Goal: Task Accomplishment & Management: Manage account settings

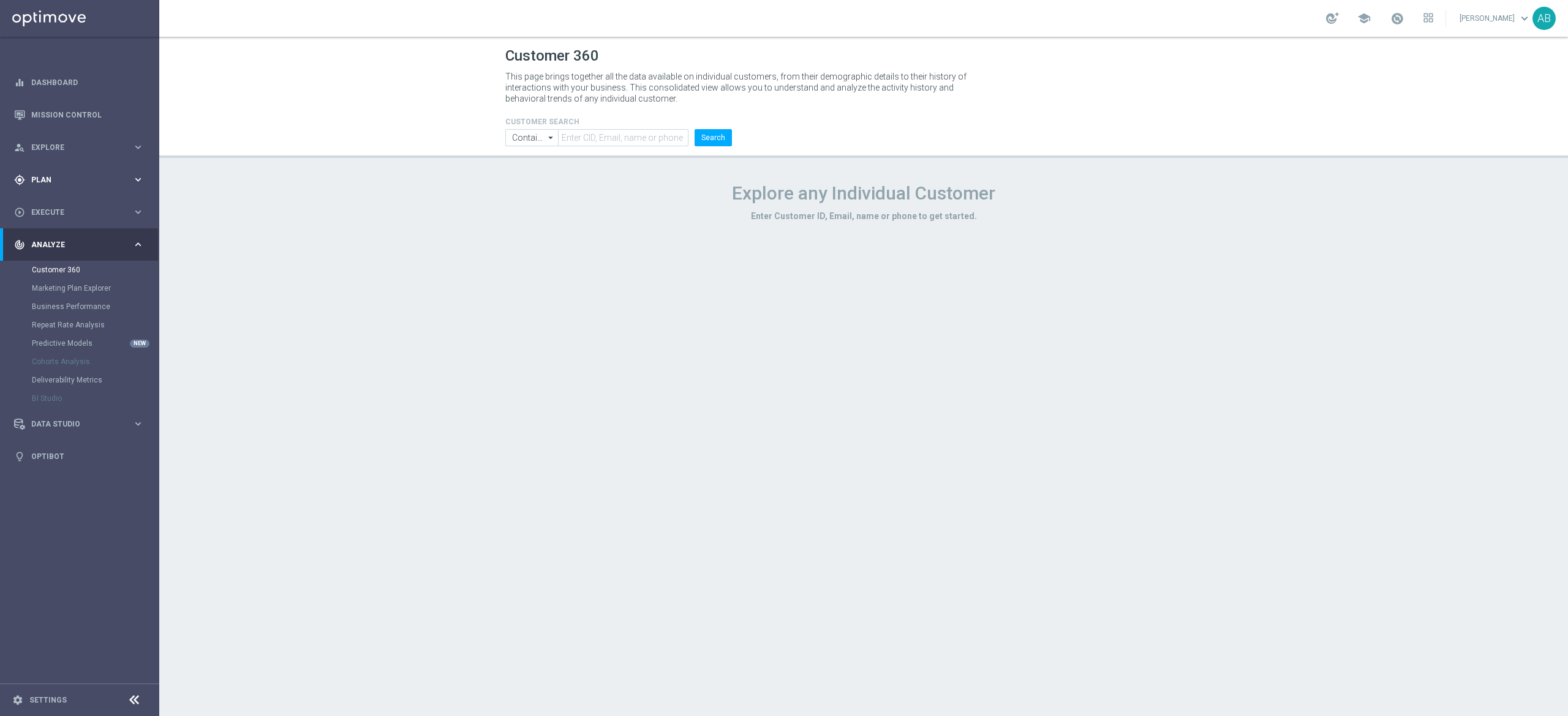
click at [77, 174] on div "gps_fixed Plan" at bounding box center [73, 180] width 119 height 11
click at [60, 222] on link "Actions" at bounding box center [79, 223] width 95 height 10
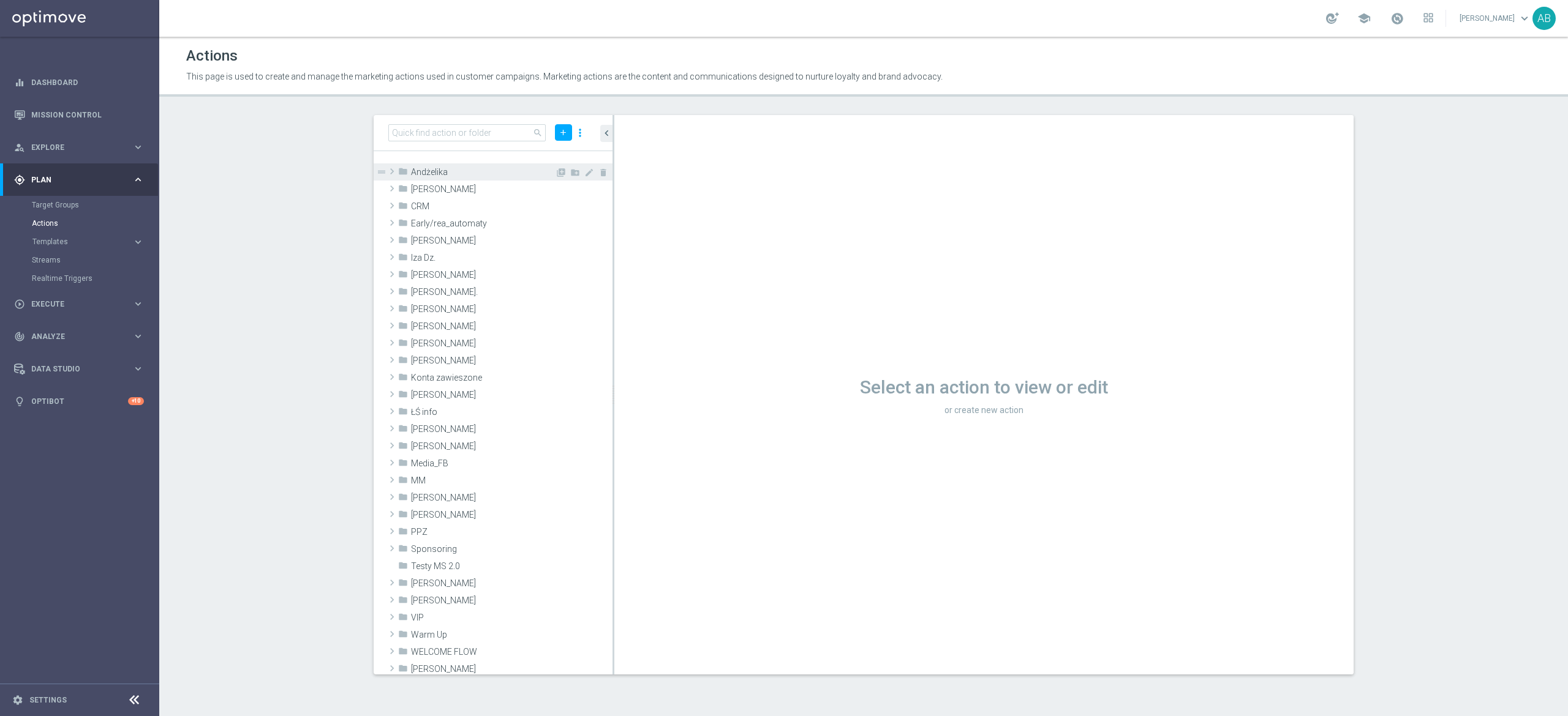
click at [534, 171] on span "Andżelika" at bounding box center [483, 171] width 144 height 10
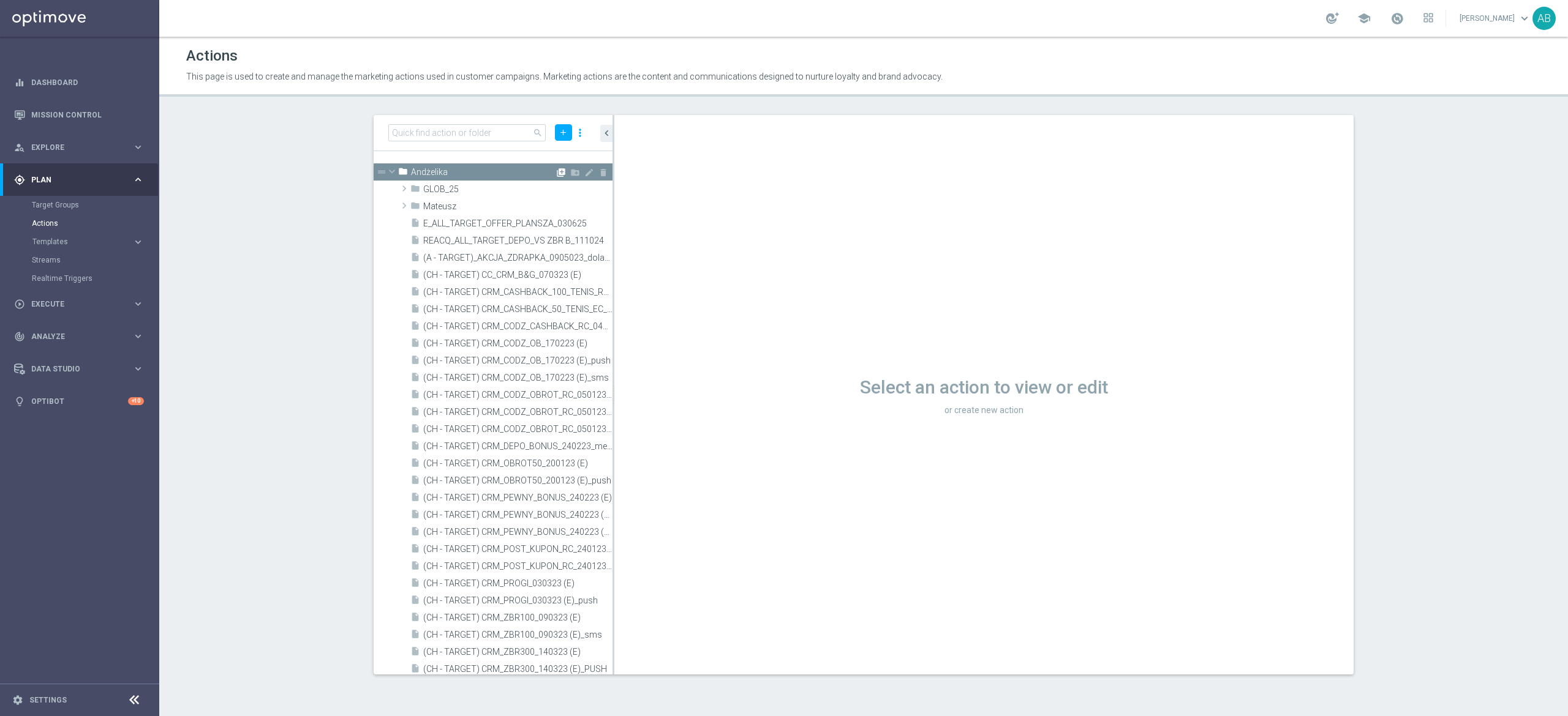
click at [556, 171] on icon "library_add" at bounding box center [561, 172] width 10 height 10
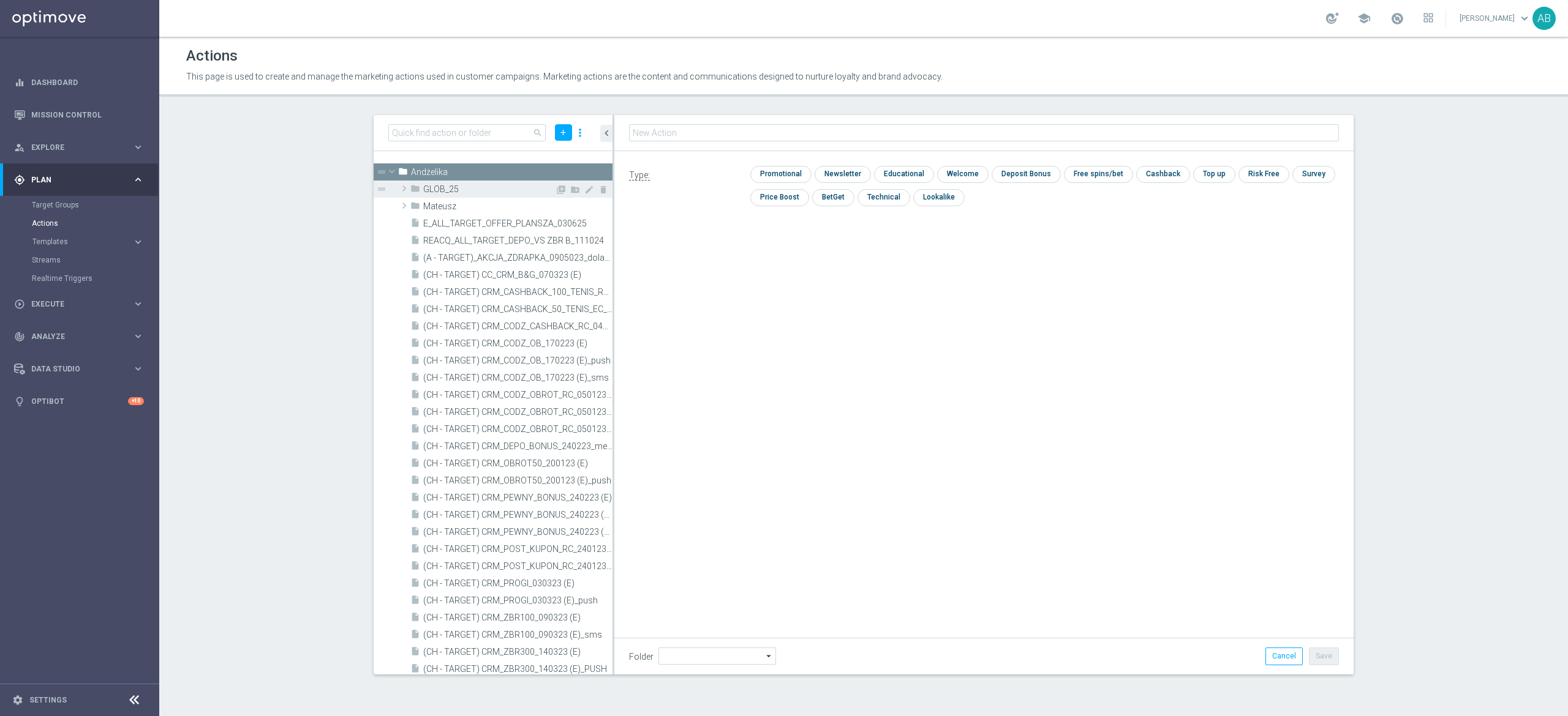
type input "Andżelika"
type input "E_ALL_TARGET_BET_100 PLN ACTIVE BOOST_220825"
click at [784, 170] on input "checkbox" at bounding box center [779, 174] width 58 height 17
checkbox input "true"
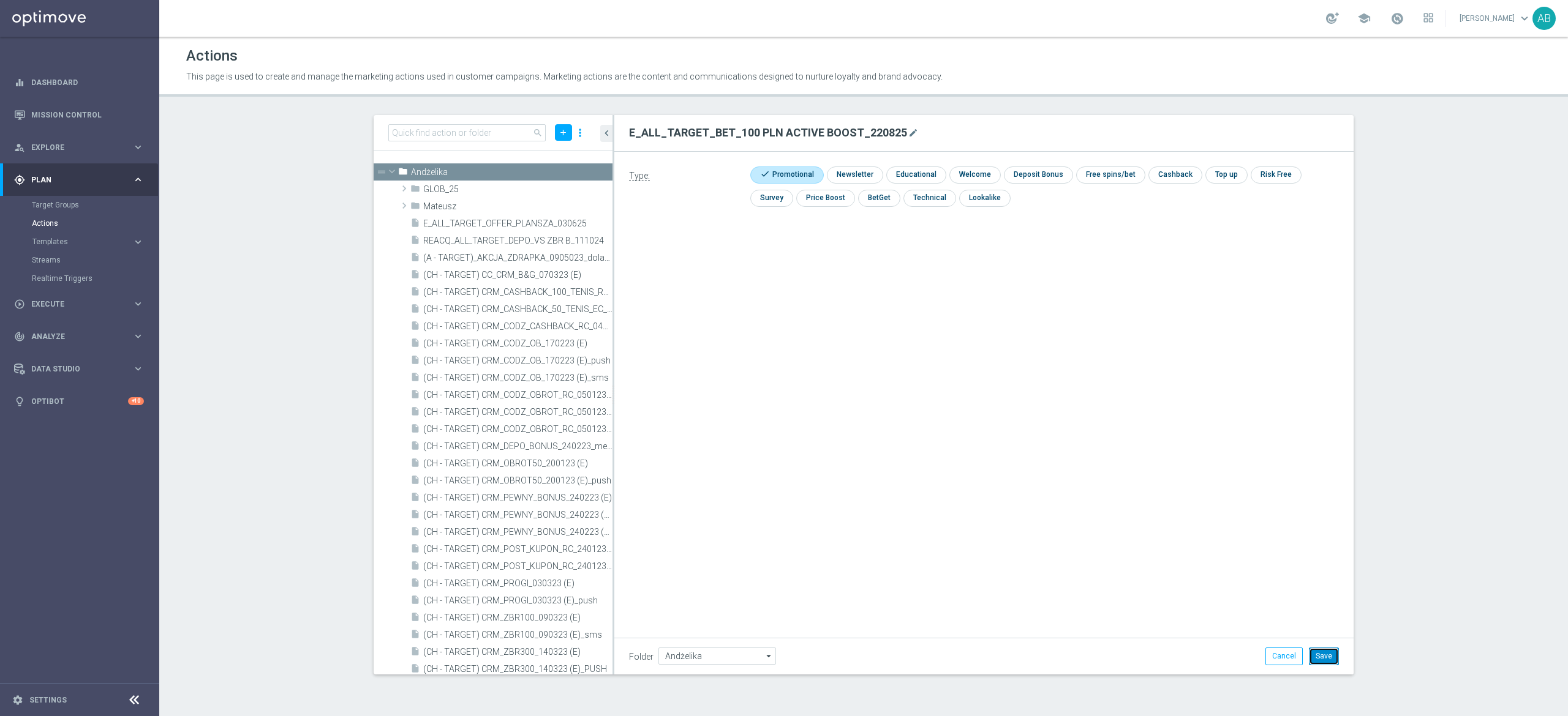
click at [1324, 651] on button "Save" at bounding box center [1324, 656] width 30 height 18
click at [556, 173] on icon "library_add" at bounding box center [561, 172] width 10 height 10
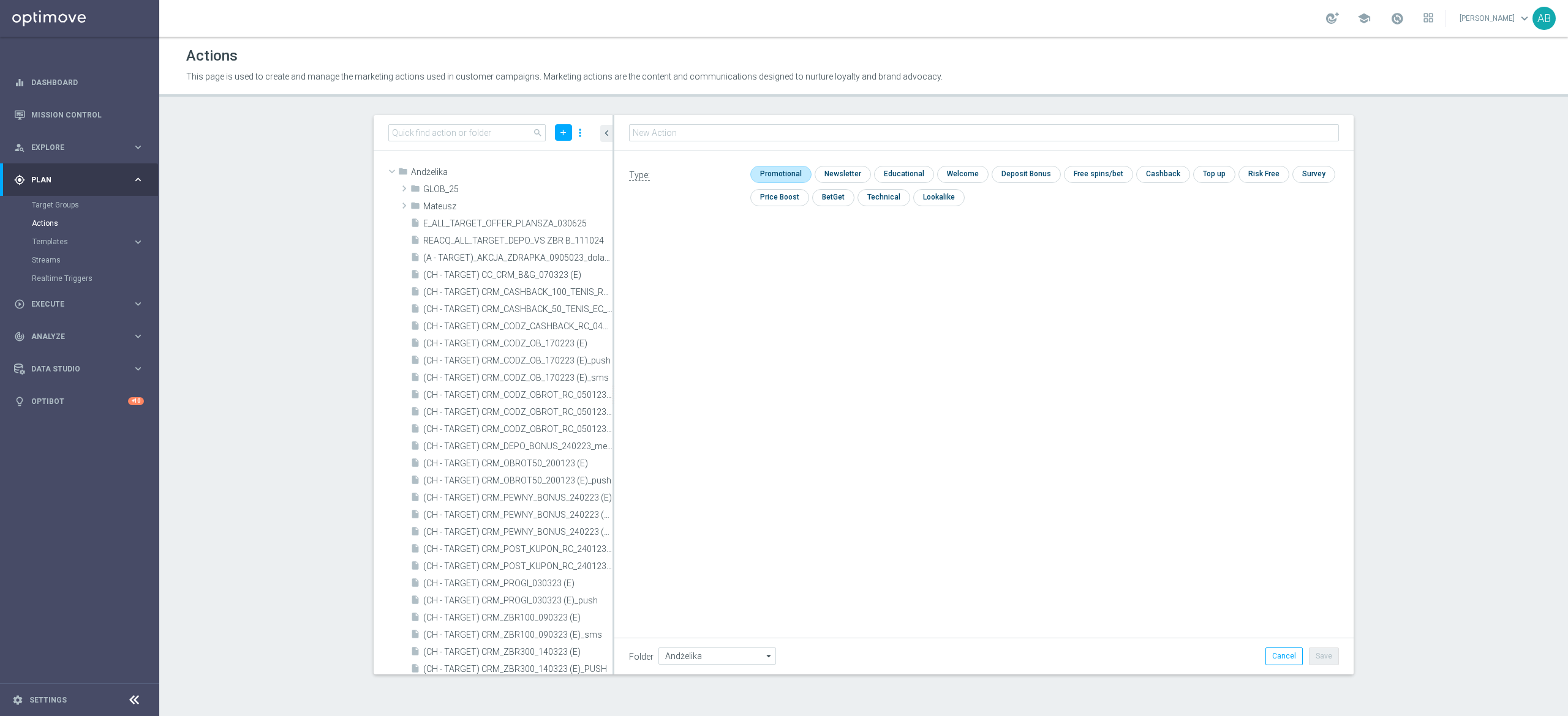
type input "E_ALL_TARGET_ZBR_2DEPO 200 PLN PREV MONTH_220825"
click at [790, 173] on input "checkbox" at bounding box center [779, 174] width 58 height 17
checkbox input "true"
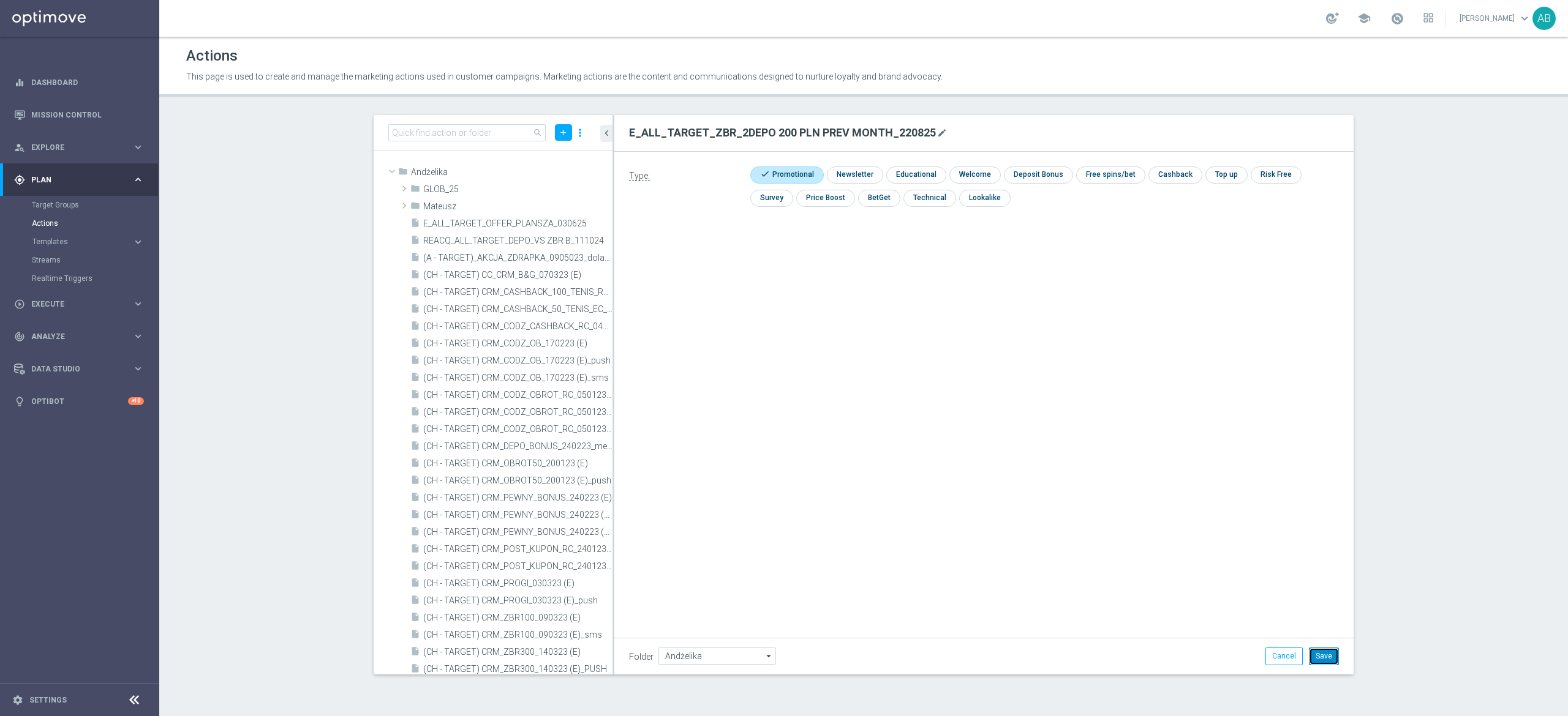
click at [1323, 657] on button "Save" at bounding box center [1324, 656] width 30 height 18
click at [556, 170] on icon "library_add" at bounding box center [561, 172] width 10 height 10
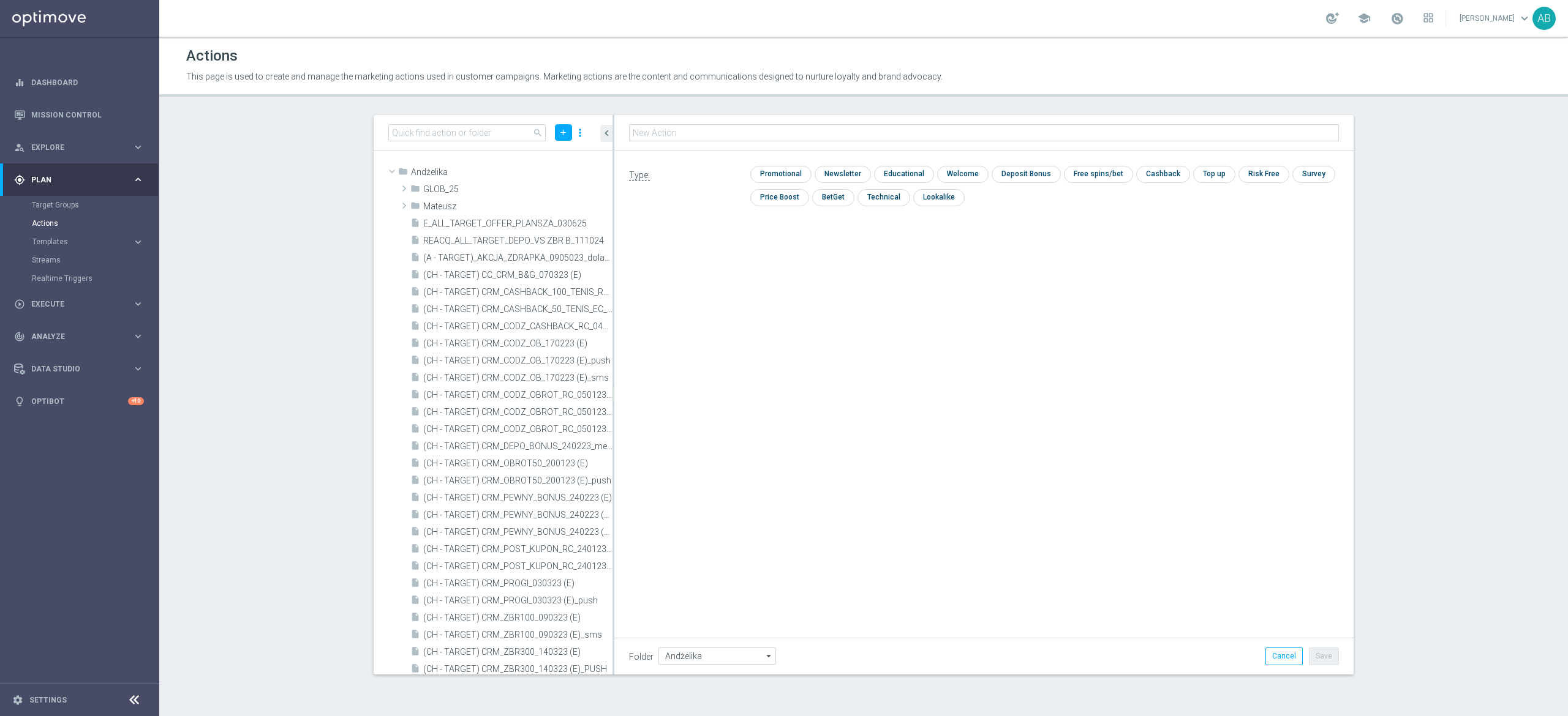
type input "E_ALL_TARGET_ZBR_1DEPO 200 PLN PREV MONTH_220825"
click at [789, 176] on input "checkbox" at bounding box center [779, 174] width 58 height 17
checkbox input "true"
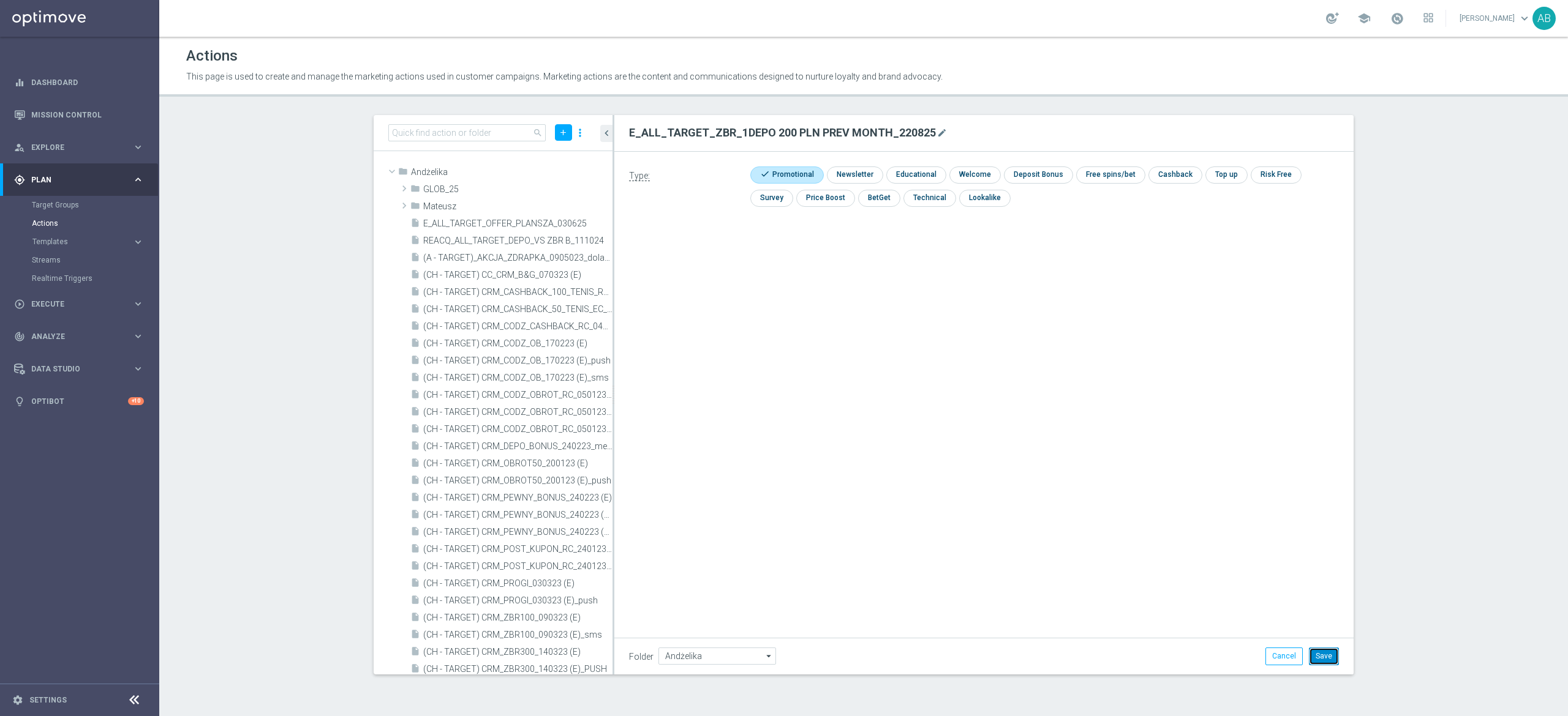
click at [1323, 650] on button "Save" at bounding box center [1324, 656] width 30 height 18
click at [556, 171] on icon "library_add" at bounding box center [561, 172] width 10 height 10
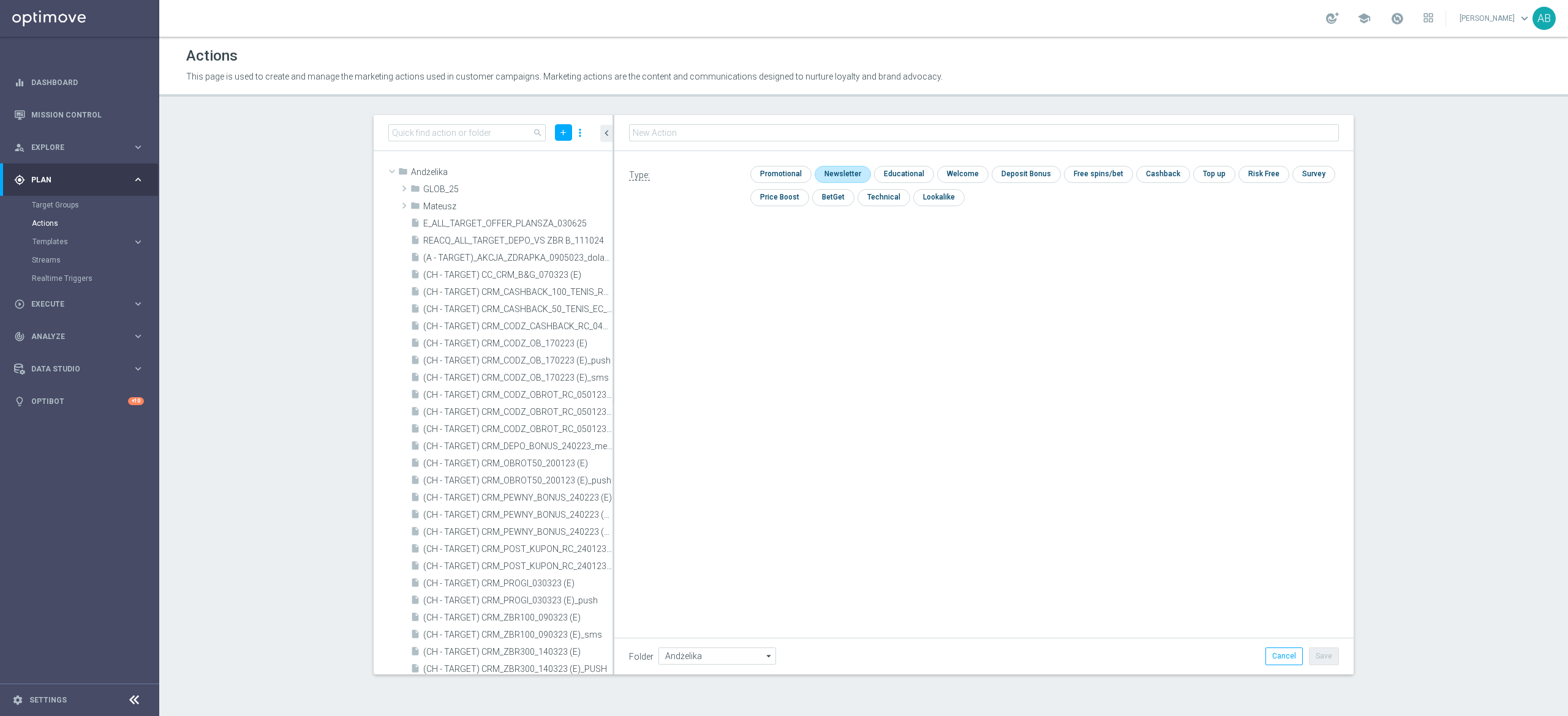
type input "E_ALL_TARGET_DEPO_3DEPO 200 PLN PREV MONTH_220825"
click at [791, 171] on input "checkbox" at bounding box center [779, 174] width 58 height 17
checkbox input "true"
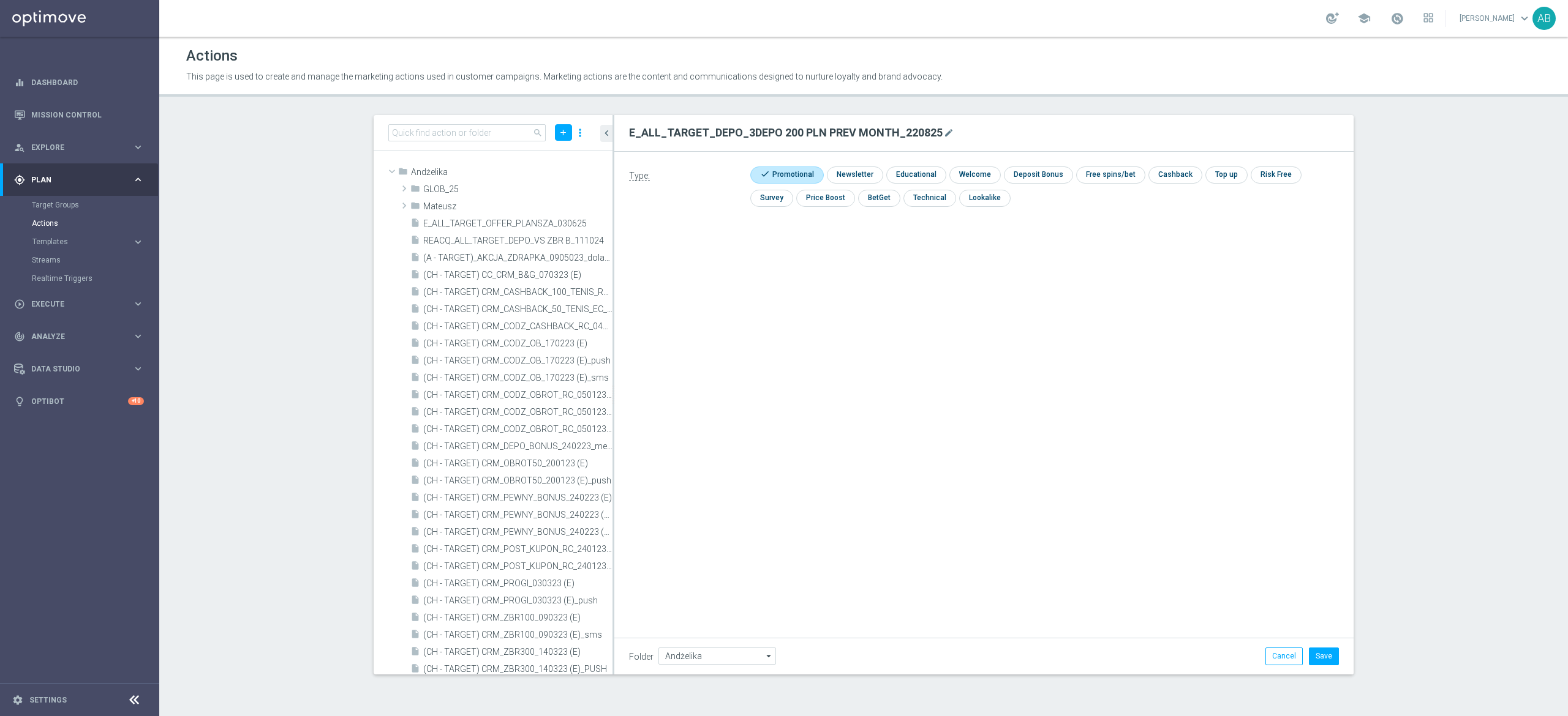
click at [1315, 644] on div "Folder Andżelika Andżelika arrow_drop_down Show Selected 0 of 475 !ARCHIVE" at bounding box center [984, 656] width 740 height 36
click at [1324, 657] on button "Save" at bounding box center [1324, 656] width 30 height 18
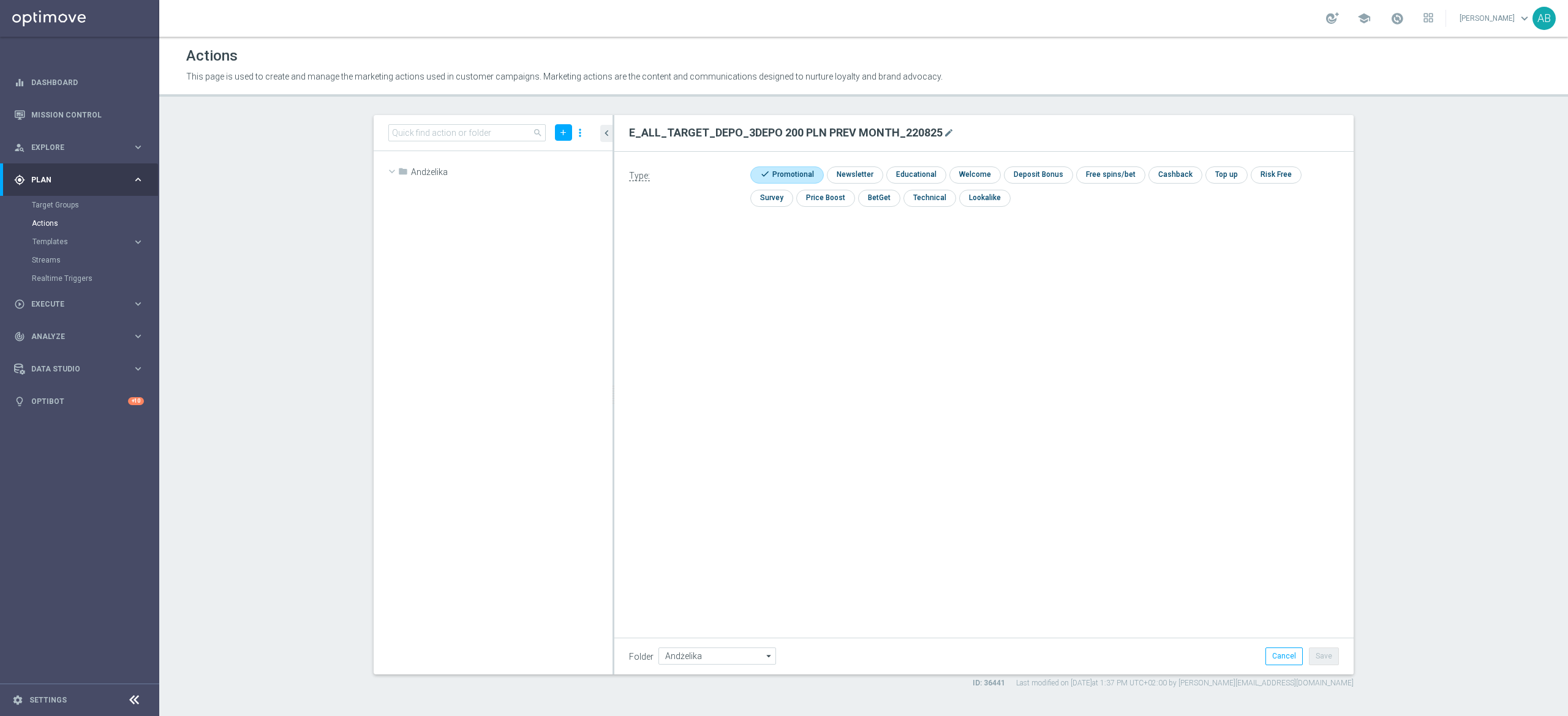
scroll to position [18841, 0]
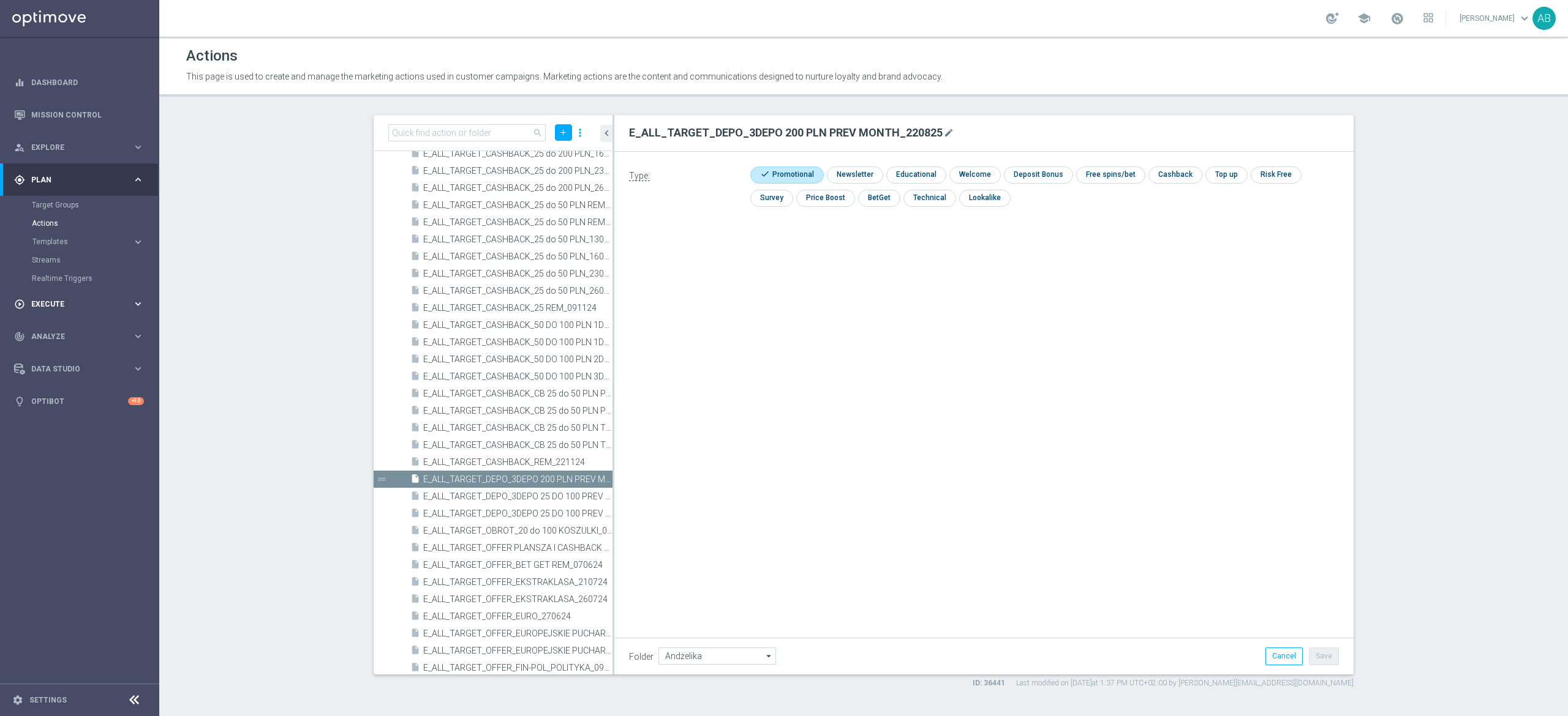
click at [76, 288] on div "play_circle_outline Execute keyboard_arrow_right" at bounding box center [79, 304] width 158 height 32
click at [79, 239] on link "Campaign Builder" at bounding box center [79, 237] width 95 height 10
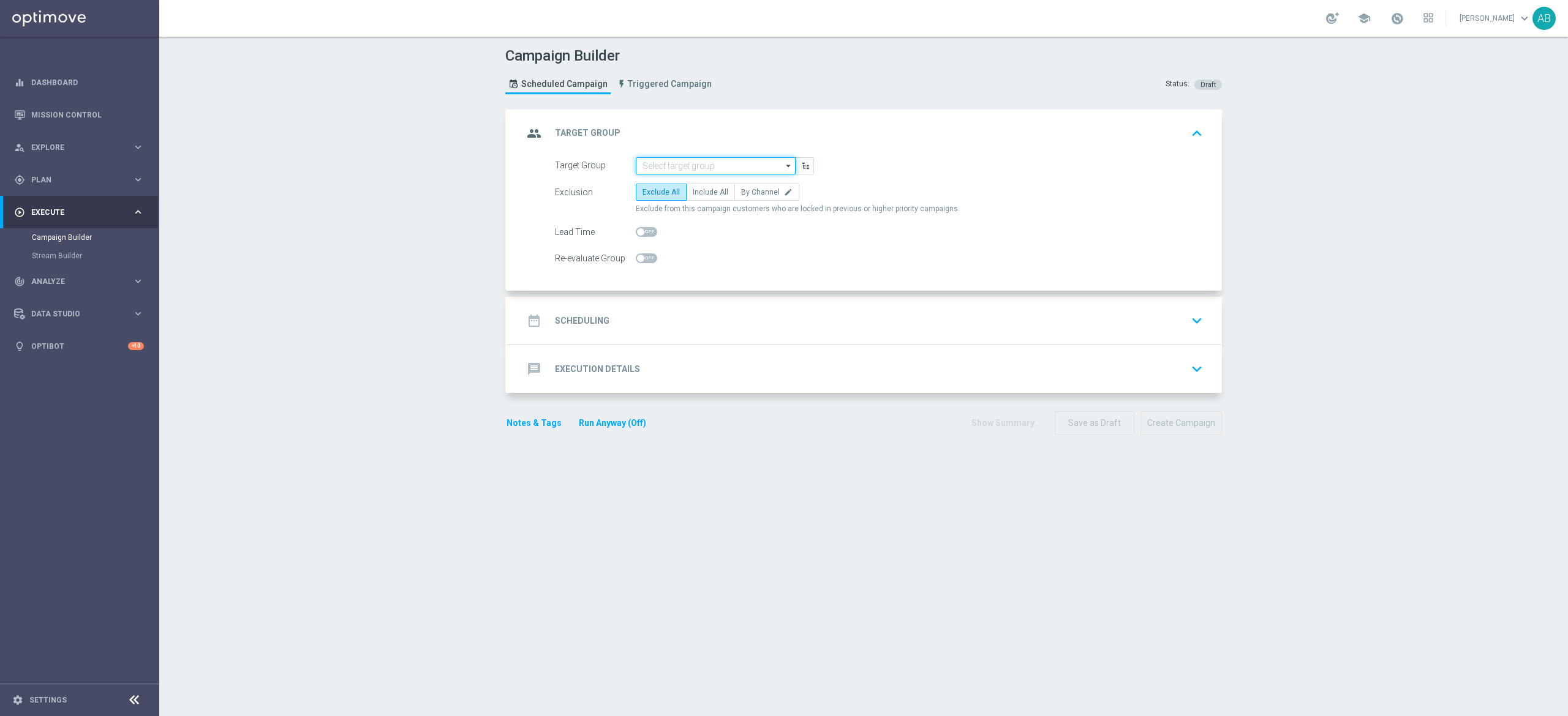
click at [675, 163] on input at bounding box center [715, 166] width 160 height 18
paste input "E_ALL_TARGET_BET_100 PLN ACTIVE BOOST_220825"
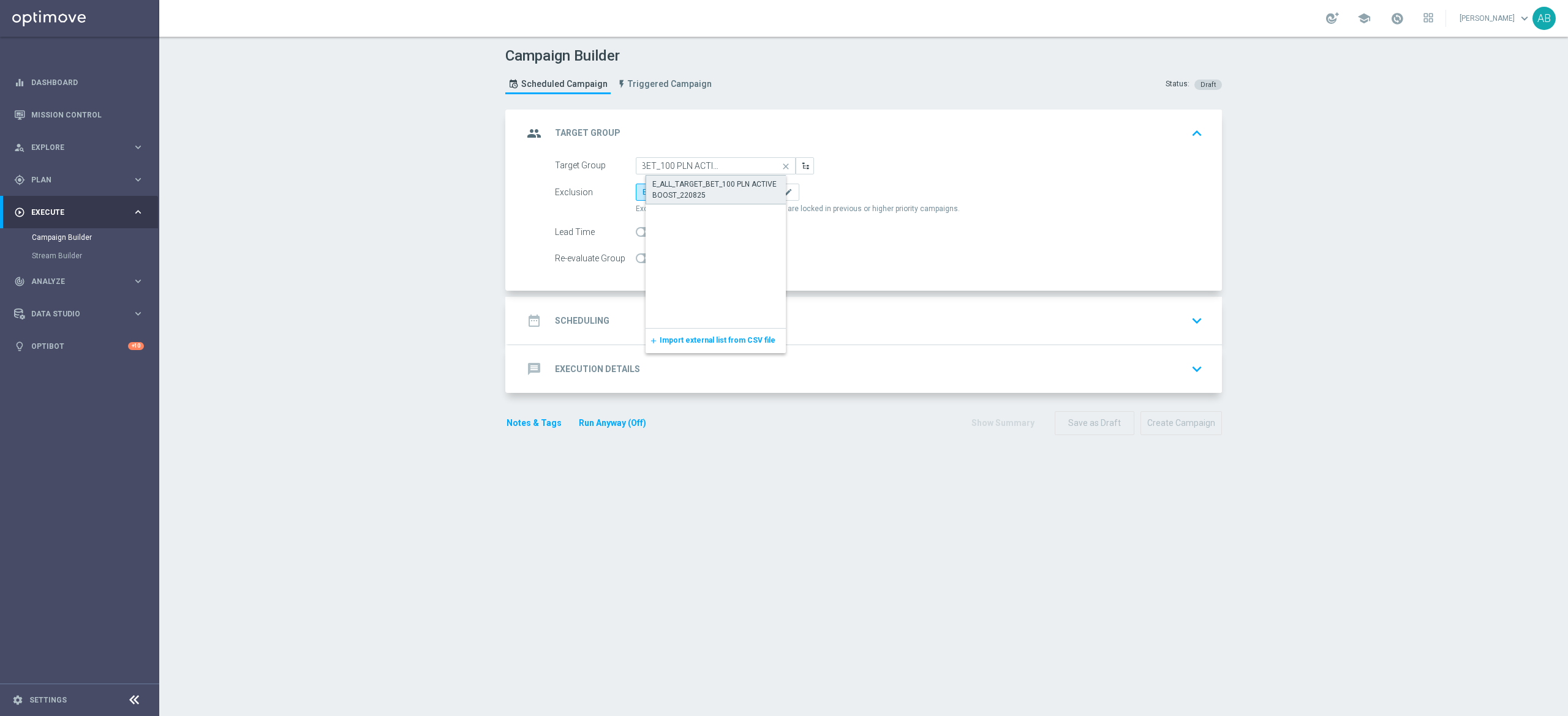
click at [674, 185] on div "E_ALL_TARGET_BET_100 PLN ACTIVE BOOST_220825" at bounding box center [726, 190] width 147 height 22
type input "E_ALL_TARGET_BET_100 PLN ACTIVE BOOST_220825"
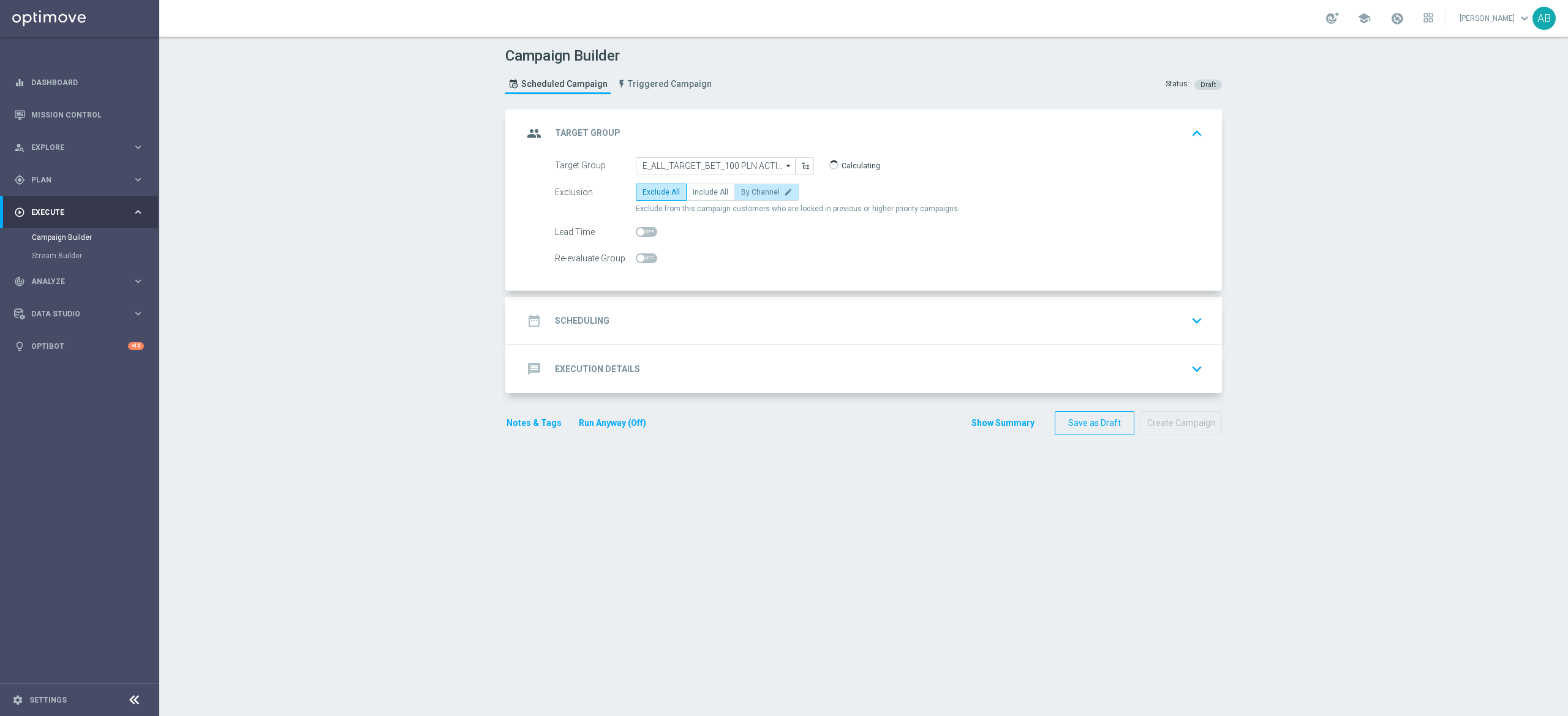
click at [748, 198] on label "By Channel edit" at bounding box center [767, 192] width 65 height 18
click at [748, 198] on input "By Channel edit" at bounding box center [745, 195] width 8 height 8
radio input "true"
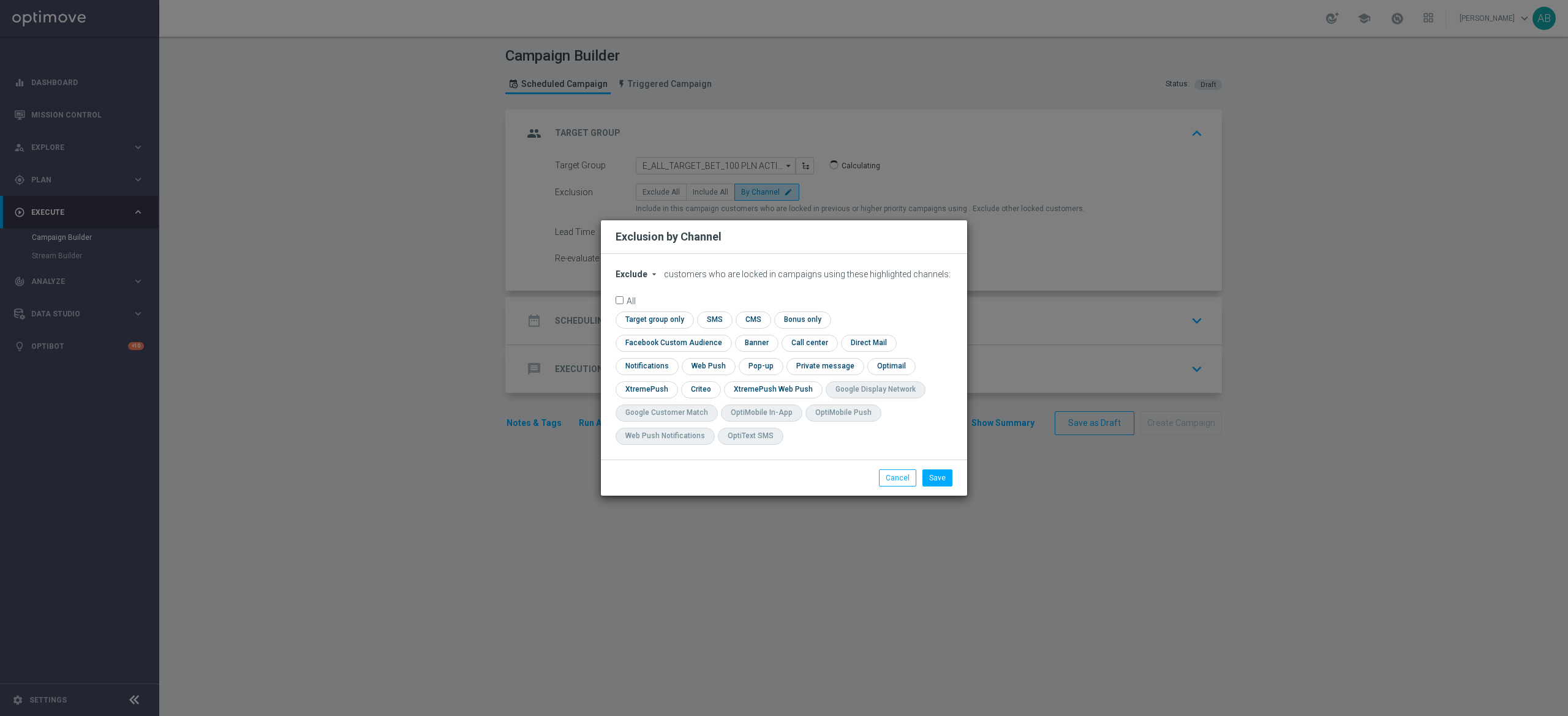
click at [636, 279] on span "Exclude" at bounding box center [631, 274] width 32 height 10
click at [0, 0] on span "Include" at bounding box center [0, 0] width 0 height 0
click at [727, 335] on input "checkbox" at bounding box center [671, 344] width 111 height 17
checkbox input "true"
click at [692, 389] on input "checkbox" at bounding box center [700, 390] width 38 height 17
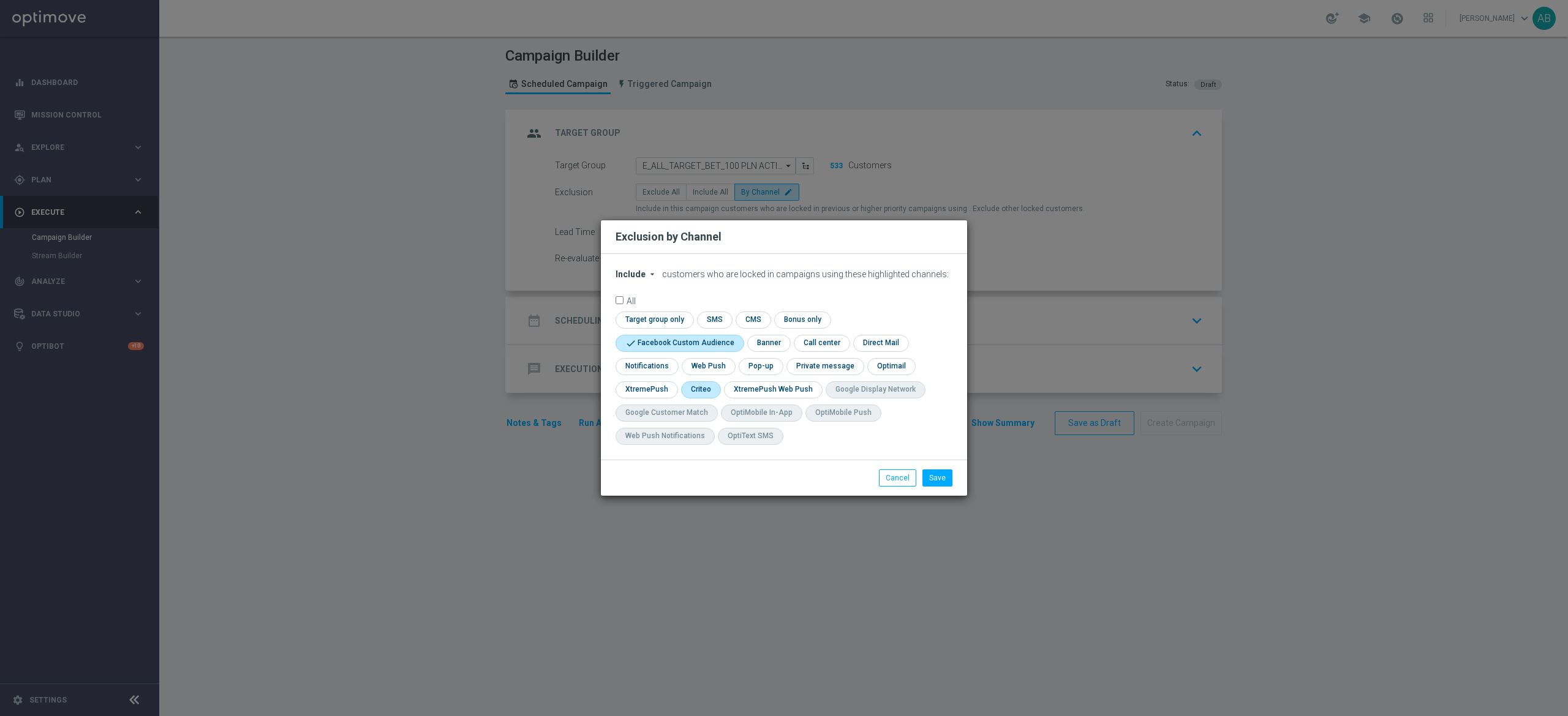
checkbox input "true"
click at [754, 373] on input "checkbox" at bounding box center [760, 367] width 43 height 17
checkbox input "true"
click at [940, 474] on button "Save" at bounding box center [938, 478] width 30 height 18
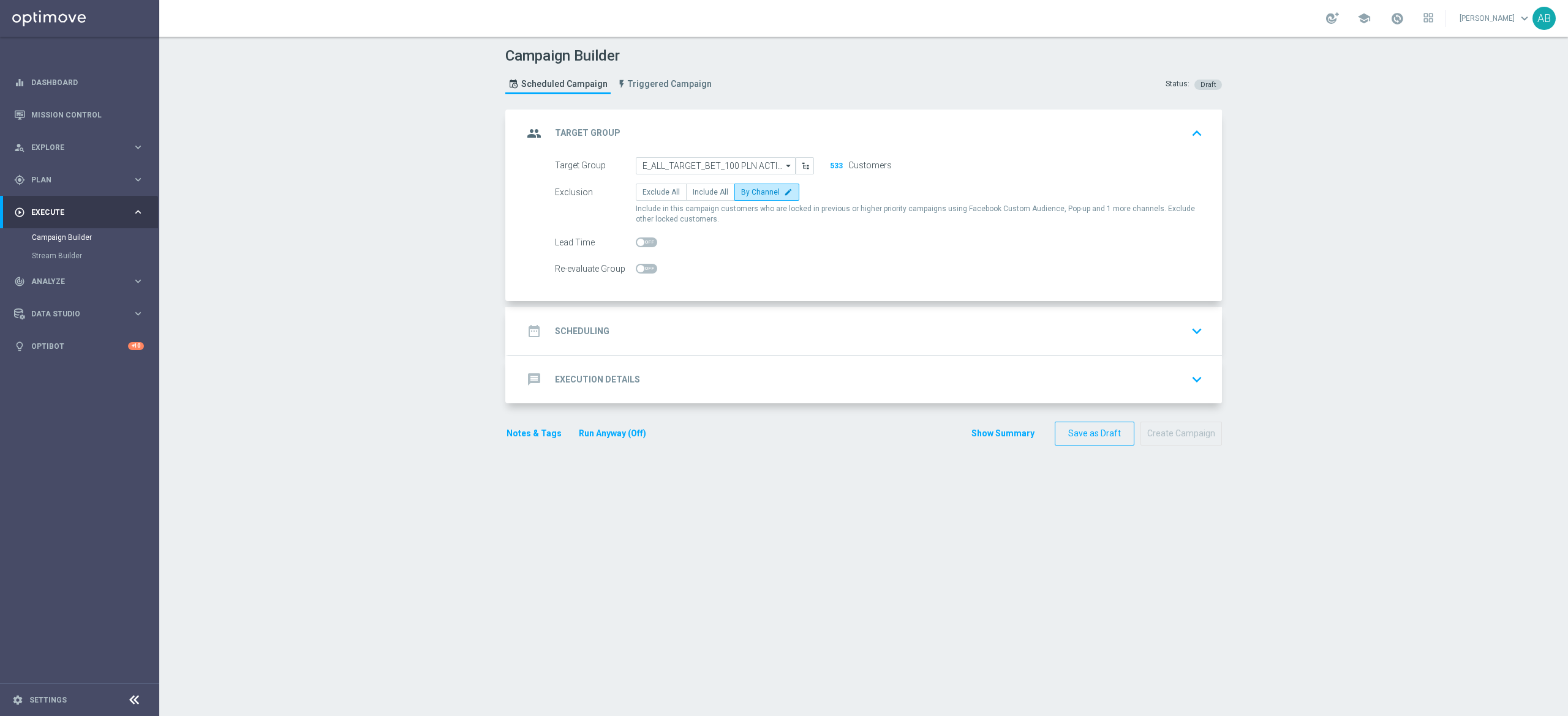
click at [874, 325] on div "date_range Scheduling keyboard_arrow_down" at bounding box center [866, 331] width 684 height 23
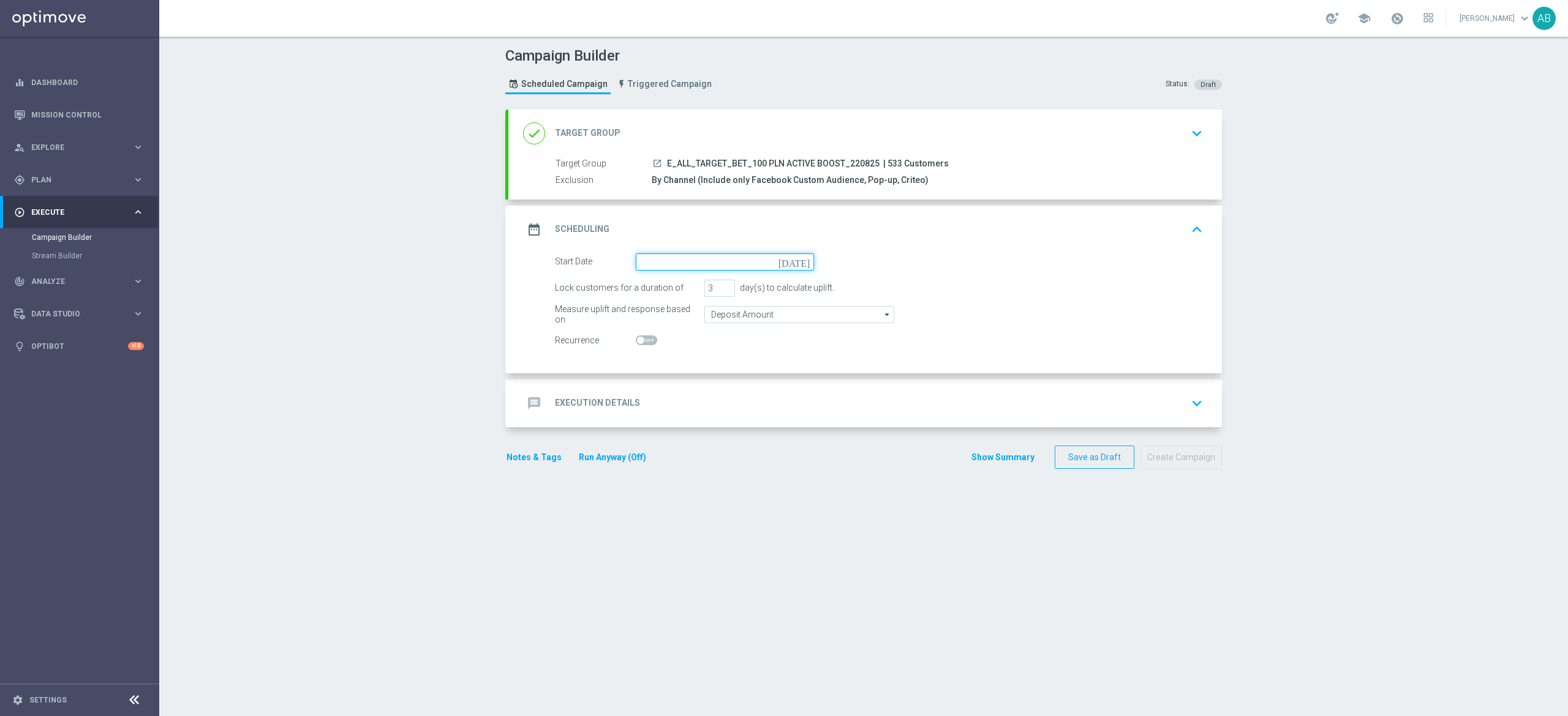
click at [740, 262] on input at bounding box center [725, 262] width 178 height 18
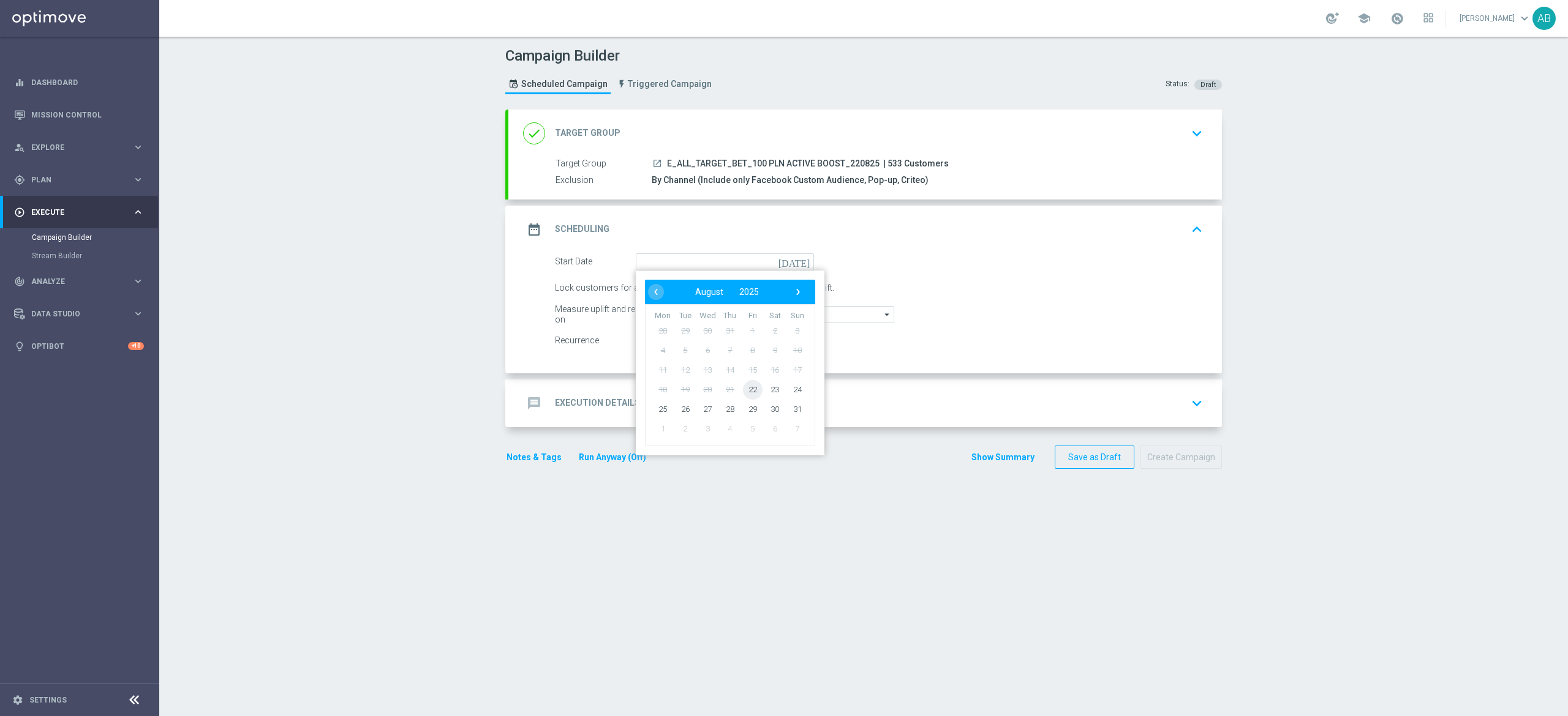
click at [743, 389] on span "22" at bounding box center [752, 389] width 19 height 19
type input "22 Aug 2025"
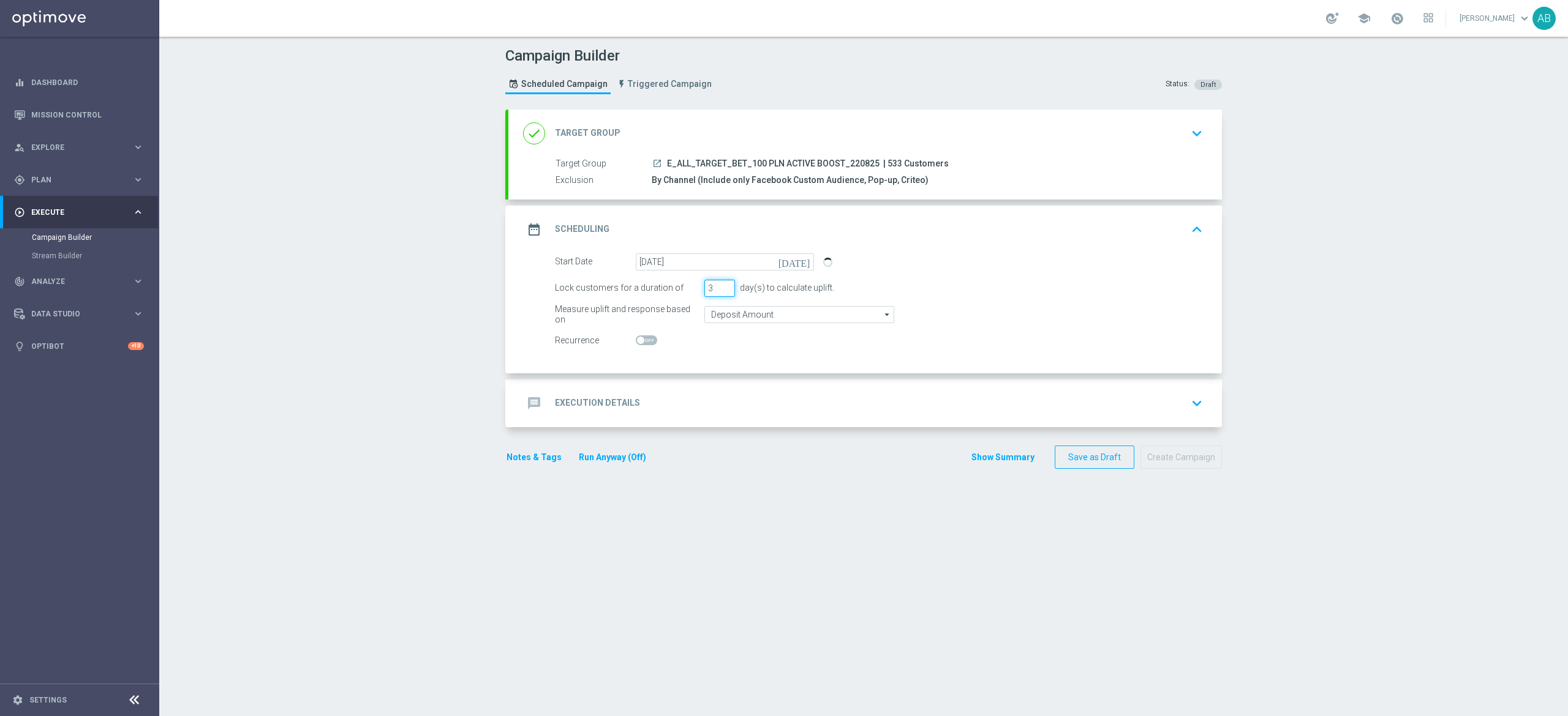
drag, startPoint x: 706, startPoint y: 286, endPoint x: 695, endPoint y: 284, distance: 11.2
click at [704, 284] on input "3" at bounding box center [719, 288] width 31 height 18
type input "1"
click at [720, 407] on div "message Execution Details keyboard_arrow_down" at bounding box center [866, 403] width 684 height 23
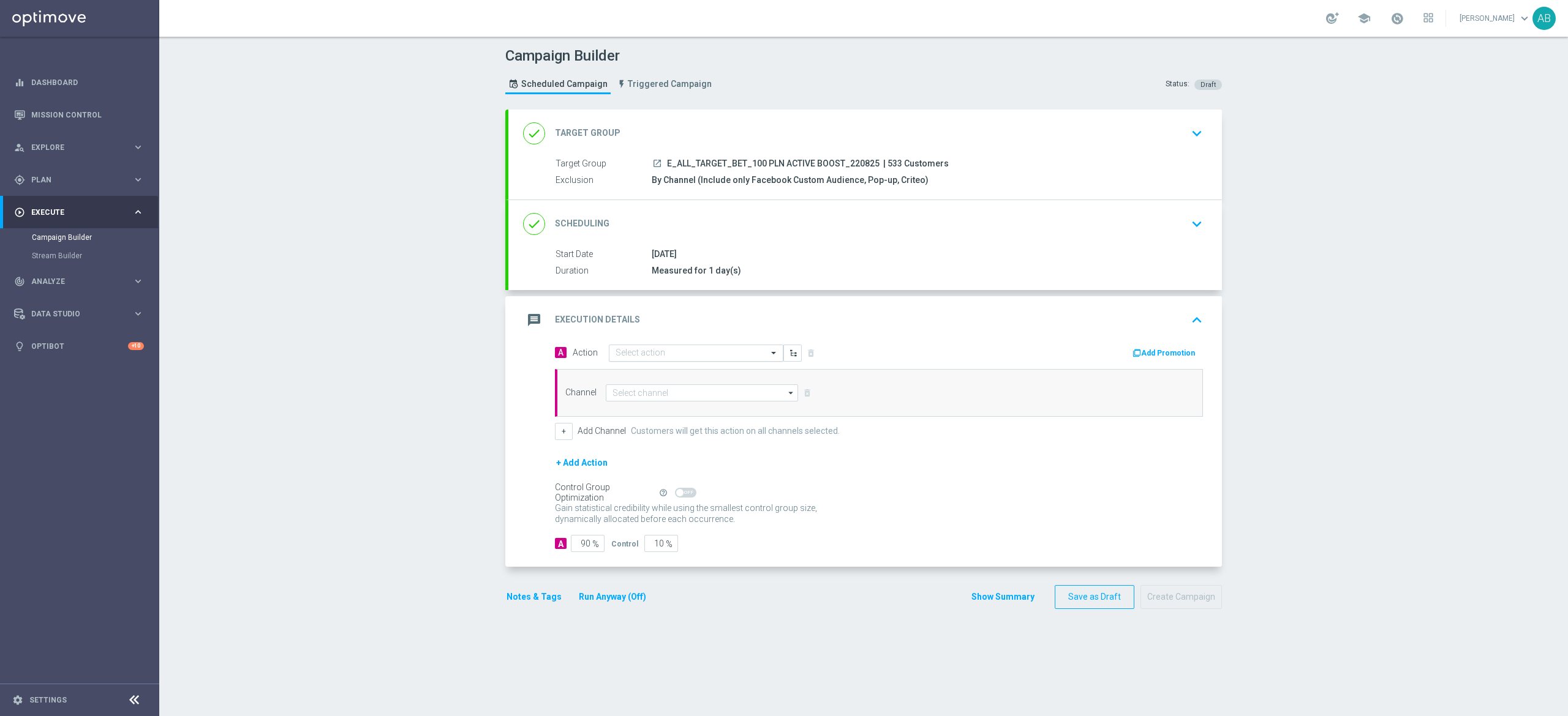
click at [668, 352] on input "text" at bounding box center [683, 353] width 136 height 10
paste input "E_ALL_TARGET_BET_100 PLN ACTIVE BOOST_220825"
type input "E_ALL_TARGET_BET_100 PLN ACTIVE BOOST_220825"
click at [704, 377] on label "E_ALL_TARGET_BET_100 PLN ACTIVE BOOST_220825" at bounding box center [705, 374] width 180 height 10
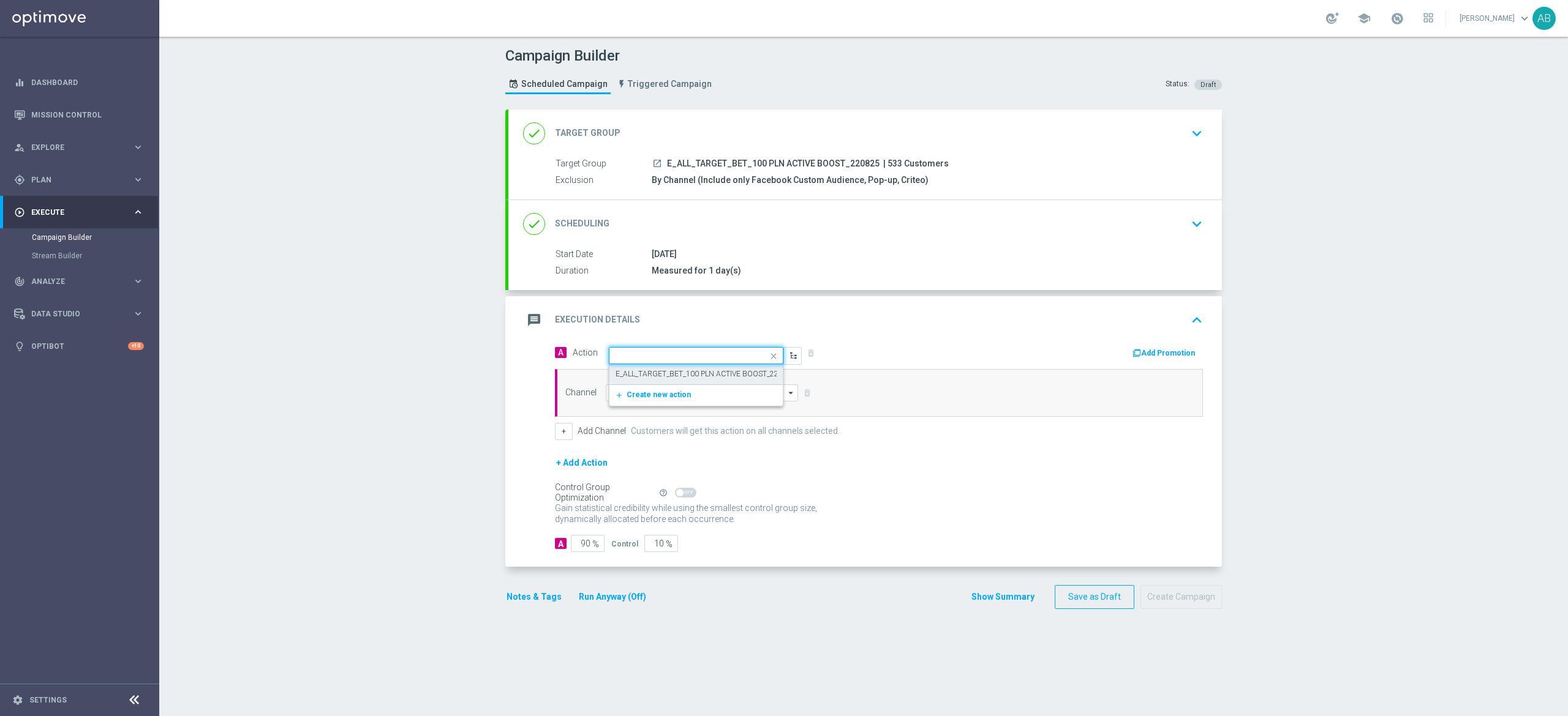
scroll to position [0, 0]
click at [680, 398] on input at bounding box center [702, 393] width 193 height 18
click at [685, 406] on div "Optimail" at bounding box center [712, 411] width 193 height 19
type input "Optimail"
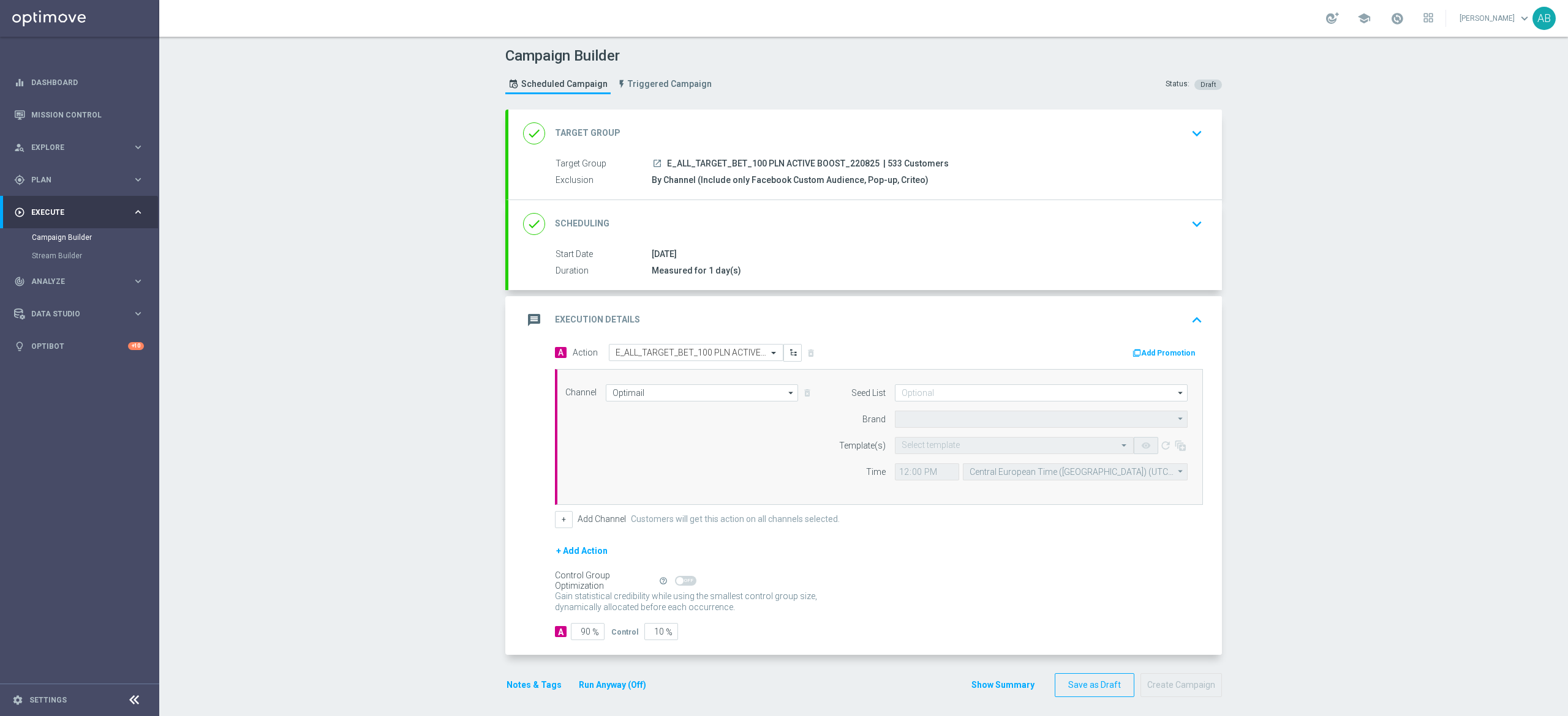
type input "STS"
click at [895, 474] on input "12:00" at bounding box center [927, 471] width 64 height 18
type input "16:01"
click at [557, 526] on button "+" at bounding box center [563, 520] width 18 height 18
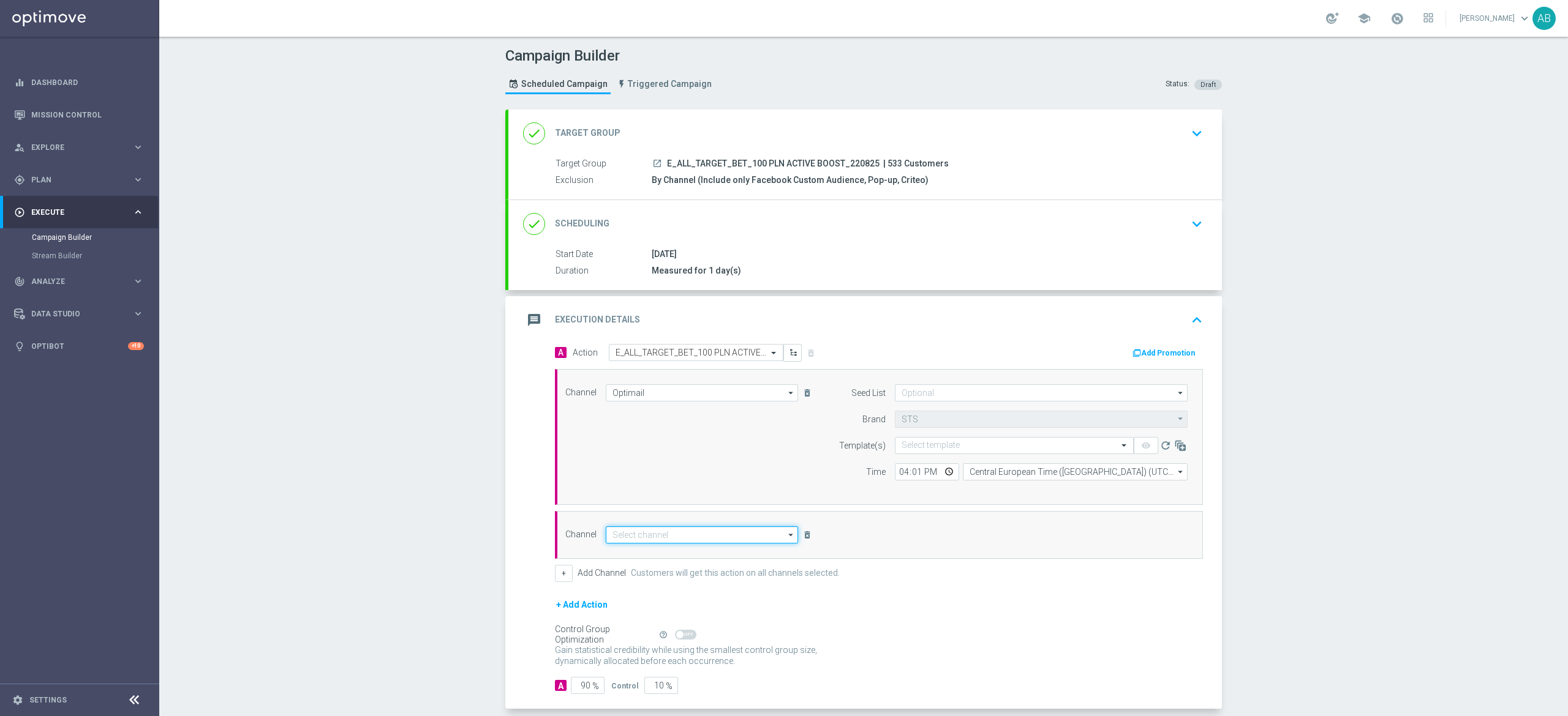
click at [626, 543] on input at bounding box center [702, 534] width 193 height 18
click at [632, 561] on div "Private message" at bounding box center [712, 553] width 193 height 18
type input "Private message"
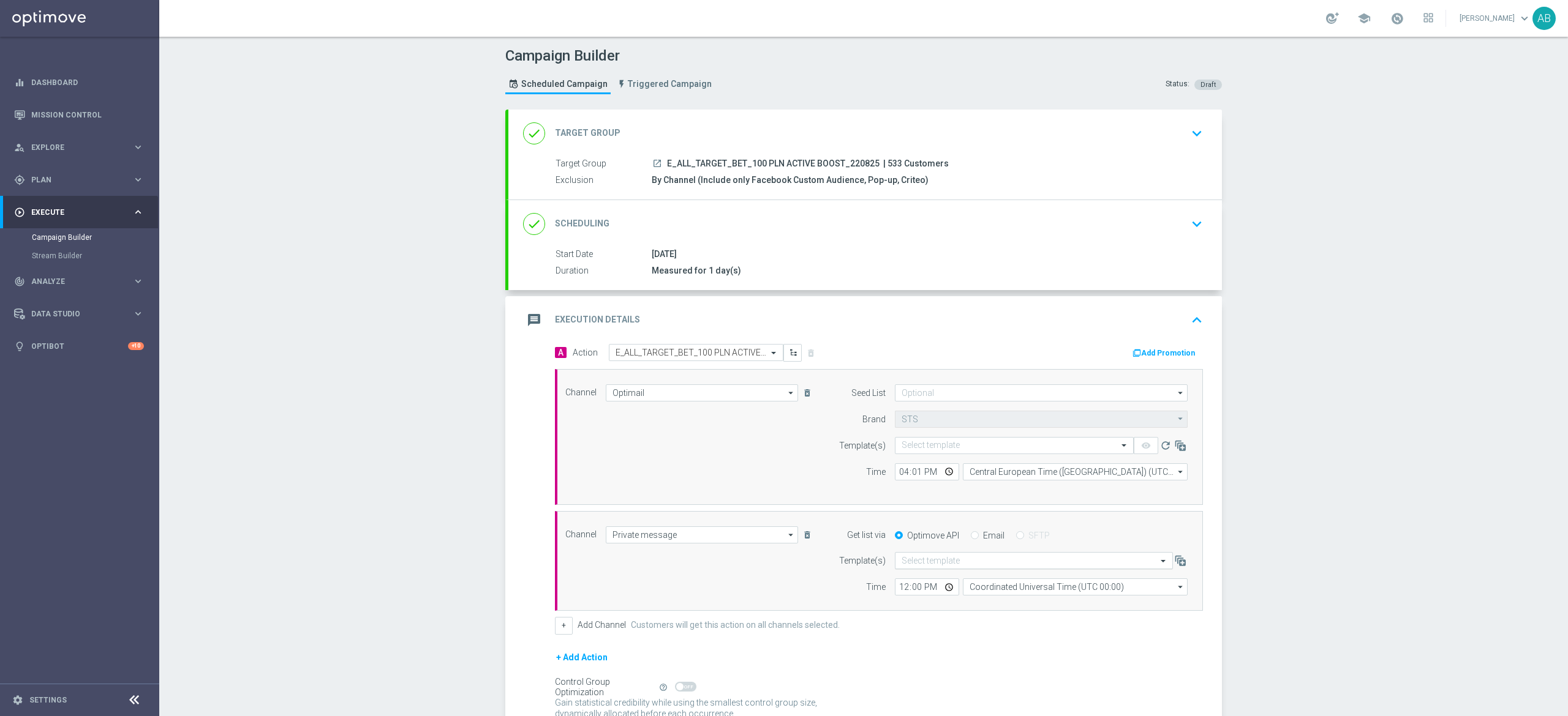
click at [904, 566] on input "text" at bounding box center [1021, 560] width 240 height 10
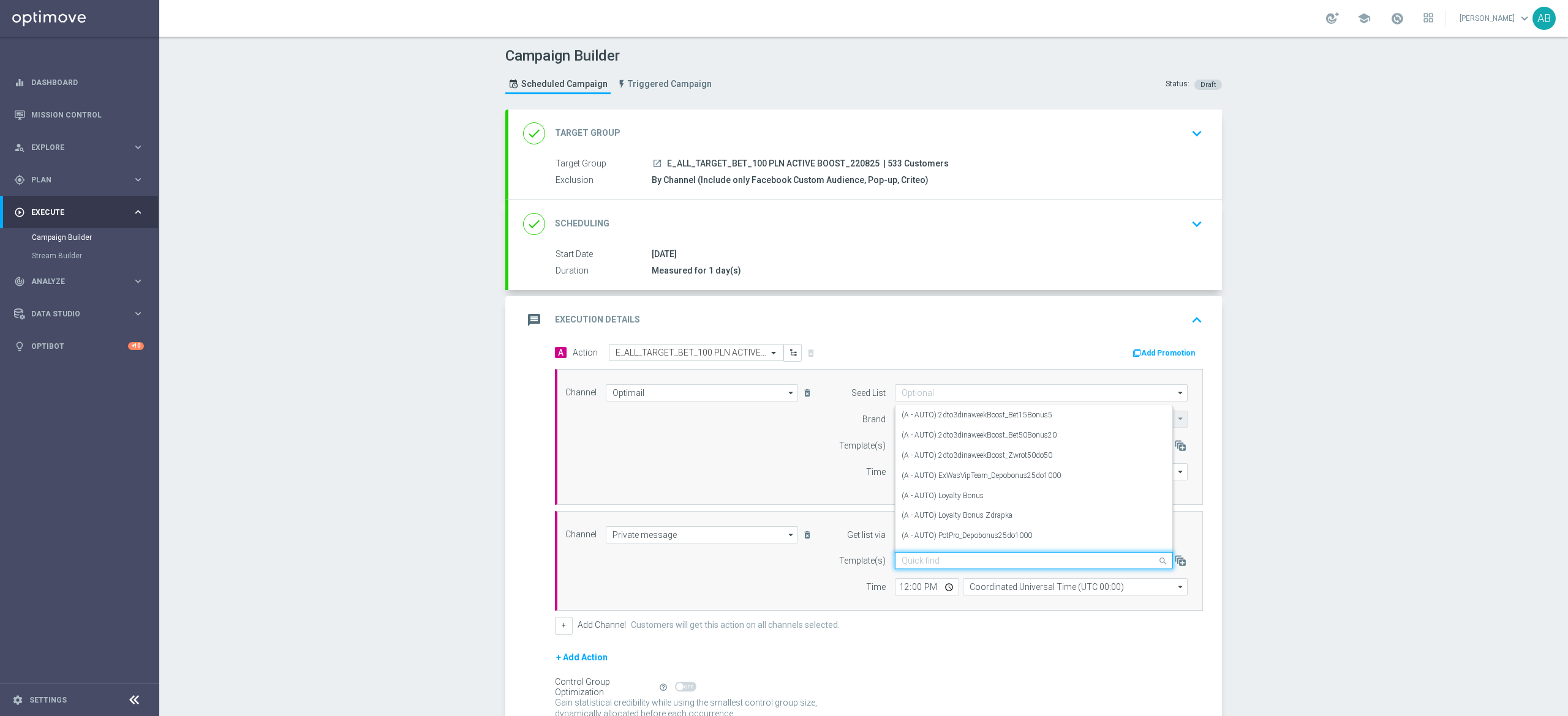
paste input "E_ALL_TARGET_BET_100 PLN ACTIVE BOOST_220825"
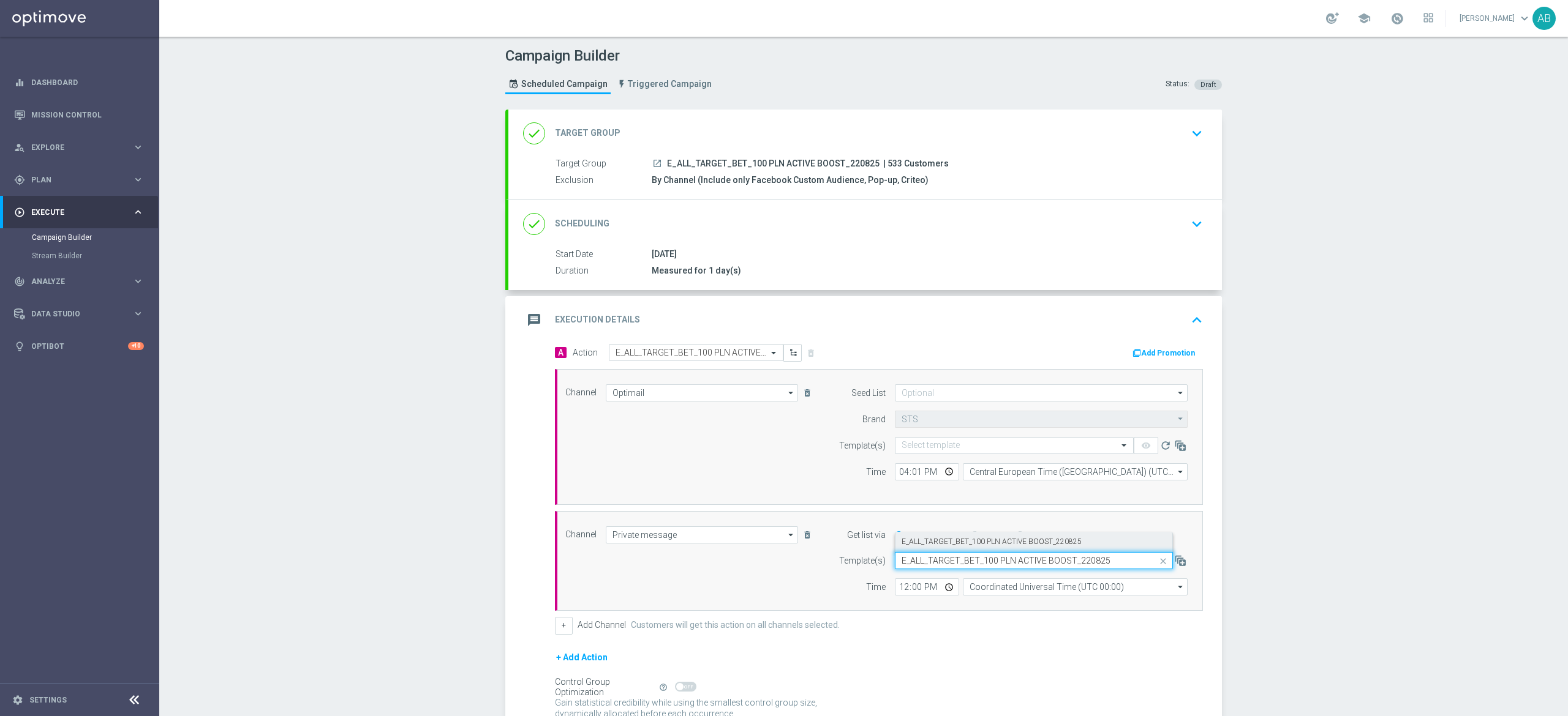
click at [914, 550] on div "E_ALL_TARGET_BET_100 PLN ACTIVE BOOST_220825" at bounding box center [1034, 542] width 265 height 20
type input "E_ALL_TARGET_BET_100 PLN ACTIVE BOOST_220825"
click at [898, 592] on input "12:00" at bounding box center [927, 587] width 64 height 18
type input "18:01"
drag, startPoint x: 975, startPoint y: 586, endPoint x: 980, endPoint y: 582, distance: 6.4
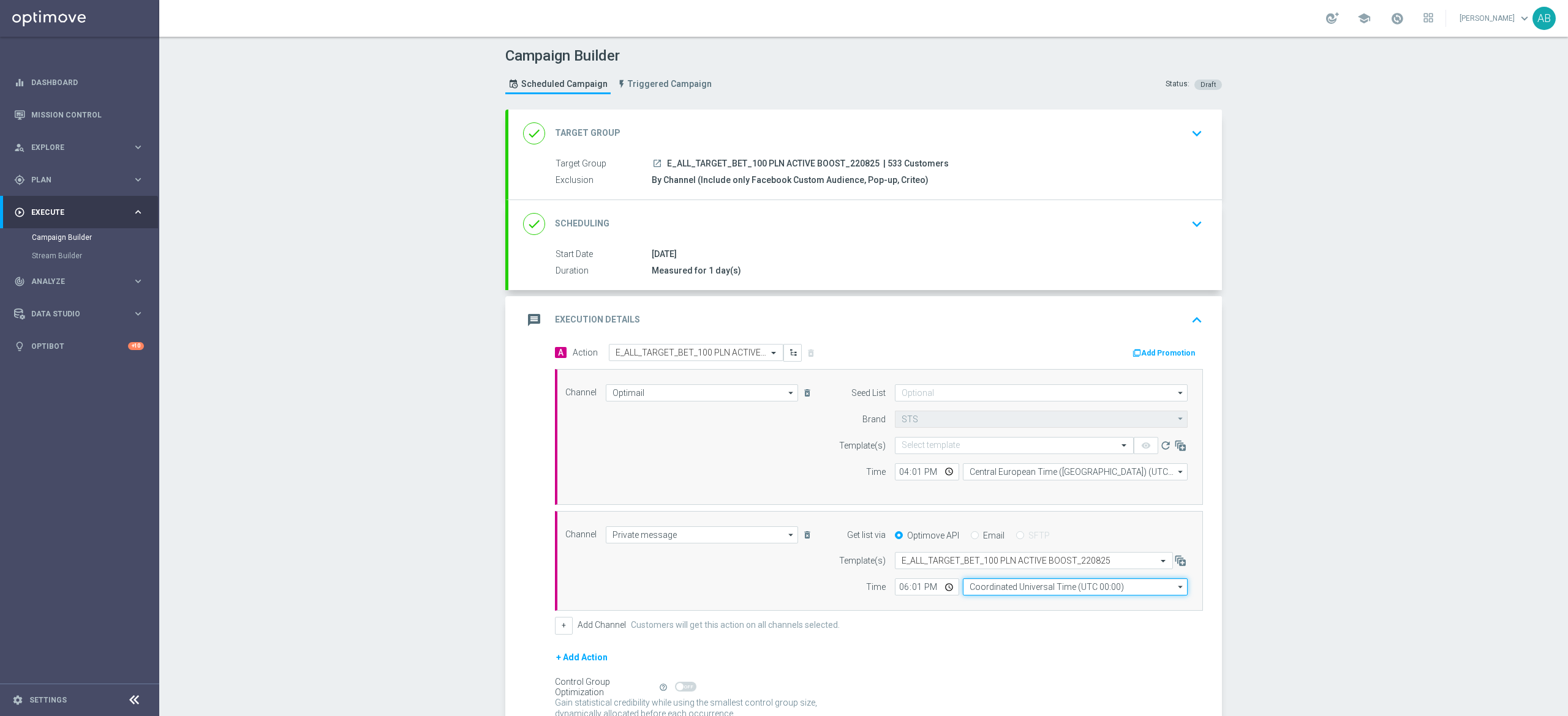
click at [978, 588] on input "Coordinated Universal Time (UTC 00:00)" at bounding box center [1075, 587] width 225 height 18
click at [1015, 608] on div "Central European Time (Warsaw) (UTC +02:00)" at bounding box center [1079, 605] width 200 height 11
type input "Central European Time (Warsaw) (UTC +02:00)"
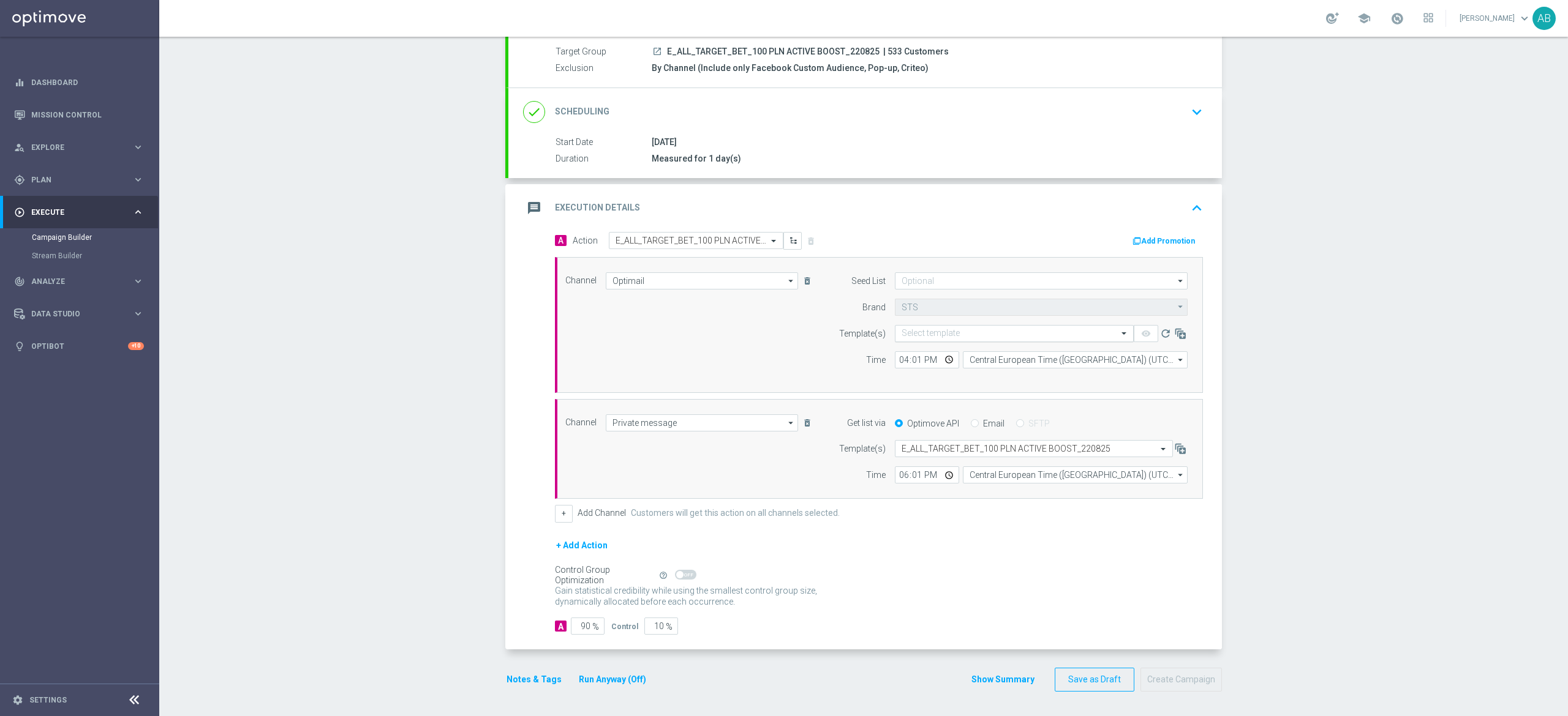
click at [919, 330] on input "text" at bounding box center [1002, 333] width 201 height 10
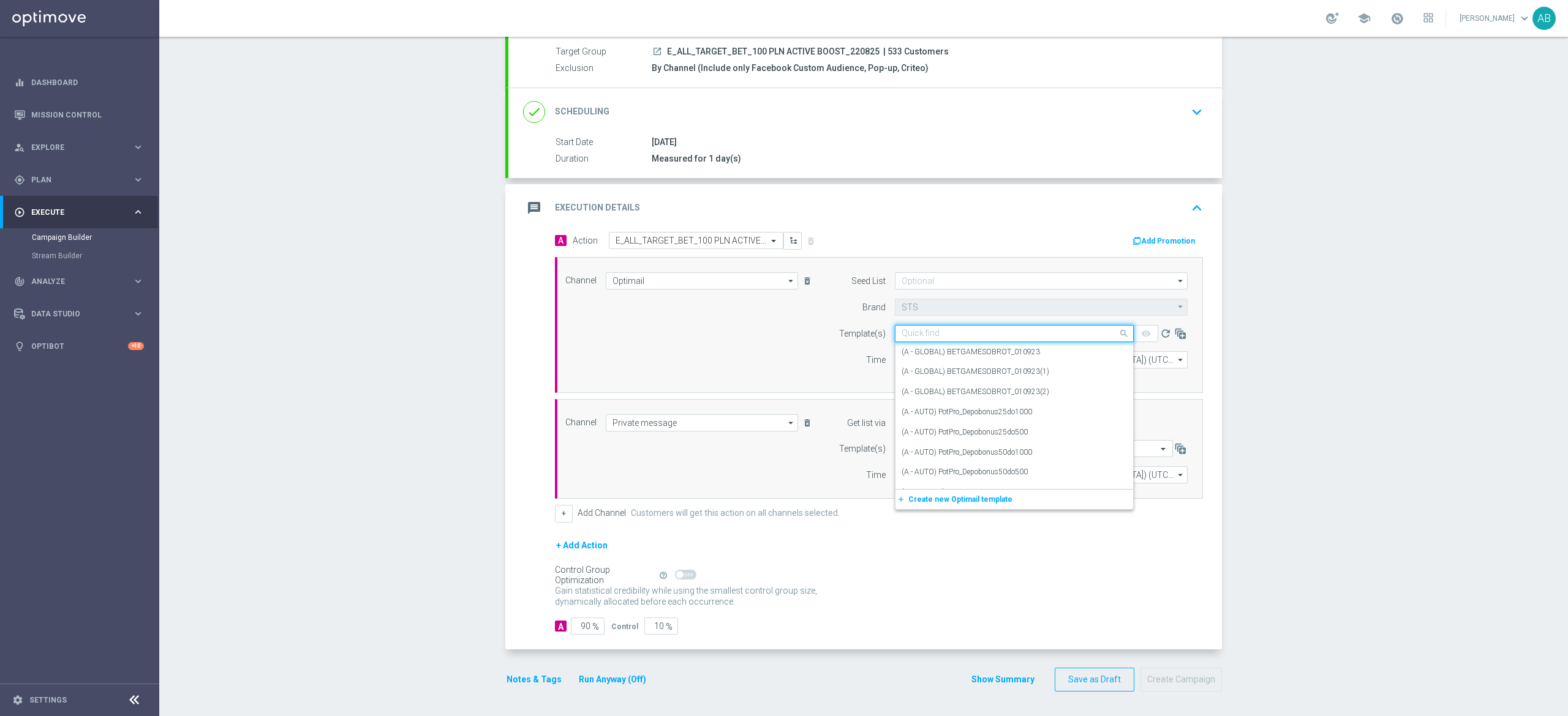
paste input "E_ALL_TARGET_OFFER_PLANSZA_220825"
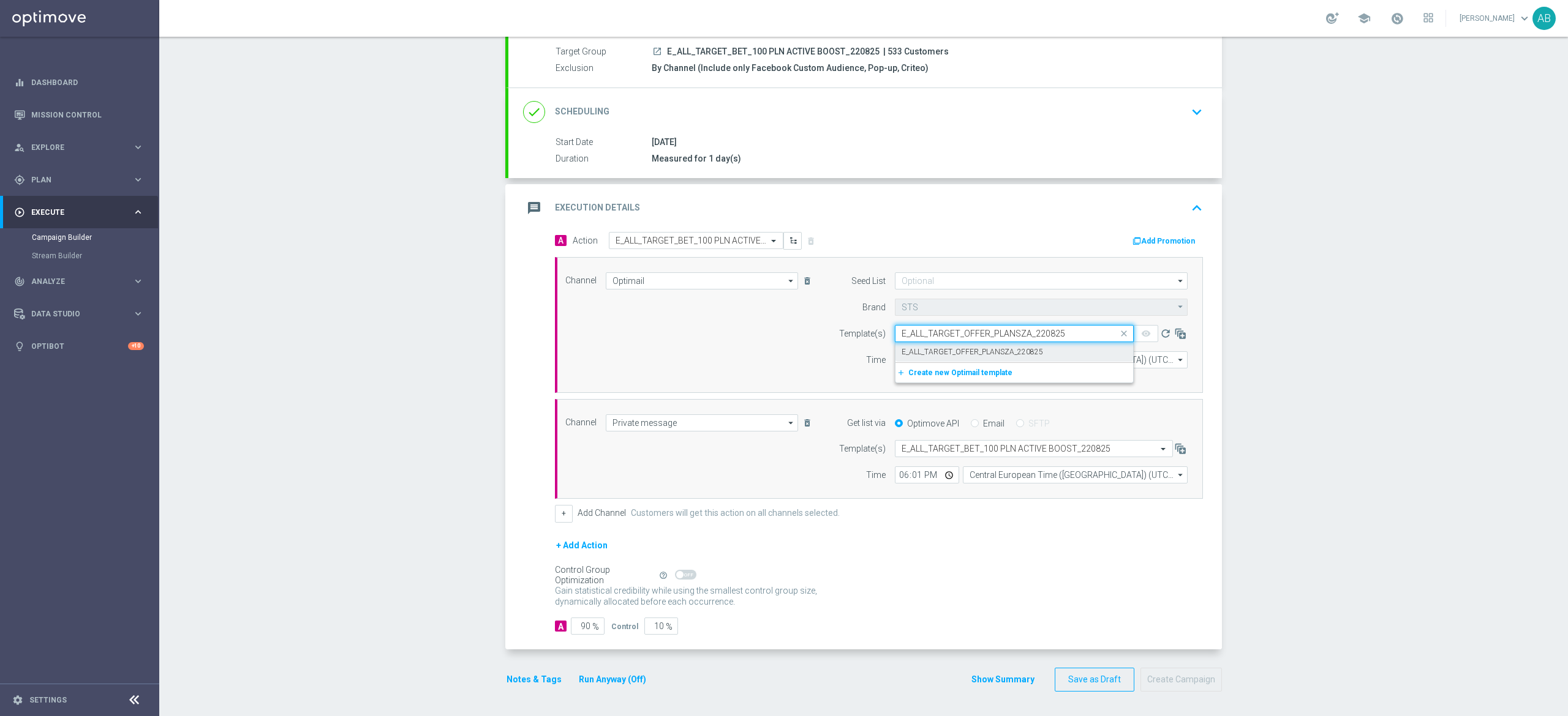
click at [919, 347] on label "E_ALL_TARGET_OFFER_PLANSZA_220825" at bounding box center [972, 352] width 142 height 10
type input "E_ALL_TARGET_OFFER_PLANSZA_220825"
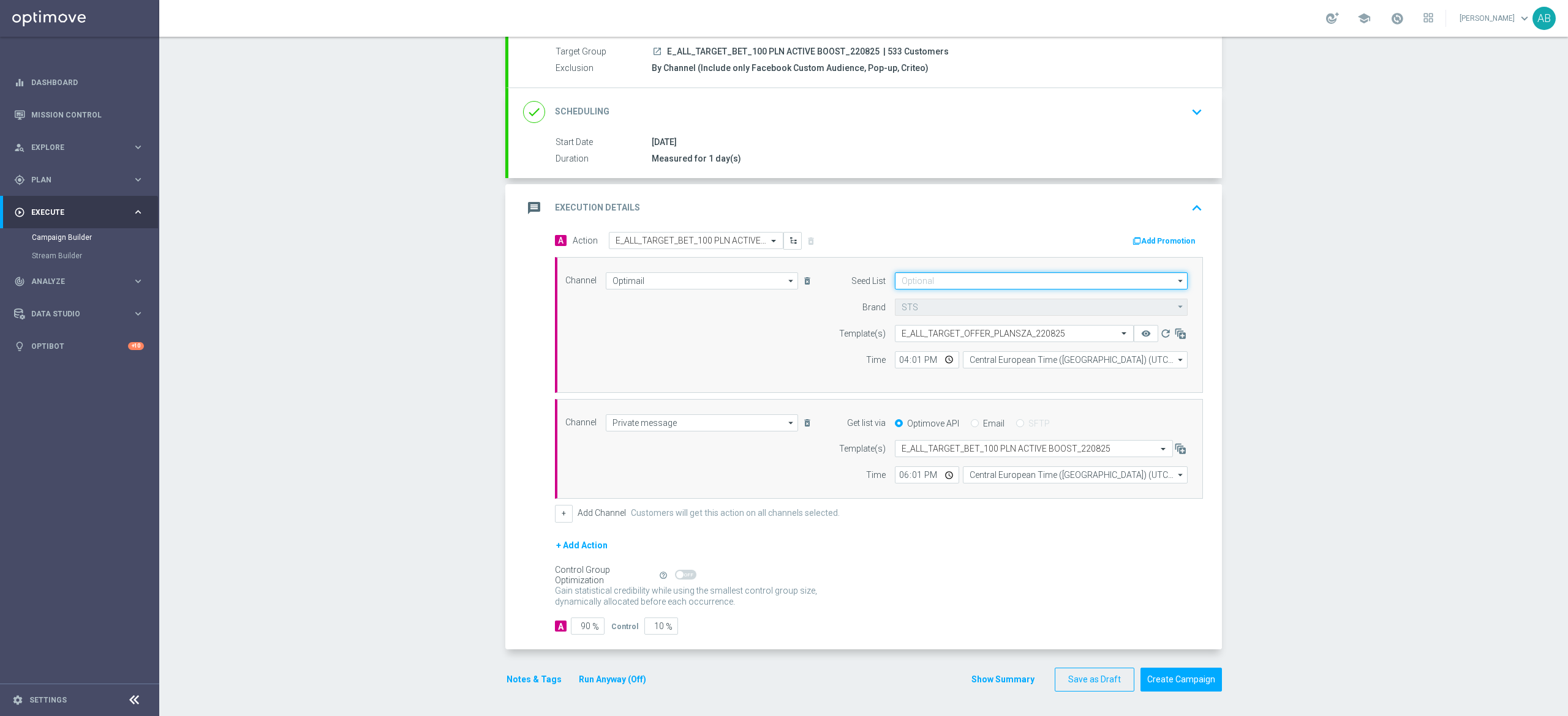
click at [920, 273] on input at bounding box center [1042, 281] width 293 height 18
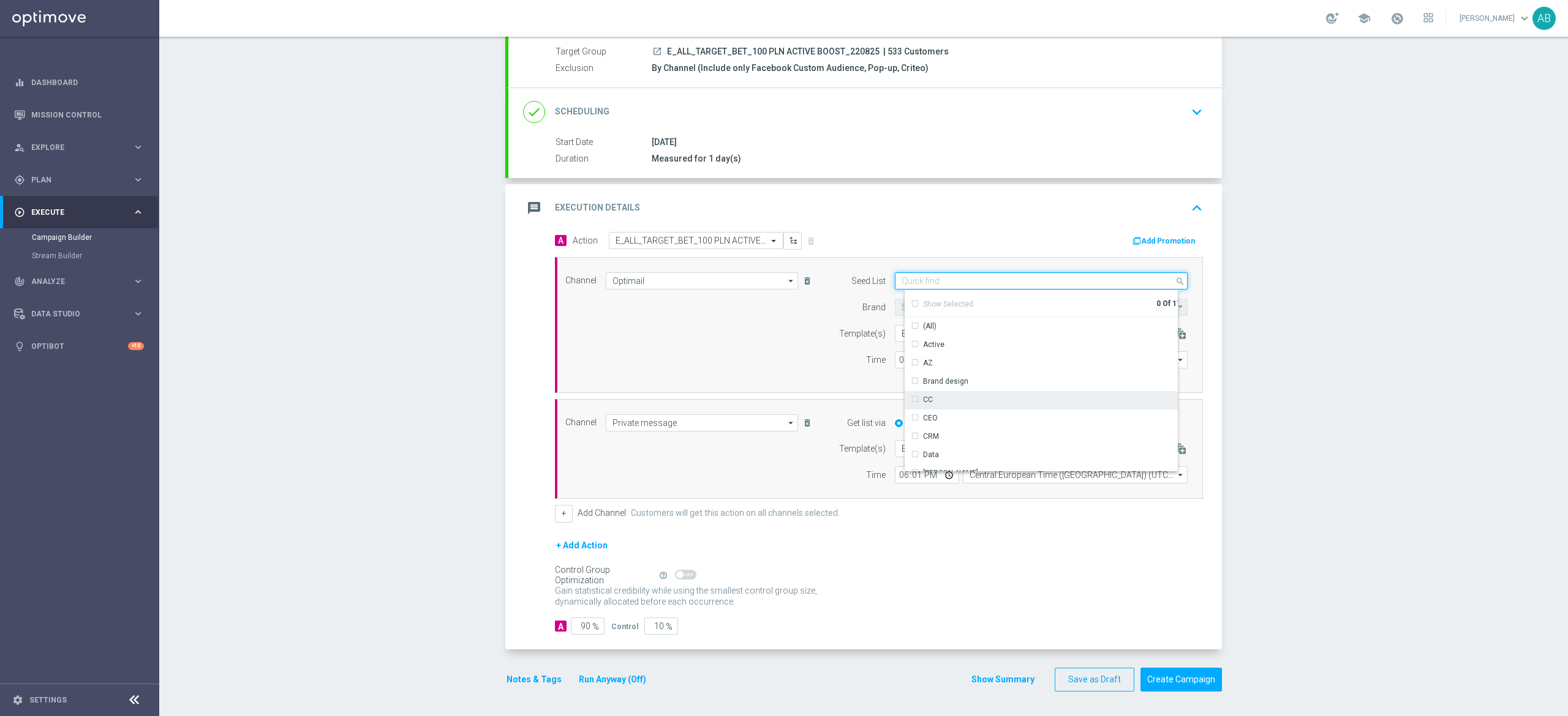
scroll to position [122, 0]
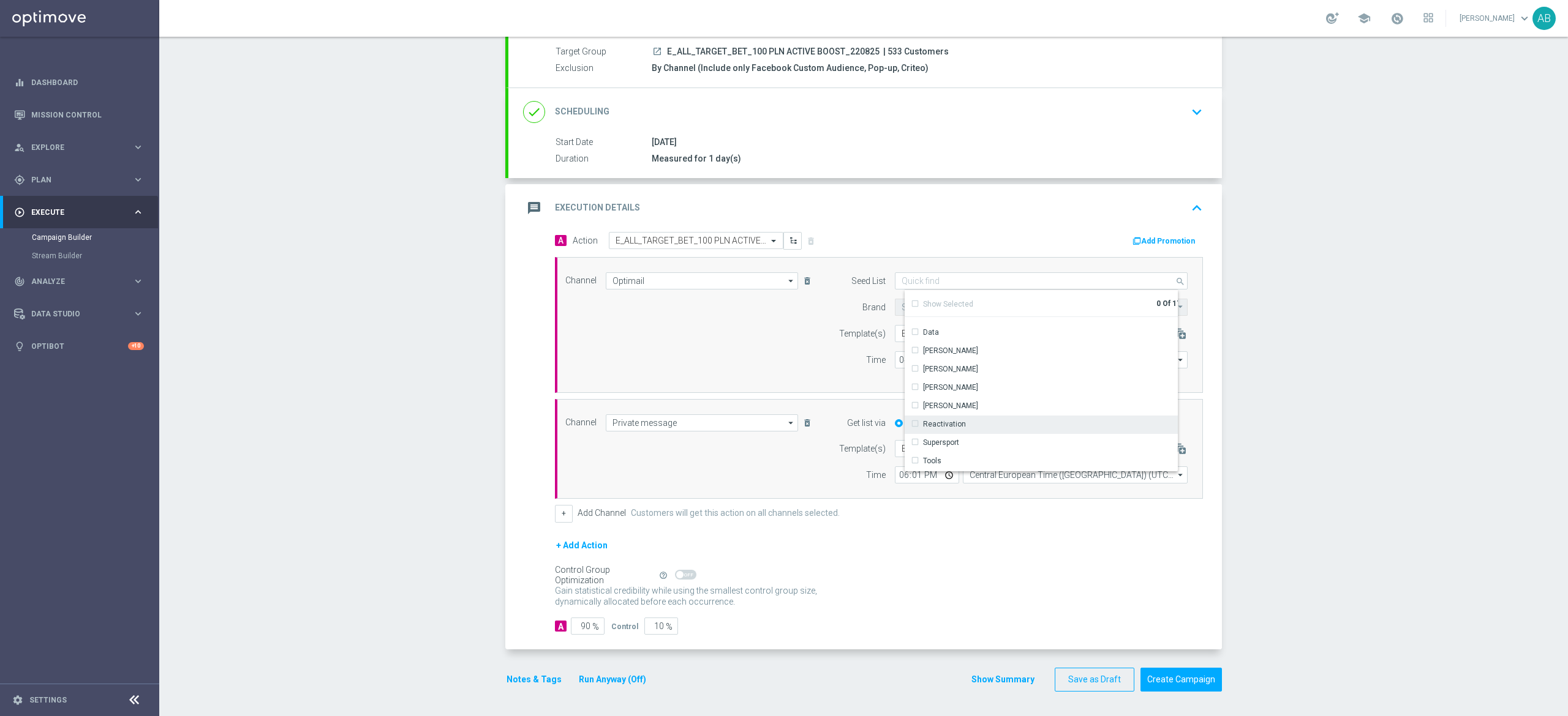
click at [923, 422] on div "Reactivation" at bounding box center [944, 424] width 43 height 11
click at [752, 351] on div "Channel Optimail Optimail arrow_drop_down Show Selected 1 of 22 Target group on…" at bounding box center [876, 325] width 640 height 106
type input "Reactivation"
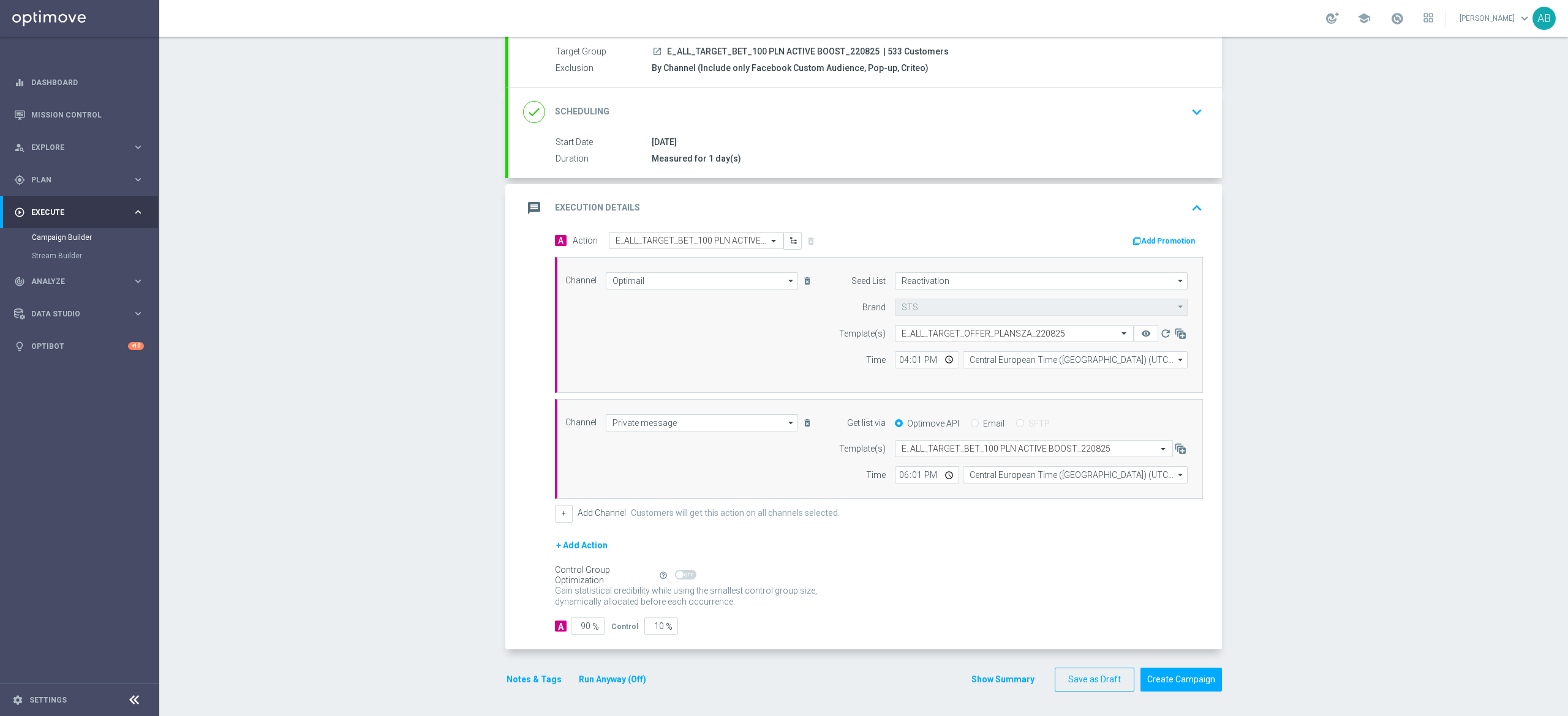
click at [505, 680] on button "Notes & Tags" at bounding box center [534, 680] width 57 height 16
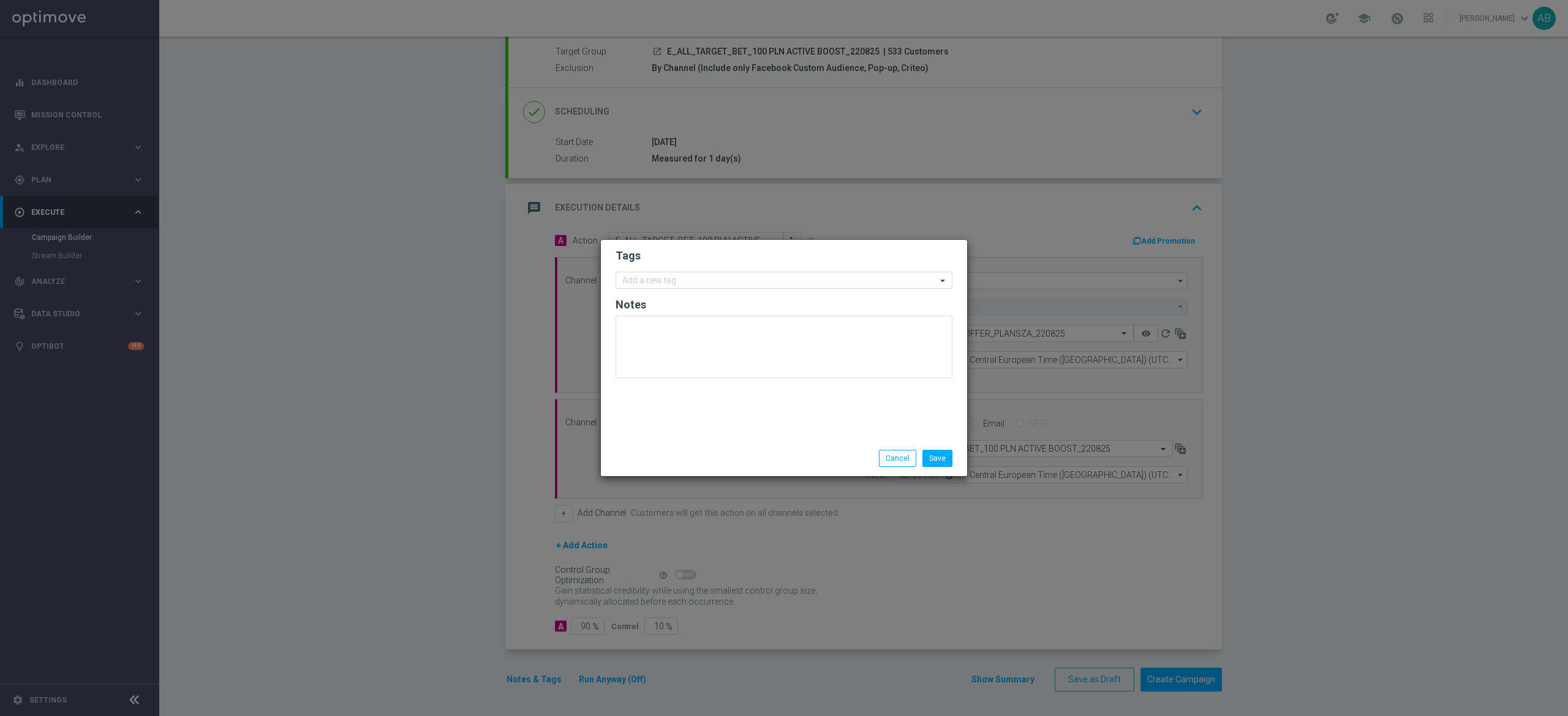
click at [670, 294] on form "Tags Add a new tag Notes" at bounding box center [784, 316] width 337 height 142
click at [677, 283] on input "text" at bounding box center [779, 281] width 314 height 10
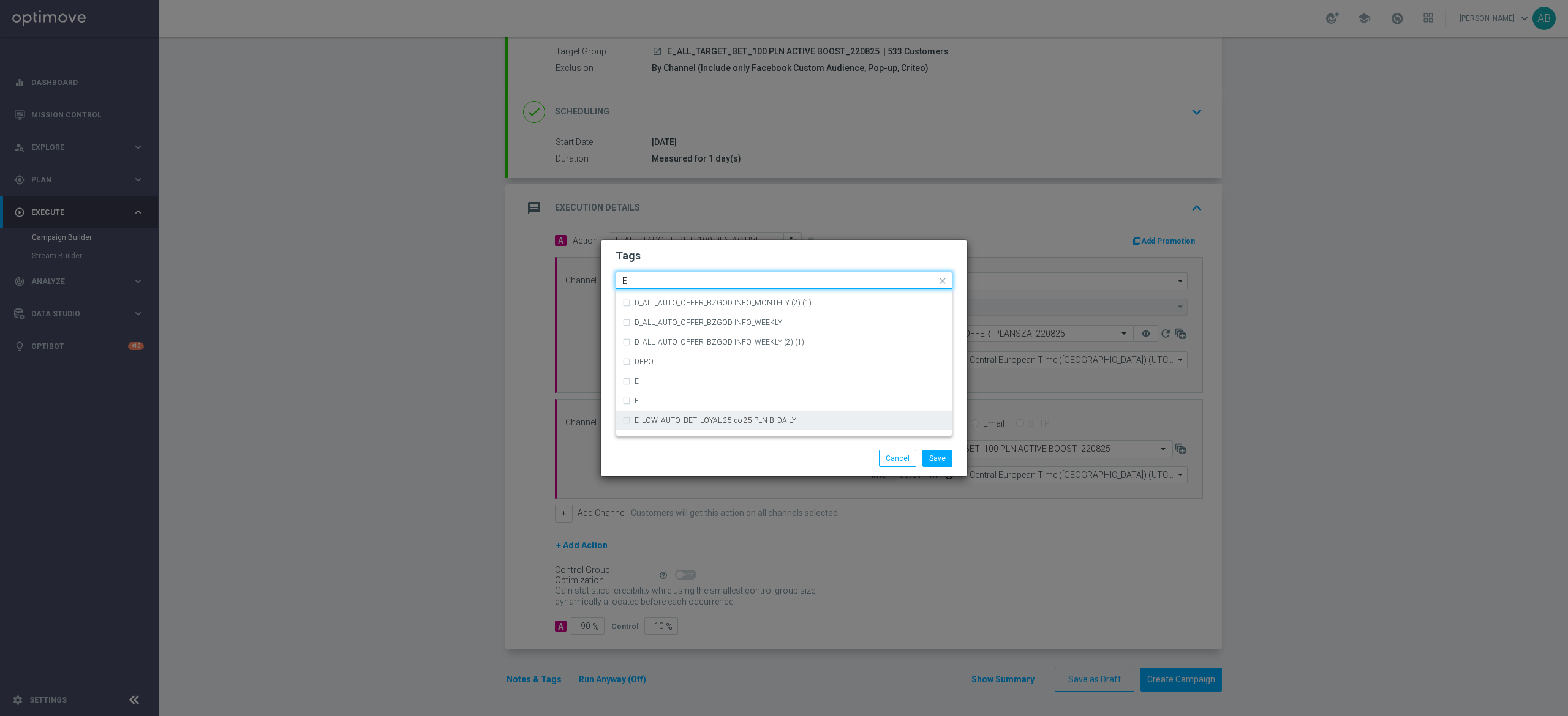
scroll to position [1715, 0]
click at [677, 347] on div "E" at bounding box center [790, 347] width 311 height 7
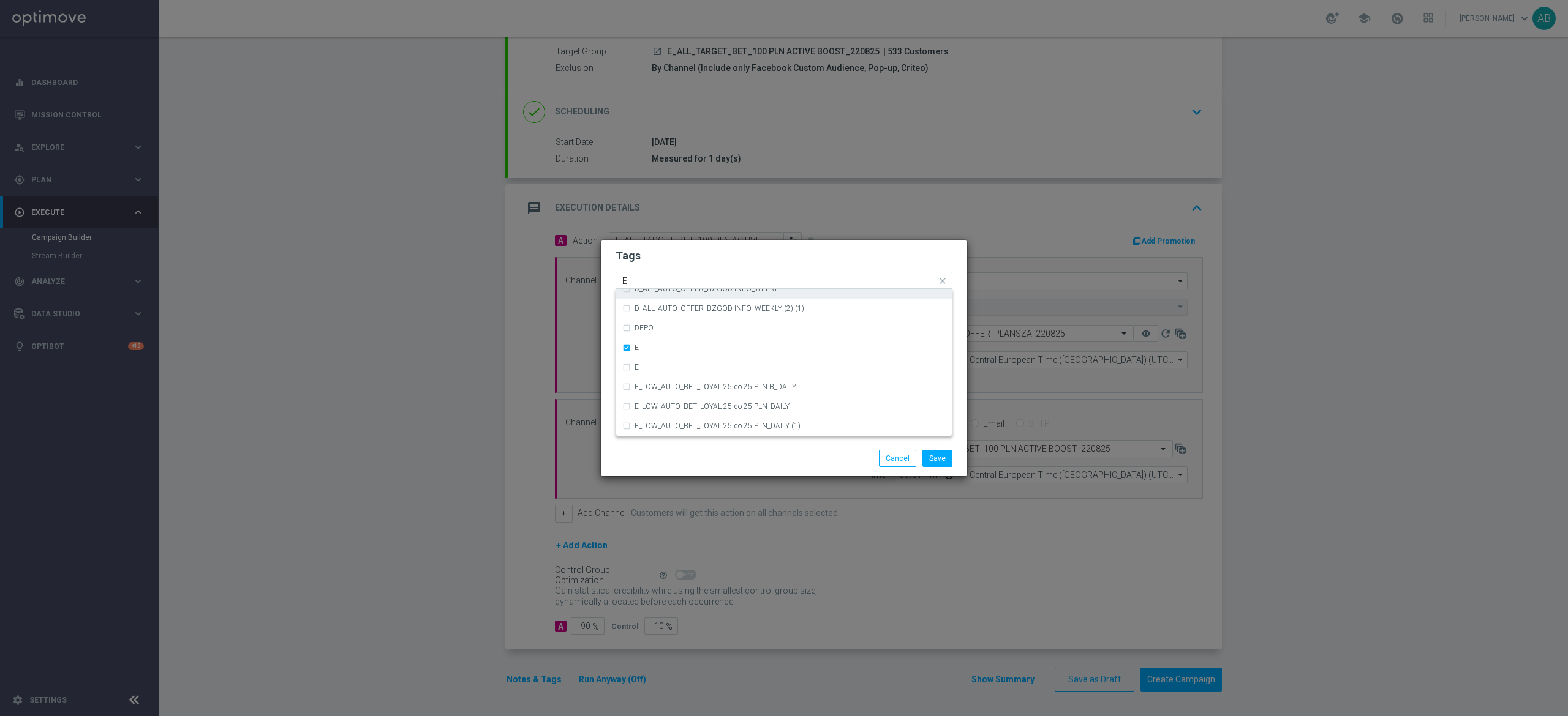
click at [655, 281] on input "E" at bounding box center [779, 281] width 314 height 10
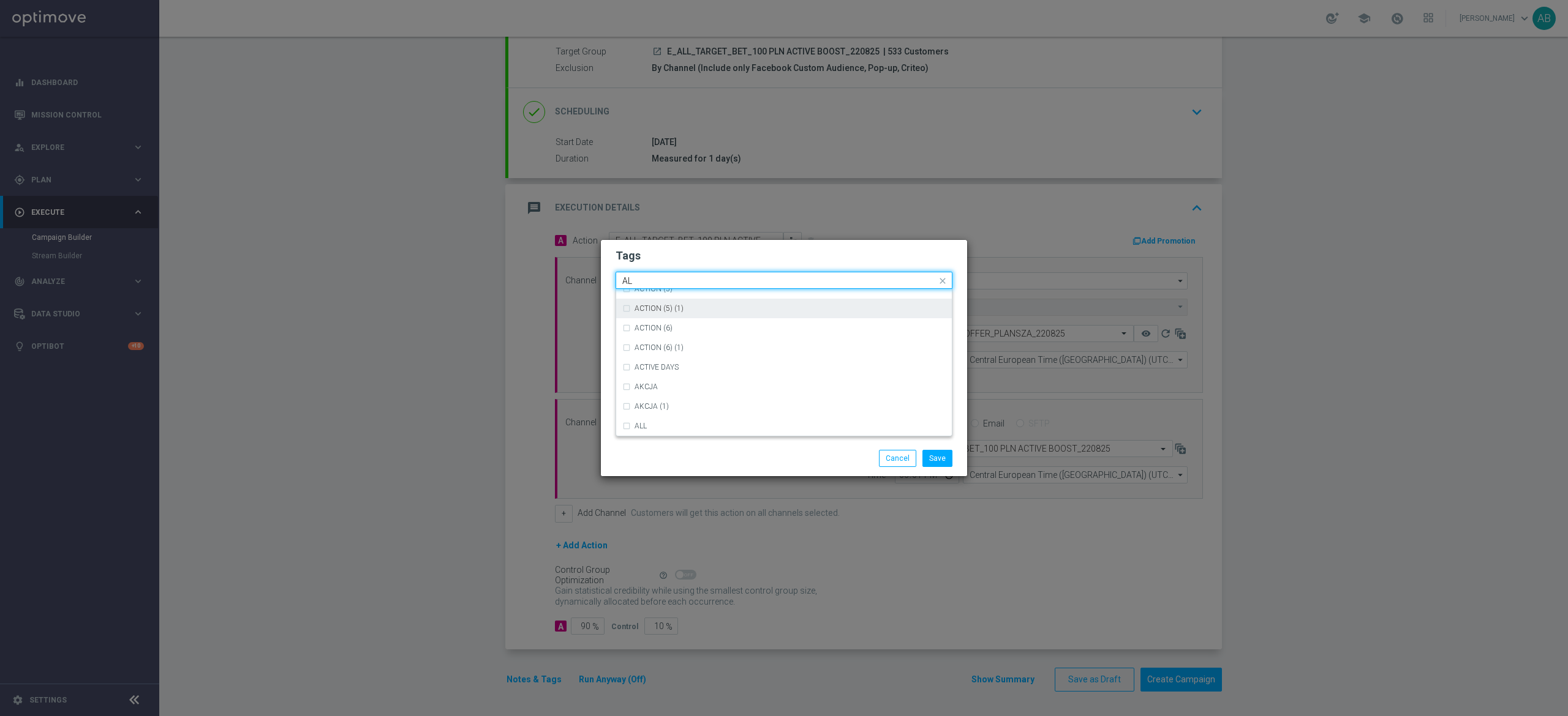
scroll to position [0, 0]
click at [689, 306] on div "ALL" at bounding box center [784, 298] width 323 height 19
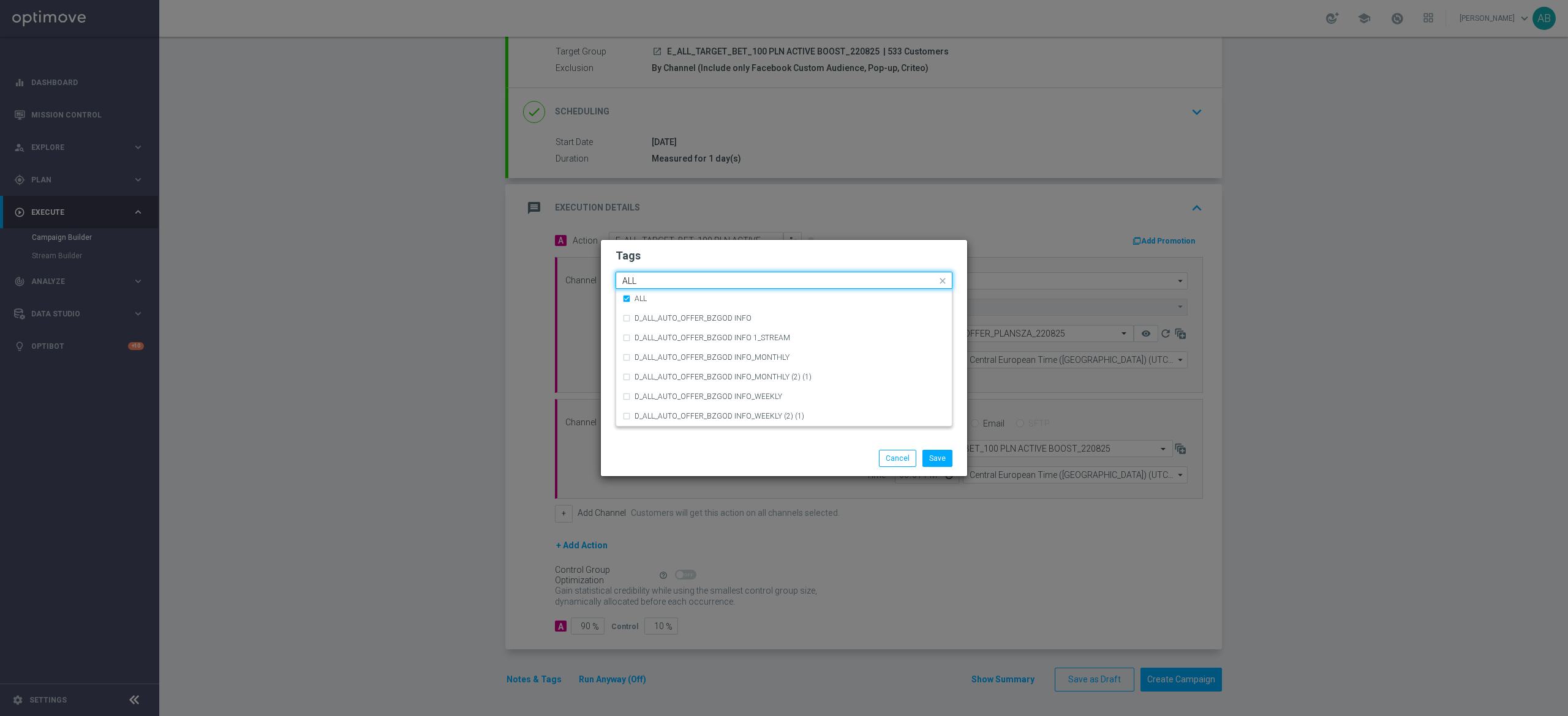
click at [689, 277] on input "ALL" at bounding box center [779, 281] width 314 height 10
type input "A"
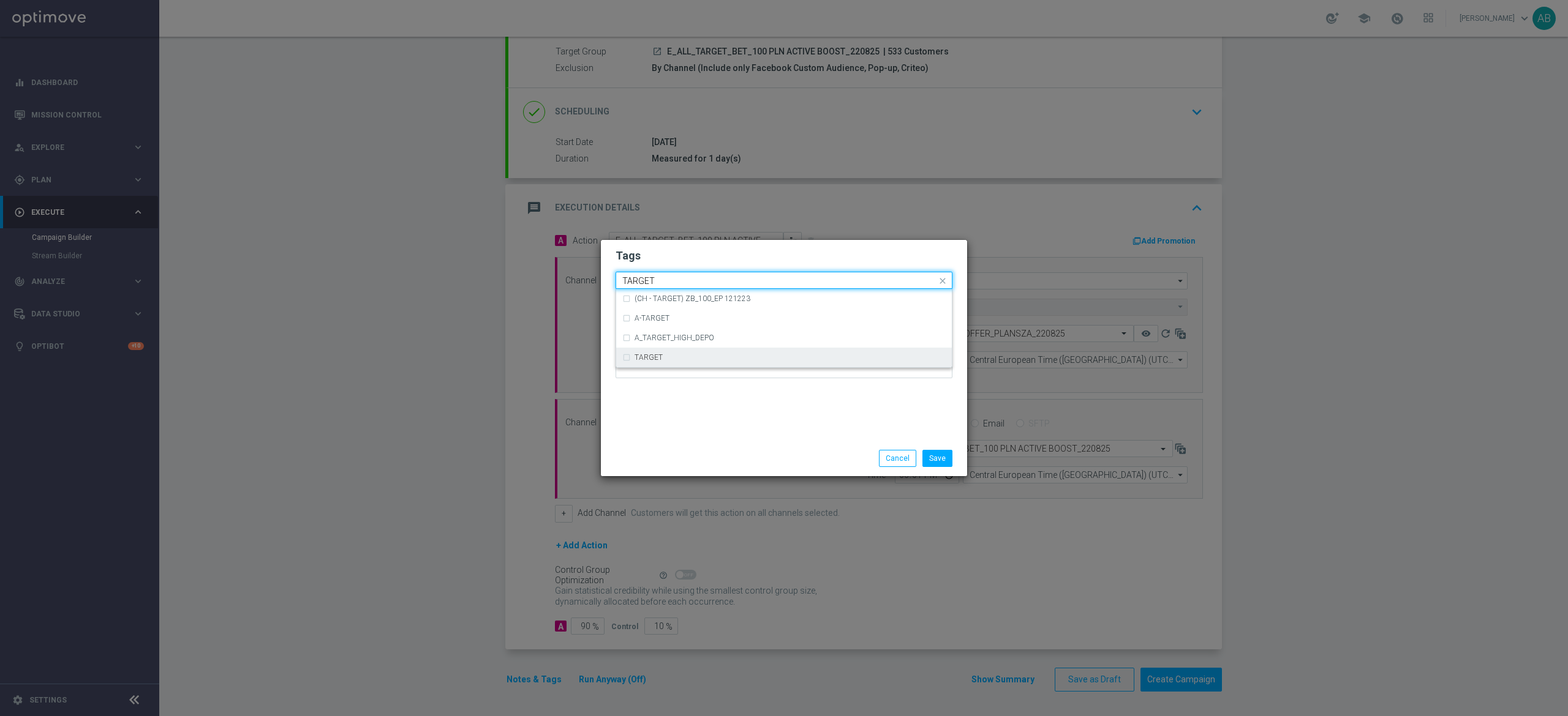
click at [674, 350] on div "TARGET" at bounding box center [784, 357] width 323 height 19
click at [661, 283] on input "TARGET" at bounding box center [779, 281] width 314 height 10
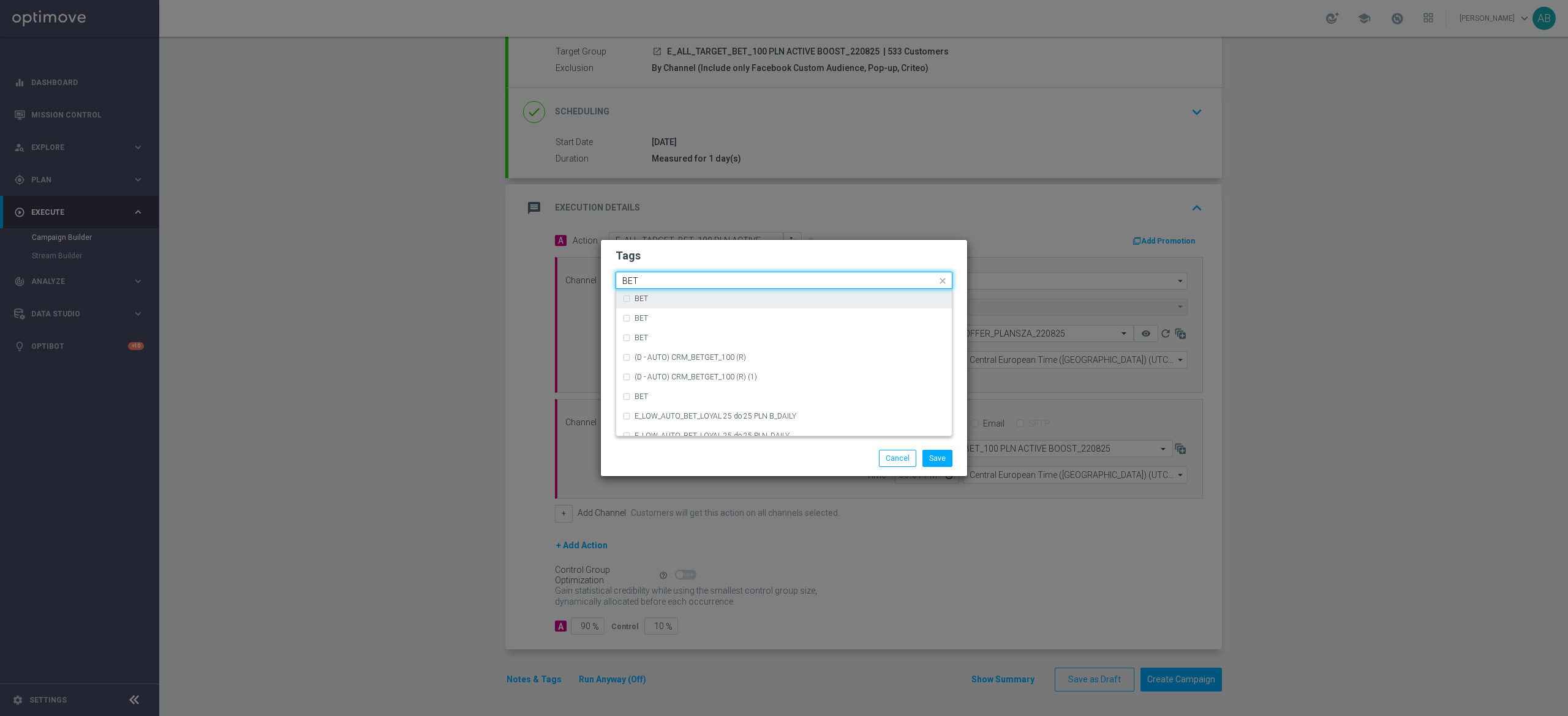
drag, startPoint x: 639, startPoint y: 300, endPoint x: 646, endPoint y: 297, distance: 7.6
click at [640, 301] on label "BET" at bounding box center [641, 299] width 14 height 7
type input "BET"
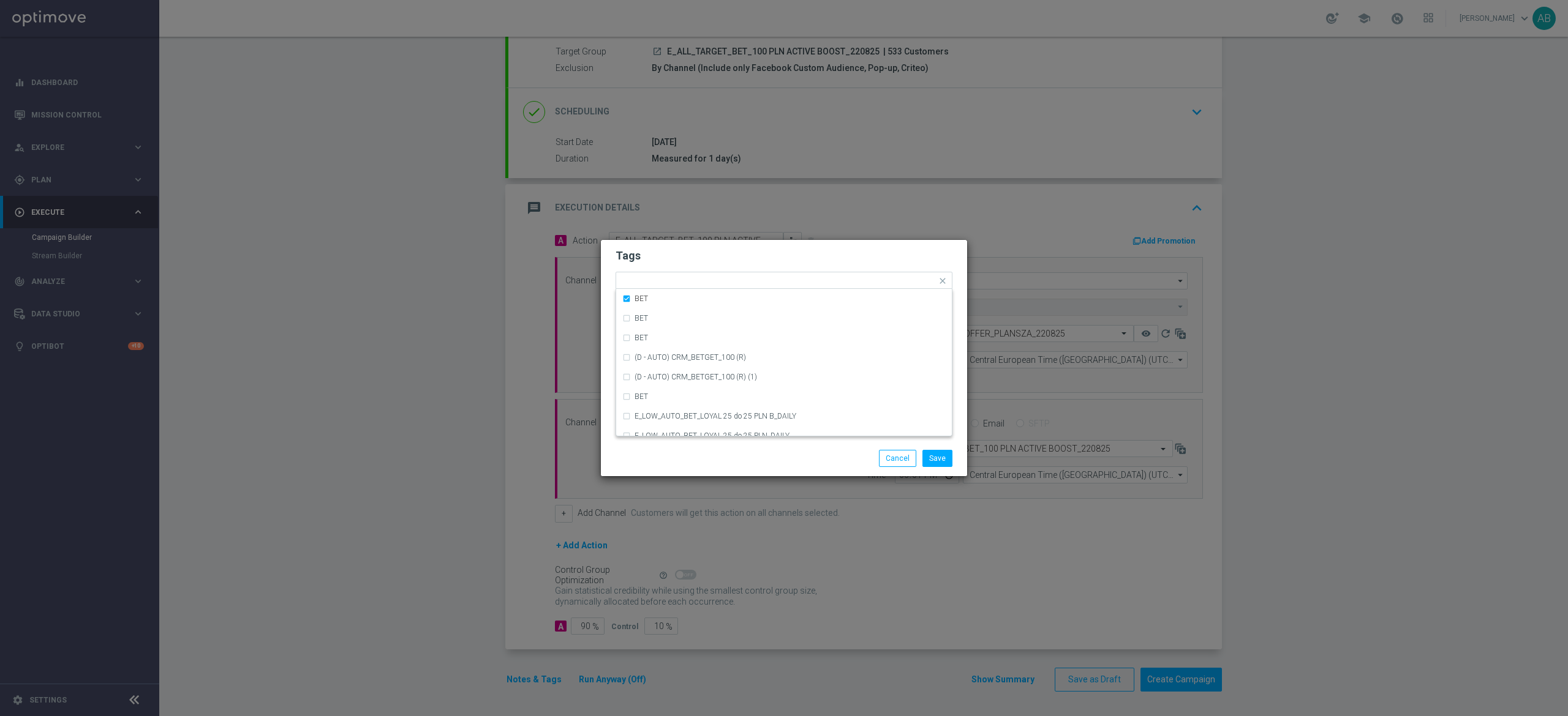
click at [691, 254] on h2 "Tags" at bounding box center [784, 256] width 337 height 15
click at [934, 452] on button "Save" at bounding box center [938, 458] width 30 height 18
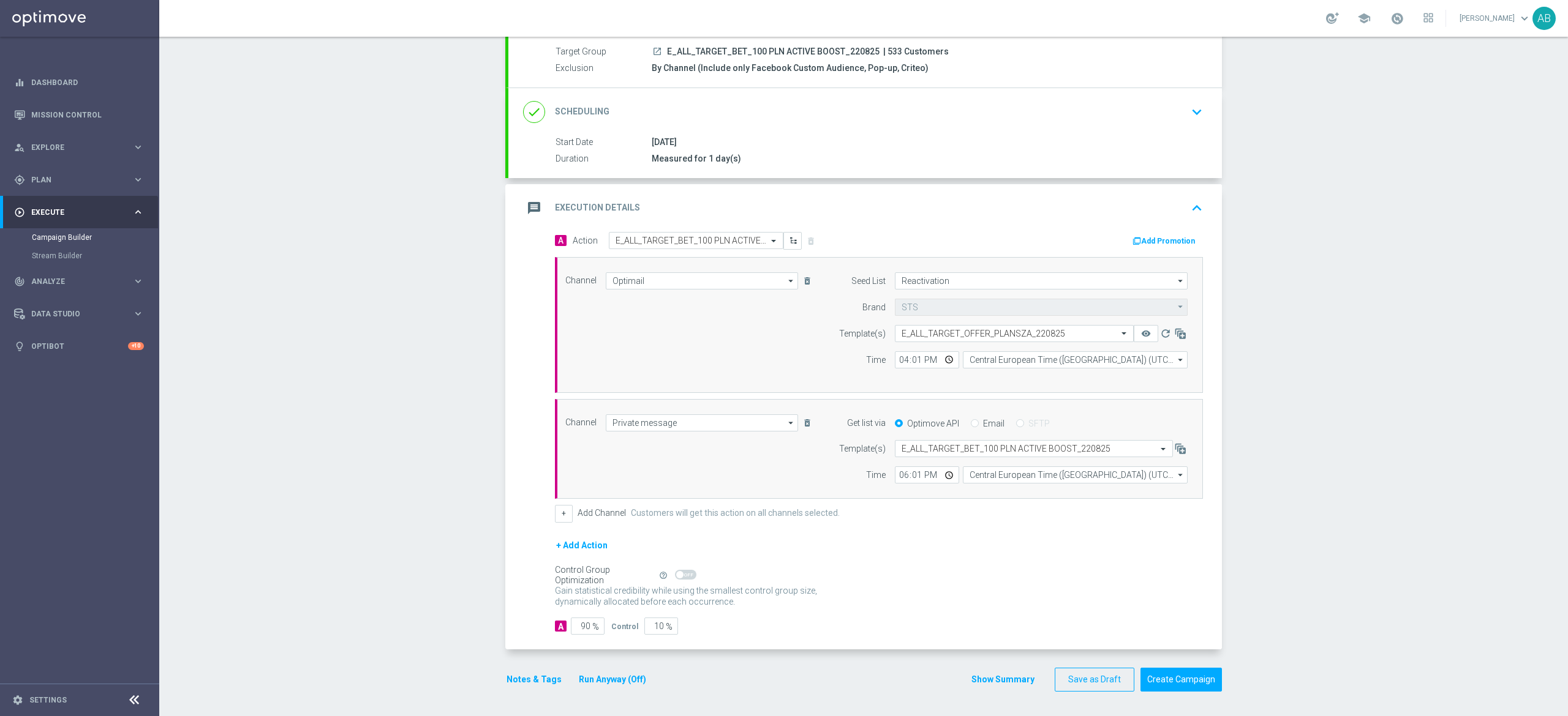
click at [1389, 374] on div "Campaign Builder Scheduled Campaign Triggered Campaign Status: Draft done Targe…" at bounding box center [864, 377] width 1409 height 680
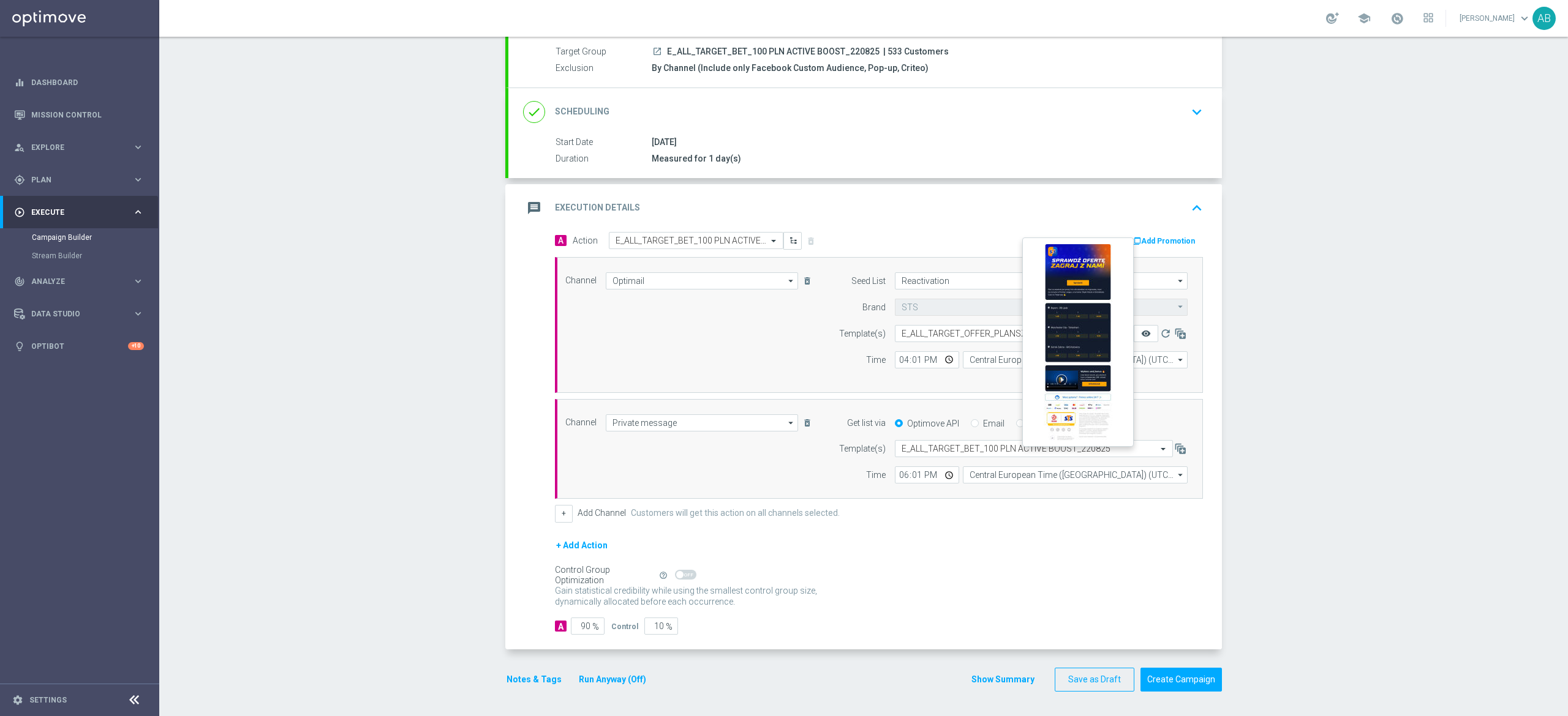
click at [1142, 335] on icon "remove_red_eye" at bounding box center [1146, 333] width 10 height 10
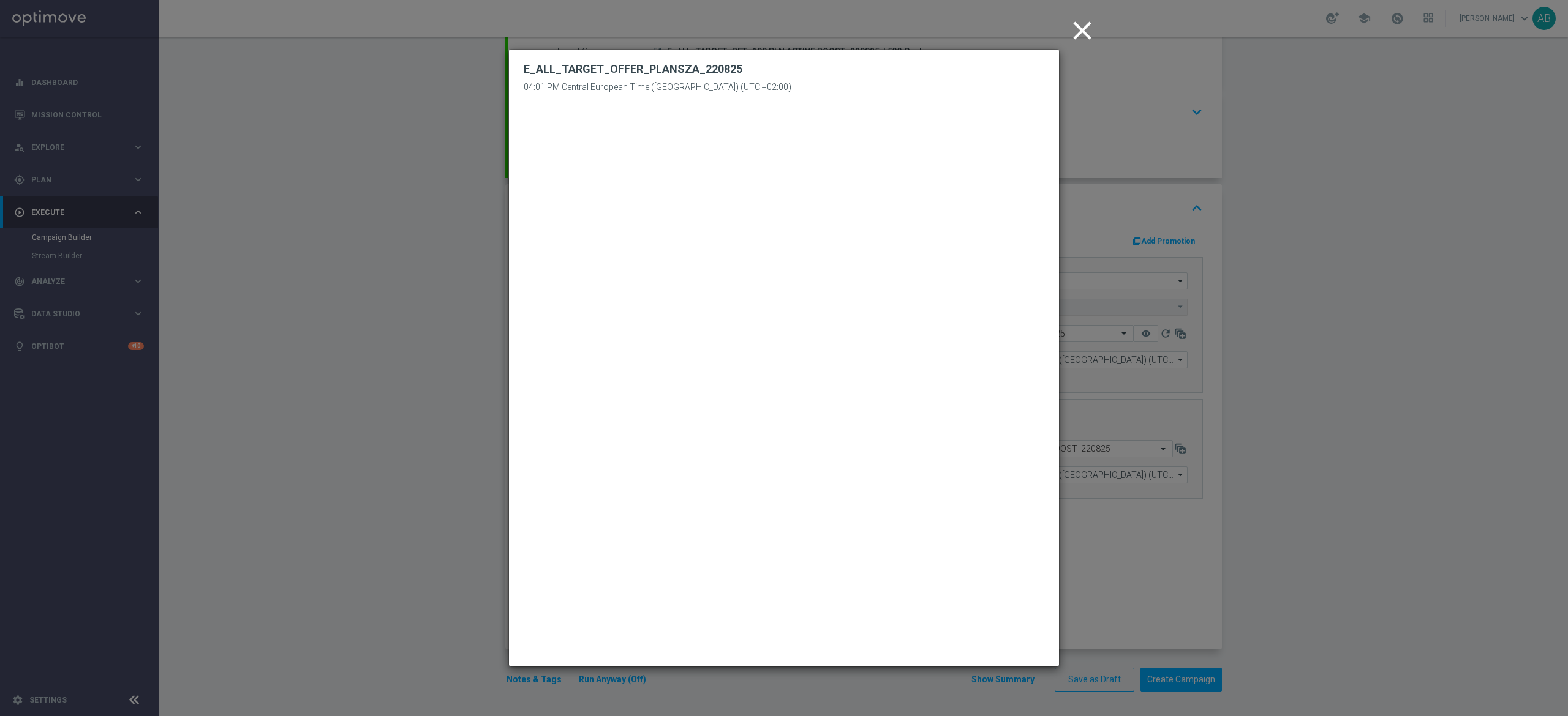
click at [1317, 232] on modal-container "close E_ALL_TARGET_OFFER_PLANSZA_220825 04:01 PM Central European Time (Warsaw)…" at bounding box center [784, 358] width 1568 height 716
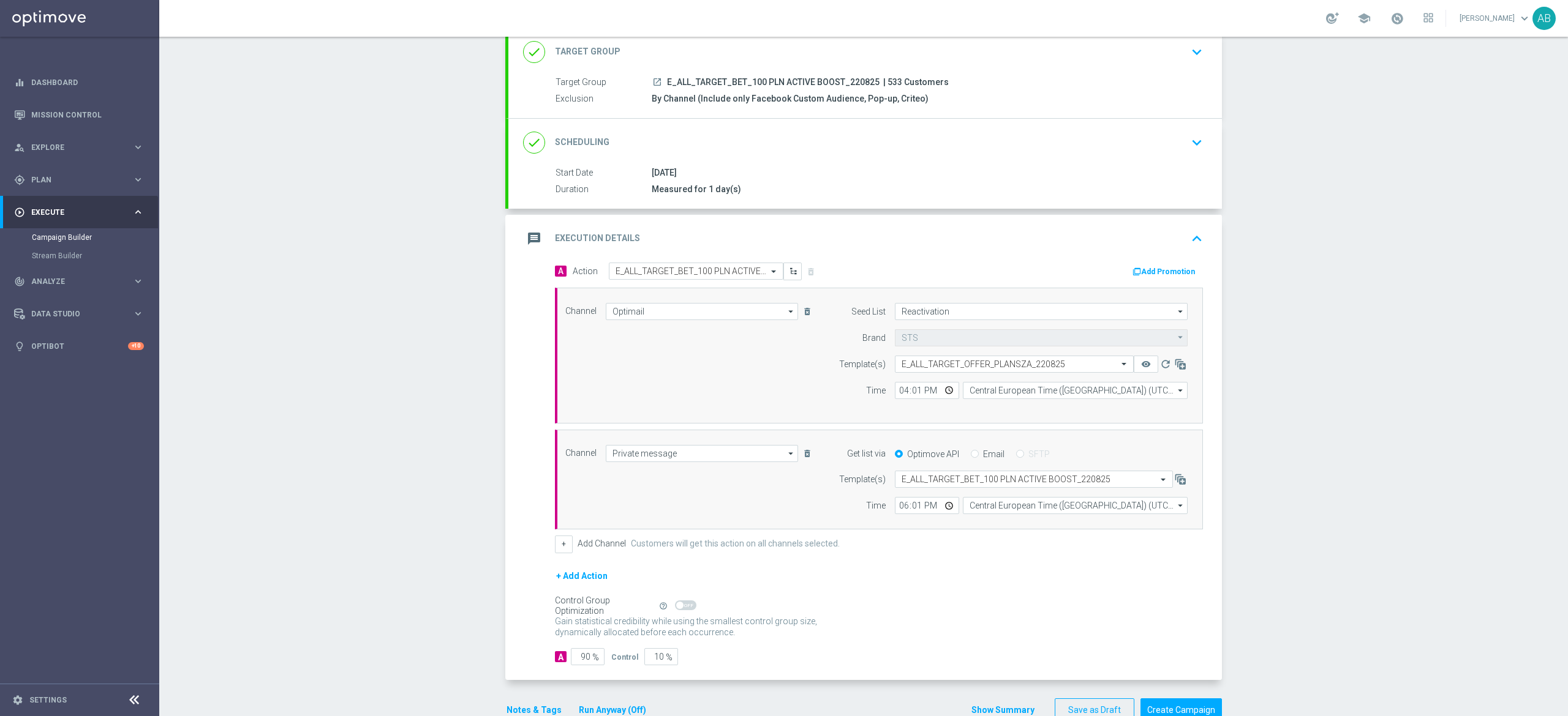
scroll to position [116, 0]
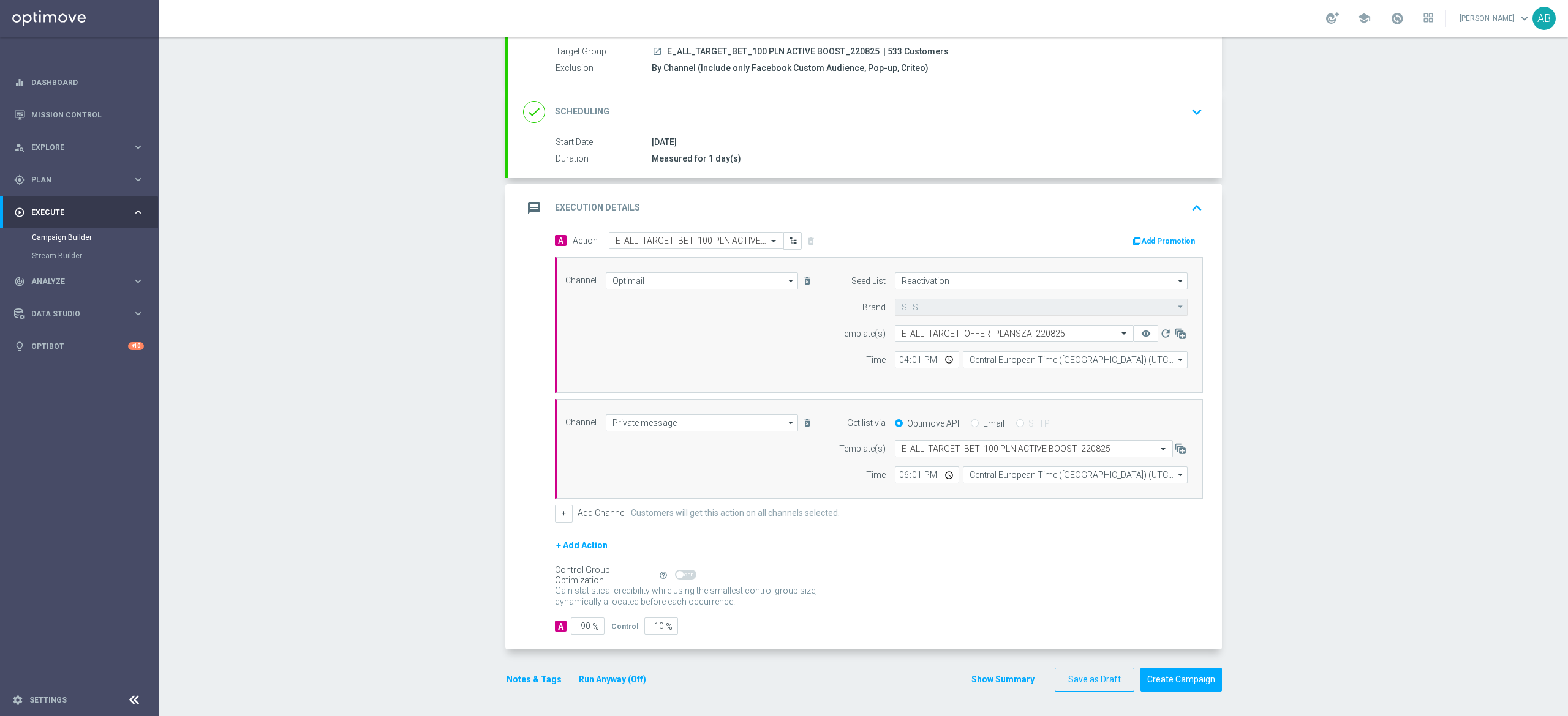
click at [544, 678] on button "Notes & Tags" at bounding box center [534, 680] width 57 height 16
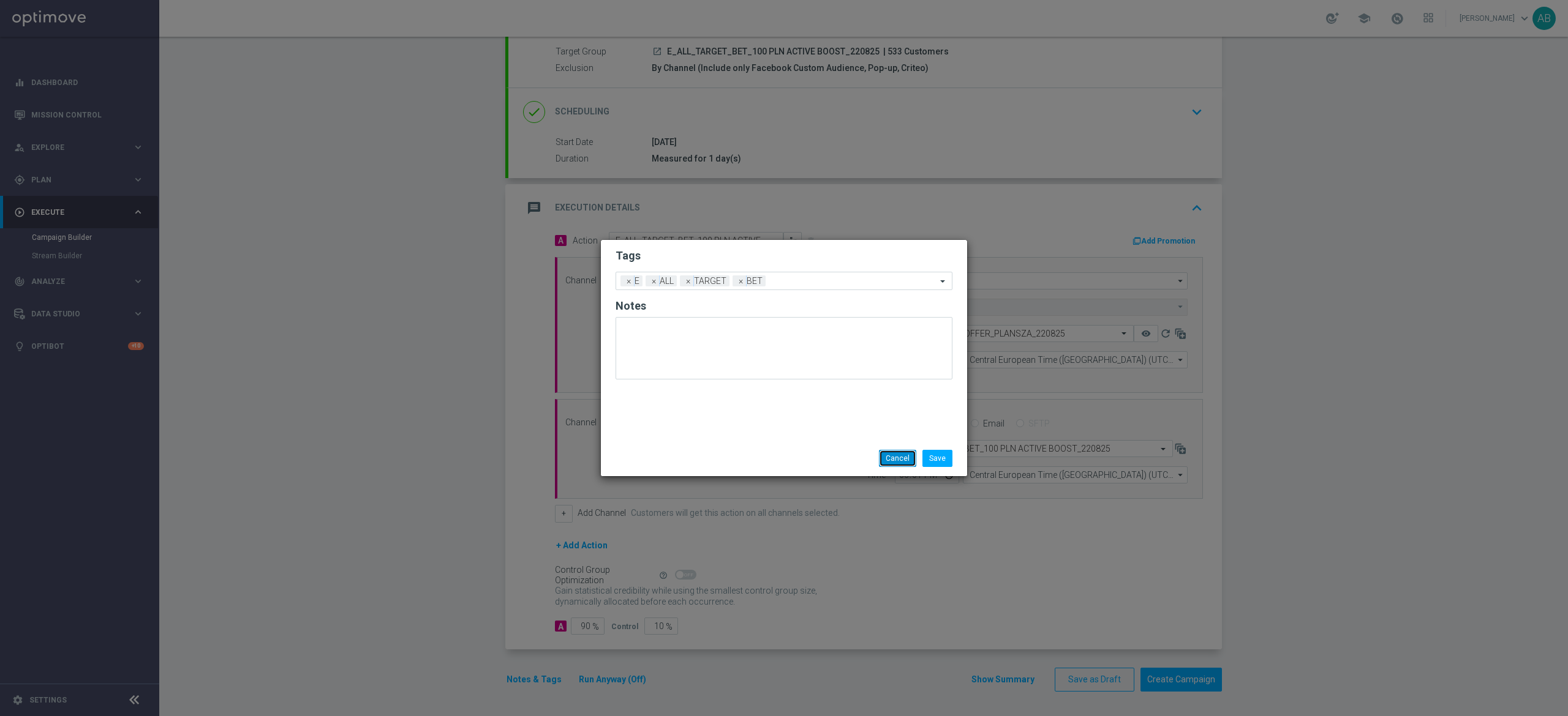
click at [892, 456] on button "Cancel" at bounding box center [898, 458] width 37 height 18
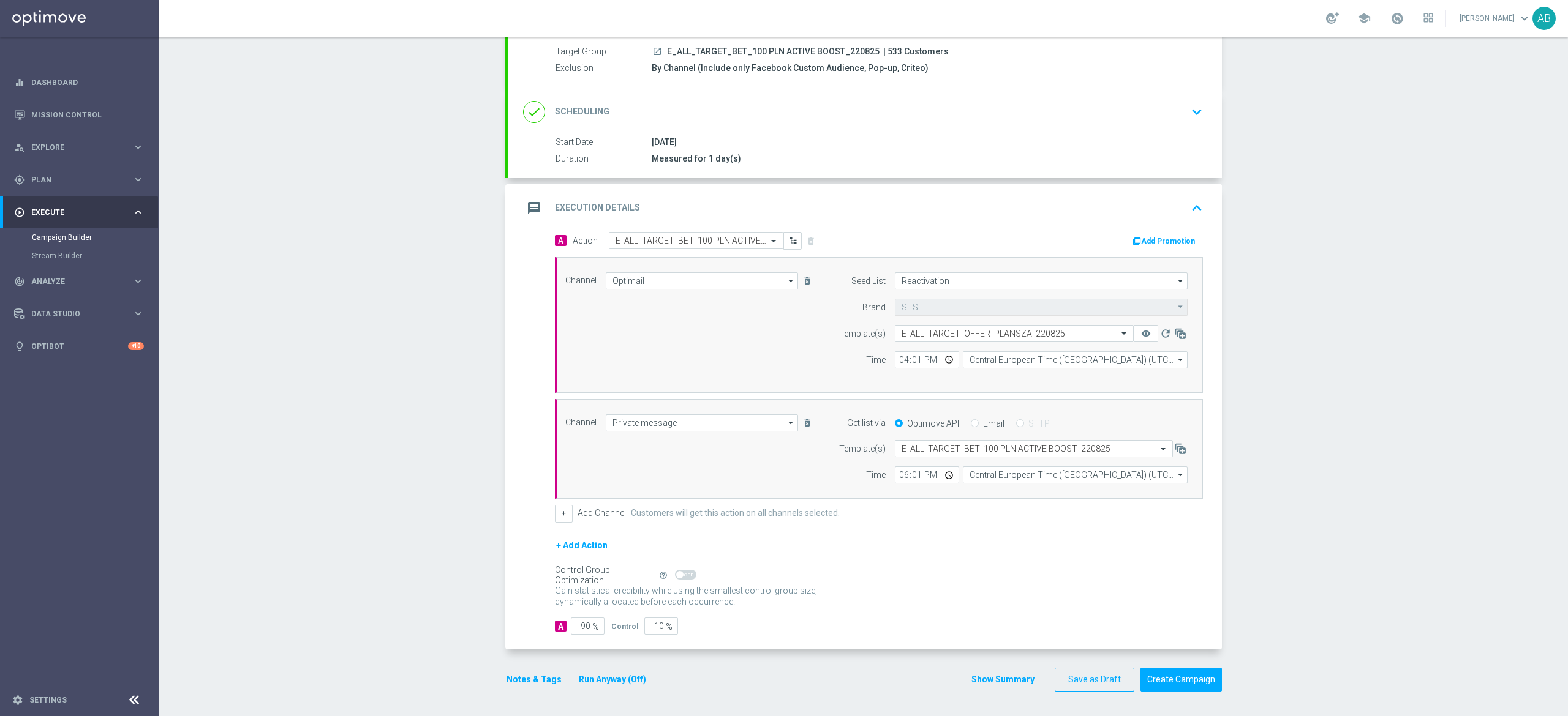
click at [529, 685] on button "Notes & Tags" at bounding box center [534, 680] width 57 height 16
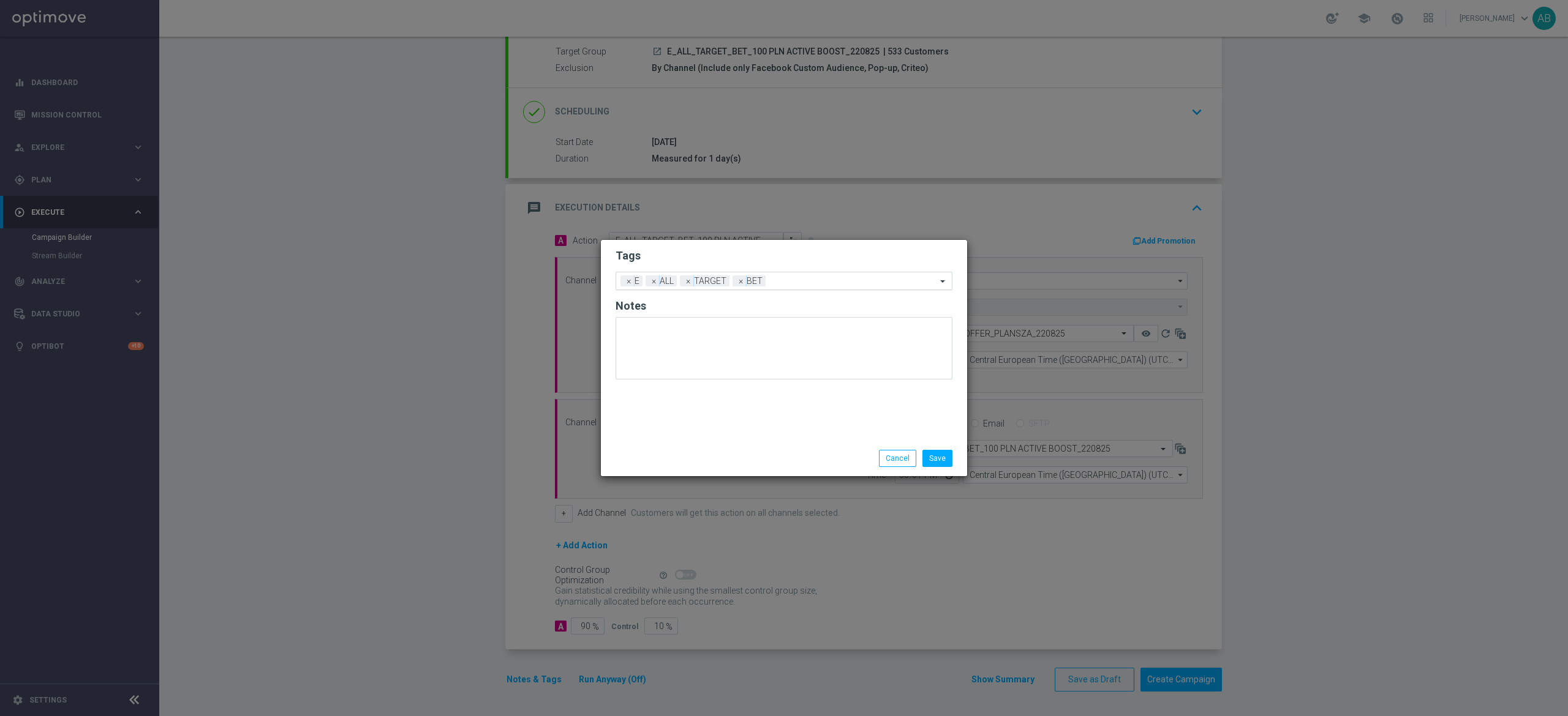
click at [802, 285] on input "text" at bounding box center [854, 282] width 166 height 10
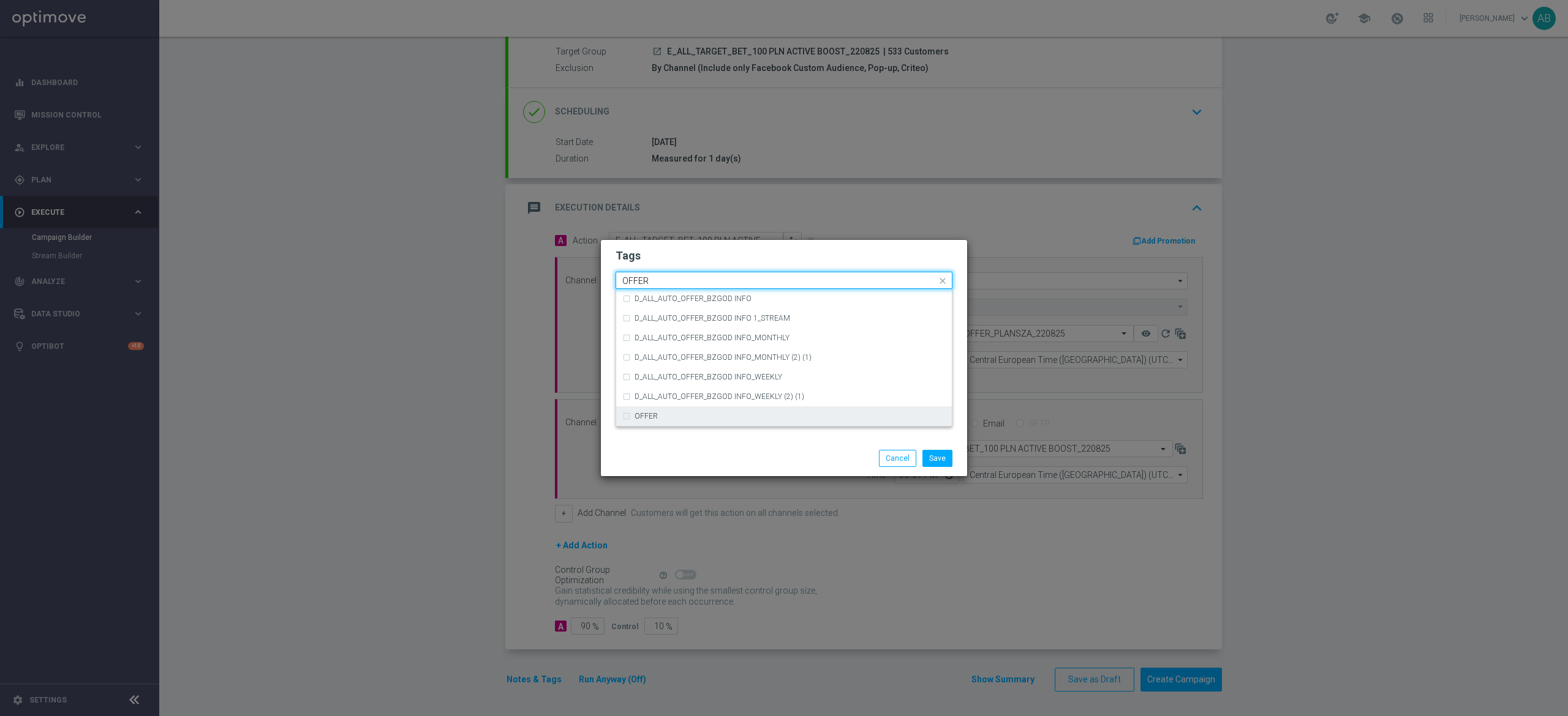
click at [661, 420] on div "OFFER" at bounding box center [790, 417] width 311 height 7
type input "OFFER"
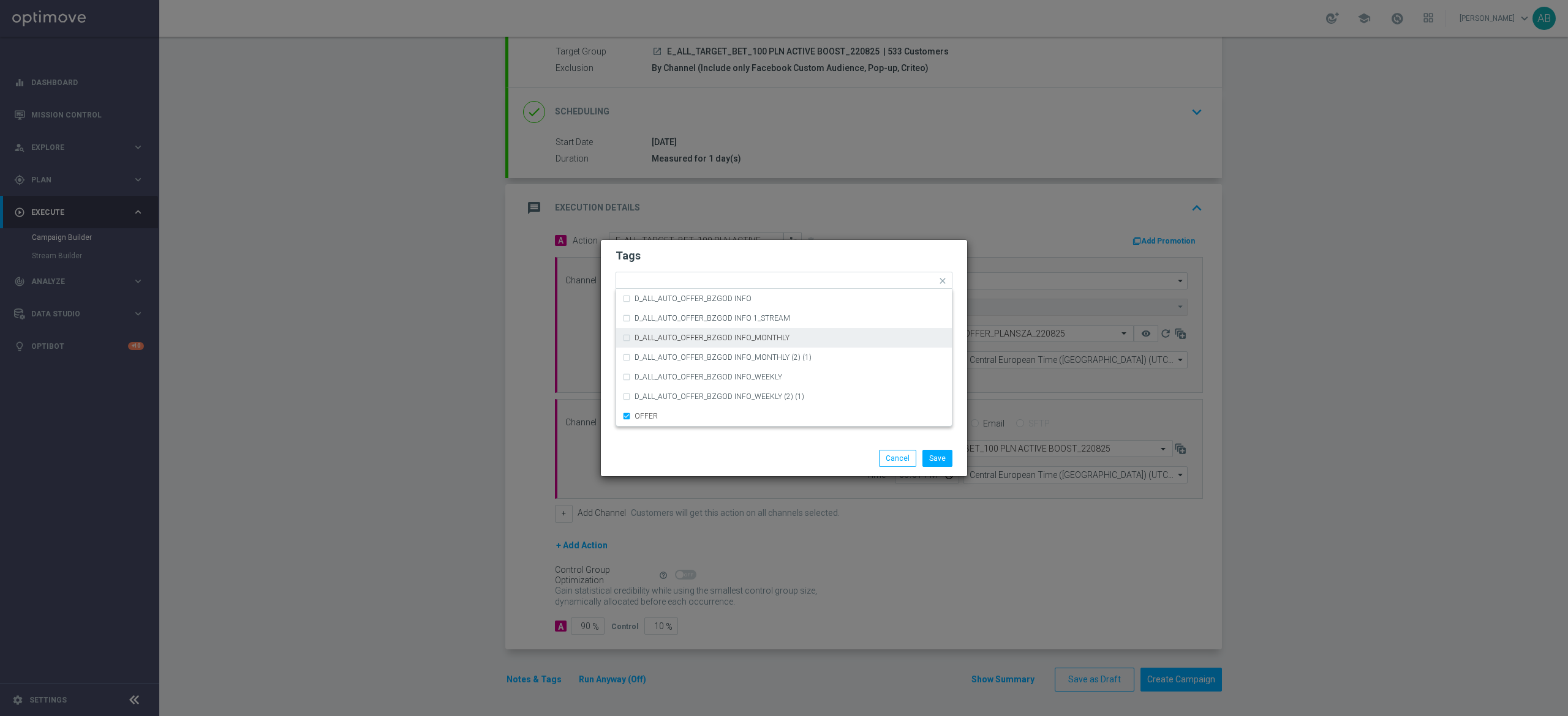
click at [722, 254] on h2 "Tags" at bounding box center [784, 256] width 337 height 15
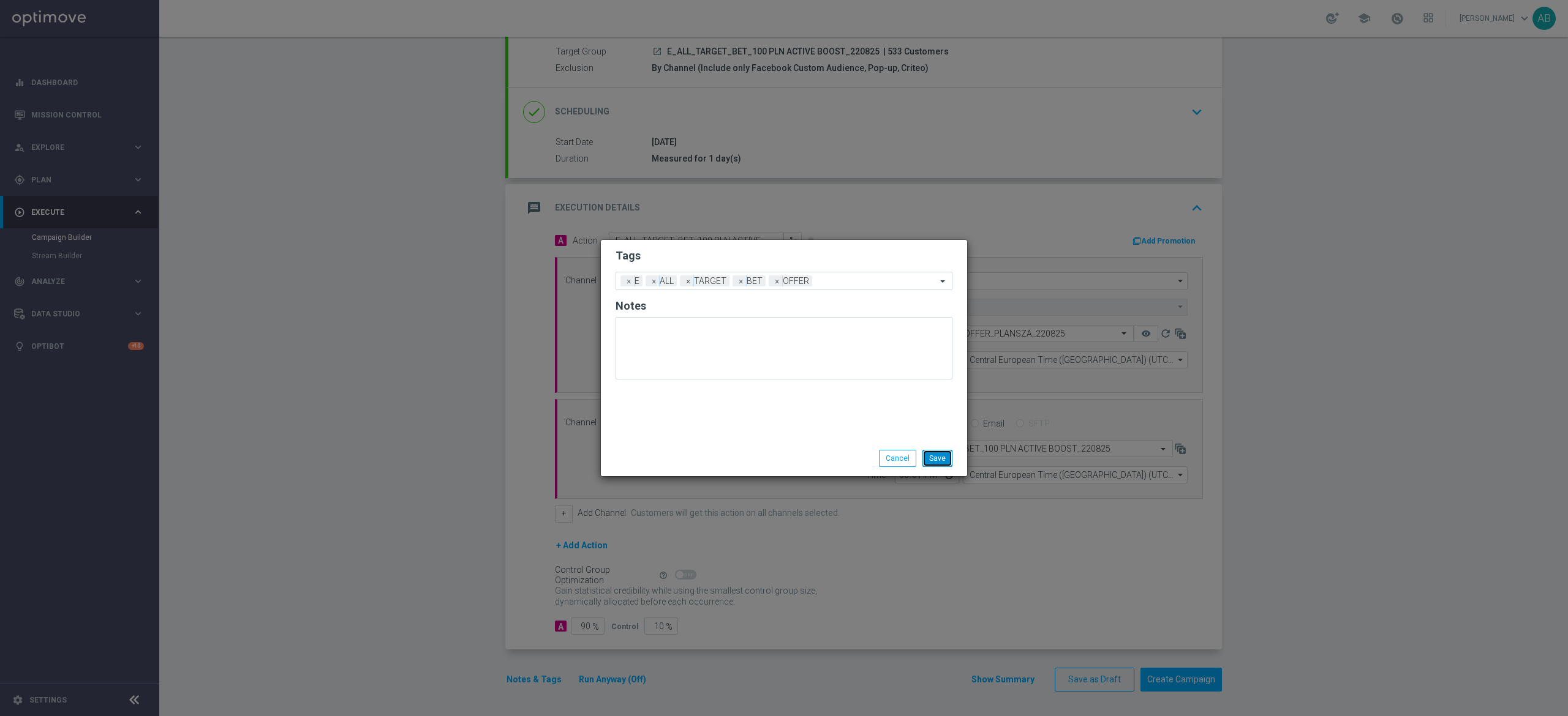
click at [942, 459] on button "Save" at bounding box center [938, 458] width 30 height 18
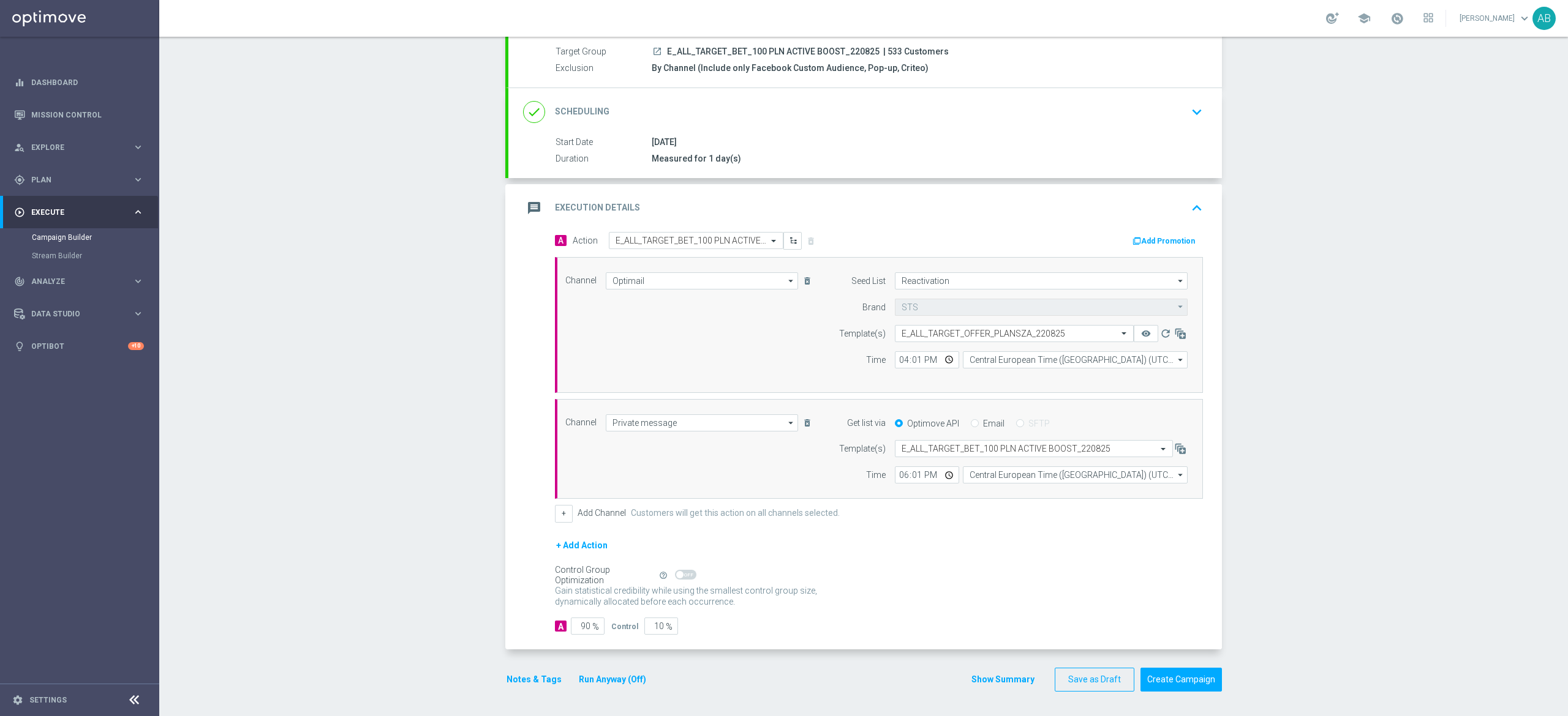
click at [532, 677] on button "Notes & Tags" at bounding box center [534, 680] width 57 height 16
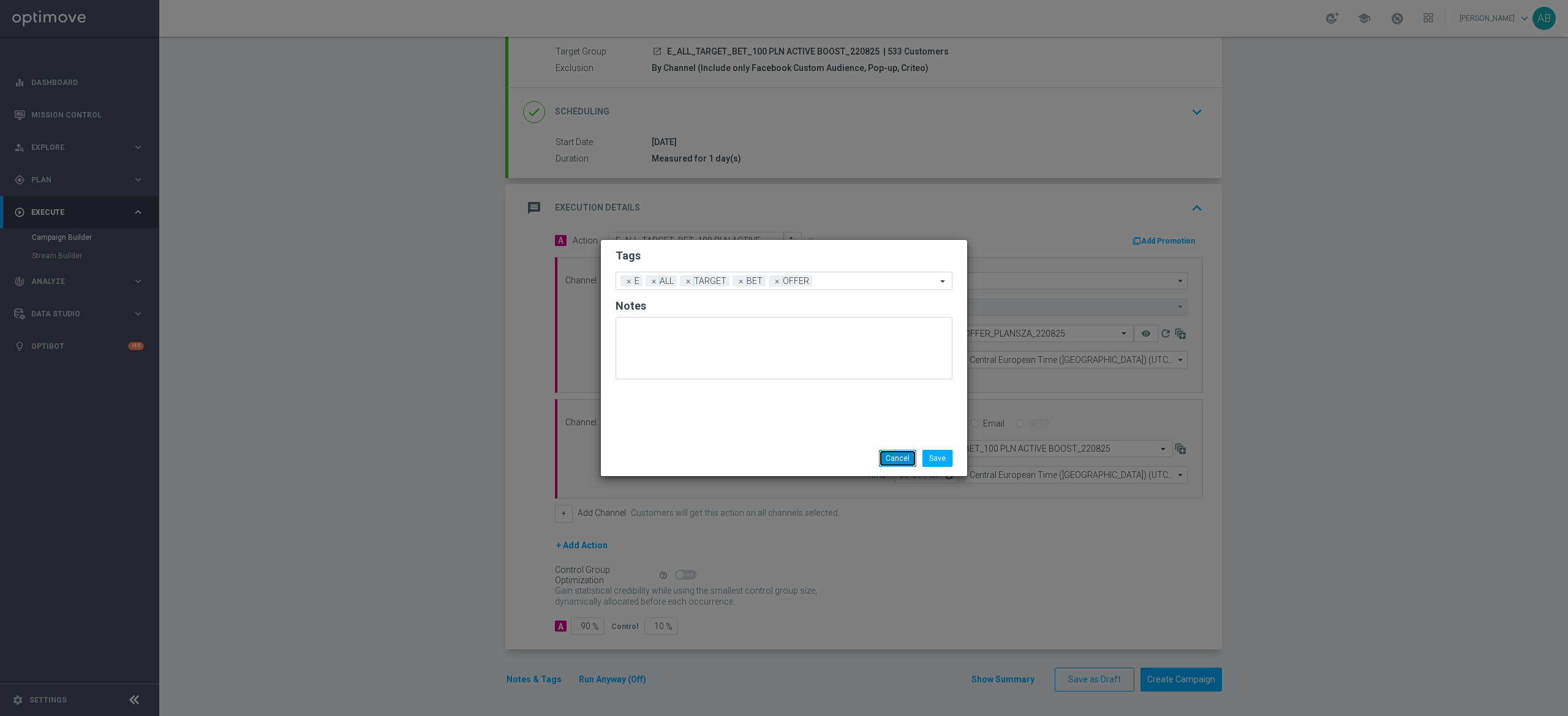
click at [892, 450] on button "Cancel" at bounding box center [898, 458] width 37 height 18
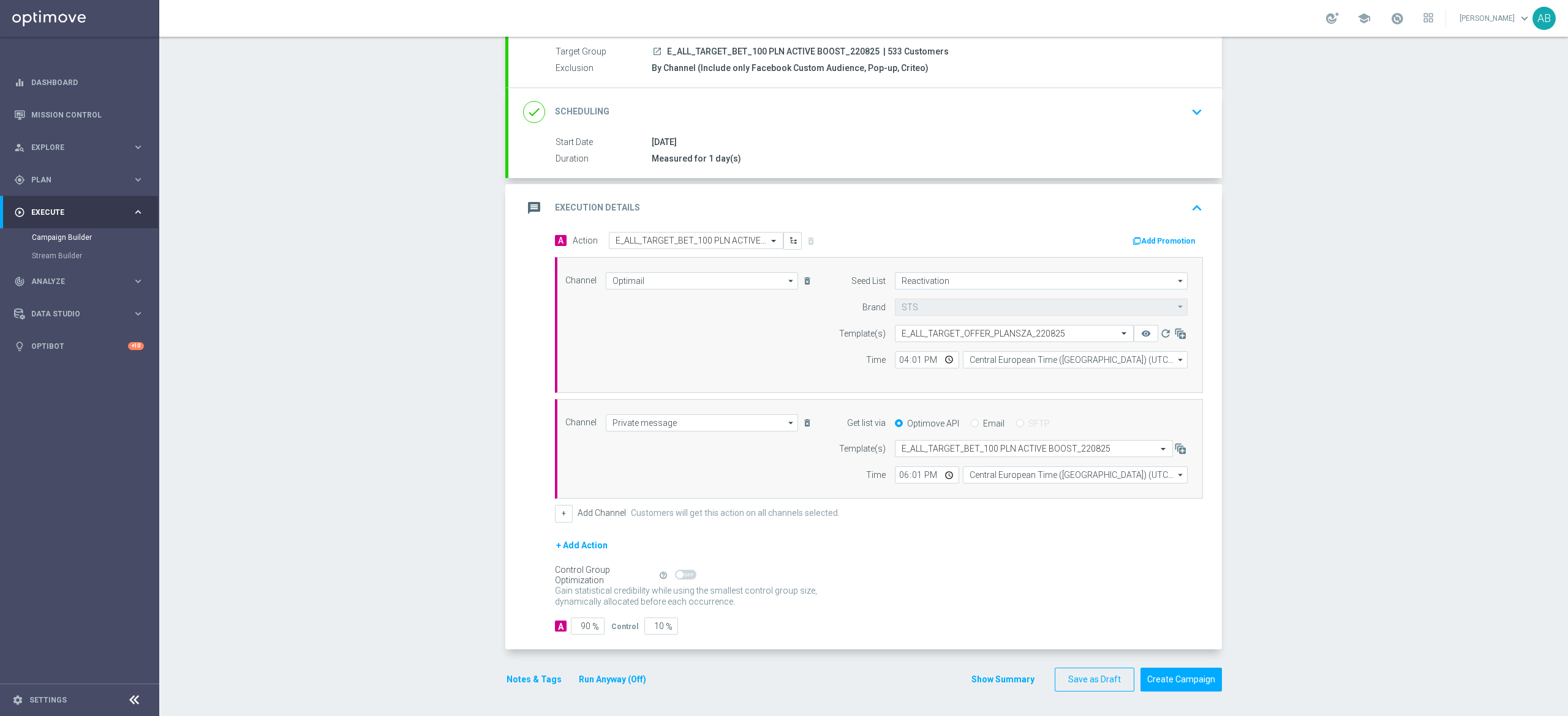
scroll to position [0, 0]
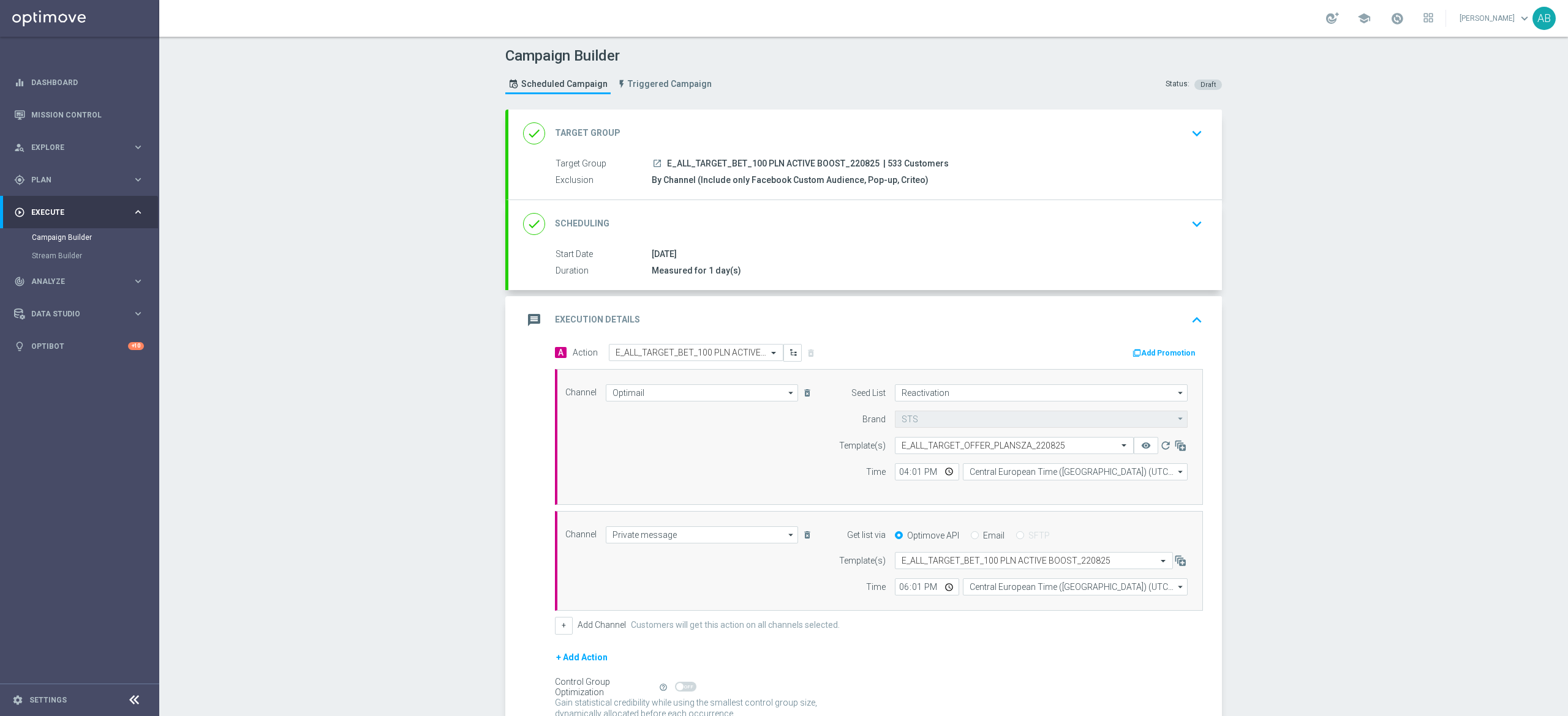
click at [1192, 228] on icon "keyboard_arrow_down" at bounding box center [1197, 224] width 19 height 19
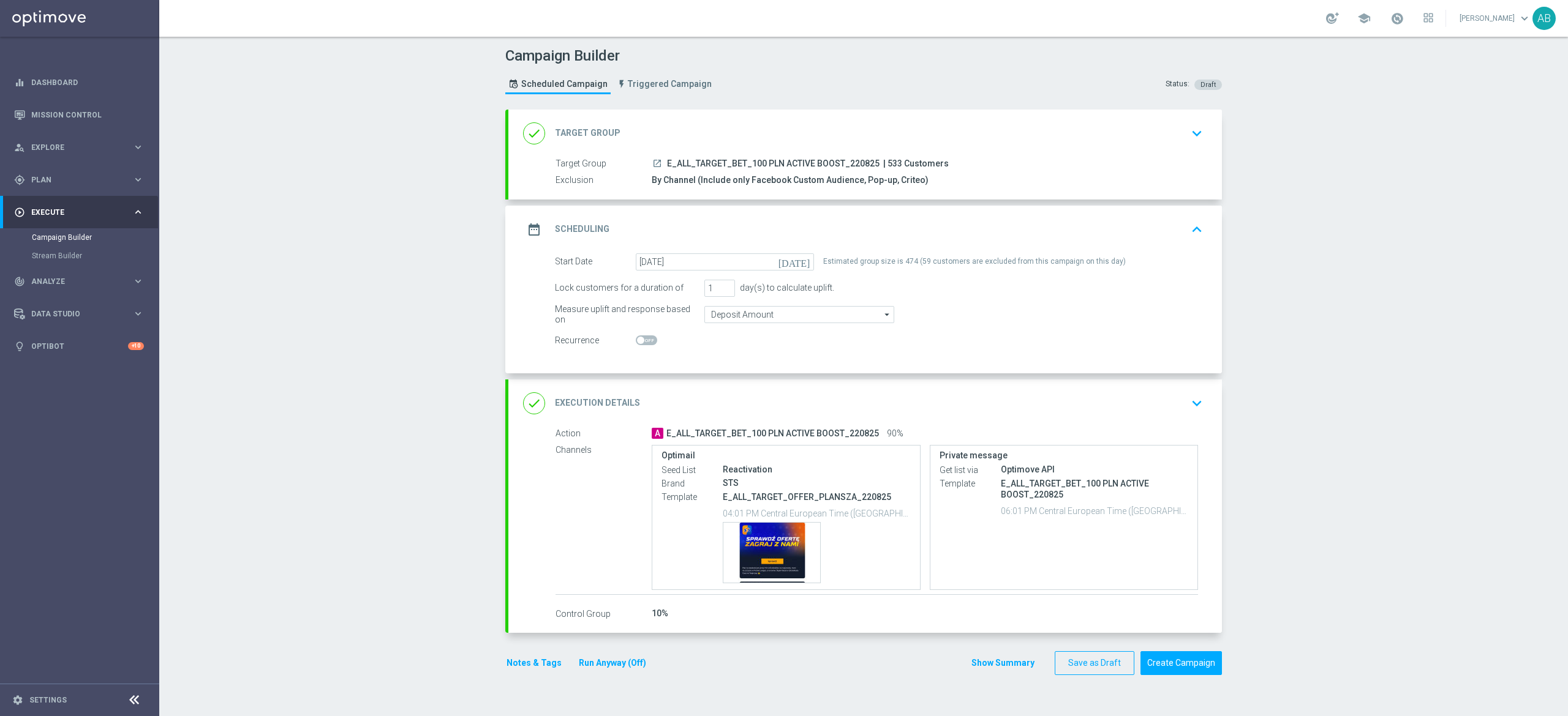
click at [1188, 403] on icon "keyboard_arrow_down" at bounding box center [1197, 404] width 19 height 19
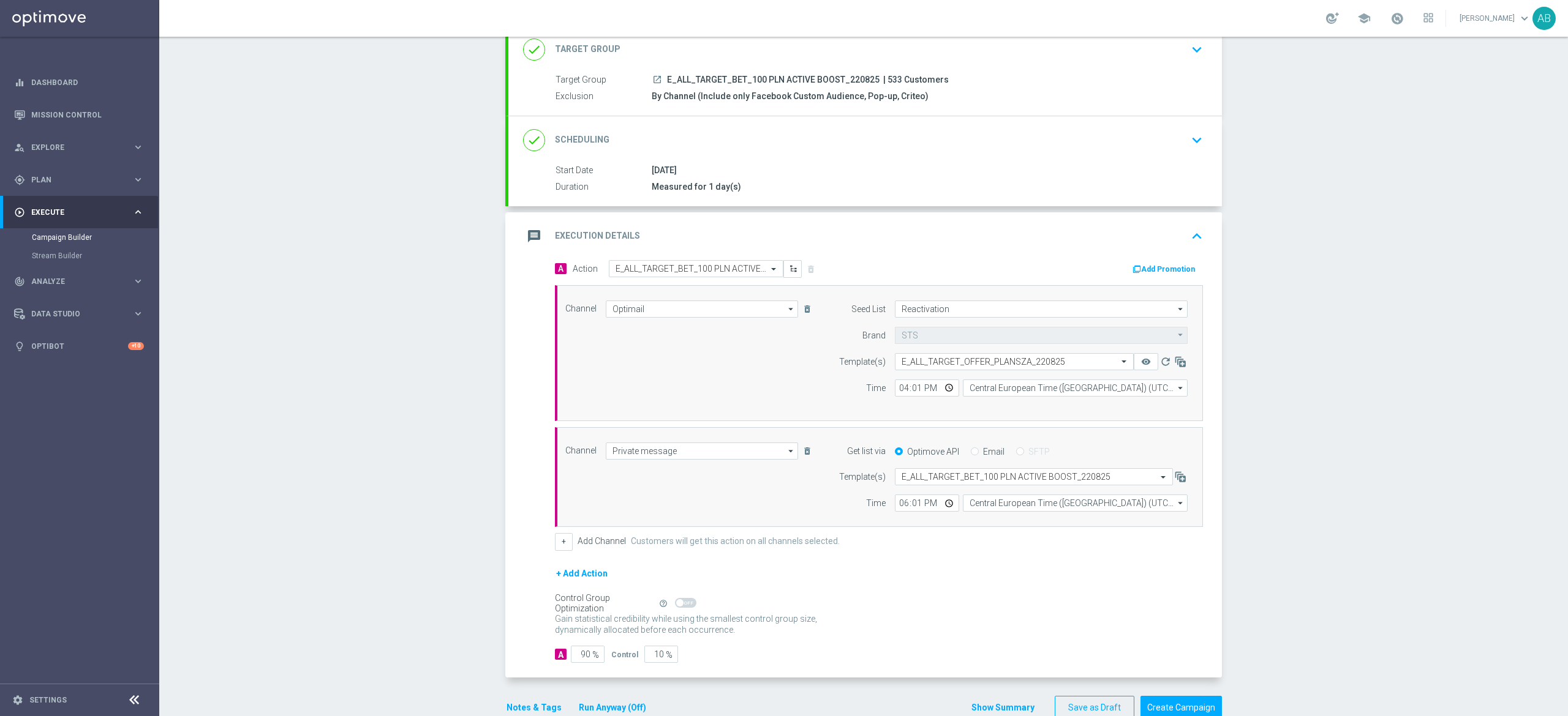
scroll to position [116, 0]
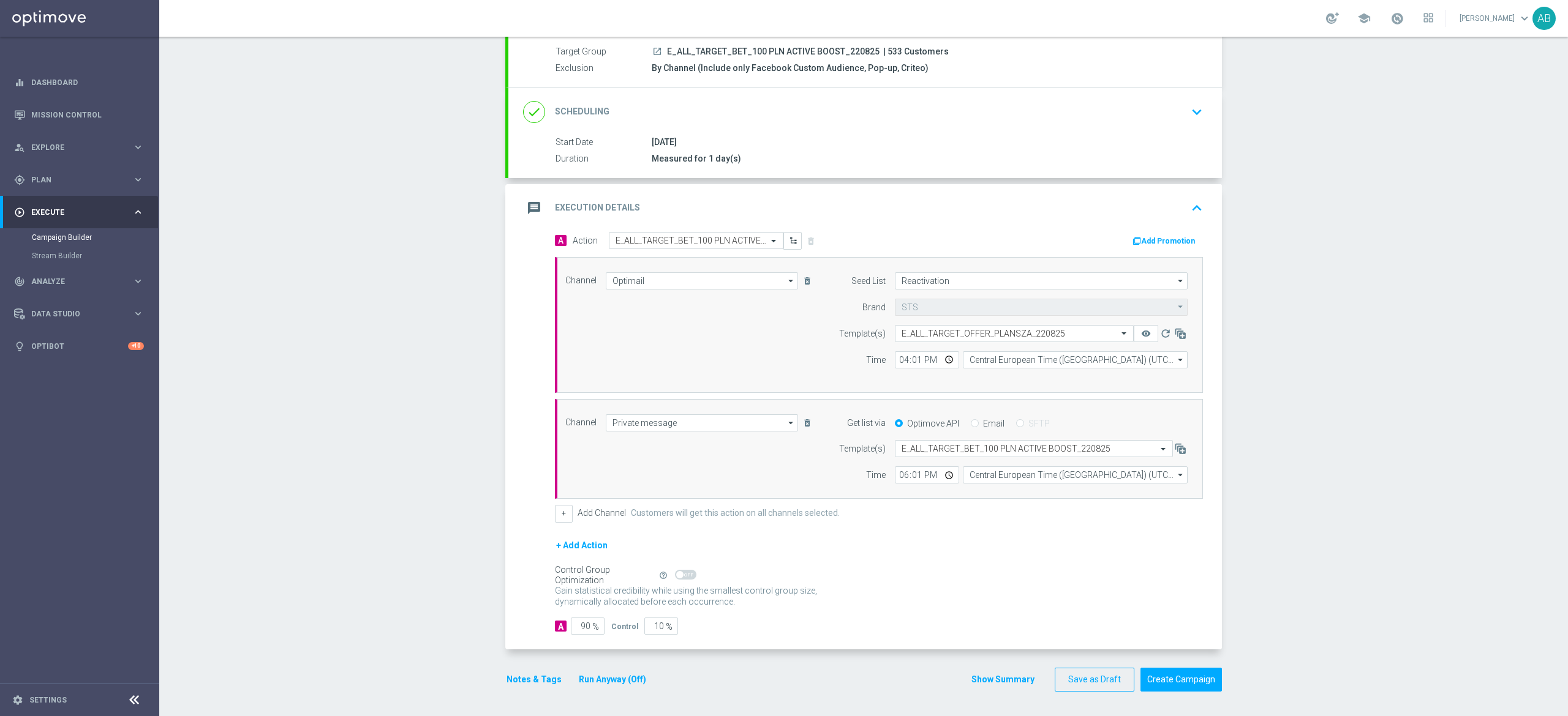
click at [521, 678] on button "Notes & Tags" at bounding box center [534, 680] width 57 height 16
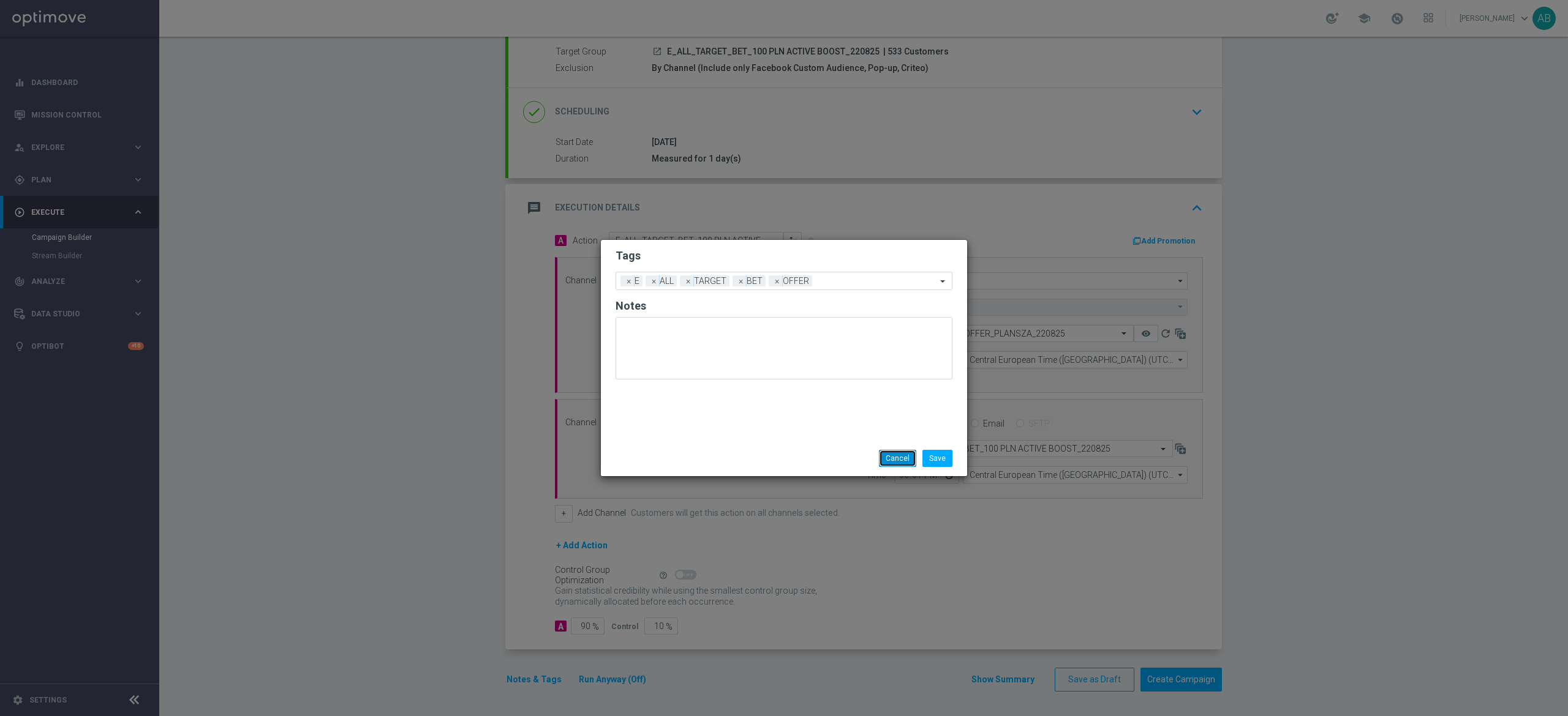
click at [888, 451] on button "Cancel" at bounding box center [898, 458] width 37 height 18
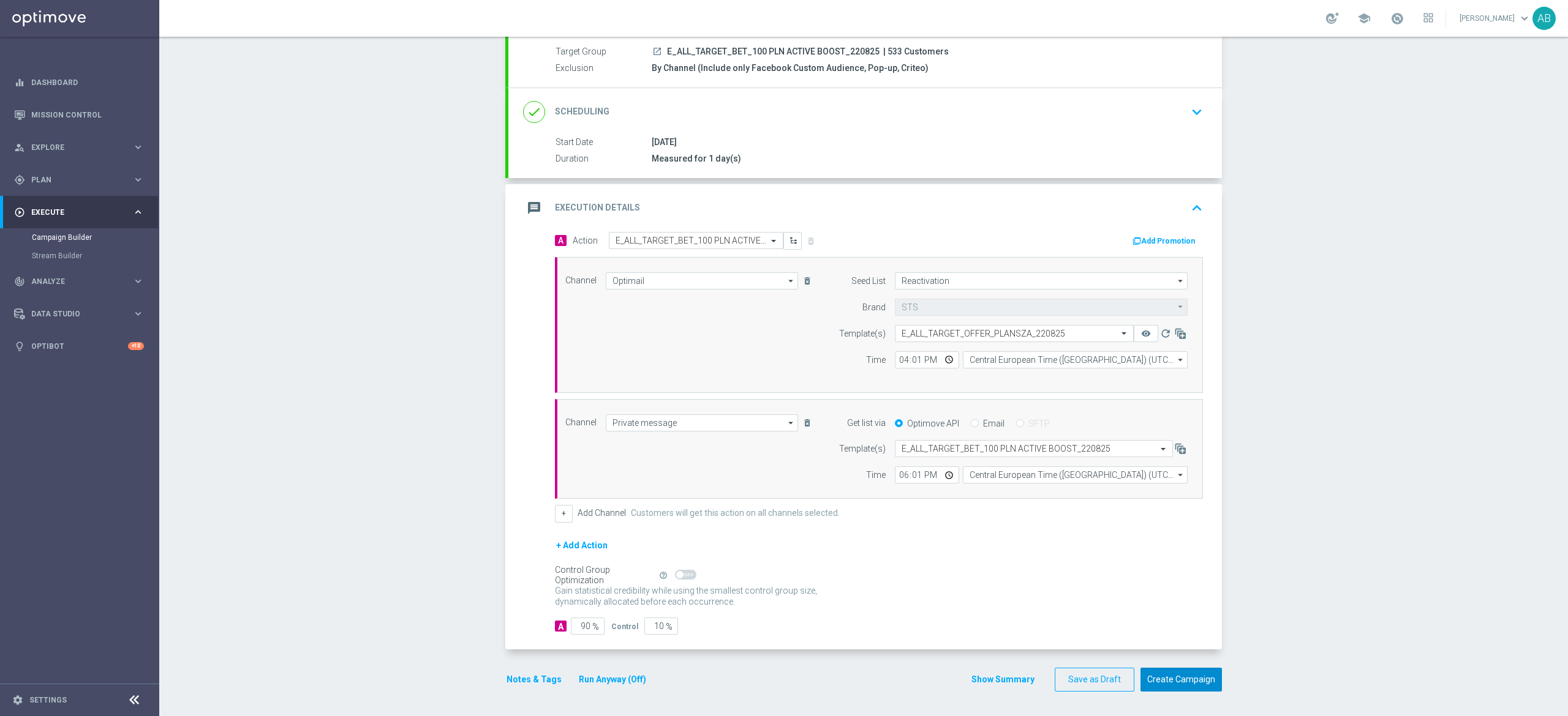
click at [1174, 673] on button "Create Campaign" at bounding box center [1182, 680] width 82 height 24
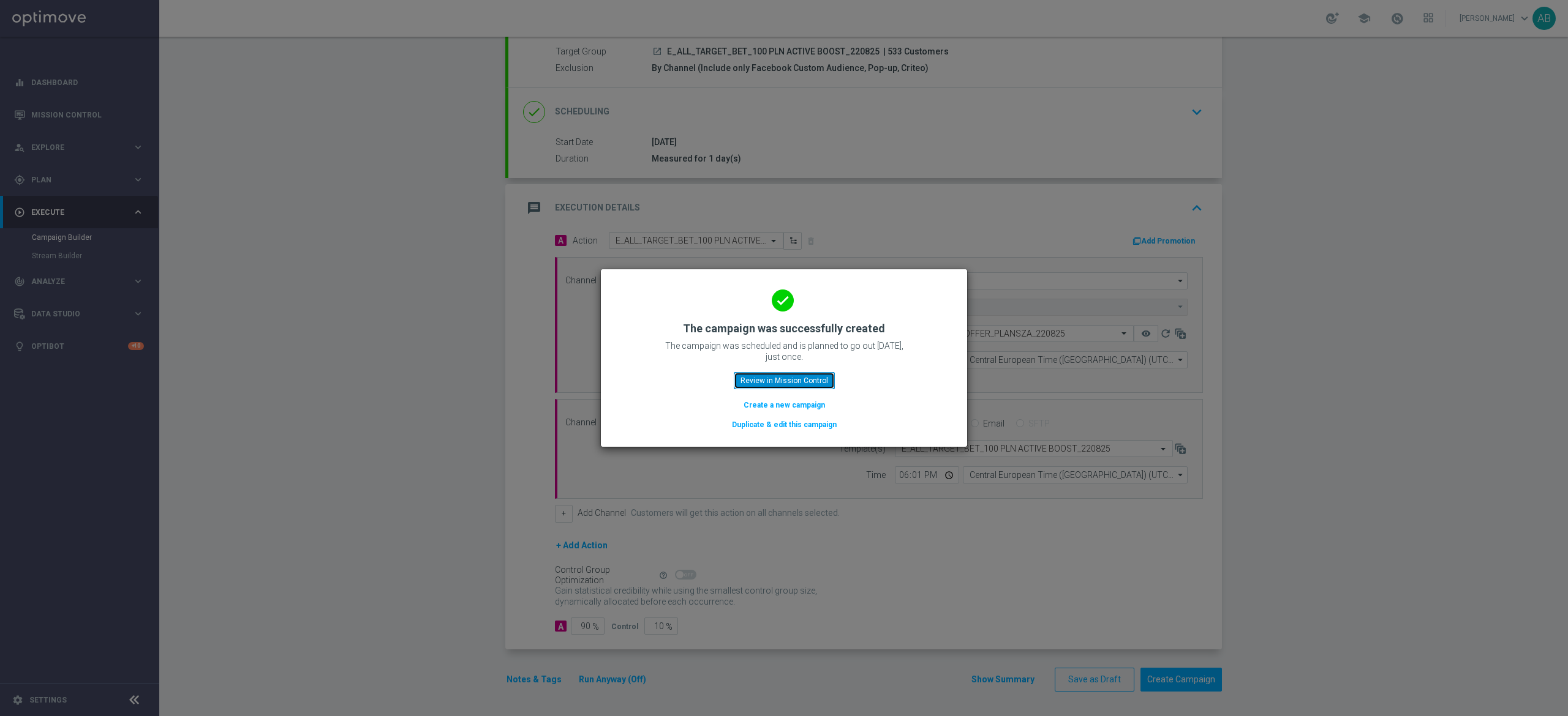
click at [803, 376] on button "Review in Mission Control" at bounding box center [784, 381] width 101 height 18
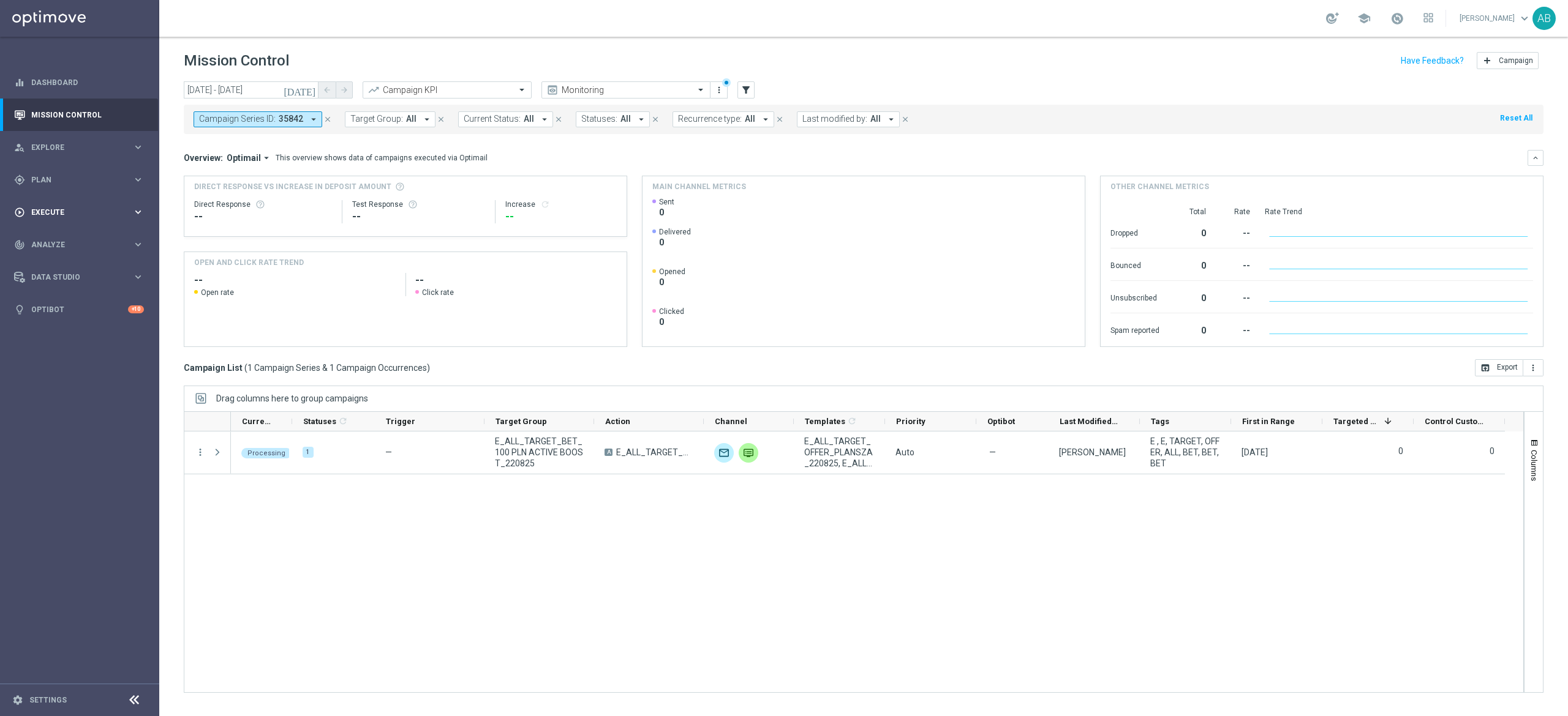
click at [50, 212] on span "Execute" at bounding box center [82, 212] width 101 height 7
click at [59, 234] on link "Campaign Builder" at bounding box center [79, 237] width 95 height 10
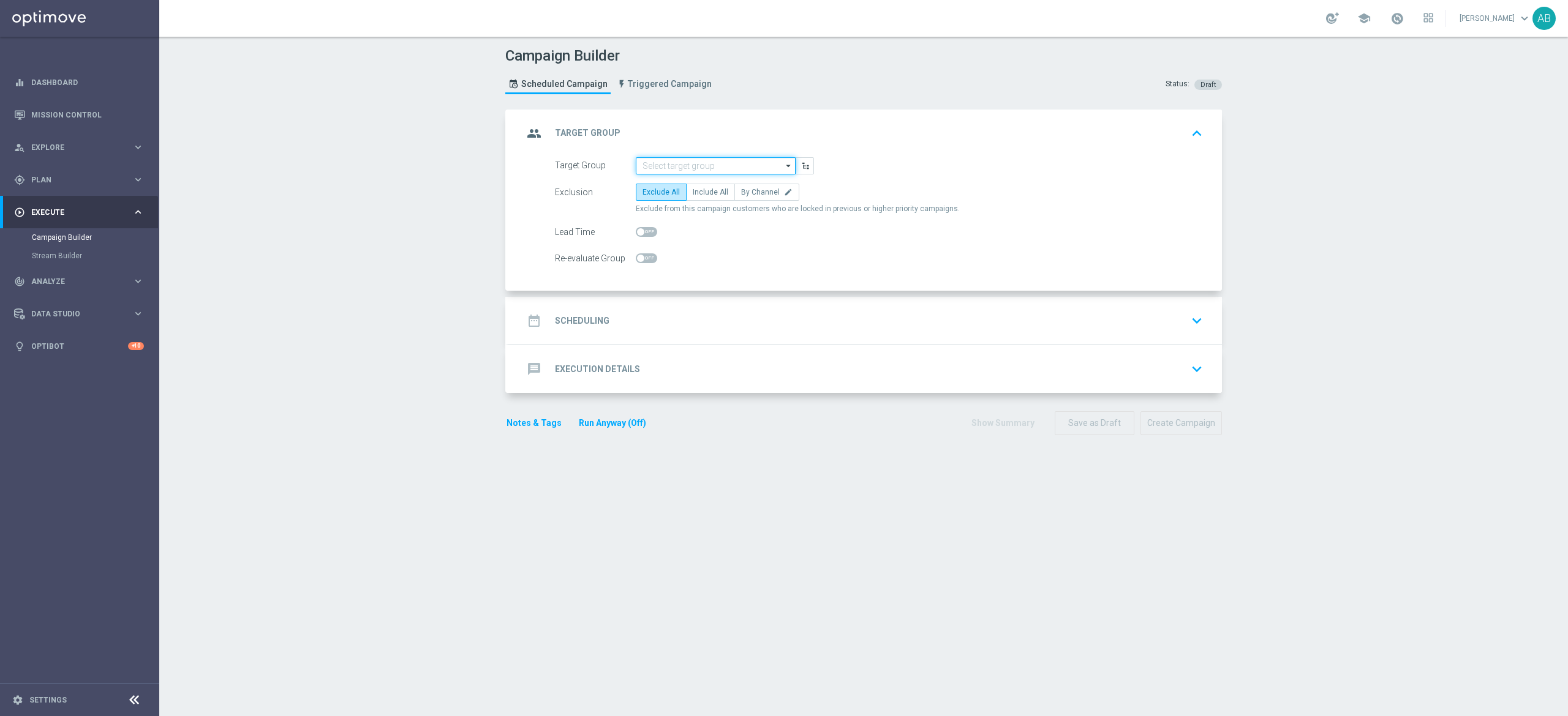
click at [702, 166] on input at bounding box center [715, 166] width 160 height 18
paste input "E_ALL_TARGET_ZBR_2DEPO 200 PLN PREV MONTH_220825"
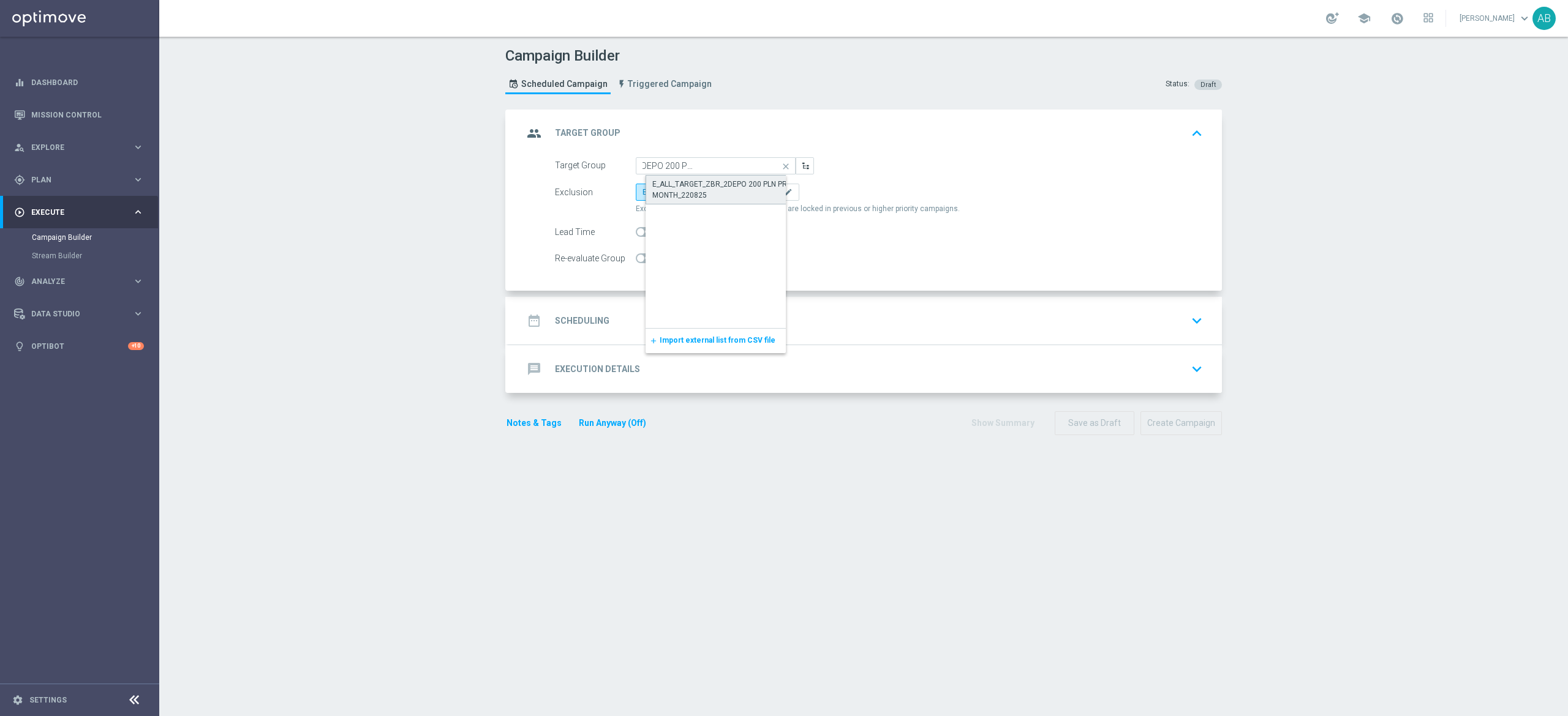
click at [692, 186] on div "E_ALL_TARGET_ZBR_2DEPO 200 PLN PREV MONTH_220825" at bounding box center [726, 190] width 147 height 22
type input "E_ALL_TARGET_ZBR_2DEPO 200 PLN PREV MONTH_220825"
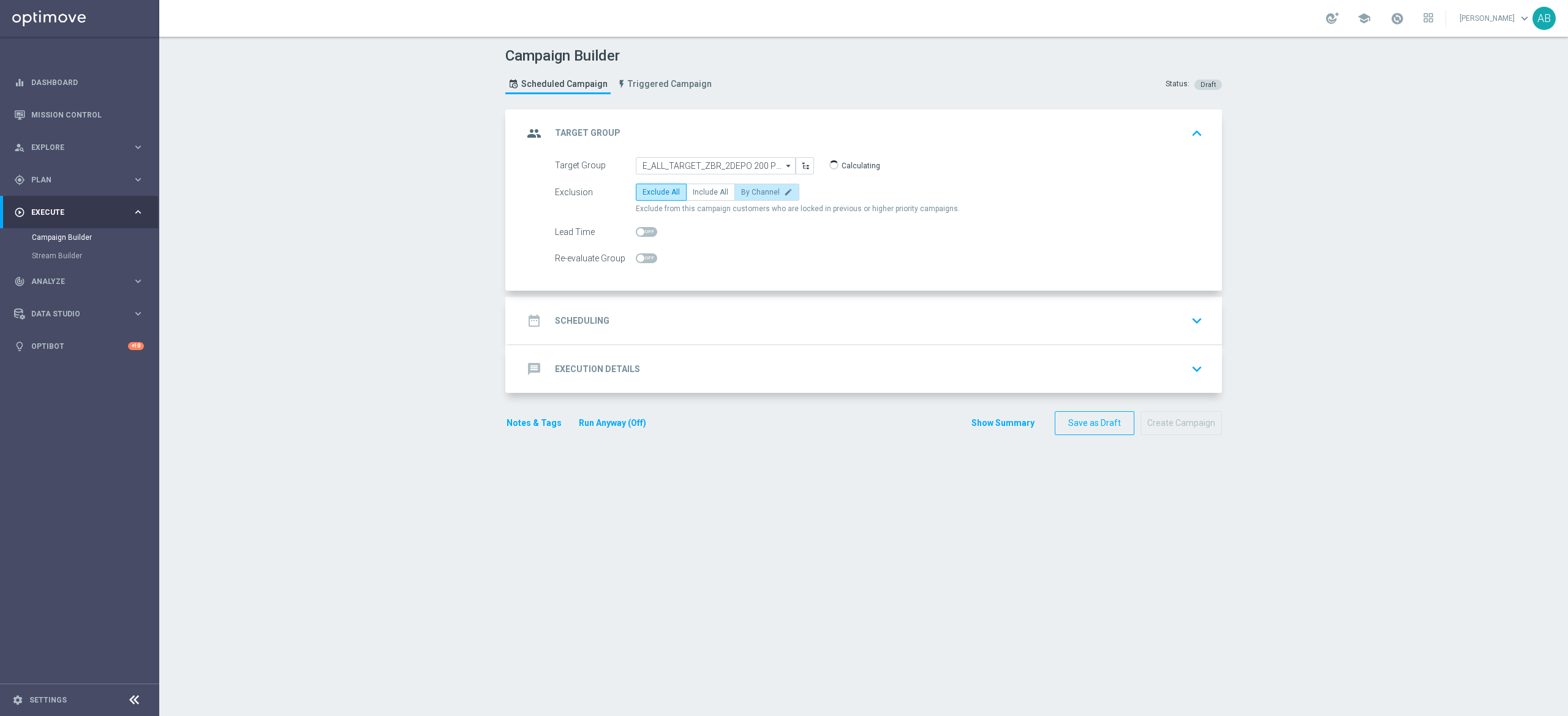
click at [755, 195] on span "By Channel" at bounding box center [761, 192] width 39 height 8
click at [749, 195] on input "By Channel edit" at bounding box center [745, 195] width 8 height 8
radio input "true"
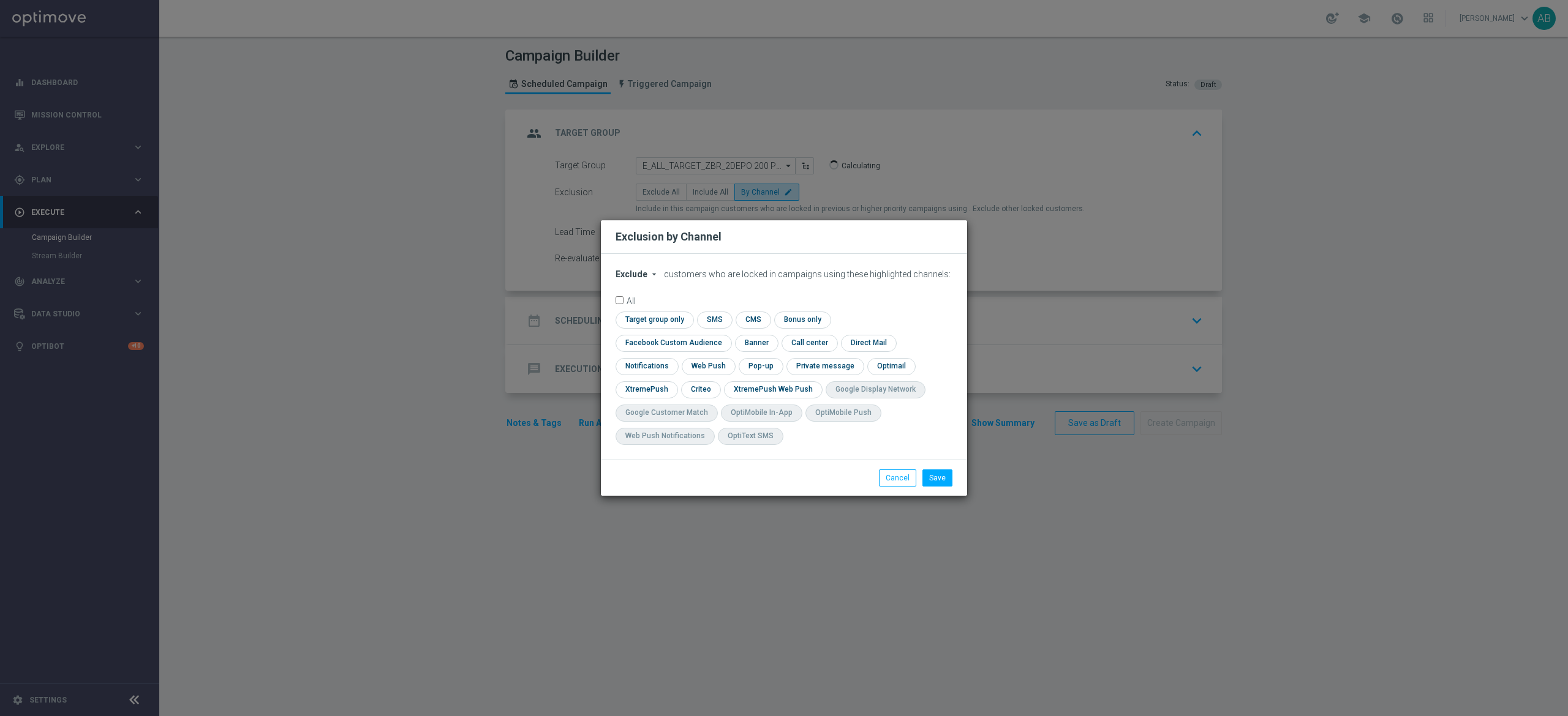
click at [639, 279] on span "Exclude" at bounding box center [631, 274] width 32 height 10
click at [0, 0] on span "Include" at bounding box center [0, 0] width 0 height 0
click at [727, 335] on input "checkbox" at bounding box center [671, 344] width 111 height 17
checkbox input "true"
click at [706, 392] on input "checkbox" at bounding box center [700, 390] width 38 height 17
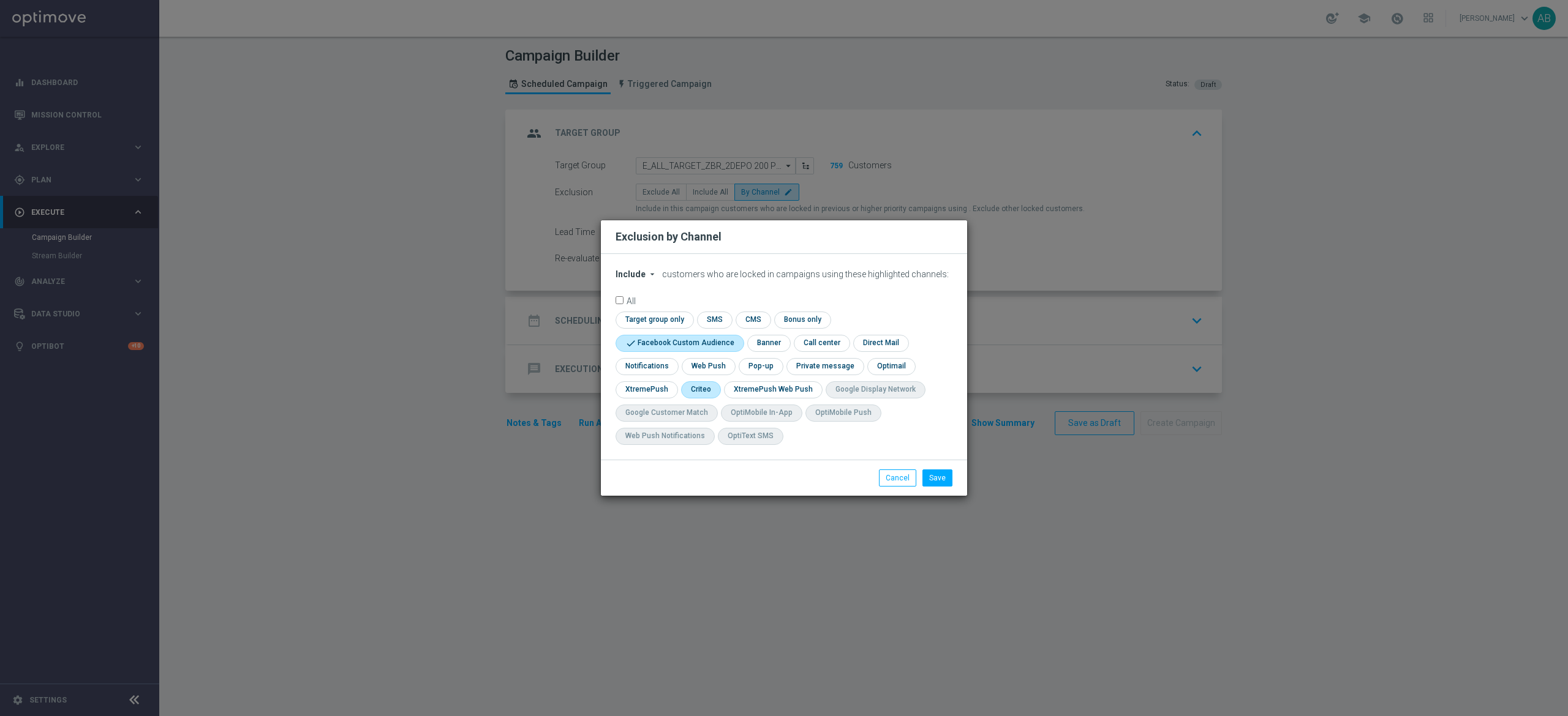
checkbox input "true"
click at [751, 369] on input "checkbox" at bounding box center [760, 367] width 43 height 17
checkbox input "true"
click at [937, 471] on button "Save" at bounding box center [938, 478] width 30 height 18
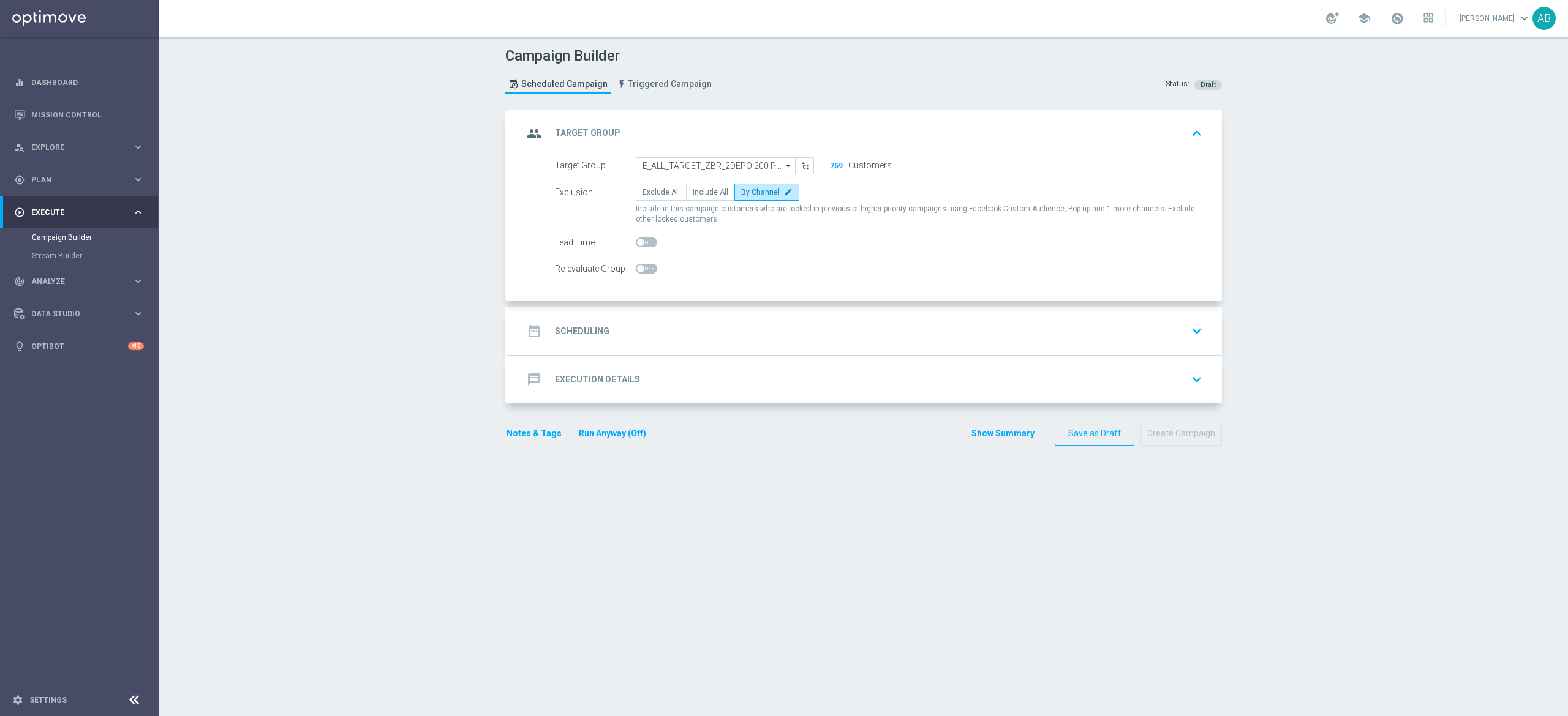
click at [700, 340] on div "date_range Scheduling keyboard_arrow_down" at bounding box center [866, 331] width 684 height 23
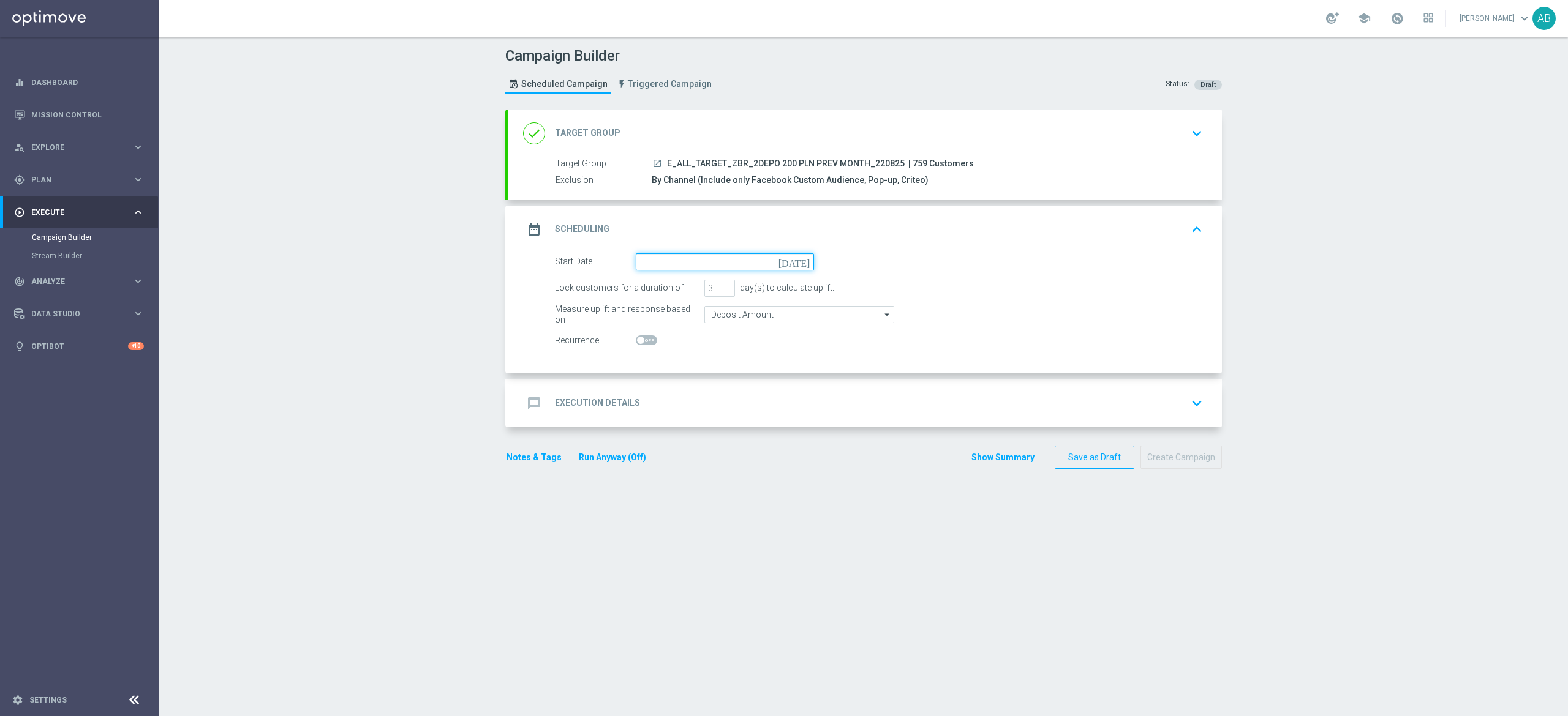
click at [689, 256] on input at bounding box center [725, 262] width 178 height 18
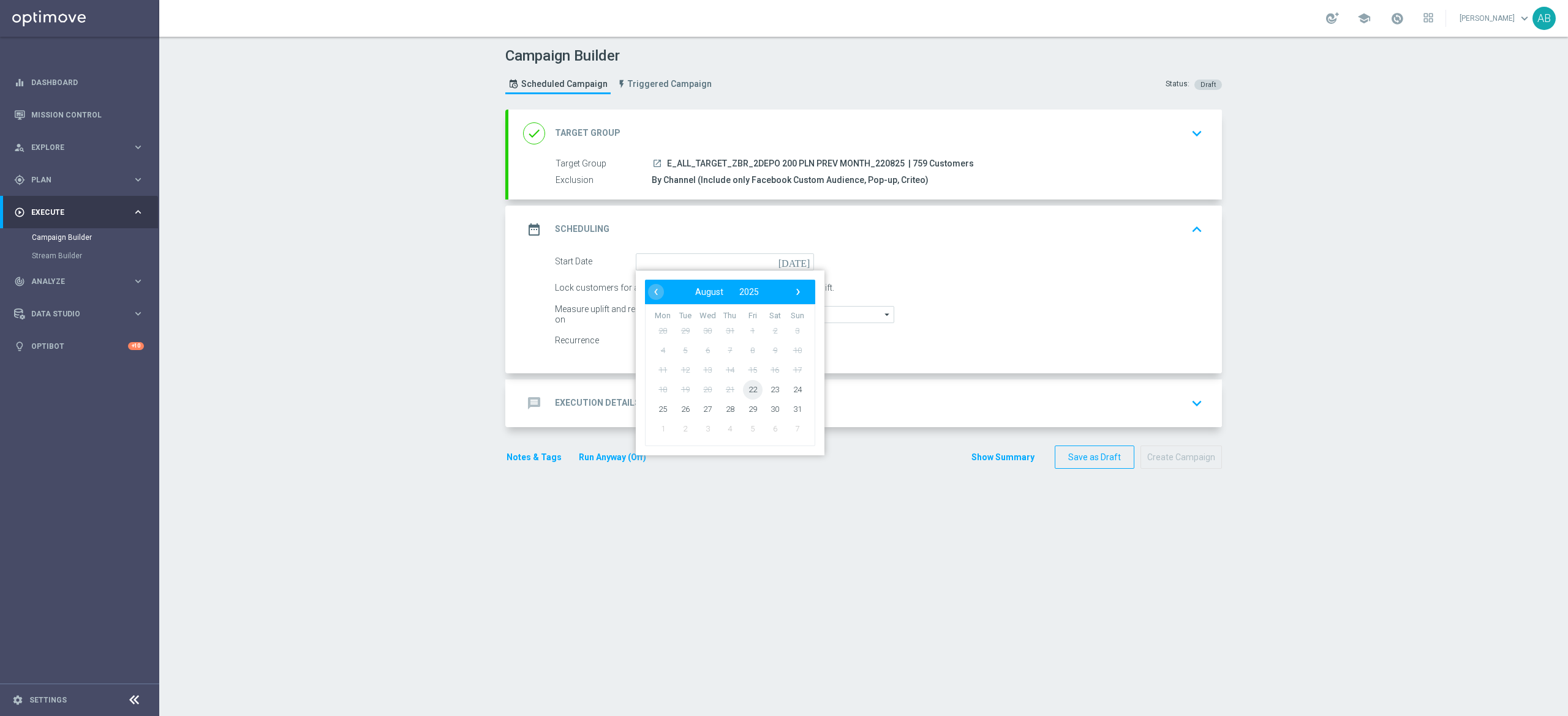
click at [747, 389] on span "22" at bounding box center [752, 389] width 19 height 19
type input "22 Aug 2025"
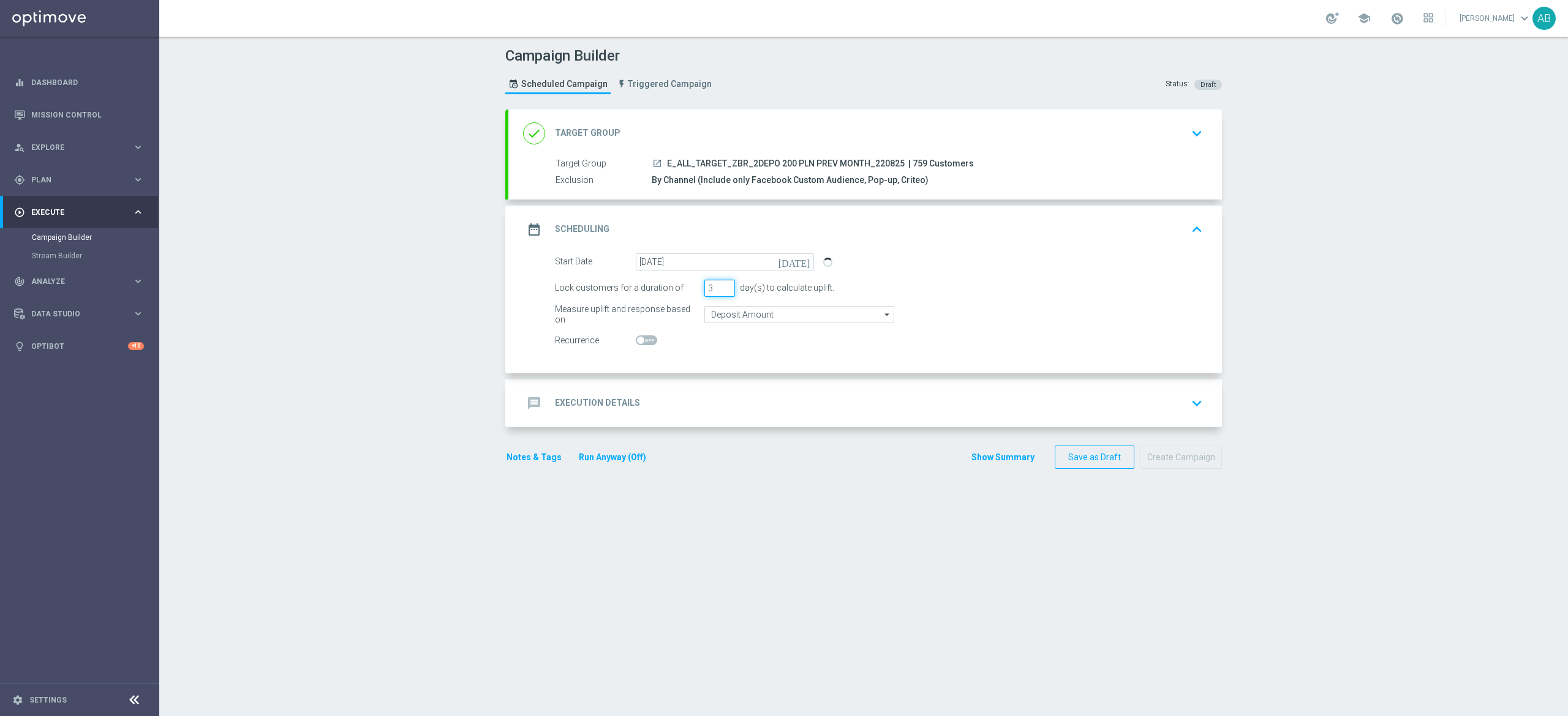
drag, startPoint x: 704, startPoint y: 283, endPoint x: 689, endPoint y: 295, distance: 19.2
click at [689, 295] on div "Lock customers for a duration of 3 day(s) to calculate uplift." at bounding box center [879, 288] width 666 height 18
type input "1"
click at [657, 418] on div "message Execution Details keyboard_arrow_down" at bounding box center [866, 404] width 714 height 48
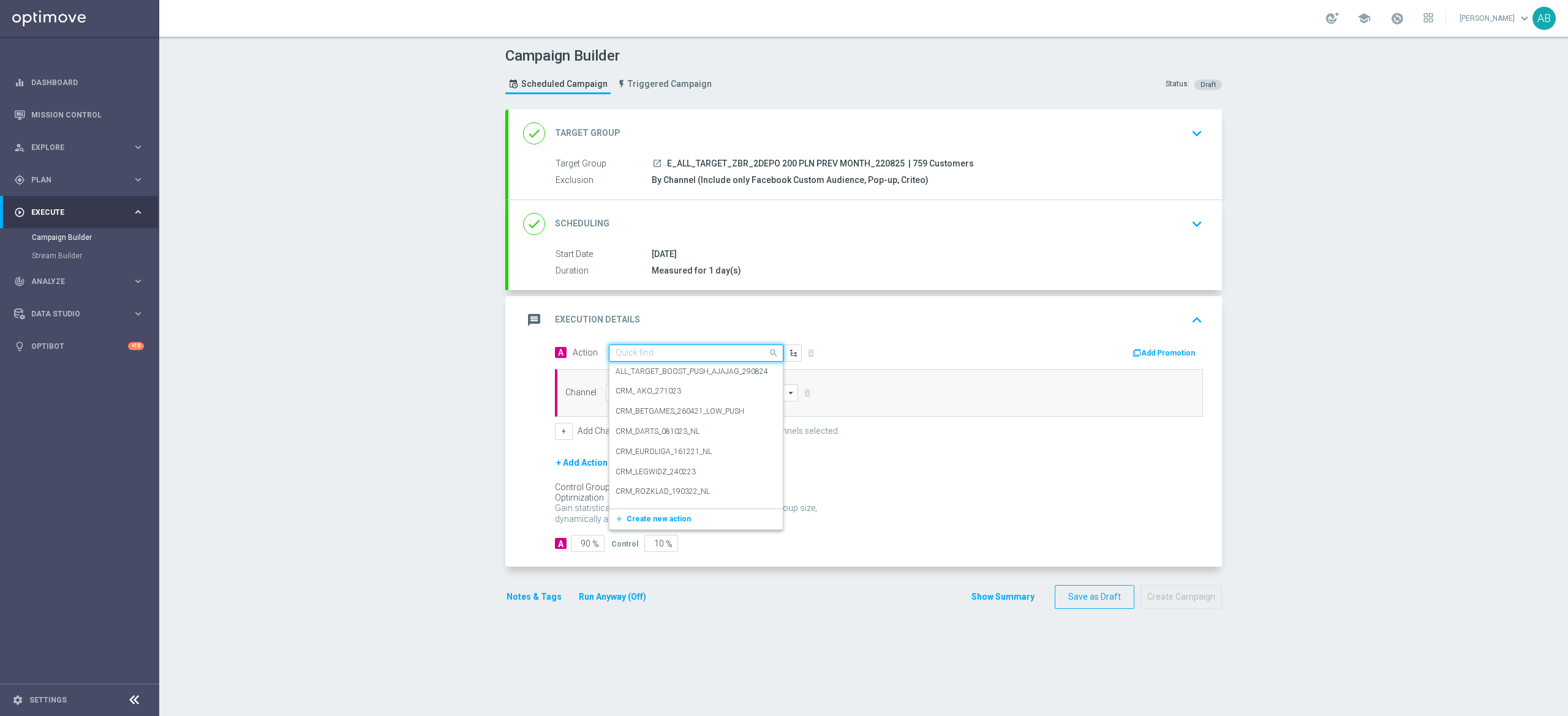
click at [653, 358] on input "text" at bounding box center [683, 353] width 136 height 10
paste input "E_ALL_TARGET_ZBR_2DEPO 200 PLN PREV MONTH_220825"
type input "E_ALL_TARGET_ZBR_2DEPO 200 PLN PREV MONTH_220825"
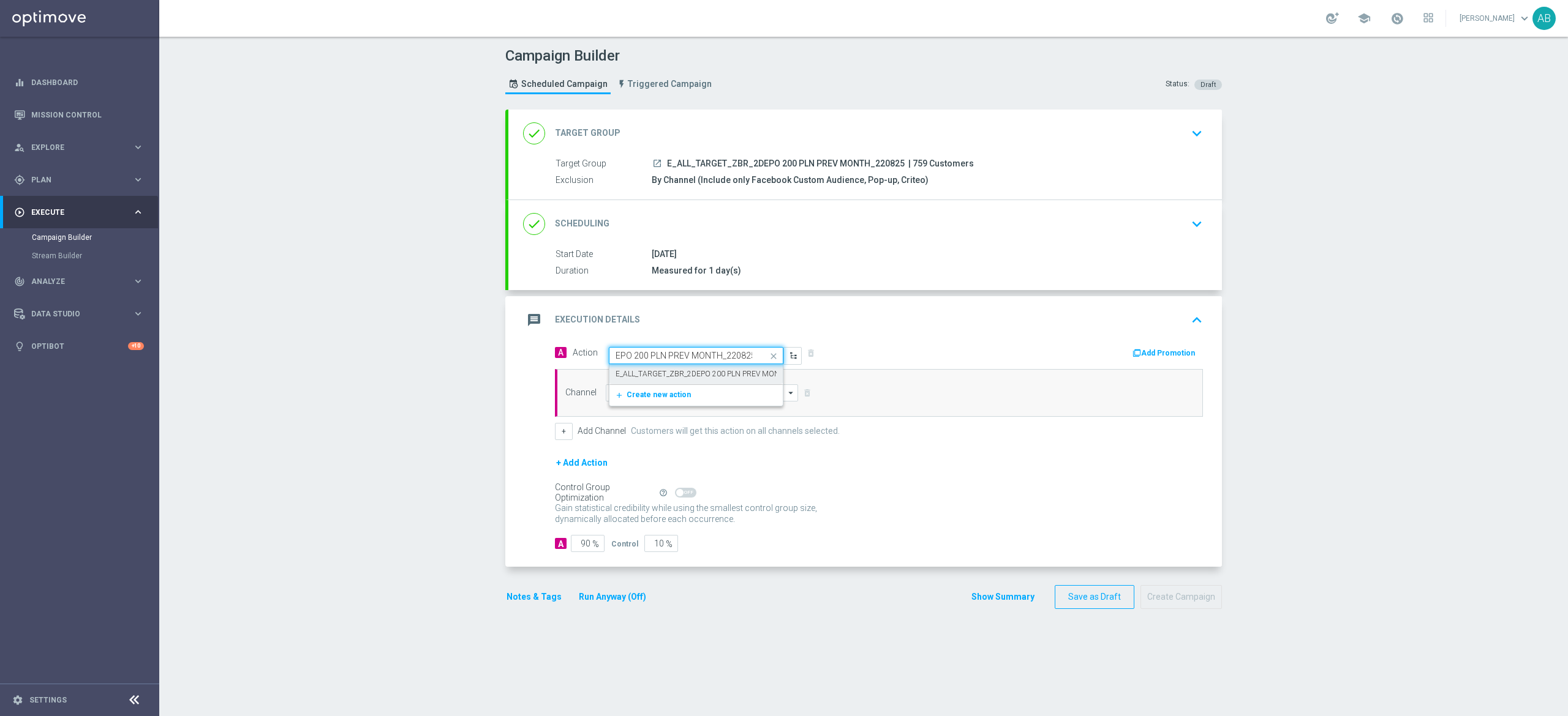
click at [653, 375] on label "E_ALL_TARGET_ZBR_2DEPO 200 PLN PREV MONTH_220825" at bounding box center [716, 374] width 203 height 10
click at [650, 396] on input at bounding box center [702, 393] width 193 height 18
click at [716, 417] on div "Optimail" at bounding box center [712, 411] width 193 height 19
type input "Optimail"
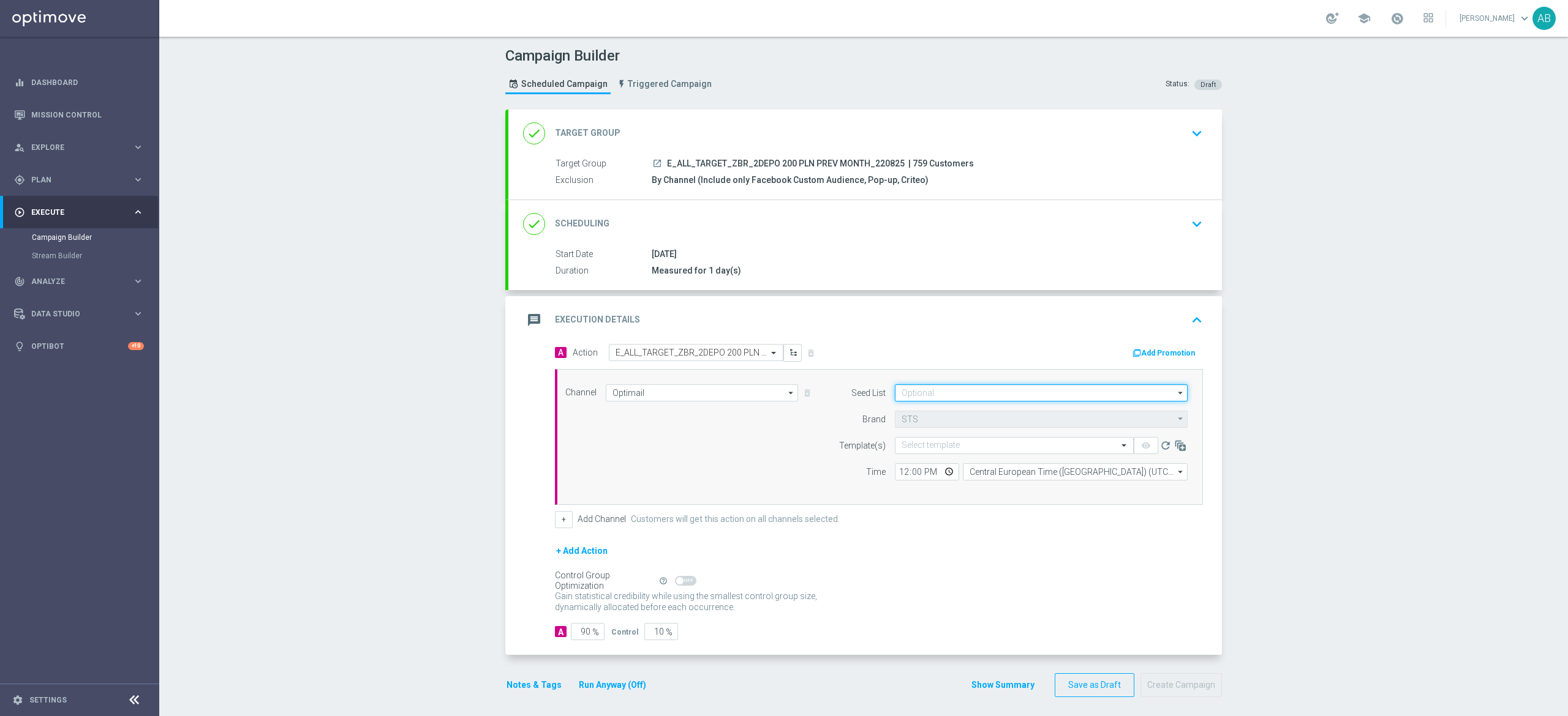
click at [895, 391] on input at bounding box center [1042, 393] width 293 height 18
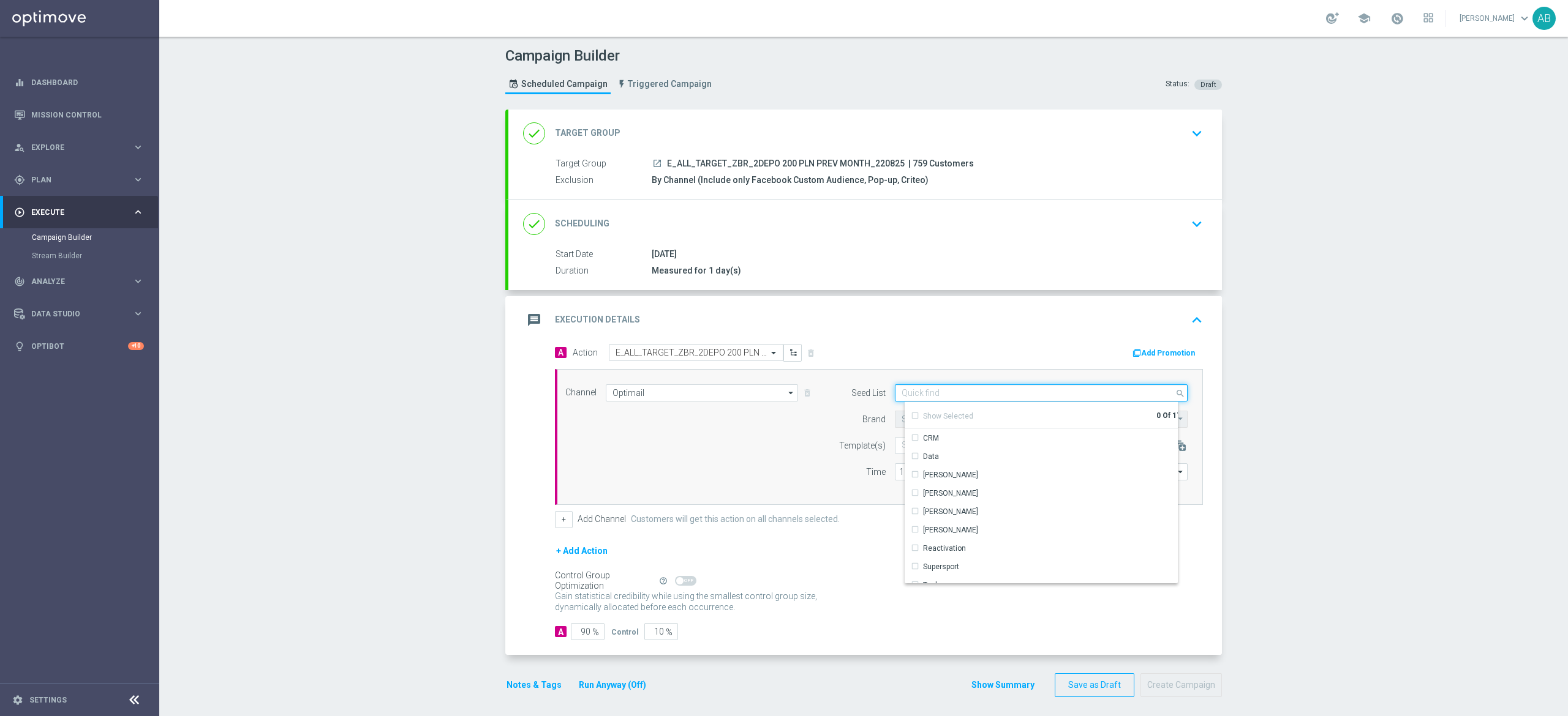
scroll to position [177, 0]
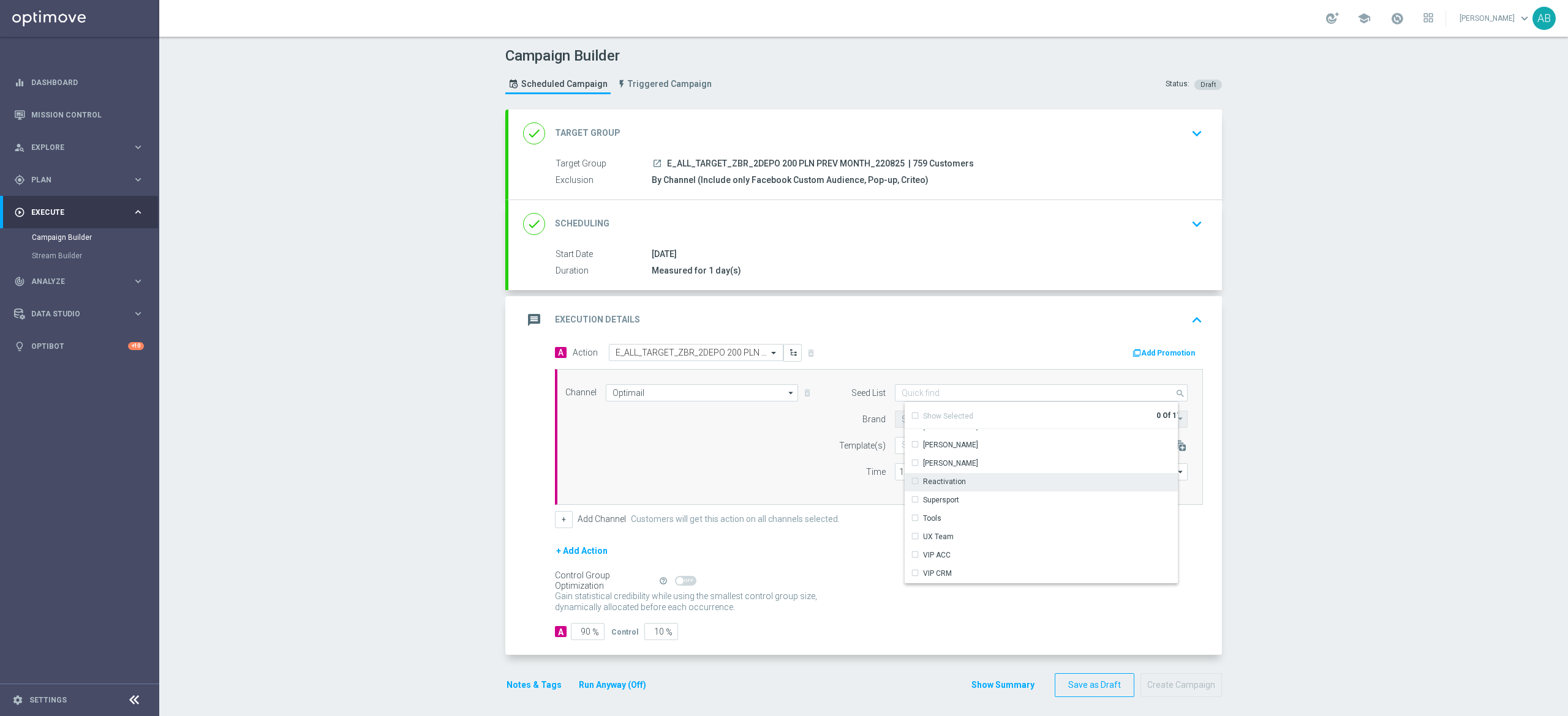
click at [942, 485] on div "Reactivation" at bounding box center [944, 482] width 43 height 11
click at [749, 450] on div "Channel Optimail Optimail arrow_drop_down Drag here to set row groups Drag here…" at bounding box center [876, 437] width 640 height 106
type input "Reactivation"
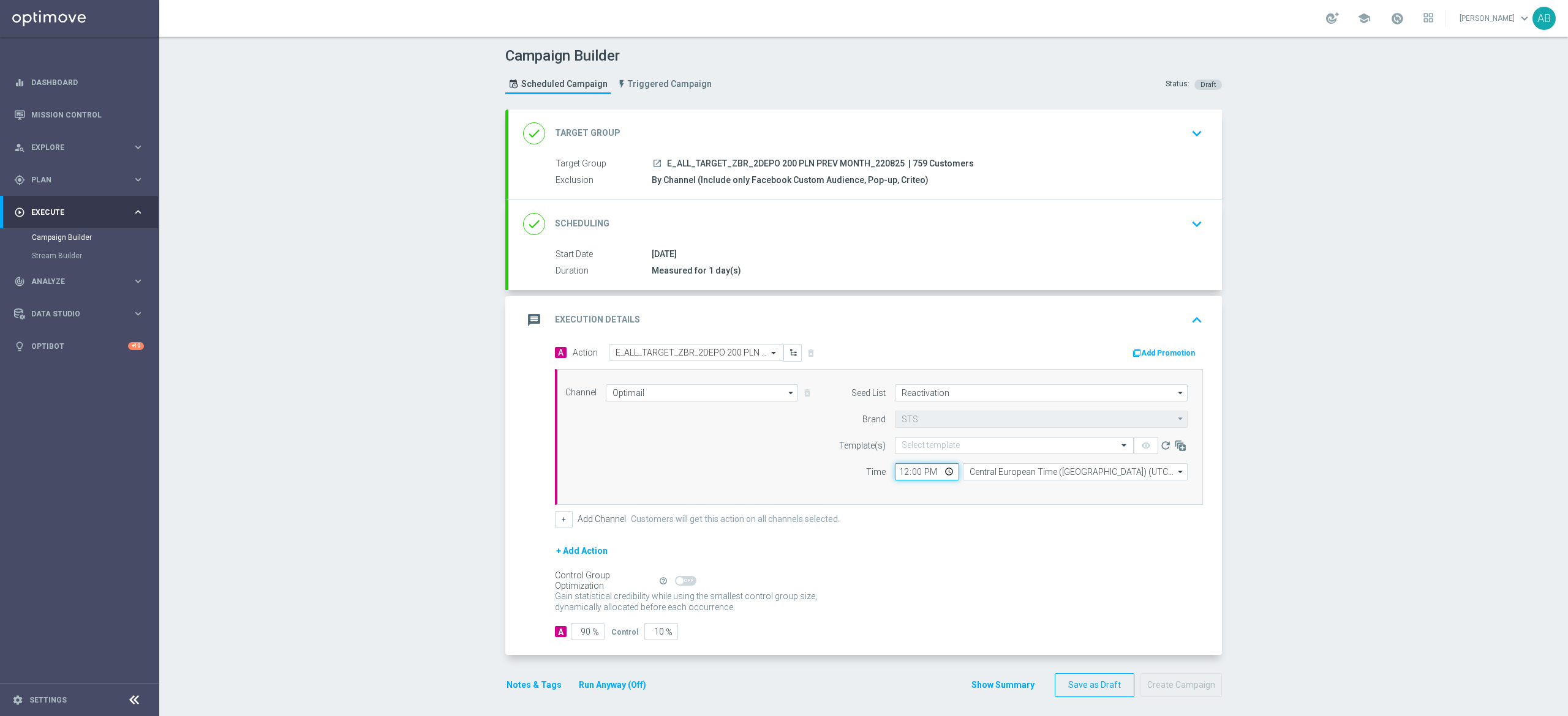
click at [895, 477] on input "12:00" at bounding box center [927, 471] width 64 height 18
type input "16:01"
click at [556, 526] on button "+" at bounding box center [563, 520] width 18 height 18
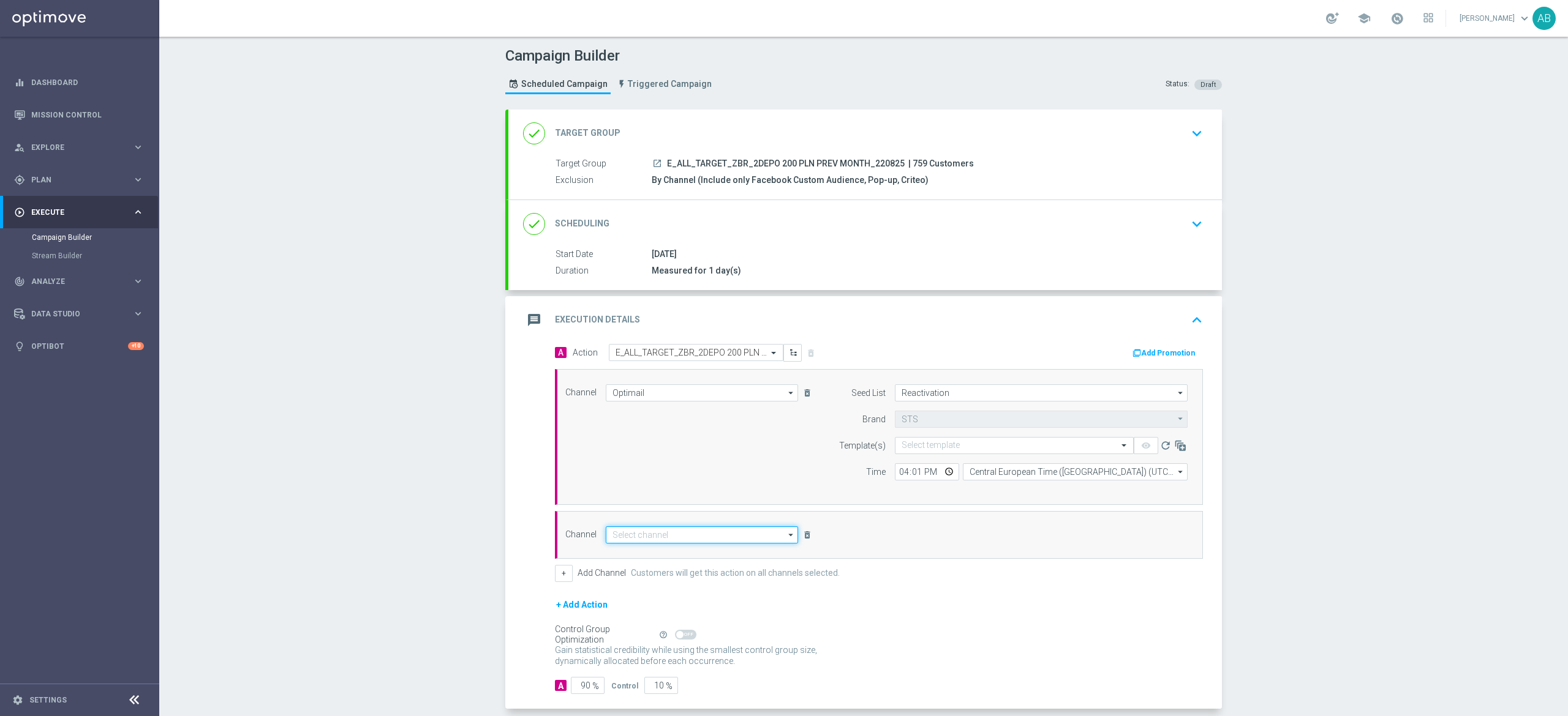
click at [638, 535] on input at bounding box center [702, 534] width 193 height 18
click at [645, 551] on div "Private message" at bounding box center [651, 554] width 57 height 11
type input "Private message"
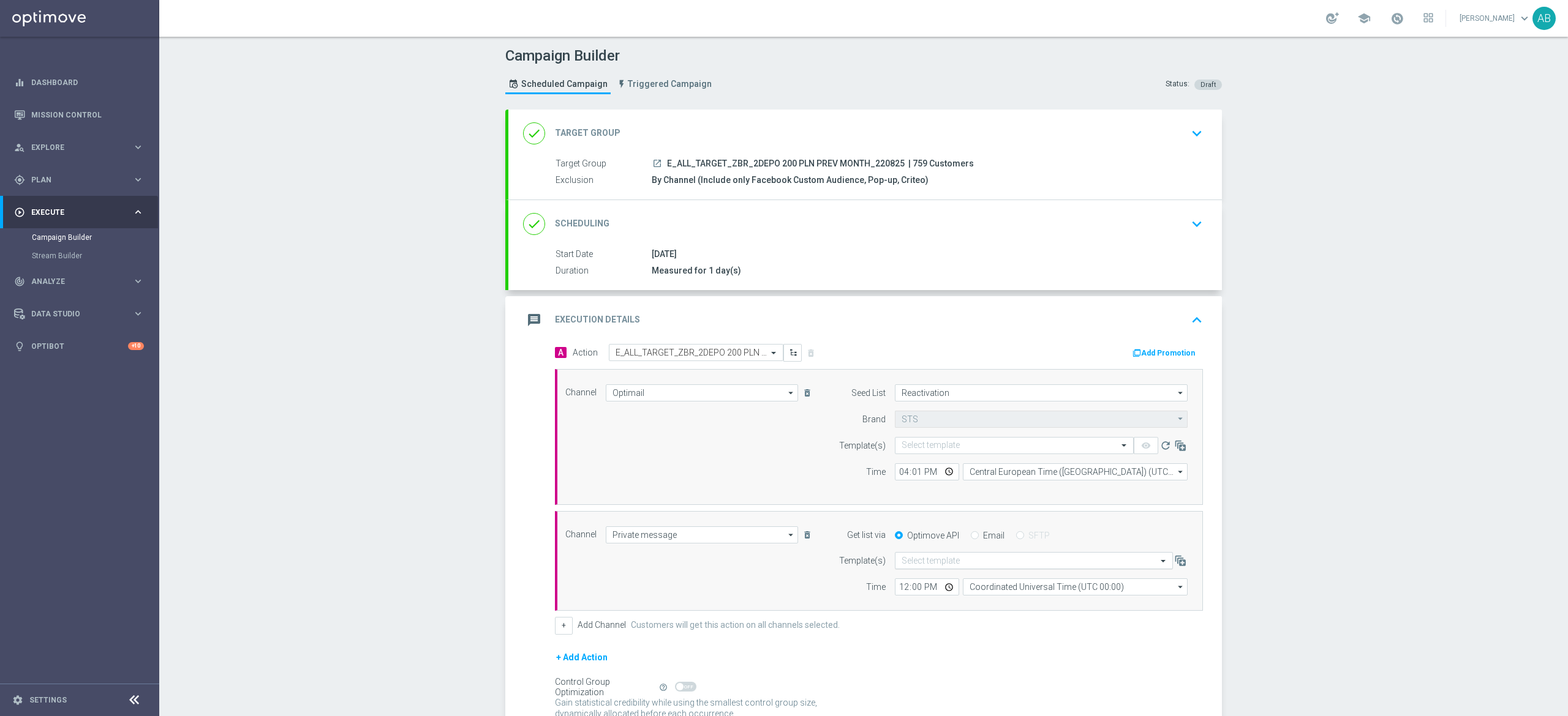
click at [902, 564] on input "text" at bounding box center [1021, 560] width 240 height 10
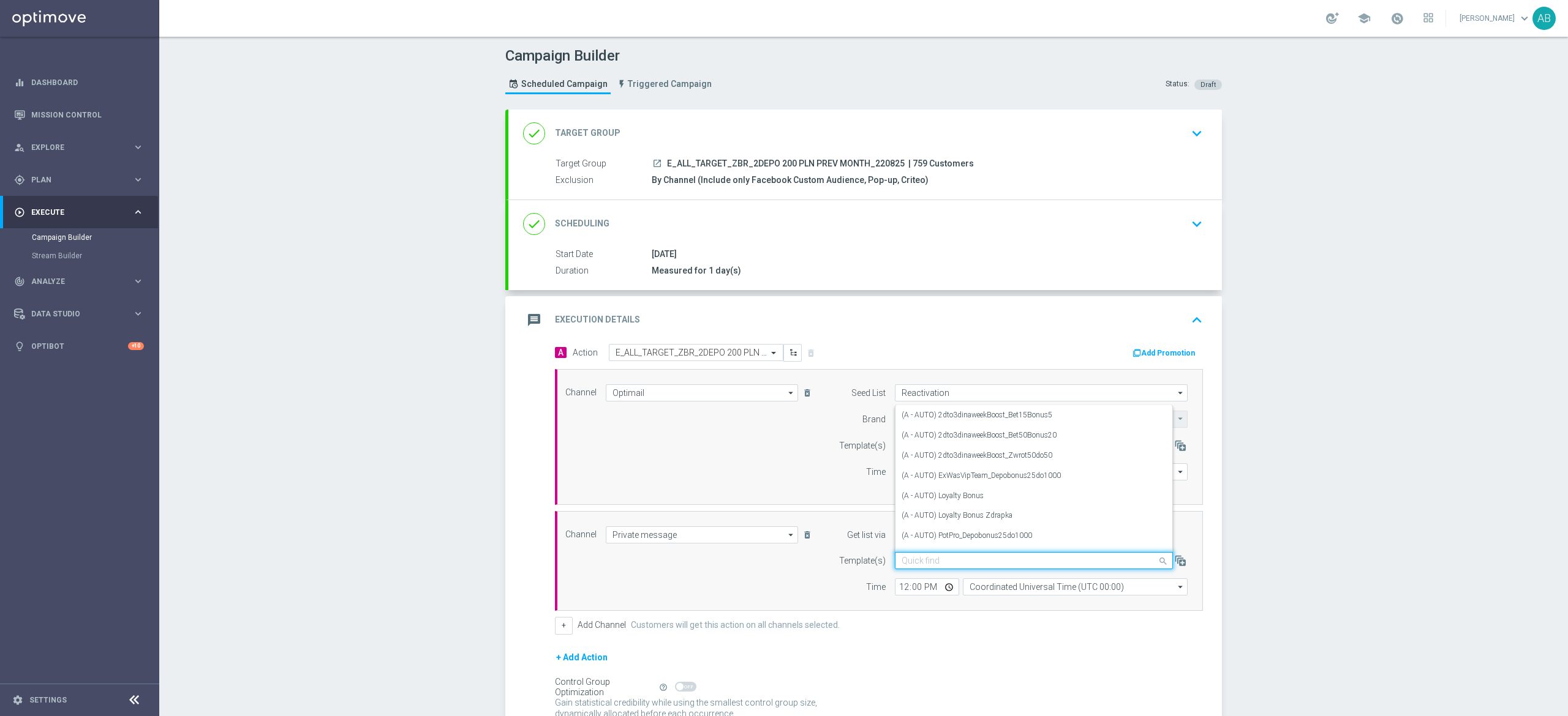
paste input "E_ALL_TARGET_ZBR_2DEPO 200 PLN PREV MONTH_220825"
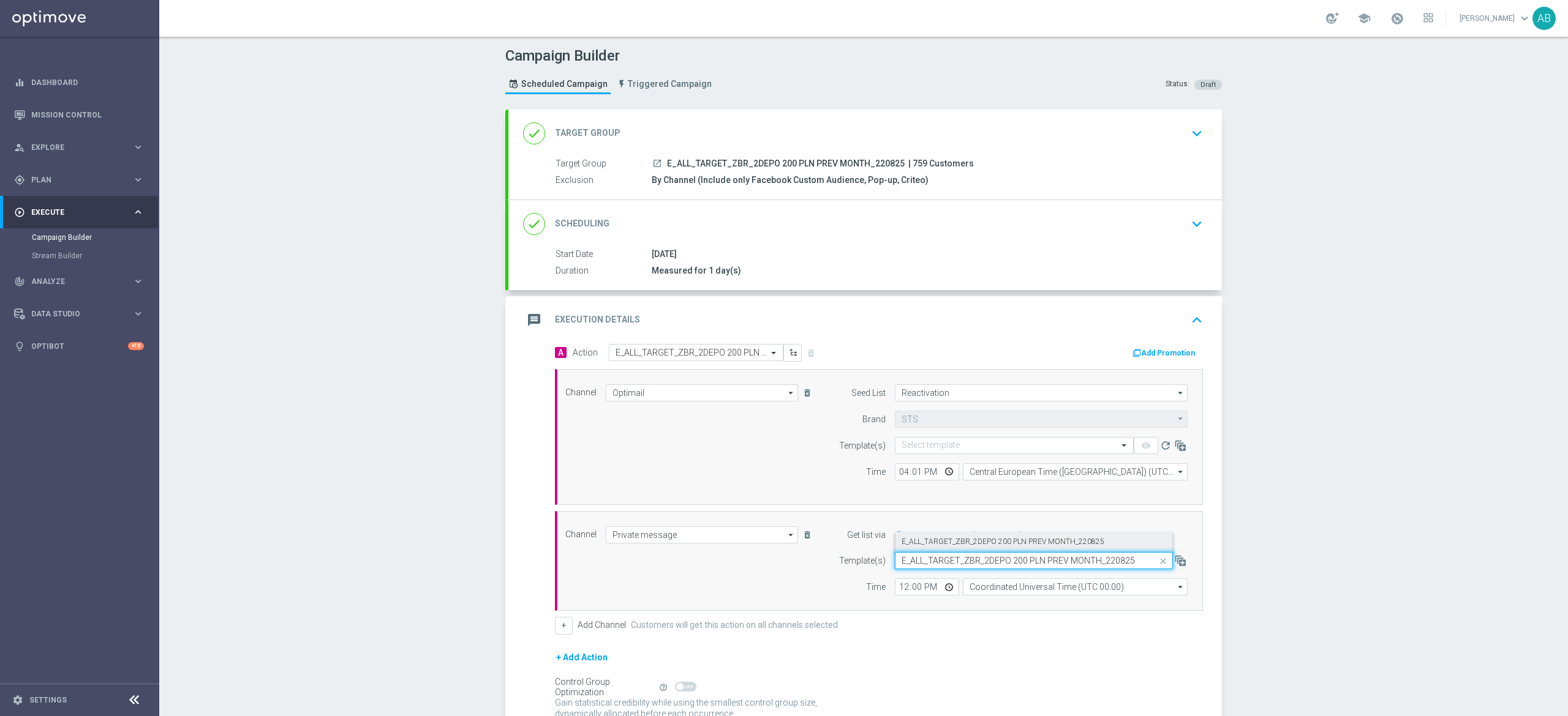
click at [910, 544] on label "E_ALL_TARGET_ZBR_2DEPO 200 PLN PREV MONTH_220825" at bounding box center [1003, 542] width 203 height 10
type input "E_ALL_TARGET_ZBR_2DEPO 200 PLN PREV MONTH_220825"
click at [895, 592] on input "12:00" at bounding box center [927, 587] width 64 height 18
type input "18:01"
click at [1073, 596] on input "Coordinated Universal Time (UTC 00:00)" at bounding box center [1075, 587] width 225 height 18
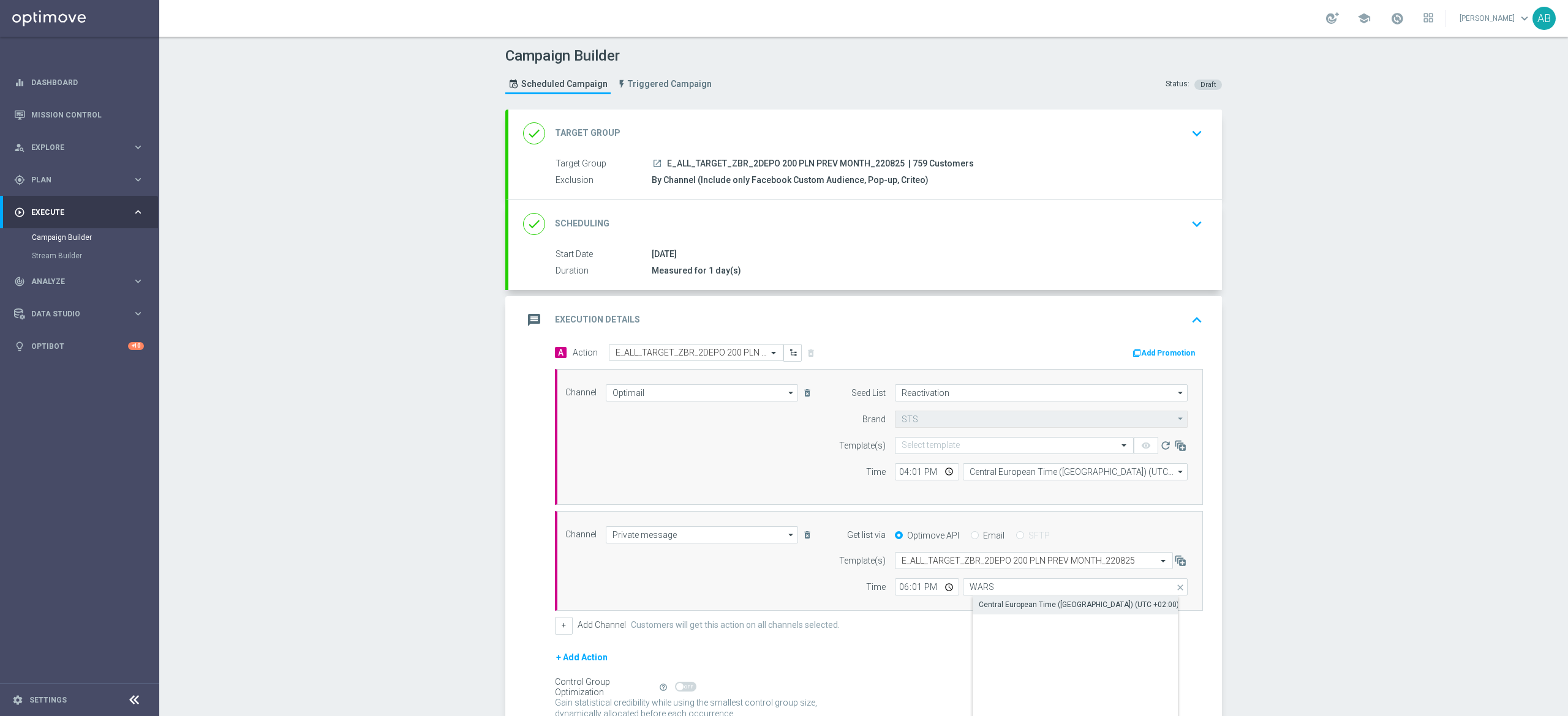
click at [1061, 604] on div "Central European Time (Warsaw) (UTC +02:00)" at bounding box center [1079, 605] width 200 height 11
type input "Central European Time (Warsaw) (UTC +02:00)"
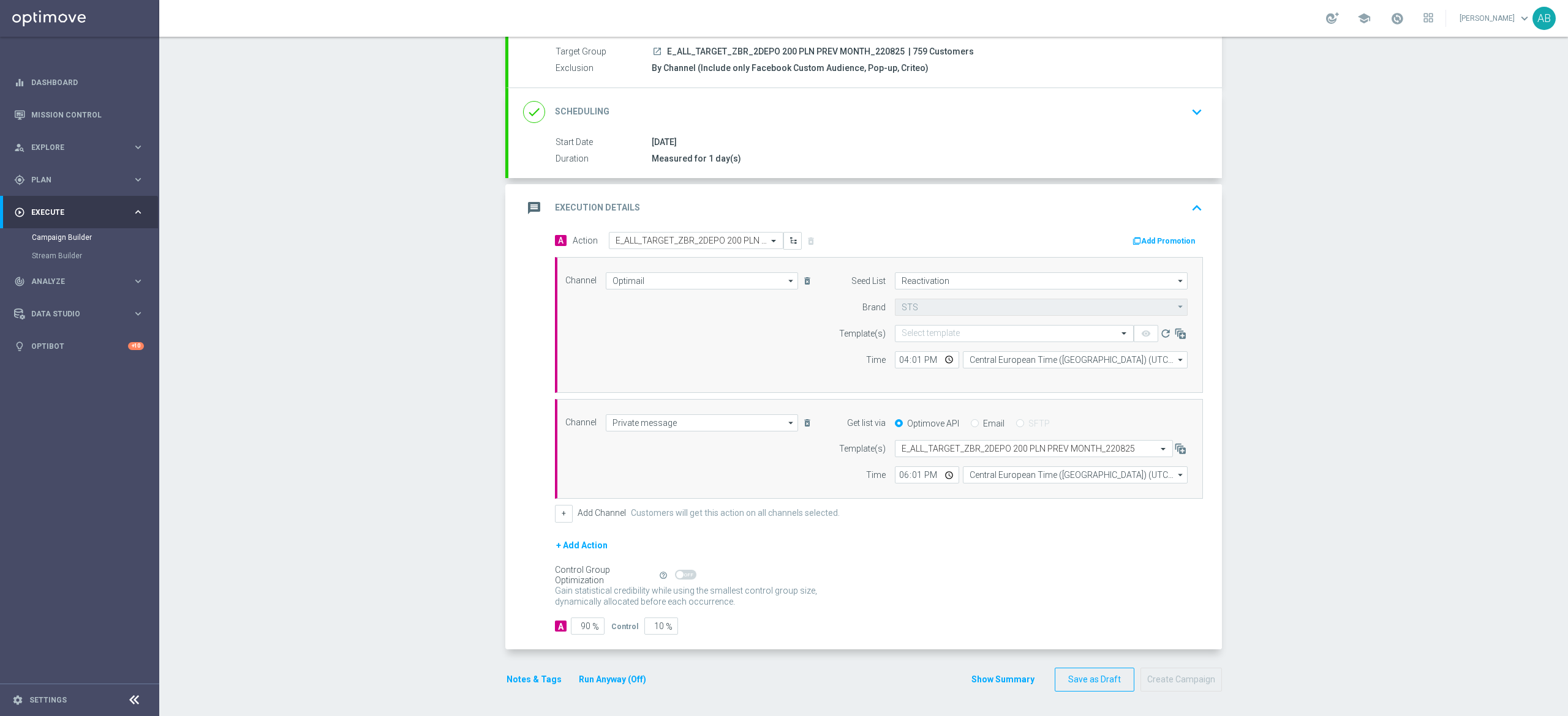
click at [537, 676] on button "Notes & Tags" at bounding box center [534, 680] width 57 height 16
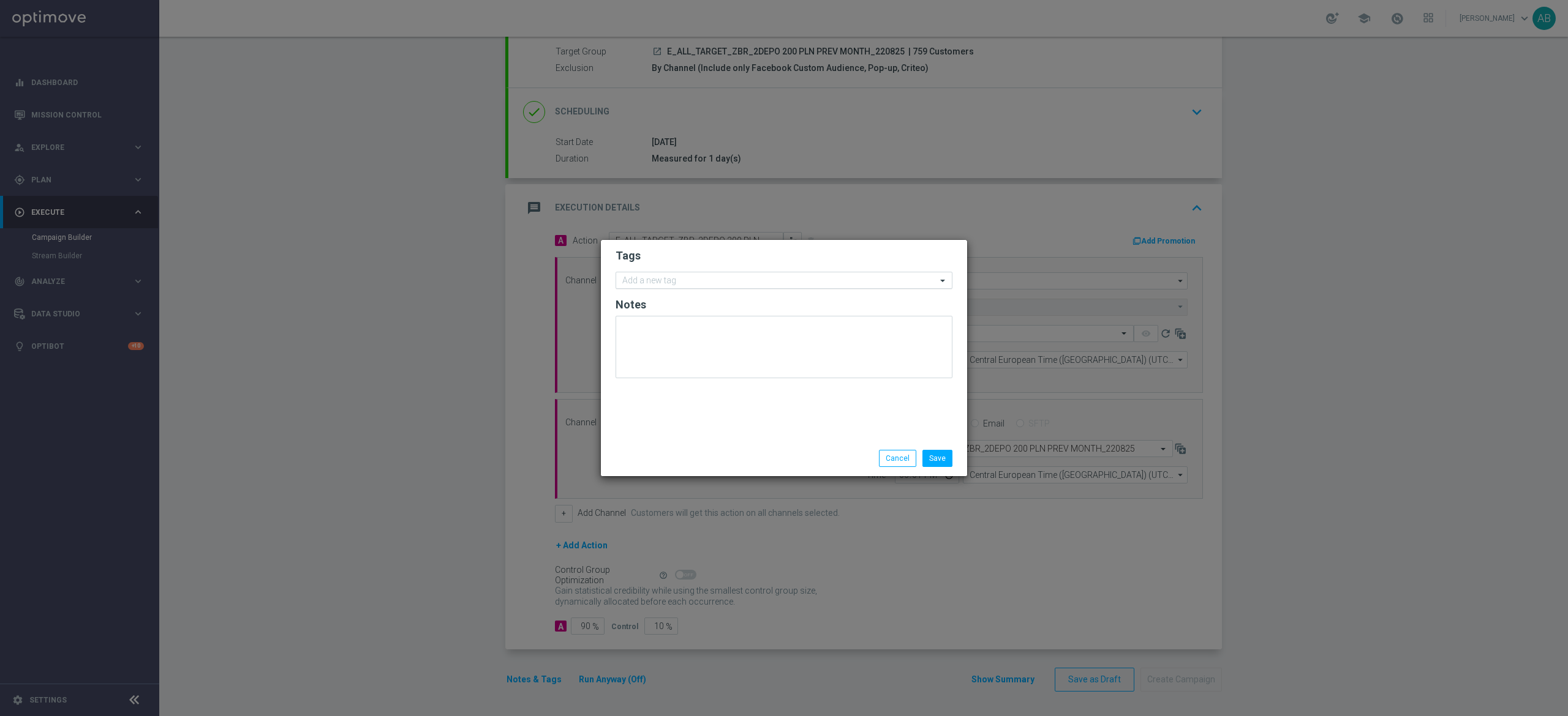
click at [711, 273] on div "Add a new tag" at bounding box center [777, 281] width 321 height 16
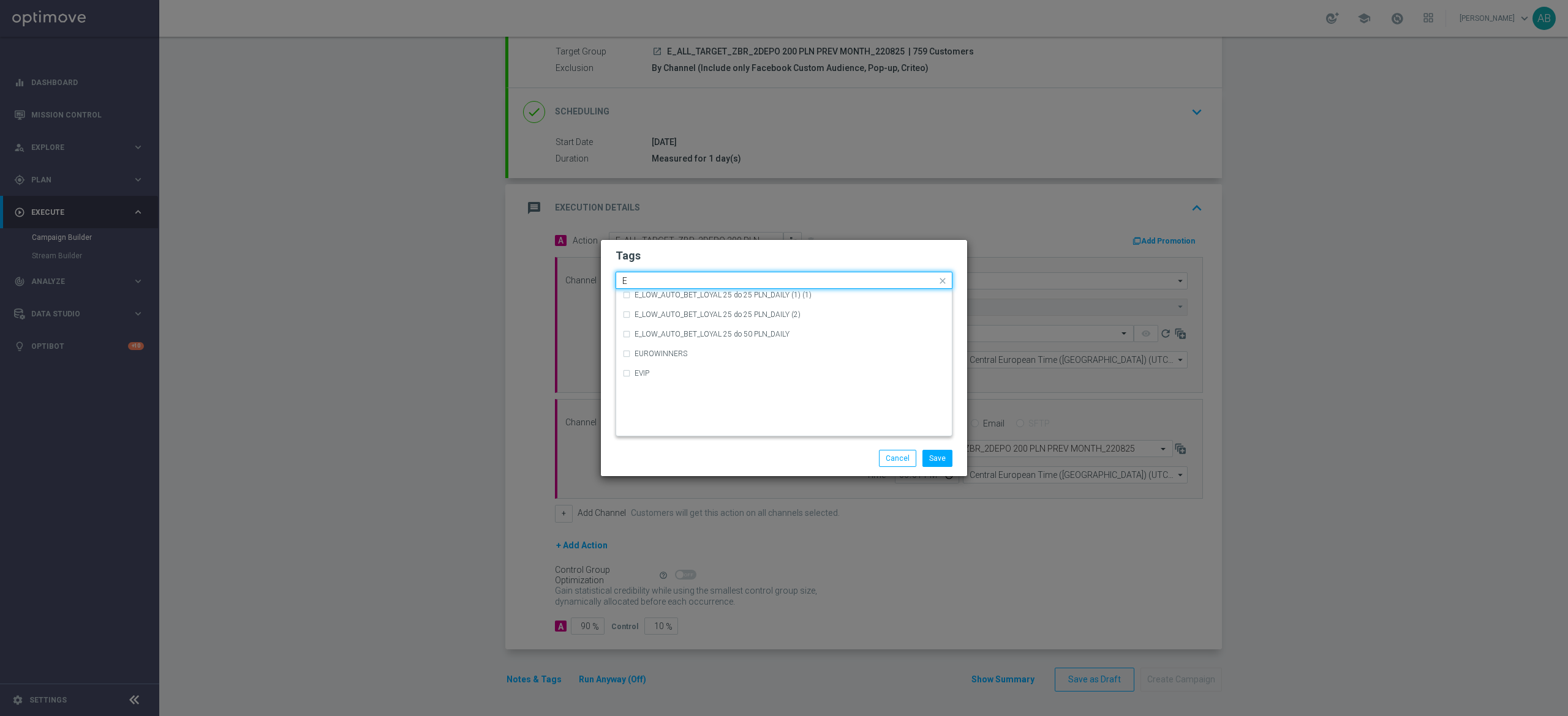
scroll to position [1715, 0]
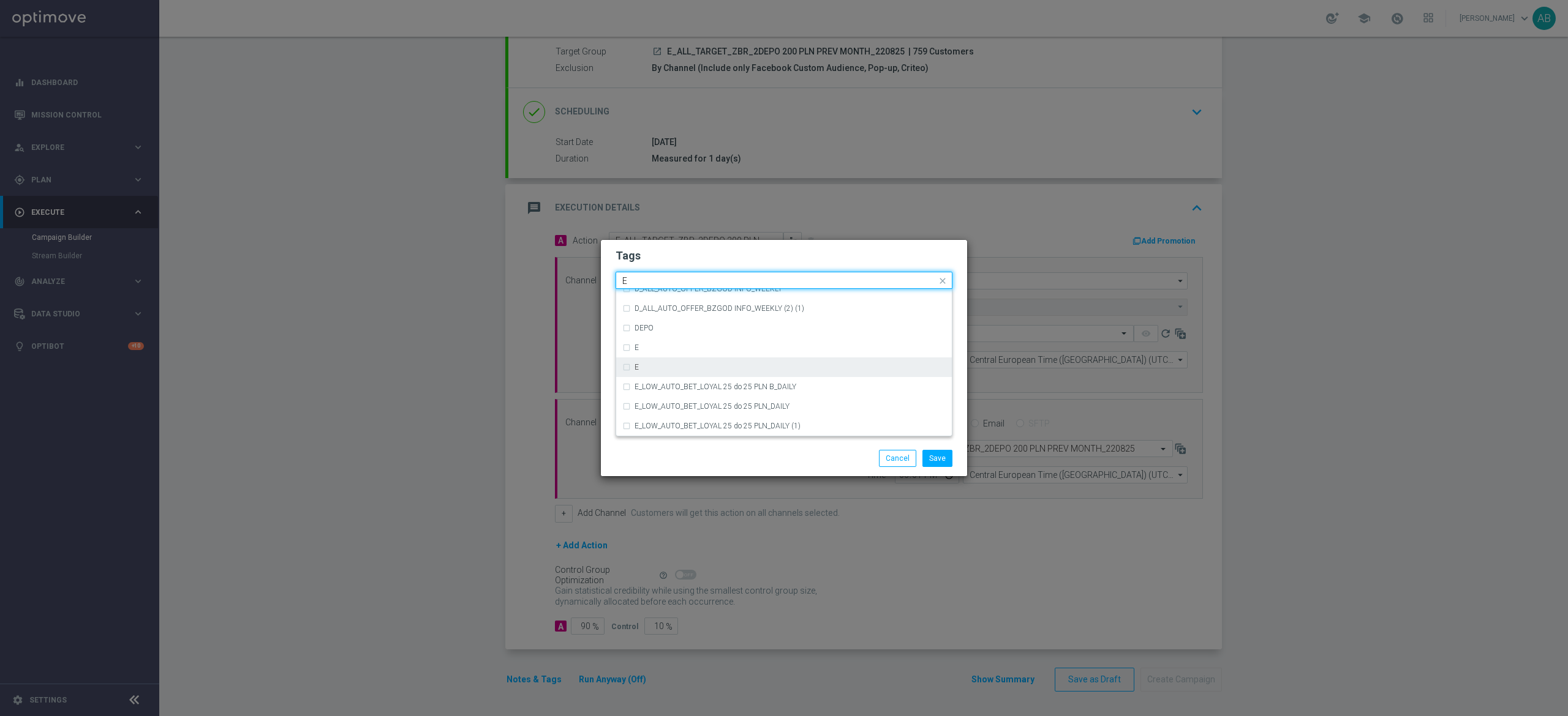
click at [691, 358] on div "E" at bounding box center [784, 367] width 323 height 19
type input "E"
click at [648, 369] on div "E" at bounding box center [790, 368] width 311 height 7
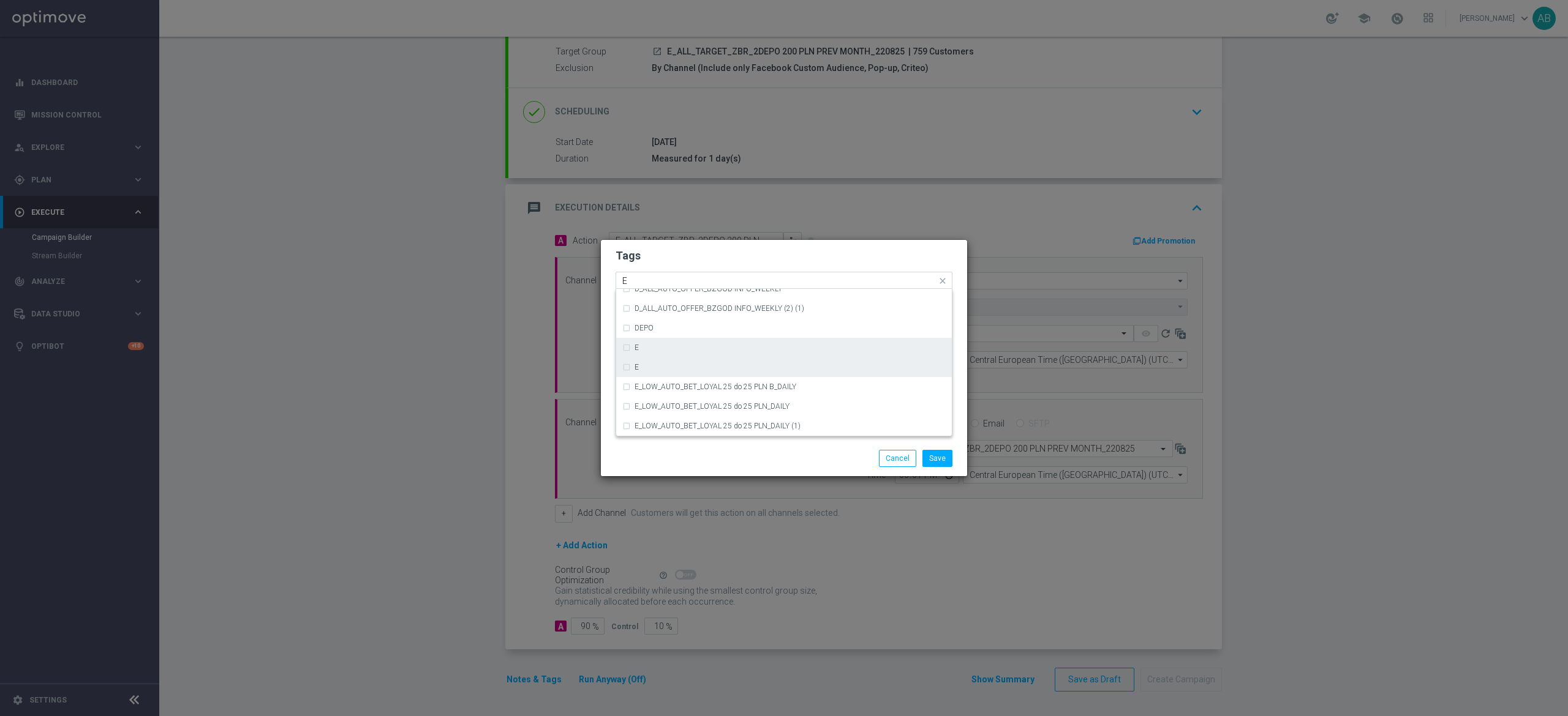
click at [651, 350] on div "E" at bounding box center [790, 347] width 311 height 7
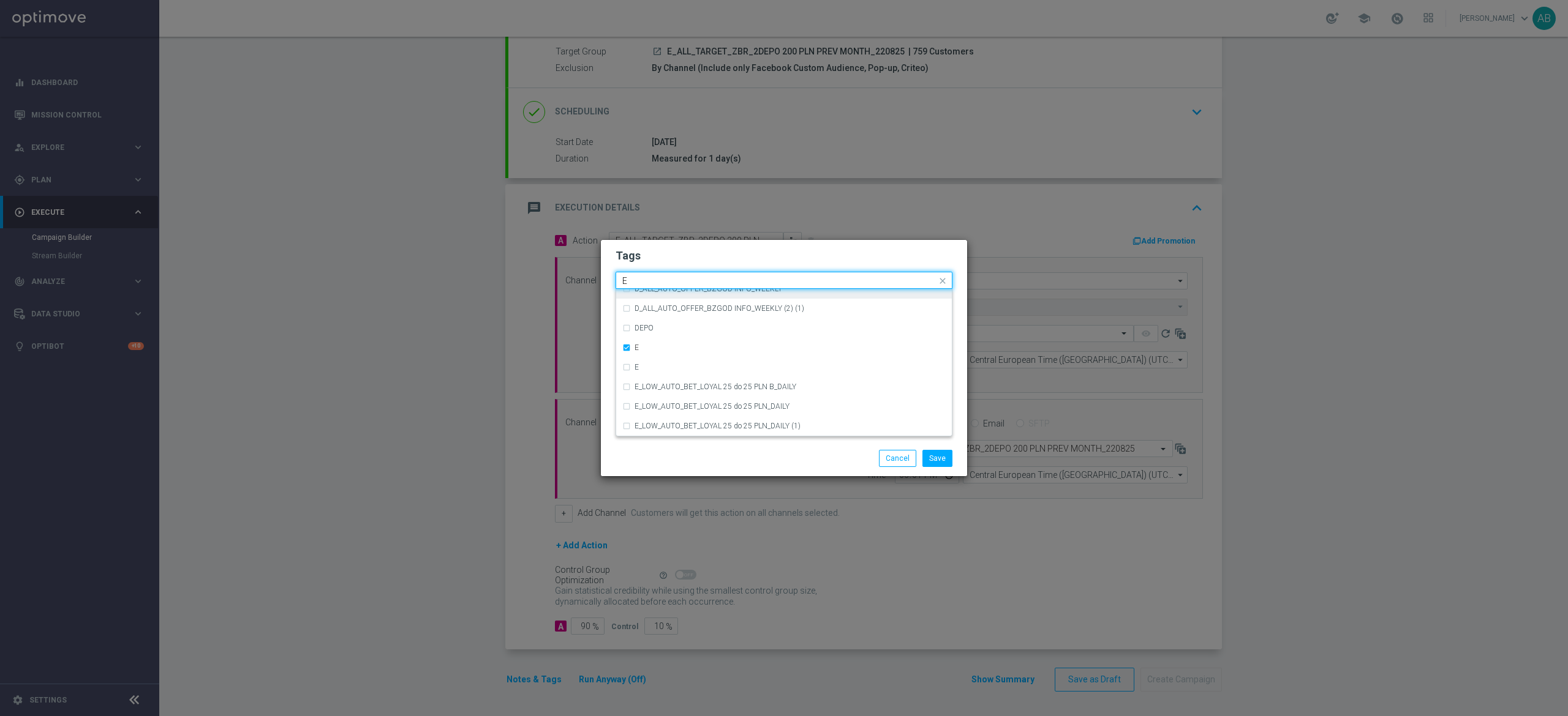
click at [670, 279] on input "E" at bounding box center [779, 281] width 314 height 10
click at [667, 294] on div "ALL" at bounding box center [784, 298] width 323 height 19
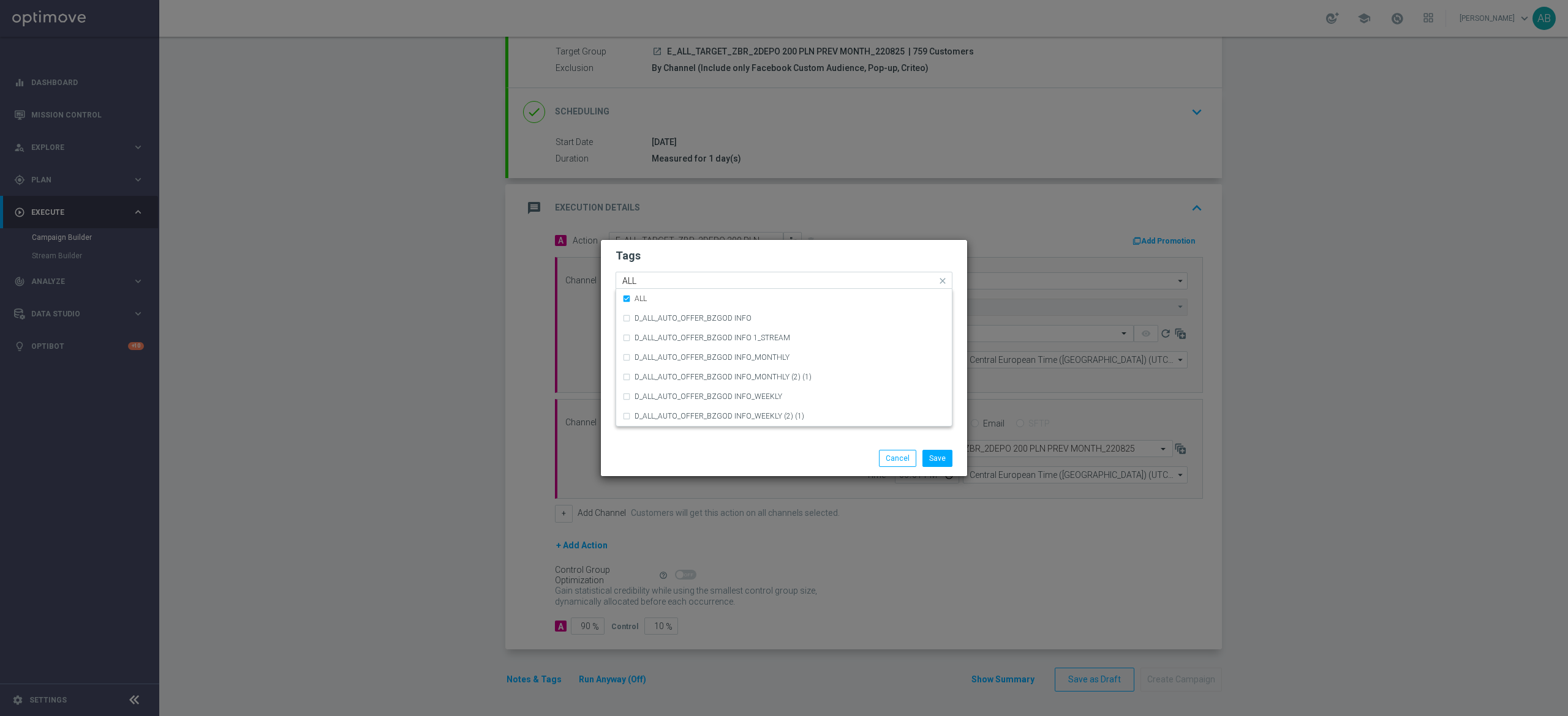
click at [675, 276] on input "ALL" at bounding box center [779, 281] width 314 height 10
type input "A"
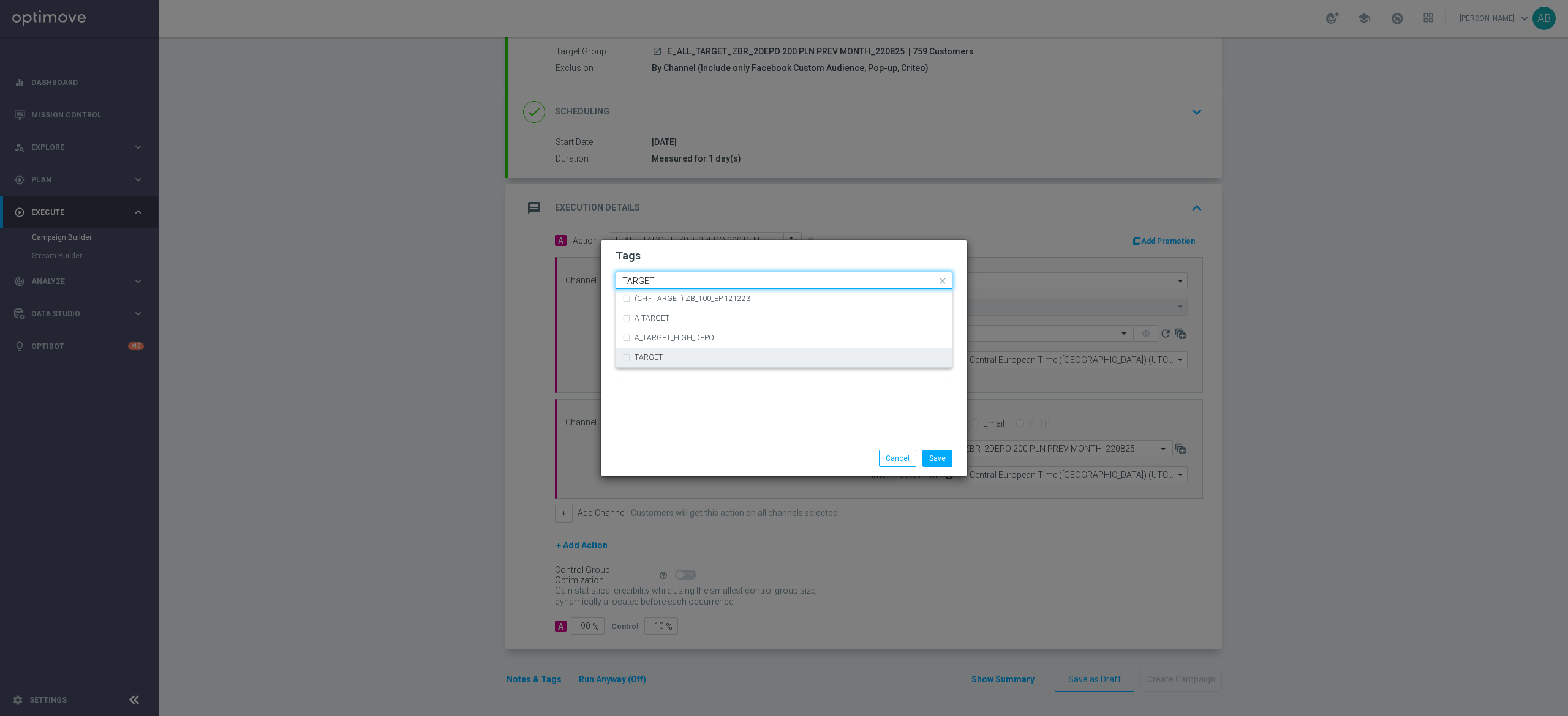
click at [670, 354] on div "TARGET" at bounding box center [790, 358] width 311 height 7
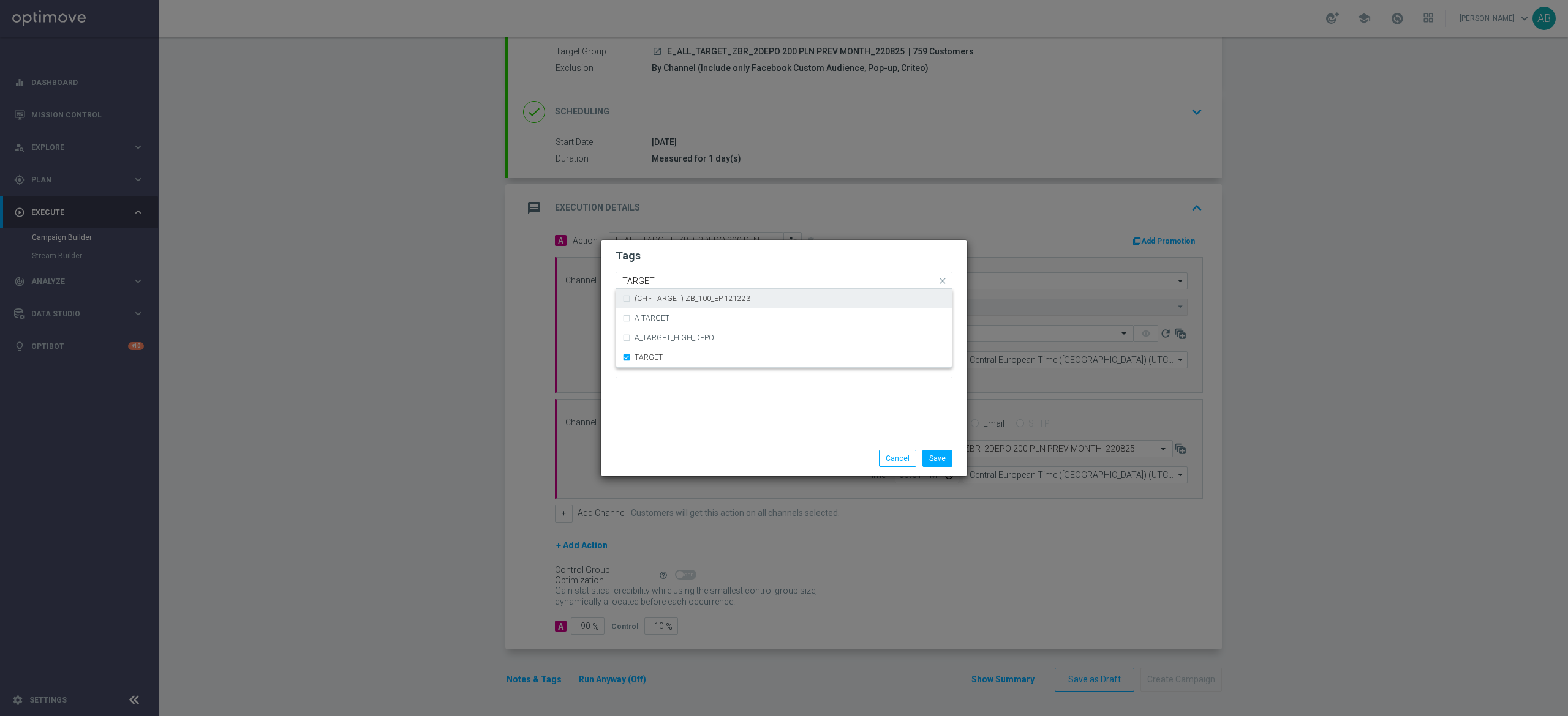
click at [674, 275] on div "Quick find × E × ALL × TARGET TARGET" at bounding box center [777, 281] width 321 height 16
click at [674, 276] on input "TARGET" at bounding box center [779, 281] width 314 height 10
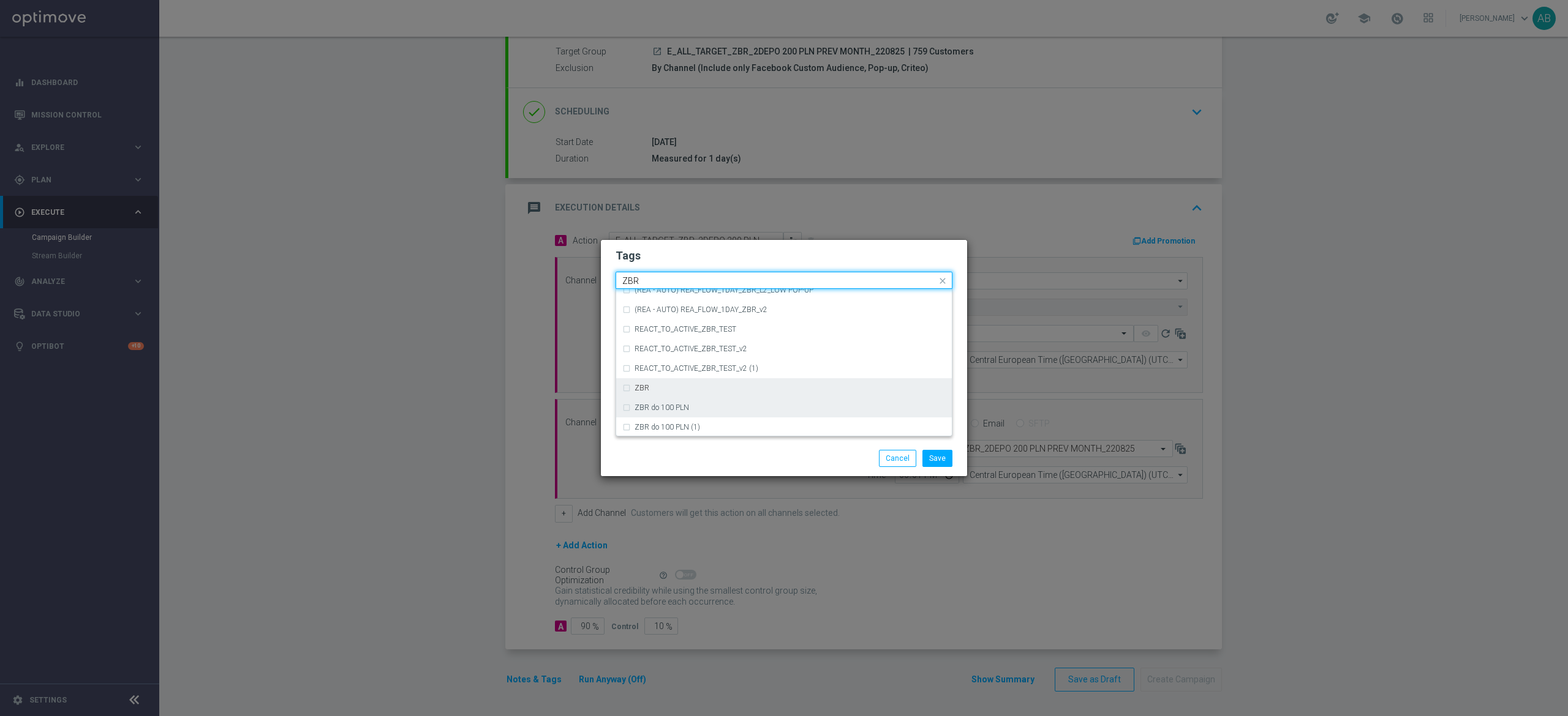
scroll to position [127, 0]
click at [704, 384] on div "ZBR" at bounding box center [790, 387] width 311 height 7
type input "ZBR"
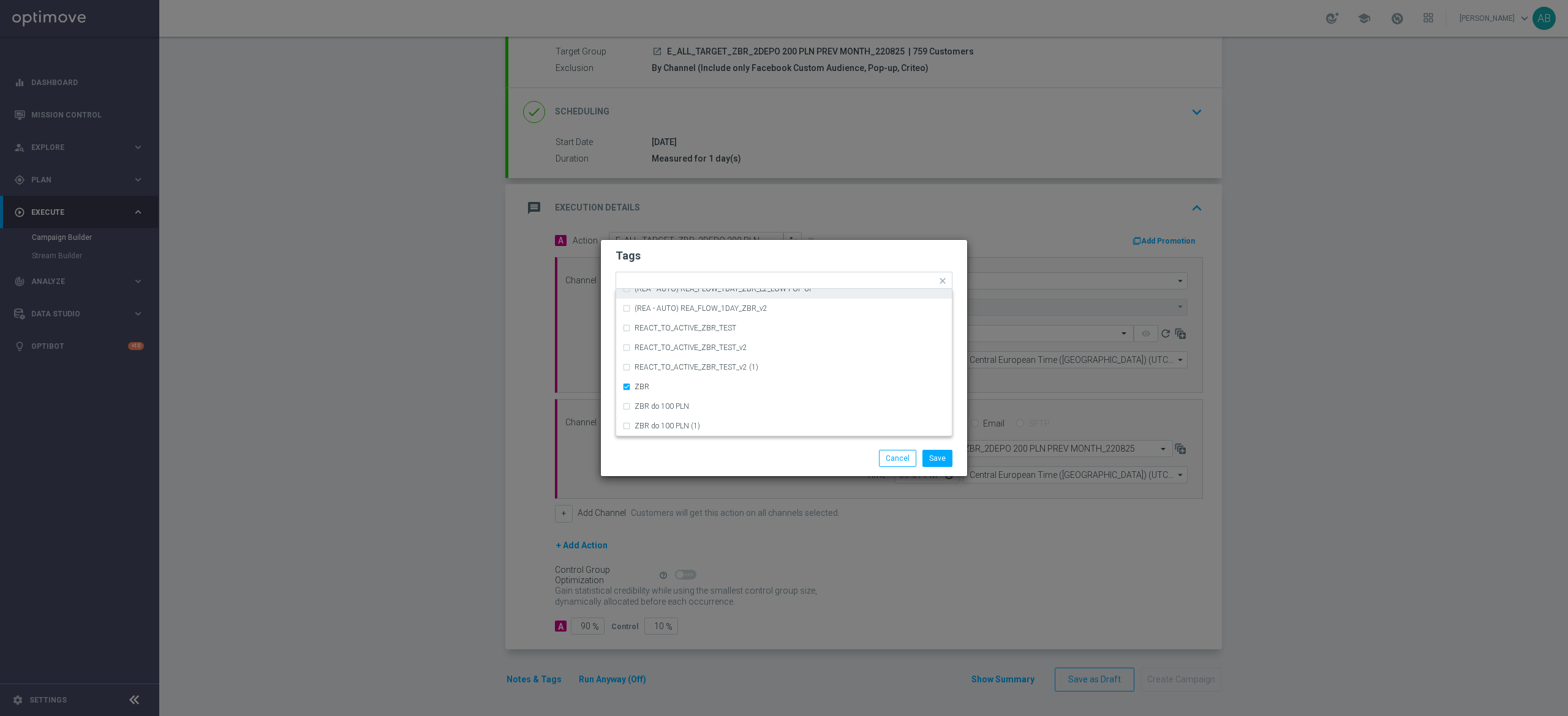
click at [787, 249] on h2 "Tags" at bounding box center [784, 256] width 337 height 15
click at [939, 458] on button "Save" at bounding box center [938, 458] width 30 height 18
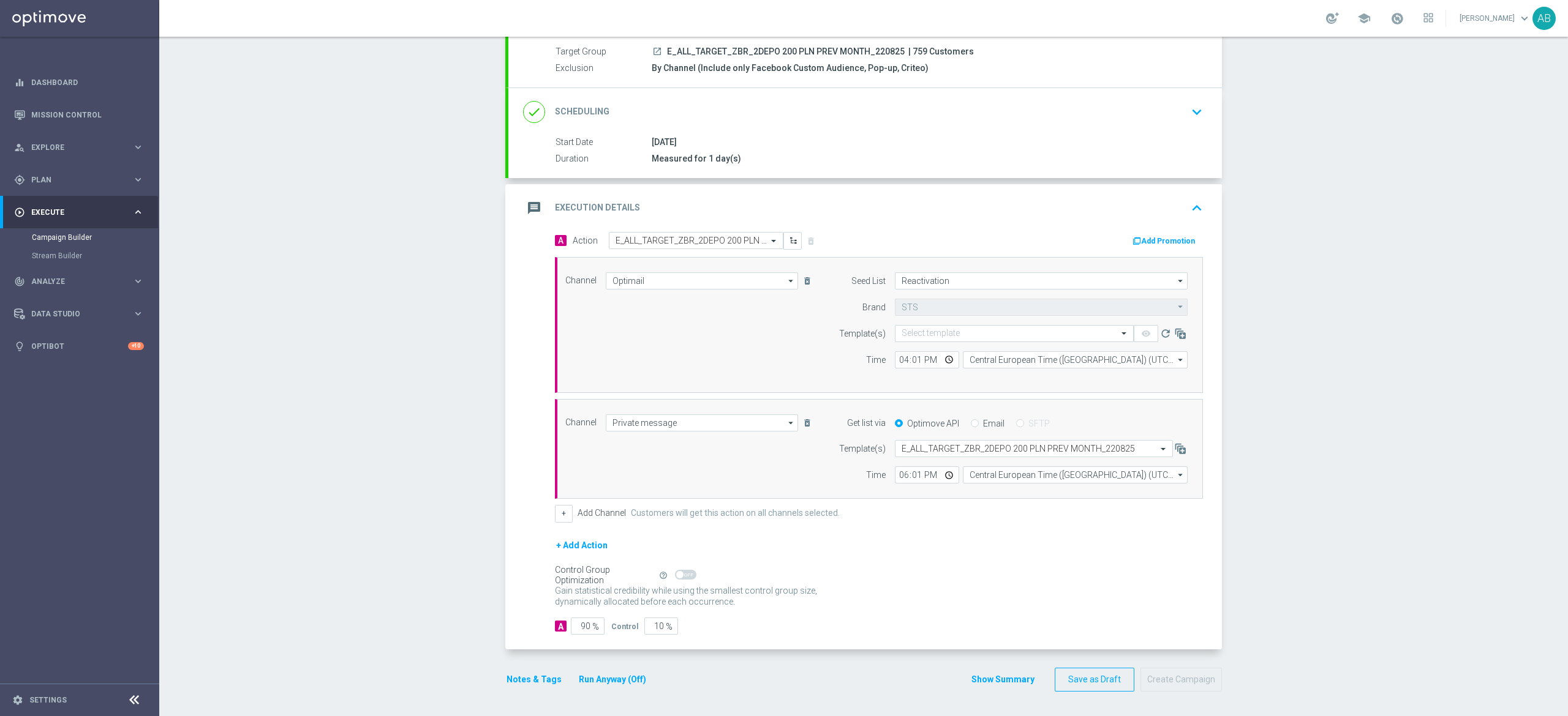
click at [525, 669] on div "Notes & Tags Run Anyway (Off)" at bounding box center [583, 680] width 157 height 24
click at [525, 681] on button "Notes & Tags" at bounding box center [534, 680] width 57 height 16
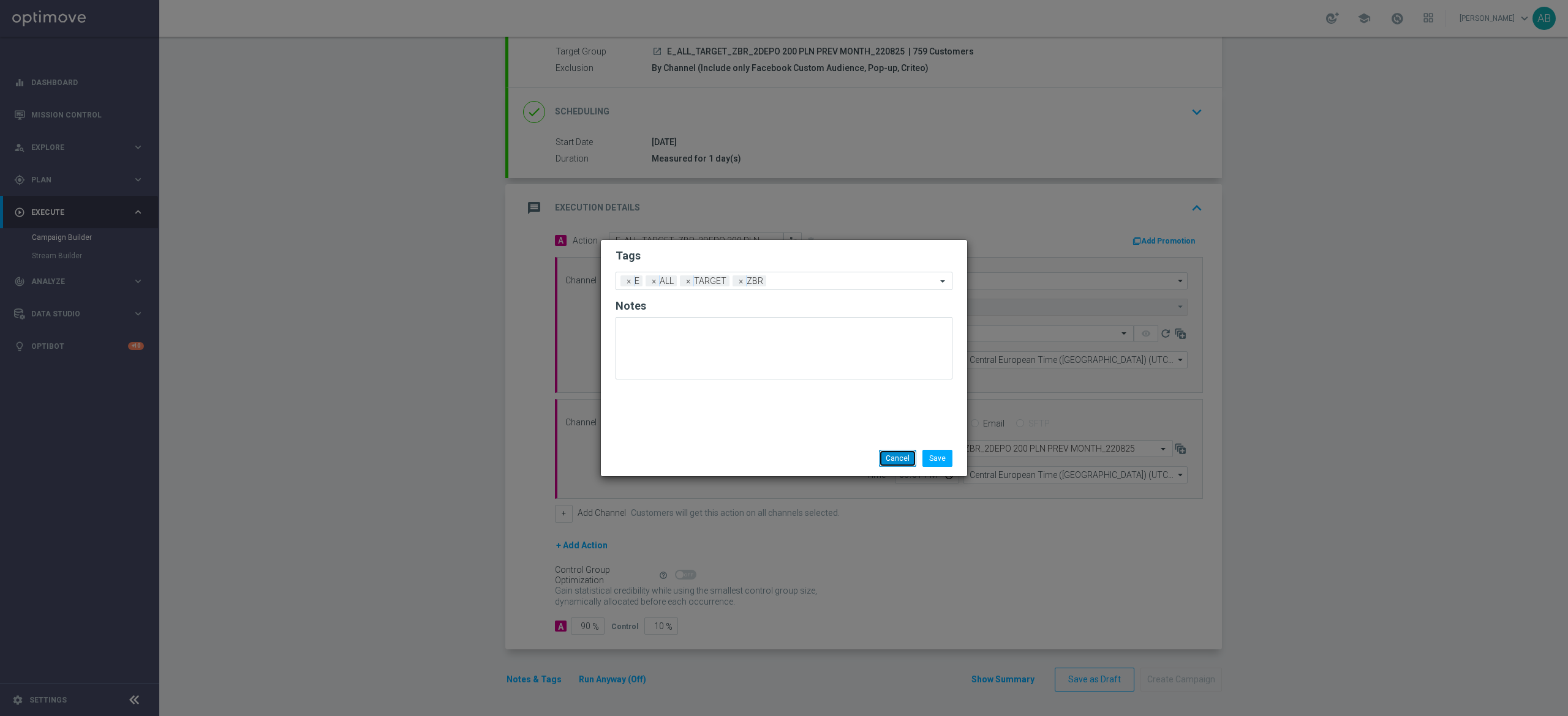
click at [891, 455] on button "Cancel" at bounding box center [898, 458] width 37 height 18
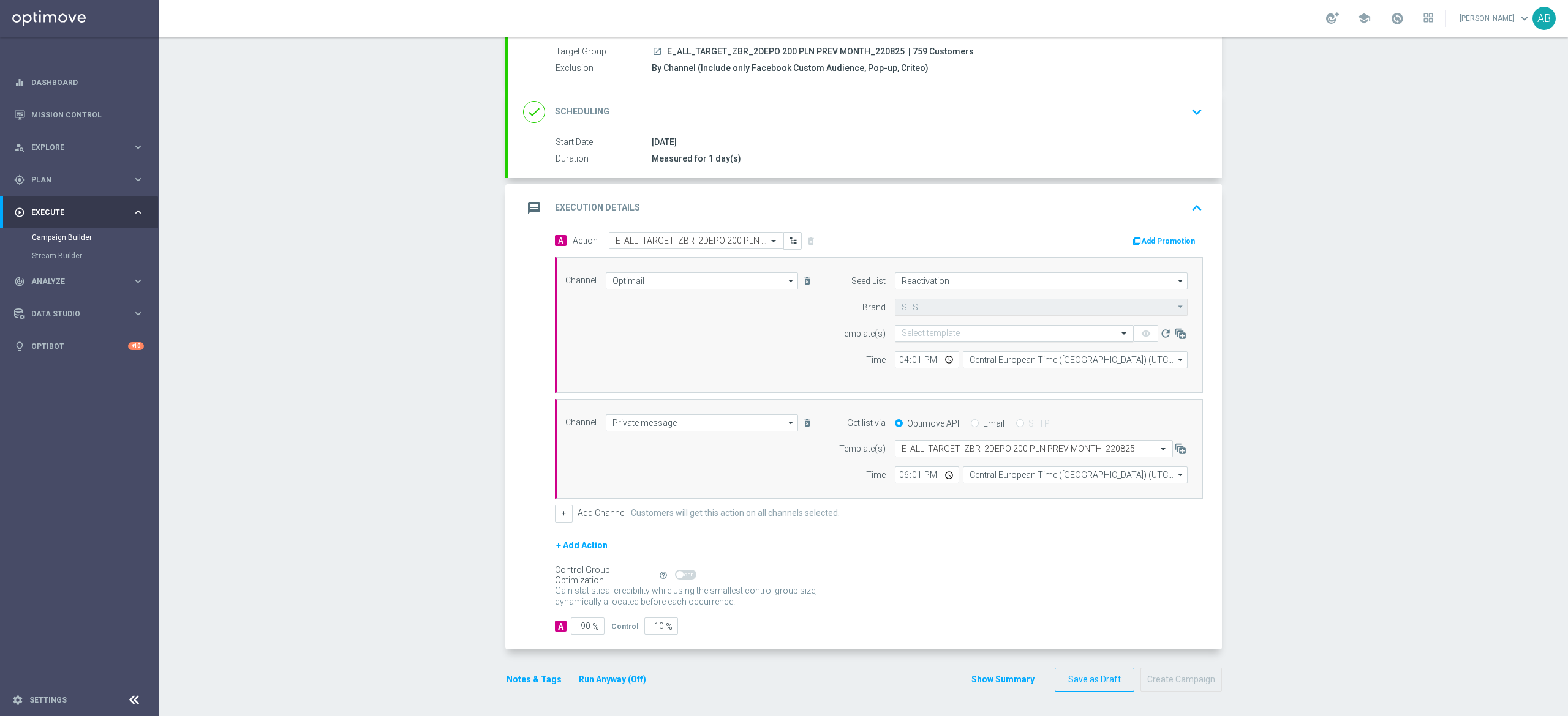
click at [1024, 330] on input "text" at bounding box center [1002, 333] width 201 height 10
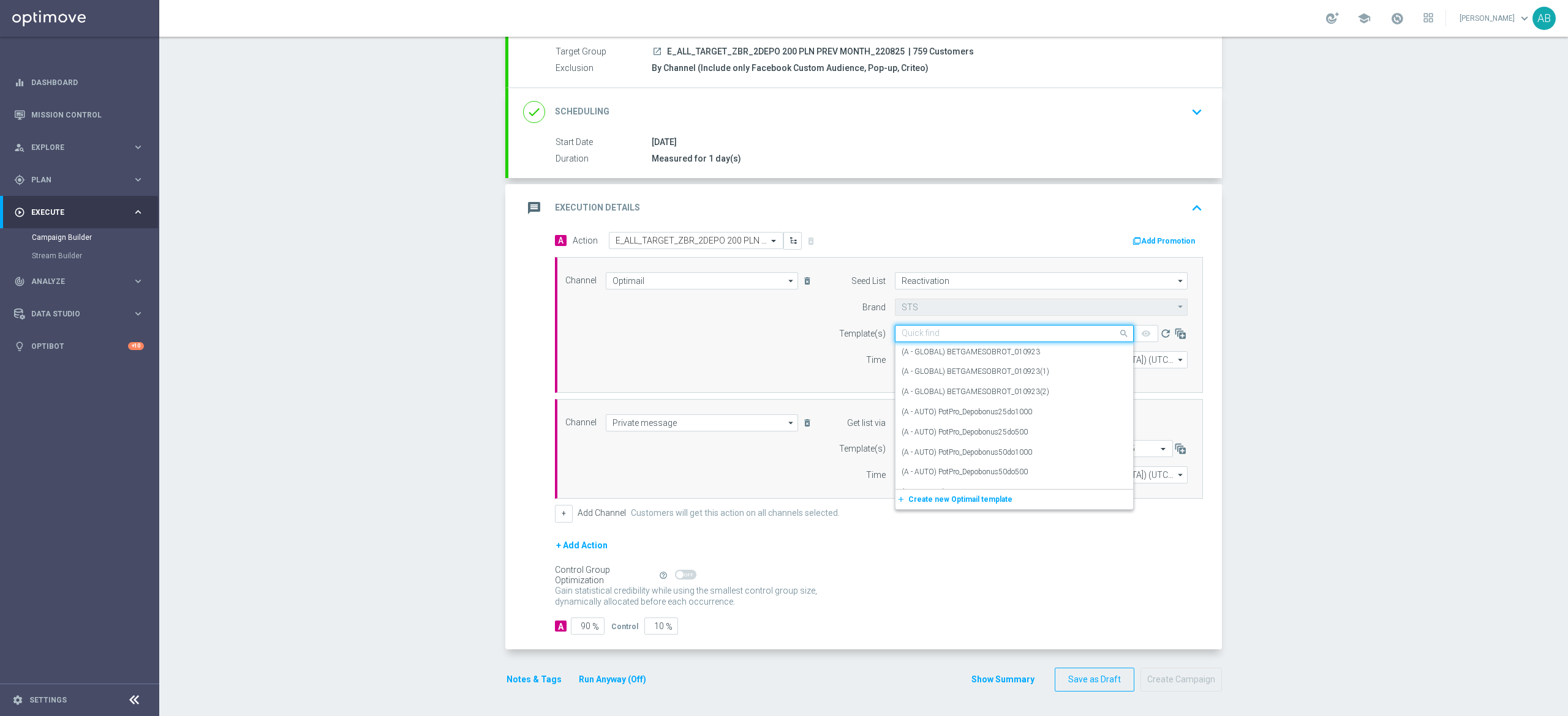
paste input "E_ALL_TARGET_OFFER_PLANSZA_220825"
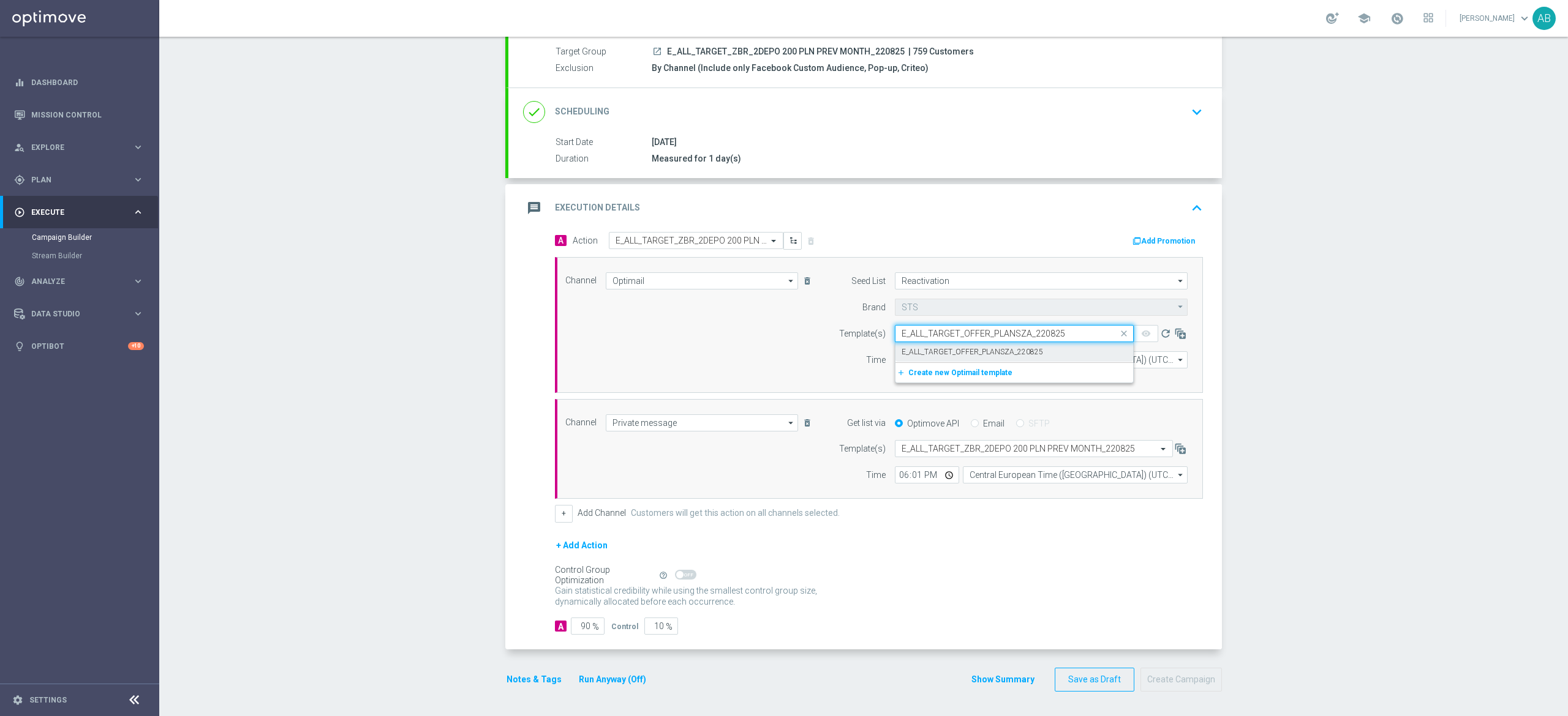
click at [1010, 347] on label "E_ALL_TARGET_OFFER_PLANSZA_220825" at bounding box center [972, 352] width 142 height 10
type input "E_ALL_TARGET_OFFER_PLANSZA_220825"
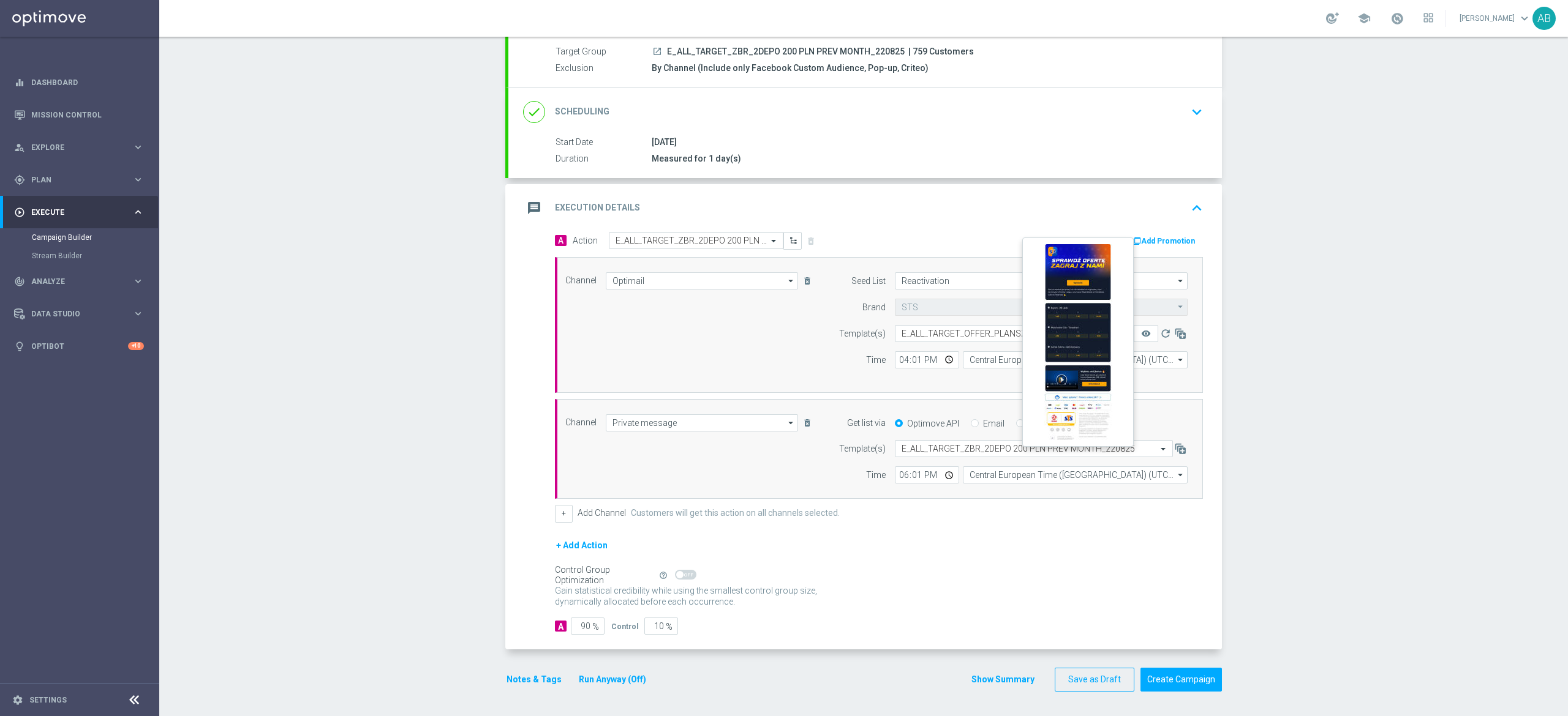
click at [1142, 328] on button "remove_red_eye" at bounding box center [1146, 333] width 24 height 18
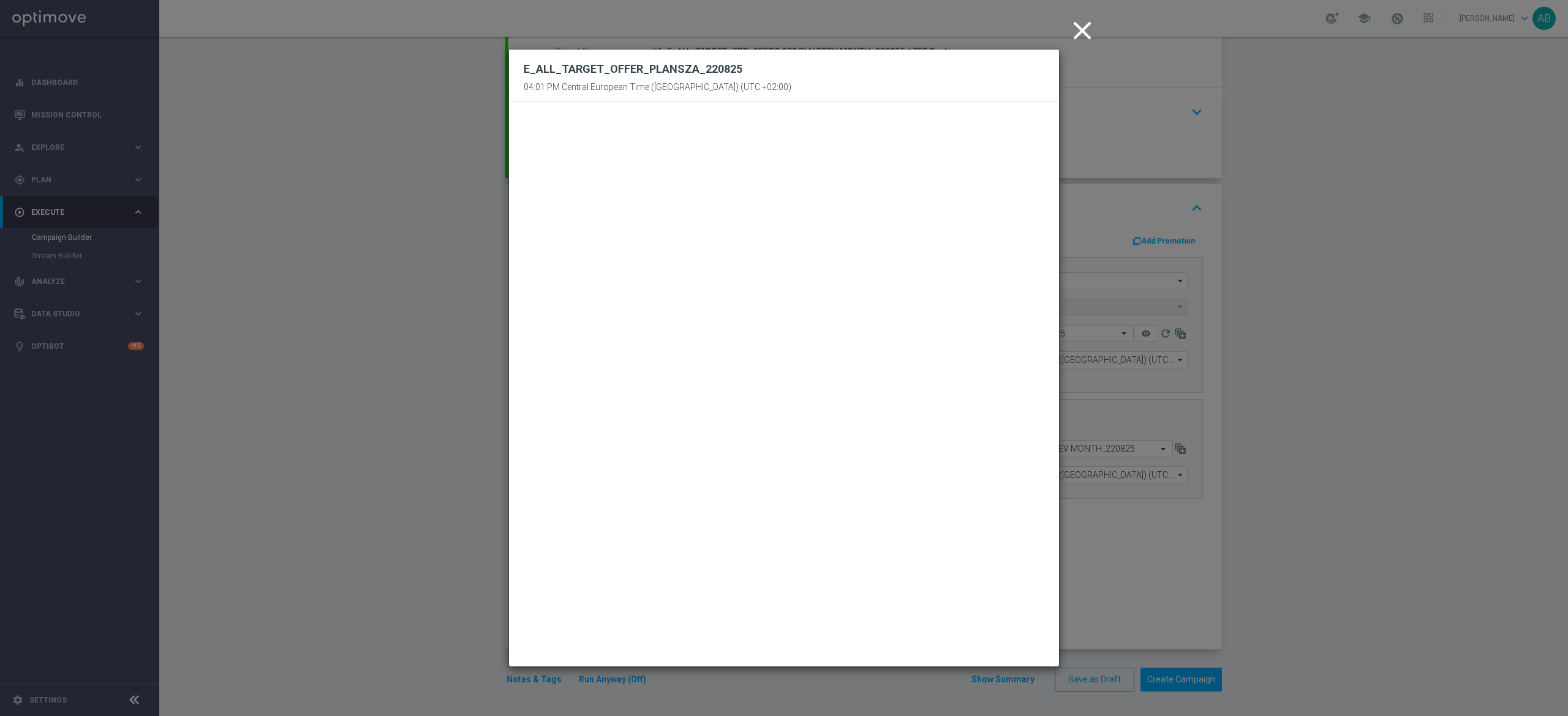
click at [1283, 343] on modal-container "close E_ALL_TARGET_OFFER_PLANSZA_220825 04:01 PM Central European Time (Warsaw)…" at bounding box center [784, 358] width 1568 height 716
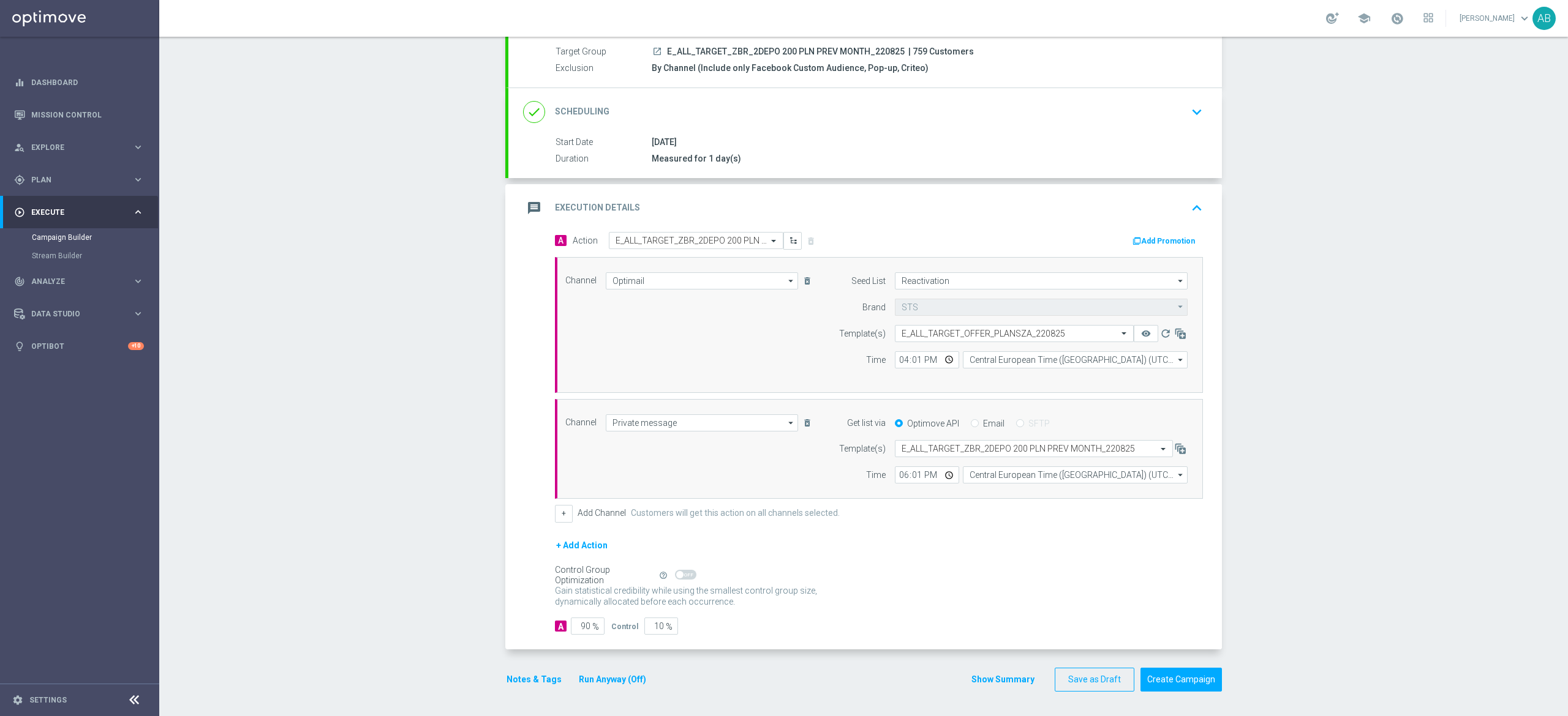
scroll to position [0, 0]
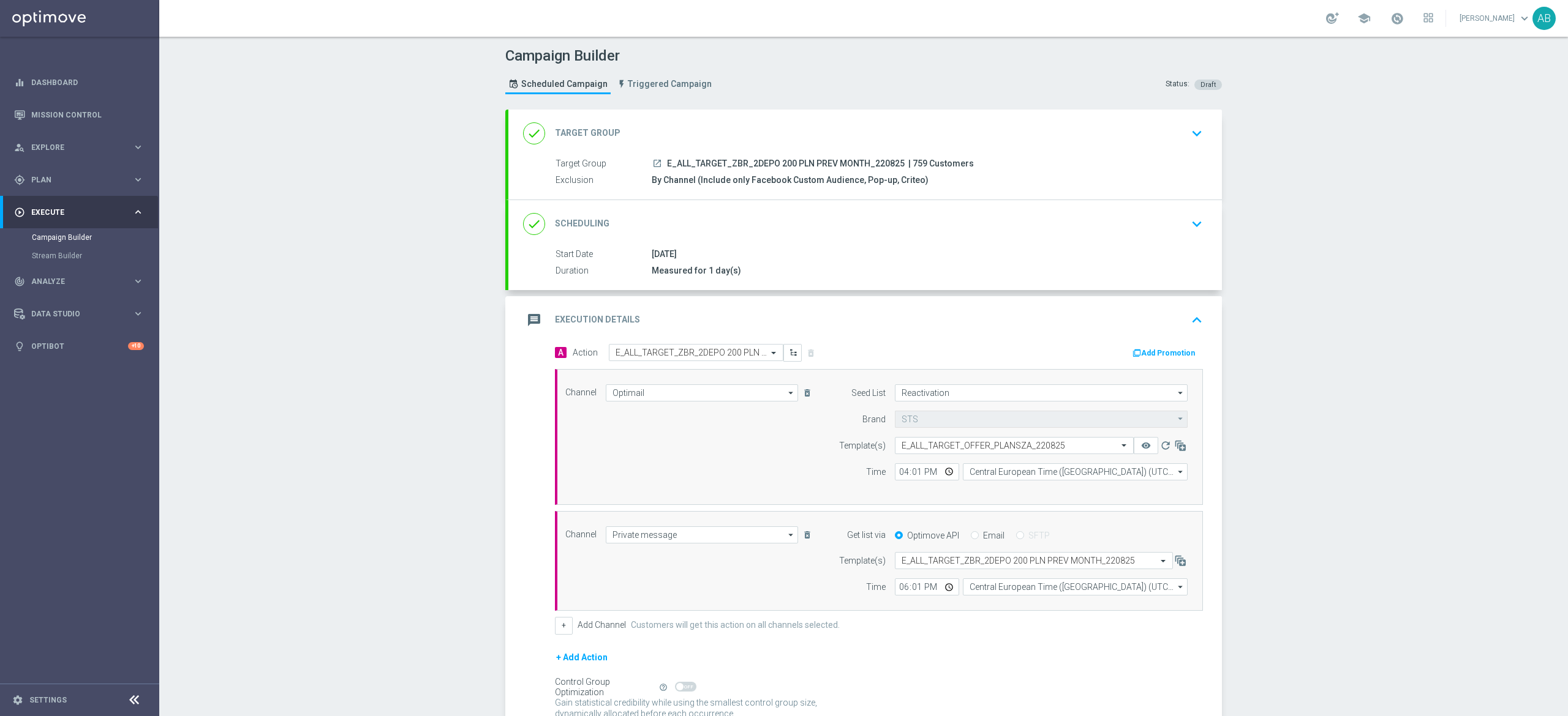
click at [1159, 231] on div "done Scheduling keyboard_arrow_down" at bounding box center [866, 223] width 684 height 23
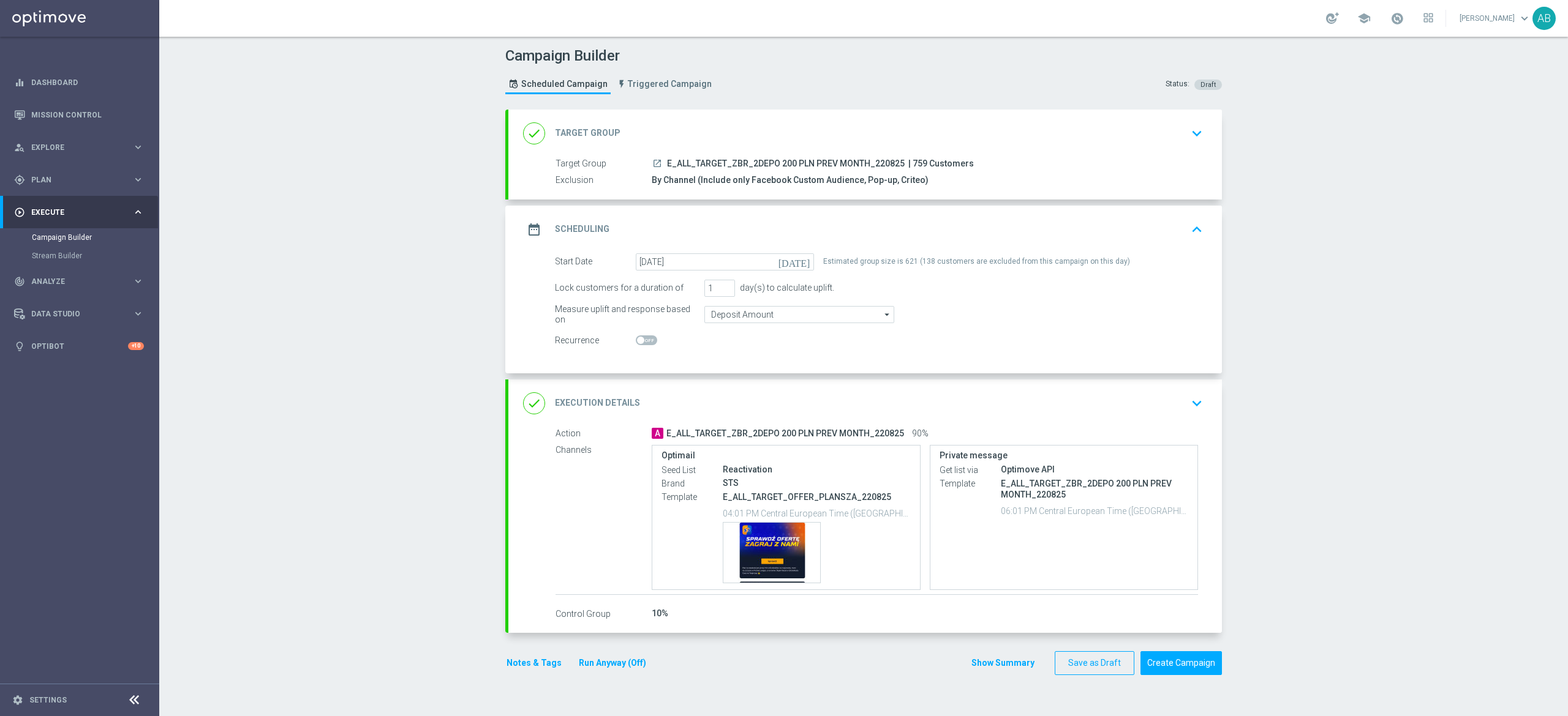
click at [1189, 404] on icon "keyboard_arrow_down" at bounding box center [1197, 404] width 19 height 19
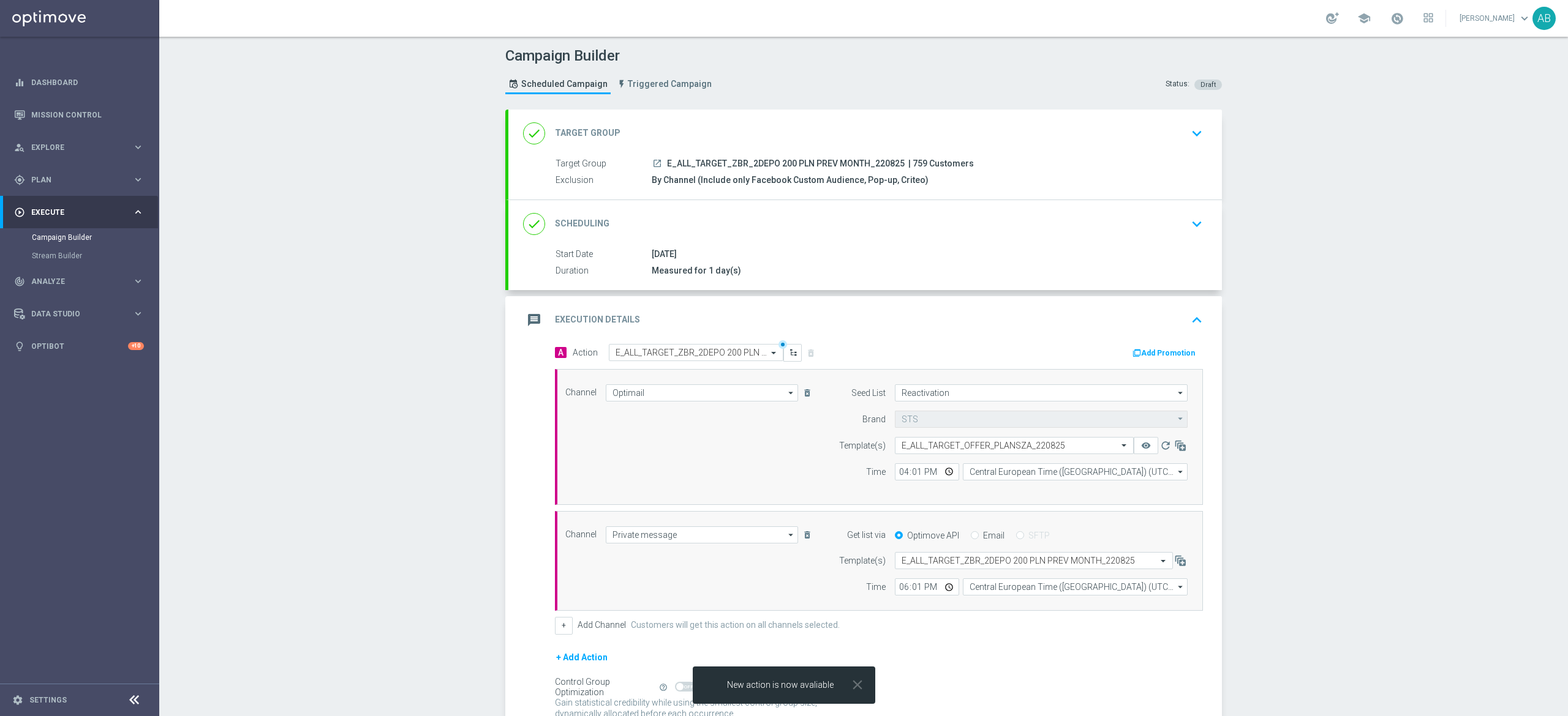
scroll to position [116, 0]
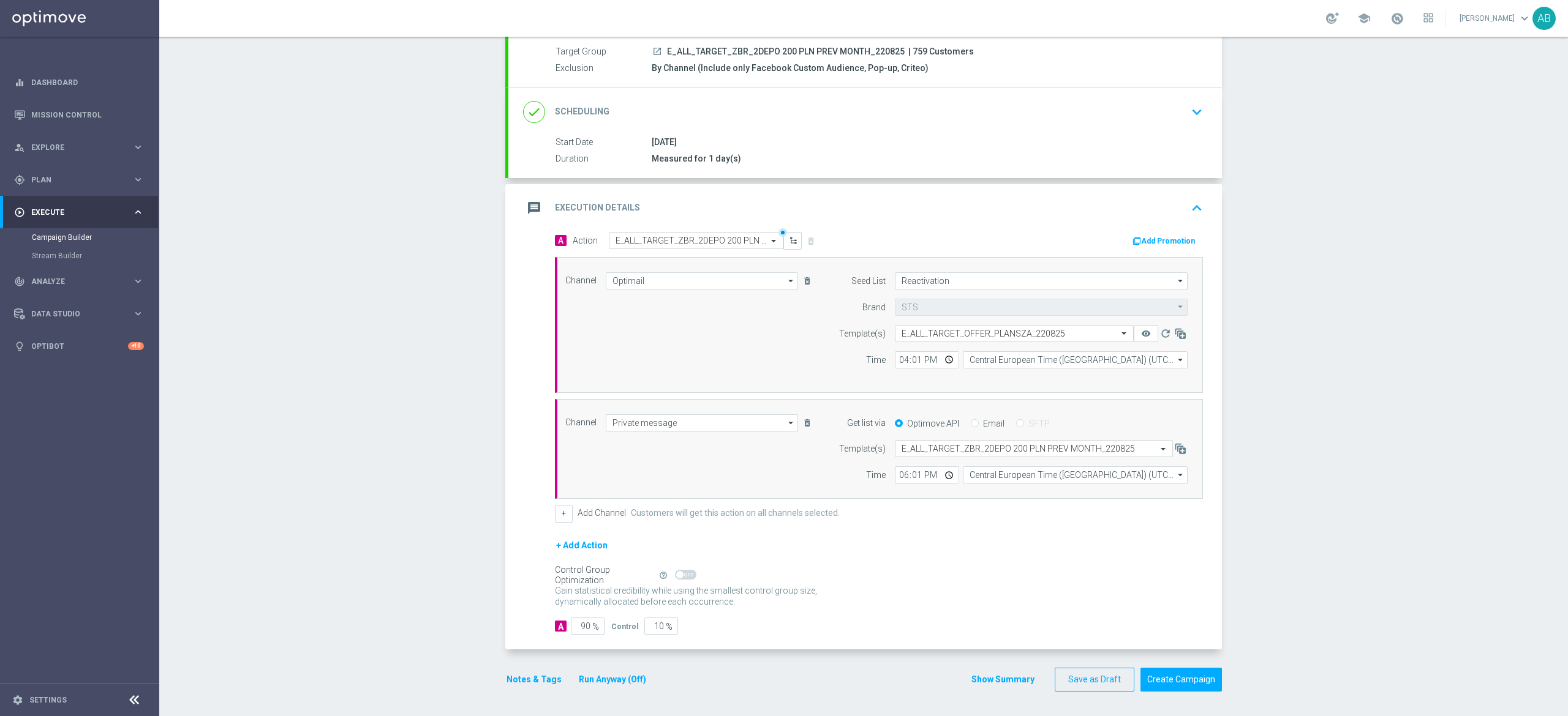
click at [539, 680] on button "Notes & Tags" at bounding box center [534, 680] width 57 height 16
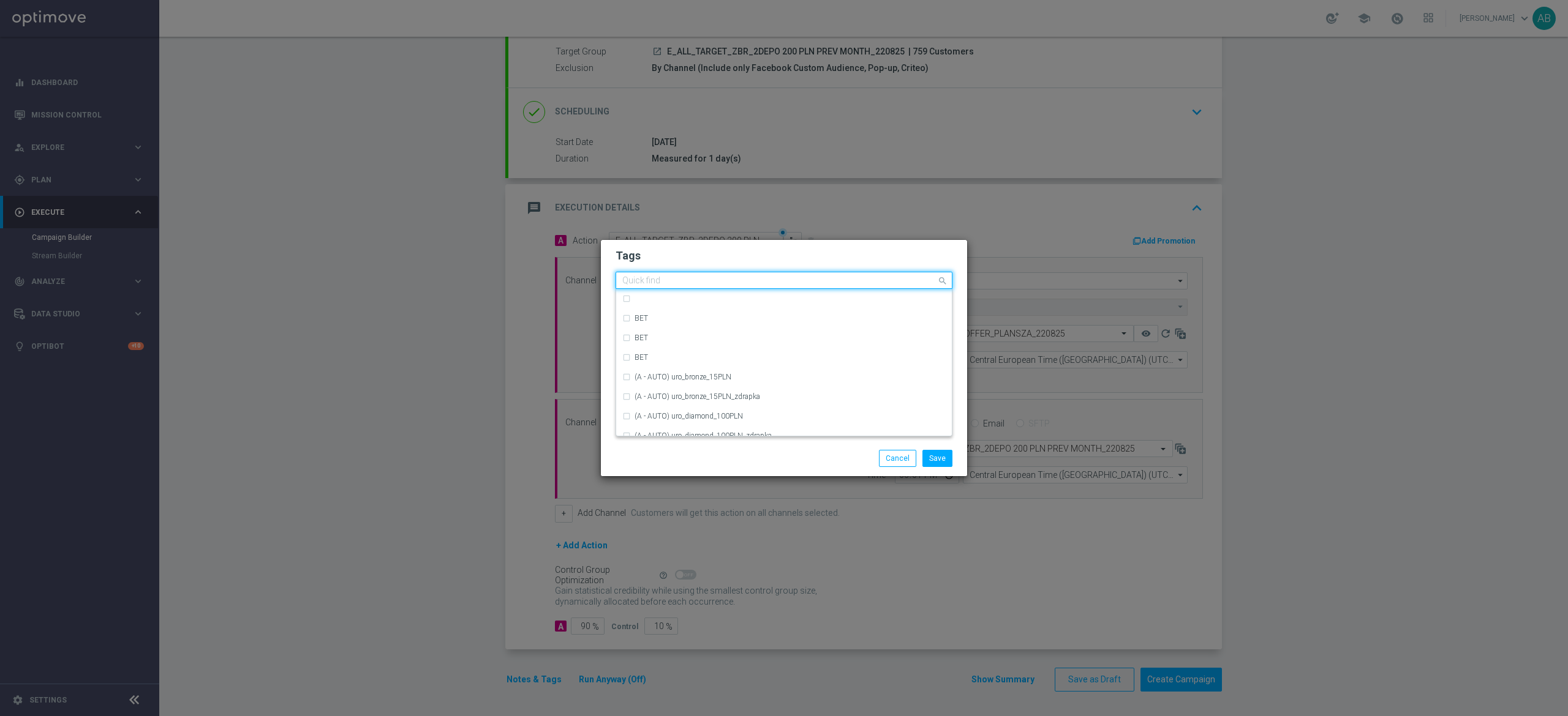
click at [807, 284] on input "text" at bounding box center [779, 281] width 314 height 10
click at [677, 413] on div "OFFER" at bounding box center [790, 417] width 311 height 7
type input "OFFER"
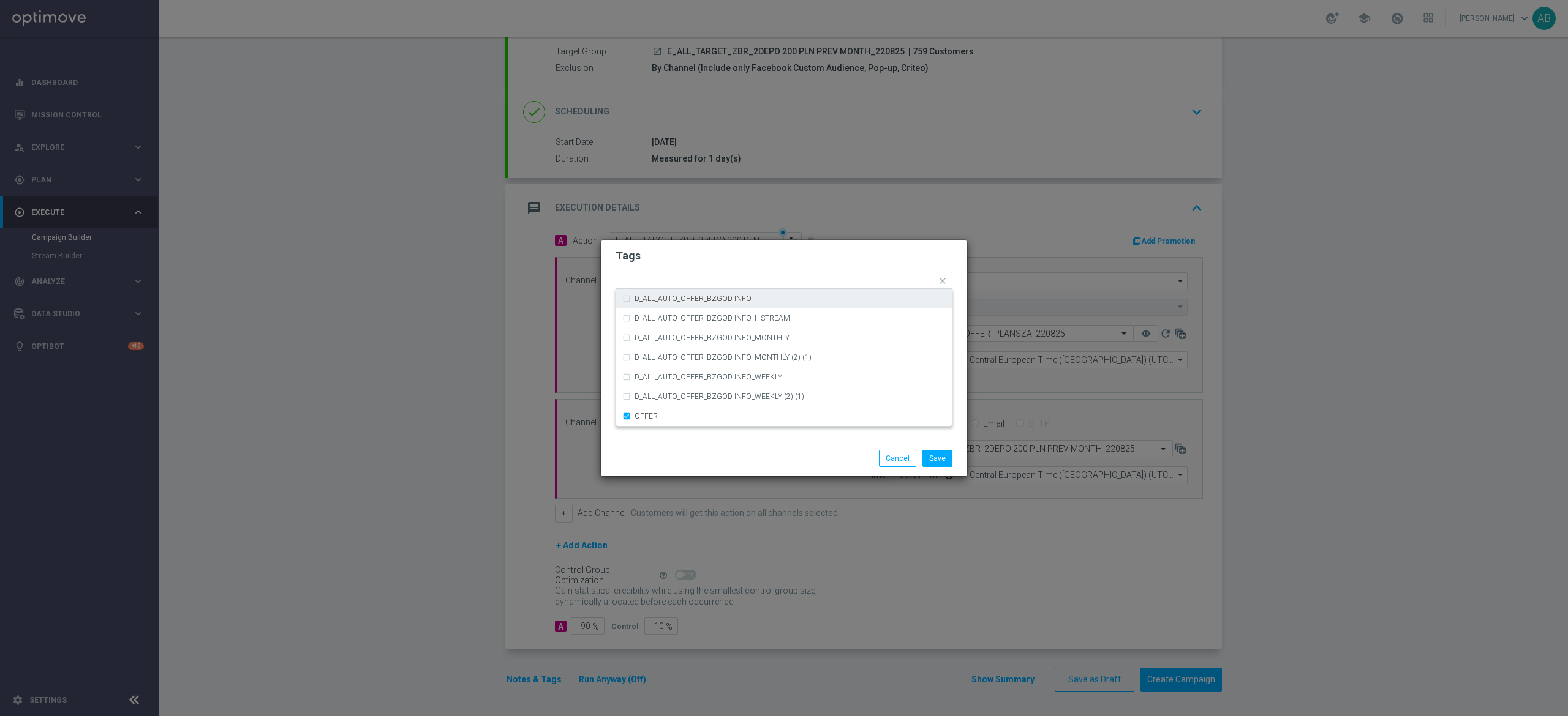
click at [718, 256] on h2 "Tags" at bounding box center [784, 256] width 337 height 15
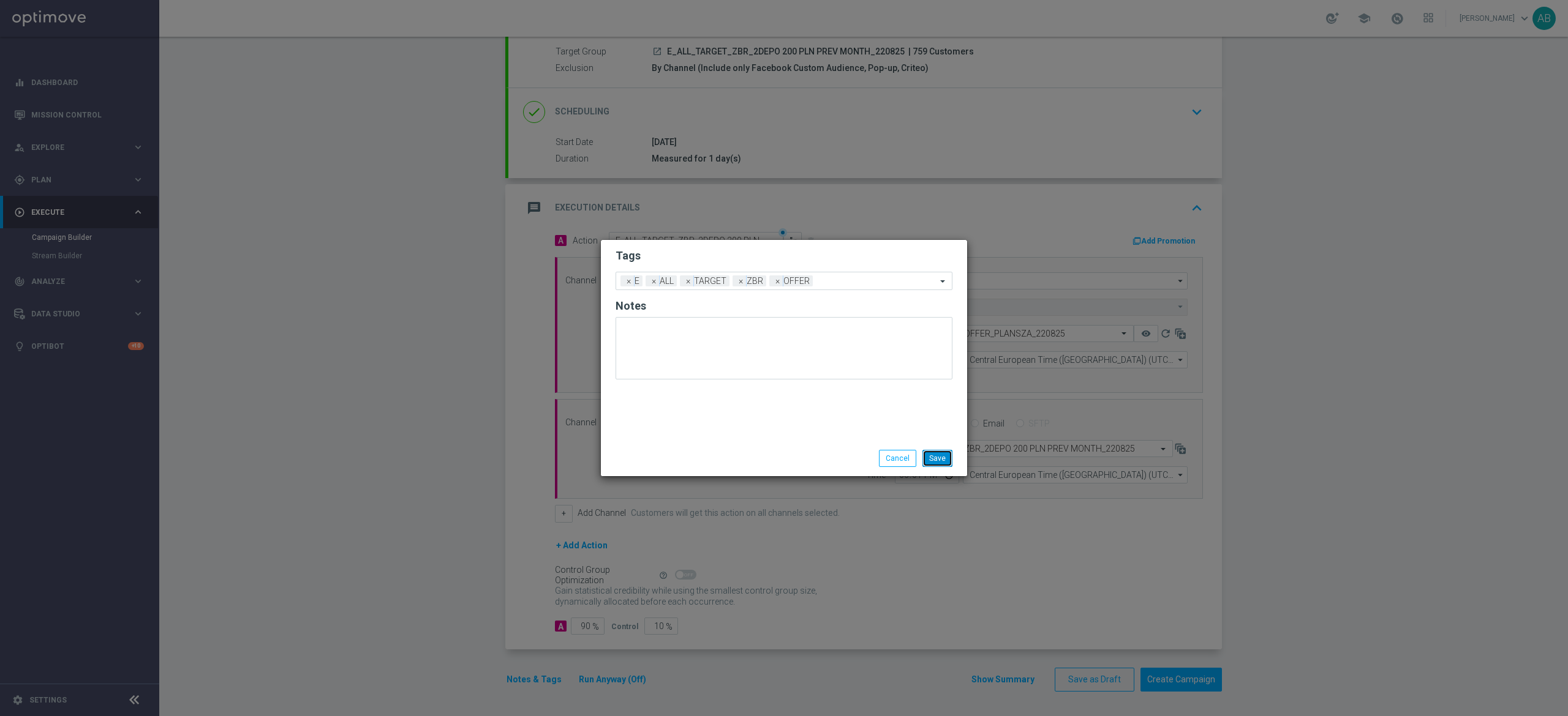
click at [937, 454] on button "Save" at bounding box center [938, 458] width 30 height 18
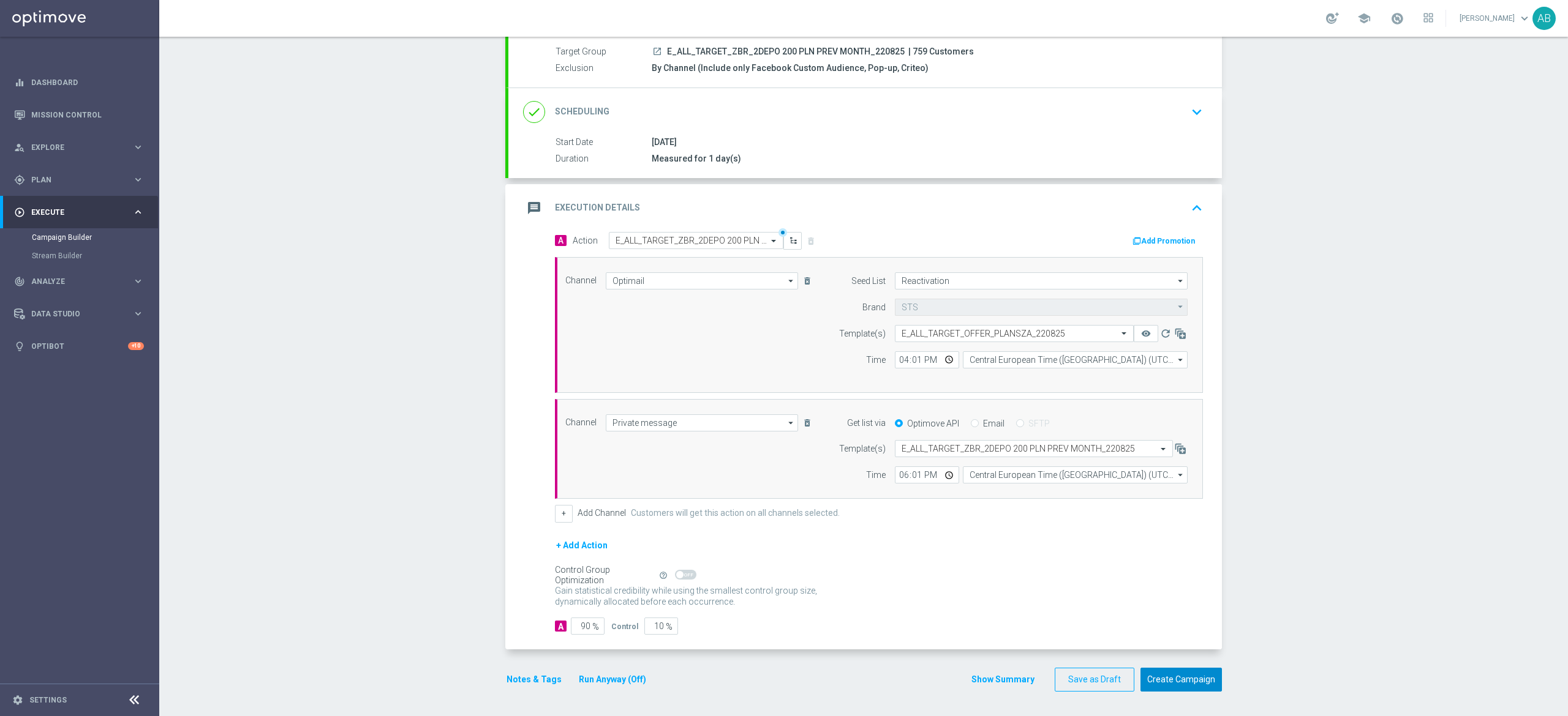
click at [1165, 683] on button "Create Campaign" at bounding box center [1182, 680] width 82 height 24
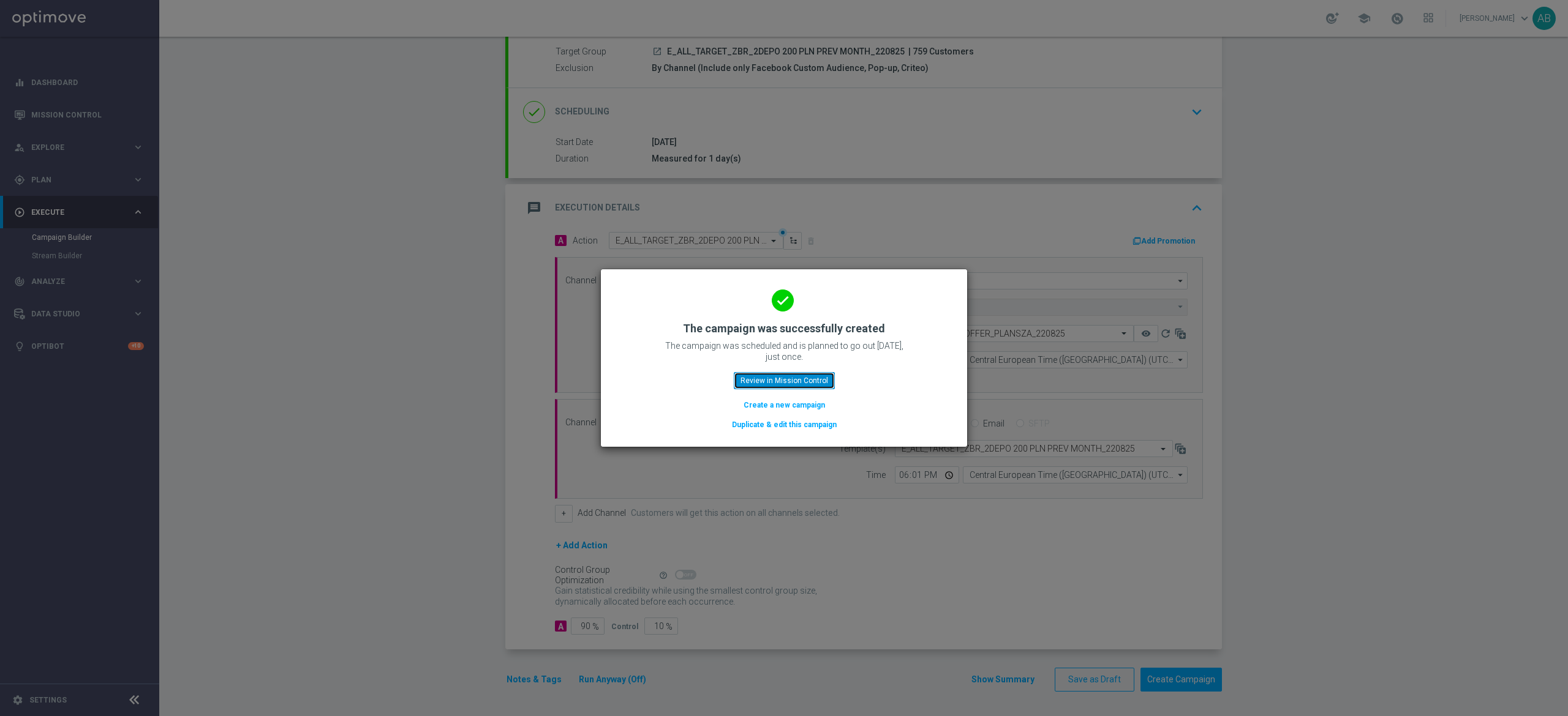
click at [814, 380] on button "Review in Mission Control" at bounding box center [784, 381] width 101 height 18
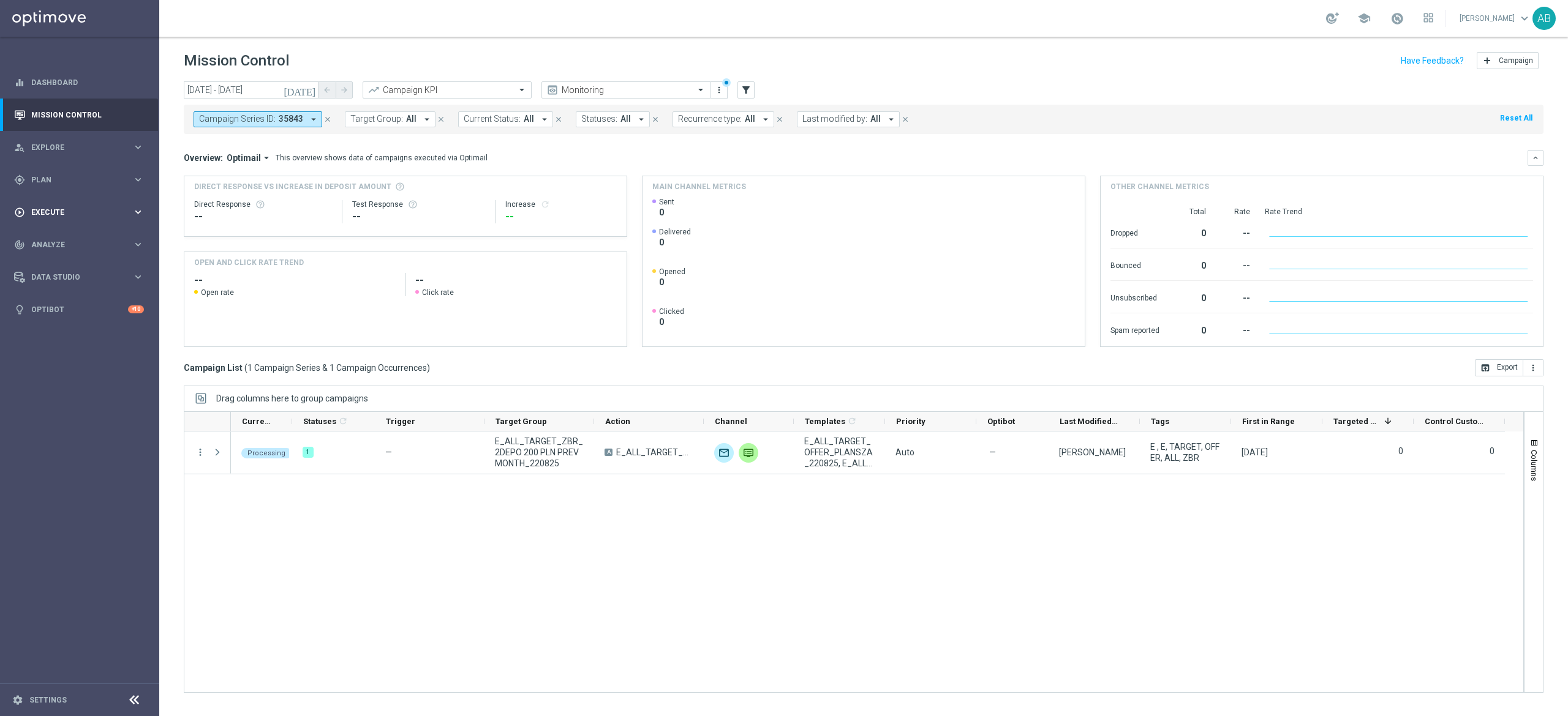
click at [83, 213] on span "Execute" at bounding box center [82, 212] width 101 height 7
click at [69, 239] on link "Campaign Builder" at bounding box center [79, 237] width 95 height 10
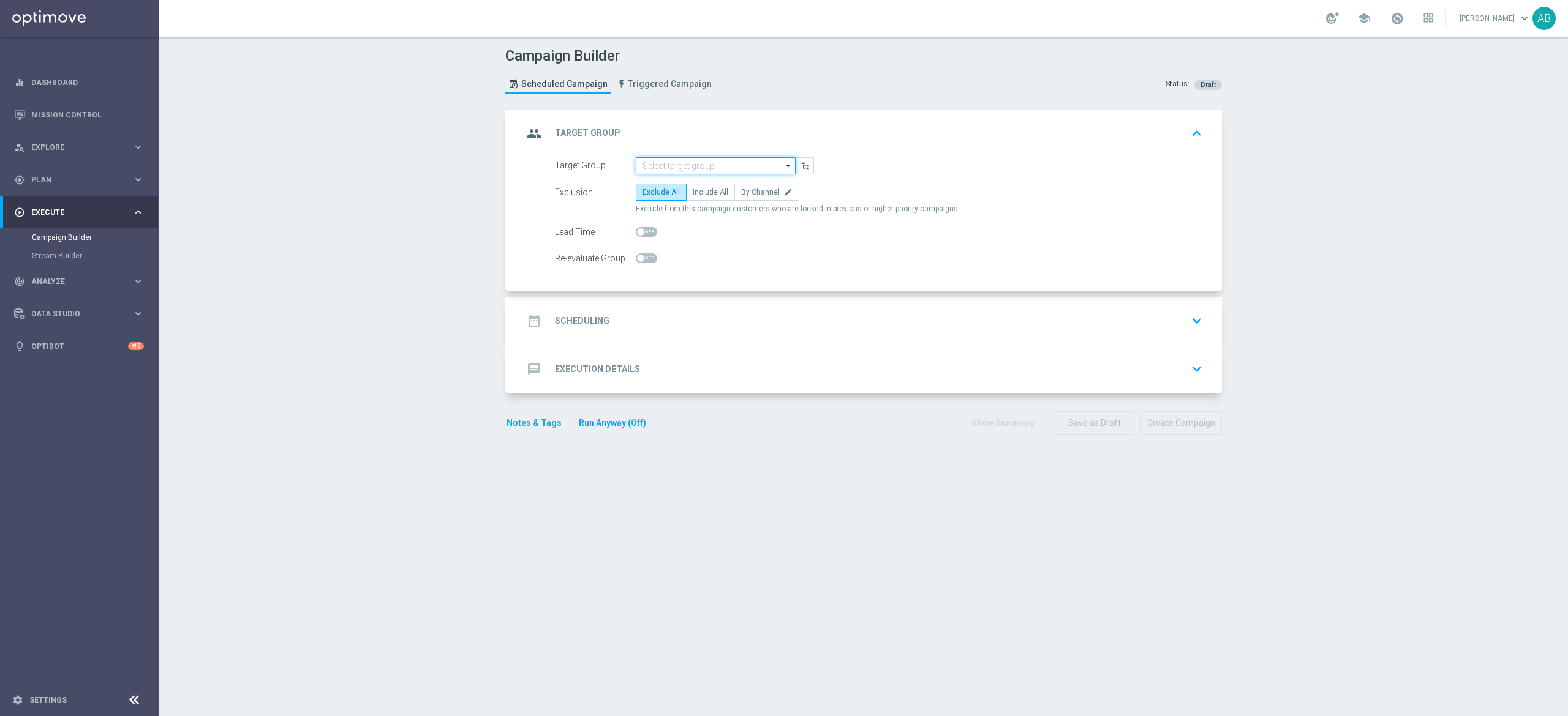
click at [739, 159] on input at bounding box center [715, 166] width 160 height 18
paste input "E_ALL_TARGET_ZBR_1DEPO 200 PLN PREV MONTH_220825"
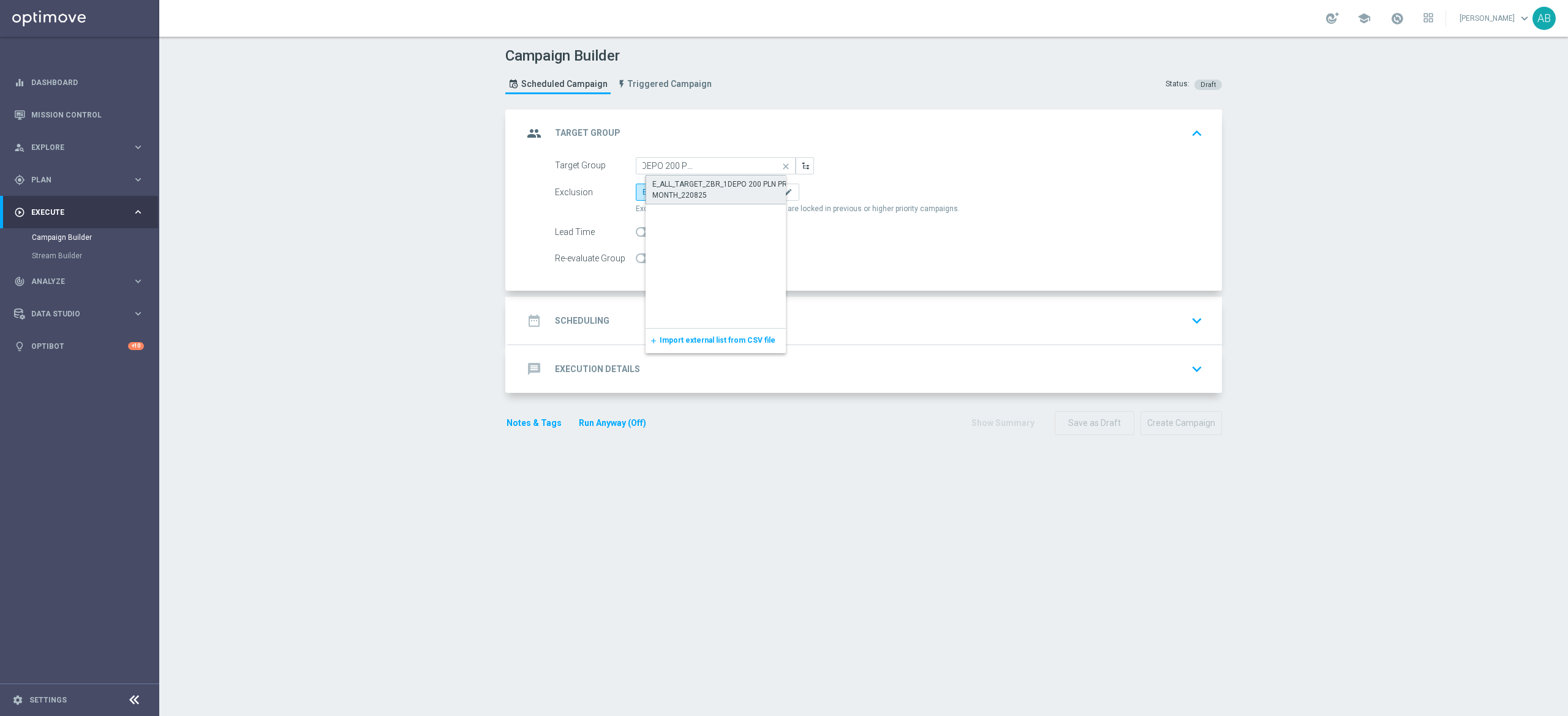
click at [733, 176] on div "E_ALL_TARGET_ZBR_1DEPO 200 PLN PREV MONTH_220825" at bounding box center [726, 190] width 160 height 30
type input "E_ALL_TARGET_ZBR_1DEPO 200 PLN PREV MONTH_220825"
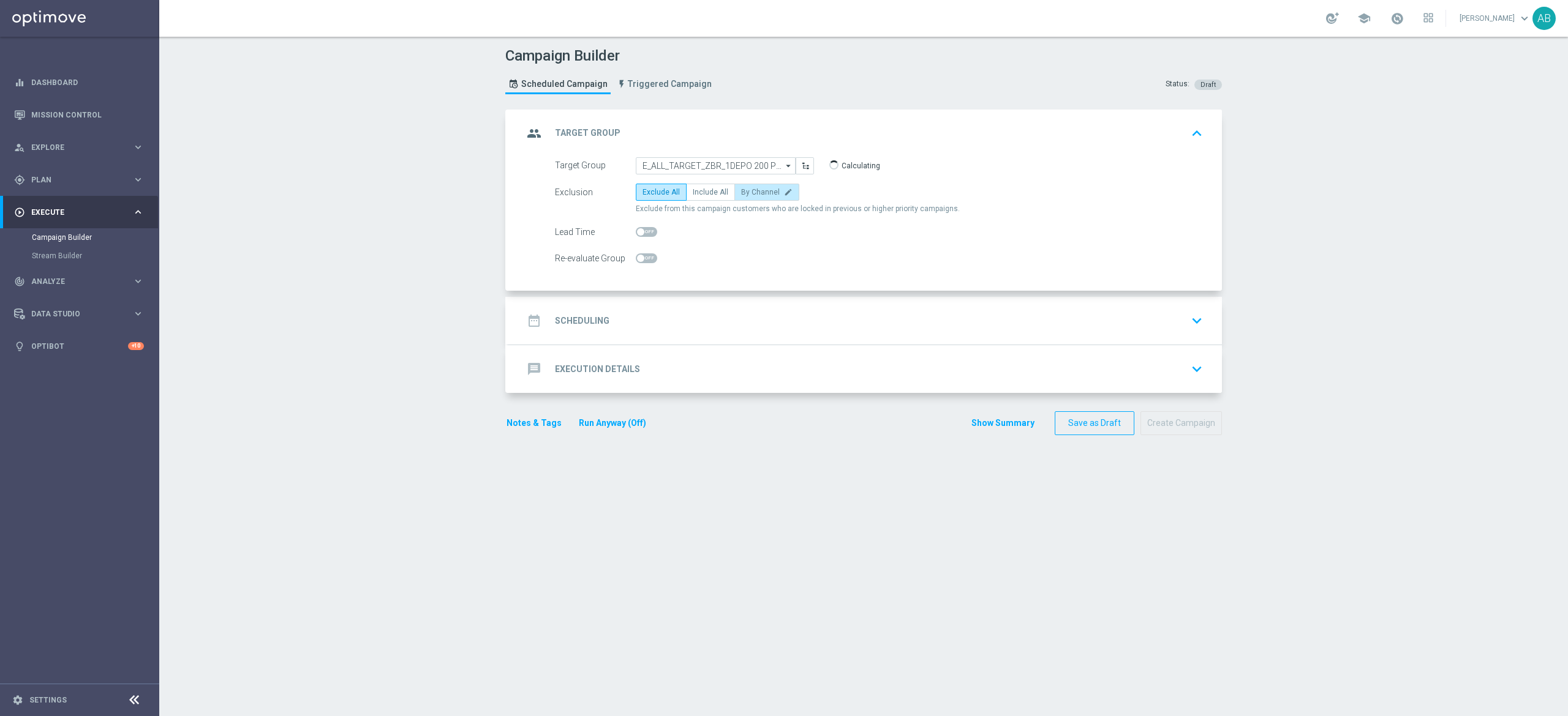
click at [740, 197] on label "By Channel edit" at bounding box center [767, 192] width 65 height 18
click at [741, 197] on input "By Channel edit" at bounding box center [745, 195] width 8 height 8
radio input "true"
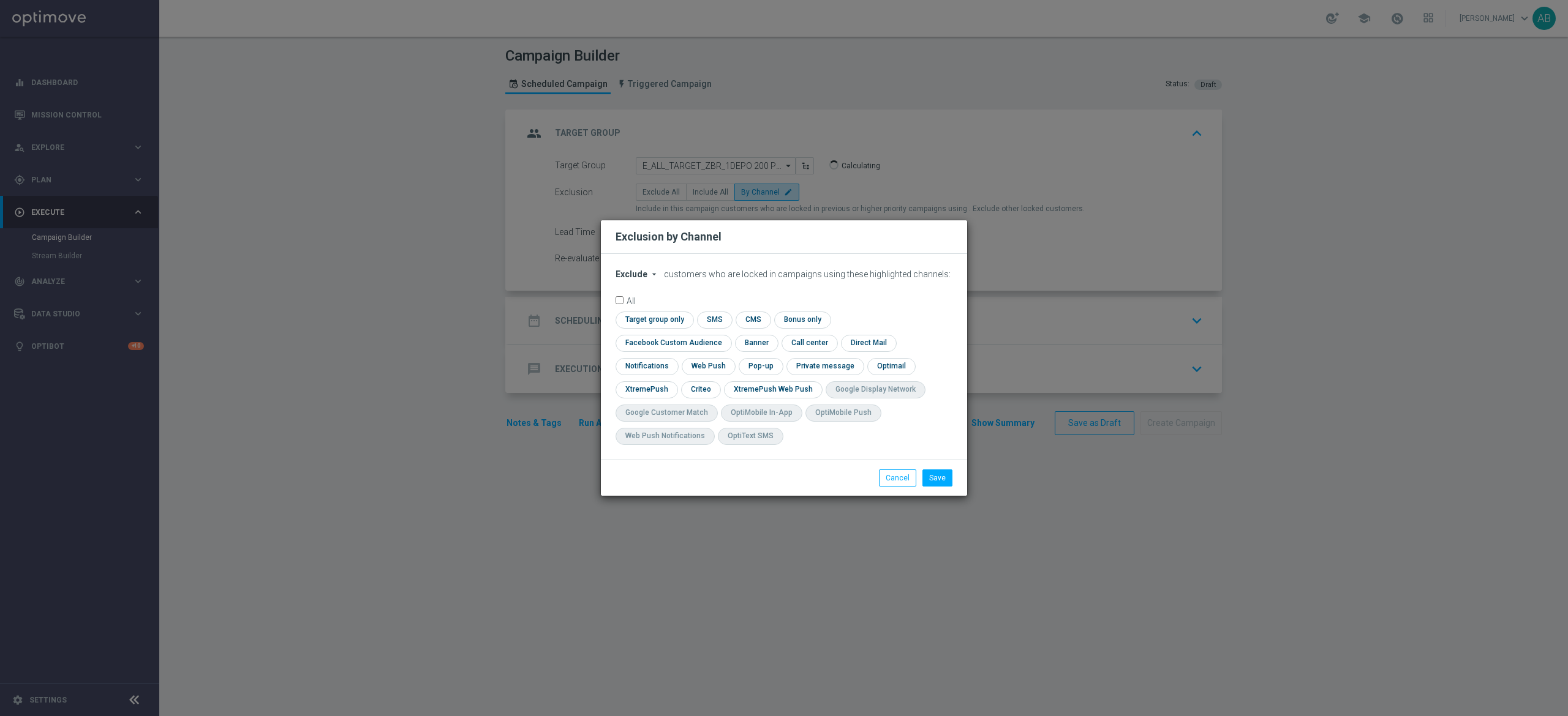
click at [631, 279] on span "Exclude" at bounding box center [631, 274] width 32 height 10
click at [0, 0] on span "Include" at bounding box center [0, 0] width 0 height 0
click at [727, 335] on input "checkbox" at bounding box center [671, 344] width 111 height 17
checkbox input "true"
click at [695, 391] on input "checkbox" at bounding box center [700, 390] width 38 height 17
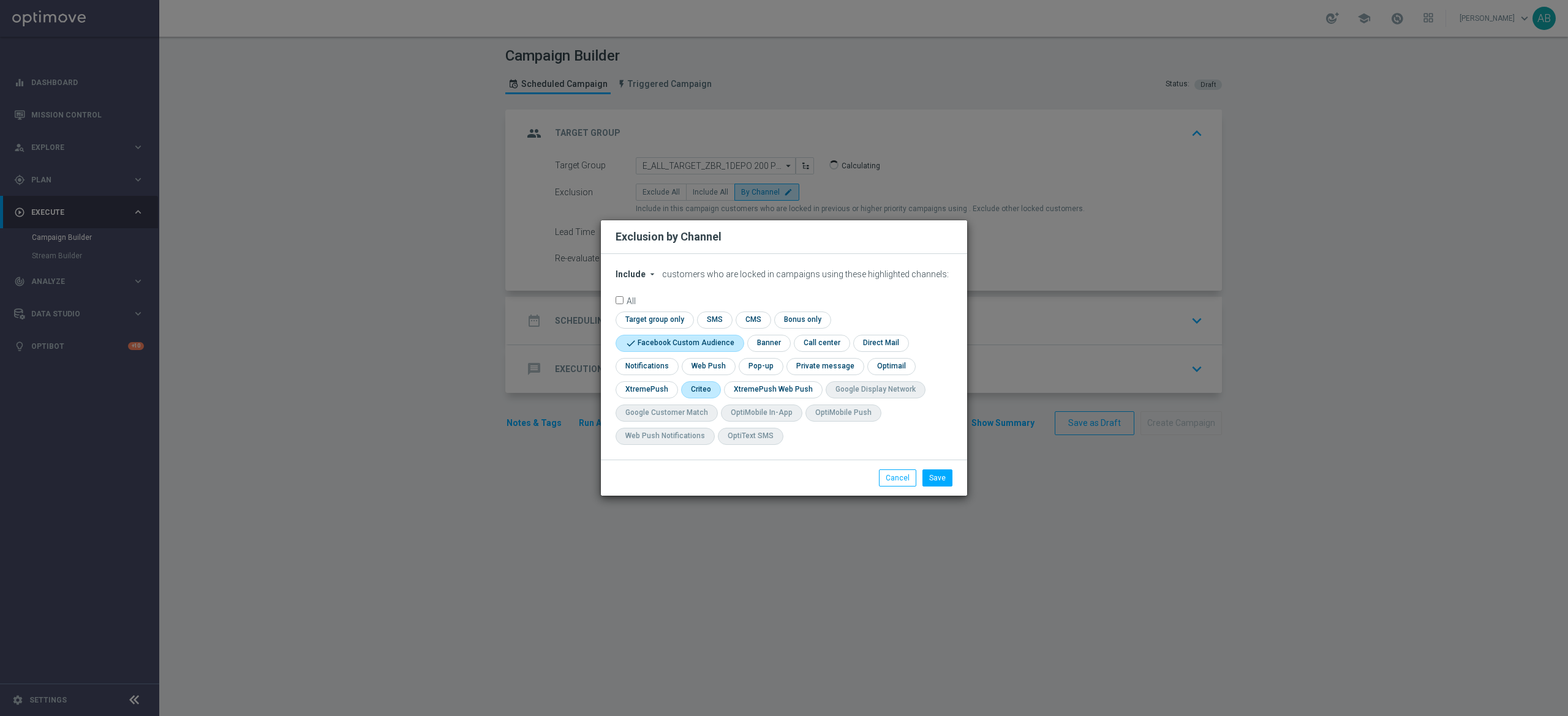
checkbox input "true"
click at [752, 368] on input "checkbox" at bounding box center [760, 367] width 43 height 17
checkbox input "true"
click at [936, 474] on button "Save" at bounding box center [938, 478] width 30 height 18
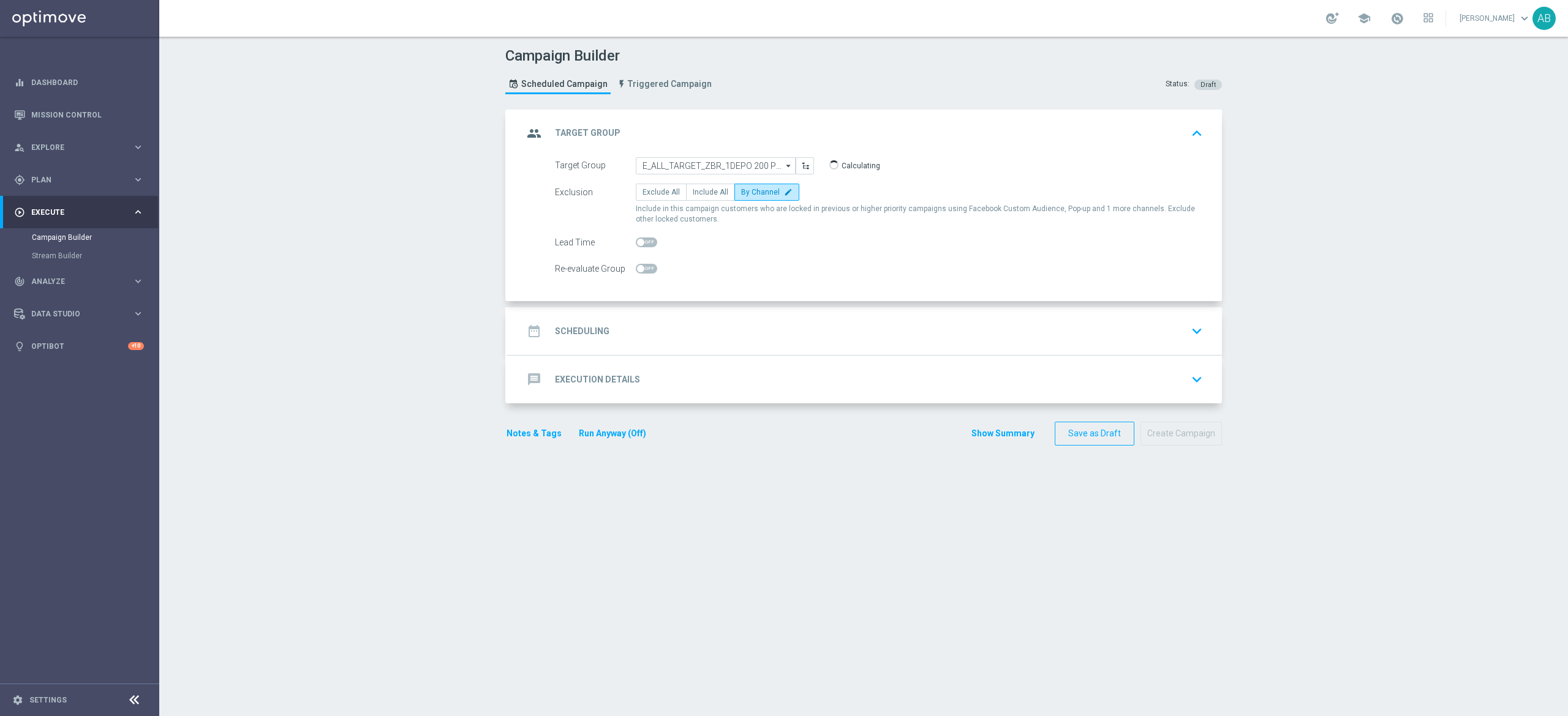
click at [727, 333] on div "date_range Scheduling keyboard_arrow_down" at bounding box center [866, 331] width 684 height 23
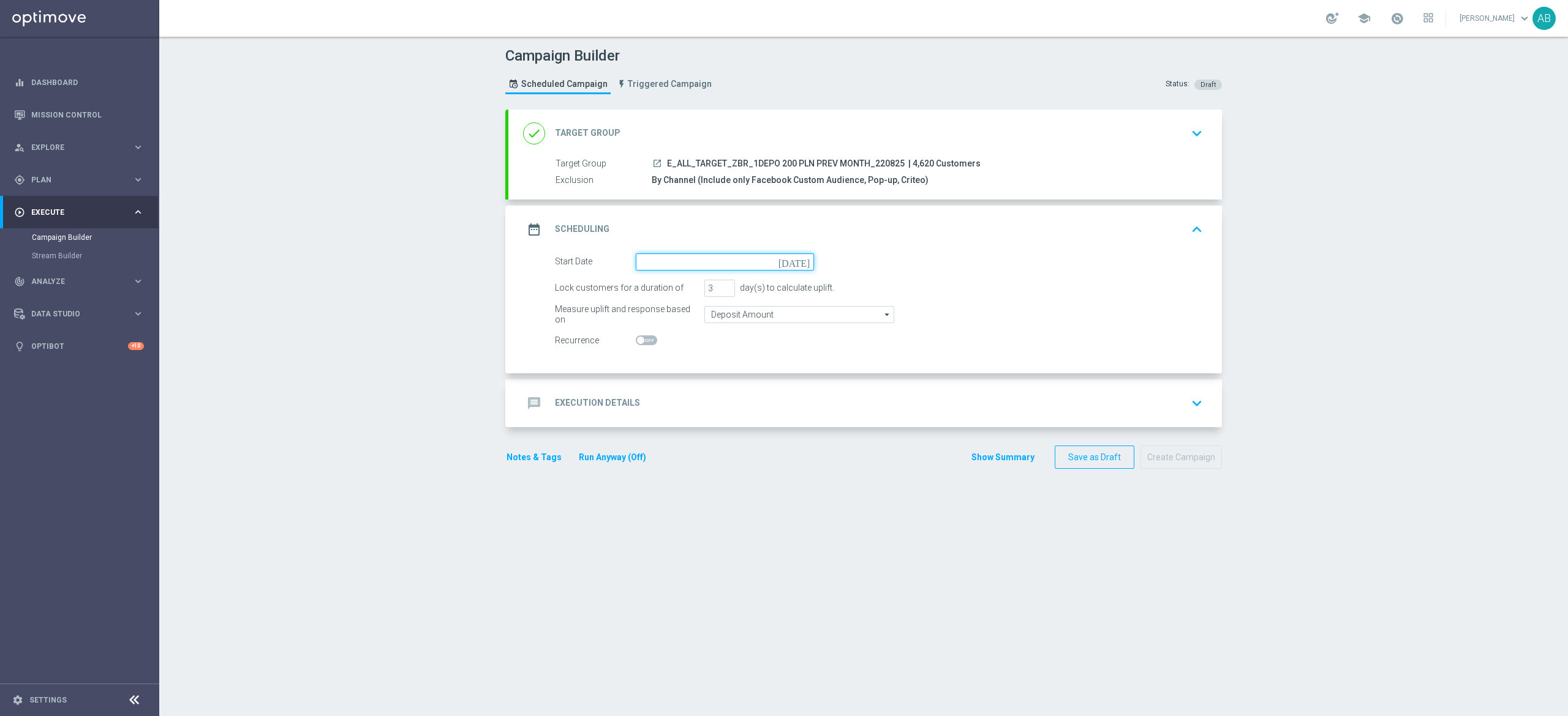
click at [682, 267] on input at bounding box center [725, 262] width 178 height 18
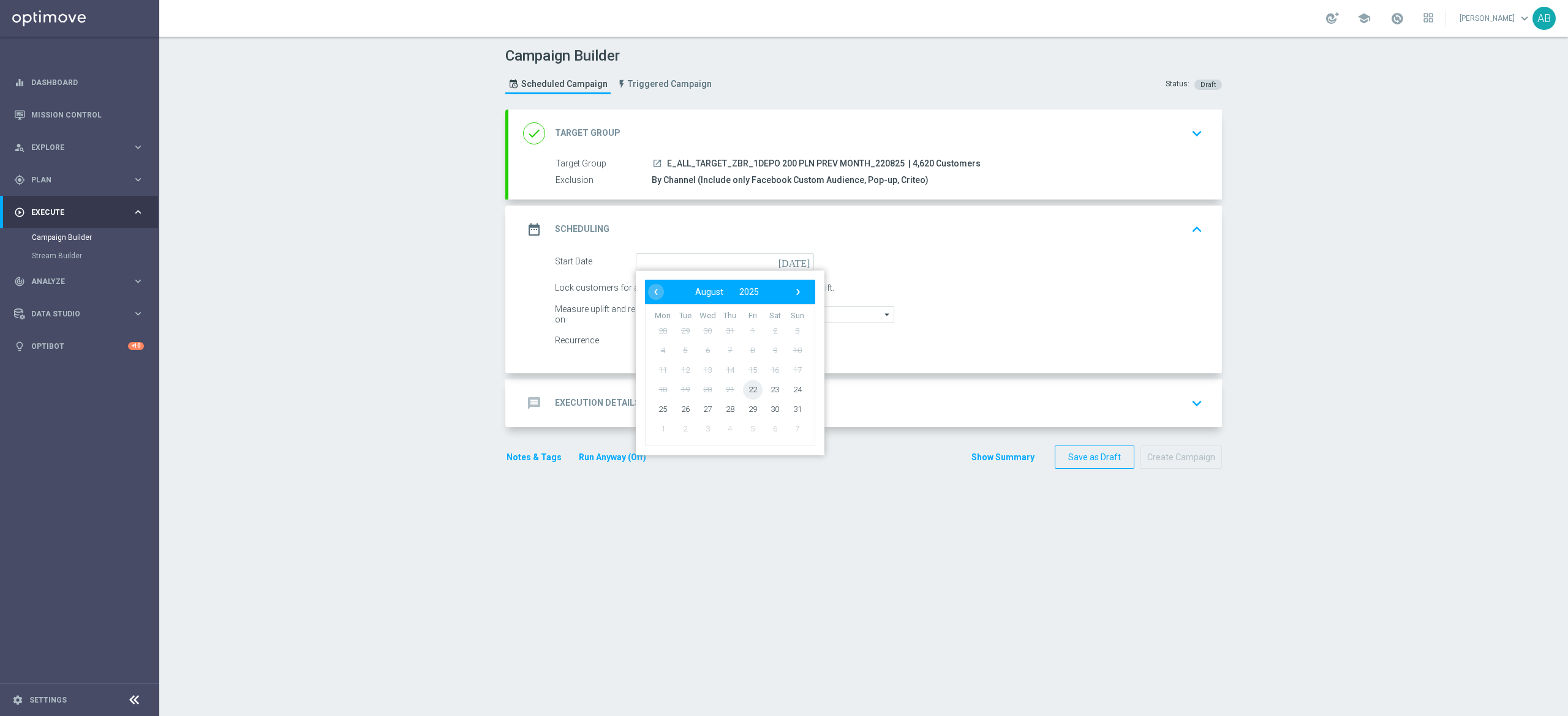
drag, startPoint x: 731, startPoint y: 394, endPoint x: 727, endPoint y: 351, distance: 43.2
click at [743, 391] on span "22" at bounding box center [752, 389] width 19 height 19
type input "22 Aug 2025"
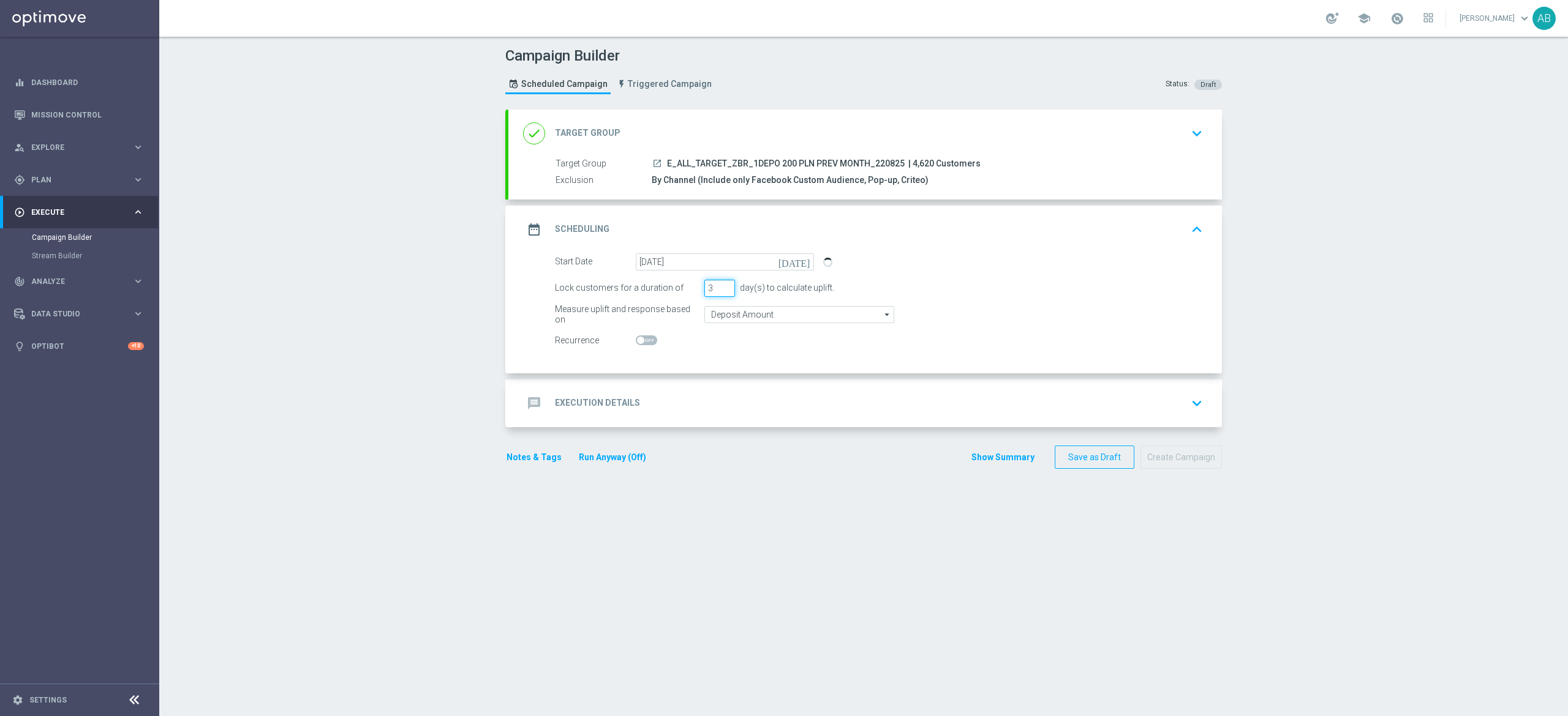
click at [697, 303] on form "Start Date 22 Aug 2025 today Lock customers for a duration of 3 day(s) to calcu…" at bounding box center [879, 302] width 648 height 96
type input "2"
click at [704, 294] on input "2" at bounding box center [719, 288] width 31 height 18
type input "1"
click at [703, 404] on div "message Execution Details keyboard_arrow_down" at bounding box center [866, 403] width 684 height 23
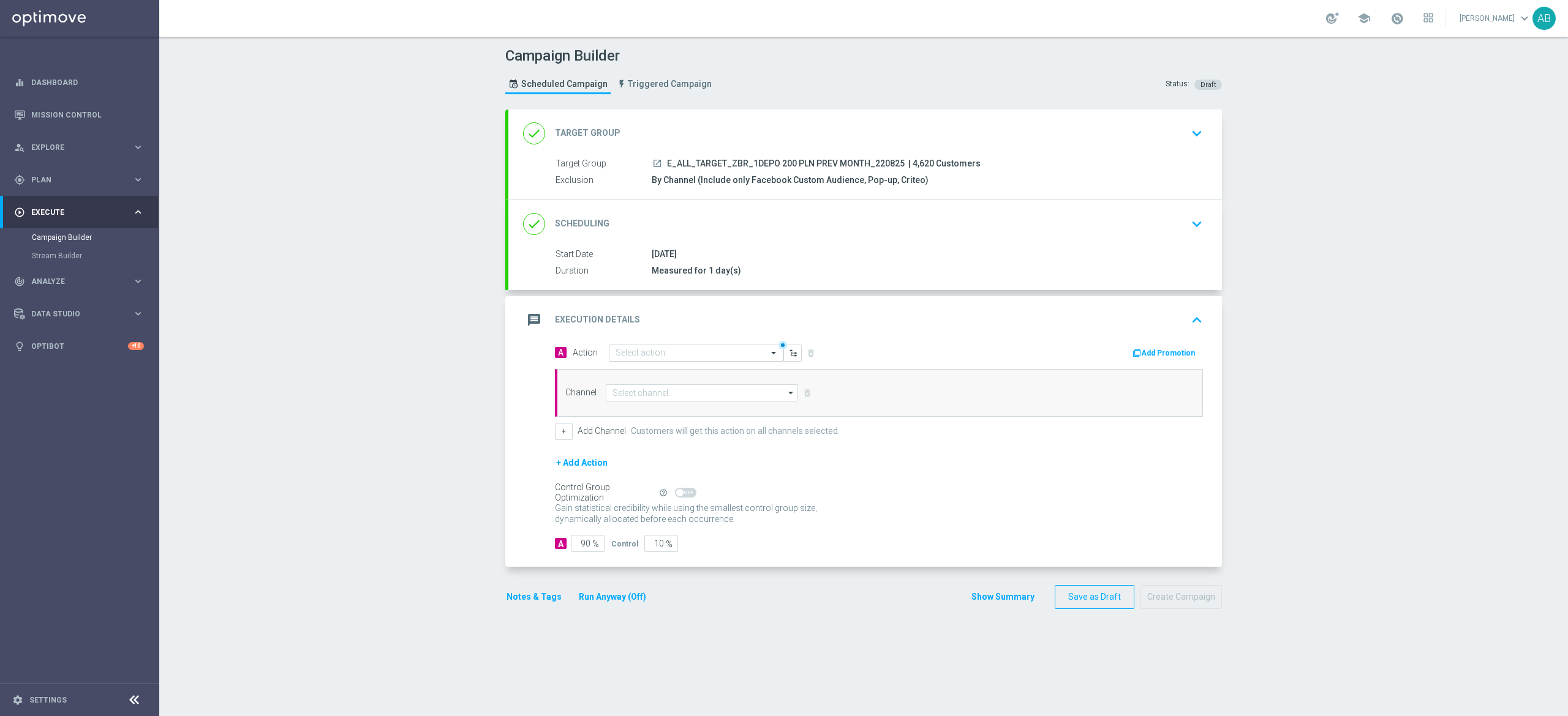
click at [662, 349] on input "text" at bounding box center [683, 353] width 136 height 10
paste input "E_ALL_TARGET_ZBR_1DEPO 200 PLN PREV MONTH_220825"
type input "E_ALL_TARGET_ZBR_1DEPO 200 PLN PREV MONTH_220825"
click at [662, 371] on label "E_ALL_TARGET_ZBR_1DEPO 200 PLN PREV MONTH_220825" at bounding box center [716, 374] width 203 height 10
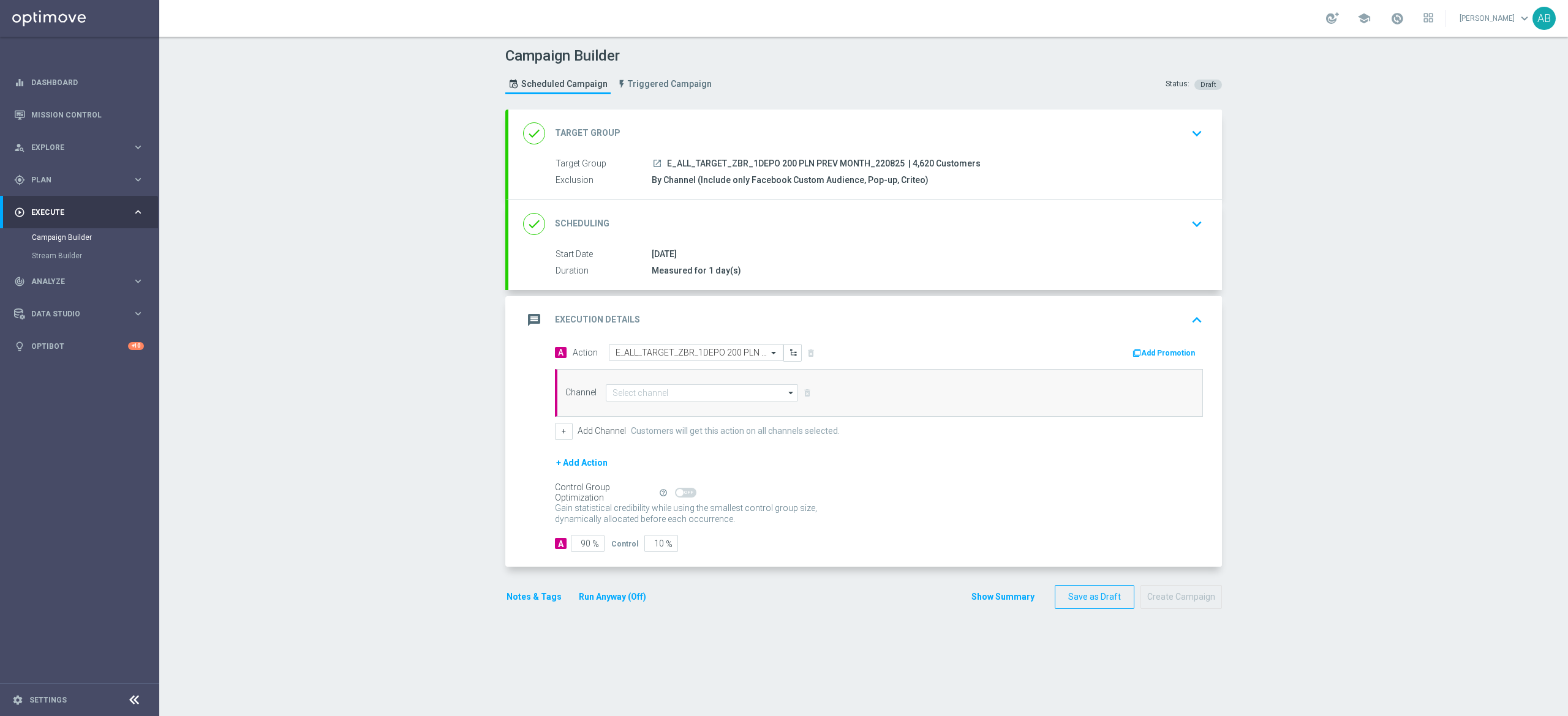
scroll to position [0, 0]
click at [642, 396] on input at bounding box center [702, 393] width 193 height 18
click at [636, 415] on div "Optimail" at bounding box center [636, 411] width 28 height 11
type input "Optimail"
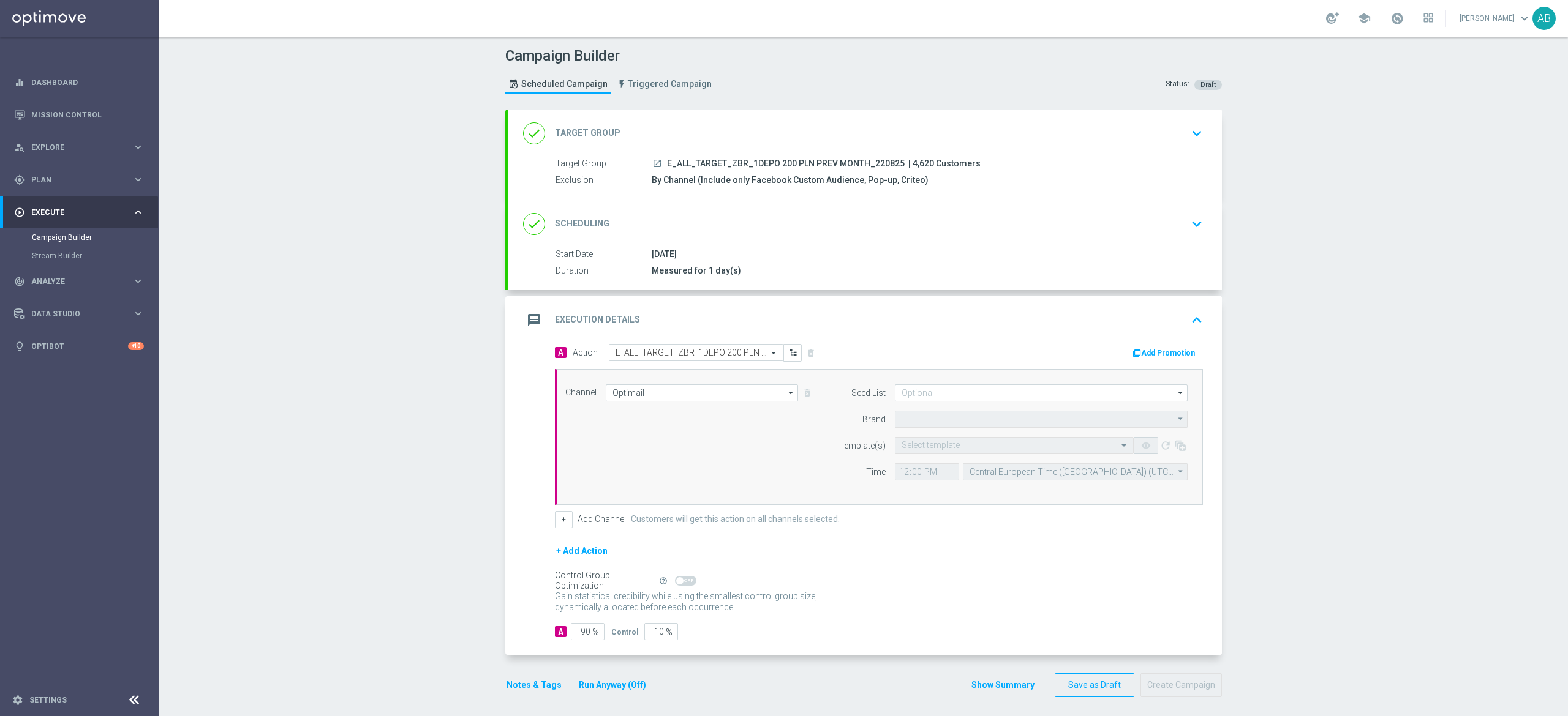
type input "STS"
click at [897, 477] on input "12:00" at bounding box center [927, 471] width 64 height 18
type input "16:01"
click at [1060, 476] on input "Central European Time (Warsaw) (UTC +02:00)" at bounding box center [1075, 471] width 225 height 18
click at [1052, 496] on div "Central European Time (Warsaw) (UTC +02:00)" at bounding box center [1080, 491] width 200 height 11
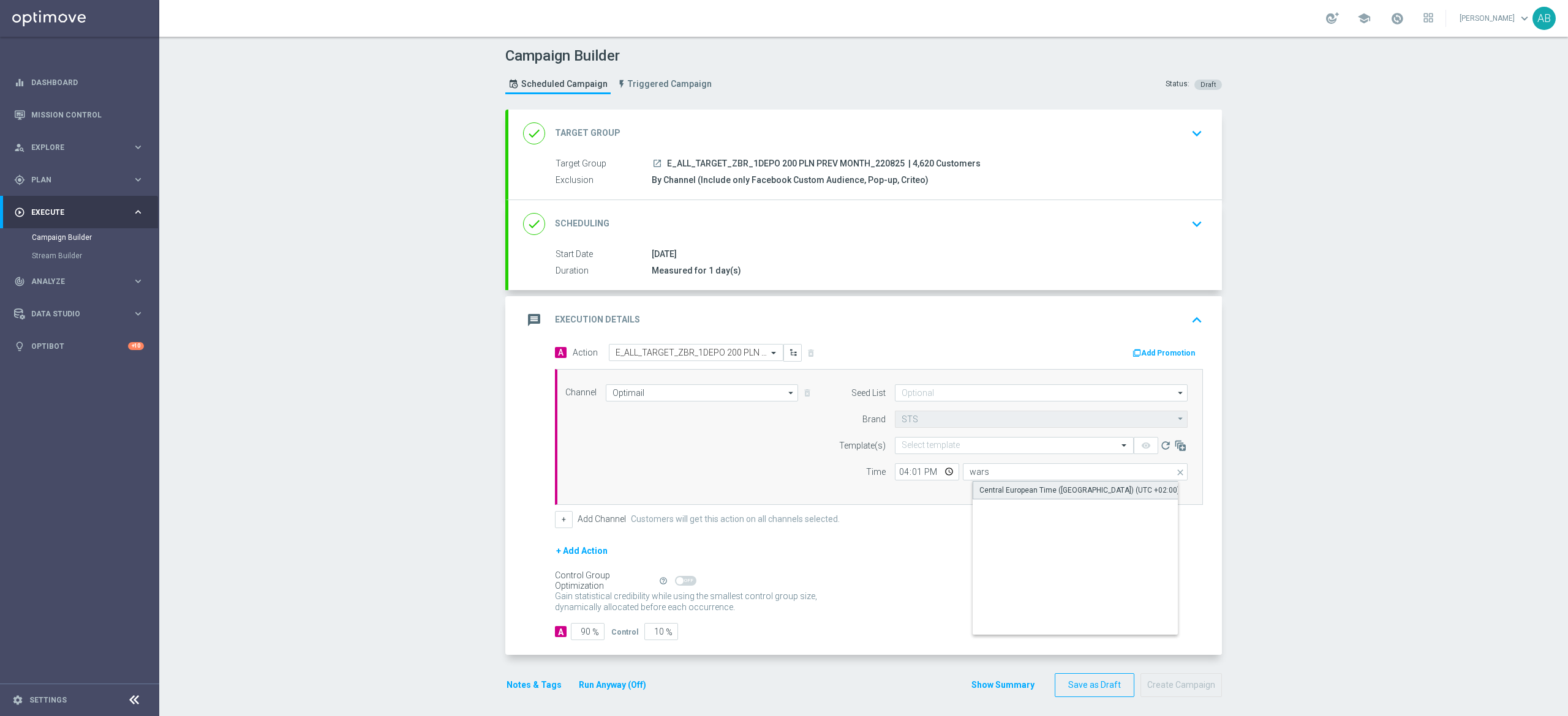
type input "Central European Time (Warsaw) (UTC +02:00)"
click at [1005, 391] on input at bounding box center [1042, 393] width 293 height 18
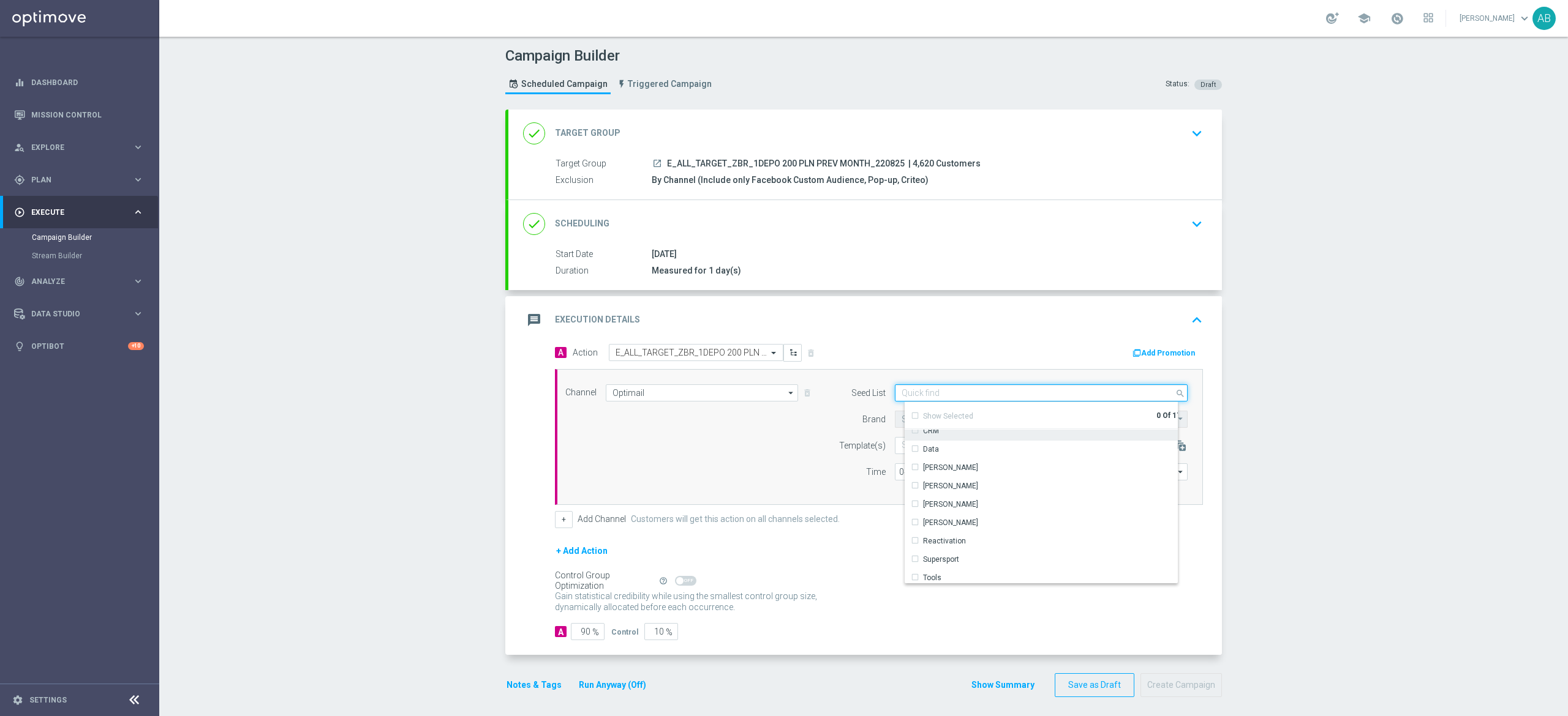
scroll to position [177, 0]
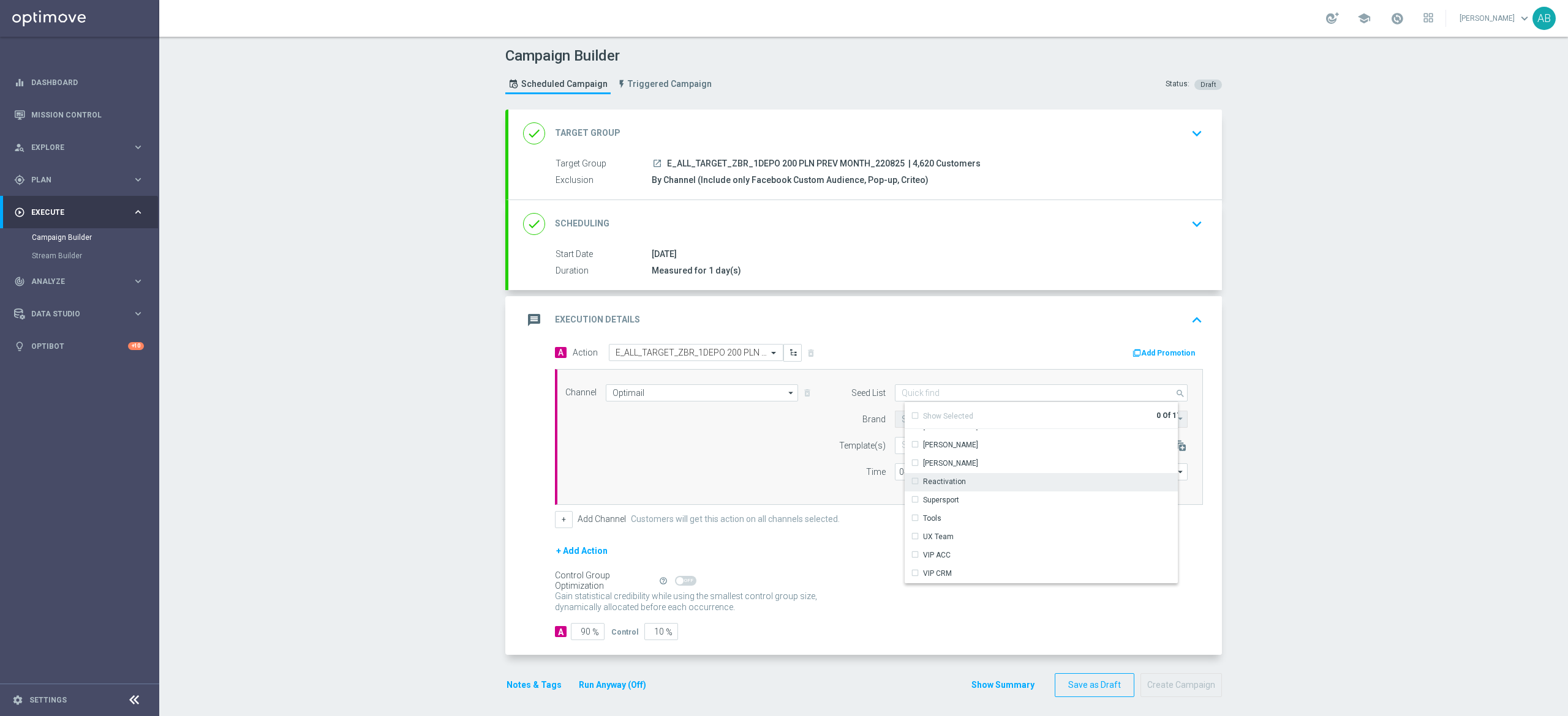
click at [973, 482] on div "Reactivation" at bounding box center [1045, 482] width 283 height 18
drag, startPoint x: 763, startPoint y: 537, endPoint x: 737, endPoint y: 536, distance: 26.0
click at [763, 539] on form "A Action Select action E_ALL_TARGET_ZBR_1DEPO 200 PLN PREV MONTH_220825 delete_…" at bounding box center [879, 492] width 648 height 297
type input "Reactivation"
click at [555, 521] on button "+" at bounding box center [563, 520] width 18 height 18
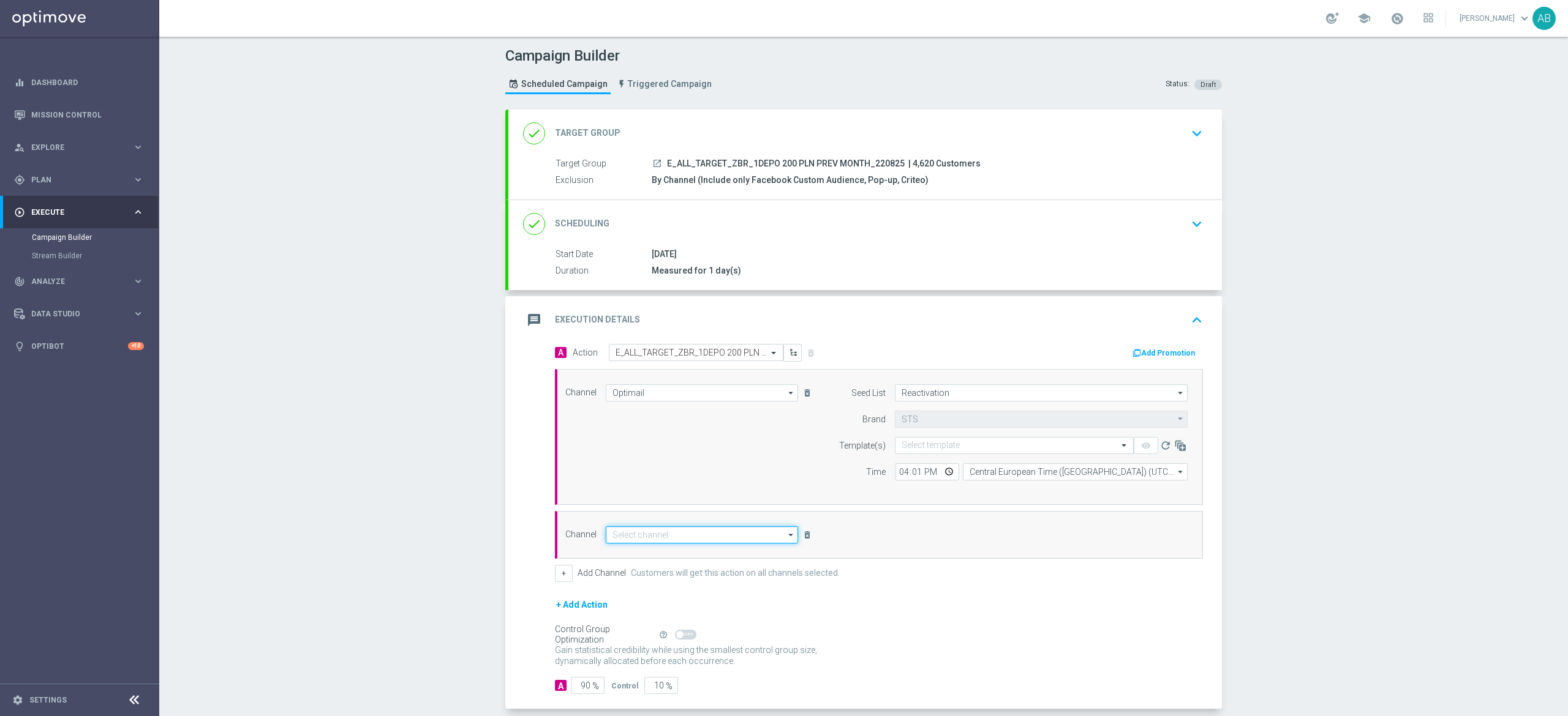
click at [719, 541] on input at bounding box center [702, 534] width 193 height 18
click at [749, 558] on div "Private message" at bounding box center [712, 553] width 193 height 18
type input "Private message"
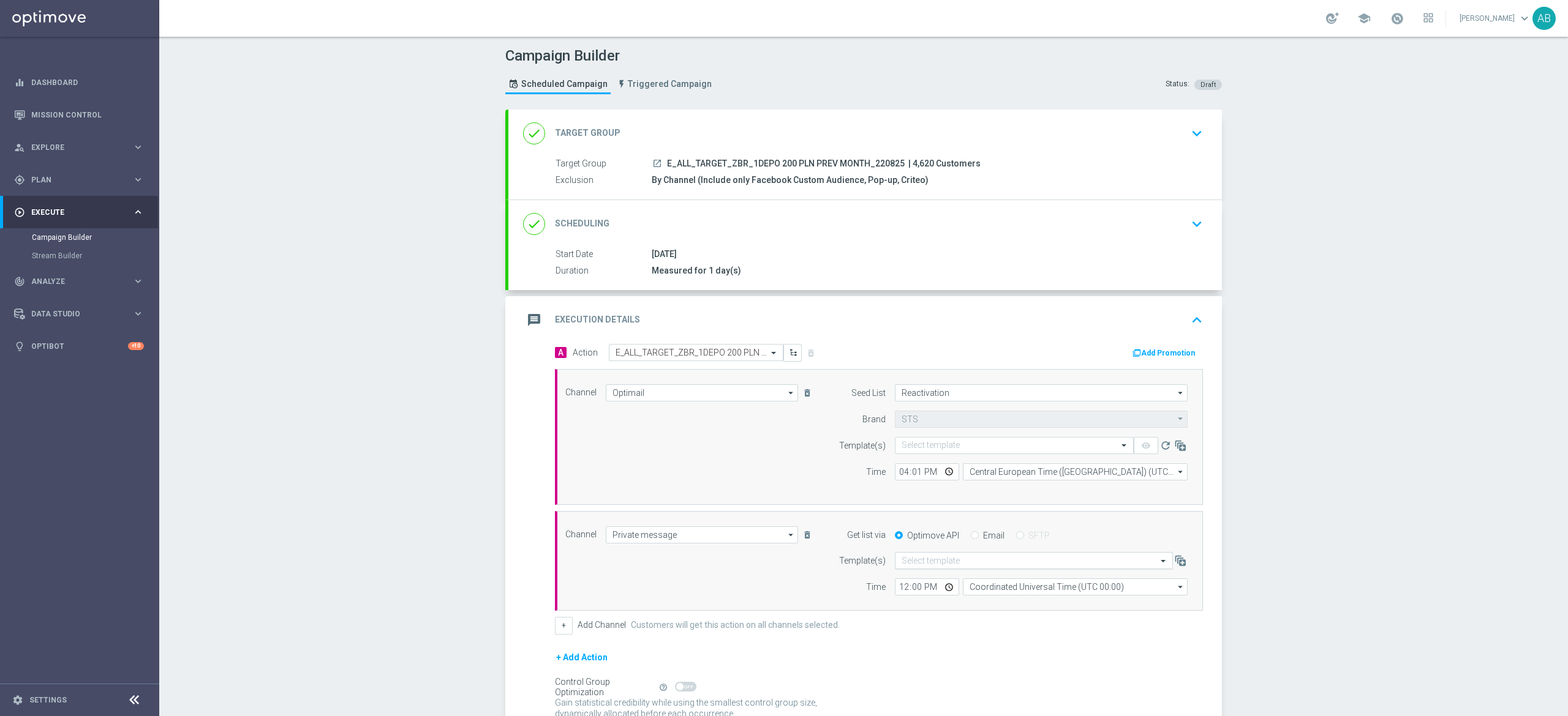
click at [944, 562] on input "text" at bounding box center [1021, 560] width 240 height 10
paste input "E_ALL_TARGET_ZBR_1DEPO 200 PLN PREV MONTH_220825"
click at [946, 545] on label "E_ALL_TARGET_ZBR_1DEPO 200 PLN PREV MONTH_220825" at bounding box center [1003, 542] width 203 height 10
type input "E_ALL_TARGET_ZBR_1DEPO 200 PLN PREV MONTH_220825"
click at [895, 590] on input "12:00" at bounding box center [927, 587] width 64 height 18
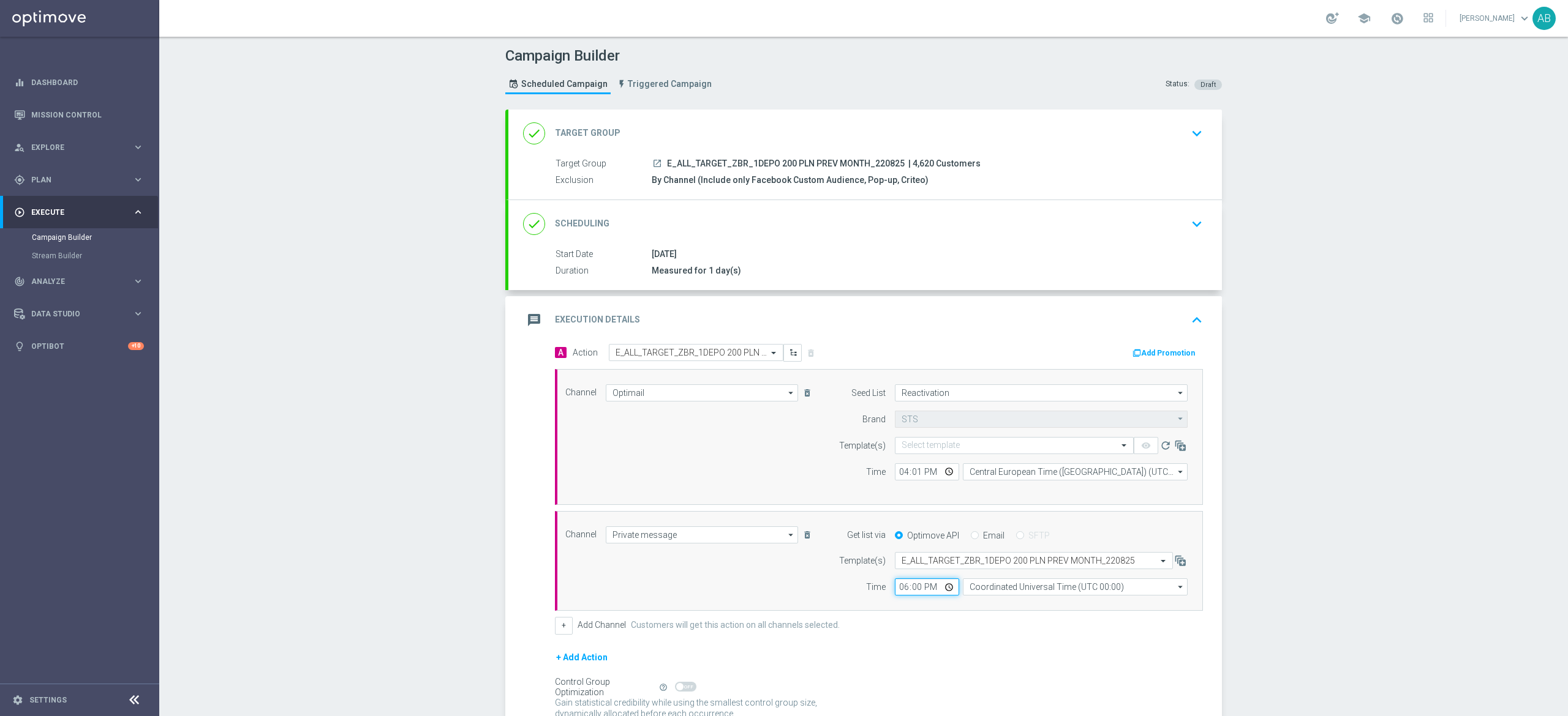
type input "18:01"
click at [981, 595] on input "Coordinated Universal Time (UTC 00:00)" at bounding box center [1075, 587] width 225 height 18
click at [981, 604] on div "Central European Time (Warsaw) (UTC +02:00)" at bounding box center [1079, 605] width 200 height 11
type input "Central European Time (Warsaw) (UTC +02:00)"
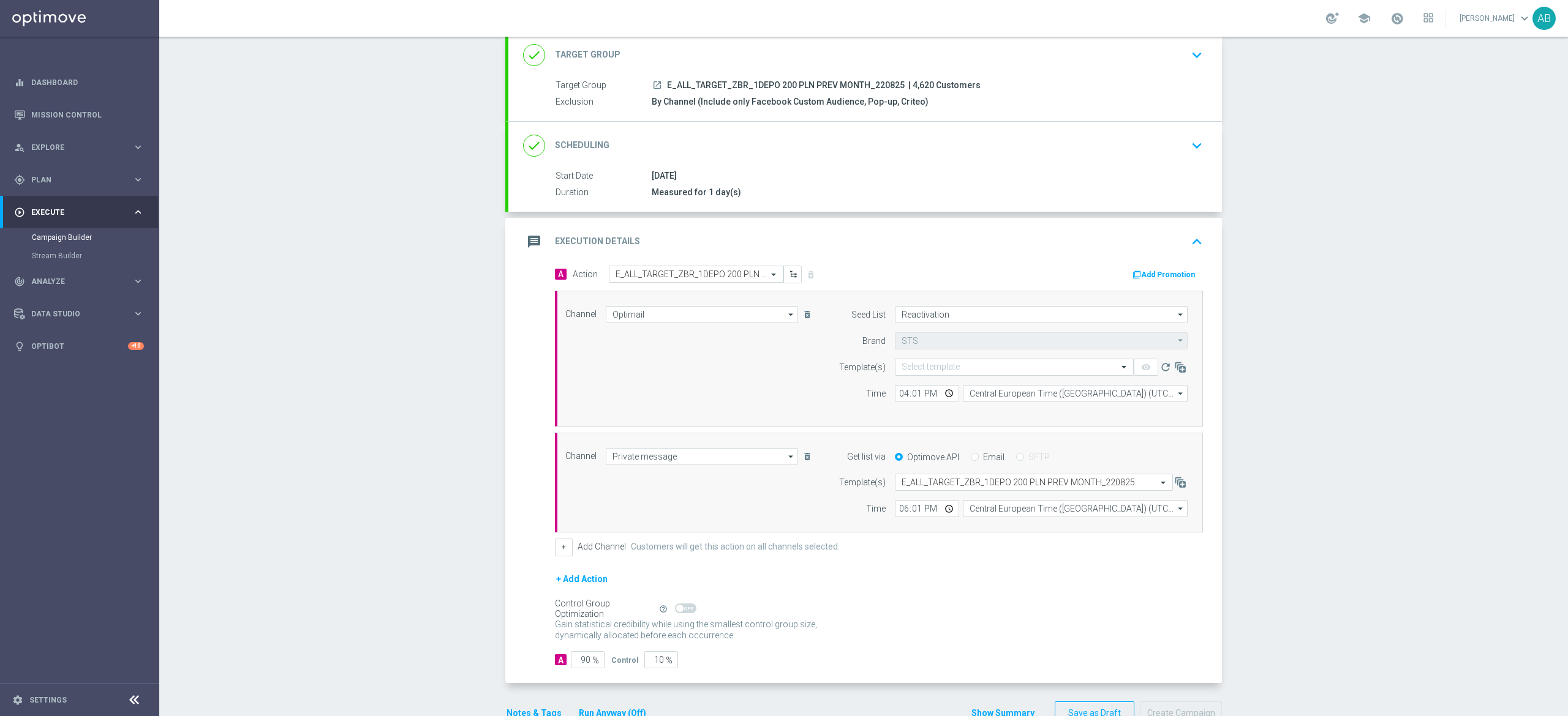
scroll to position [116, 0]
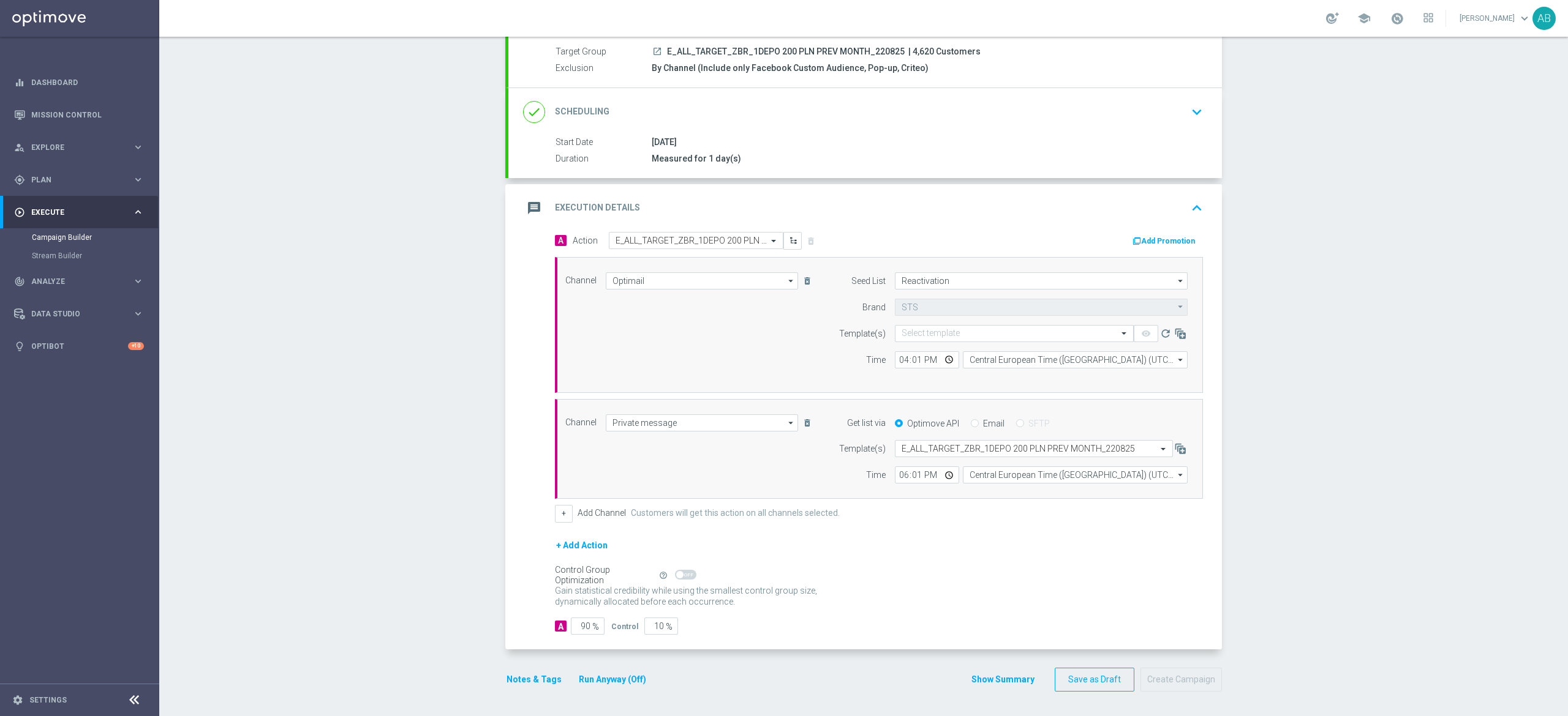
click at [513, 680] on button "Notes & Tags" at bounding box center [534, 680] width 57 height 16
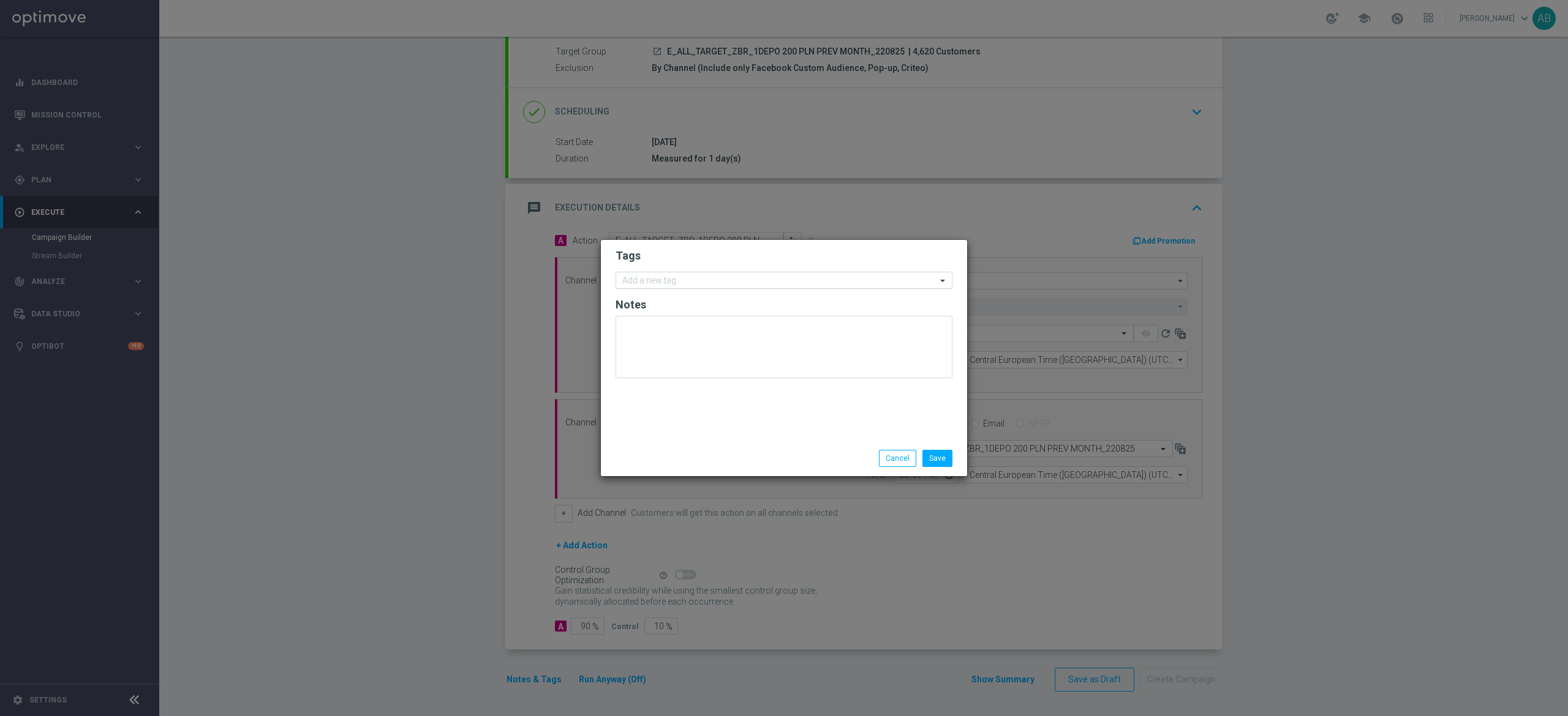
click at [671, 285] on input "text" at bounding box center [779, 281] width 314 height 10
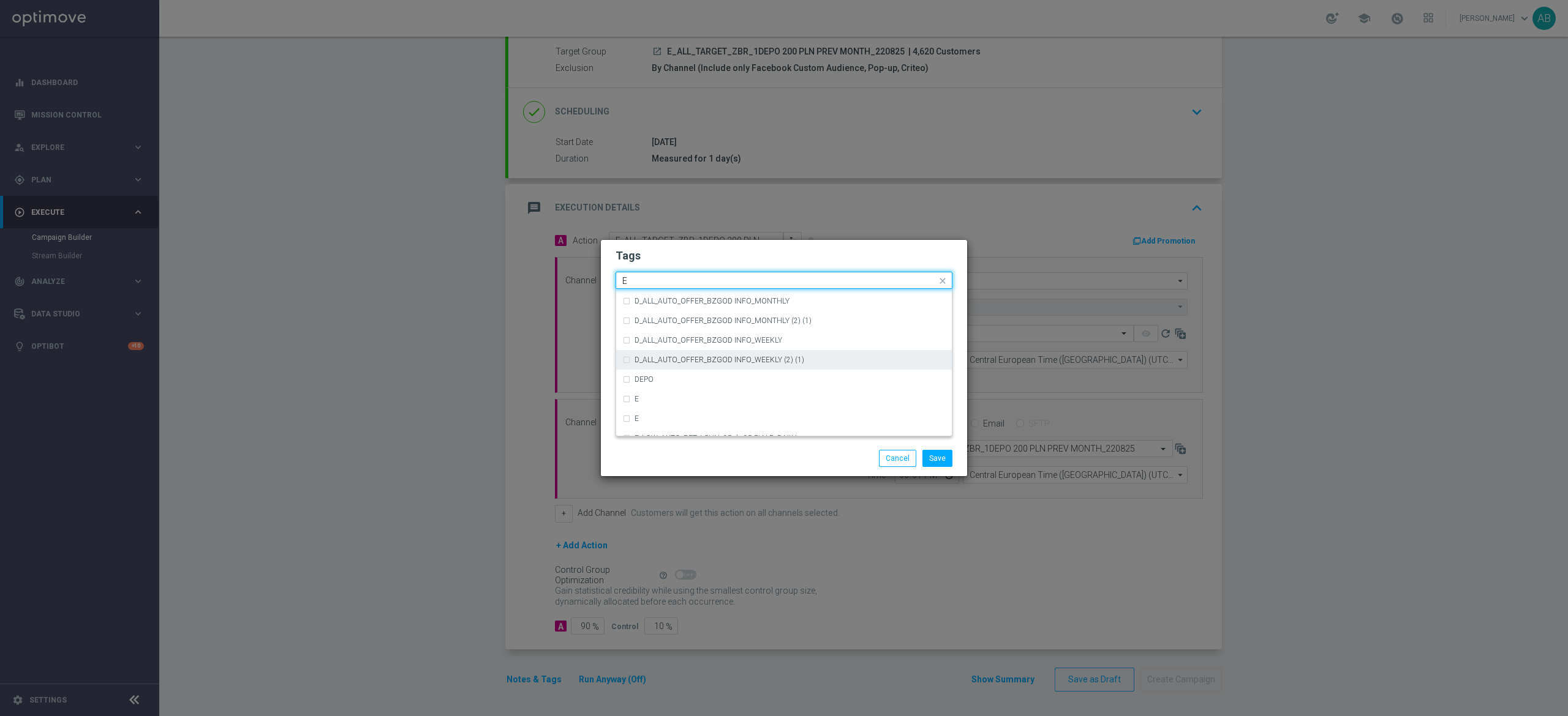
scroll to position [1715, 0]
click at [684, 341] on div "E" at bounding box center [784, 347] width 323 height 19
type input "E"
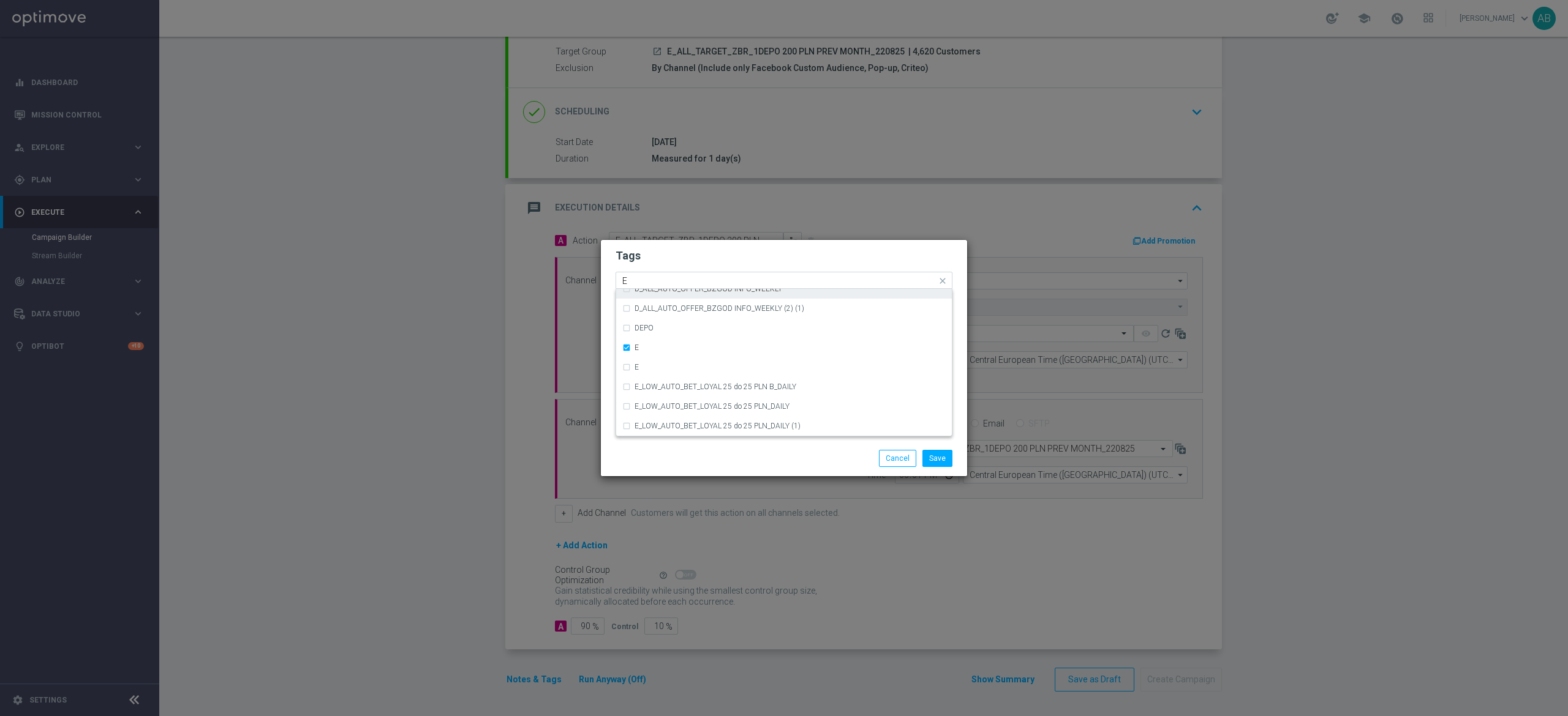
click at [655, 276] on input "E" at bounding box center [779, 281] width 314 height 10
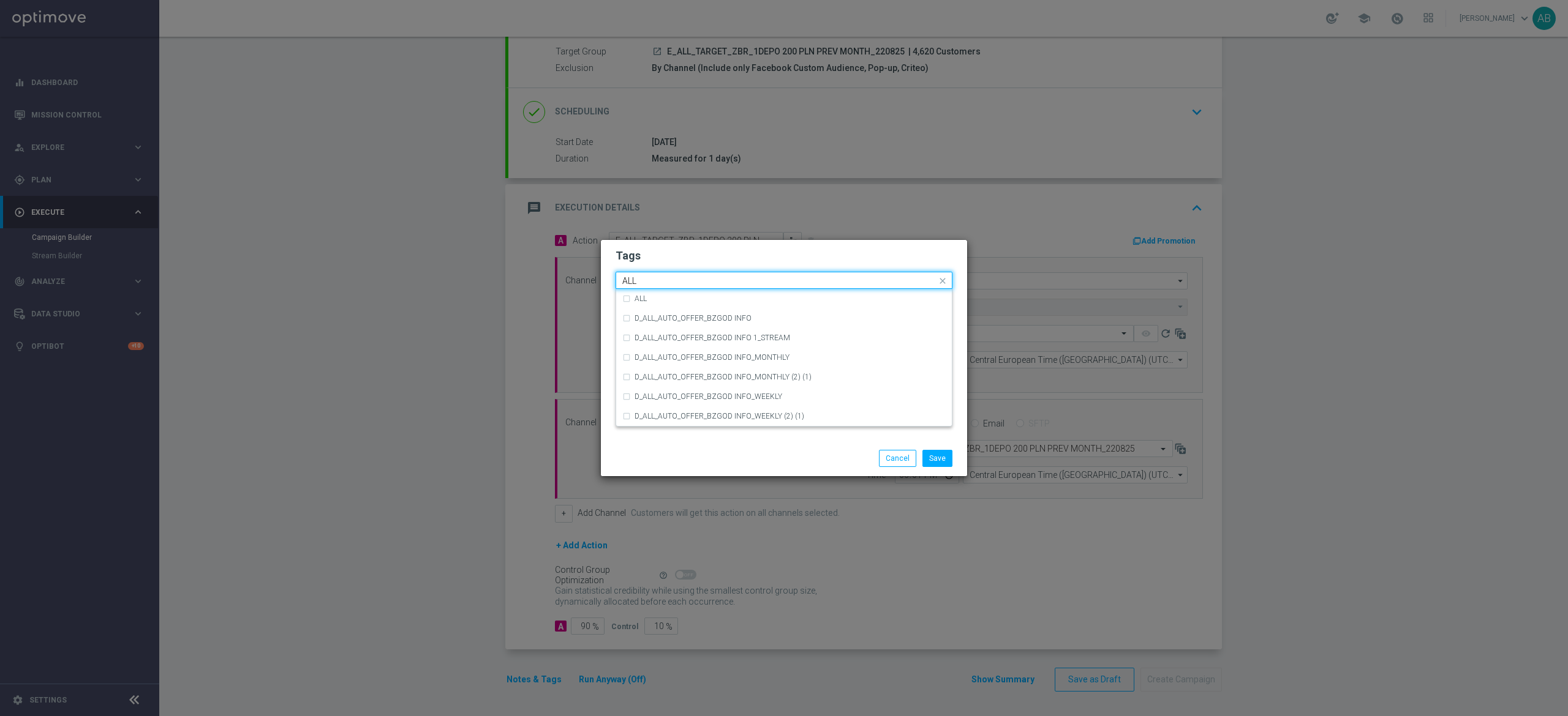
scroll to position [0, 0]
click at [651, 293] on div "ALL" at bounding box center [784, 298] width 323 height 19
click at [652, 278] on input "ALL" at bounding box center [779, 281] width 314 height 10
type input "A"
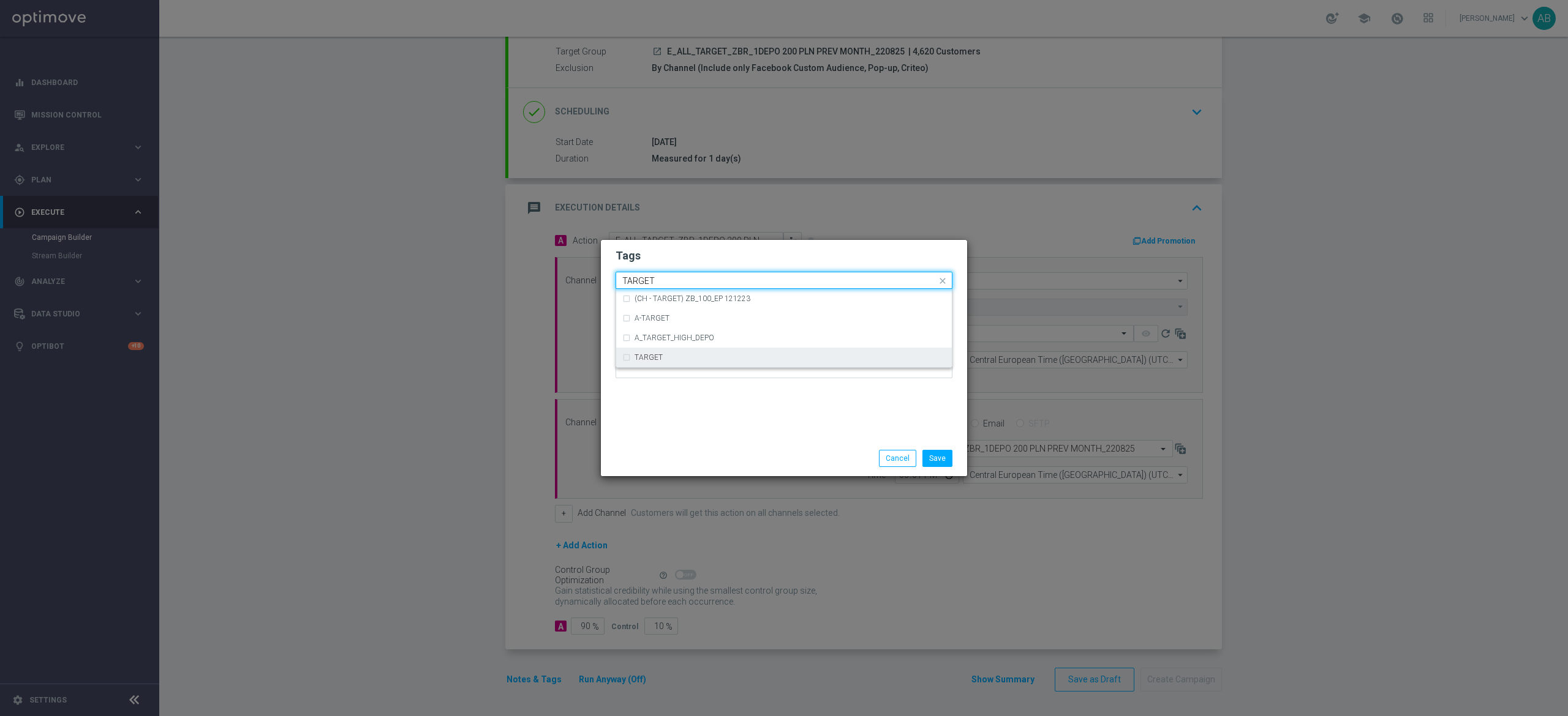
click at [670, 362] on div "TARGET" at bounding box center [784, 357] width 323 height 19
type input "TARGET"
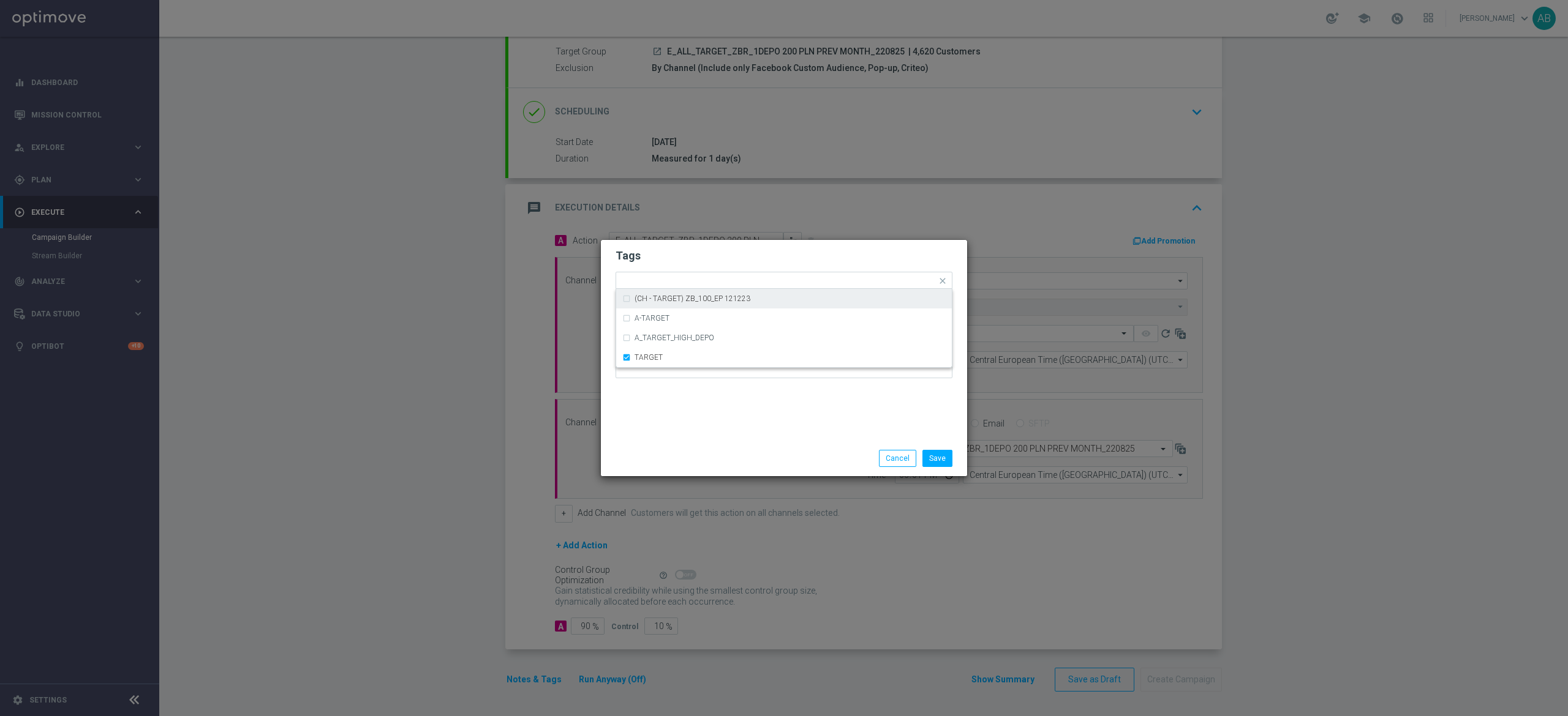
click at [654, 265] on form "Tags Quick find × E × ALL × TARGET (CH - TARGET) ZB_100_EP 121223 A-TARGET A_TA…" at bounding box center [784, 316] width 337 height 142
click at [654, 265] on form "Tags Add a new tag × E × ALL × TARGET Notes" at bounding box center [784, 317] width 337 height 144
click at [745, 281] on input "text" at bounding box center [836, 282] width 202 height 10
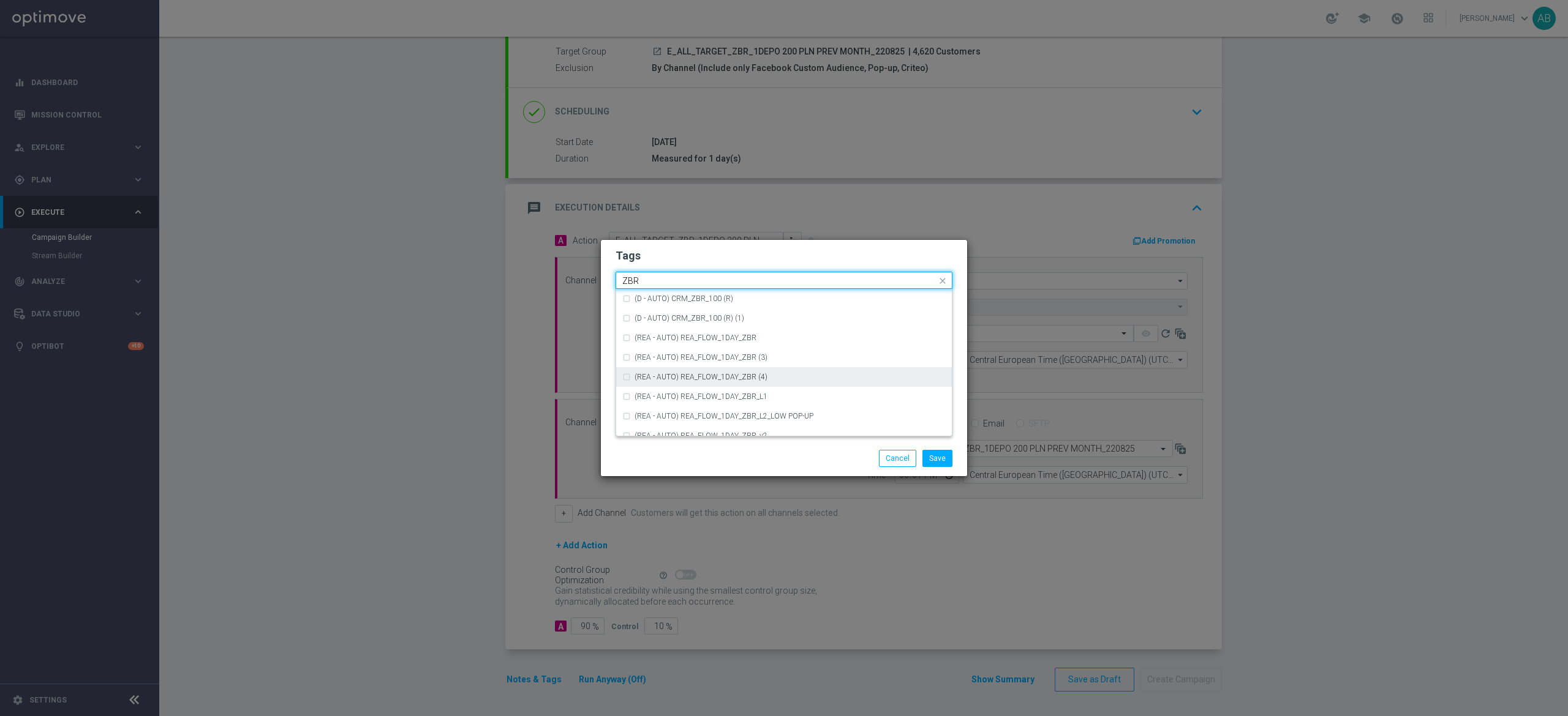
scroll to position [127, 0]
click at [765, 380] on div "ZBR" at bounding box center [784, 386] width 323 height 19
type input "ZBR"
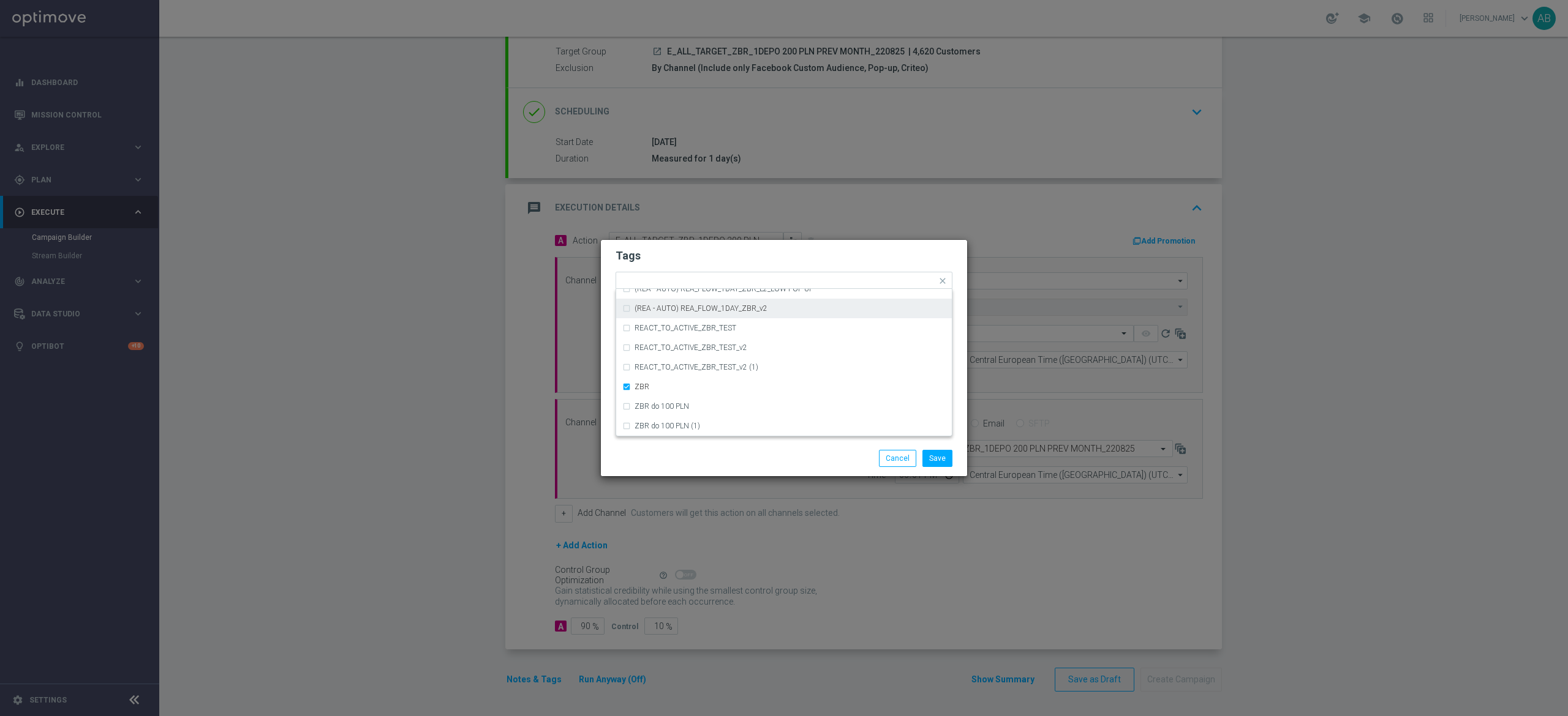
click at [711, 269] on form "Tags Quick find × E × ALL × TARGET × ZBR (REA - AUTO) REA_FLOW_1DAY_ZBR (REA - …" at bounding box center [784, 316] width 337 height 142
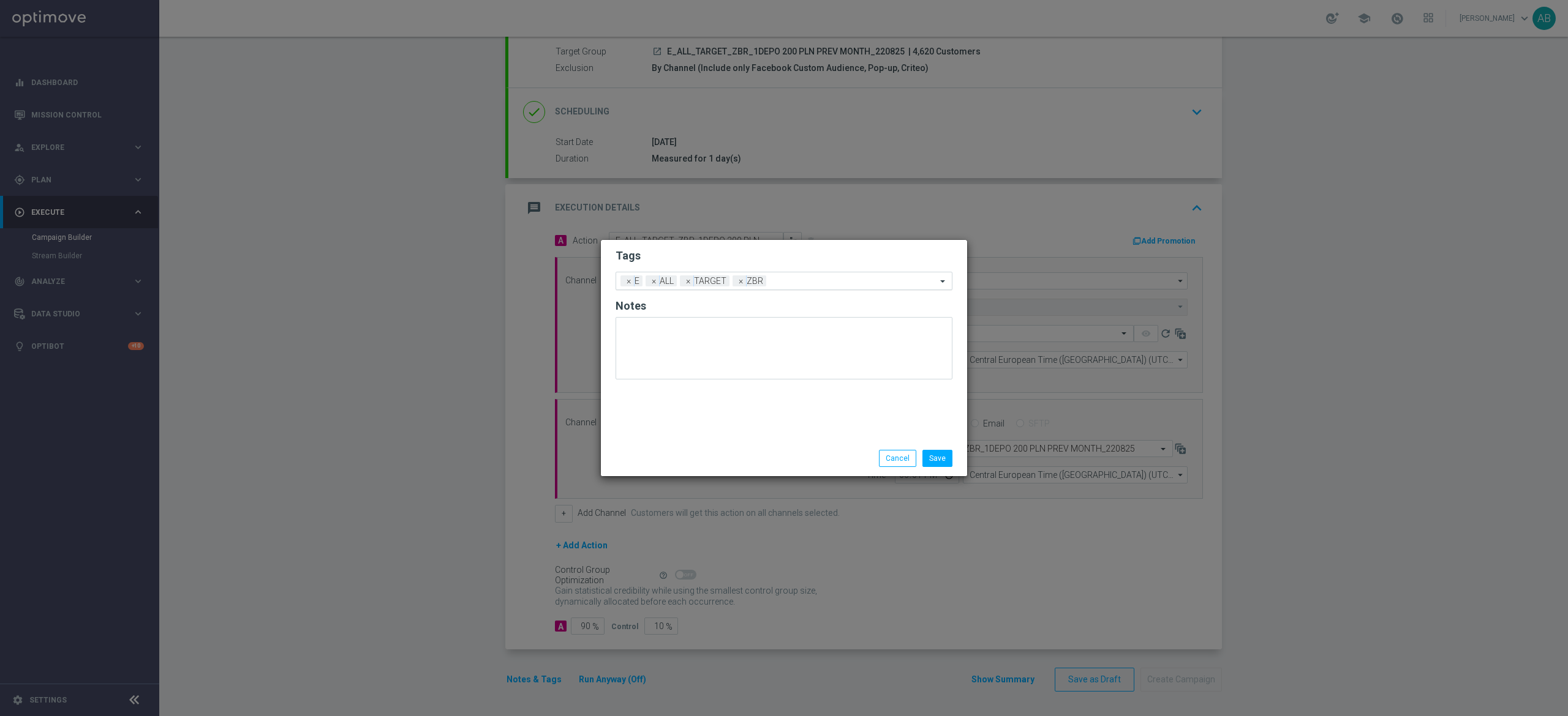
click at [790, 283] on input "text" at bounding box center [854, 282] width 165 height 10
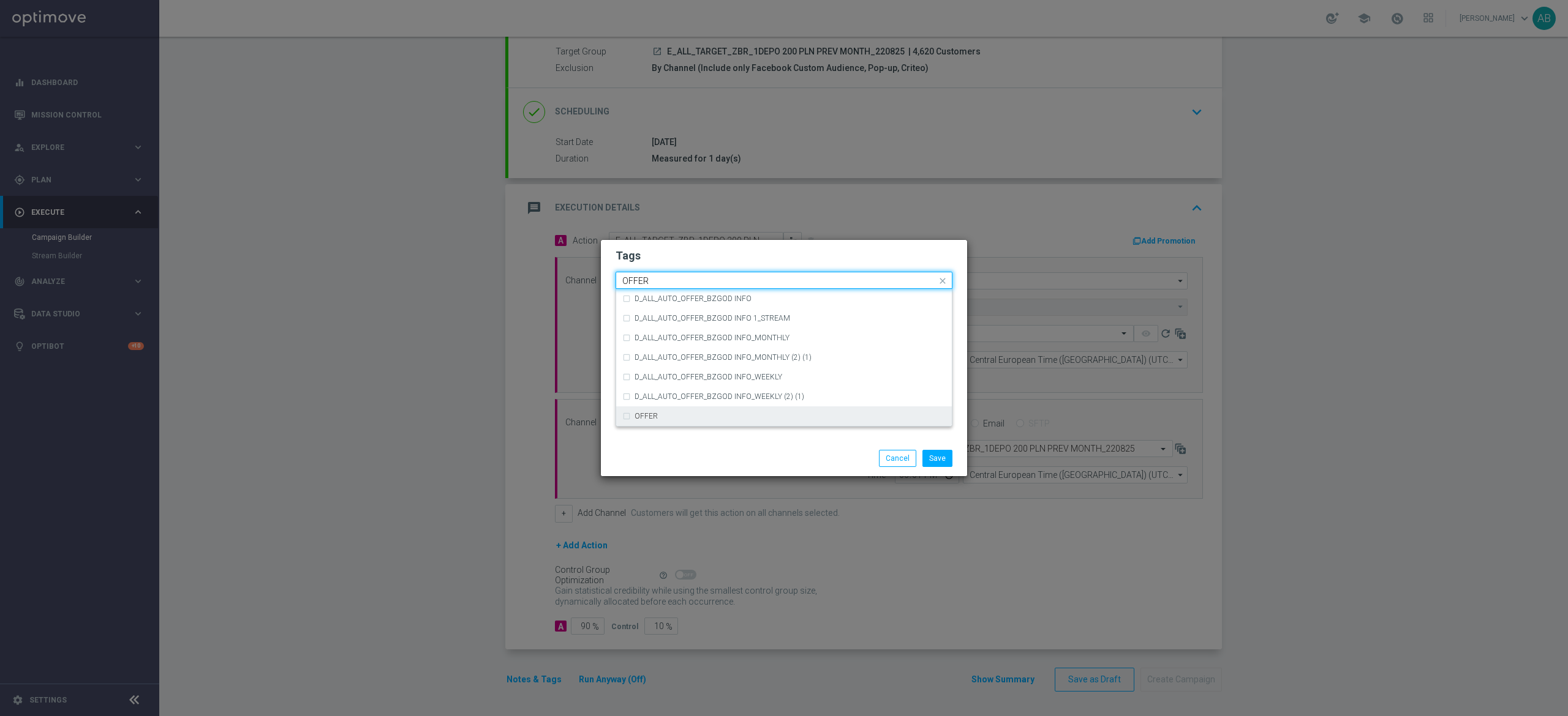
click at [663, 414] on div "OFFER" at bounding box center [790, 417] width 311 height 7
type input "OFFER"
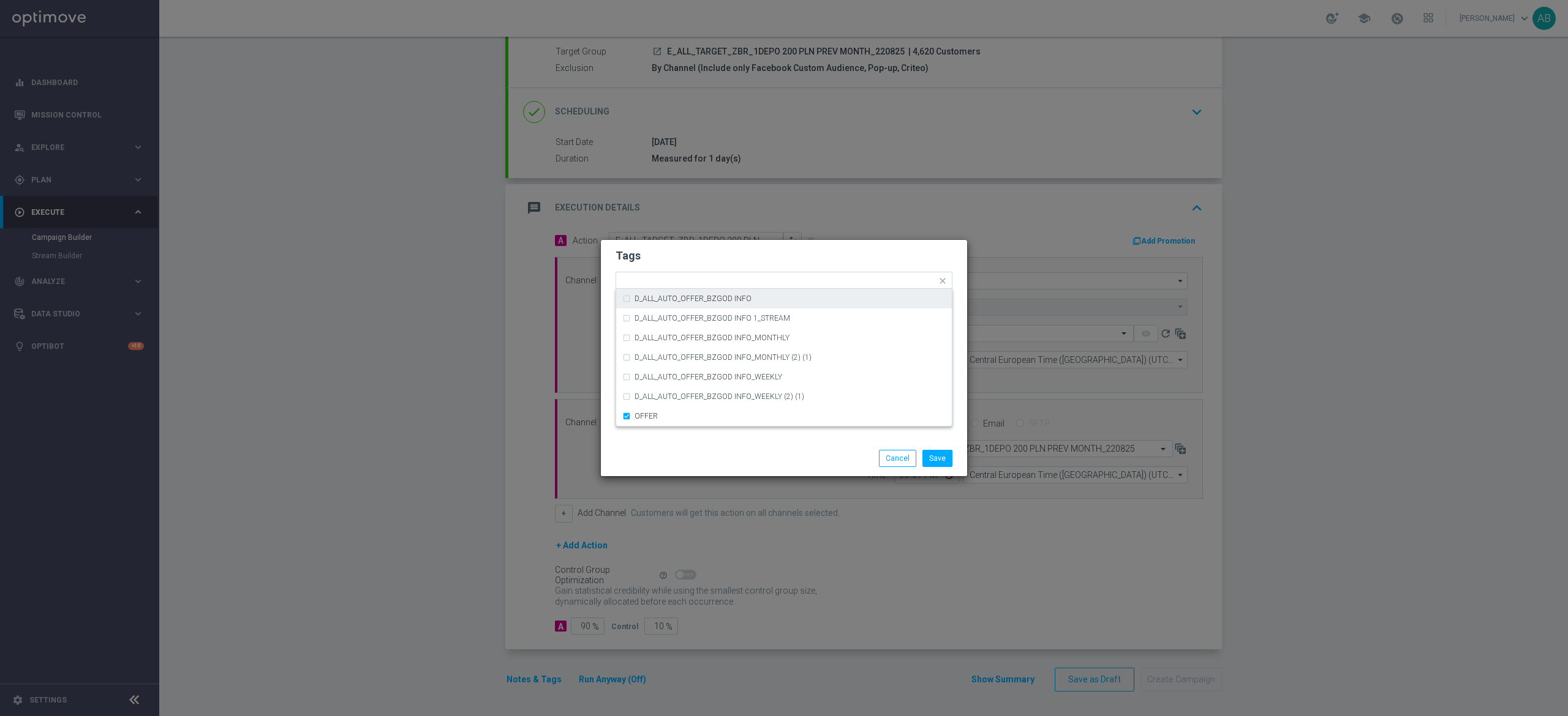
click at [706, 254] on h2 "Tags" at bounding box center [784, 256] width 337 height 15
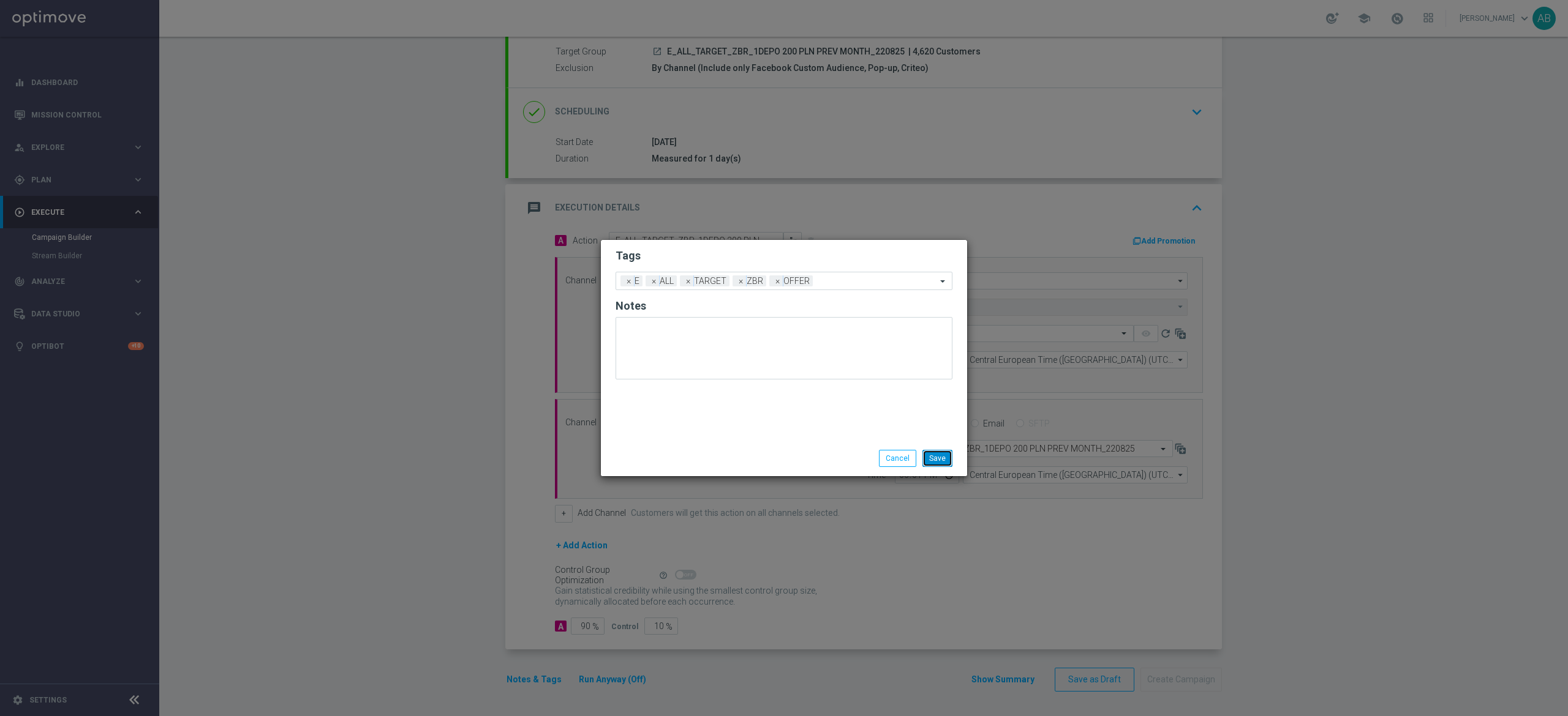
click at [932, 460] on button "Save" at bounding box center [938, 458] width 30 height 18
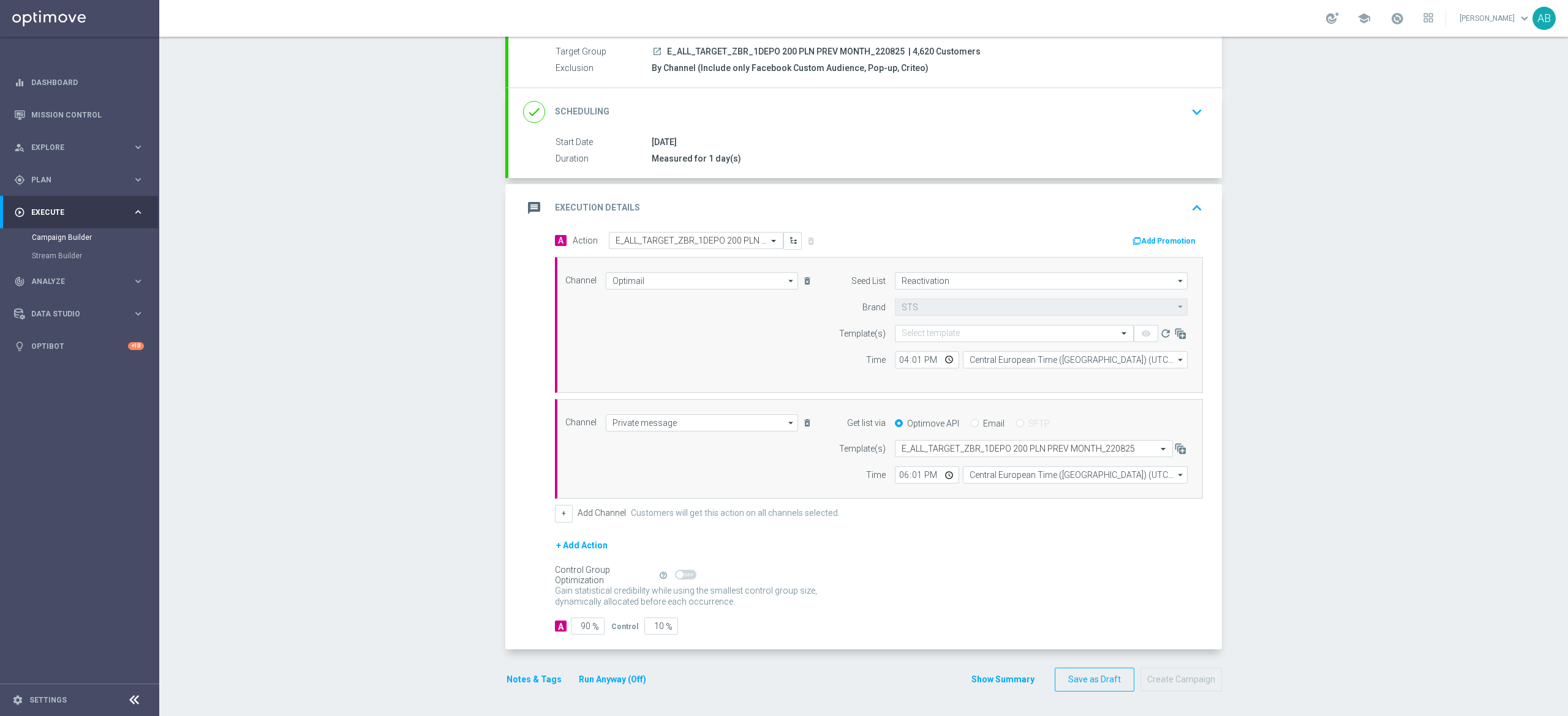
click at [510, 676] on button "Notes & Tags" at bounding box center [534, 680] width 57 height 16
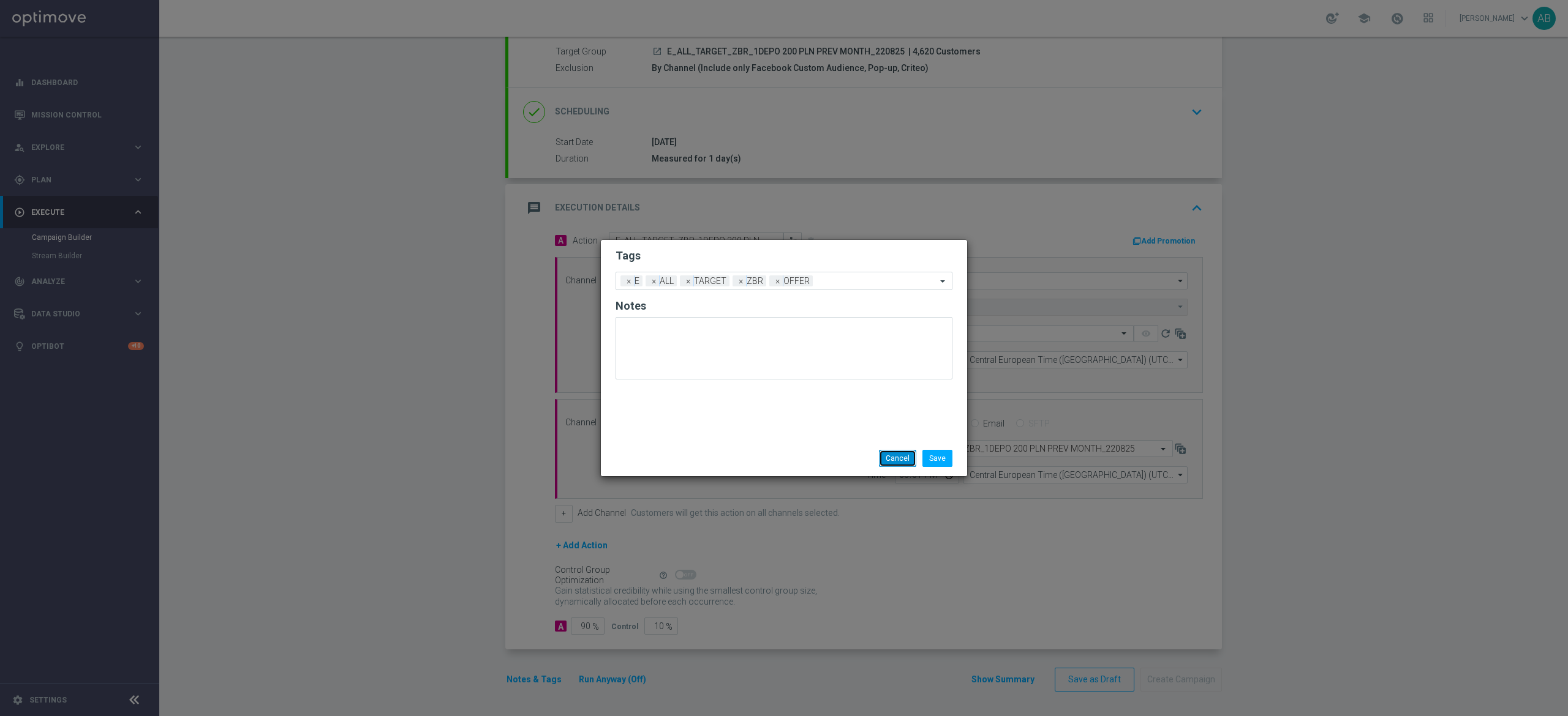
click at [885, 456] on button "Cancel" at bounding box center [898, 458] width 37 height 18
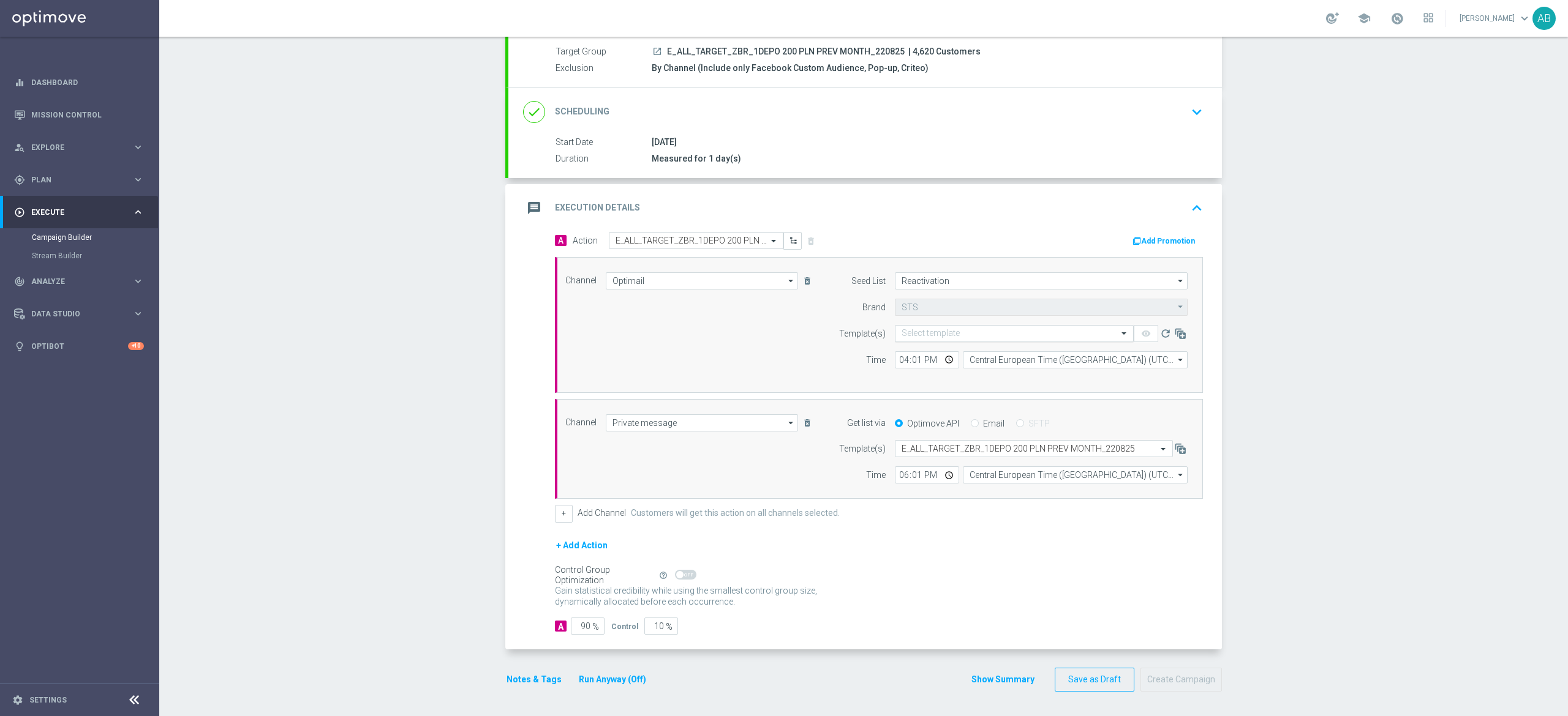
click at [926, 329] on input "text" at bounding box center [1002, 333] width 201 height 10
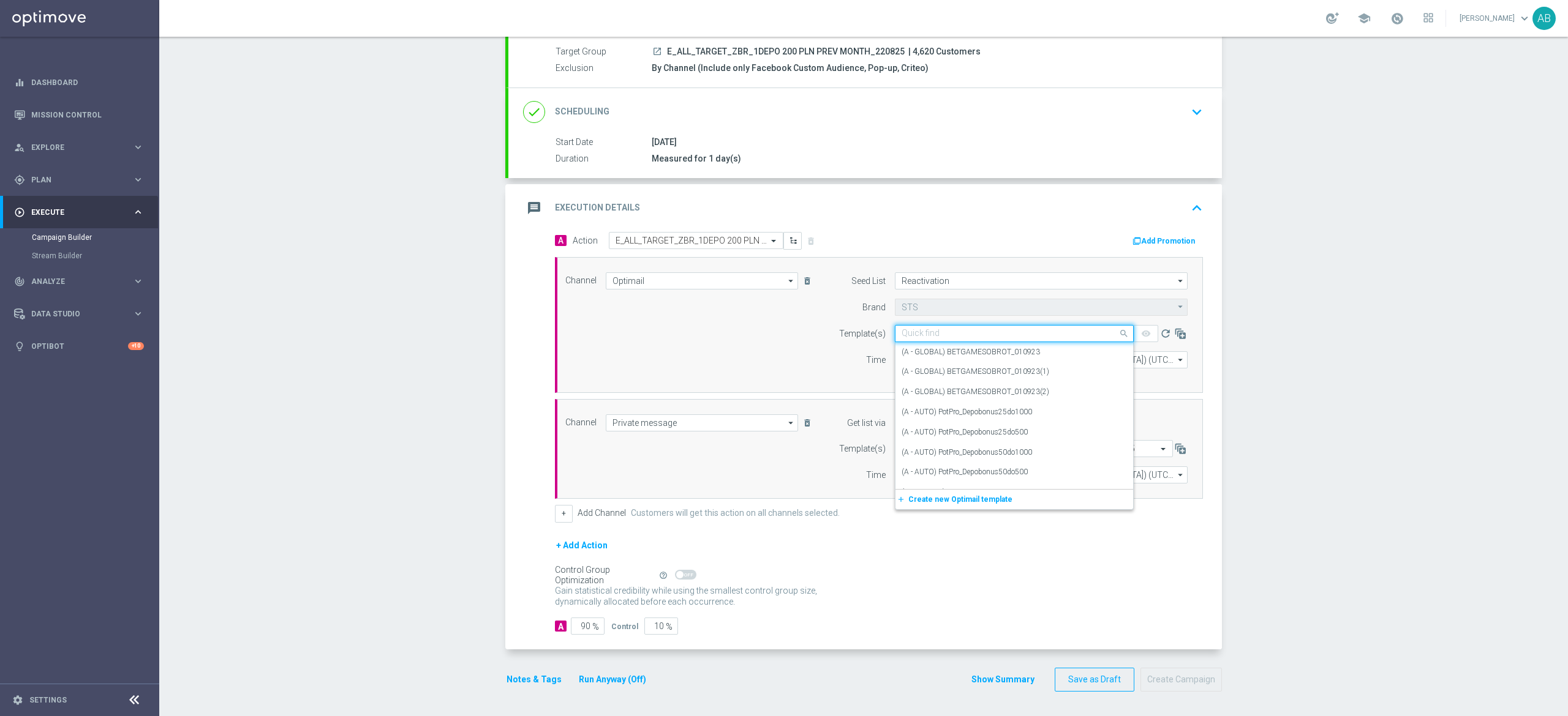
paste input "E_ALL_TARGET_OFFER_PLANSZA_220825"
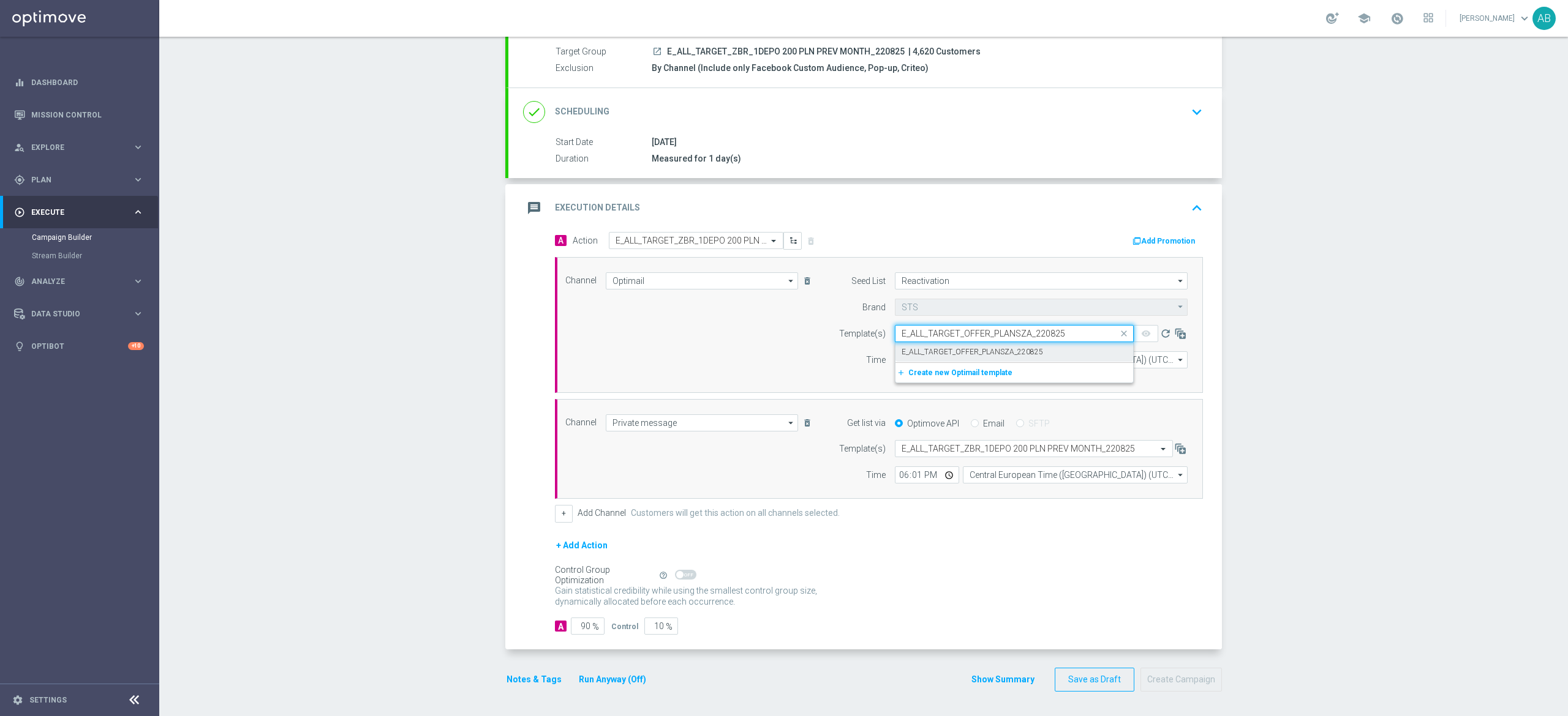
click at [920, 349] on label "E_ALL_TARGET_OFFER_PLANSZA_220825" at bounding box center [972, 352] width 142 height 10
type input "E_ALL_TARGET_OFFER_PLANSZA_220825"
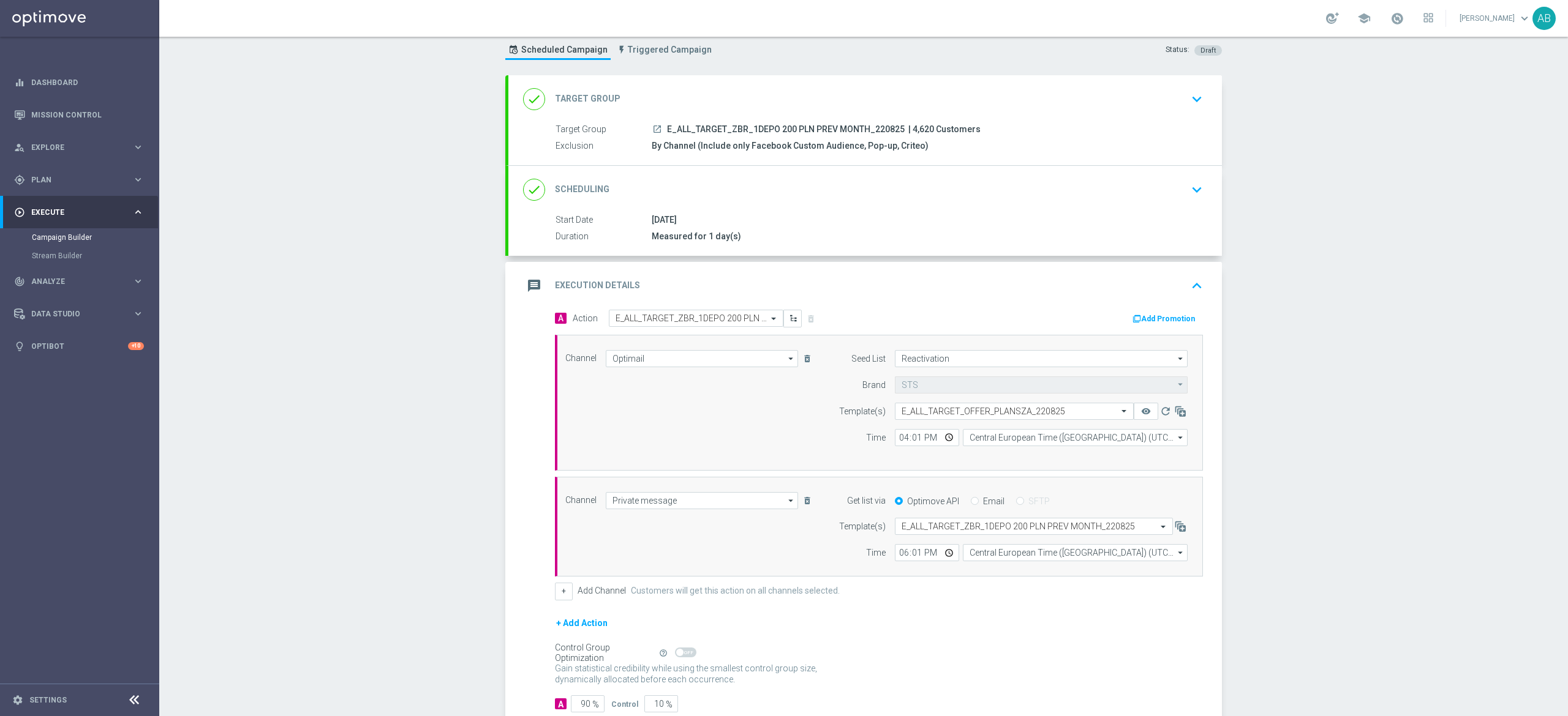
scroll to position [0, 0]
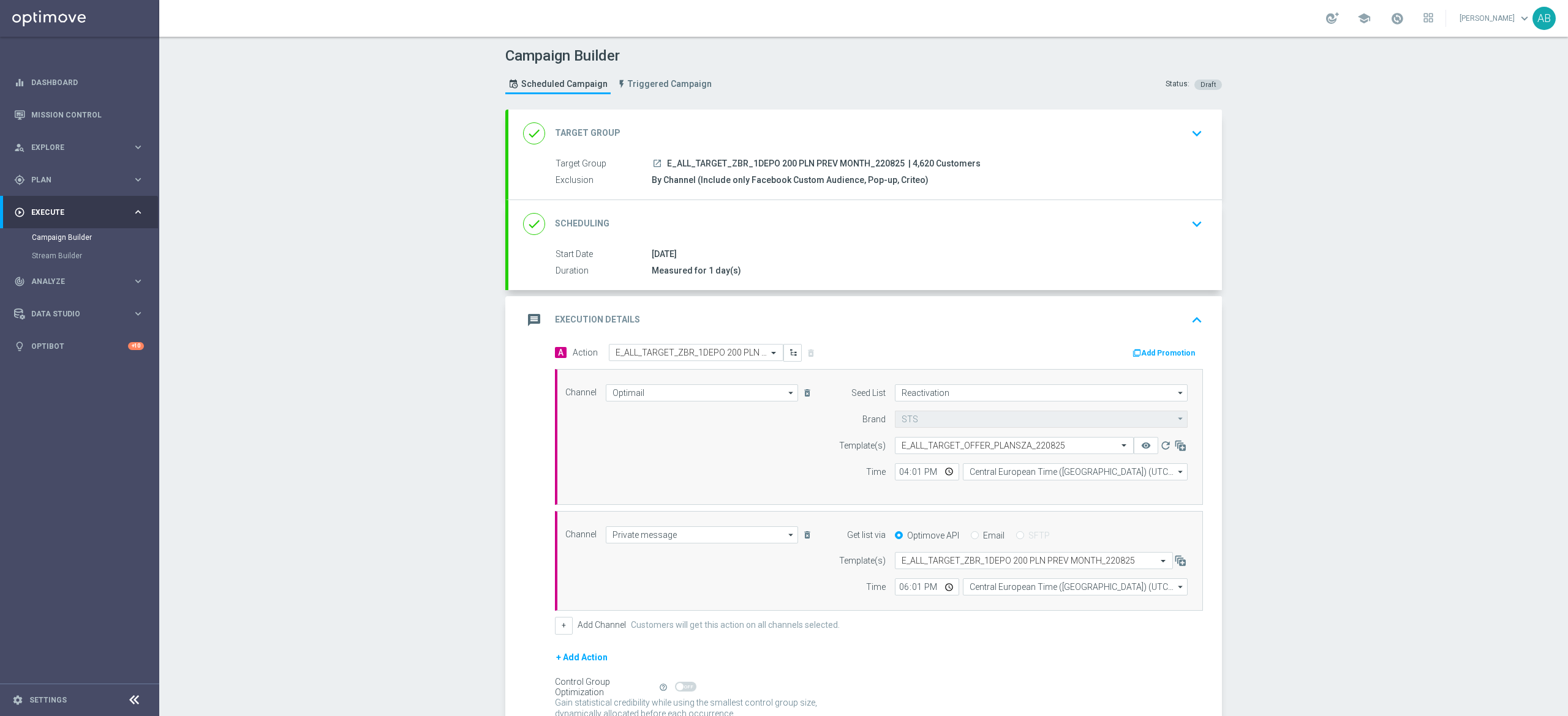
click at [1349, 317] on div "Campaign Builder Scheduled Campaign Triggered Campaign Status: Draft done Targe…" at bounding box center [864, 377] width 1409 height 680
click at [1163, 236] on div "done Scheduling keyboard_arrow_down" at bounding box center [866, 224] width 714 height 48
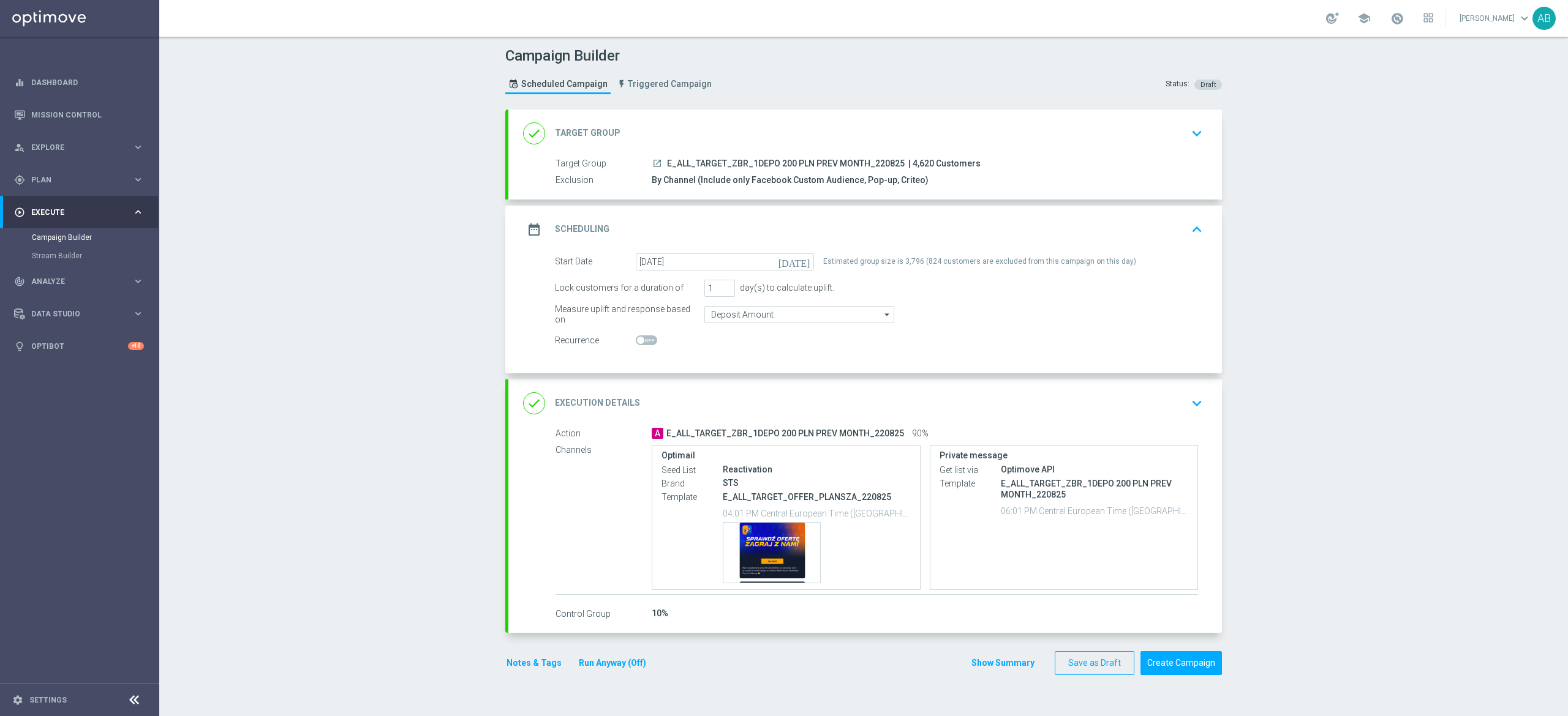
click at [1186, 414] on button "keyboard_arrow_down" at bounding box center [1196, 403] width 20 height 23
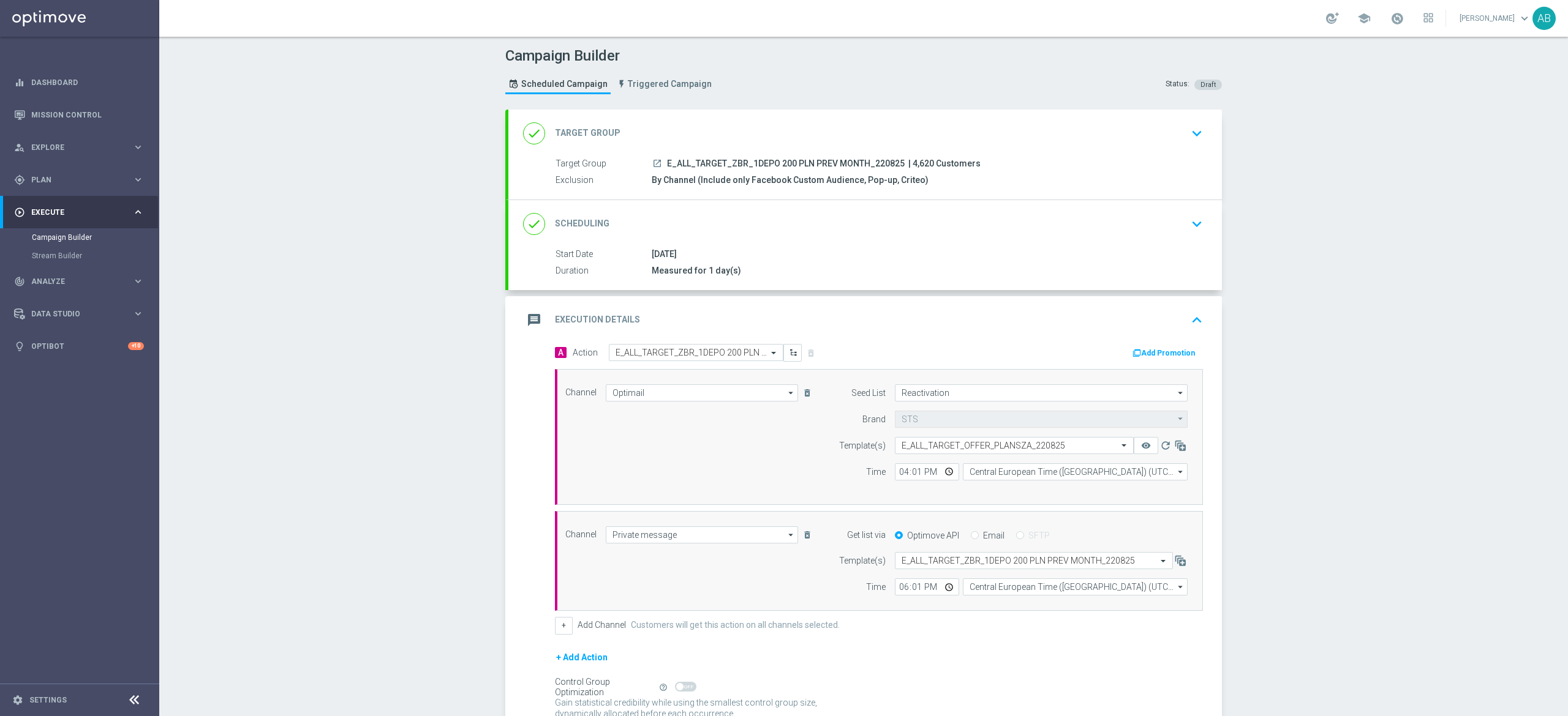
scroll to position [116, 0]
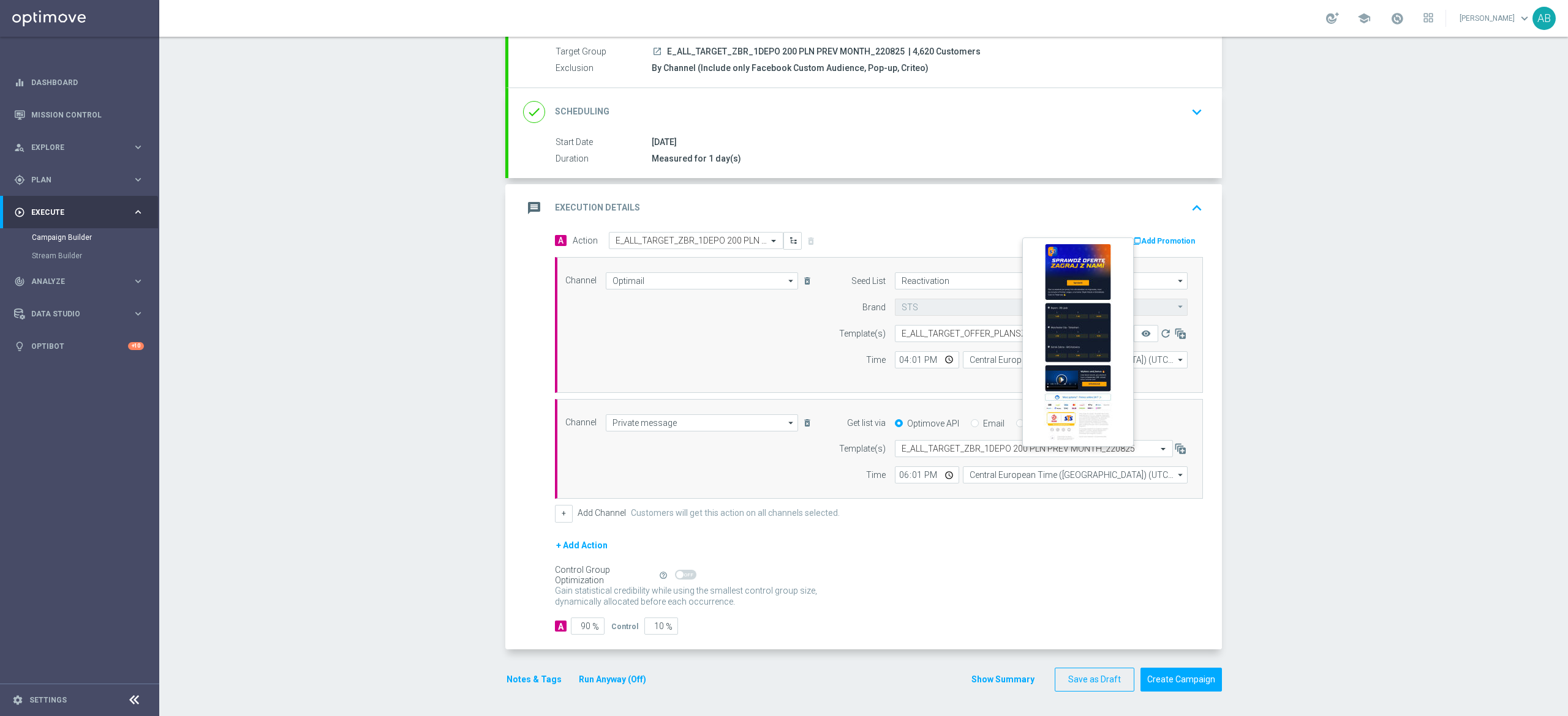
click at [1137, 325] on button "remove_red_eye" at bounding box center [1146, 333] width 24 height 18
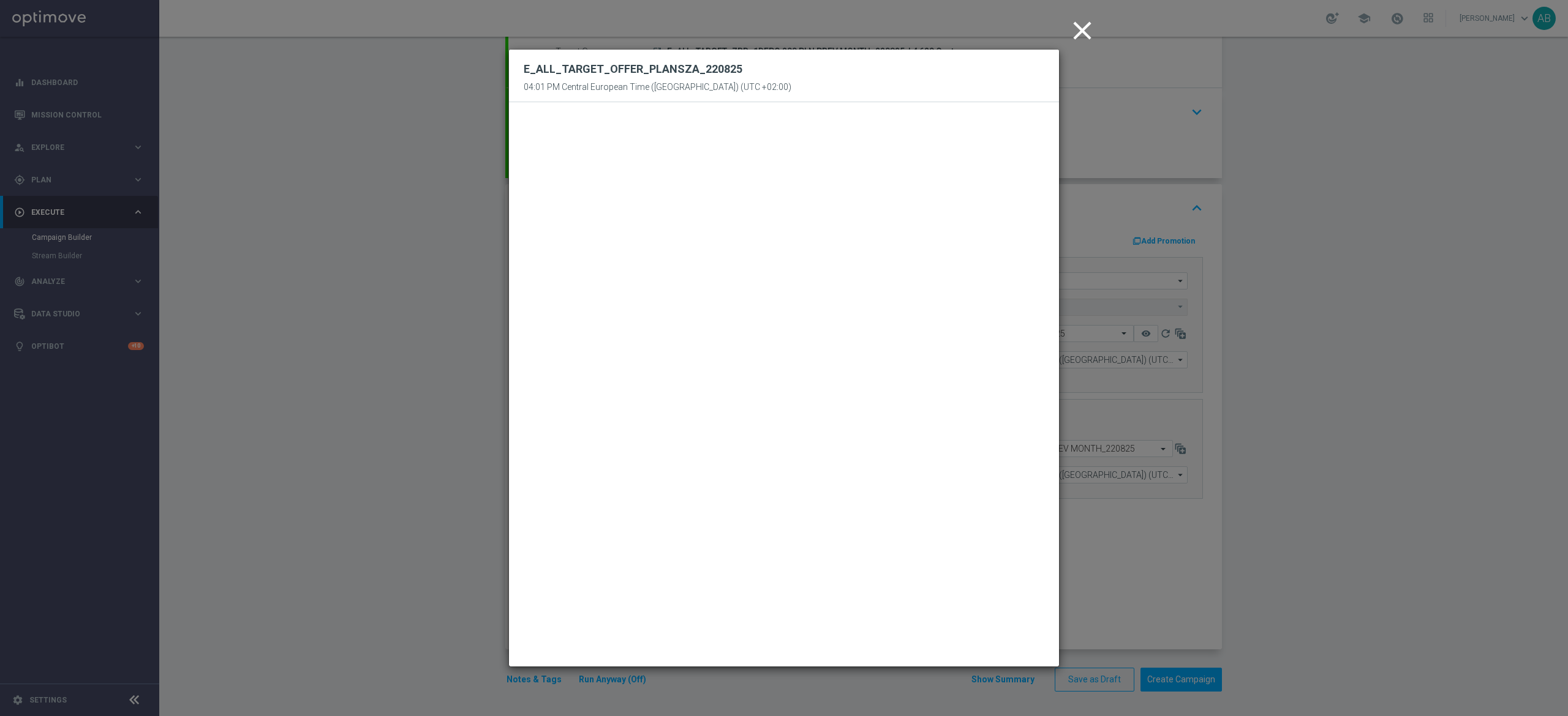
click at [1262, 313] on modal-container "close E_ALL_TARGET_OFFER_PLANSZA_220825 04:01 PM Central European Time (Warsaw)…" at bounding box center [784, 358] width 1568 height 716
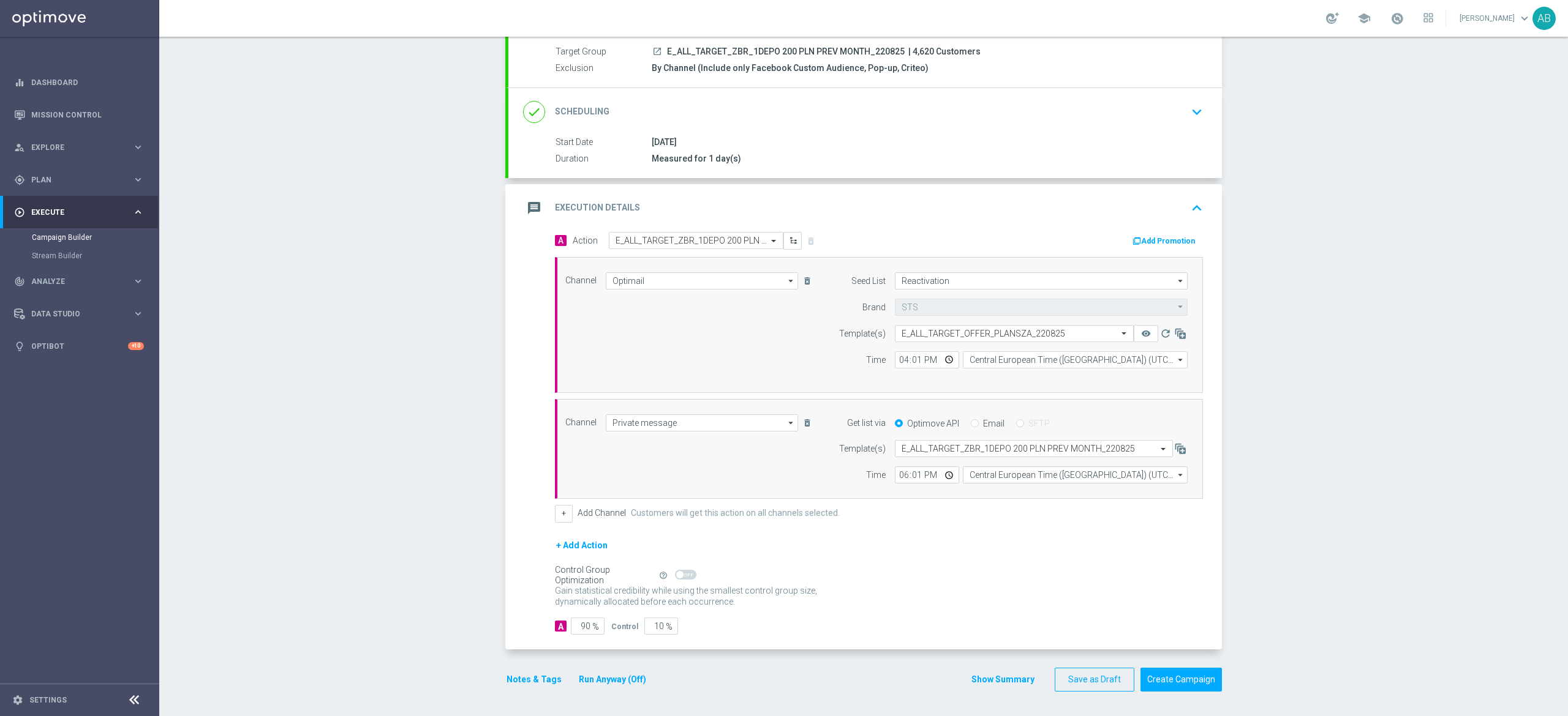
click at [527, 676] on button "Notes & Tags" at bounding box center [534, 680] width 57 height 16
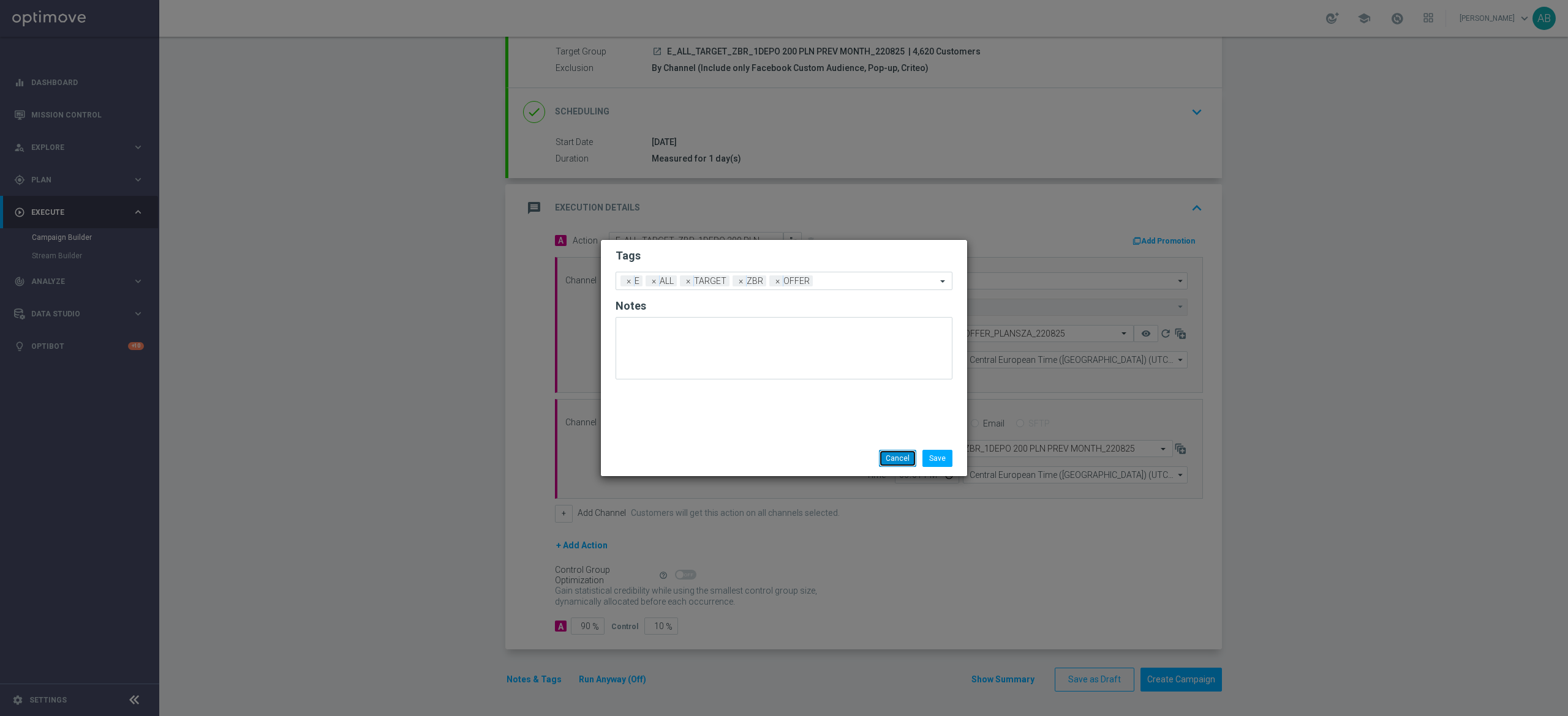
click at [883, 465] on button "Cancel" at bounding box center [898, 458] width 37 height 18
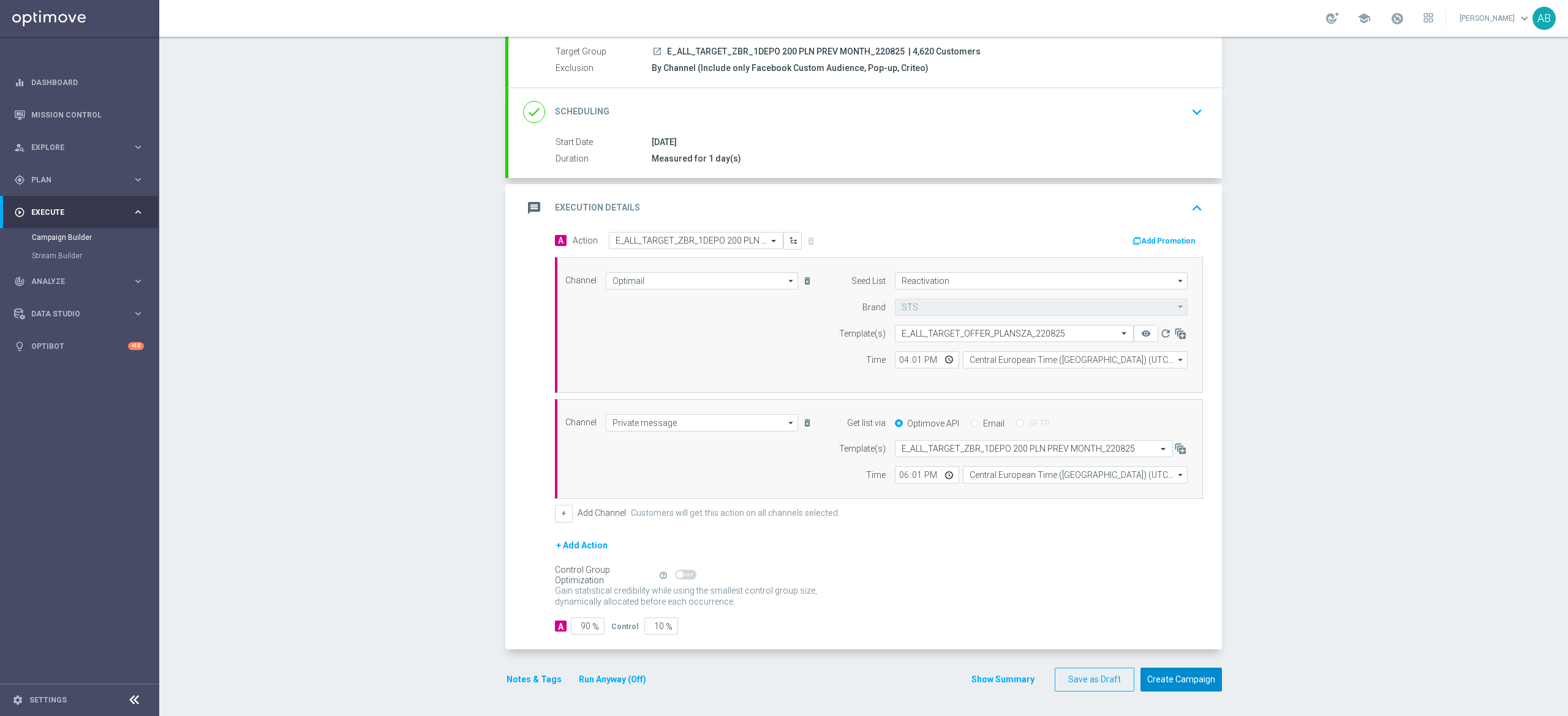
click at [1192, 675] on button "Create Campaign" at bounding box center [1182, 680] width 82 height 24
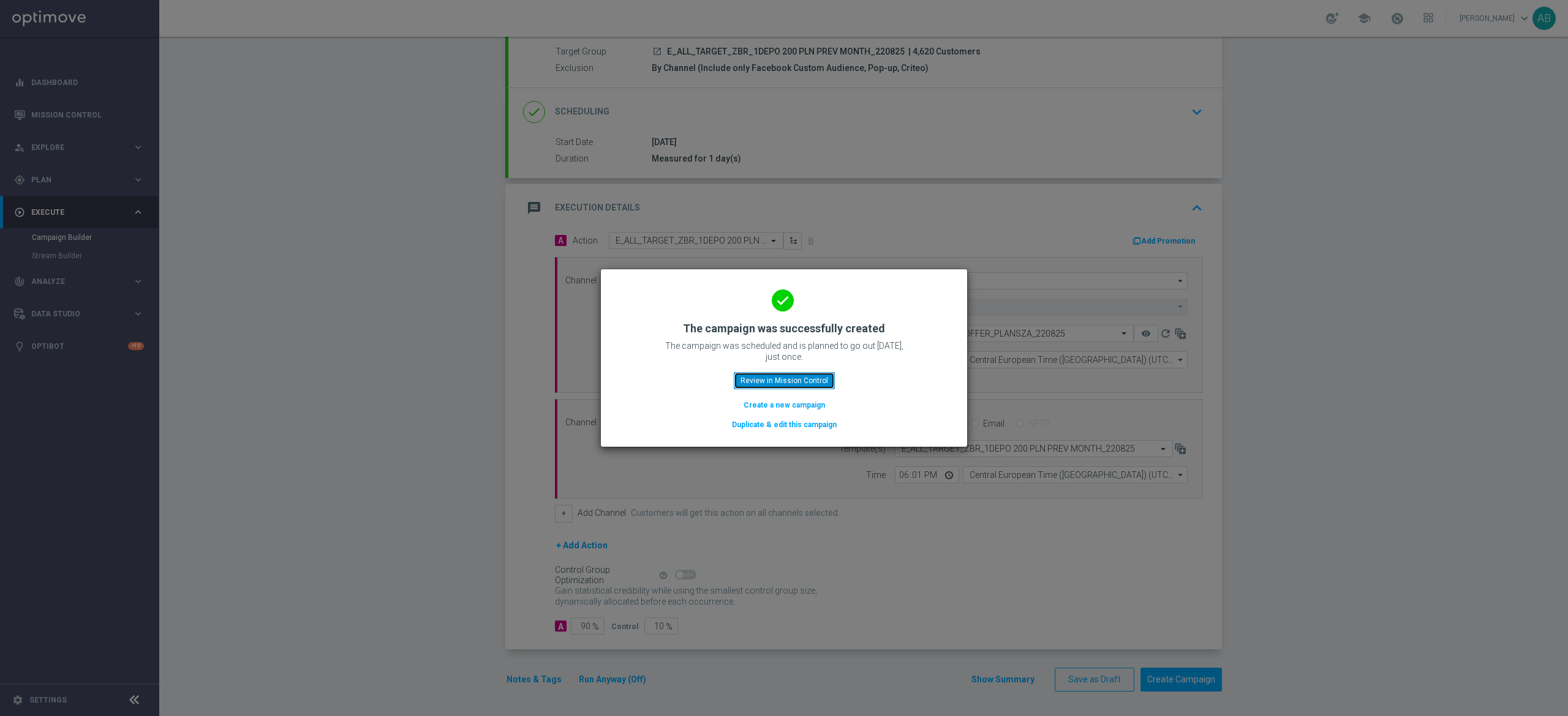
click at [809, 379] on button "Review in Mission Control" at bounding box center [784, 381] width 101 height 18
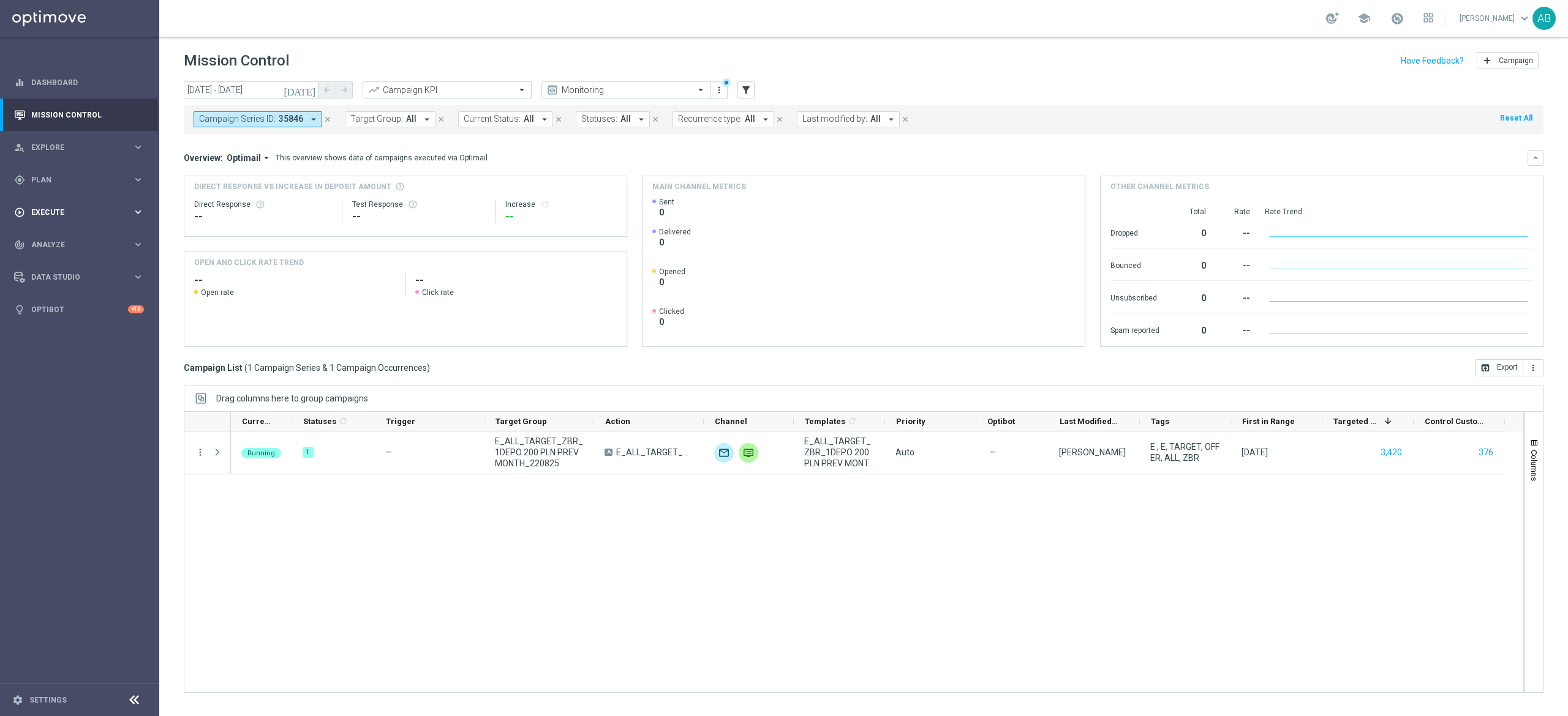
click at [62, 215] on span "Execute" at bounding box center [82, 212] width 101 height 7
click at [60, 234] on link "Campaign Builder" at bounding box center [79, 237] width 95 height 10
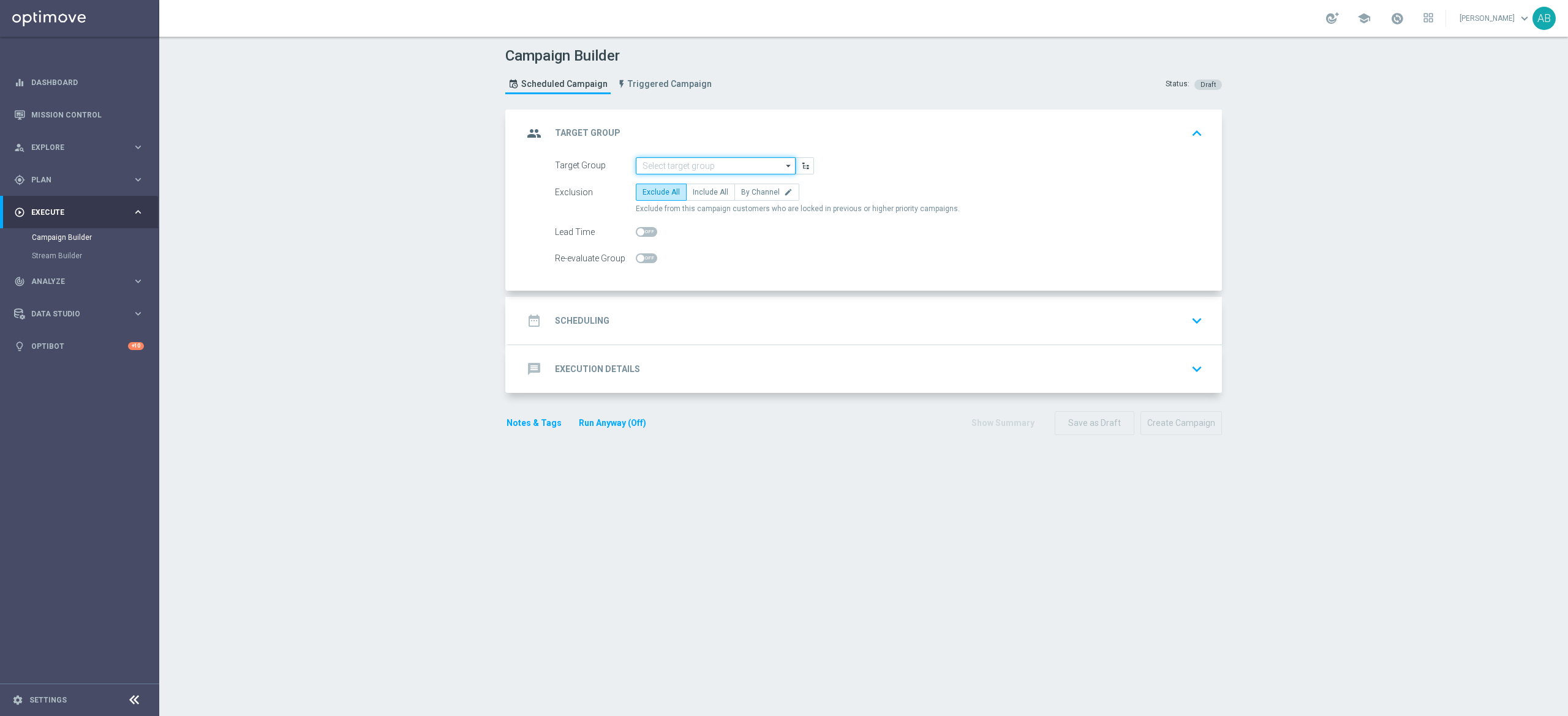
click at [689, 163] on input at bounding box center [715, 166] width 160 height 18
paste input "E_ALL_TARGET_DEPO_3DEPO 200 PLN PREV MONTH_220825"
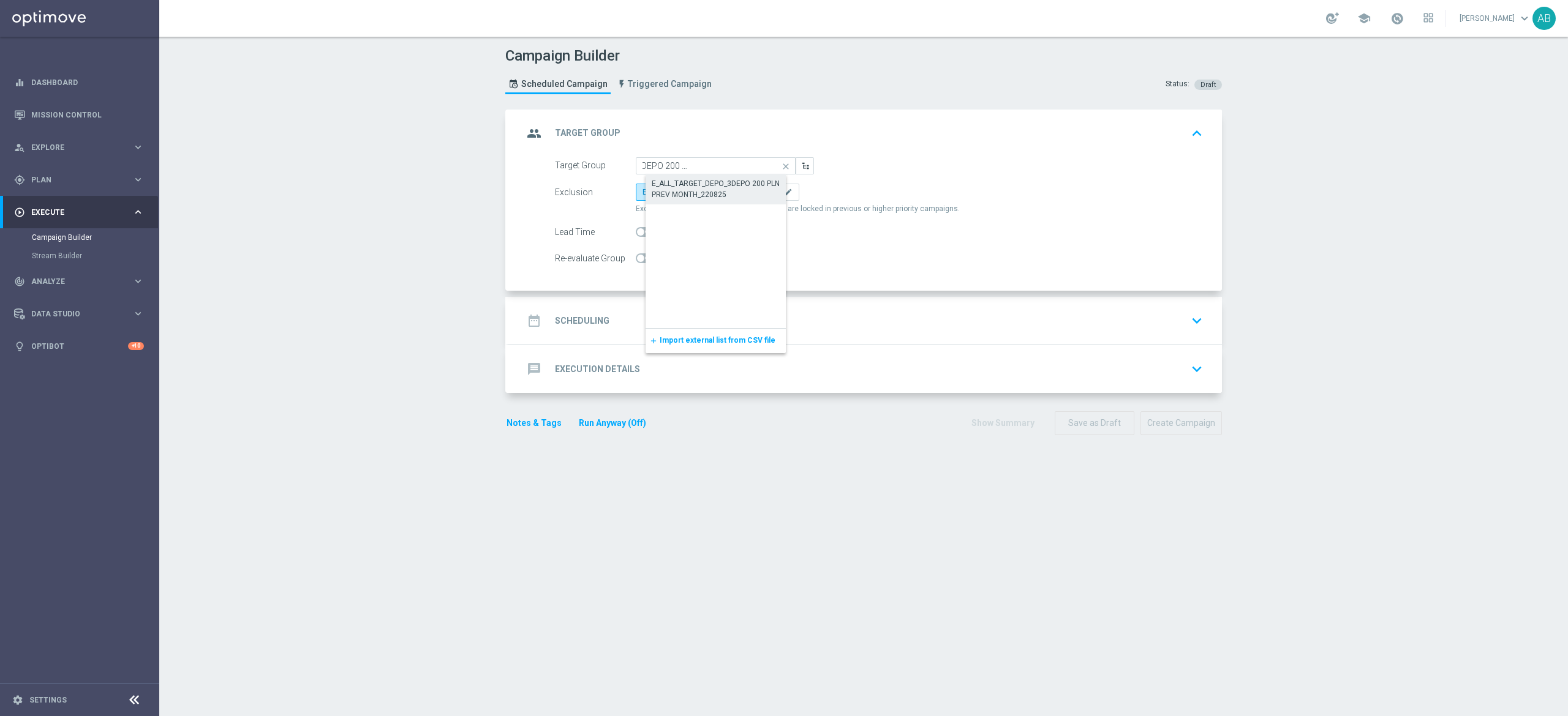
click at [689, 180] on div "E_ALL_TARGET_DEPO_3DEPO 200 PLN PREV MONTH_220825" at bounding box center [726, 189] width 148 height 22
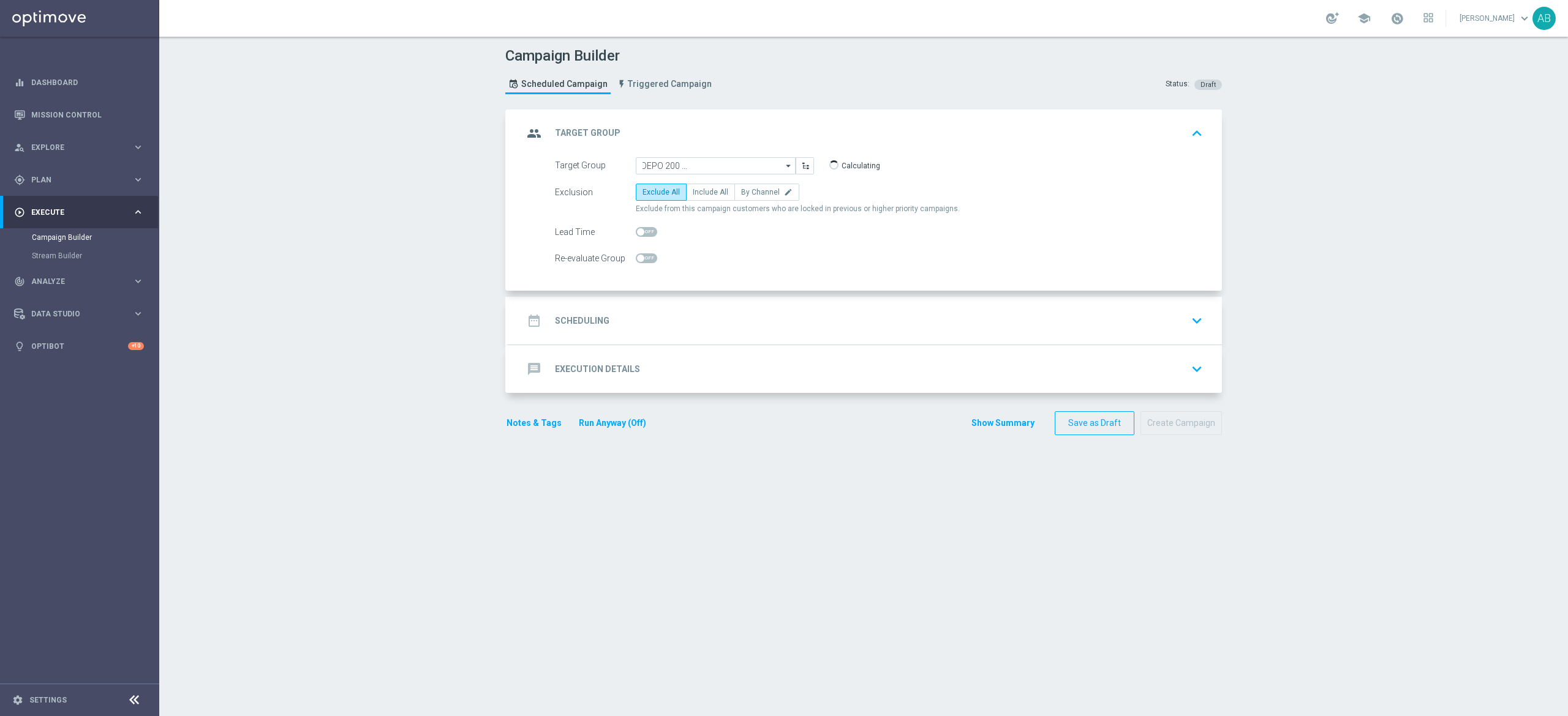
type input "E_ALL_TARGET_DEPO_3DEPO 200 PLN PREV MONTH_220825"
click at [747, 193] on span "By Channel" at bounding box center [761, 192] width 39 height 8
click at [747, 193] on input "By Channel edit" at bounding box center [745, 195] width 8 height 8
radio input "true"
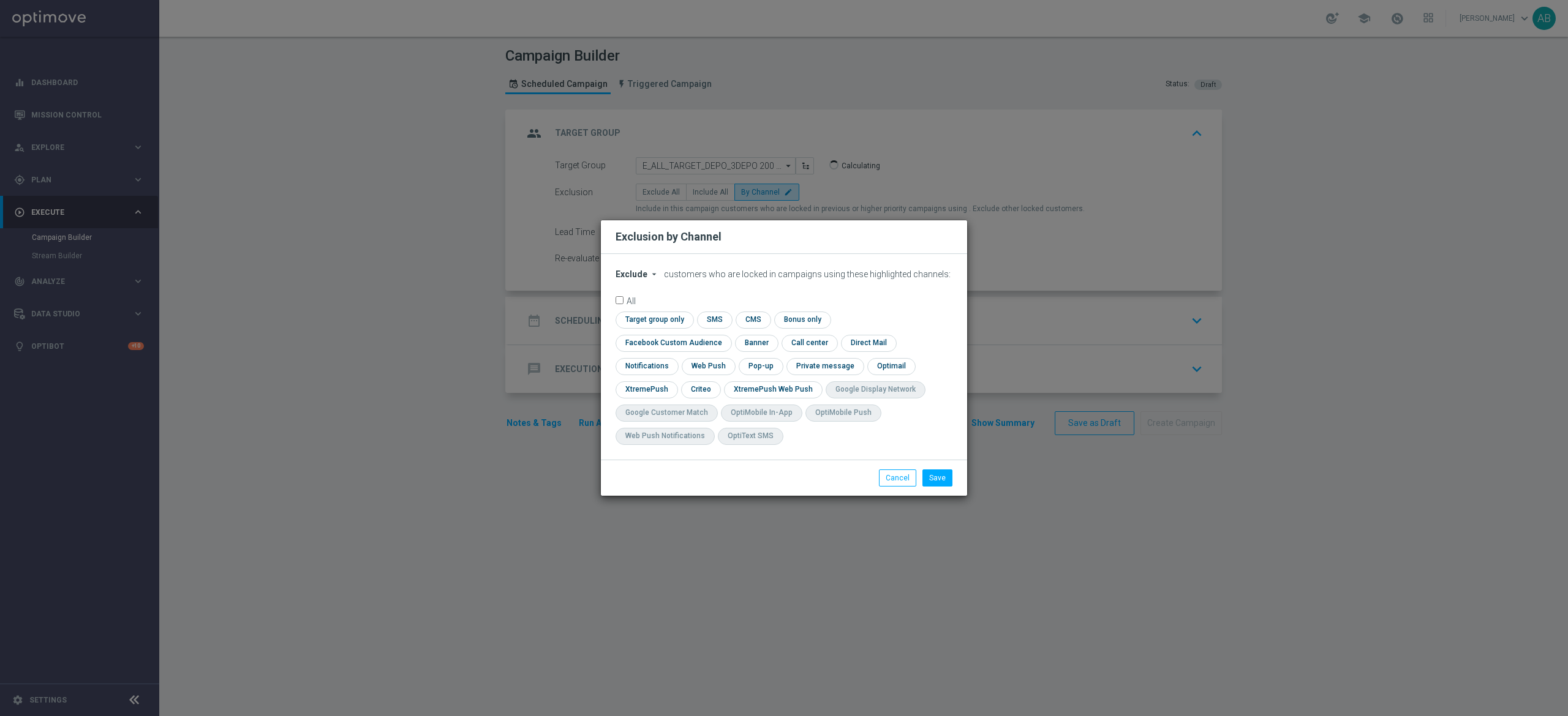
click at [650, 279] on icon "arrow_drop_down" at bounding box center [654, 274] width 10 height 10
click at [648, 309] on div "Include" at bounding box center [639, 303] width 45 height 15
click at [727, 335] on input "checkbox" at bounding box center [671, 344] width 111 height 17
checkbox input "true"
click at [706, 385] on input "checkbox" at bounding box center [700, 390] width 38 height 17
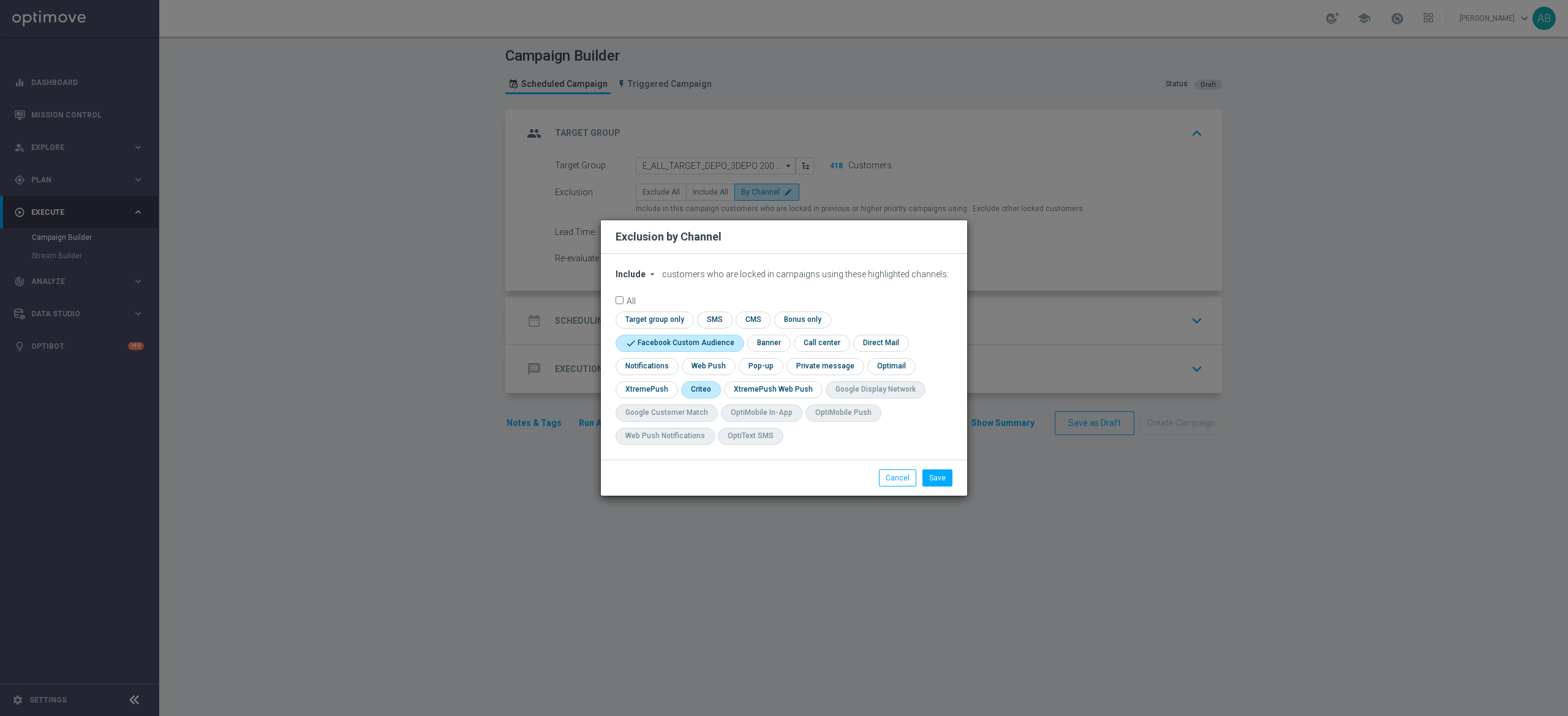
checkbox input "true"
click at [753, 366] on input "checkbox" at bounding box center [760, 367] width 43 height 17
checkbox input "true"
click at [939, 475] on button "Save" at bounding box center [938, 478] width 30 height 18
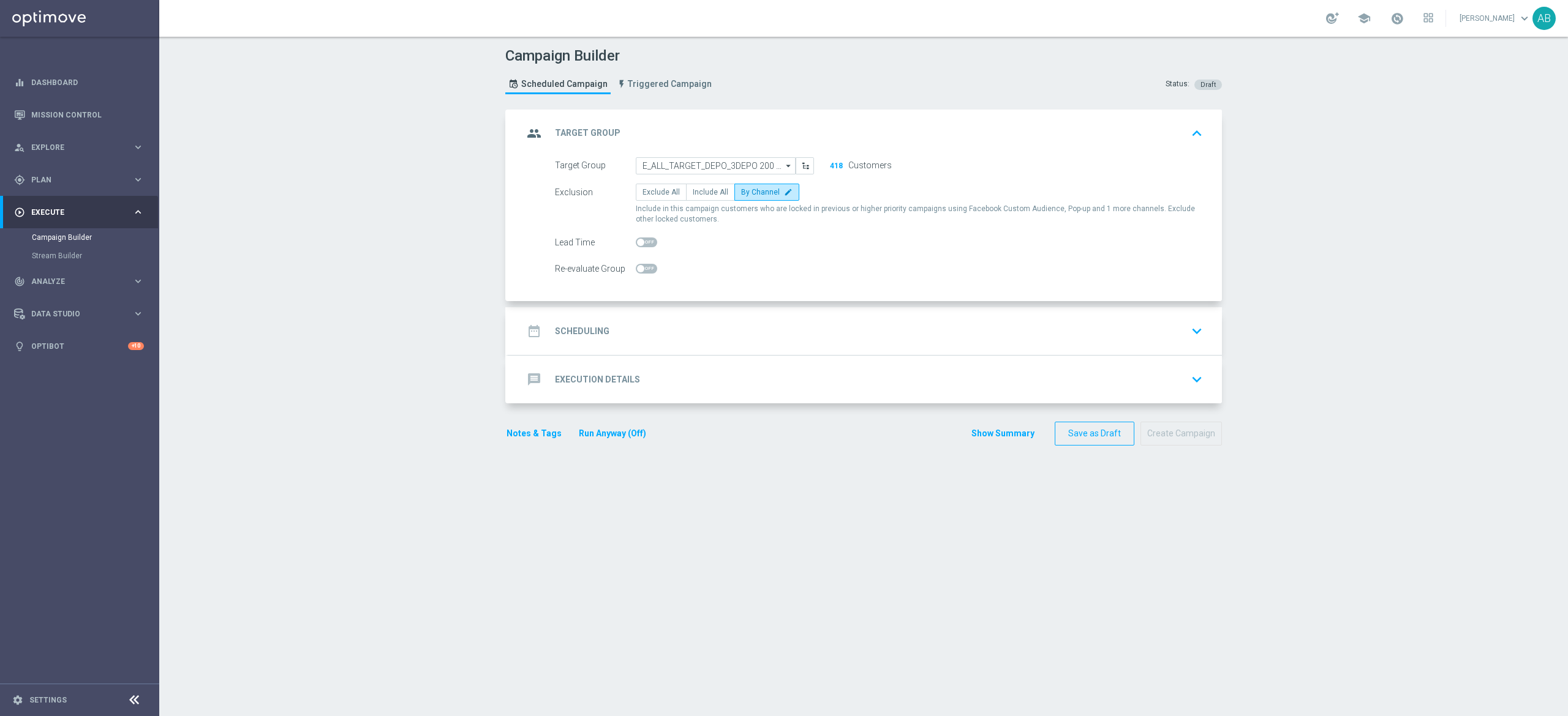
click at [666, 330] on div "date_range Scheduling keyboard_arrow_down" at bounding box center [866, 331] width 684 height 23
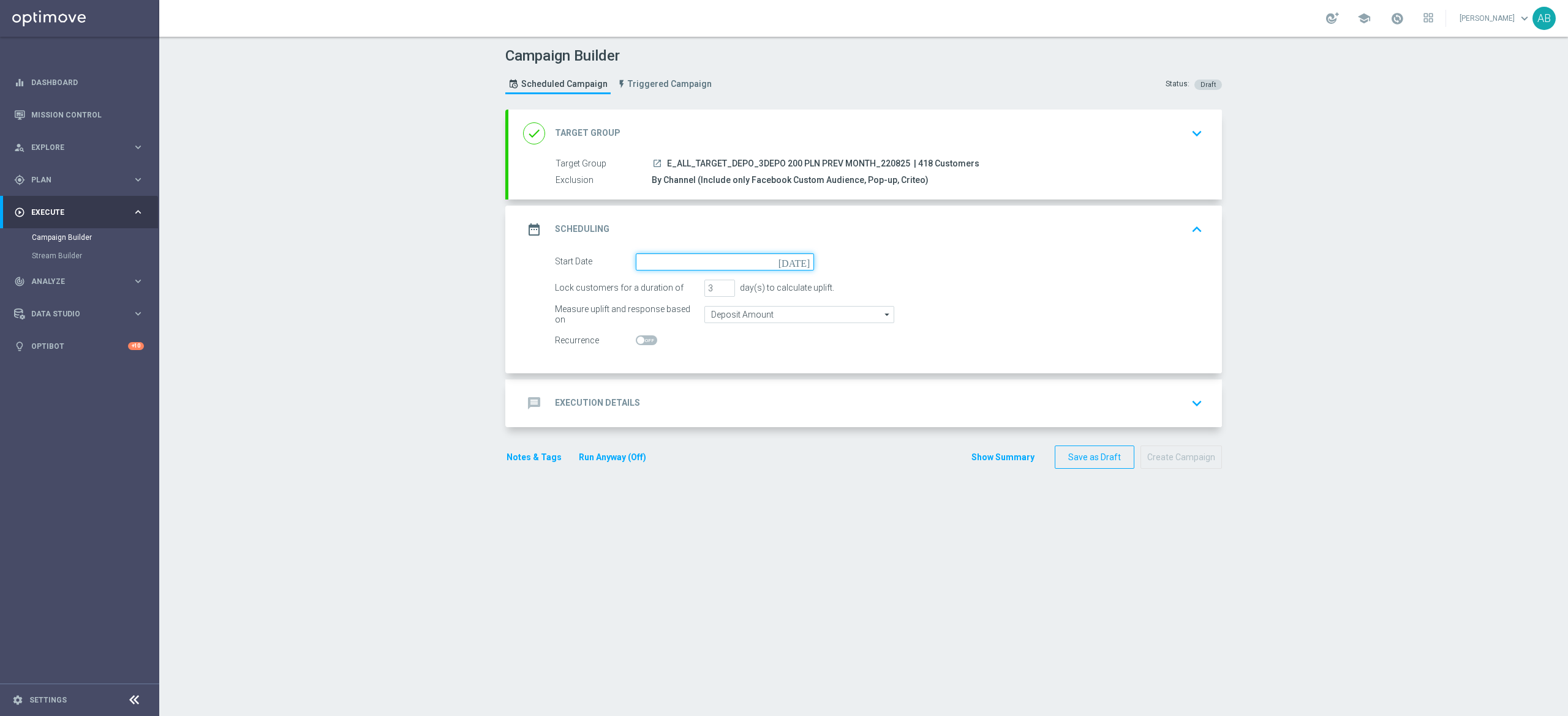
click at [682, 261] on input at bounding box center [725, 262] width 178 height 18
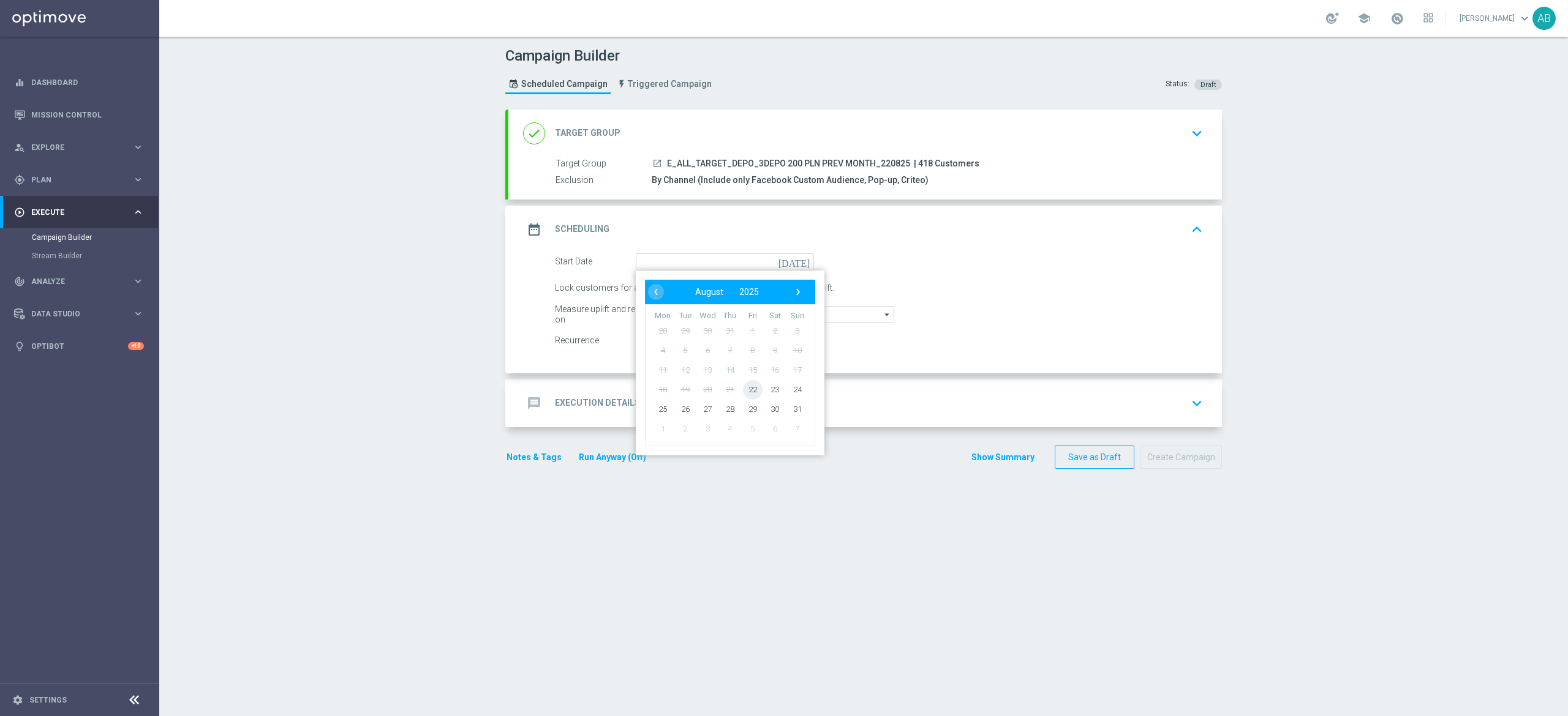
click at [747, 391] on span "22" at bounding box center [752, 389] width 19 height 19
type input "22 Aug 2025"
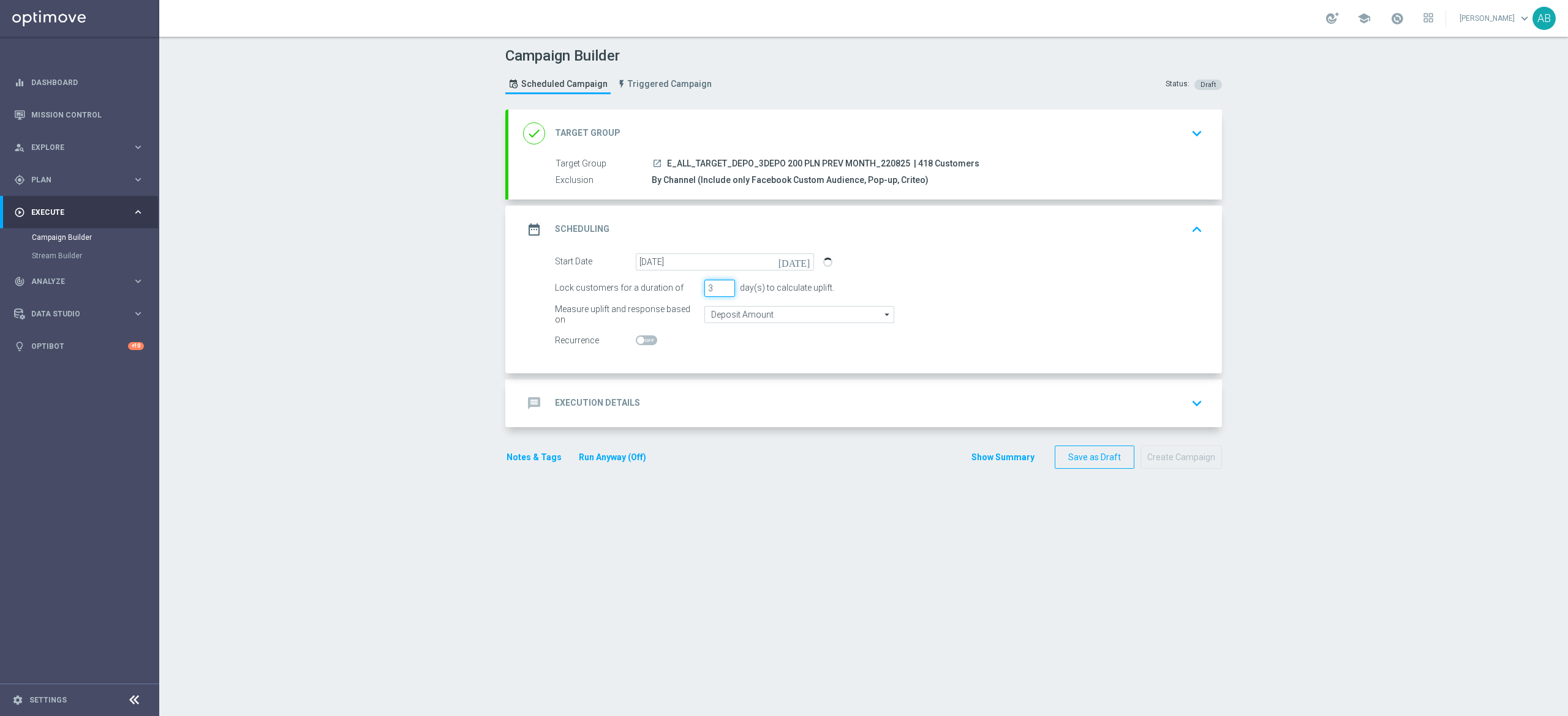
drag, startPoint x: 703, startPoint y: 292, endPoint x: 694, endPoint y: 295, distance: 9.5
click at [704, 295] on input "3" at bounding box center [719, 288] width 31 height 18
type input "1"
click at [643, 398] on div "message Execution Details keyboard_arrow_down" at bounding box center [866, 403] width 684 height 23
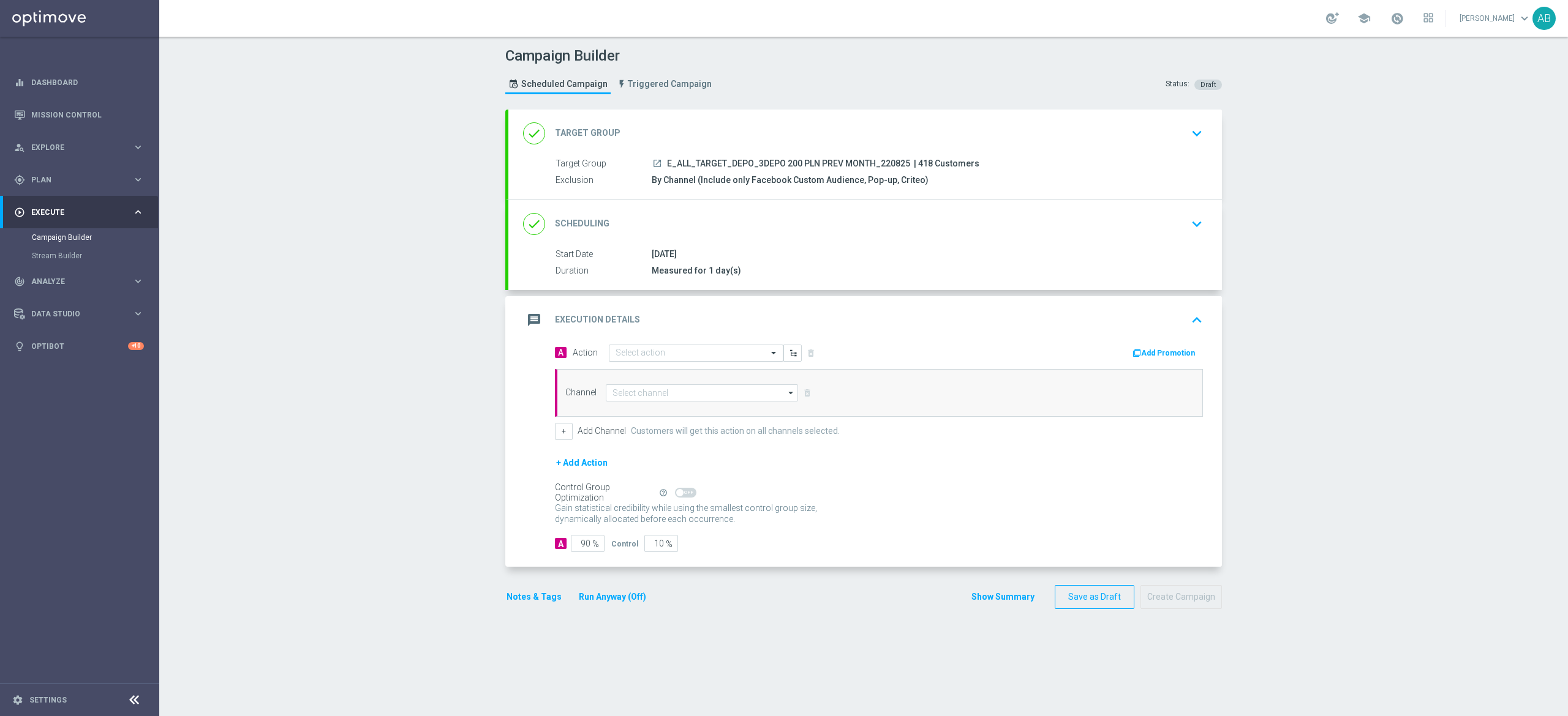
click at [642, 360] on div "Select action" at bounding box center [696, 353] width 174 height 18
paste input "E_ALL_TARGET_DEPO_3DEPO 200 PLN PREV MONTH_220825"
type input "E_ALL_TARGET_DEPO_3DEPO 200 PLN PREV MONTH_220825"
click at [645, 376] on label "E_ALL_TARGET_DEPO_3DEPO 200 PLN PREV MONTH_220825" at bounding box center [718, 374] width 207 height 10
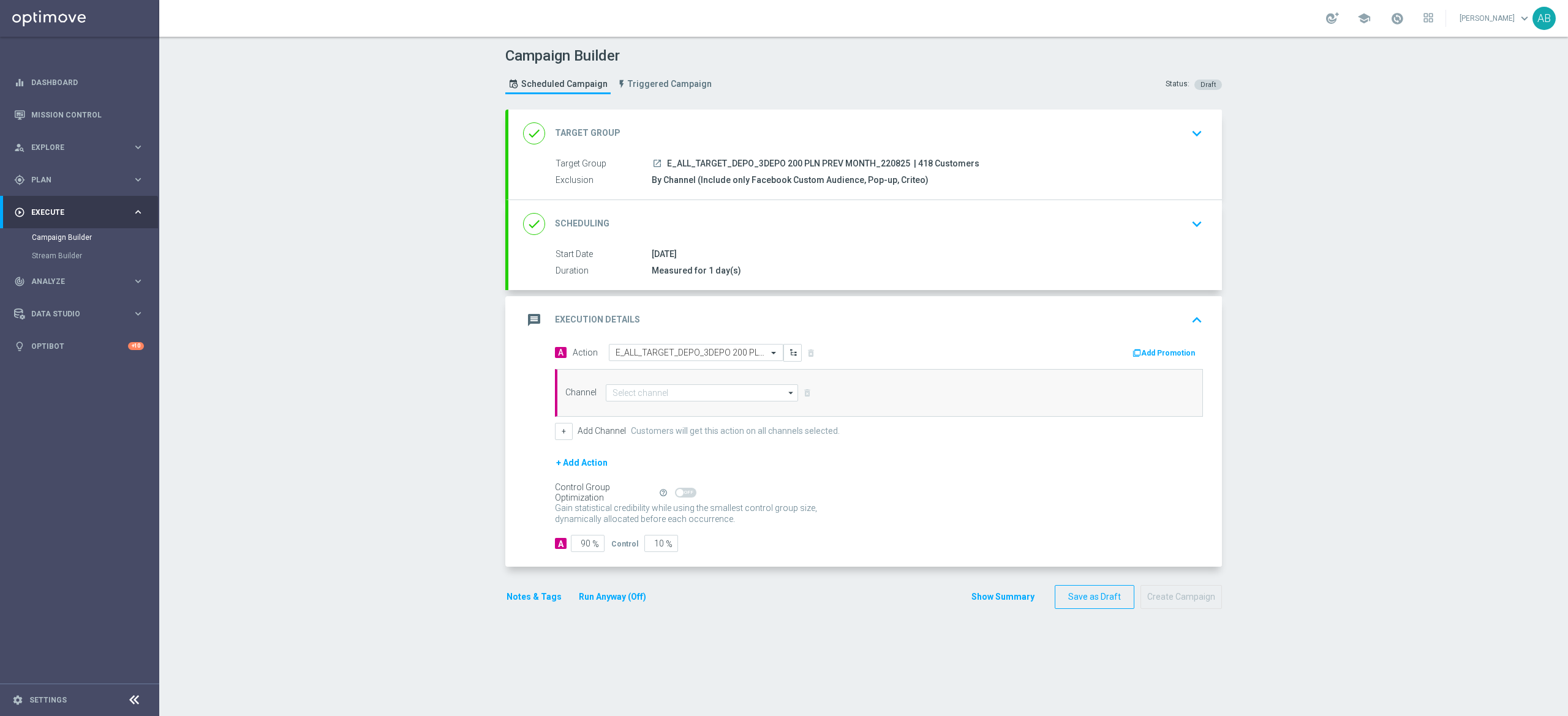
scroll to position [0, 0]
click at [639, 396] on input at bounding box center [702, 393] width 193 height 18
click at [670, 417] on div "Optimail" at bounding box center [712, 410] width 193 height 18
type input "Optimail"
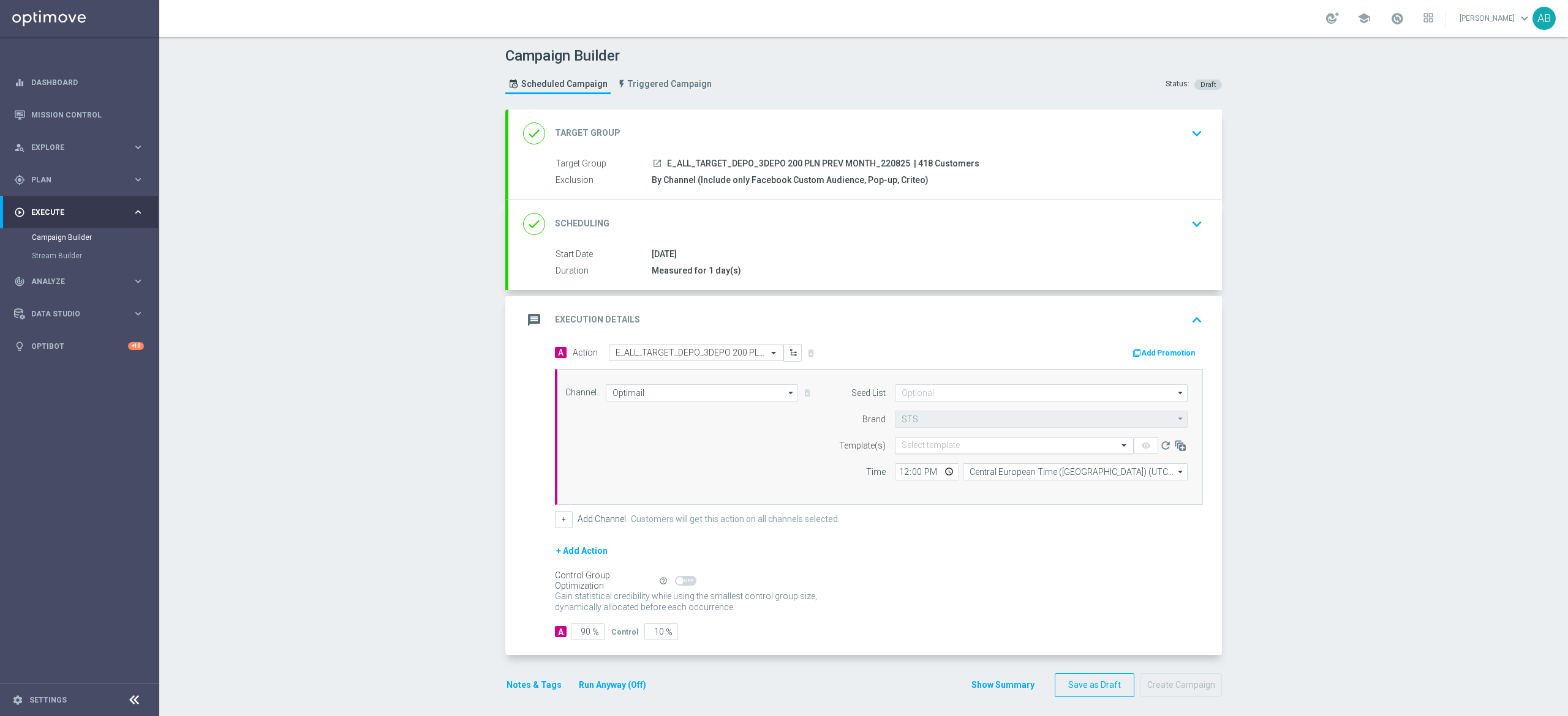
click at [923, 446] on input "text" at bounding box center [1002, 446] width 201 height 10
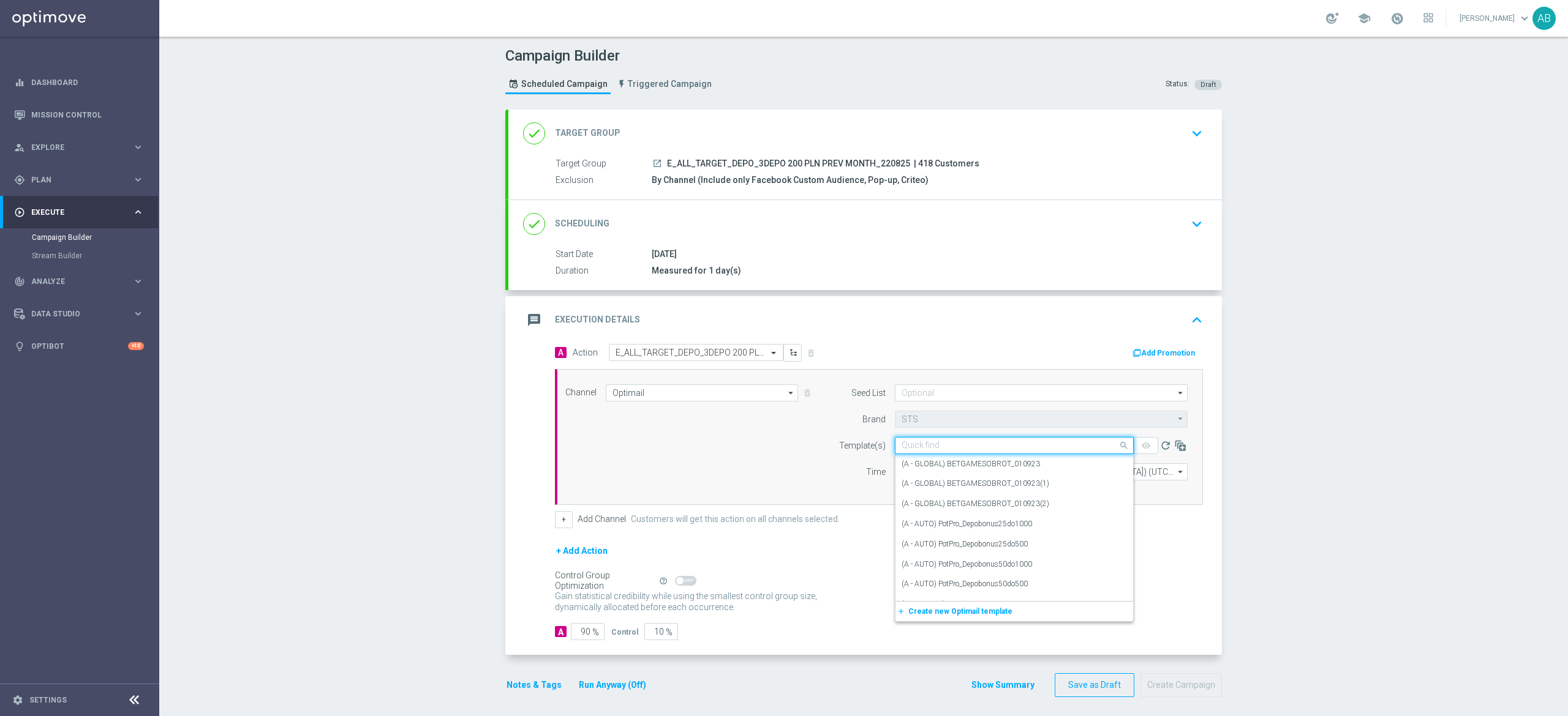
click at [841, 433] on form "Seed List arrow_drop_down Drag here to set row groups Drag here to set column l…" at bounding box center [1009, 433] width 355 height 96
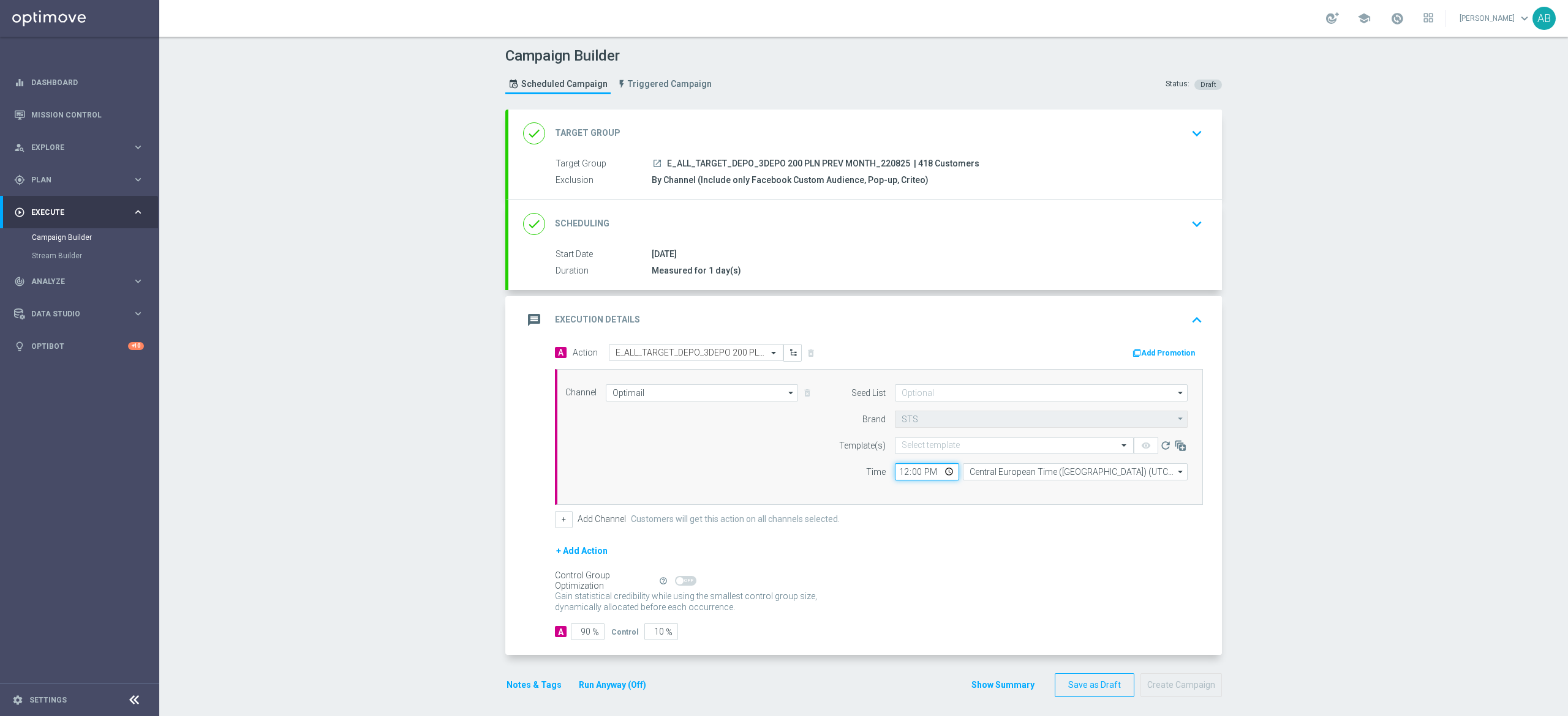
click at [895, 476] on input "12:00" at bounding box center [927, 471] width 64 height 18
type input "16:01"
click at [937, 402] on input at bounding box center [1042, 393] width 293 height 18
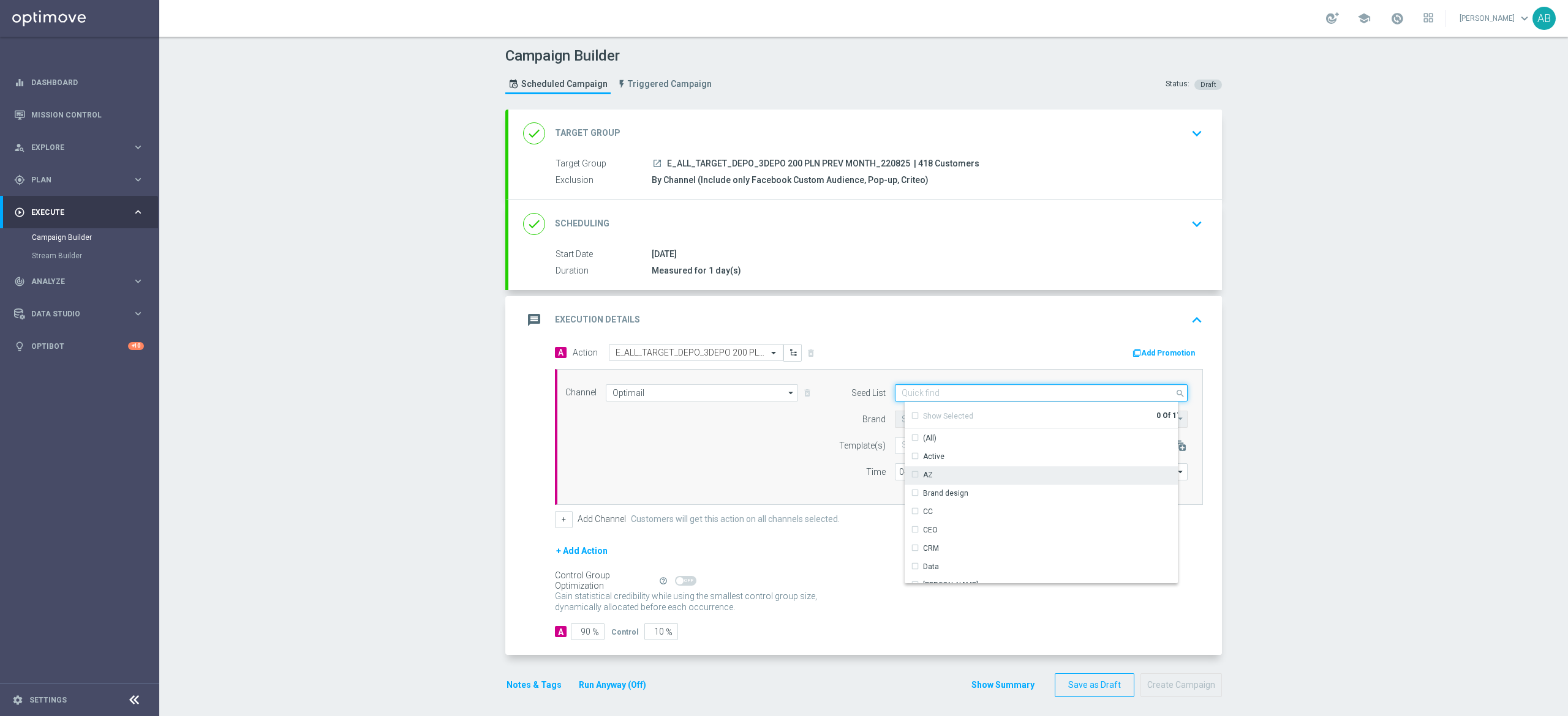
scroll to position [177, 0]
click at [954, 479] on div "Reactivation" at bounding box center [944, 482] width 43 height 11
click at [733, 472] on div "Channel Optimail Optimail arrow_drop_down Drag here to set row groups Drag here…" at bounding box center [876, 437] width 640 height 106
type input "Reactivation"
drag, startPoint x: 562, startPoint y: 523, endPoint x: 572, endPoint y: 523, distance: 10.0
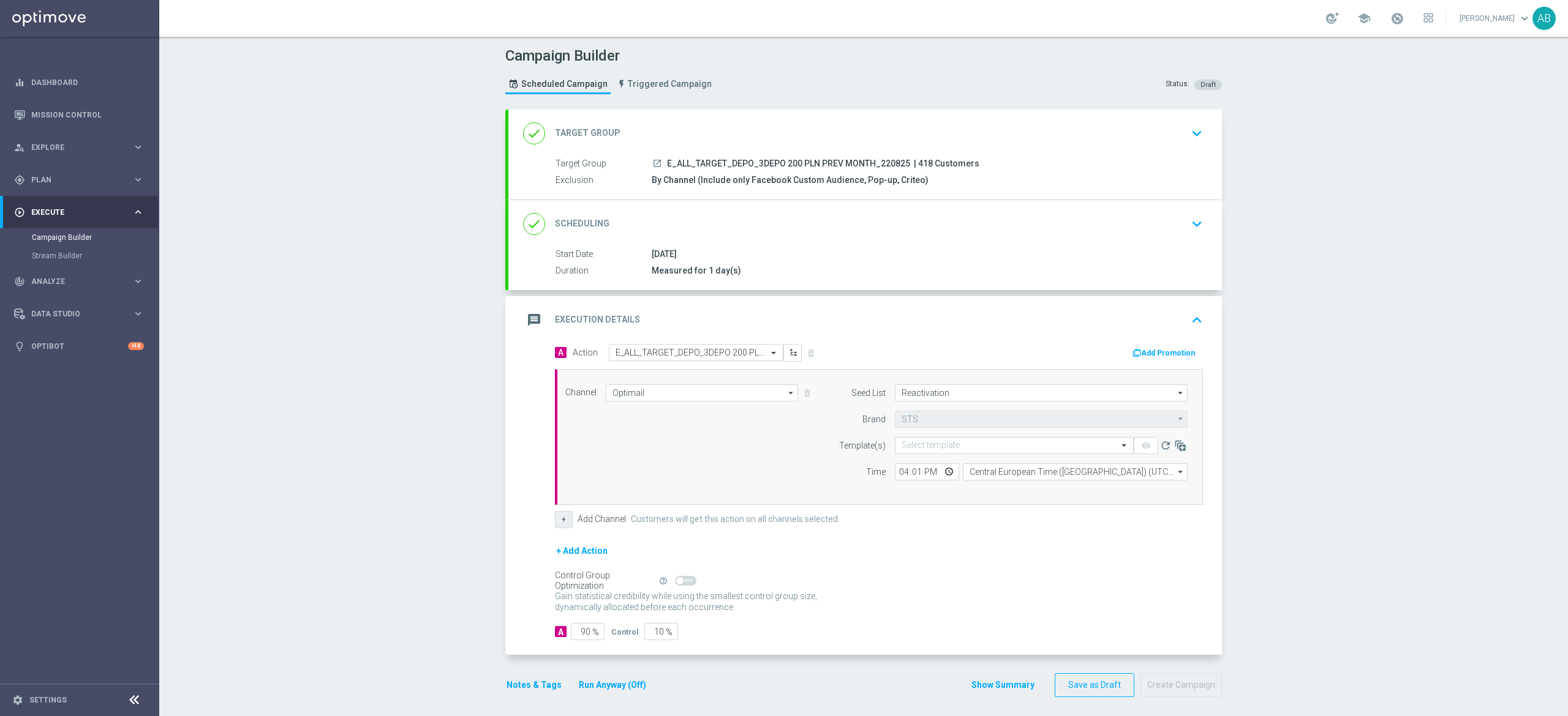
click at [560, 523] on button "+" at bounding box center [563, 520] width 18 height 18
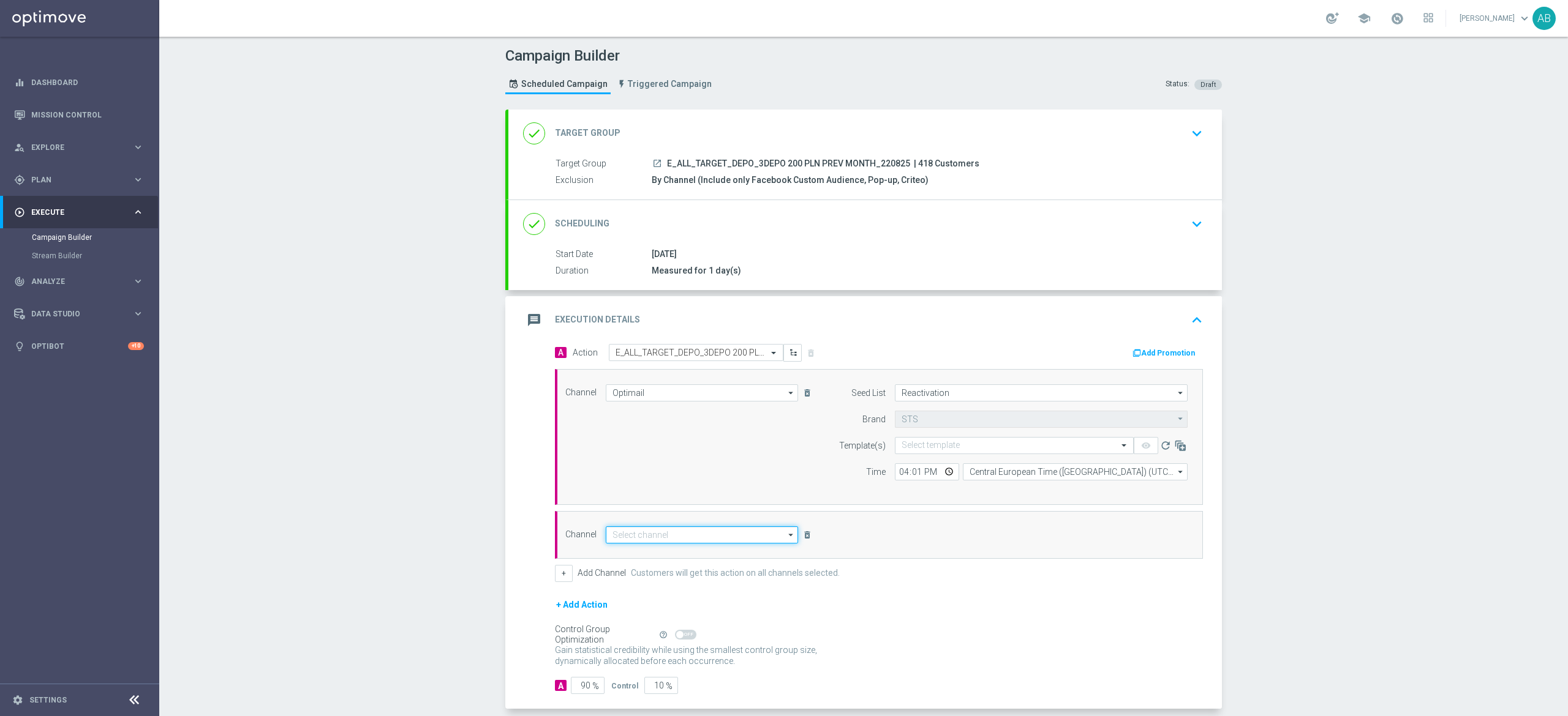
click at [626, 535] on input at bounding box center [702, 534] width 193 height 18
click at [667, 558] on div "Private message" at bounding box center [712, 553] width 193 height 18
type input "Private message"
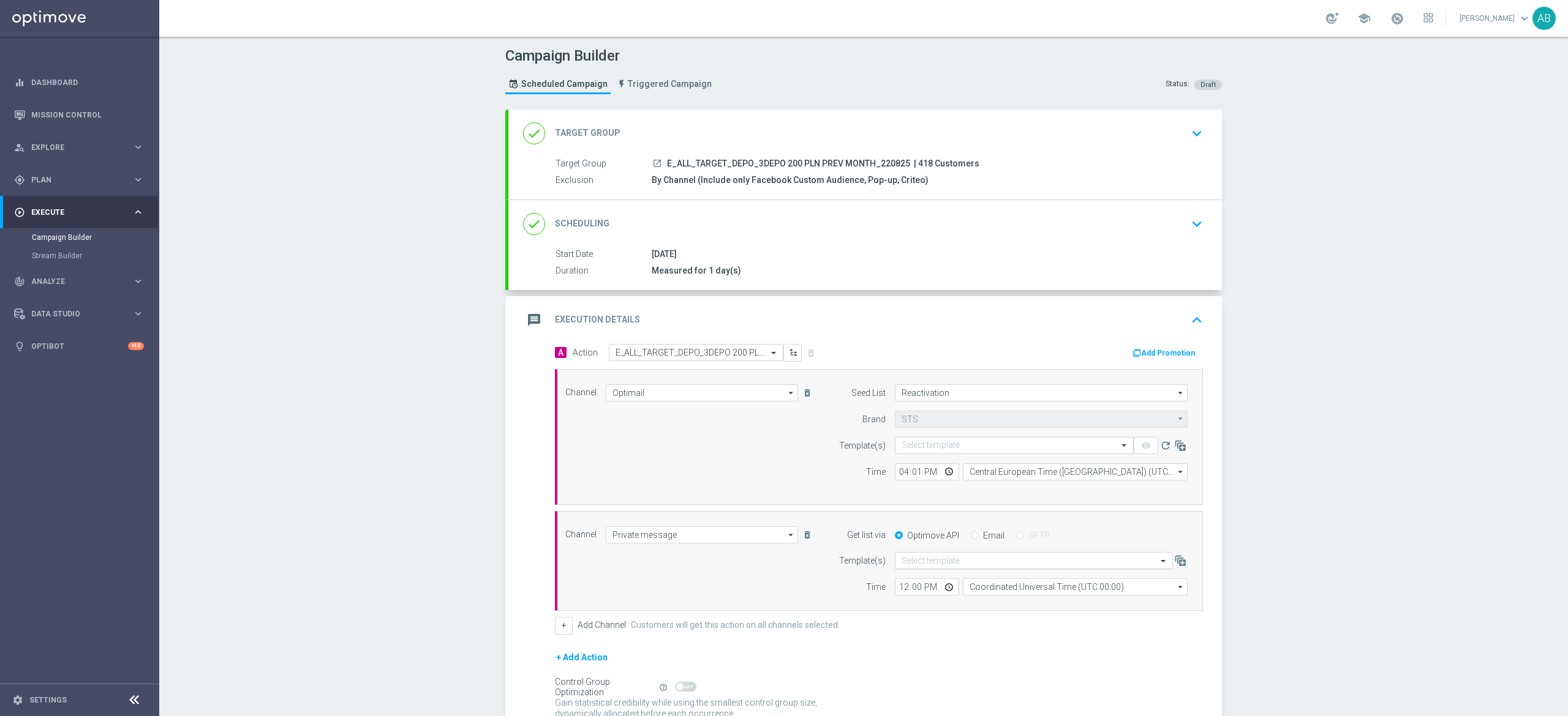
click at [950, 566] on input "text" at bounding box center [1021, 560] width 240 height 10
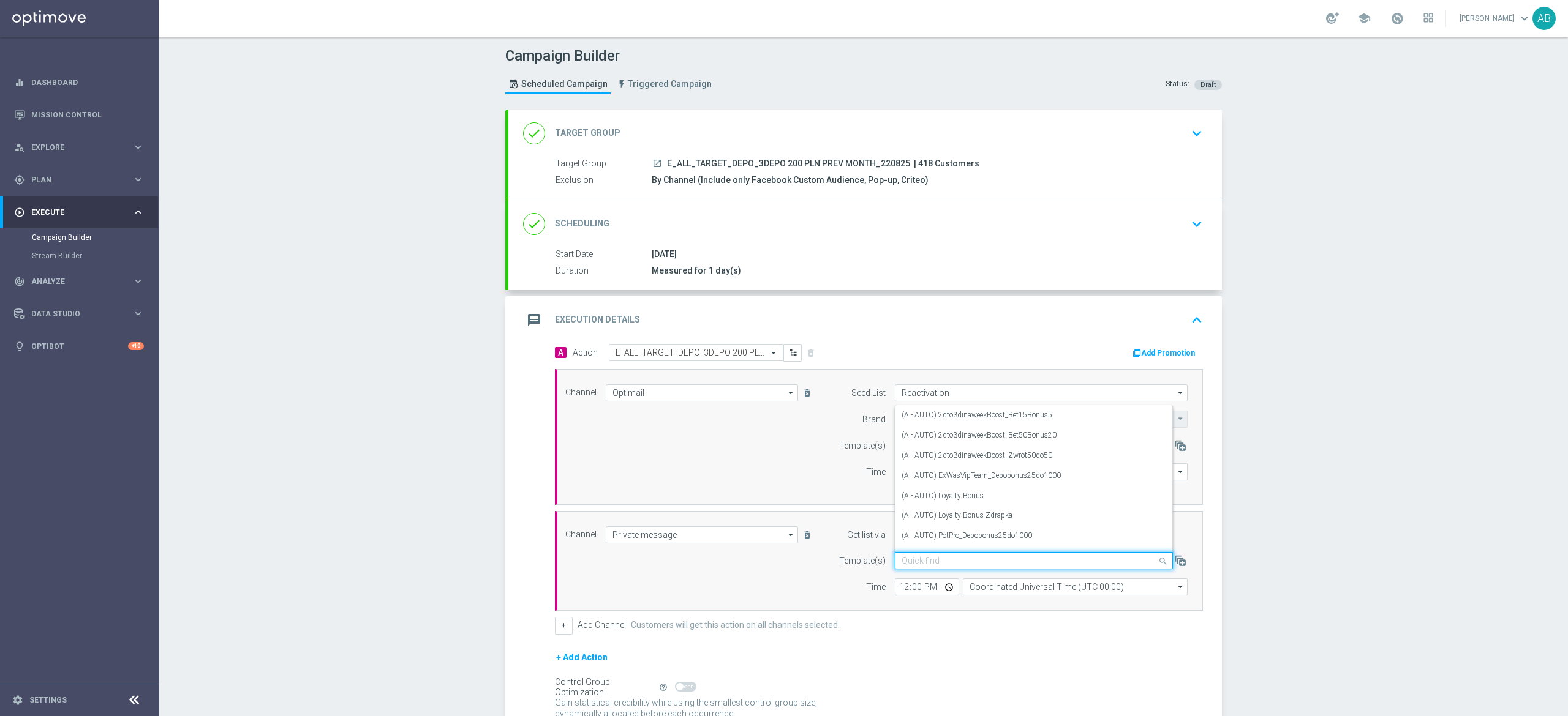
paste input "E_ALL_TARGET_DEPO_3DEPO 200 PLN PREV MONTH_220825"
type input "E_ALL_TARGET_DEPO_3DEPO 200 PLN PREV MONTH_220825"
click at [895, 588] on input "12:00" at bounding box center [927, 587] width 64 height 18
click at [907, 566] on input "text" at bounding box center [1021, 560] width 240 height 10
paste input "E_ALL_TARGET_DEPO_3DEPO 200 PLN PREV MONTH_220825"
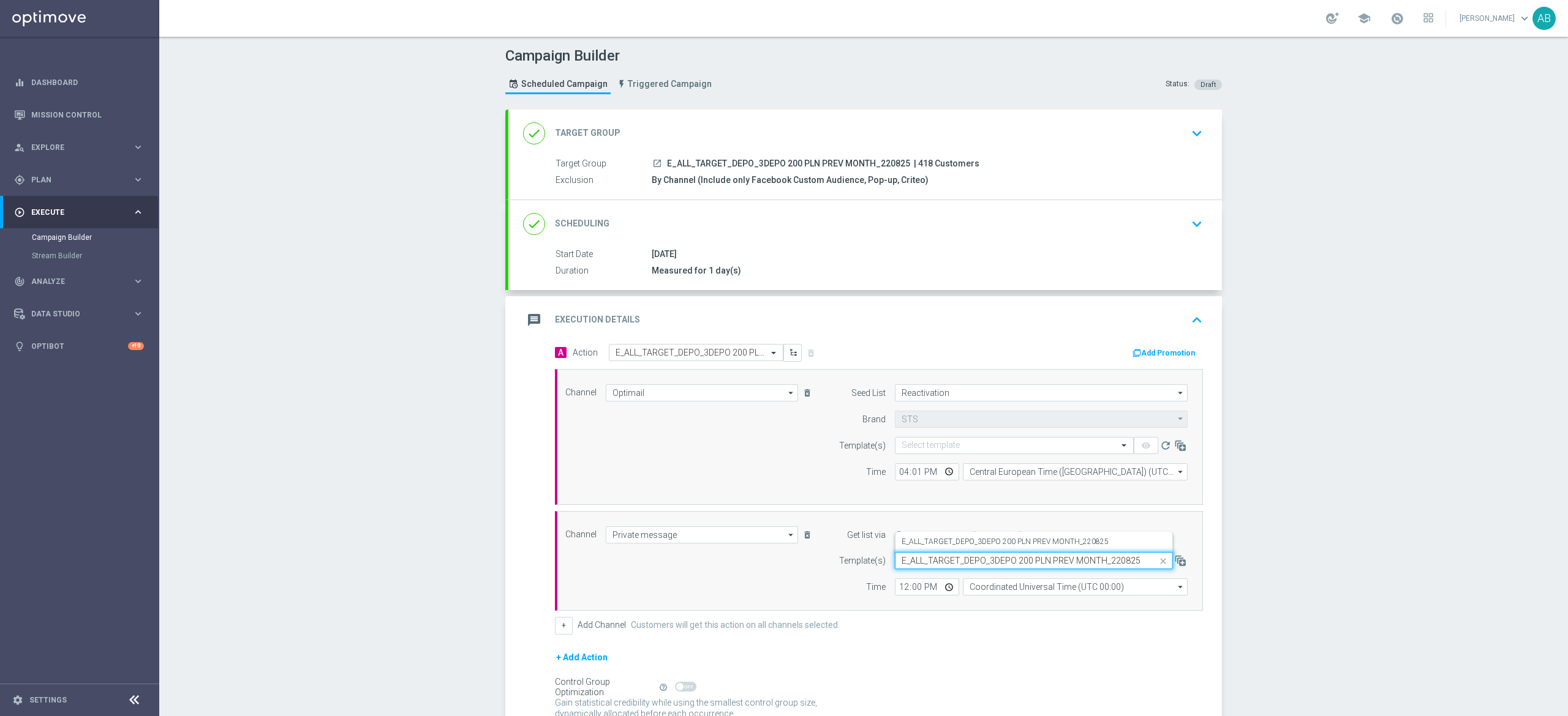
click at [912, 562] on input "E_ALL_TARGET_DEPO_3DEPO 200 PLN PREV MONTH_220825" at bounding box center [1021, 560] width 240 height 10
click at [917, 547] on label "E_ALL_TARGET_DEPO_3DEPO 200 PLN PREV MONTH_220825" at bounding box center [1005, 542] width 207 height 10
type input "E_ALL_TARGET_DEPO_3DEPO 200 PLN PREV MONTH_220825"
click at [897, 590] on input "12:00" at bounding box center [927, 587] width 64 height 18
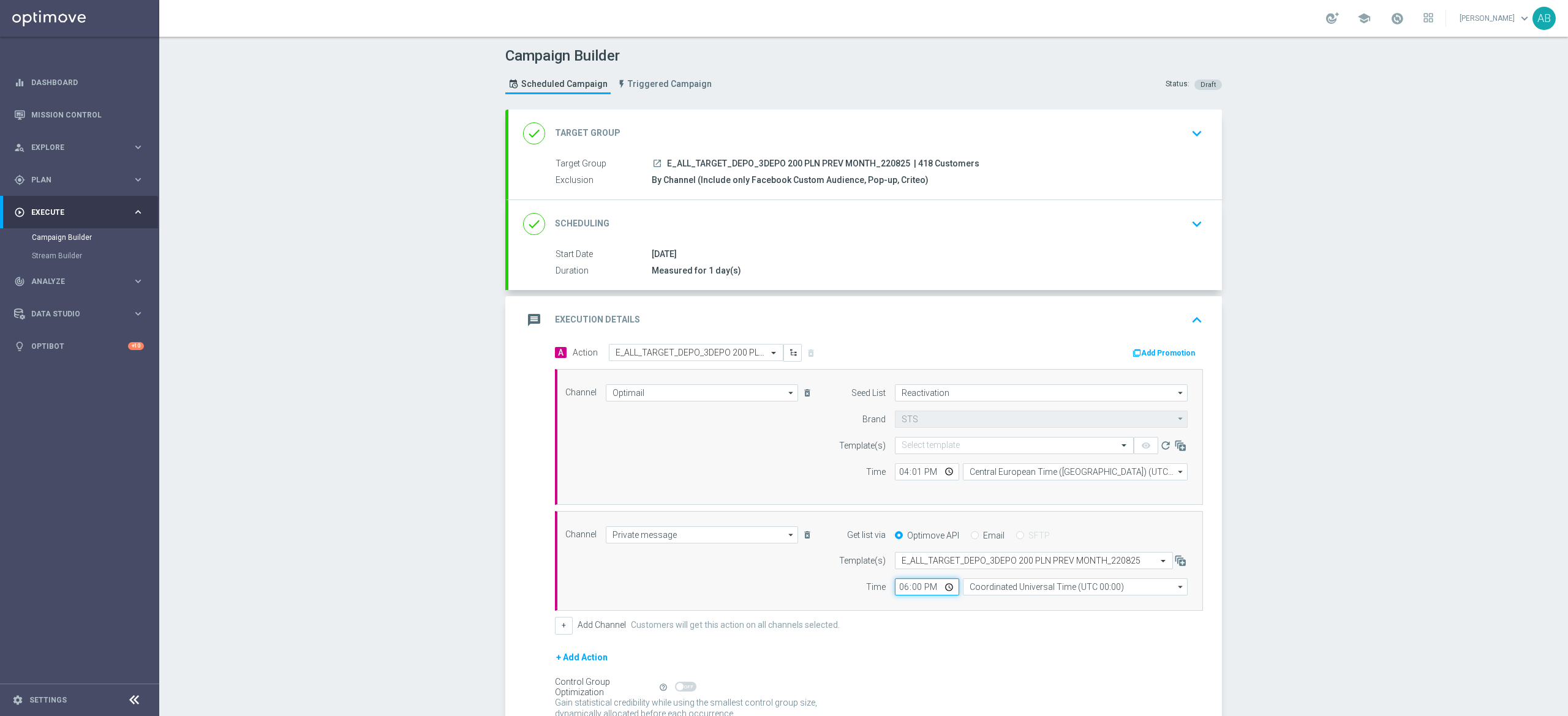
type input "18:01"
click at [998, 594] on input "Coordinated Universal Time (UTC 00:00)" at bounding box center [1075, 587] width 225 height 18
click at [1007, 605] on div "Central European Time (Warsaw) (UTC +02:00)" at bounding box center [1079, 605] width 200 height 11
type input "Central European Time (Warsaw) (UTC +02:00)"
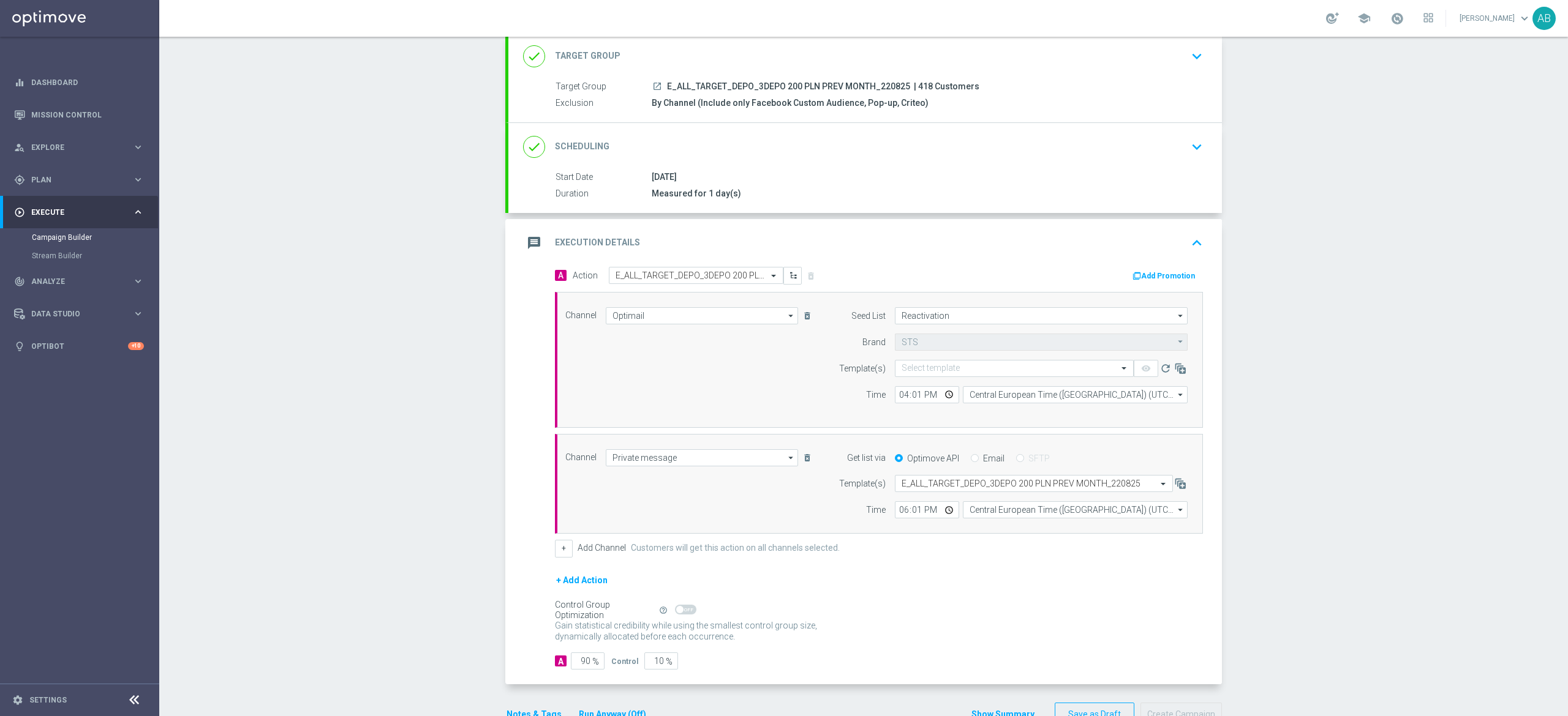
scroll to position [116, 0]
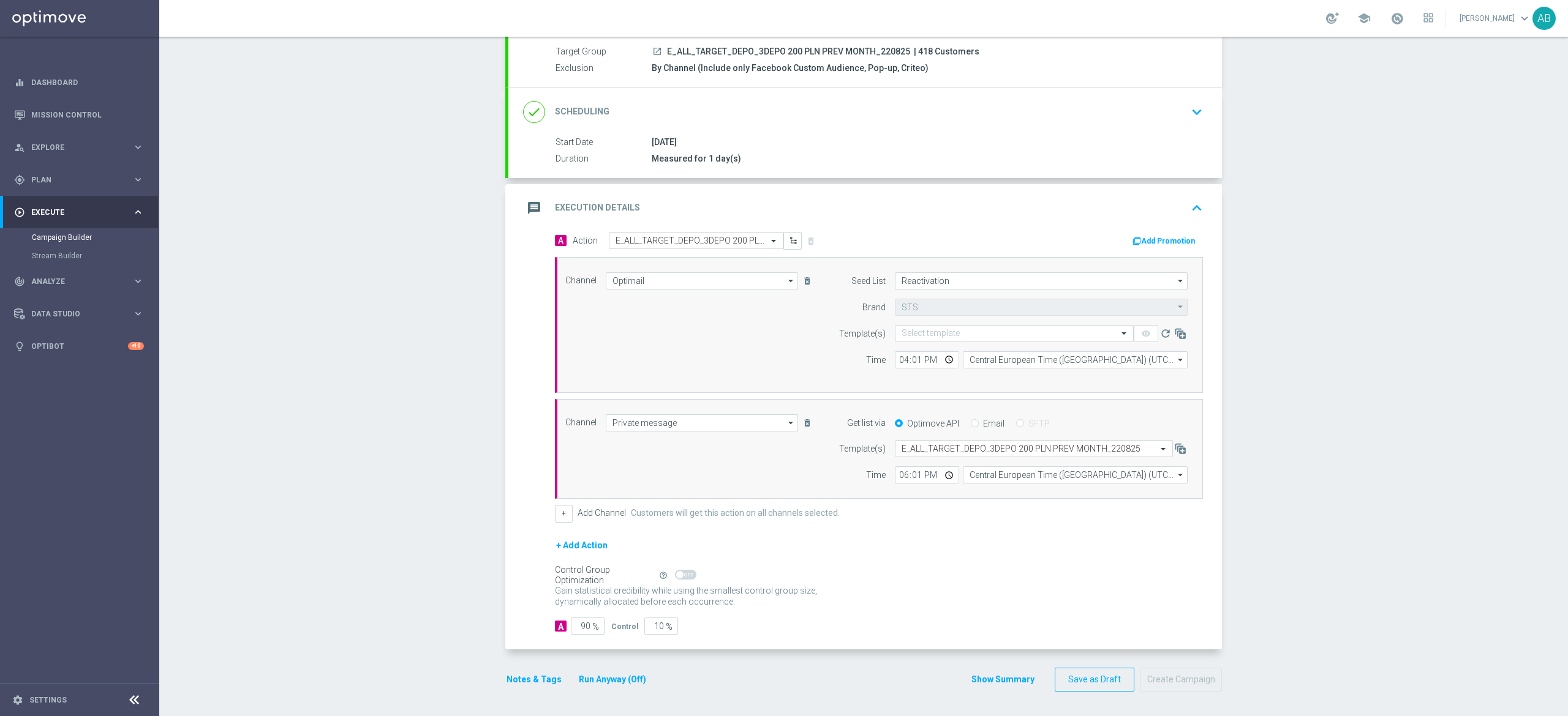
click at [518, 678] on button "Notes & Tags" at bounding box center [534, 680] width 57 height 16
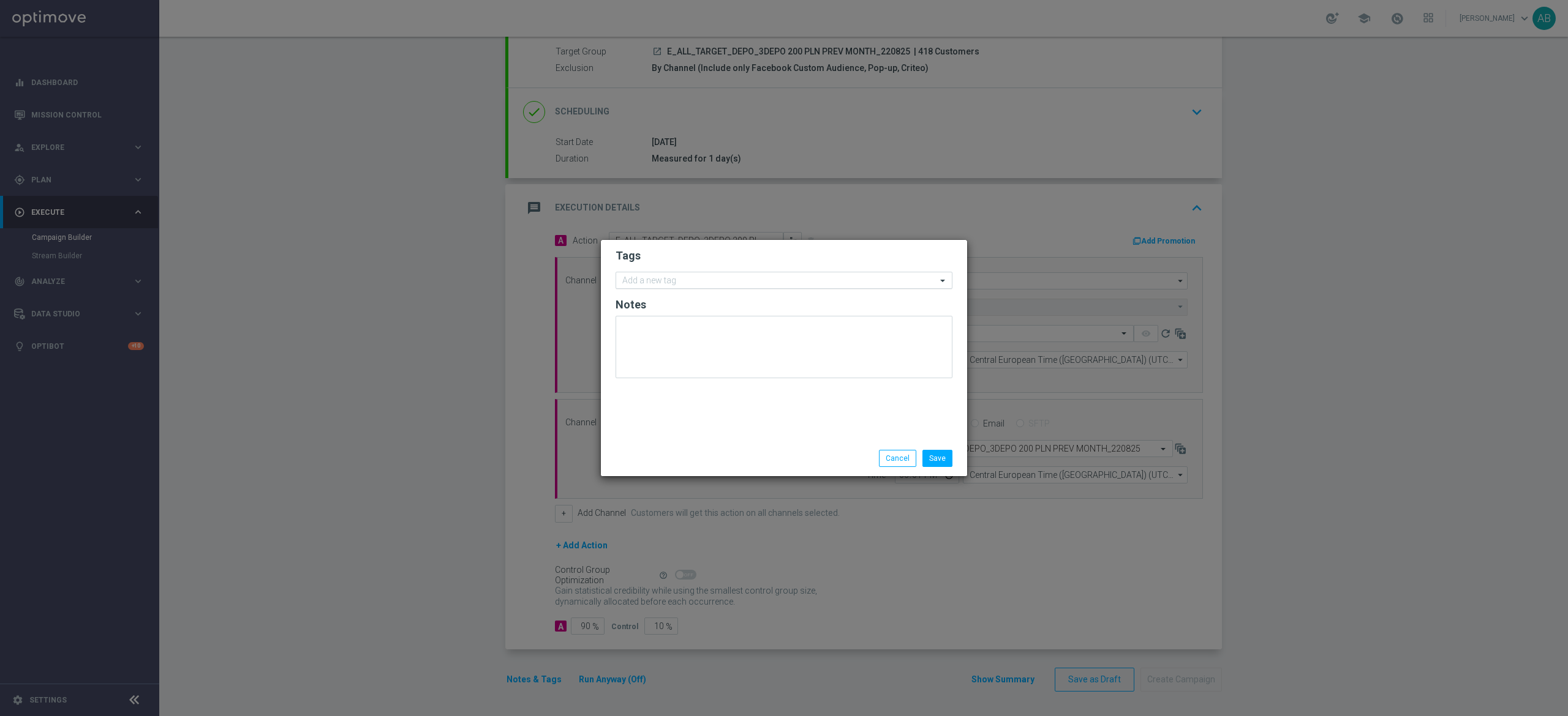
click at [684, 273] on div "Add a new tag" at bounding box center [777, 281] width 321 height 16
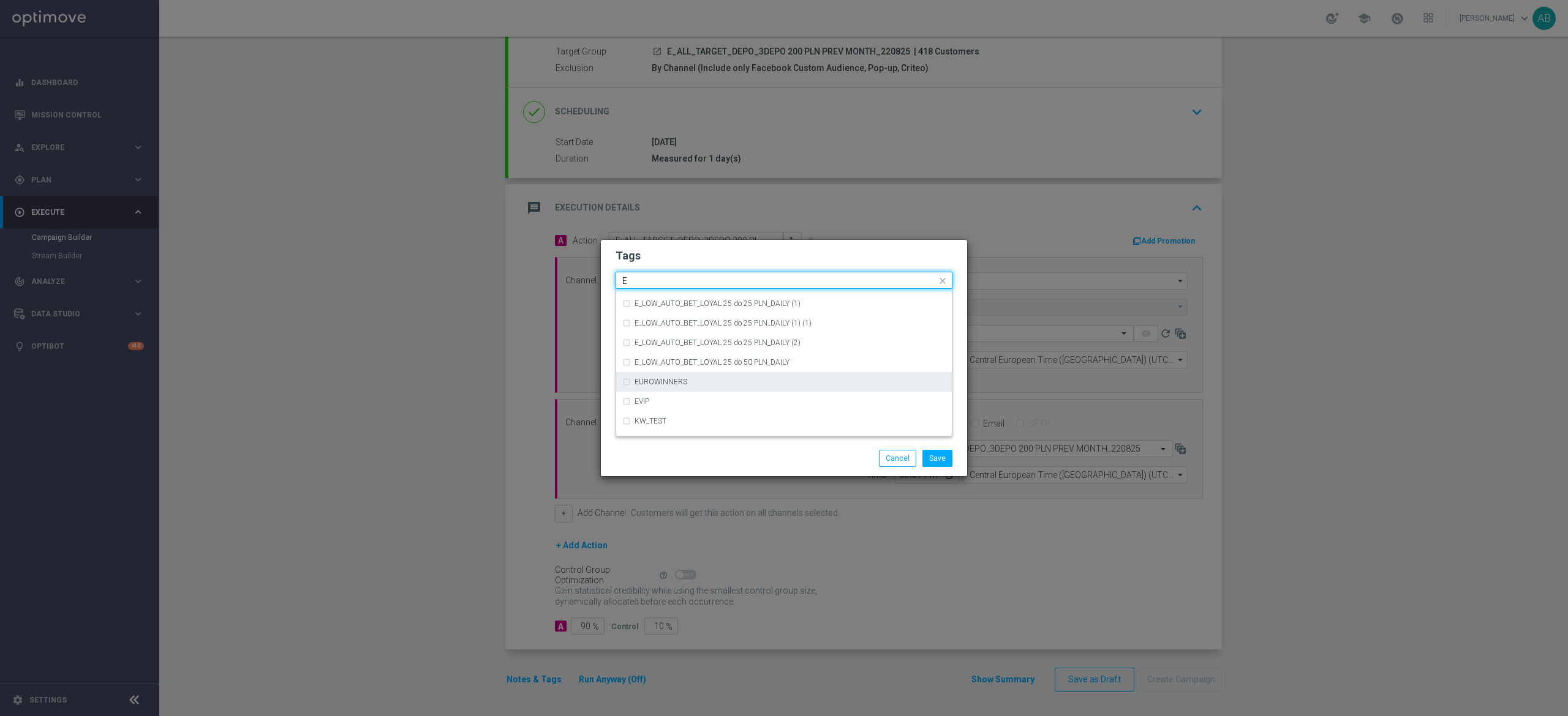
scroll to position [1715, 0]
click at [657, 346] on div "E" at bounding box center [790, 347] width 311 height 7
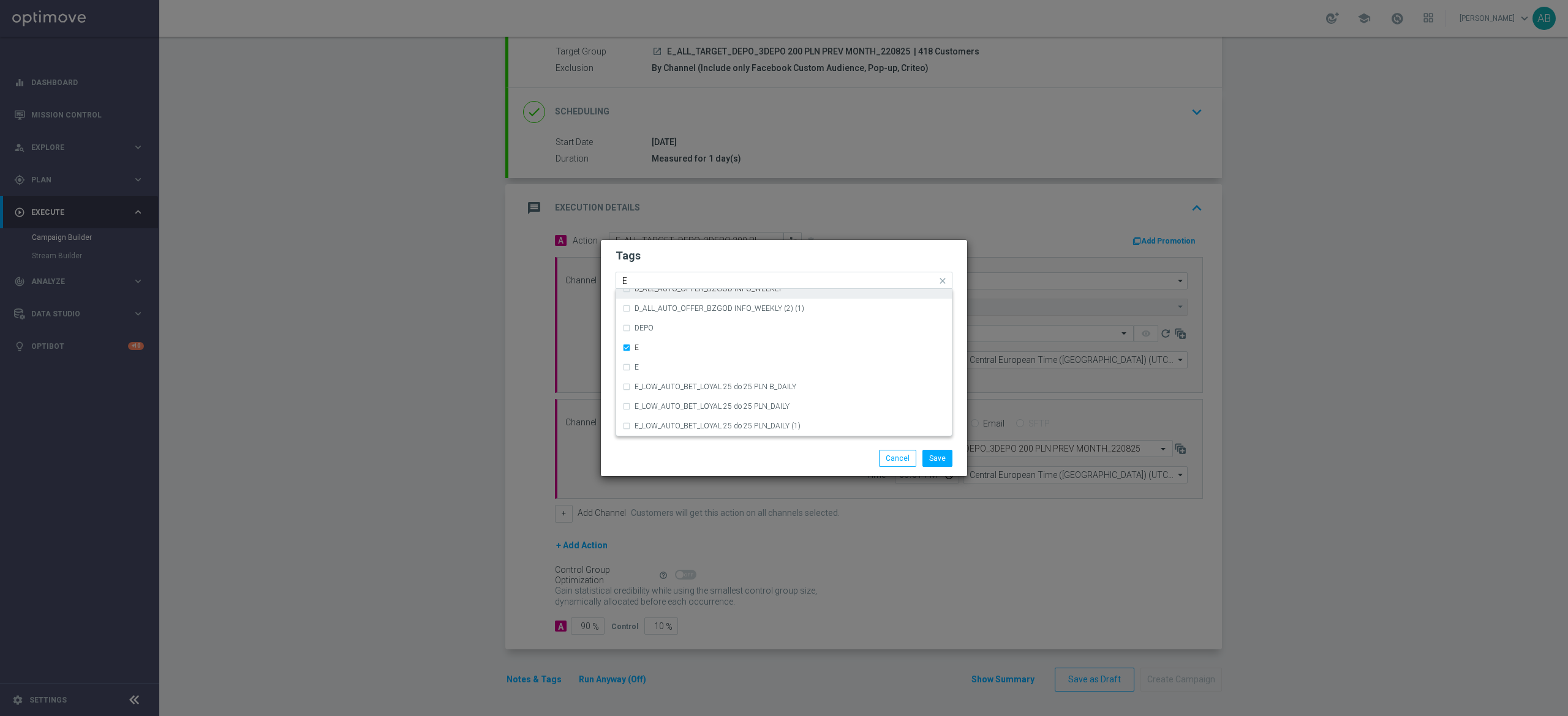
click at [661, 281] on input "E" at bounding box center [779, 281] width 314 height 10
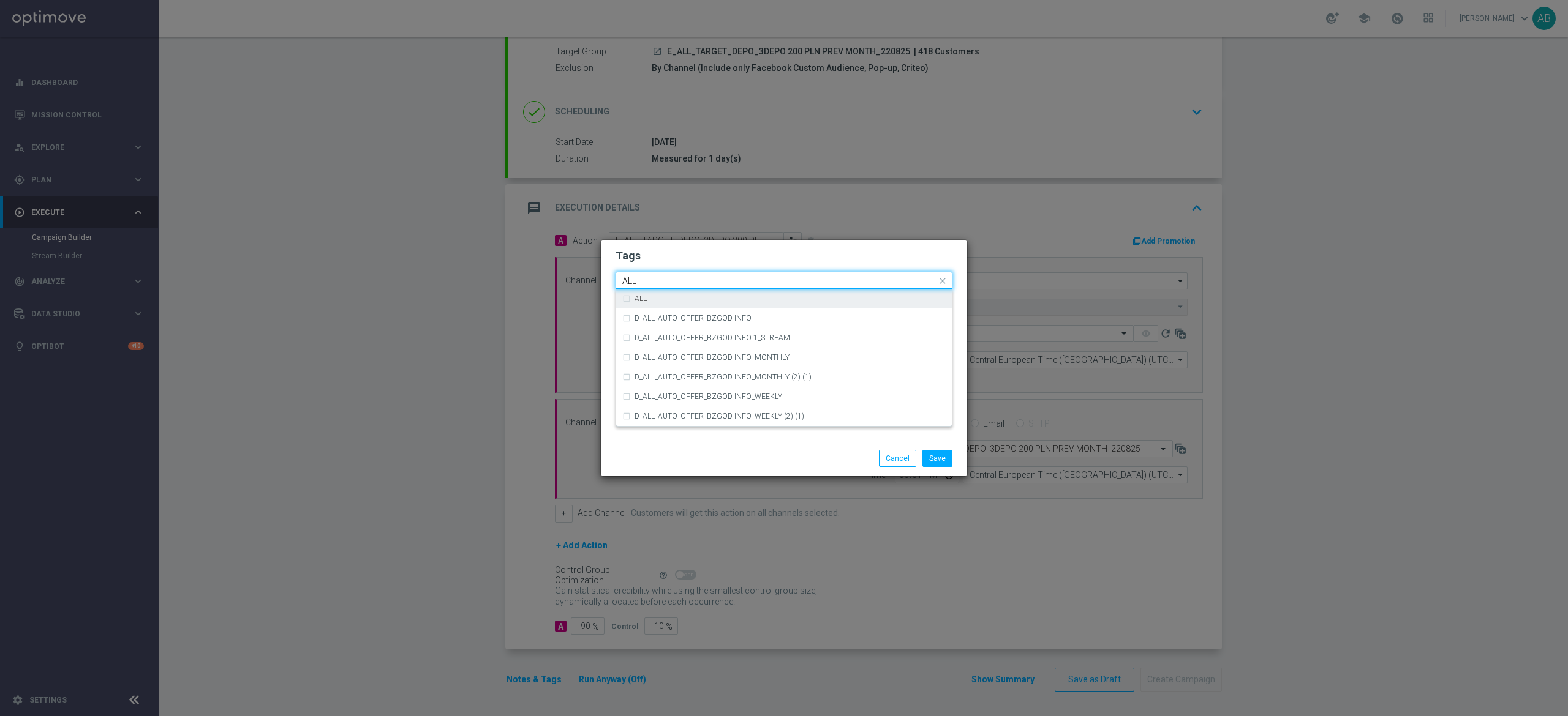
scroll to position [0, 0]
click at [691, 303] on div "ALL" at bounding box center [784, 298] width 323 height 19
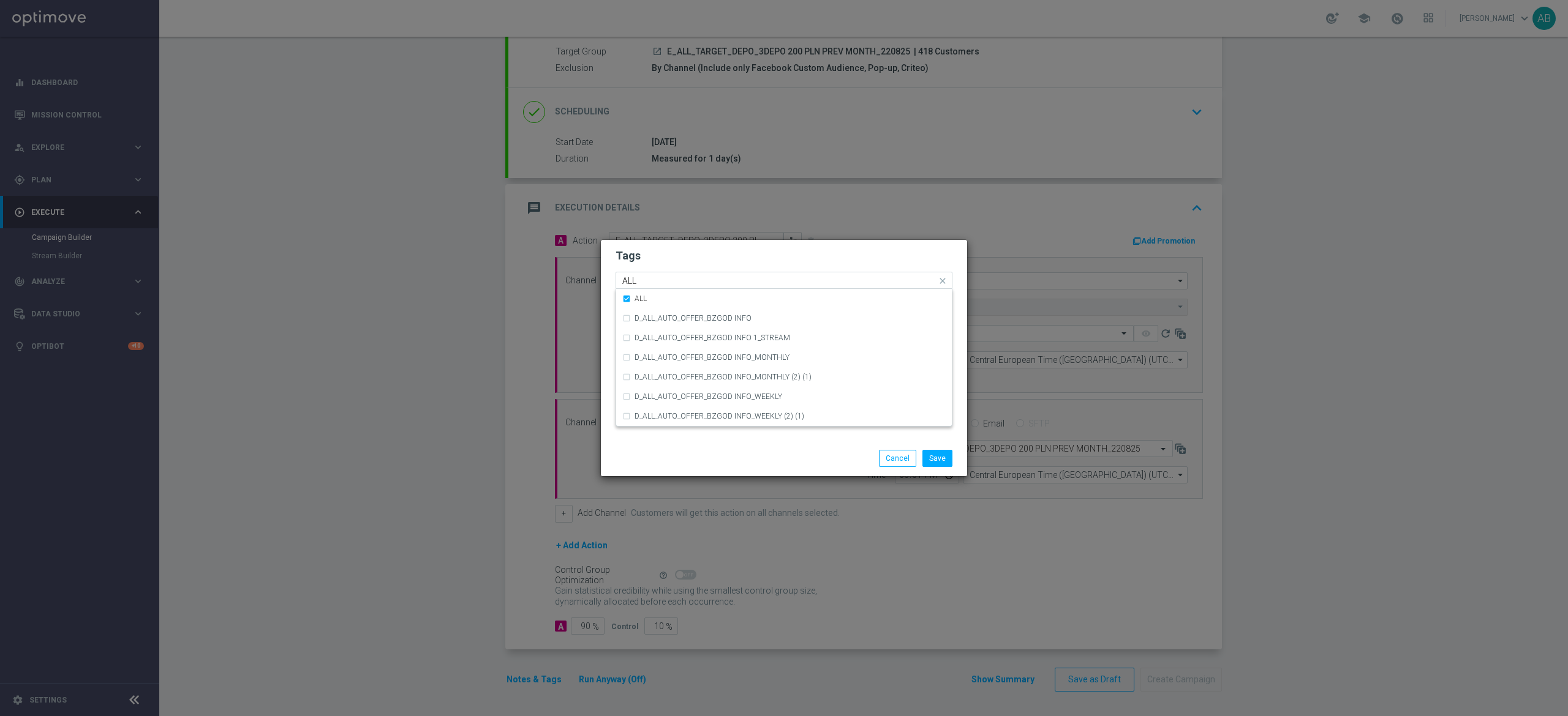
click at [692, 283] on input "ALL" at bounding box center [779, 281] width 314 height 10
type input "A"
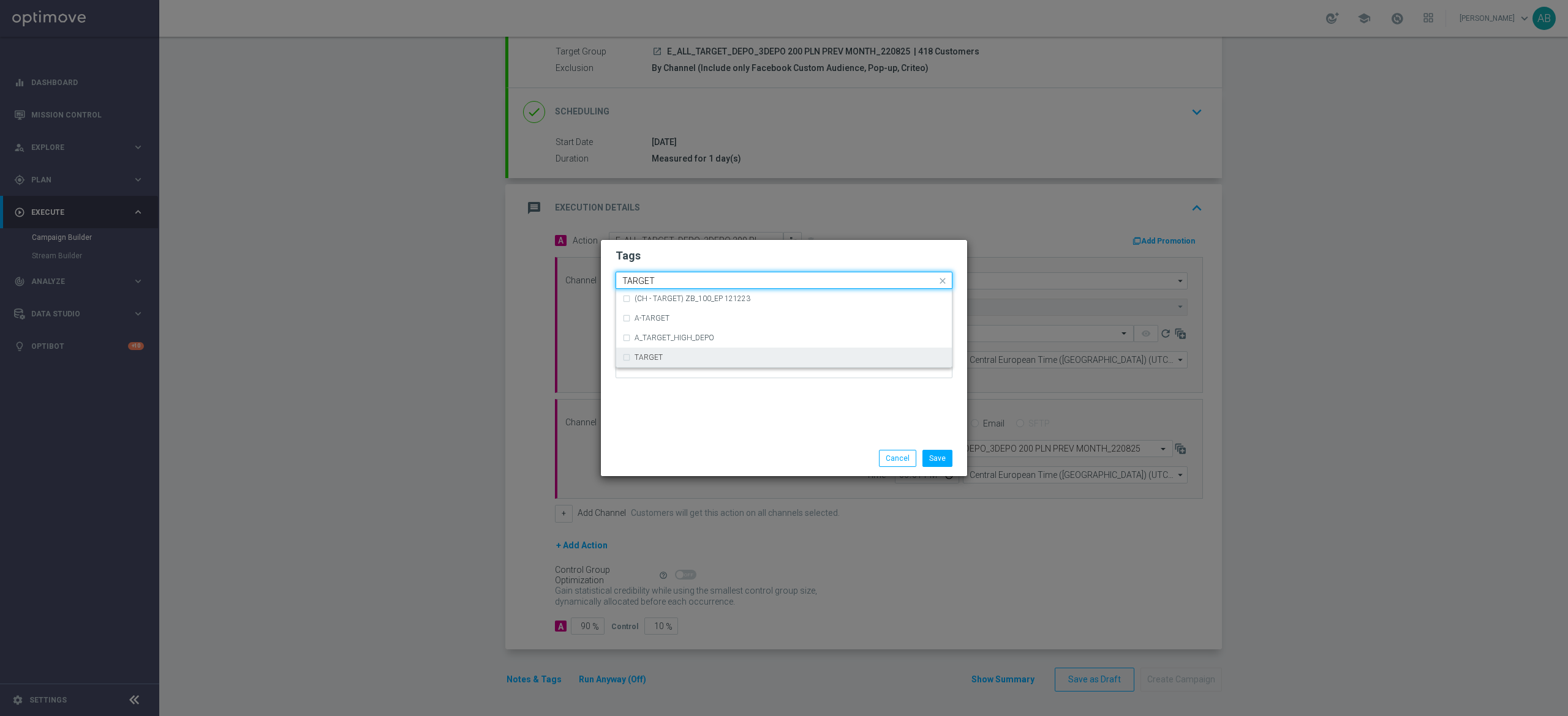
click at [691, 361] on div "TARGET" at bounding box center [790, 358] width 311 height 7
click at [666, 277] on input "TARGET" at bounding box center [779, 281] width 314 height 10
type input "T"
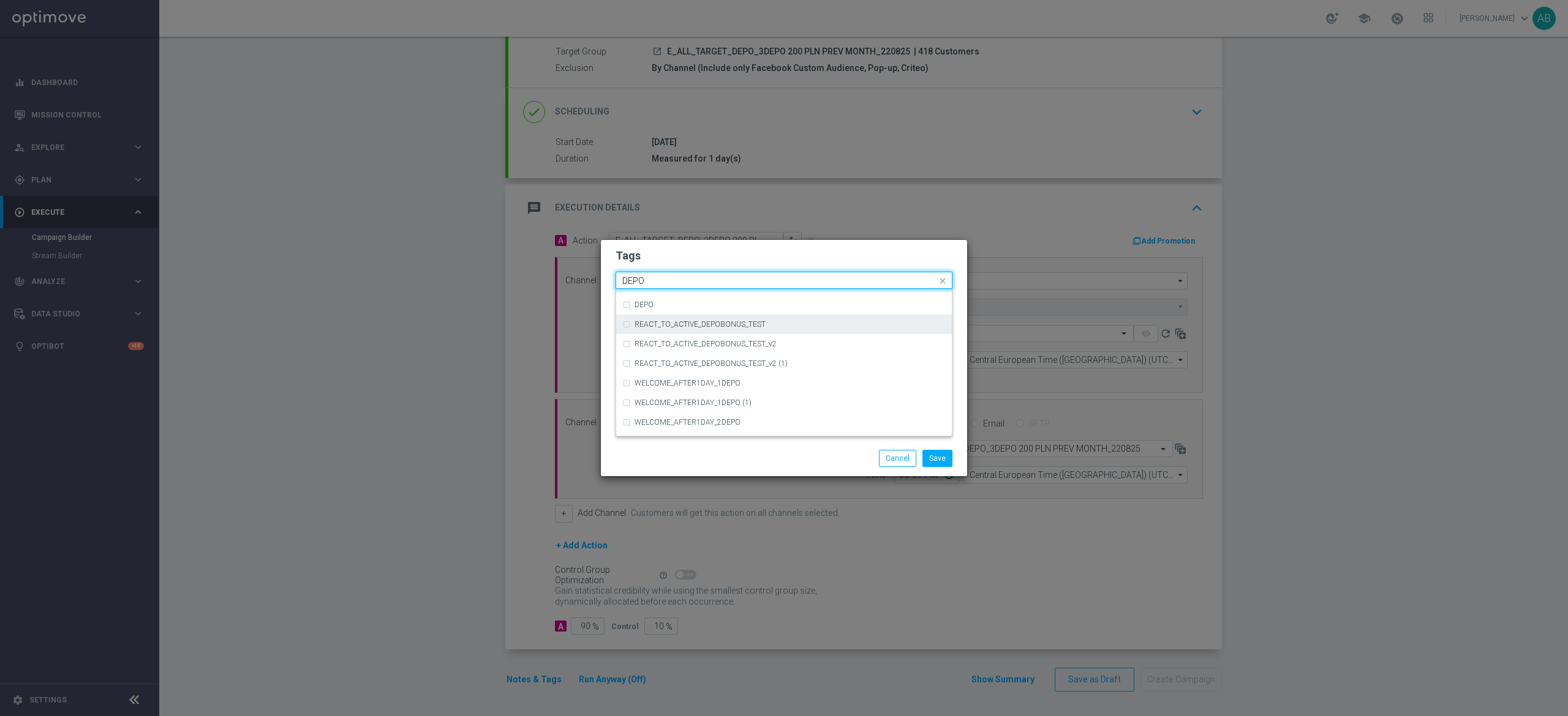
scroll to position [490, 0]
click at [665, 358] on div "DEPO" at bounding box center [790, 358] width 311 height 7
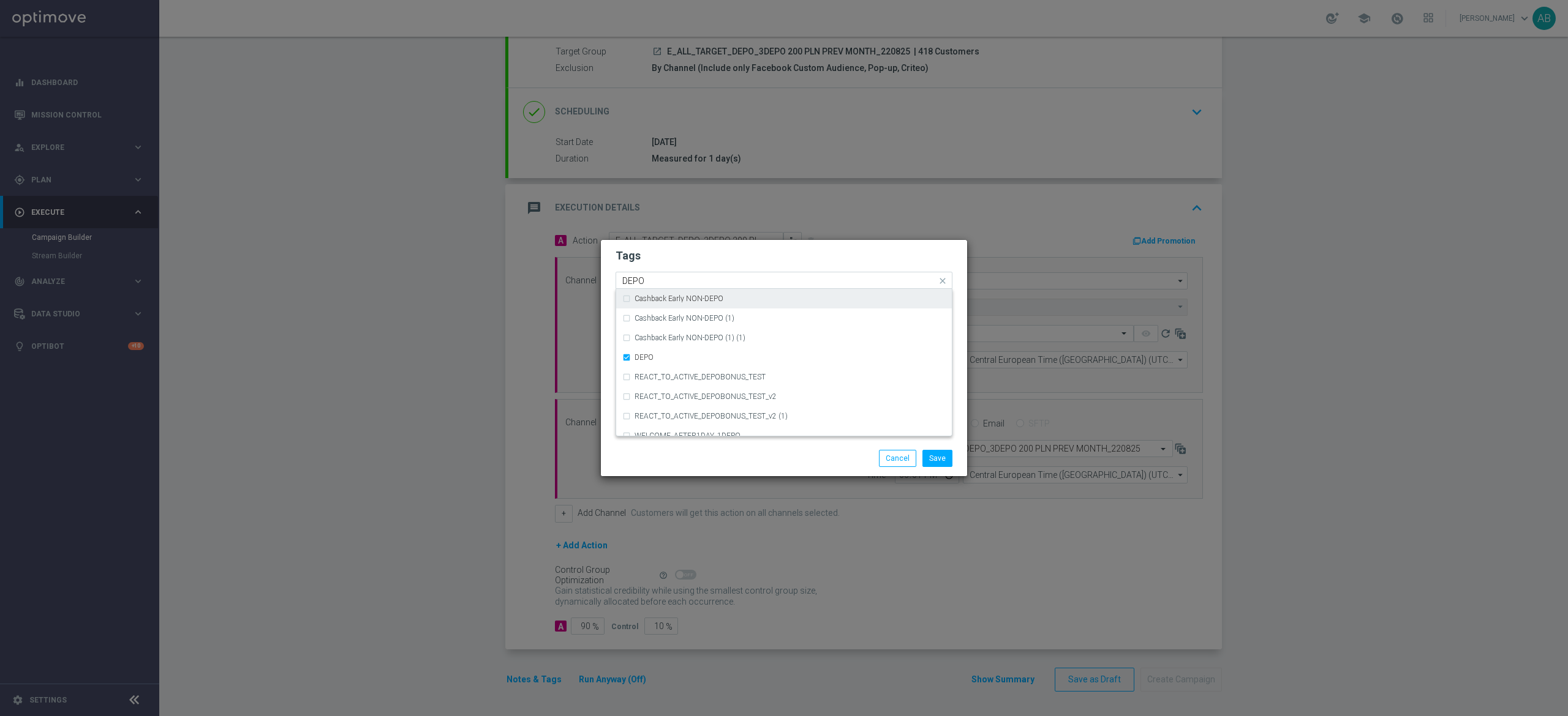
click at [654, 279] on input "DEPO" at bounding box center [779, 281] width 314 height 10
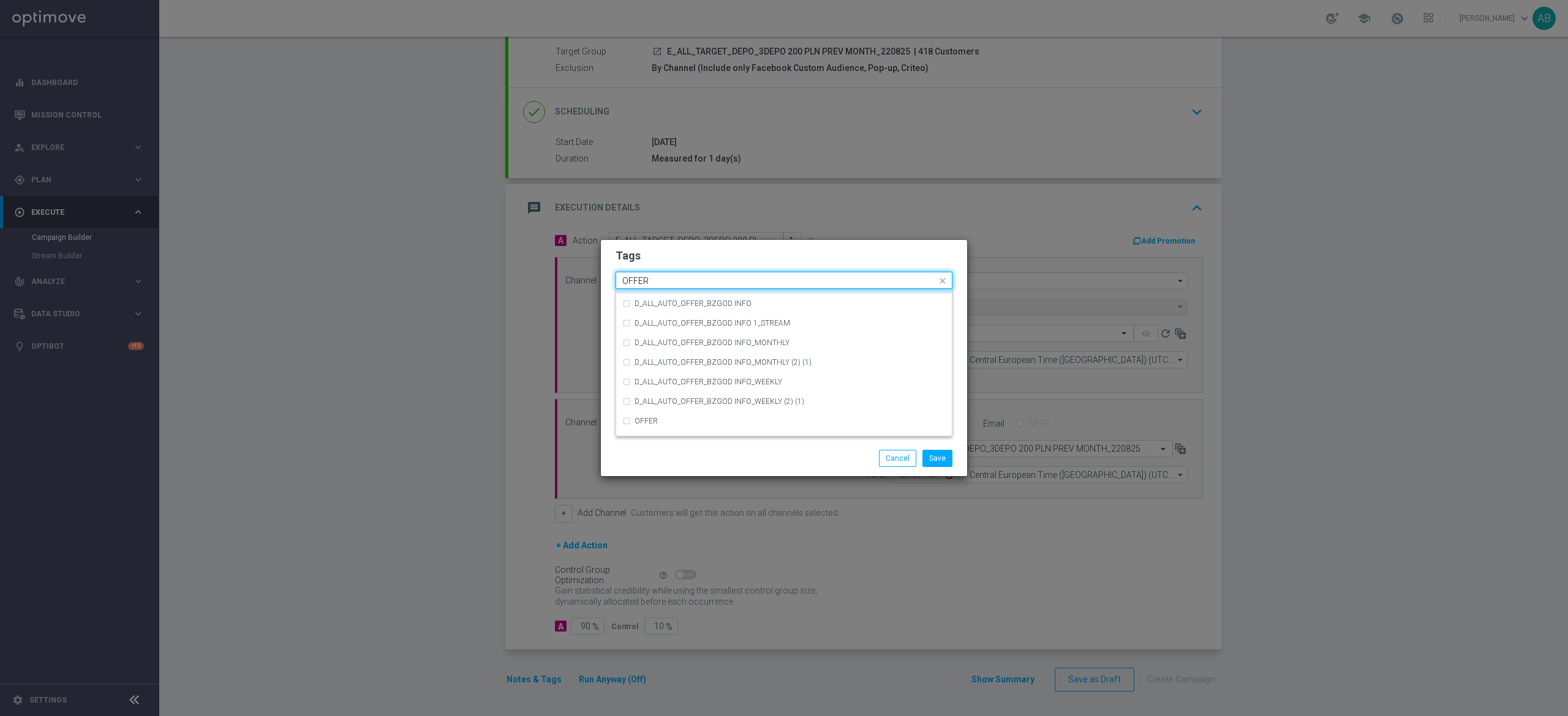
scroll to position [0, 0]
click at [681, 415] on div "OFFER" at bounding box center [790, 417] width 311 height 7
type input "OFFER"
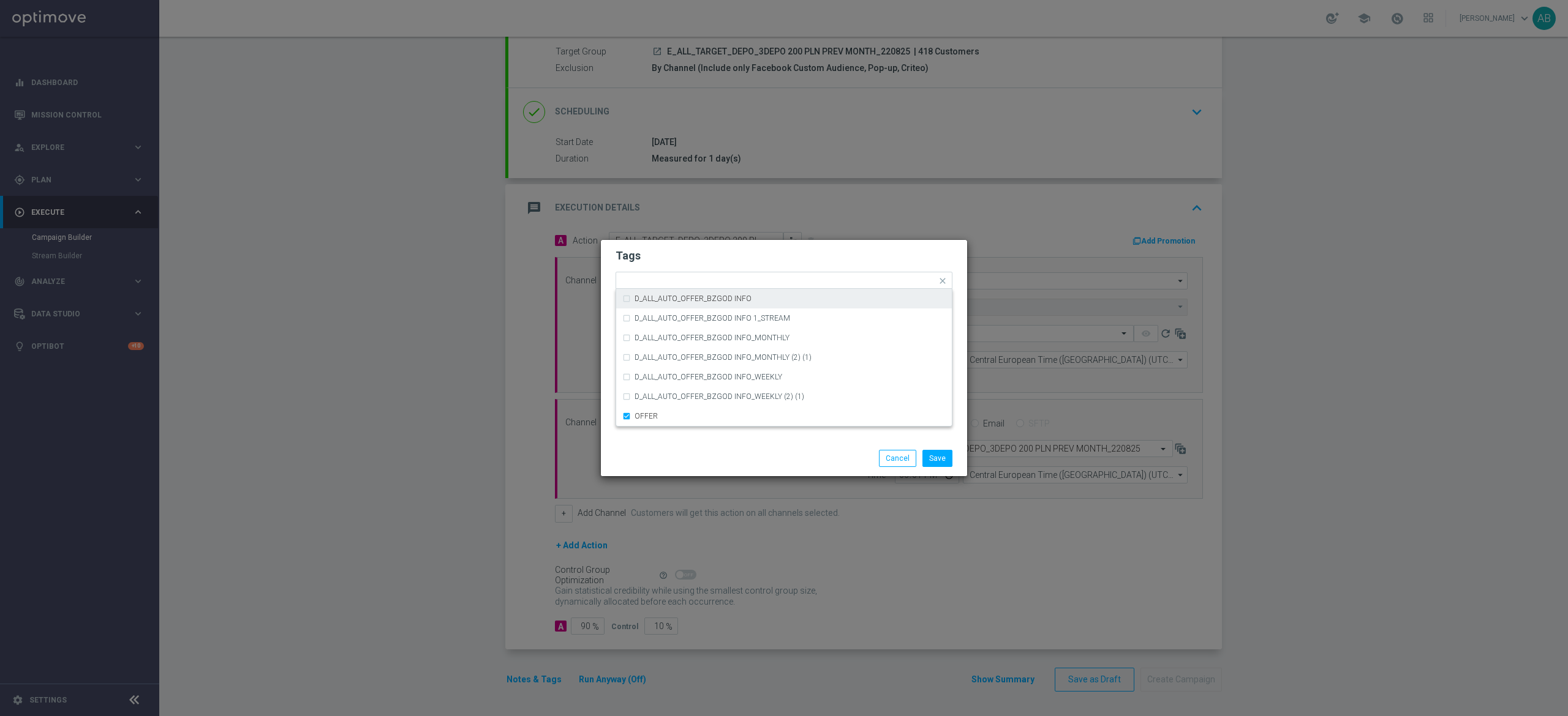
click at [714, 266] on form "Tags Quick find × E × ALL × TARGET × DEPO × OFFER D_ALL_AUTO_OFFER_BZGOD INFO D…" at bounding box center [784, 316] width 337 height 142
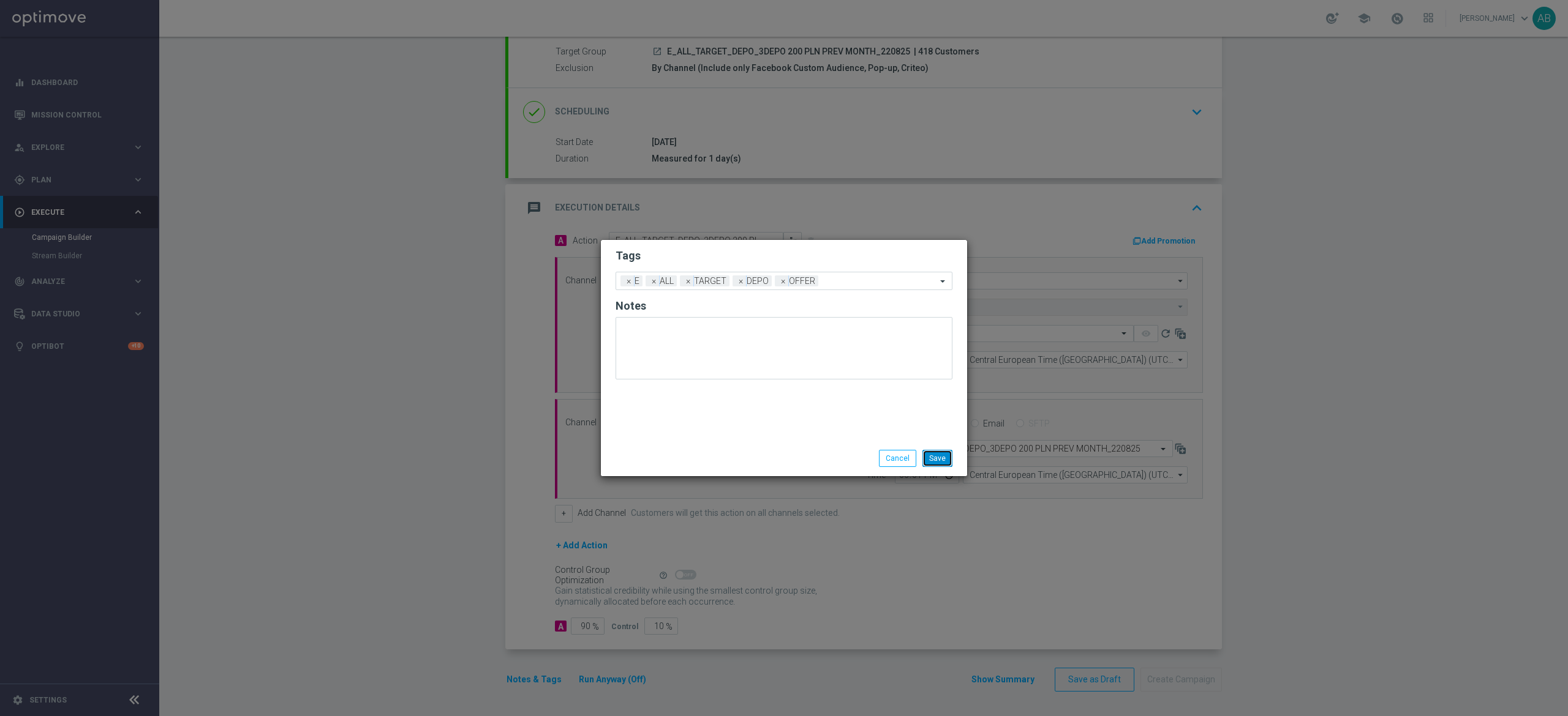
click at [932, 463] on button "Save" at bounding box center [938, 458] width 30 height 18
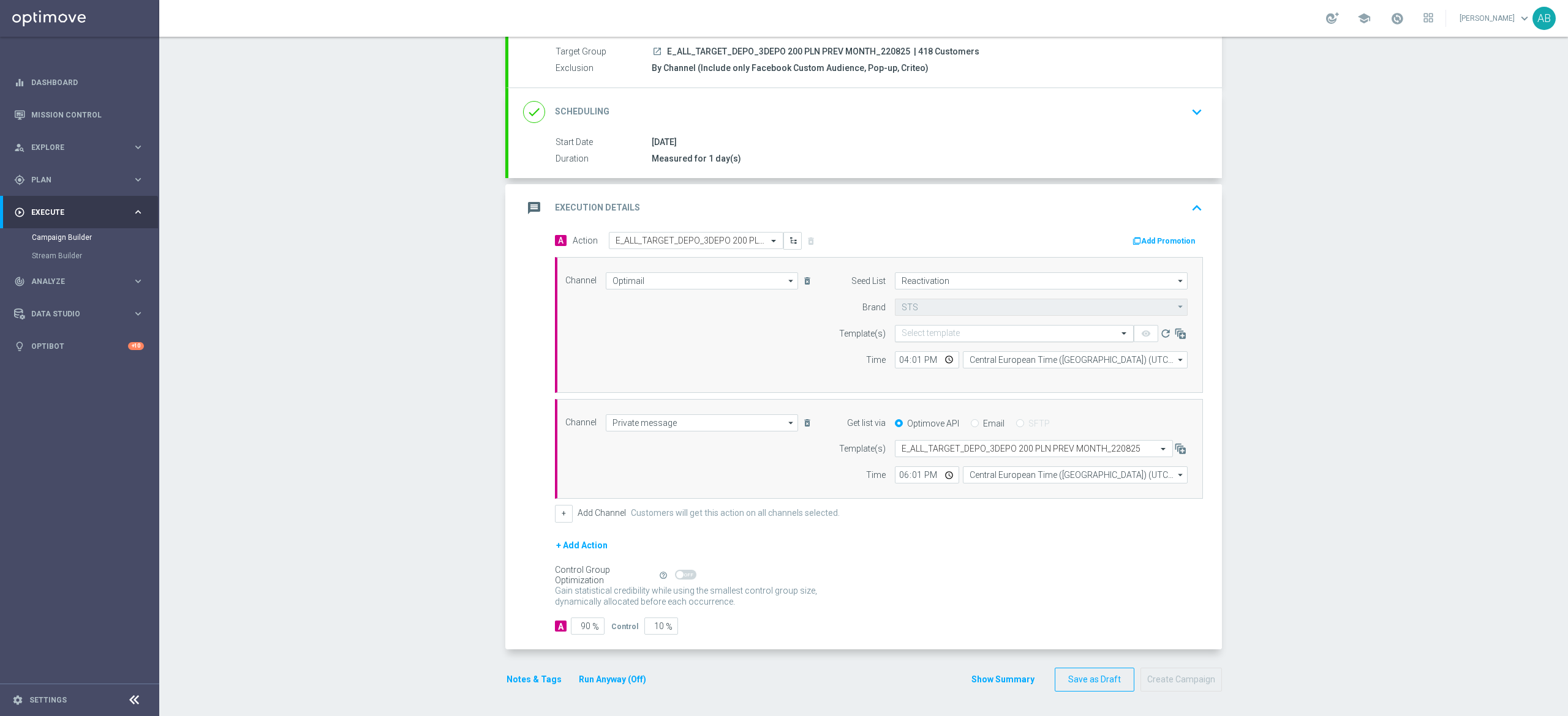
click at [917, 337] on div "Select template" at bounding box center [1015, 333] width 239 height 18
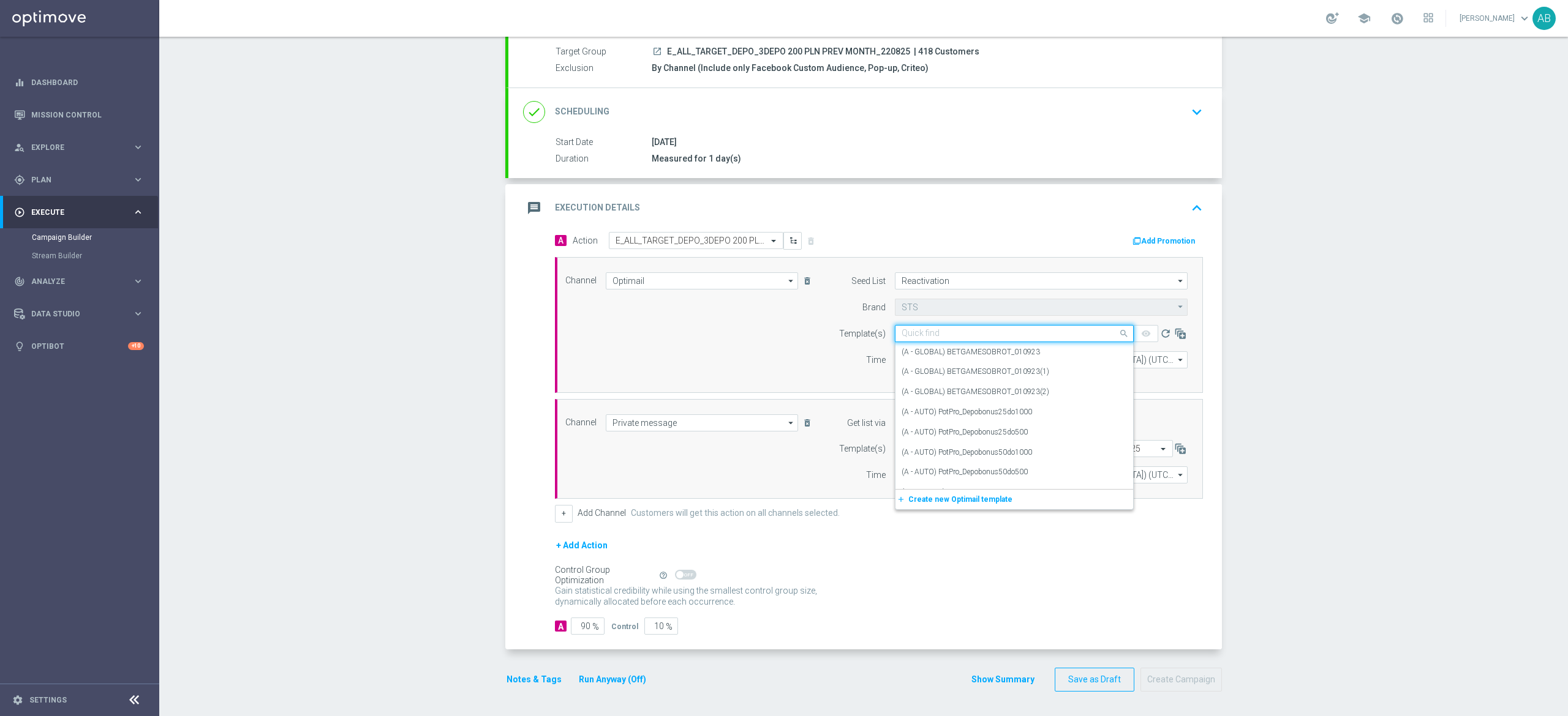
paste input "E_ALL_TARGET_OFFER_PLANSZA_220825"
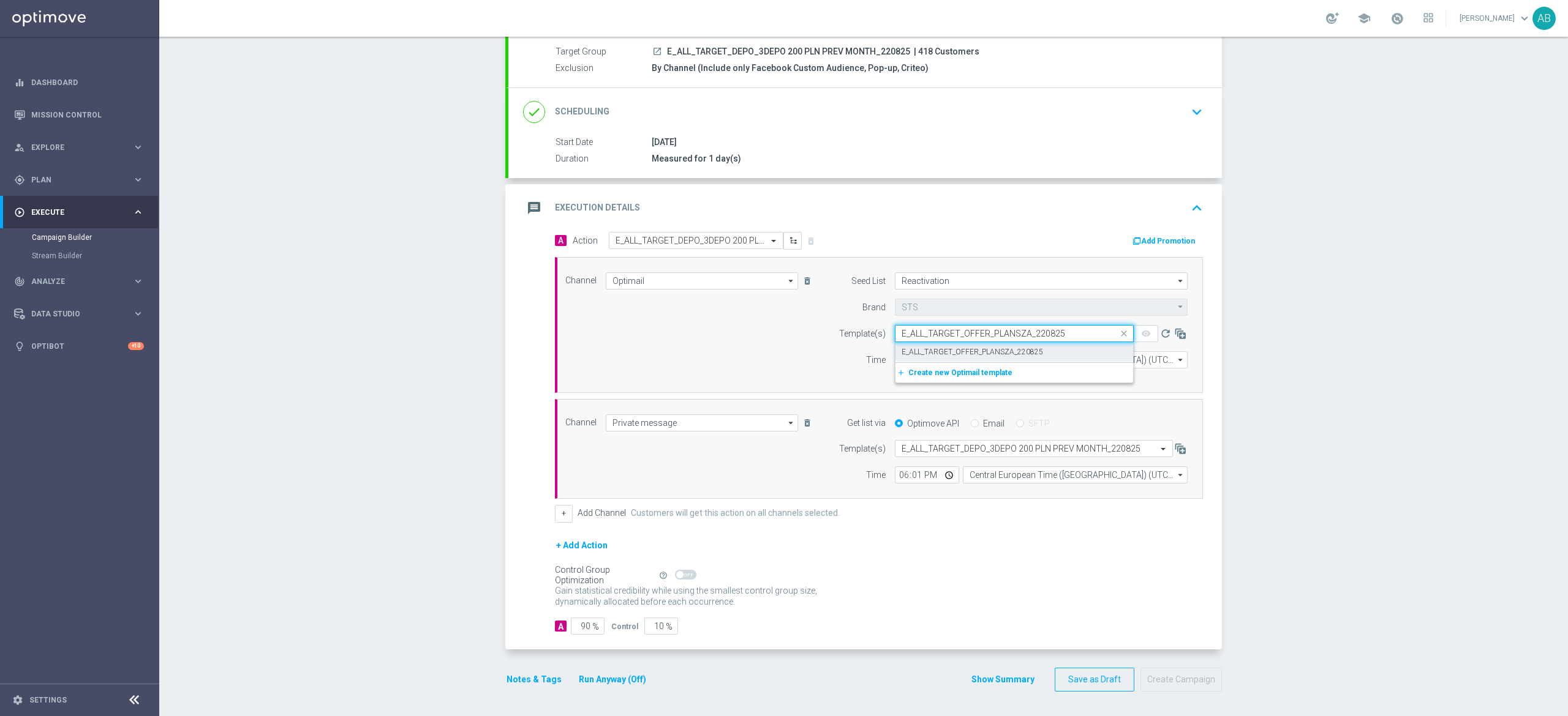
click at [917, 349] on label "E_ALL_TARGET_OFFER_PLANSZA_220825" at bounding box center [972, 352] width 142 height 10
type input "E_ALL_TARGET_OFFER_PLANSZA_220825"
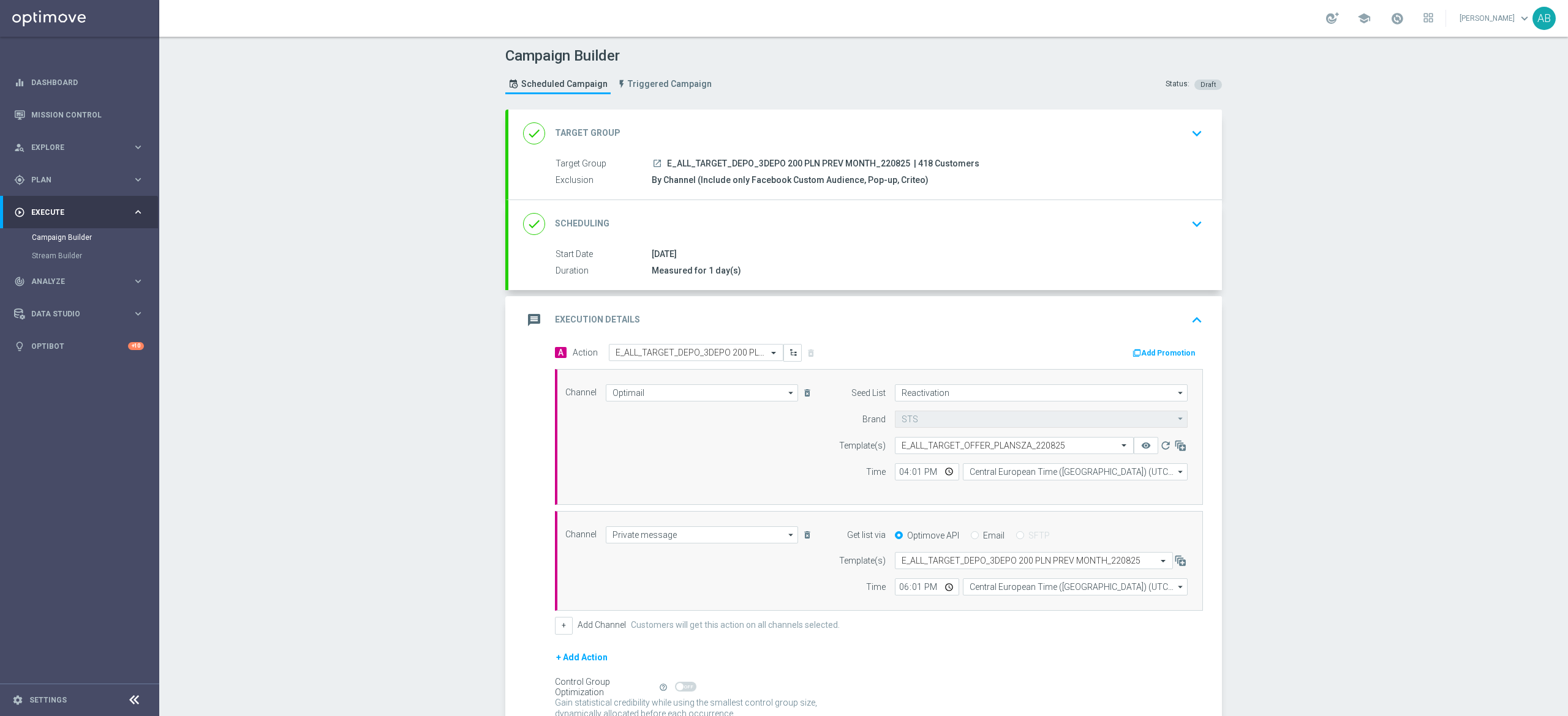
click at [1365, 351] on div "Campaign Builder Scheduled Campaign Triggered Campaign Status: Draft done Targe…" at bounding box center [864, 377] width 1409 height 680
click at [1195, 228] on icon "keyboard_arrow_down" at bounding box center [1197, 224] width 19 height 19
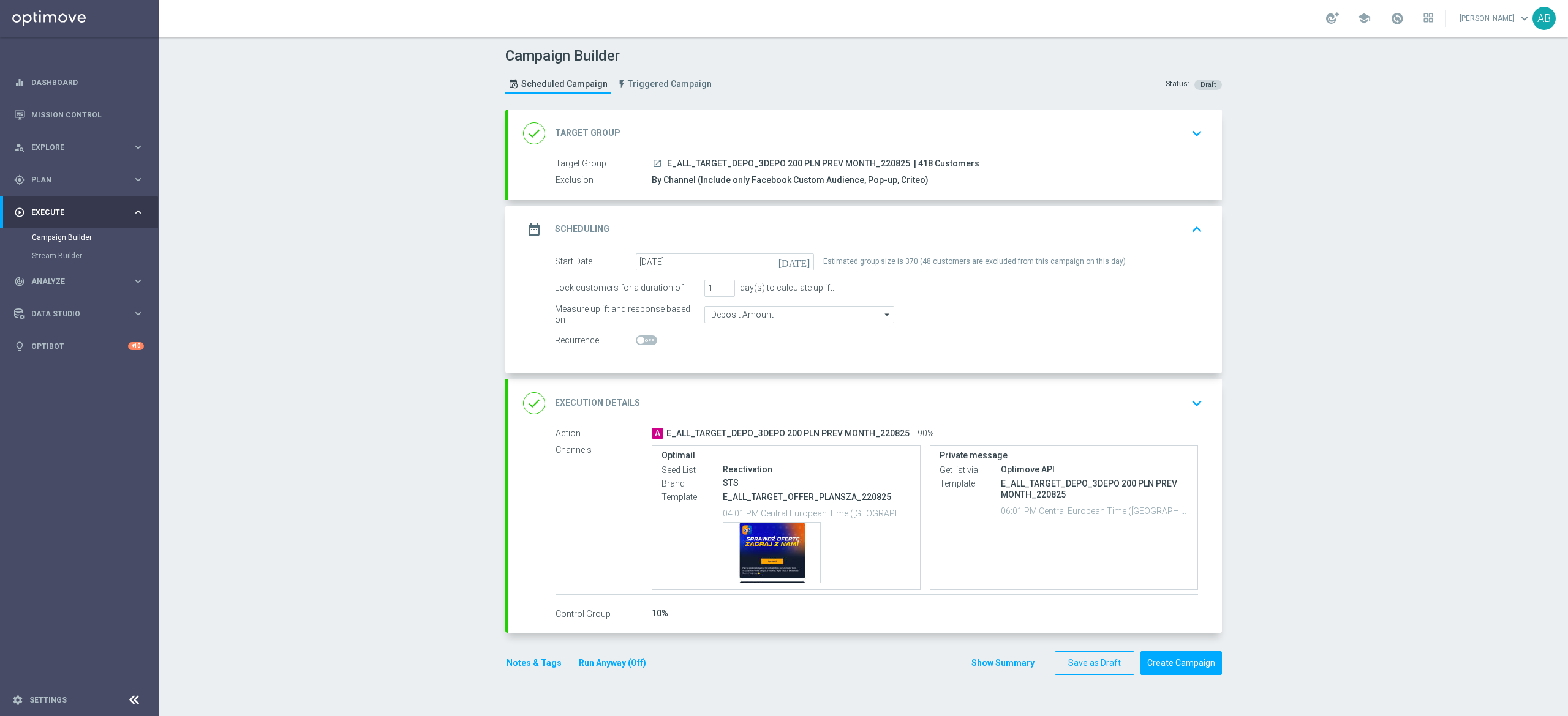
click at [1188, 396] on icon "keyboard_arrow_down" at bounding box center [1197, 404] width 19 height 19
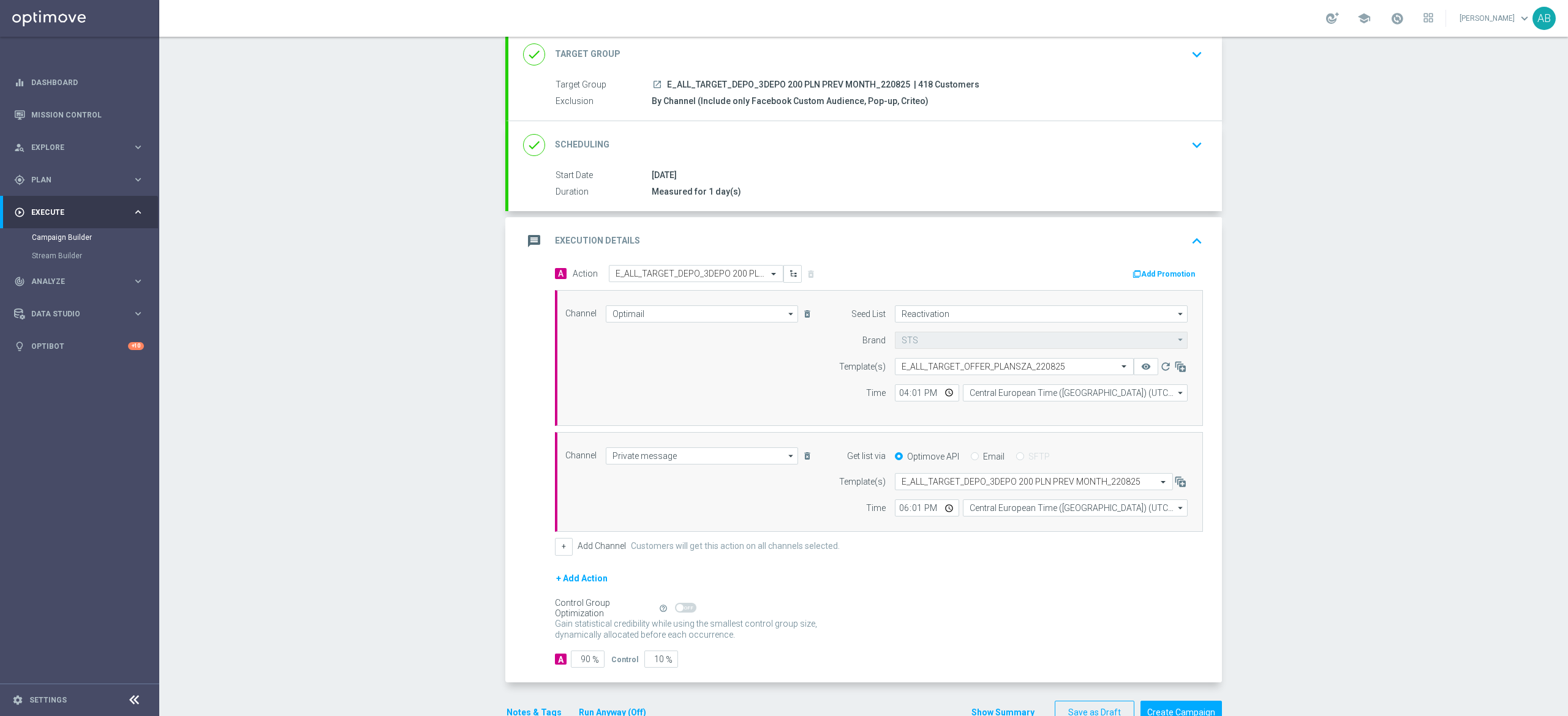
scroll to position [116, 0]
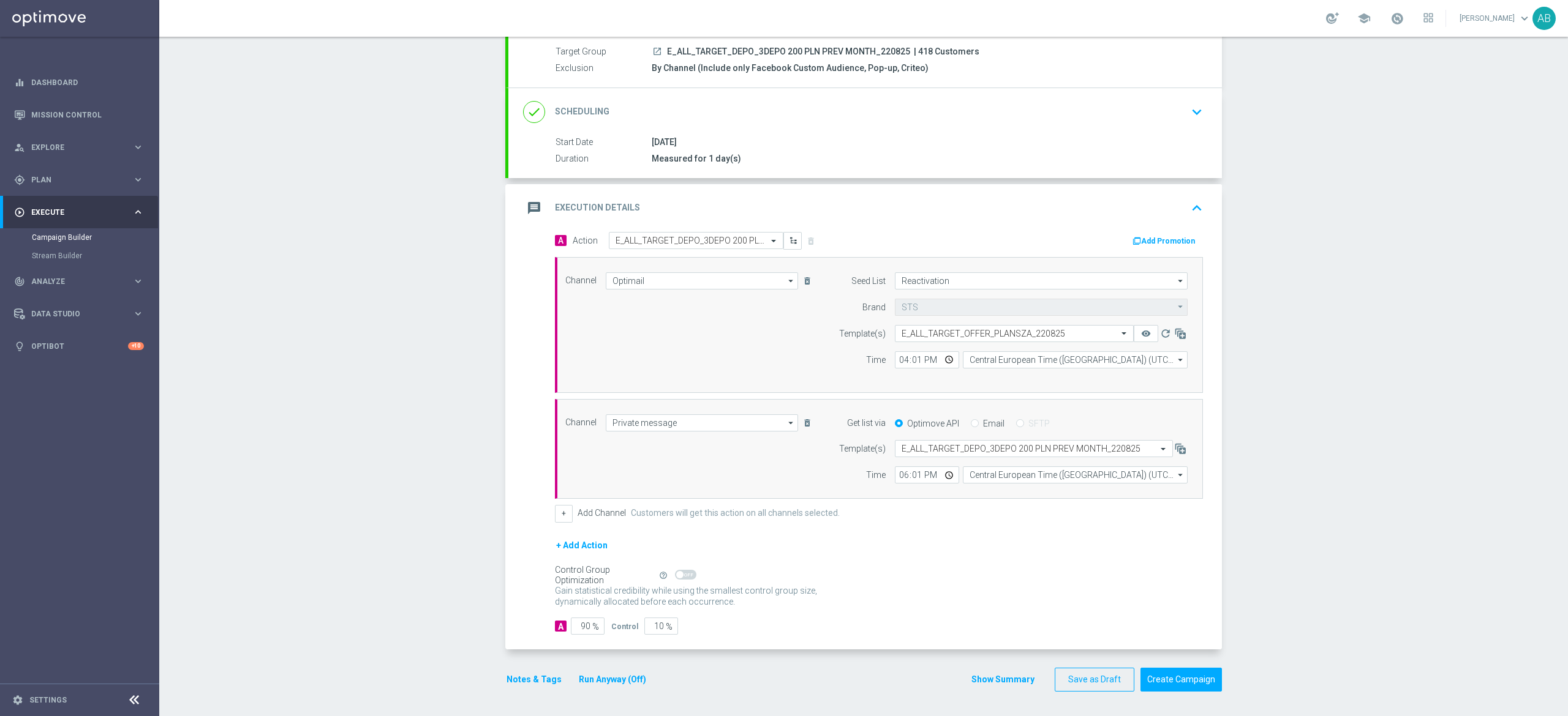
click at [534, 681] on button "Notes & Tags" at bounding box center [534, 680] width 57 height 16
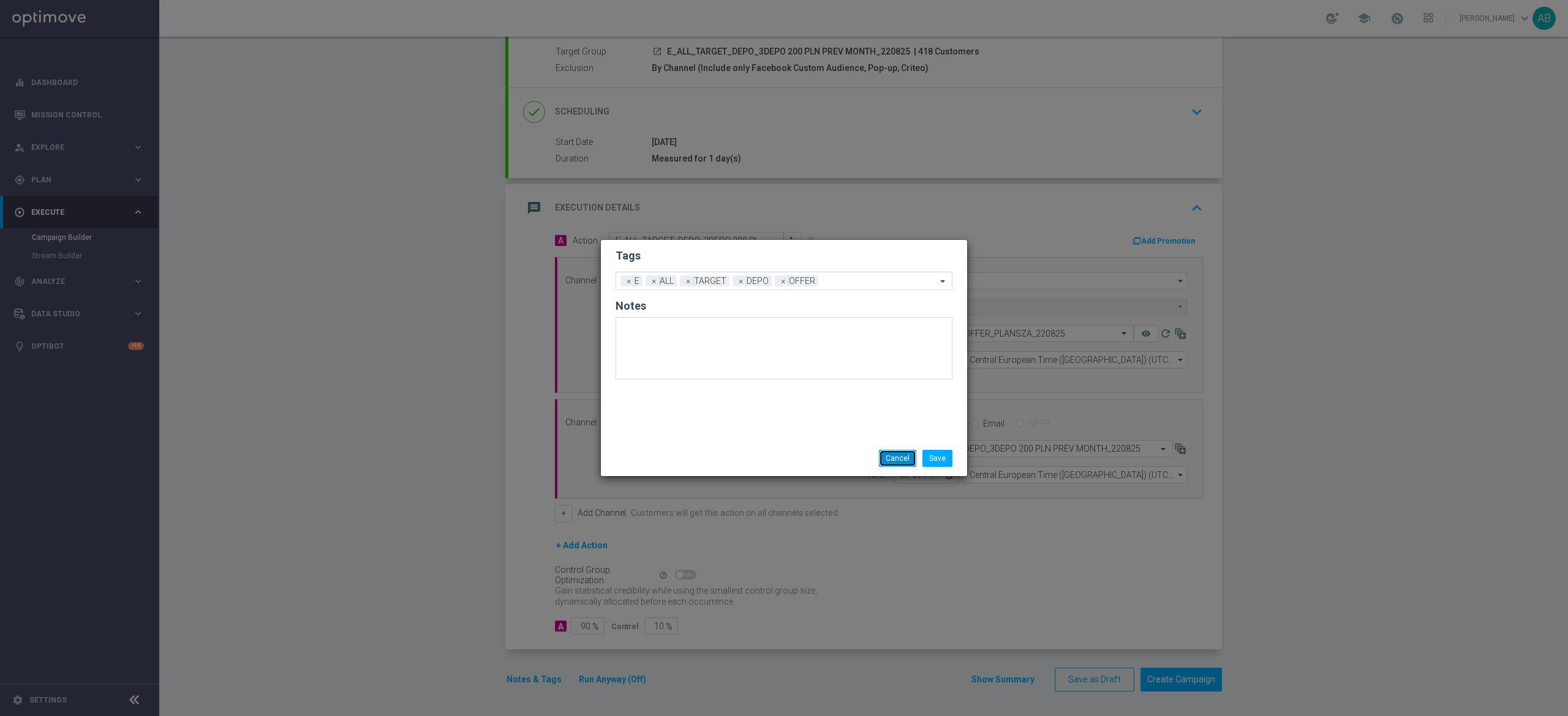
click at [898, 465] on button "Cancel" at bounding box center [898, 458] width 37 height 18
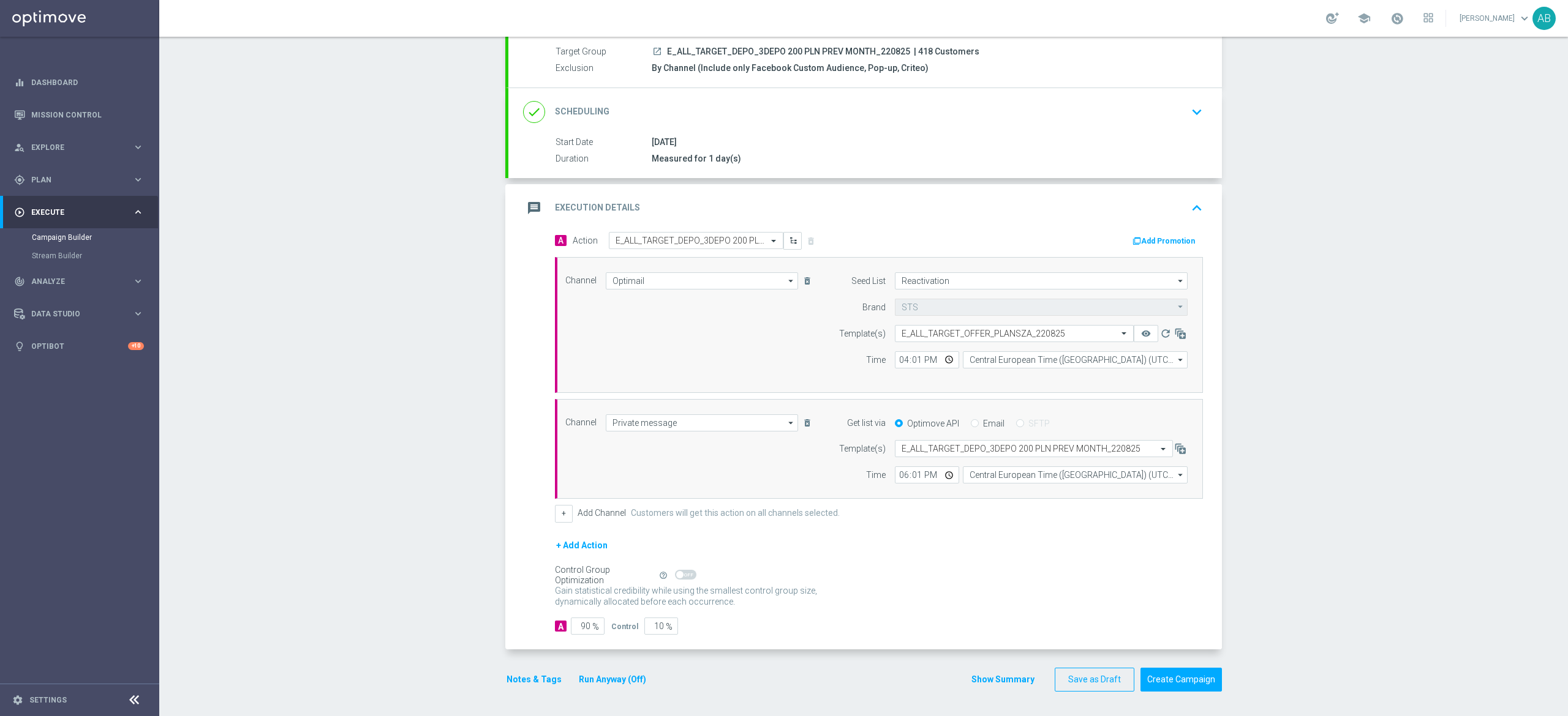
click at [544, 678] on button "Notes & Tags" at bounding box center [534, 680] width 57 height 16
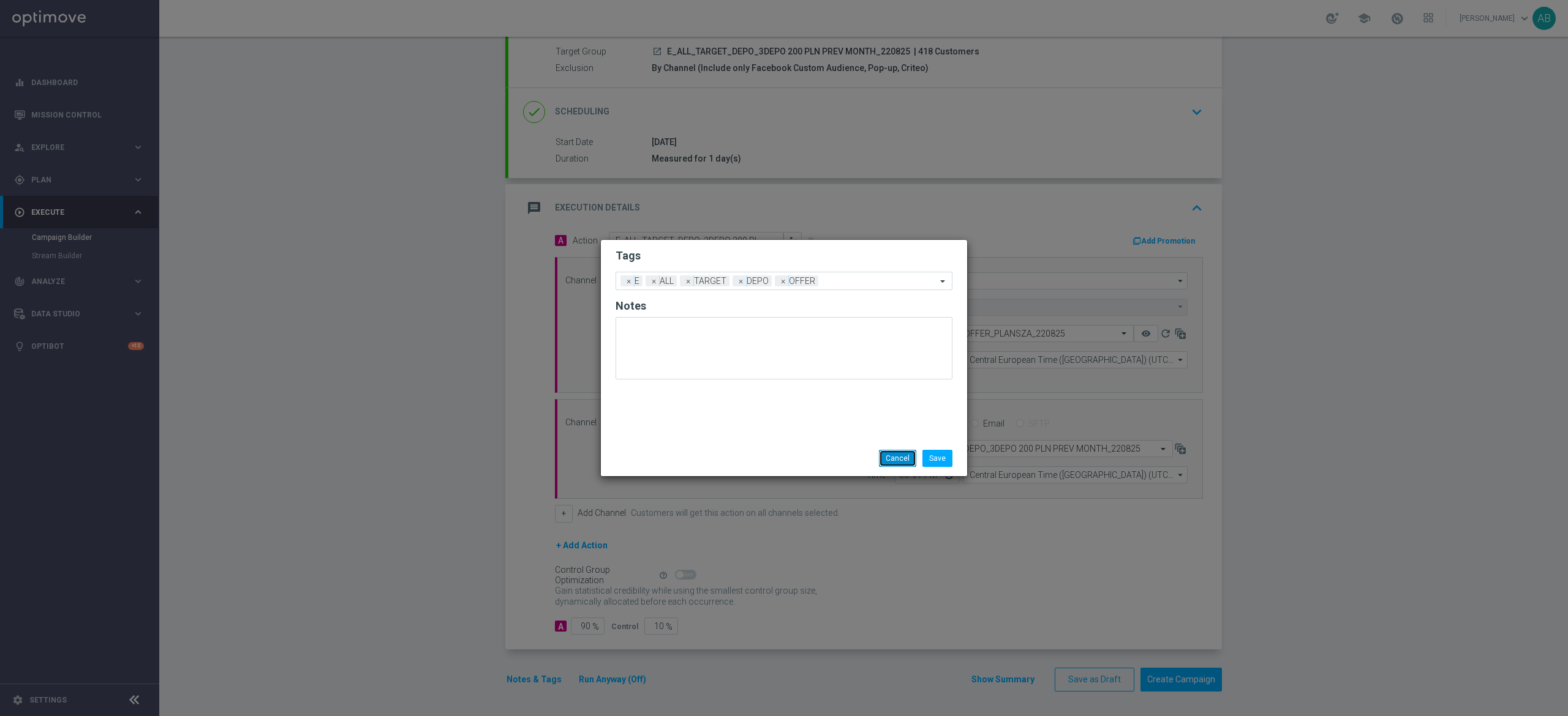
click at [904, 467] on button "Cancel" at bounding box center [898, 458] width 37 height 18
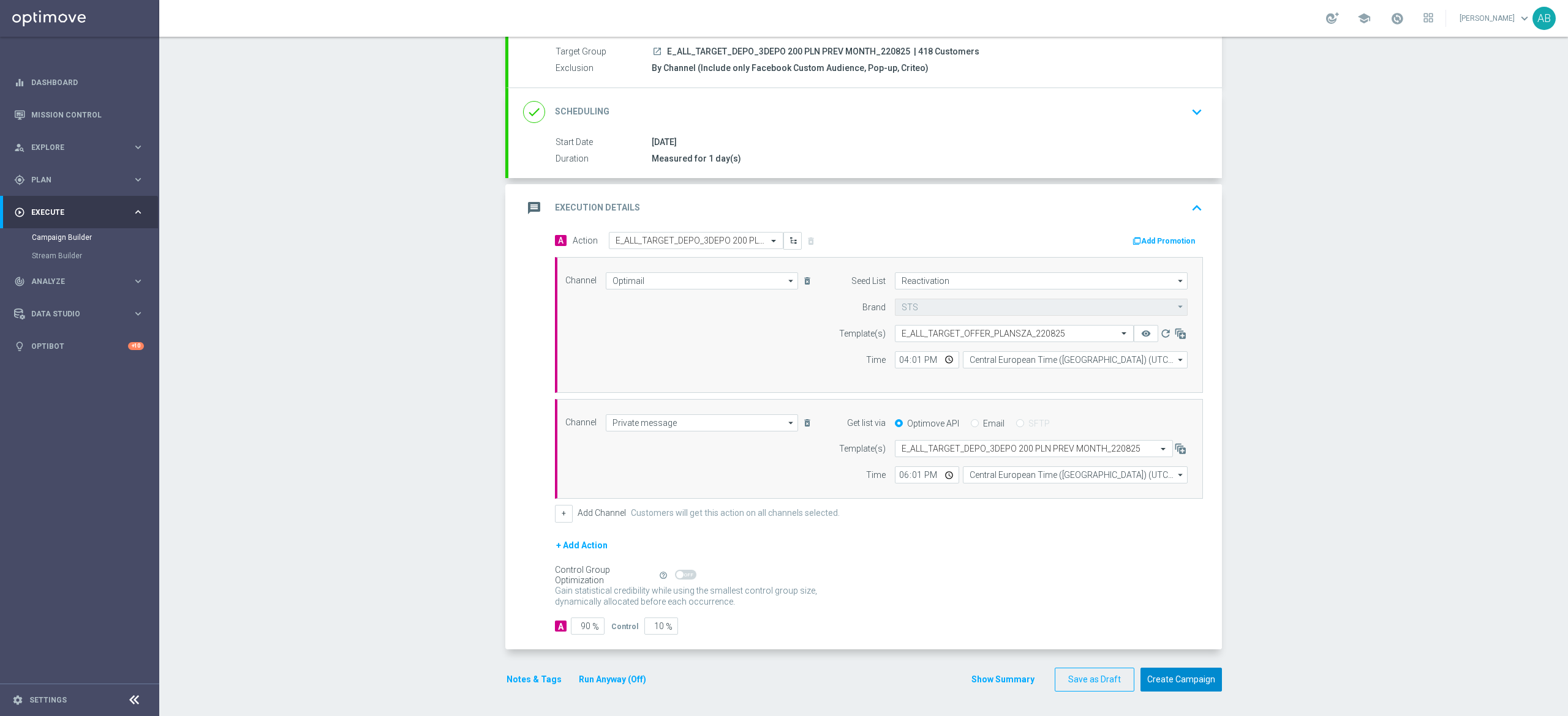
click at [1184, 678] on button "Create Campaign" at bounding box center [1182, 680] width 82 height 24
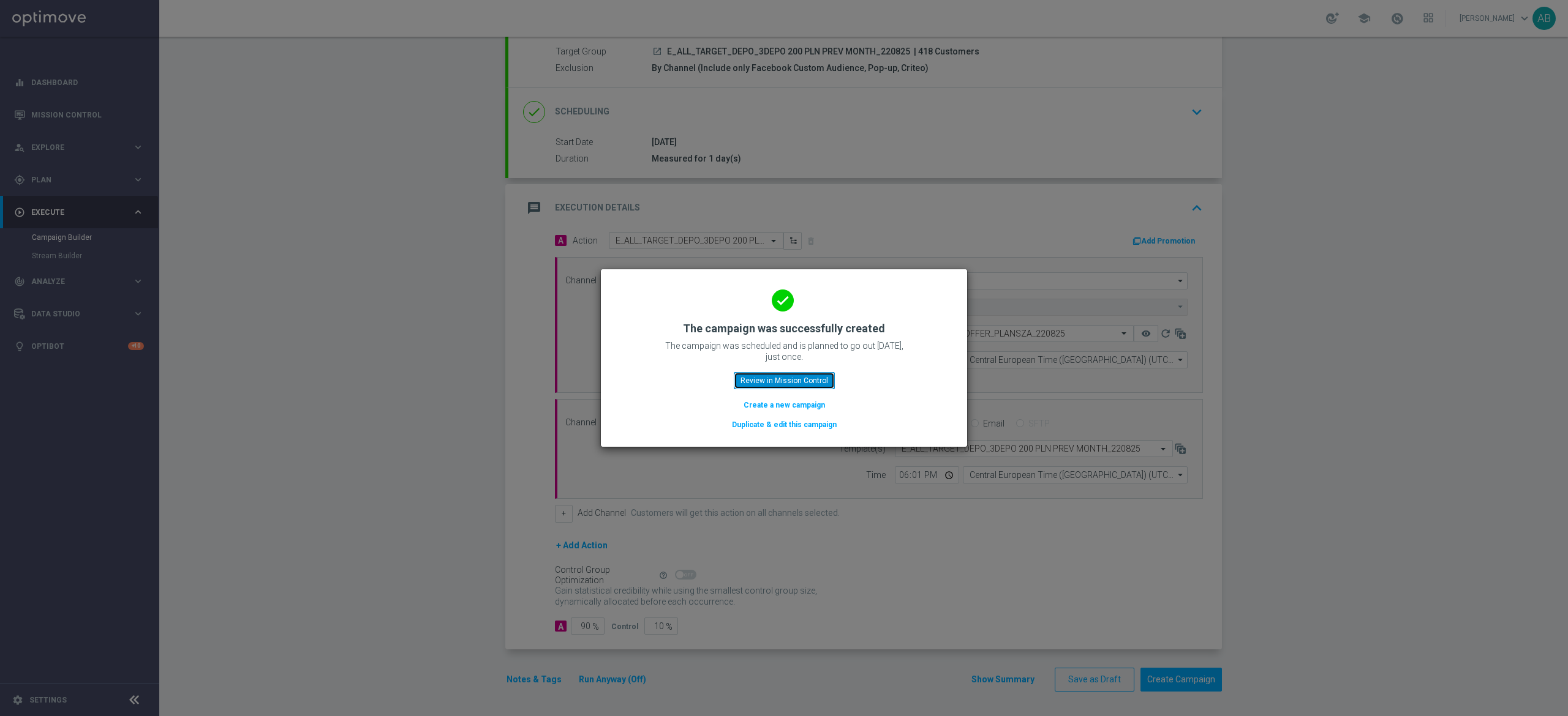
click at [813, 379] on button "Review in Mission Control" at bounding box center [784, 381] width 101 height 18
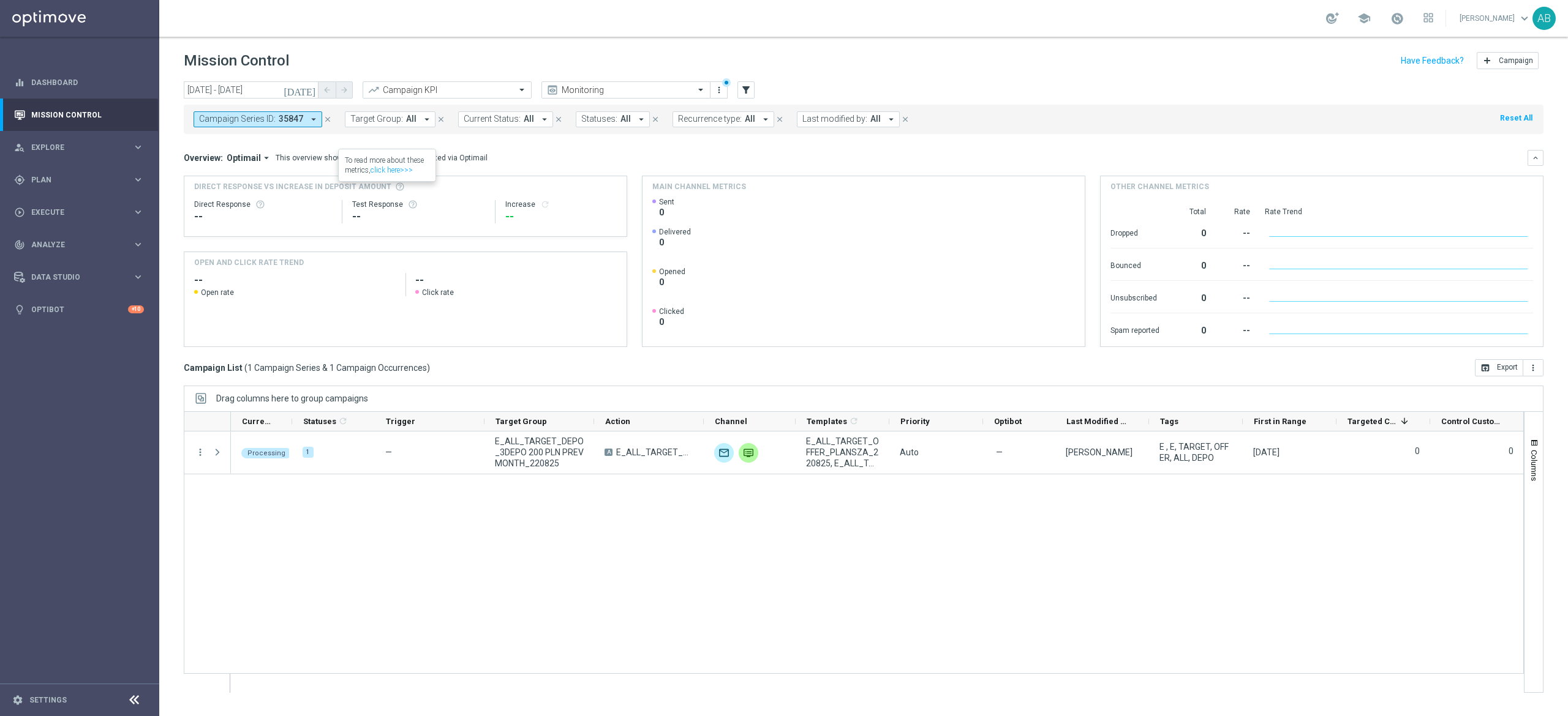
click at [275, 118] on button "Campaign Series ID: 35847 arrow_drop_down" at bounding box center [258, 119] width 129 height 16
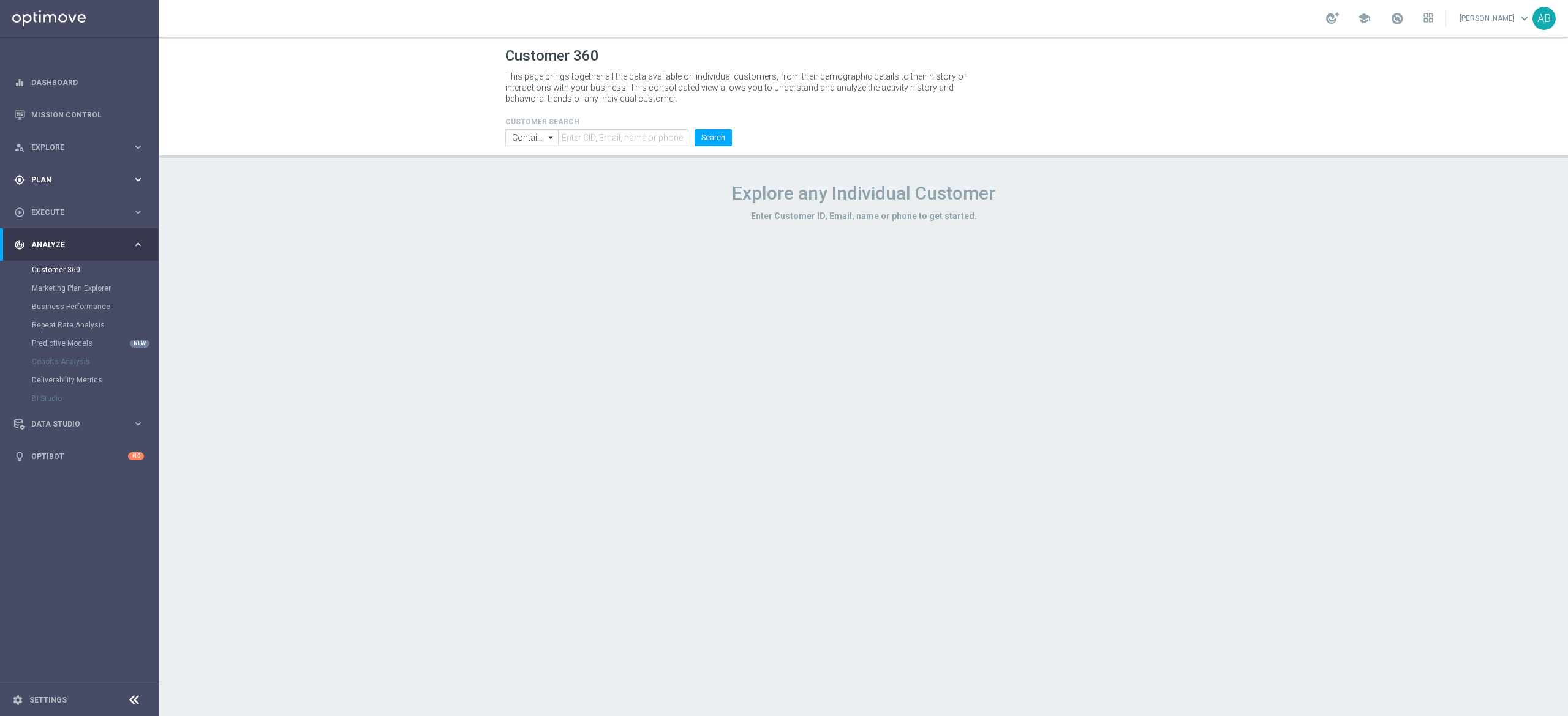
click at [20, 194] on div "gps_fixed Plan keyboard_arrow_right" at bounding box center [79, 179] width 158 height 32
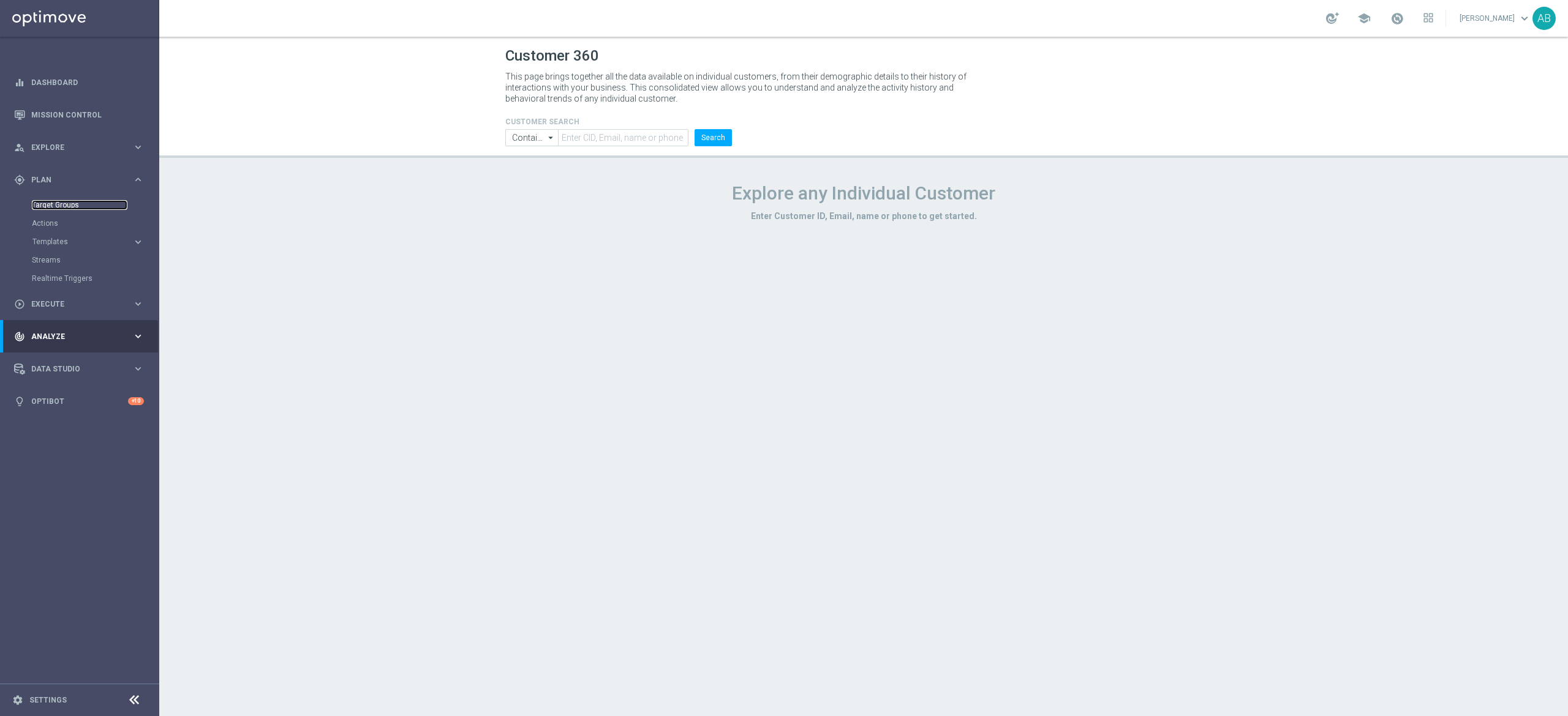
click at [55, 207] on link "Target Groups" at bounding box center [79, 205] width 95 height 10
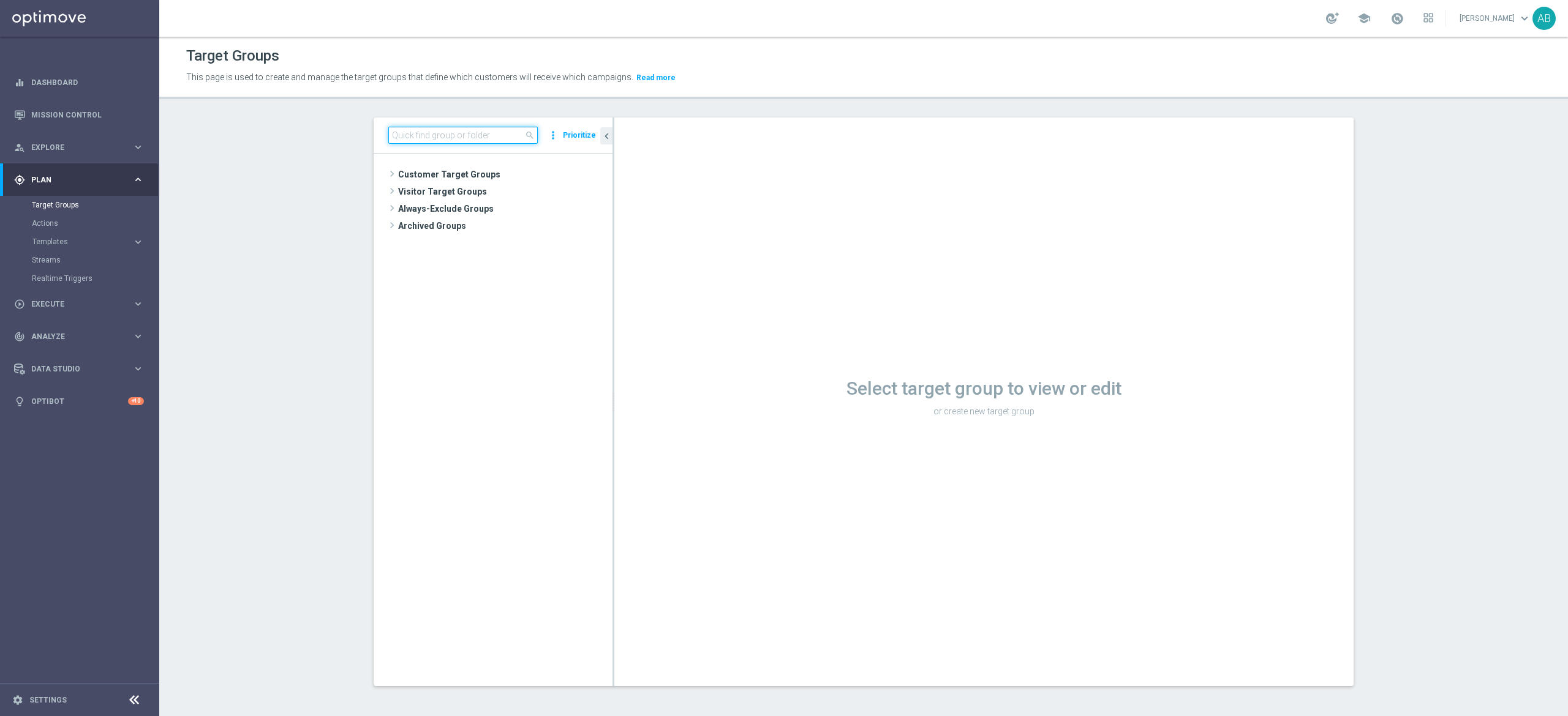
click at [442, 136] on input at bounding box center [462, 135] width 149 height 18
paste input "E_ALL_TARGET_BET_100 PLN ACTIVE BOOST_220825"
type input "E_ALL_TARGET_BET_100 PLN ACTIVE BOOST_220825"
click at [476, 198] on div "folder Andżelika B." at bounding box center [483, 192] width 145 height 18
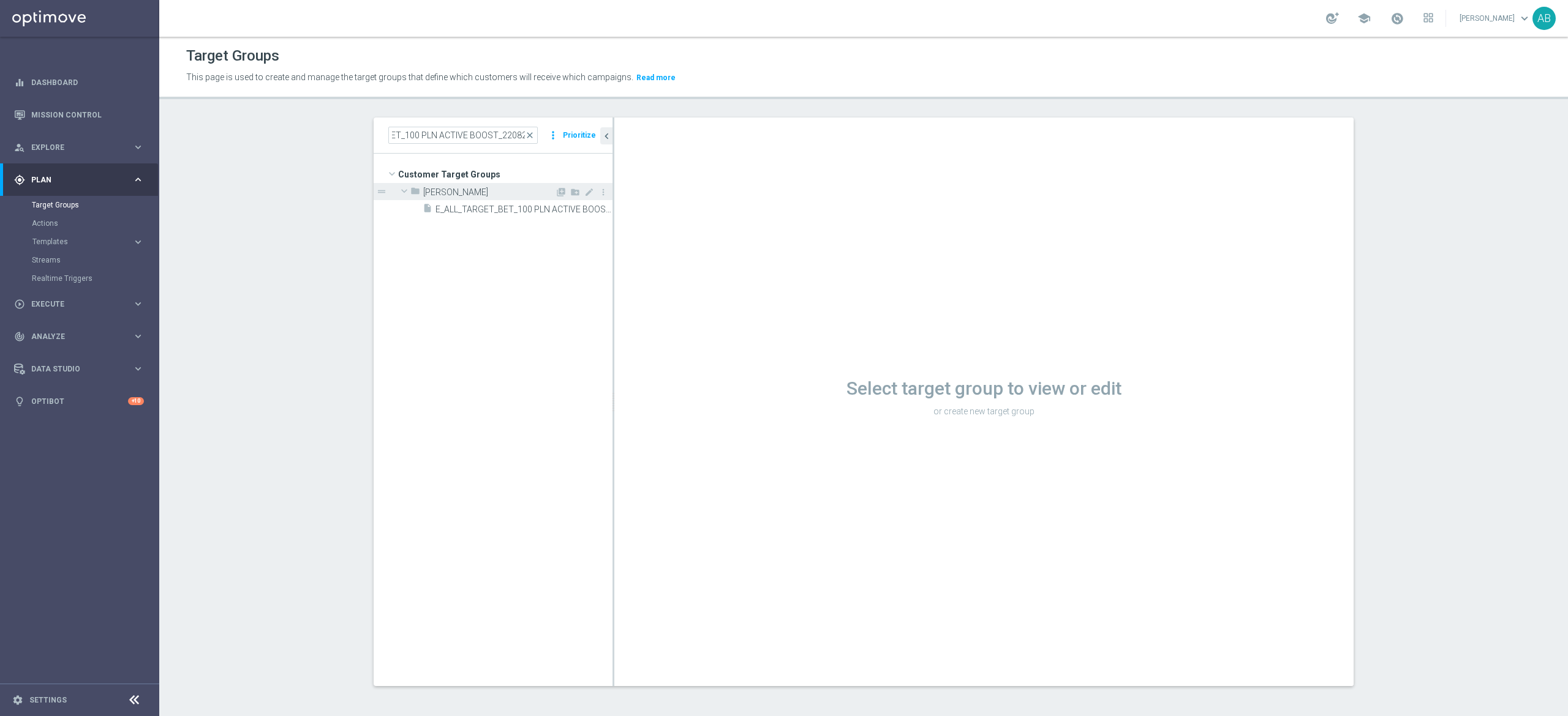
scroll to position [0, 0]
click at [469, 191] on span "Andżelika B." at bounding box center [489, 192] width 132 height 10
click at [462, 216] on div "insert_drive_file E_ALL_TARGET_BET_100 PLN ACTIVE BOOST_220825" at bounding box center [503, 208] width 162 height 18
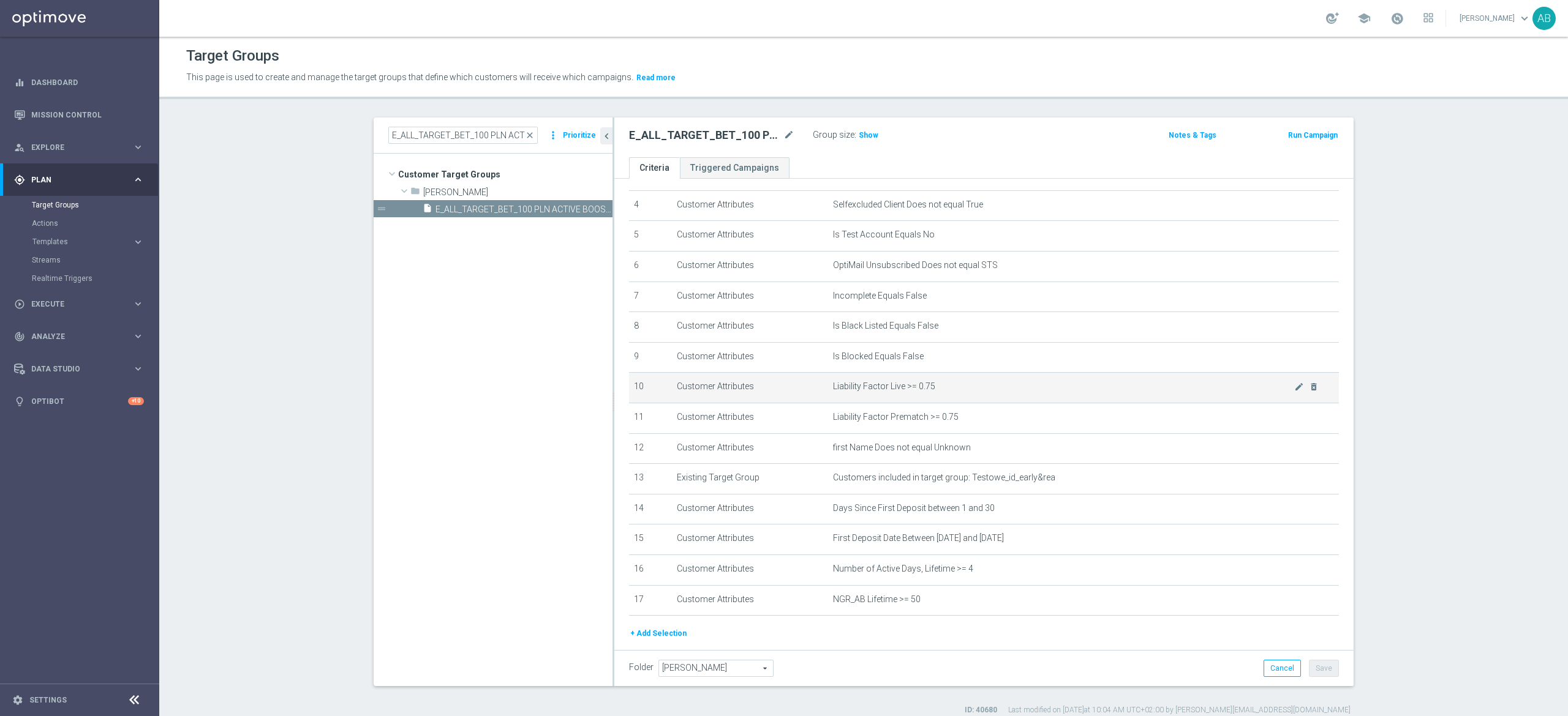
scroll to position [172, 0]
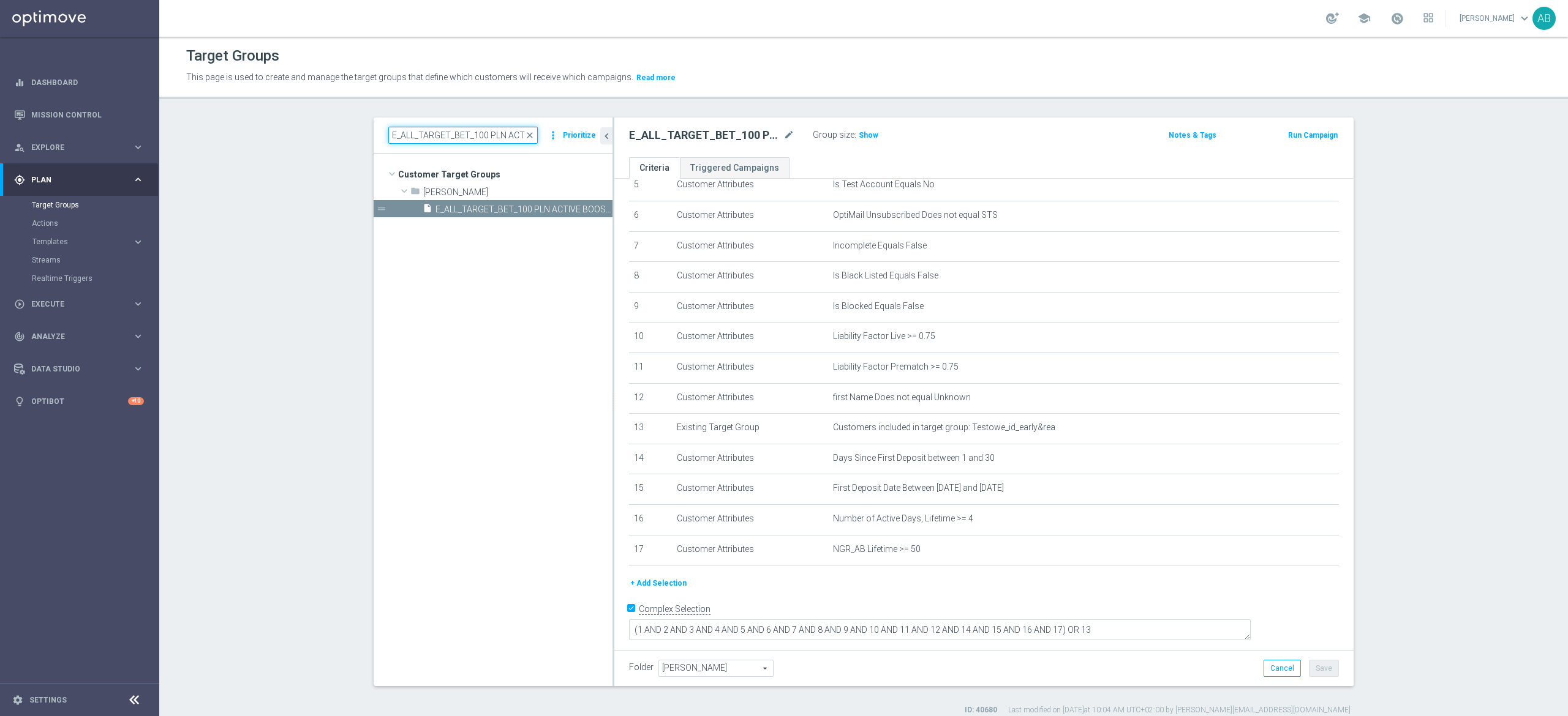
click at [461, 133] on input "E_ALL_TARGET_BET_100 PLN ACTIVE BOOST_220825" at bounding box center [462, 135] width 149 height 18
paste input "E_ALL_TARGET_ZBR_2DEPO 200 PLN PREV MONTH_220825"
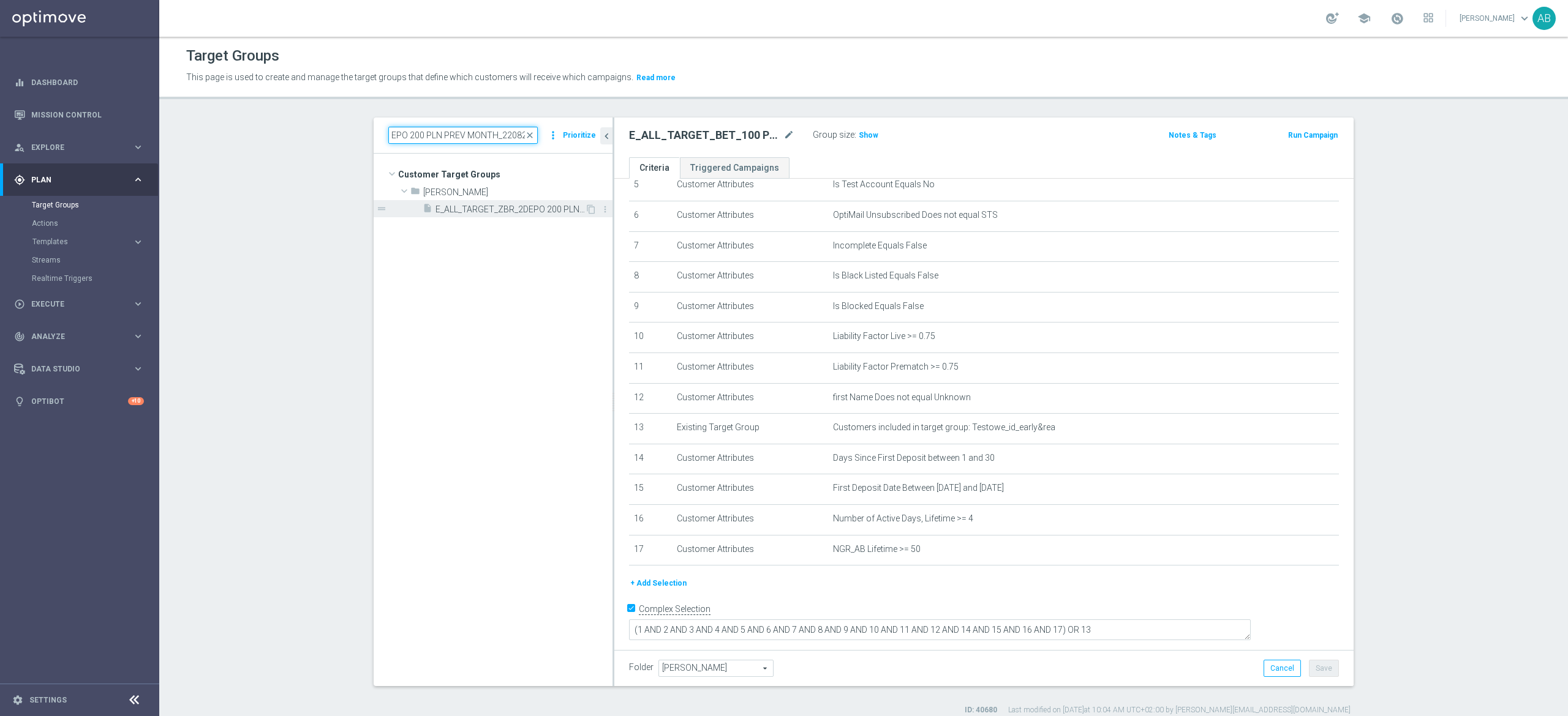
type input "E_ALL_TARGET_ZBR_2DEPO 200 PLN PREV MONTH_220825"
click at [525, 210] on span "E_ALL_TARGET_ZBR_2DEPO 200 PLN PREV MONTH_220825" at bounding box center [510, 209] width 149 height 10
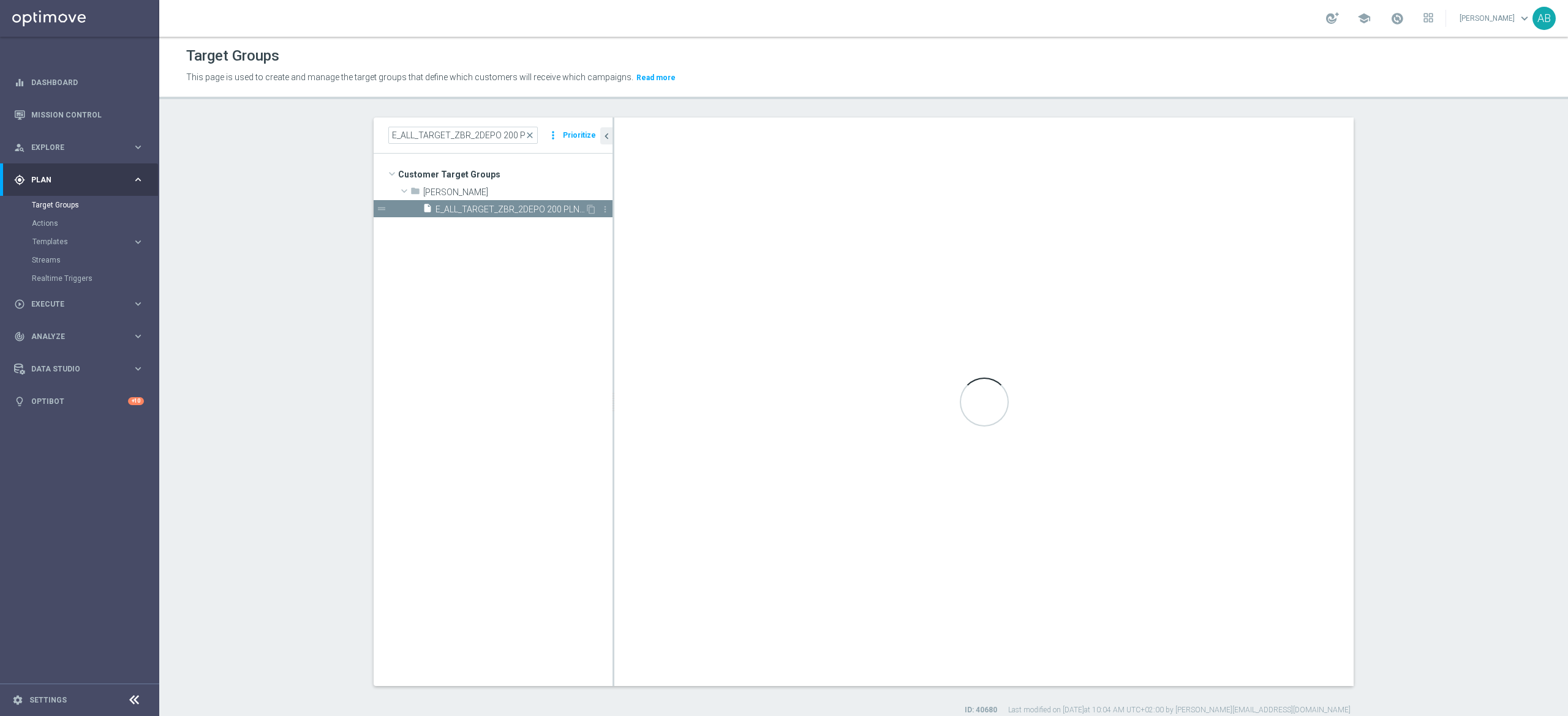
type textarea "(1 AND 2 AND 3 AND 4 AND 5 AND 6 AND 7 AND 8 AND 9 AND 10 AND 11 AND 12 AND 13 …"
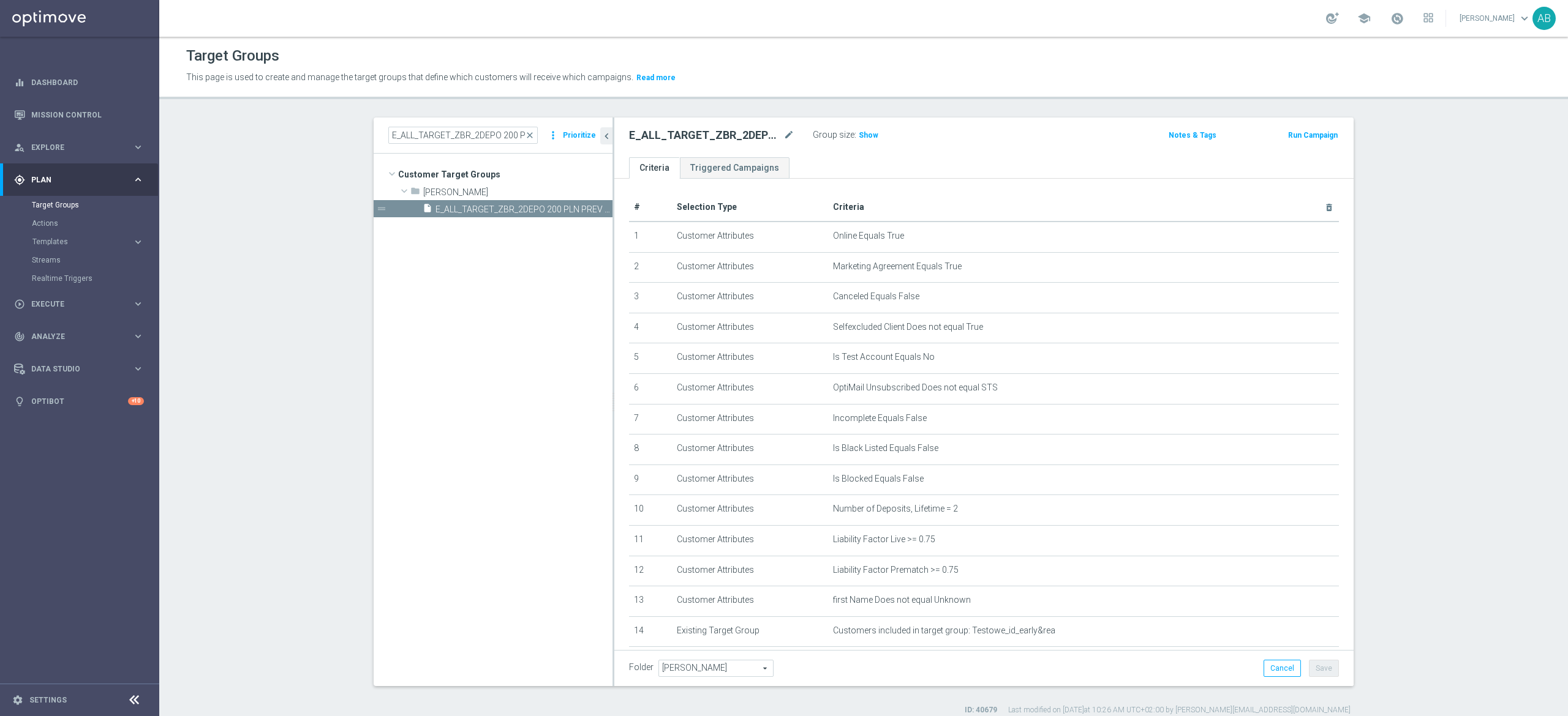
click at [1401, 283] on section "E_ALL_TARGET_ZBR_2DEPO 200 PLN PREV MONTH_220825 close more_vert Prioritize Cus…" at bounding box center [864, 417] width 1409 height 598
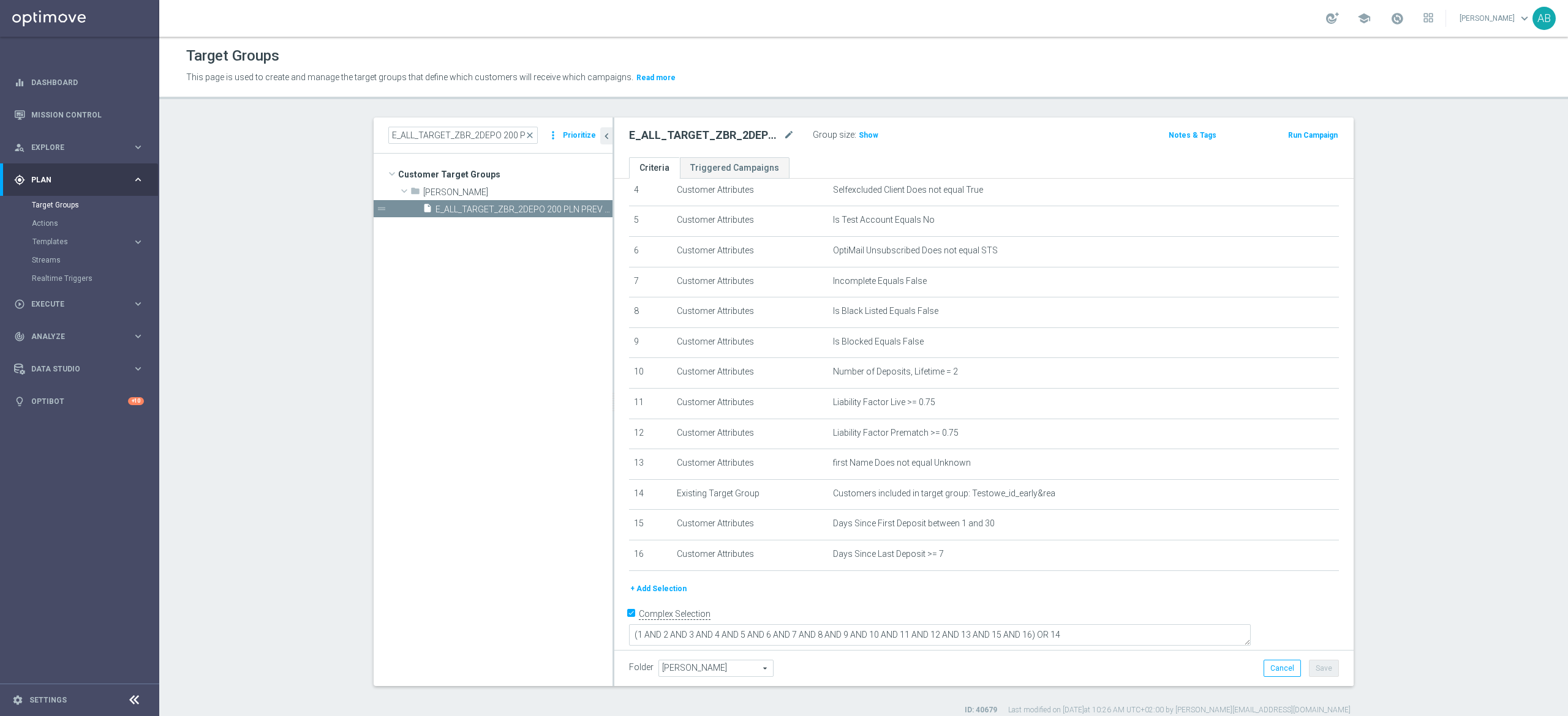
scroll to position [142, 0]
click at [507, 129] on input "E_ALL_TARGET_ZBR_2DEPO 200 PLN PREV MONTH_220825" at bounding box center [462, 135] width 149 height 18
click at [506, 129] on input "E_ALL_TARGET_ZBR_2DEPO 200 PLN PREV MONTH_220825" at bounding box center [462, 135] width 149 height 18
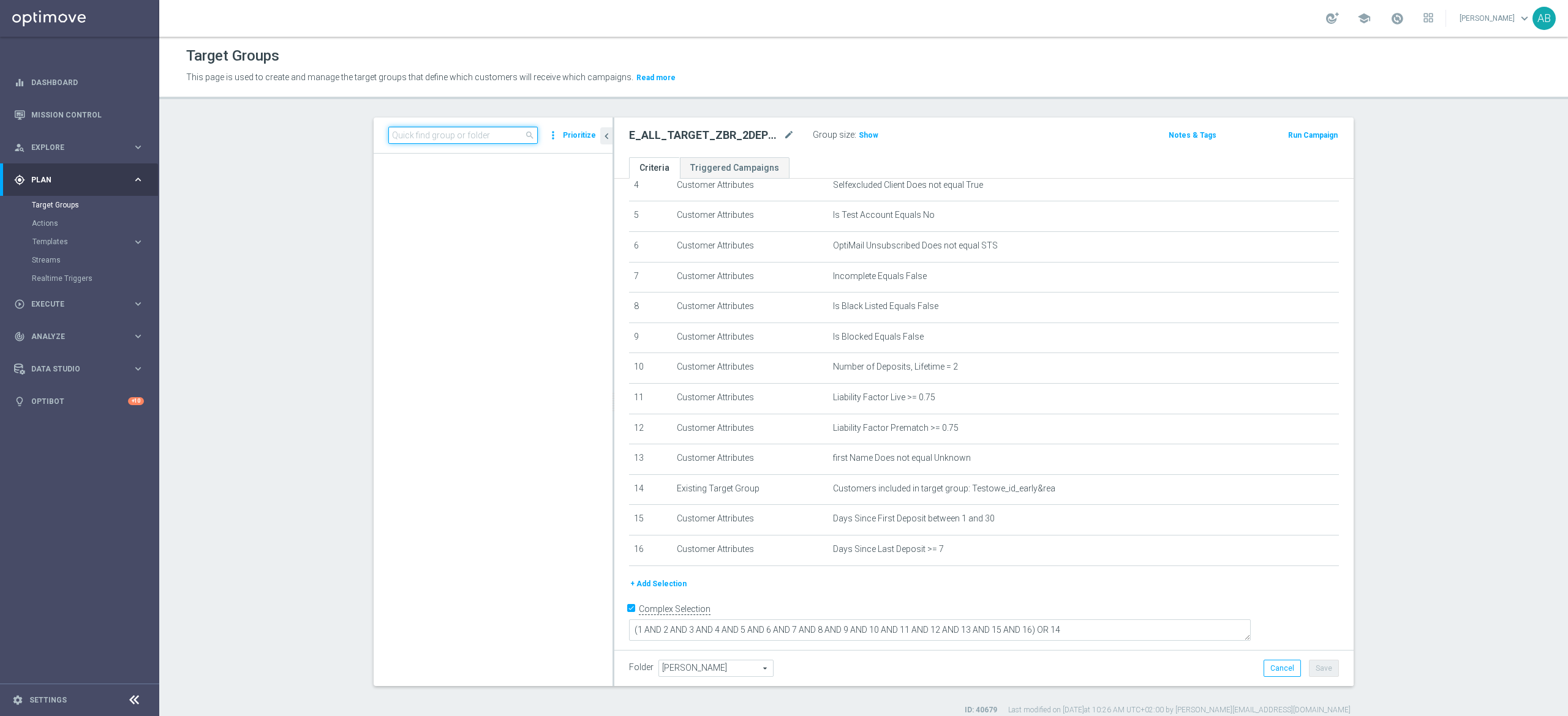
paste input "E_ALL_TARGET_ZBR_1DEPO 200 PLN PREV MONTH_220825"
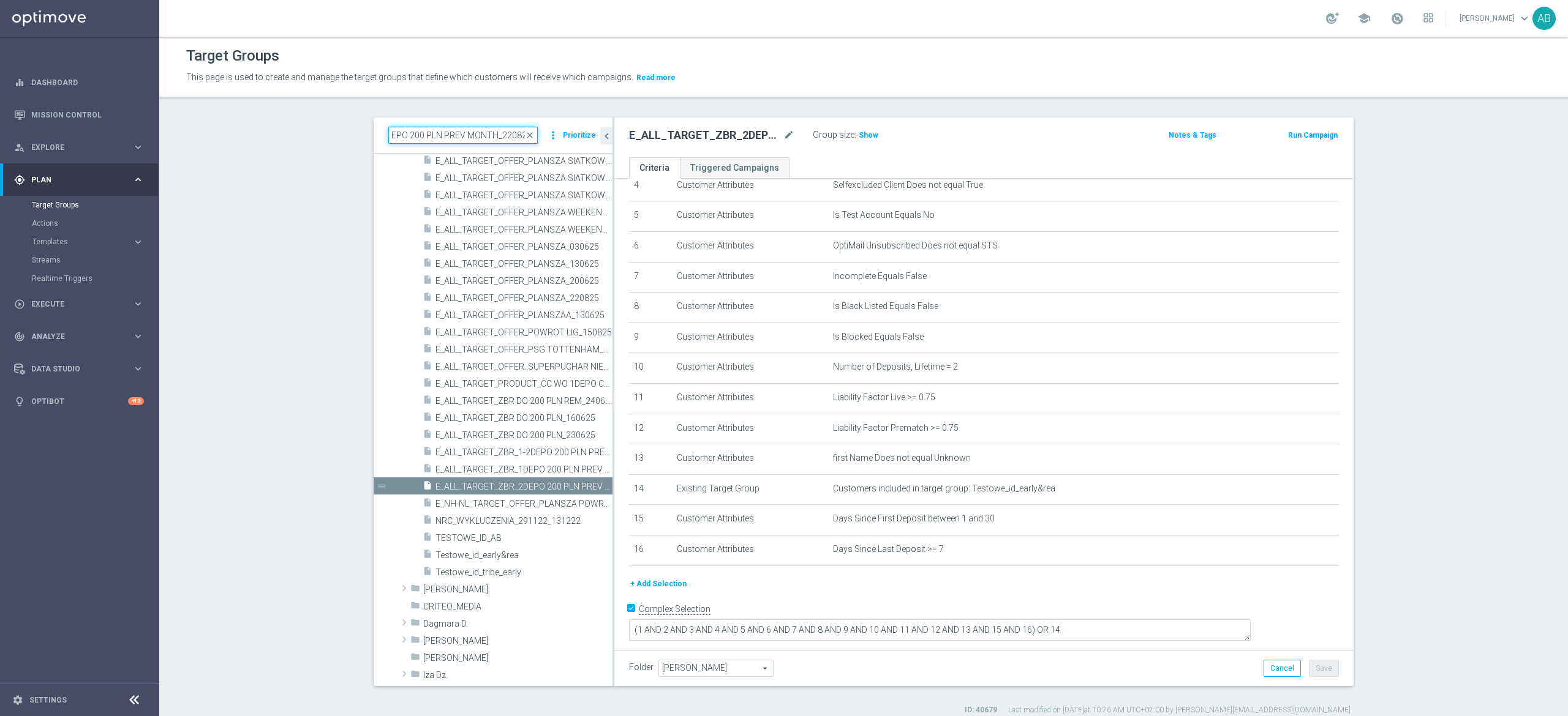
scroll to position [0, 0]
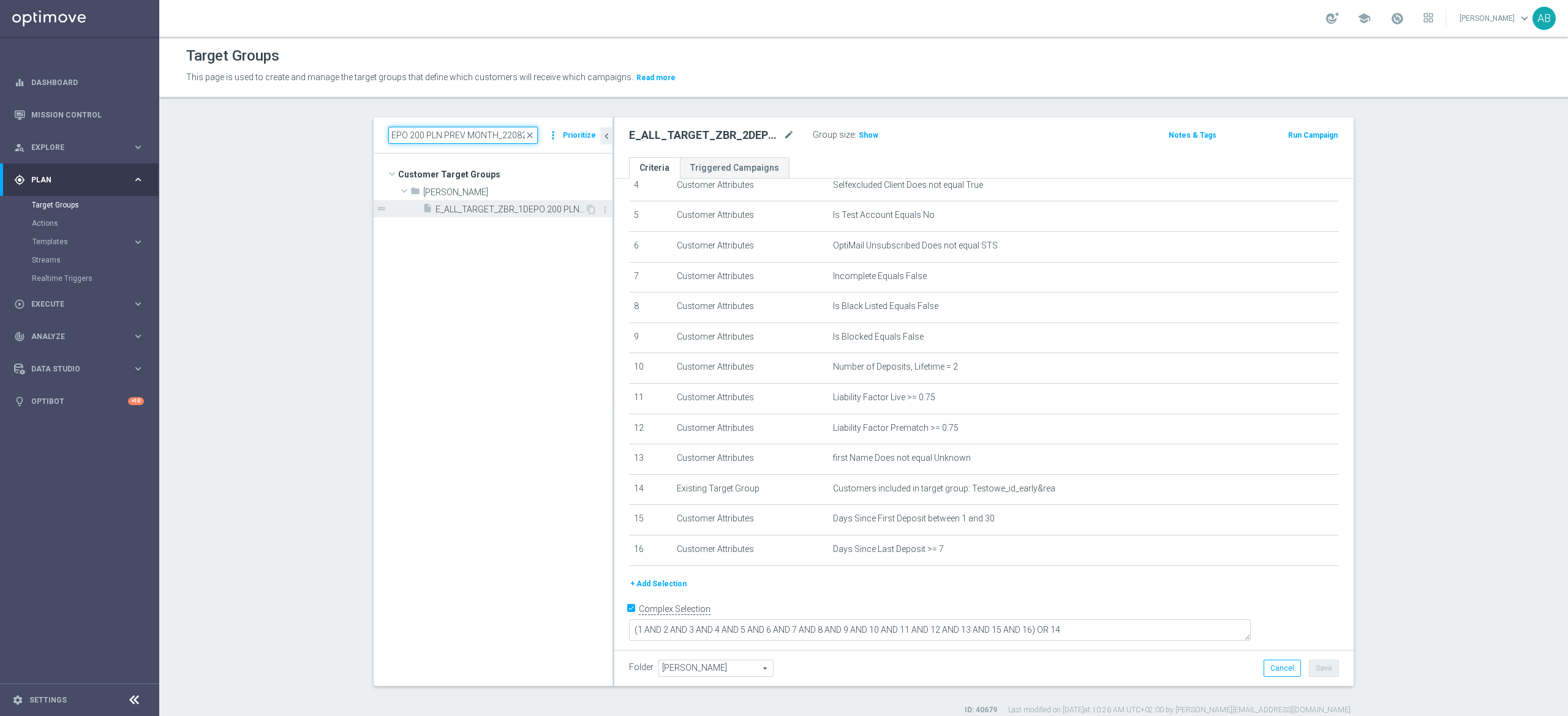
type input "E_ALL_TARGET_ZBR_1DEPO 200 PLN PREV MONTH_220825"
click at [498, 212] on span "E_ALL_TARGET_ZBR_1DEPO 200 PLN PREV MONTH_220825" at bounding box center [510, 209] width 149 height 10
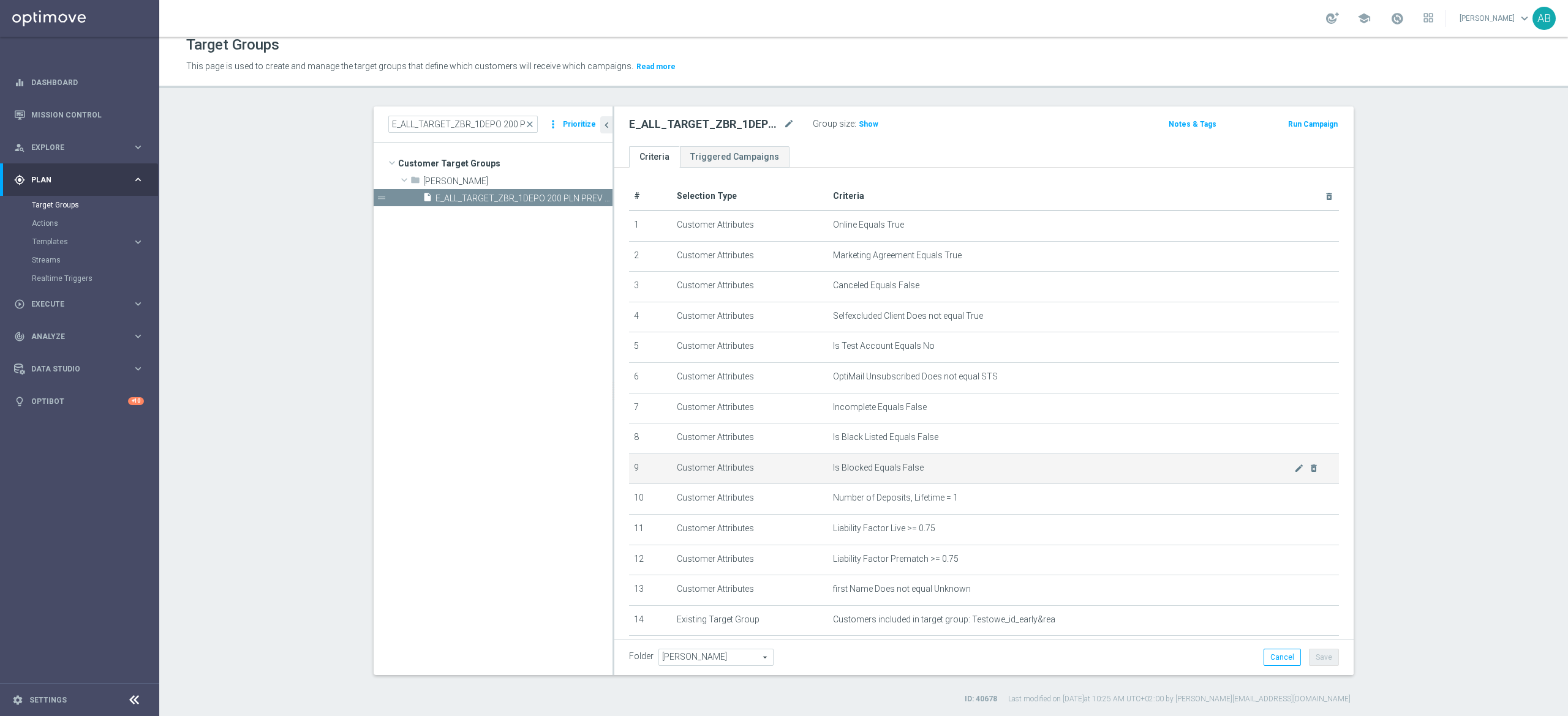
scroll to position [122, 0]
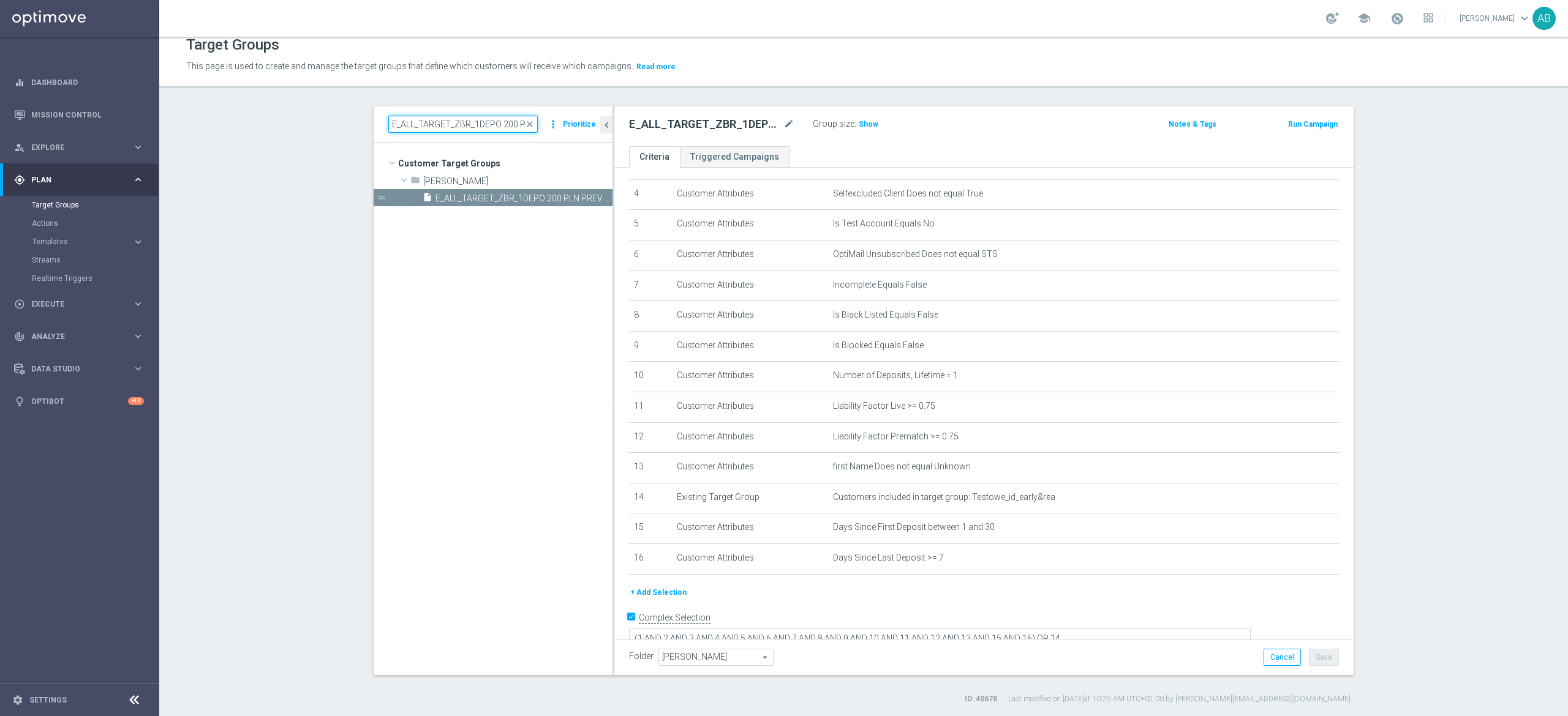
click at [487, 119] on input "E_ALL_TARGET_ZBR_1DEPO 200 PLN PREV MONTH_220825" at bounding box center [462, 124] width 149 height 18
paste input "E_ALL_TARGET_DEPO_3DEPO 200 PLN PREV MONTH_220825"
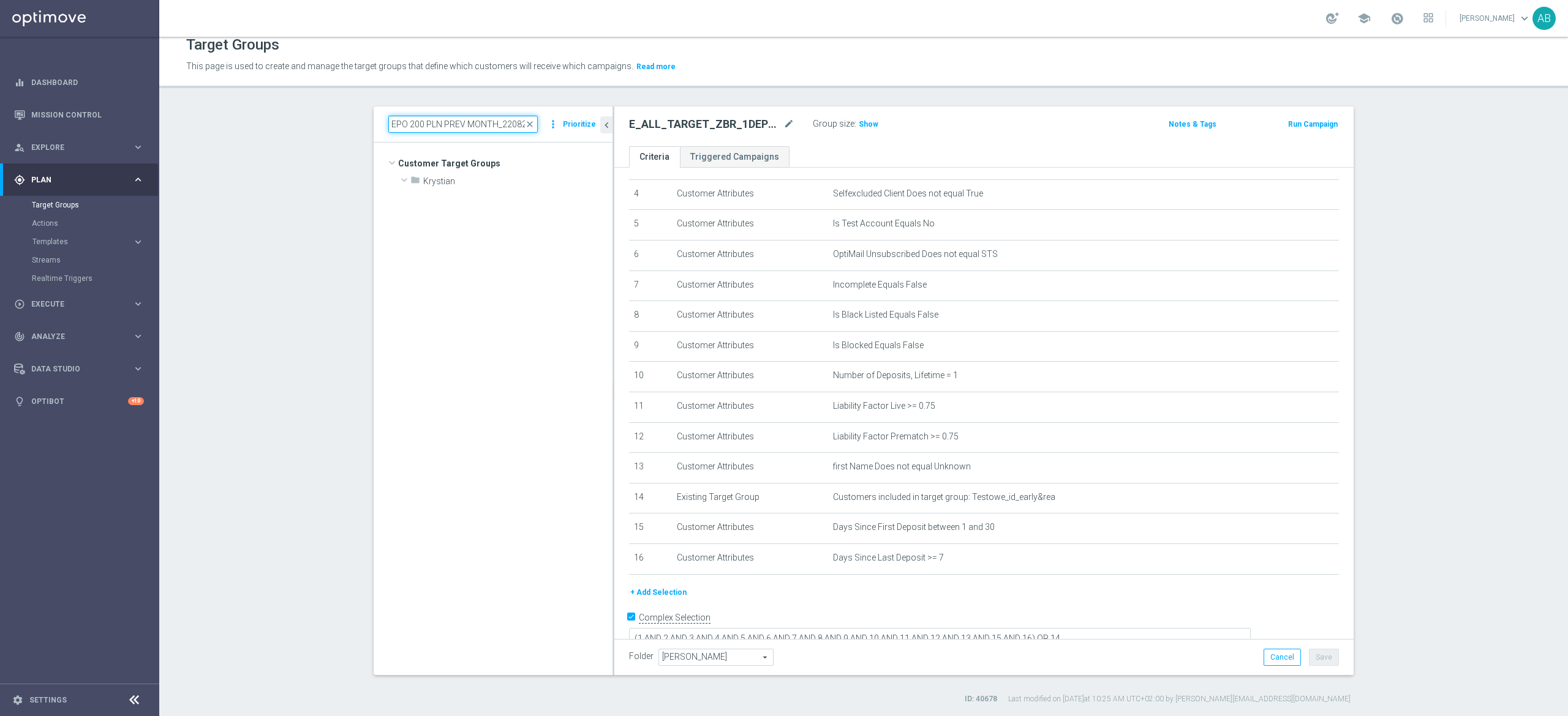
scroll to position [0, 0]
type input "E_ALL_TARGET_DEPO_3DEPO 200 PLN PREV MONTH_220825"
click at [485, 267] on span "E_ALL_TARGET_DEPO_3DEPO 200 PLN PREV MONTH_220825" at bounding box center [549, 267] width 128 height 10
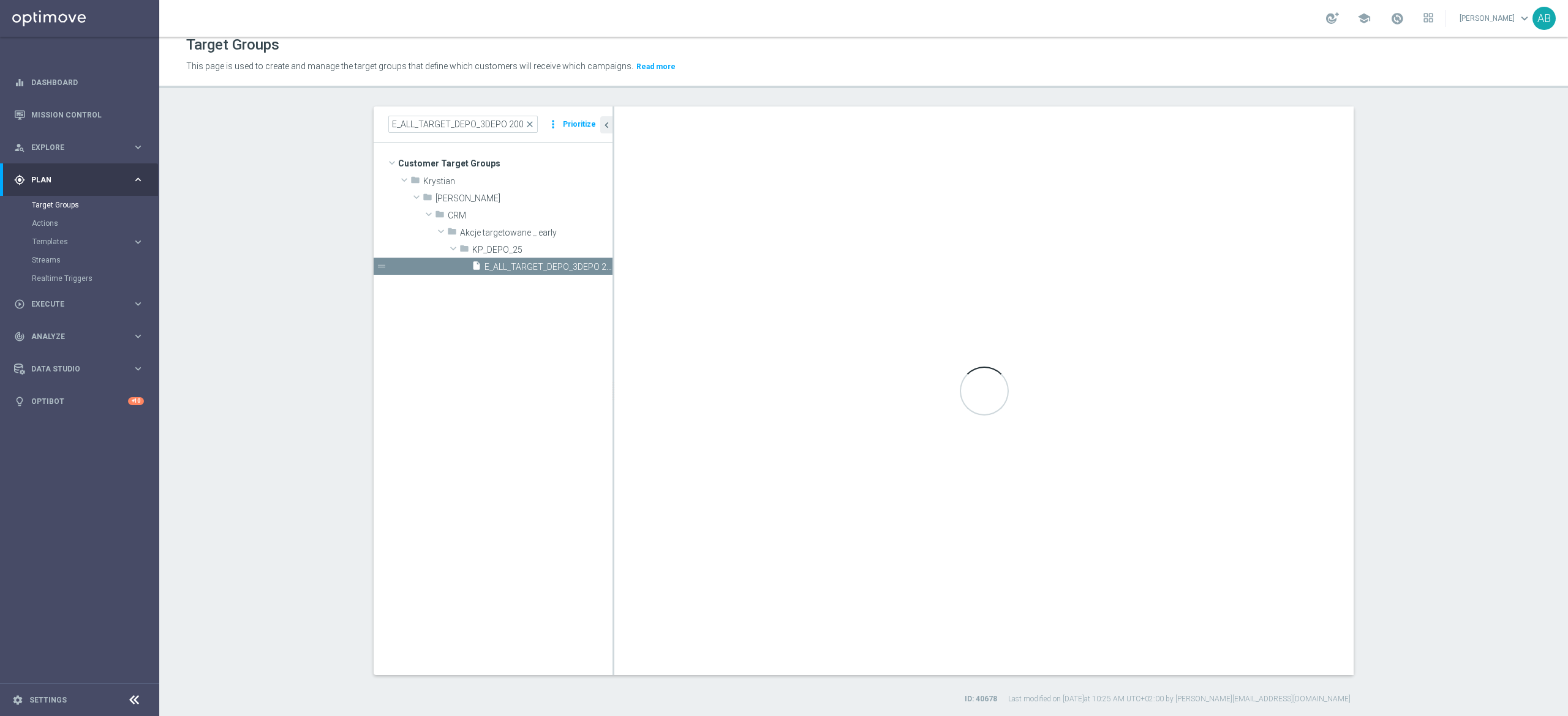
type textarea "(1 AND 2 AND 3 AND 4 AND 5 AND 6 AND 7 AND 8 AND 9 AND 10 AND 11 AND 12 AND 13 …"
type input "KP_DEPO_25"
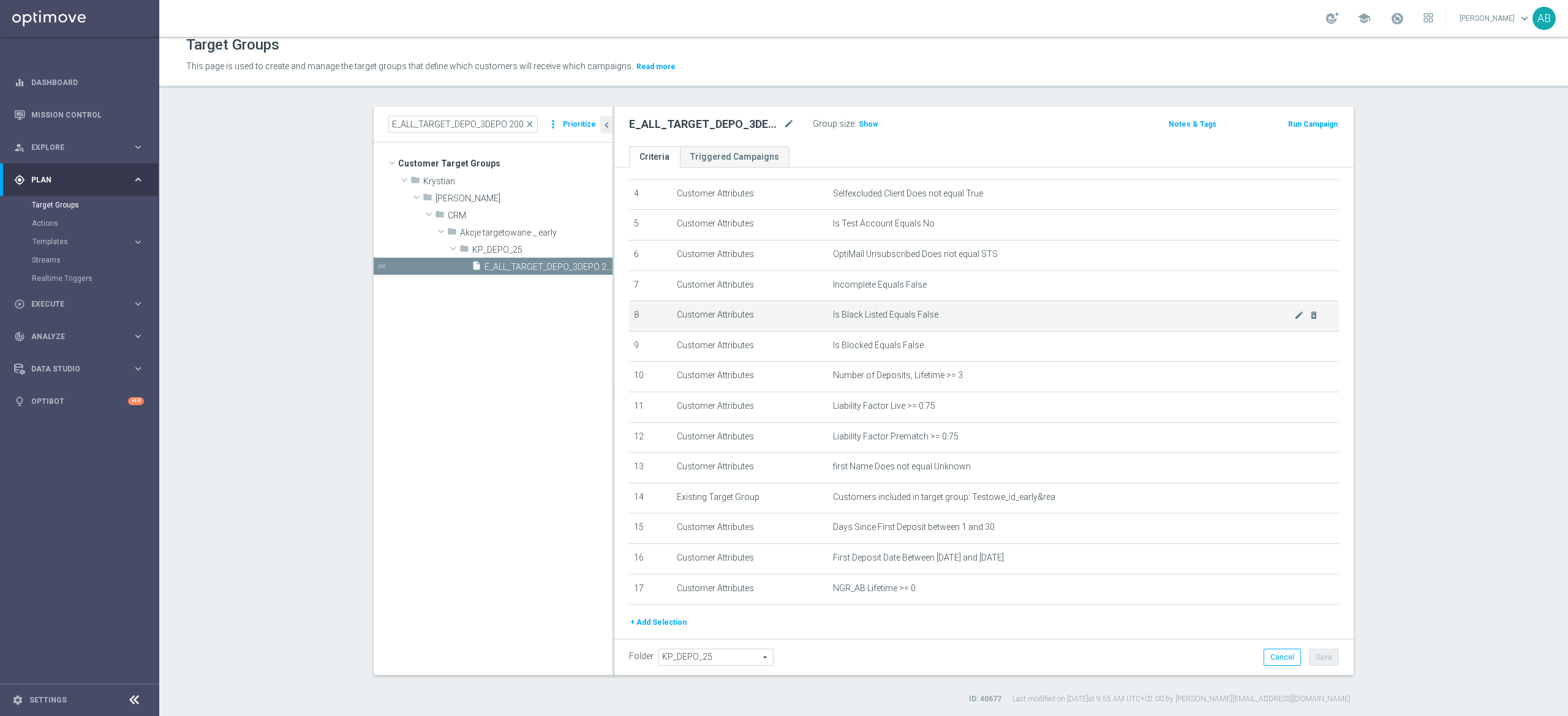
scroll to position [172, 0]
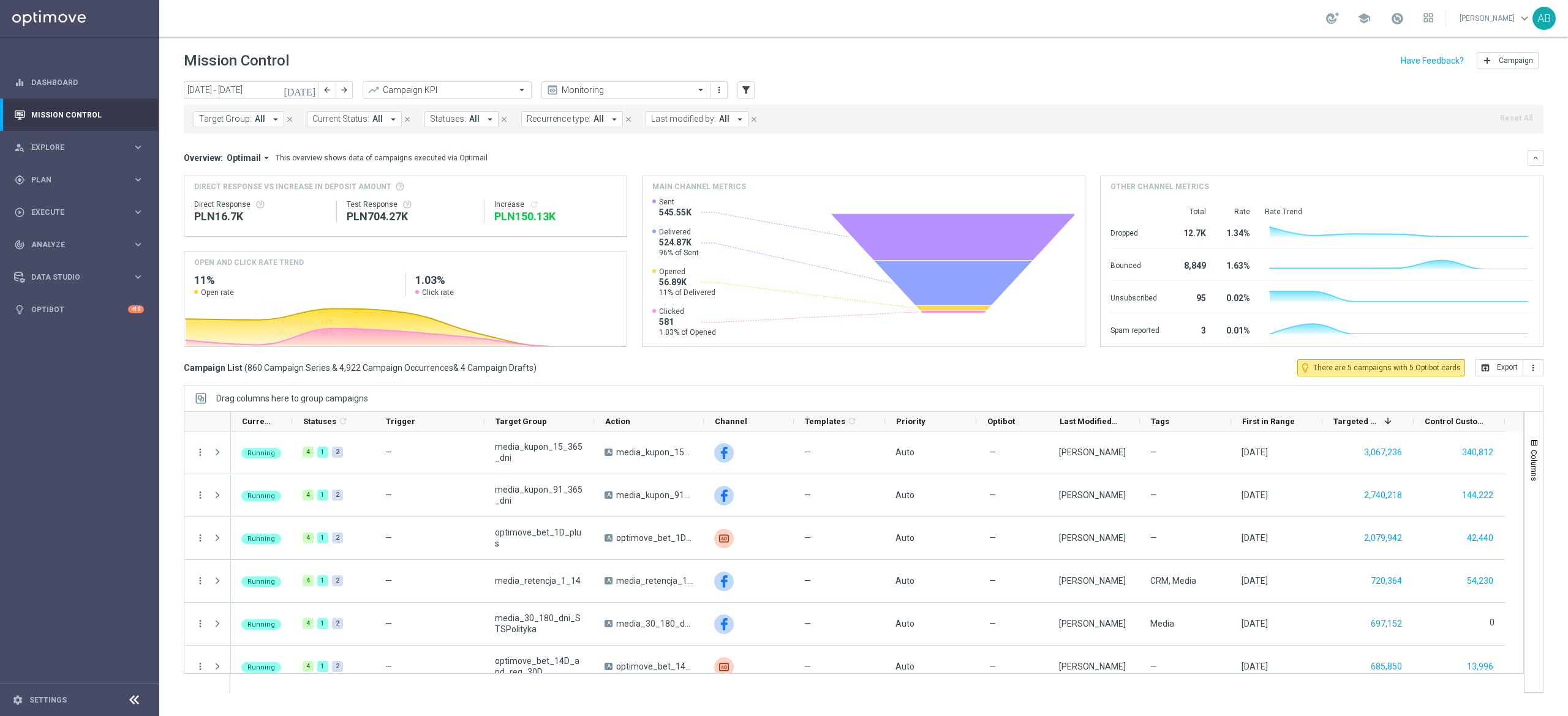
click at [226, 117] on span "Target Group:" at bounding box center [225, 119] width 53 height 10
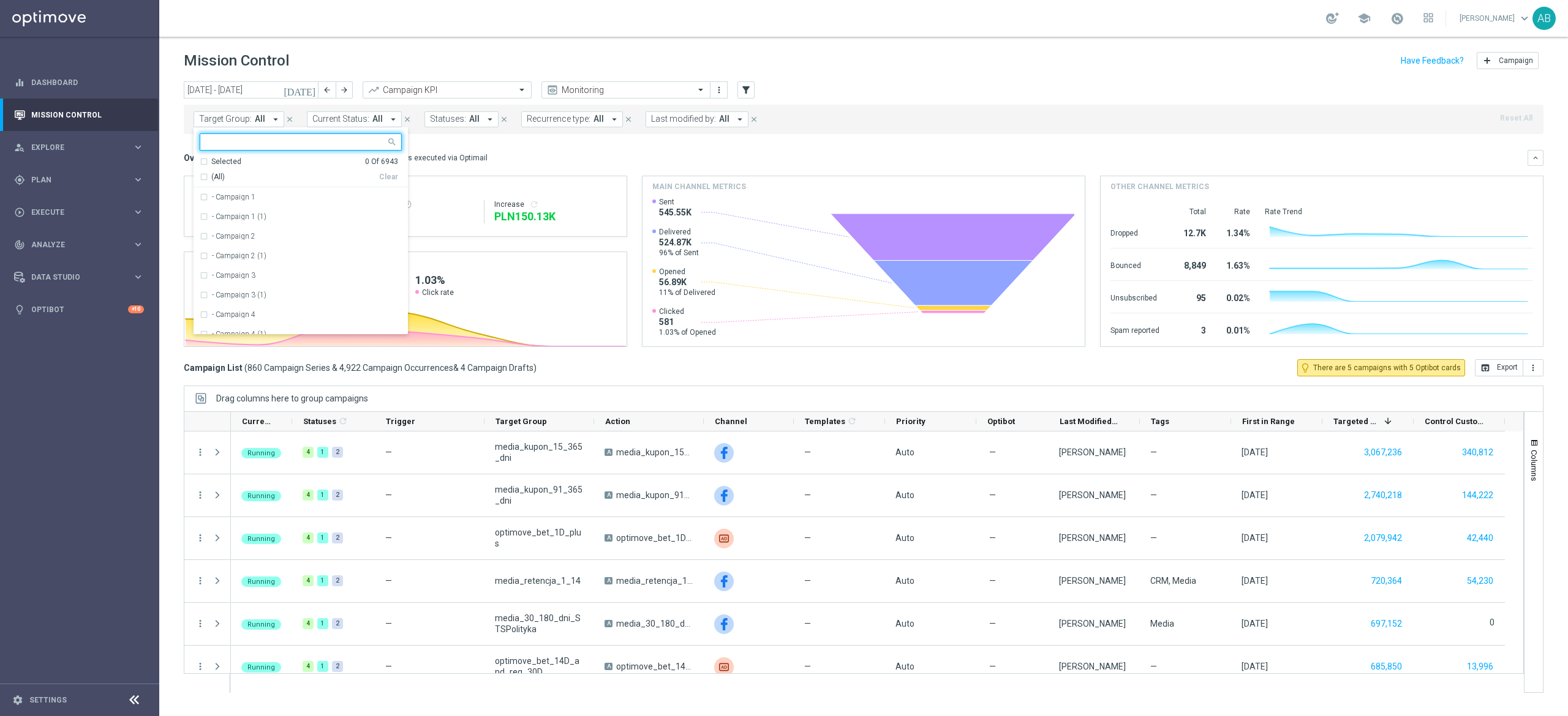
click at [245, 139] on input "text" at bounding box center [297, 142] width 180 height 10
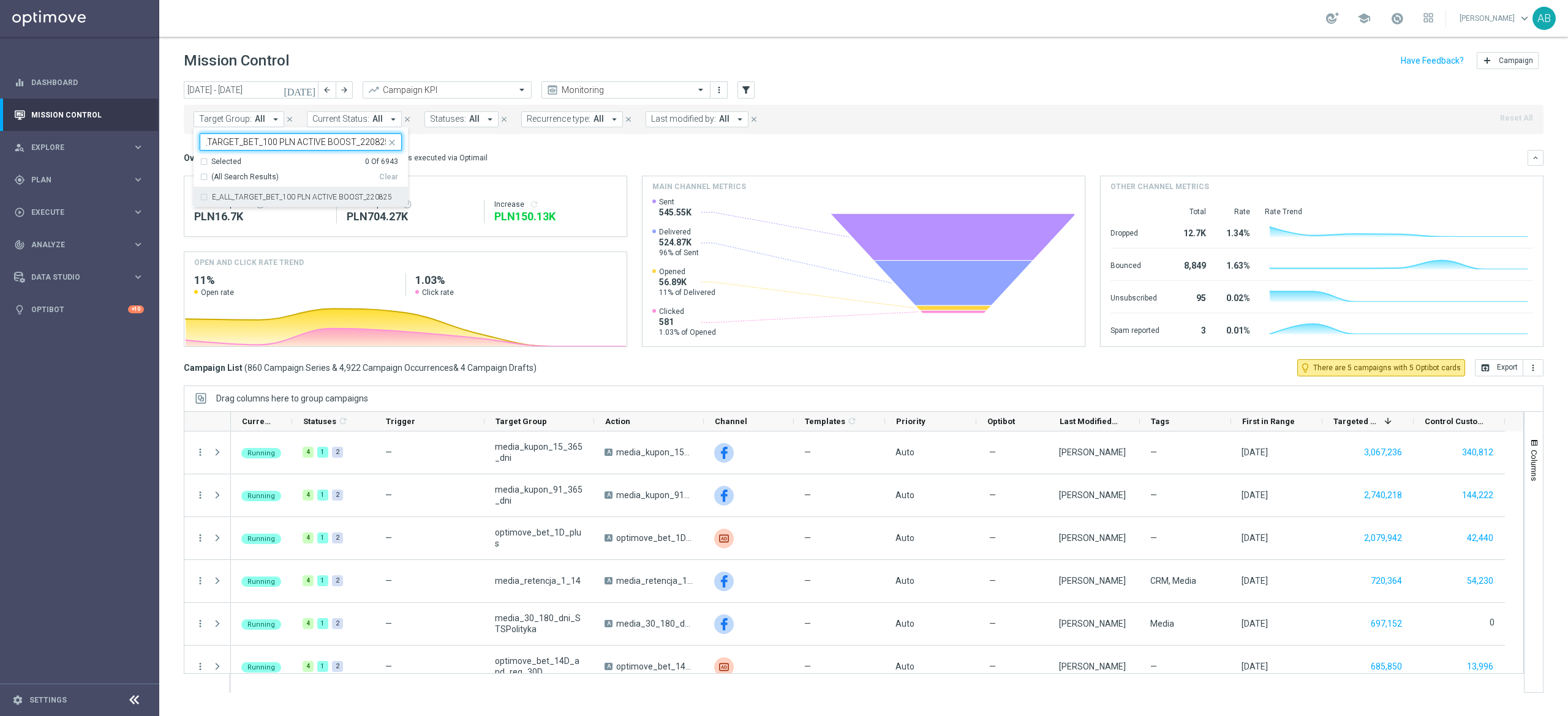
click at [255, 191] on div "E_ALL_TARGET_BET_100 PLN ACTIVE BOOST_220825" at bounding box center [300, 196] width 202 height 19
type input "E_ALL_TARGET_BET_100 PLN ACTIVE BOOST_220825"
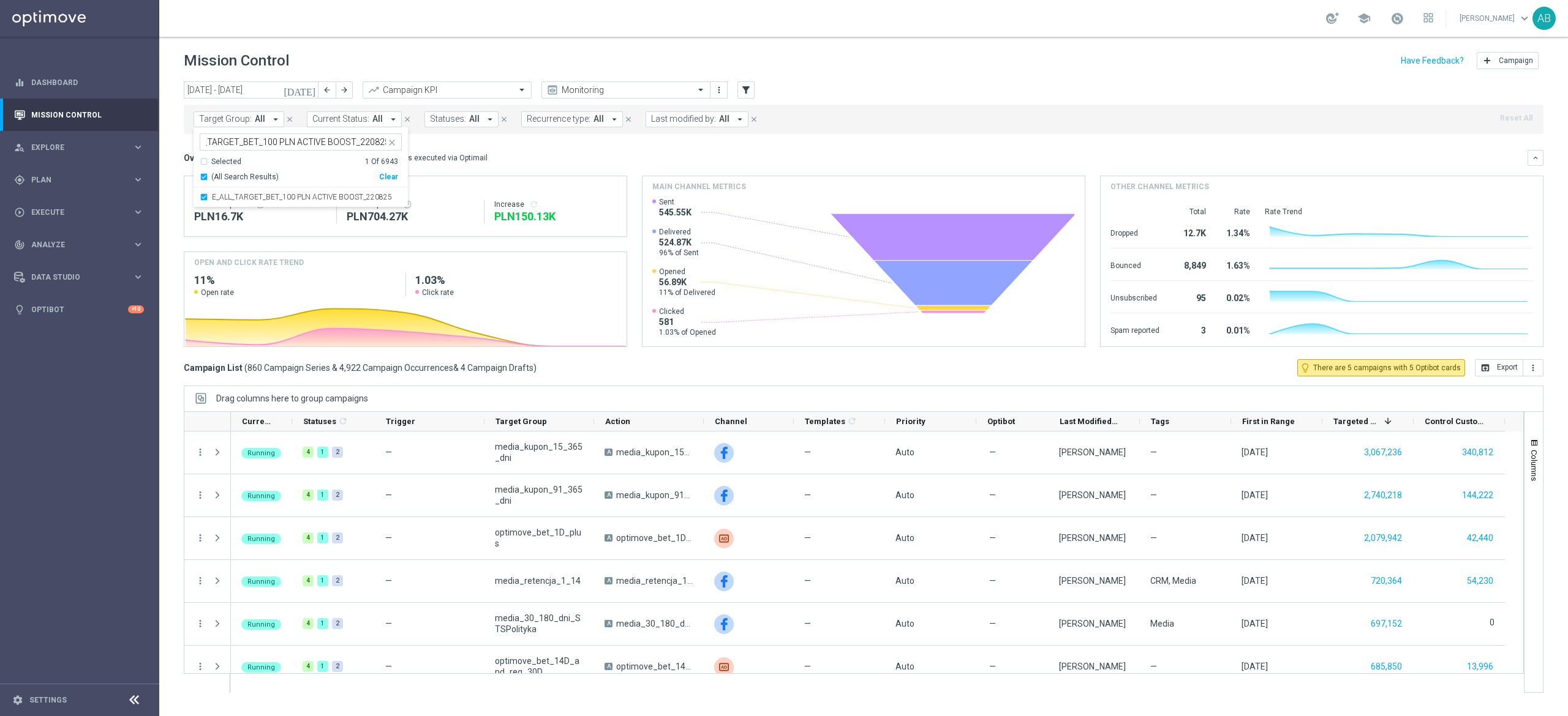
scroll to position [0, 0]
click at [507, 157] on div "Overview: Optimail arrow_drop_down This overview shows data of campaigns execut…" at bounding box center [855, 158] width 1344 height 11
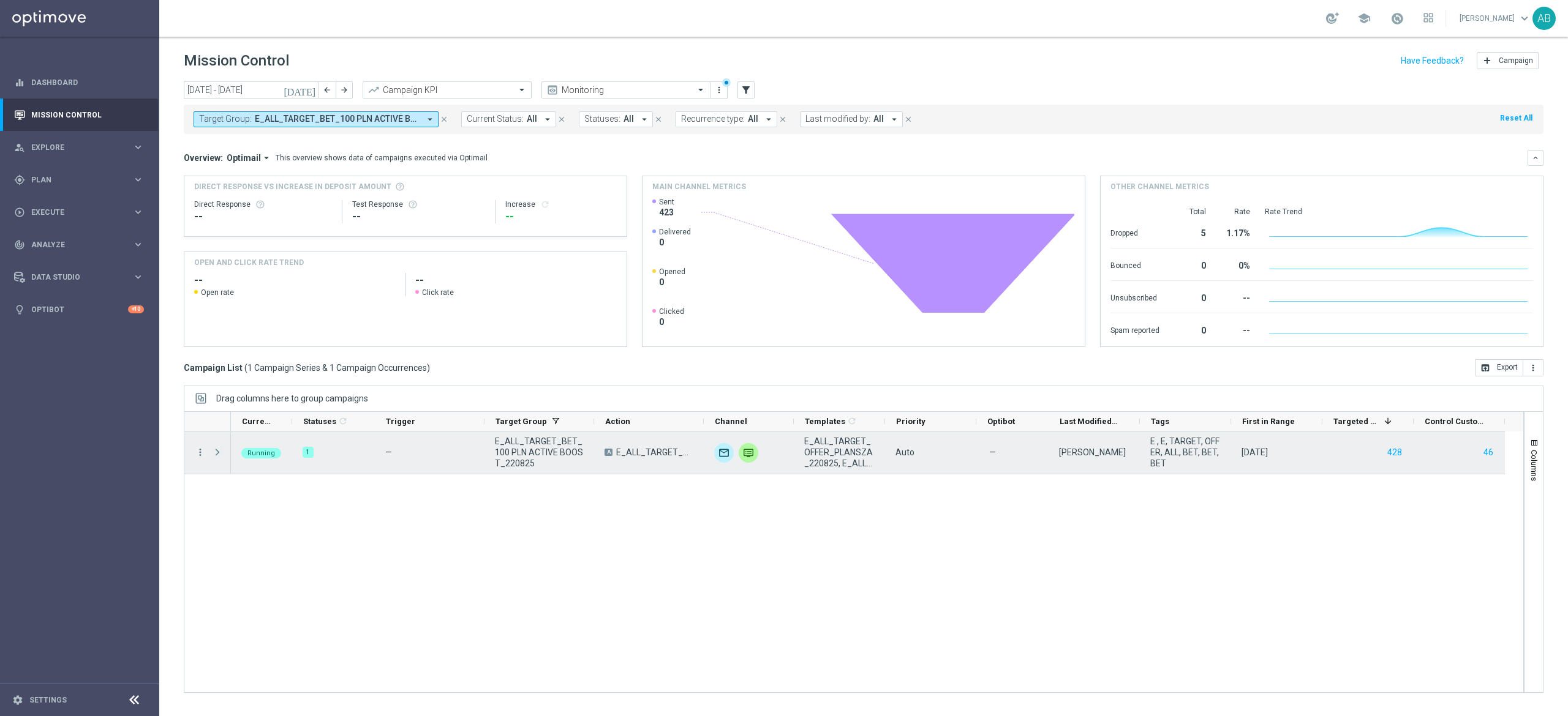
click at [214, 457] on span at bounding box center [218, 452] width 11 height 10
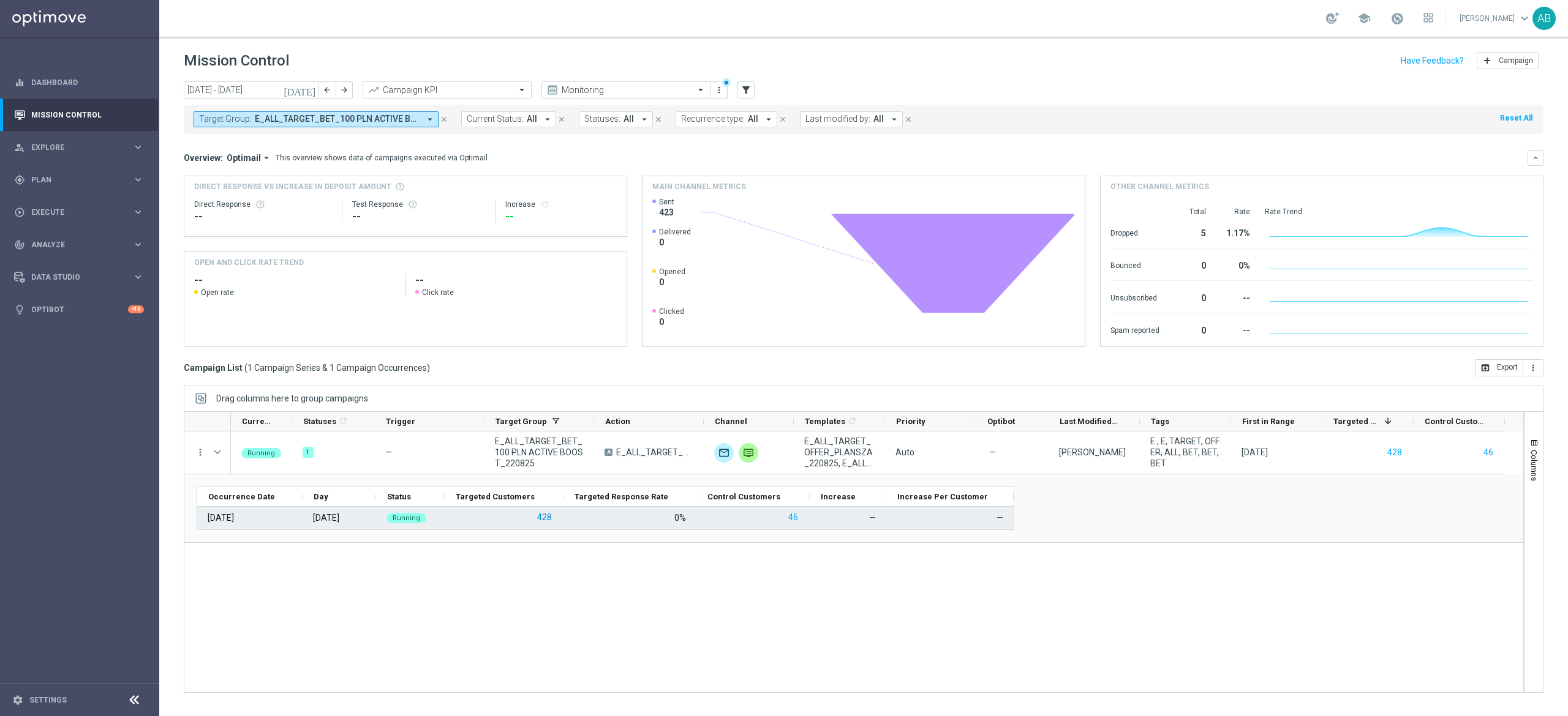
click at [548, 521] on button "428" at bounding box center [544, 518] width 18 height 16
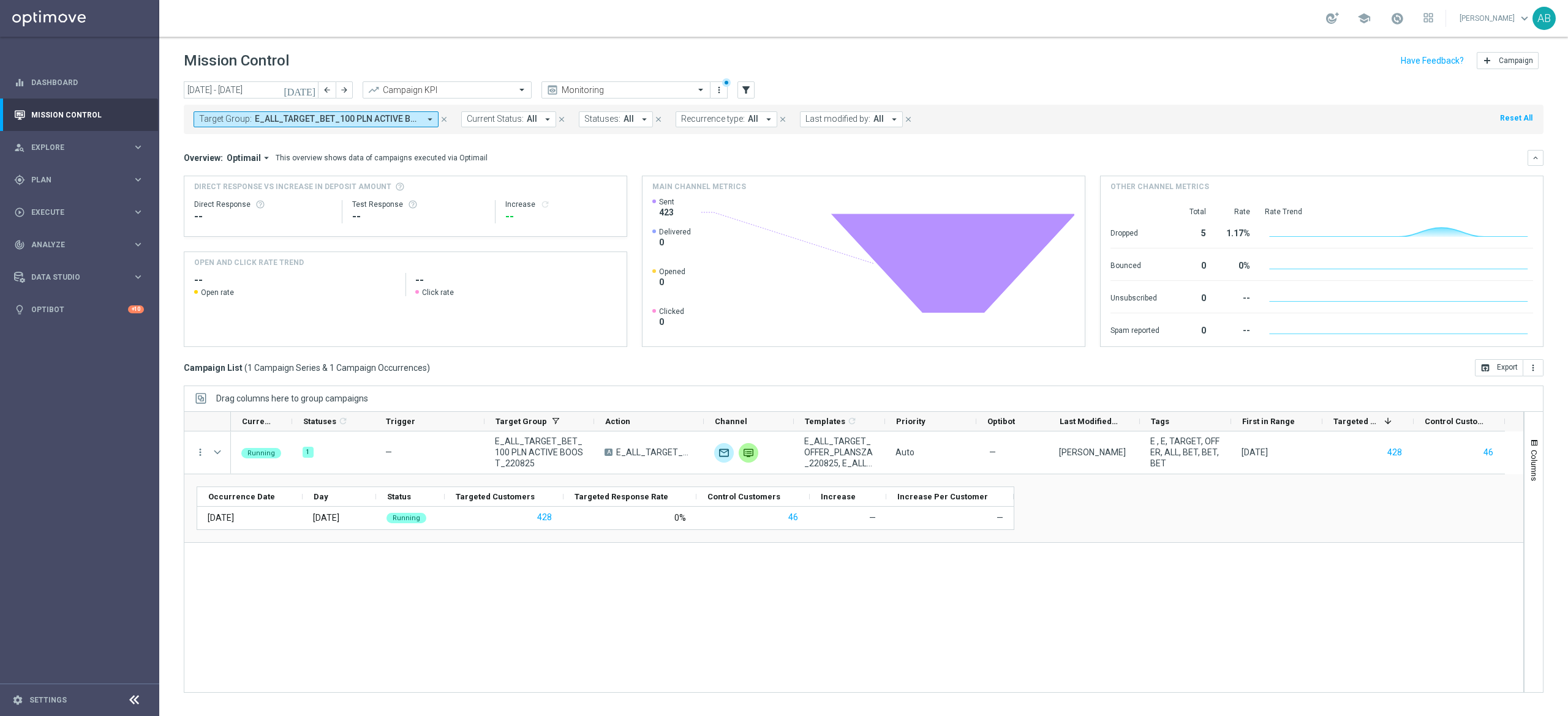
click at [290, 117] on span "E_ALL_TARGET_BET_100 PLN ACTIVE BOOST_220825" at bounding box center [337, 119] width 165 height 10
click at [0, 0] on div "Clear" at bounding box center [0, 0] width 0 height 0
click at [375, 144] on input "text" at bounding box center [297, 142] width 180 height 10
paste input "E_ALL_TARGET_ZBR_2DEPO 200 PLN PREV MONTH_220825"
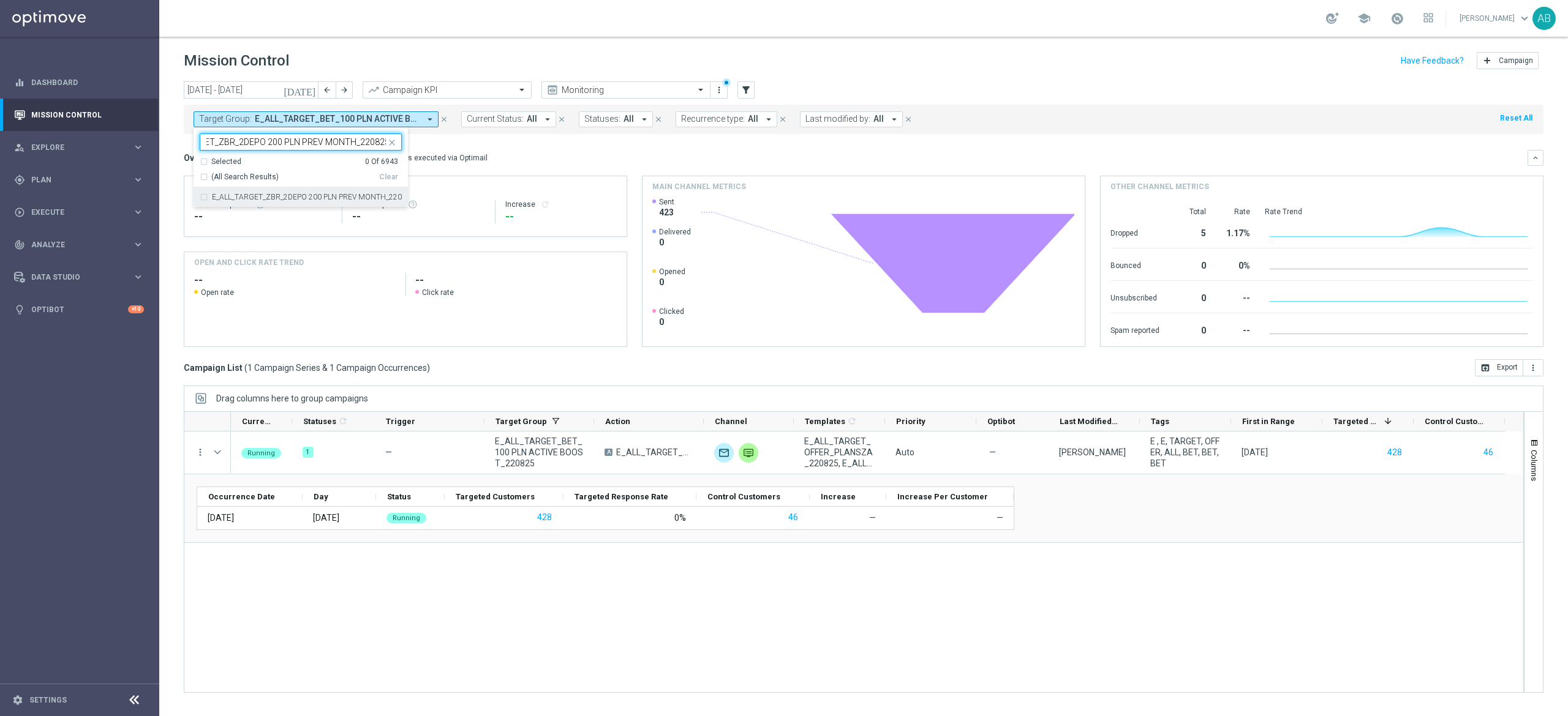
click at [360, 198] on label "E_ALL_TARGET_ZBR_2DEPO 200 PLN PREV MONTH_220825" at bounding box center [307, 197] width 190 height 7
type input "E_ALL_TARGET_ZBR_2DEPO 200 PLN PREV MONTH_220825"
click at [499, 167] on div "Overview: Optimail arrow_drop_down This overview shows data of campaigns execut…" at bounding box center [863, 248] width 1359 height 197
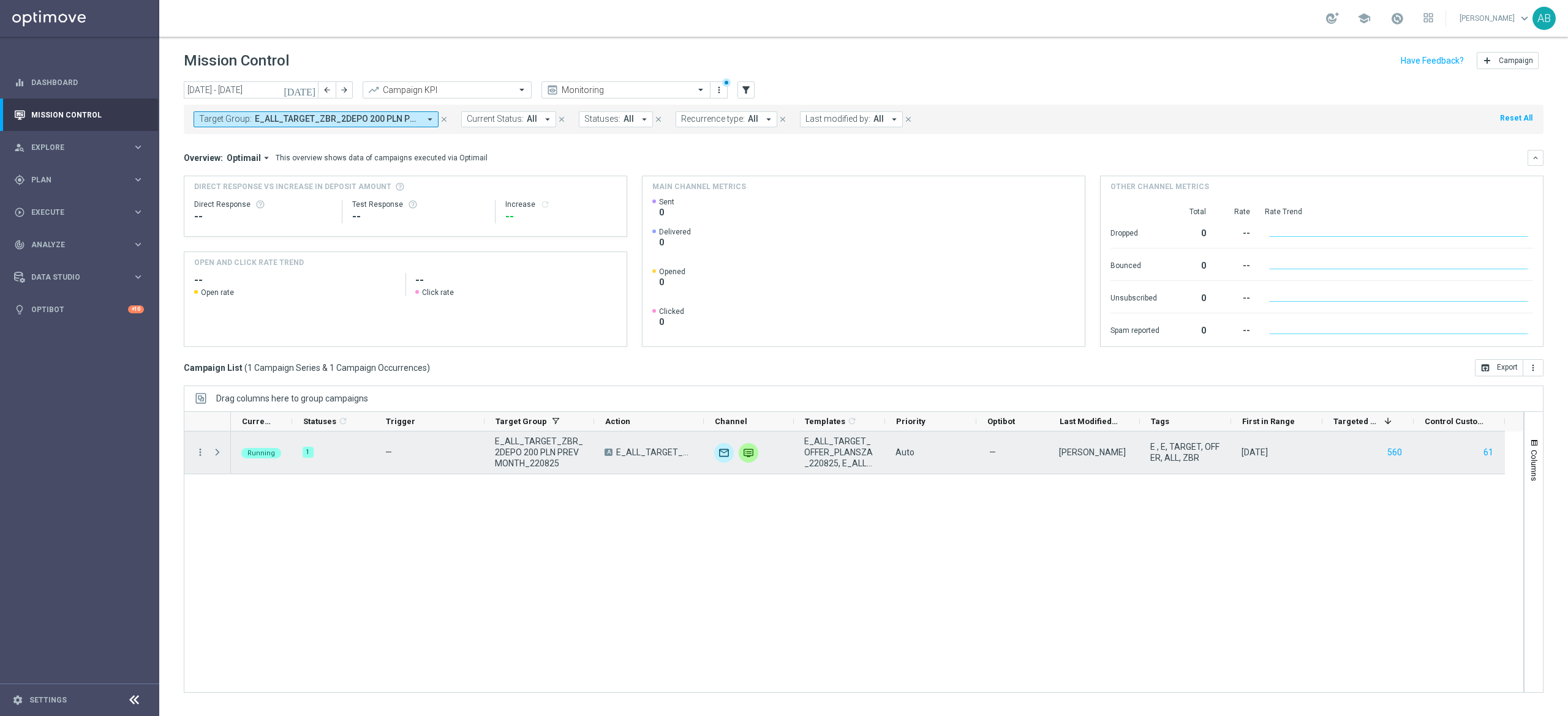
click at [220, 453] on span at bounding box center [218, 452] width 11 height 10
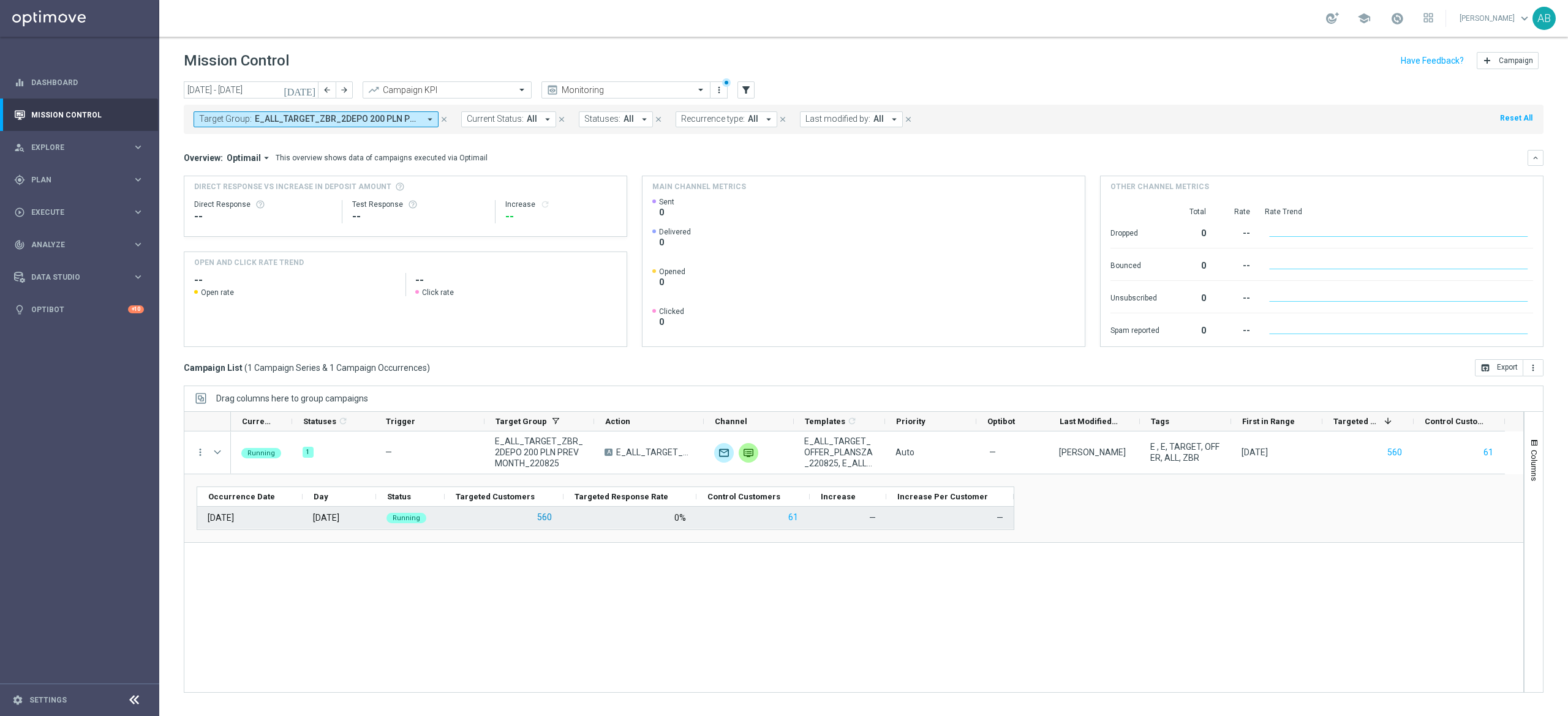
click at [544, 524] on button "560" at bounding box center [544, 518] width 18 height 16
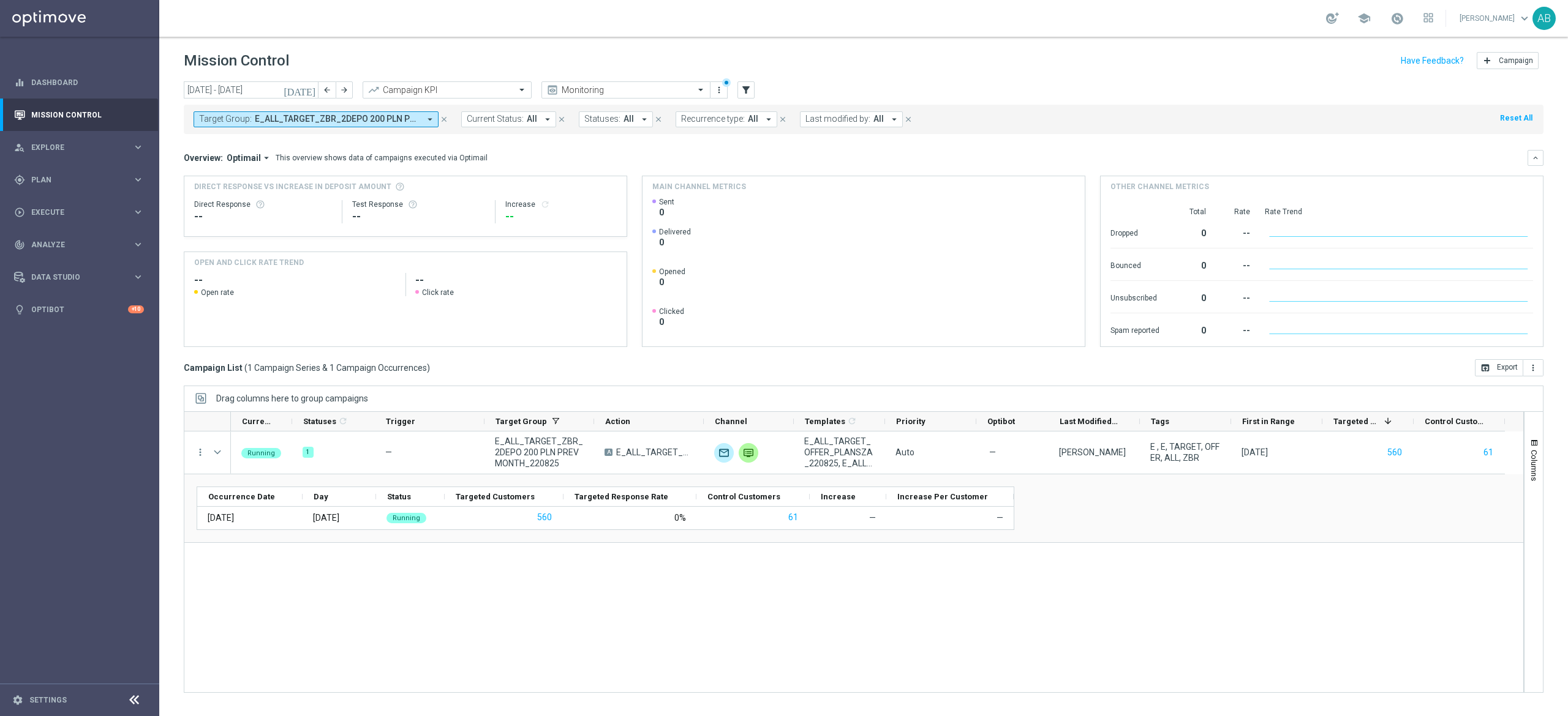
click at [373, 127] on div "Target Group: E_ALL_TARGET_ZBR_2DEPO 200 PLN PREV MONTH_220825 arrow_drop_down …" at bounding box center [863, 119] width 1359 height 30
click at [403, 126] on button "Target Group: E_ALL_TARGET_ZBR_2DEPO 200 PLN PREV MONTH_220825 arrow_drop_down" at bounding box center [316, 119] width 245 height 16
click at [0, 0] on div "Clear" at bounding box center [0, 0] width 0 height 0
click at [370, 148] on div at bounding box center [296, 143] width 182 height 12
paste input "E_ALL_TARGET_ZBR_1DEPO 200 PLN PREV MONTH_220825"
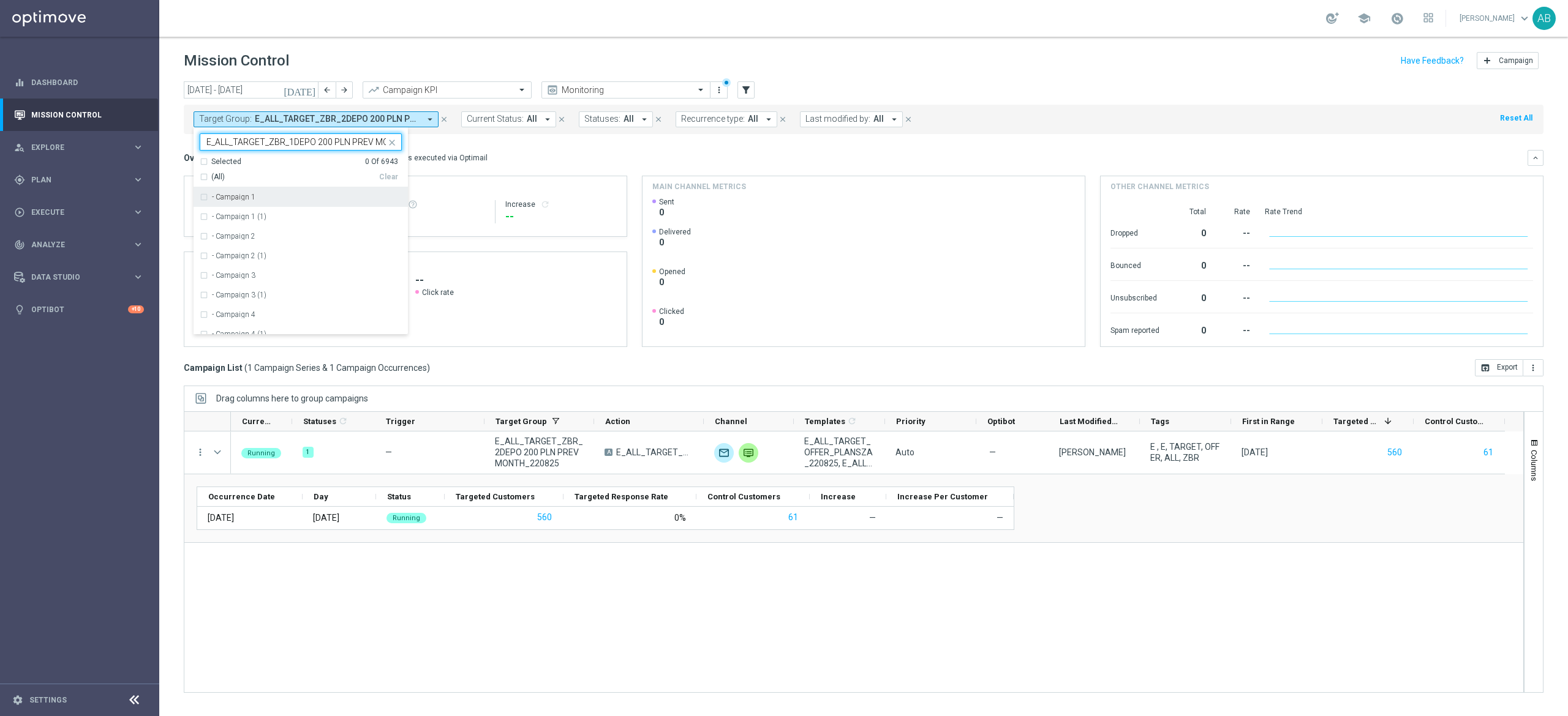
scroll to position [0, 50]
click at [348, 191] on div "E_ALL_TARGET_ZBR_1DEPO 200 PLN PREV MONTH_220825" at bounding box center [300, 196] width 202 height 19
type input "E_ALL_TARGET_ZBR_1DEPO 200 PLN PREV MONTH_220825"
click at [566, 172] on div "Overview: Optimail arrow_drop_down This overview shows data of campaigns execut…" at bounding box center [863, 248] width 1359 height 197
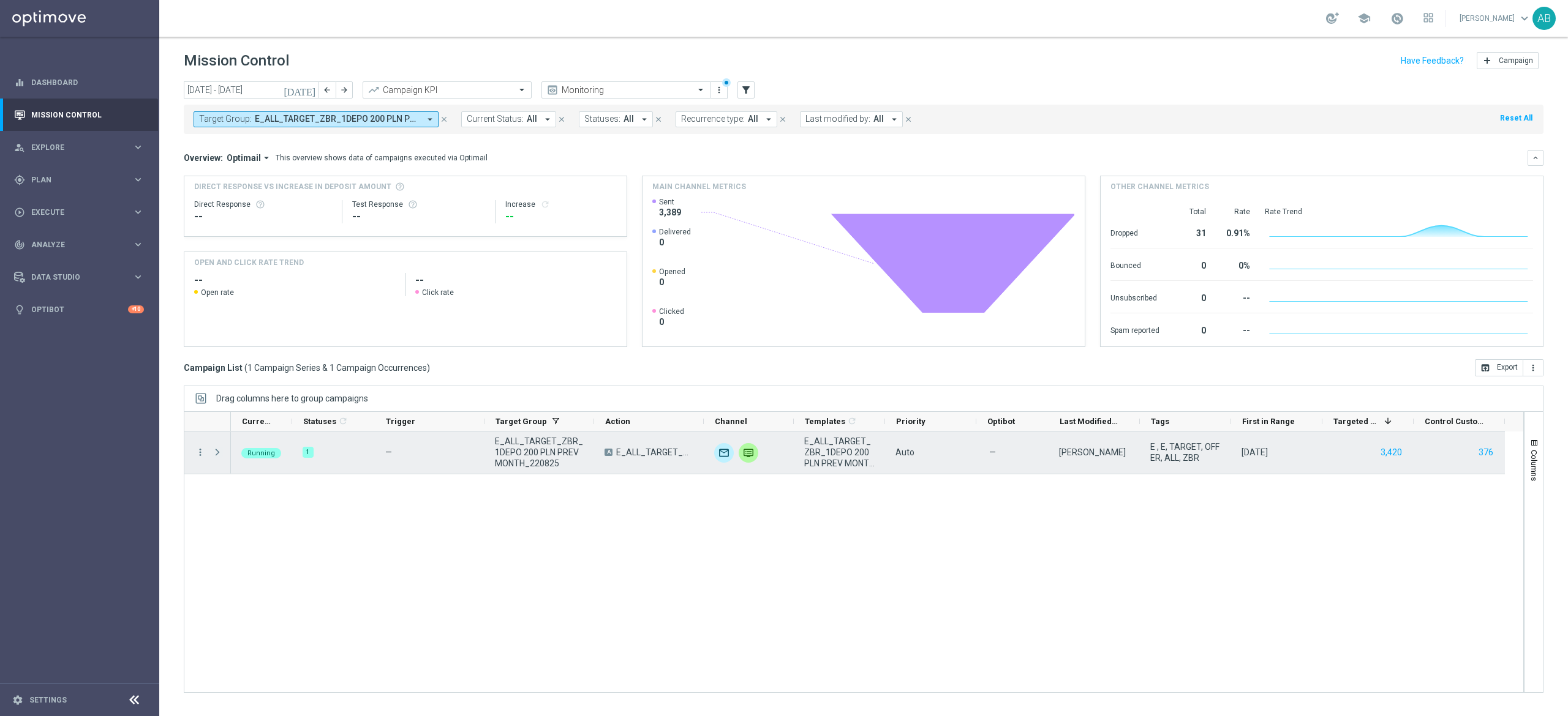
click at [220, 453] on span at bounding box center [218, 452] width 11 height 10
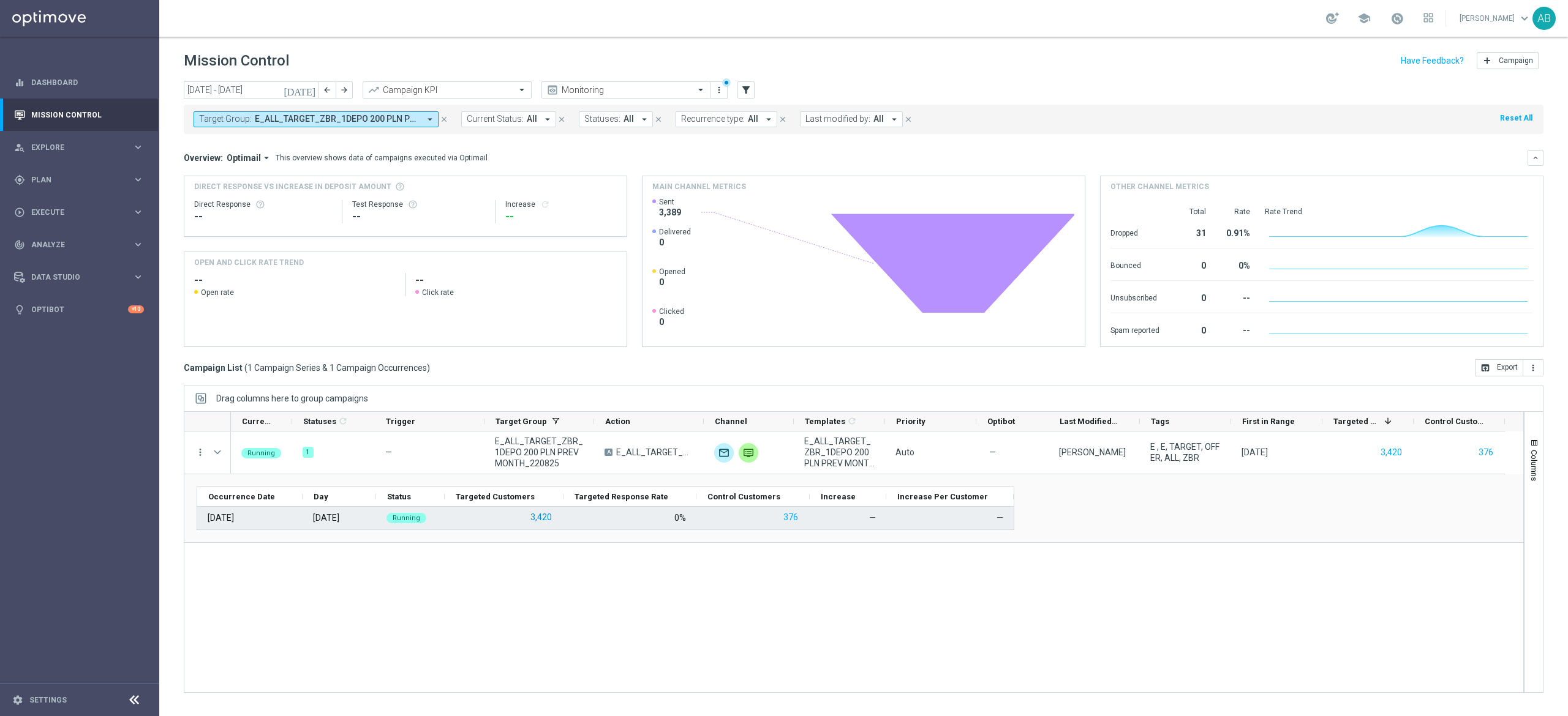
click at [545, 520] on button "3,420" at bounding box center [541, 518] width 24 height 16
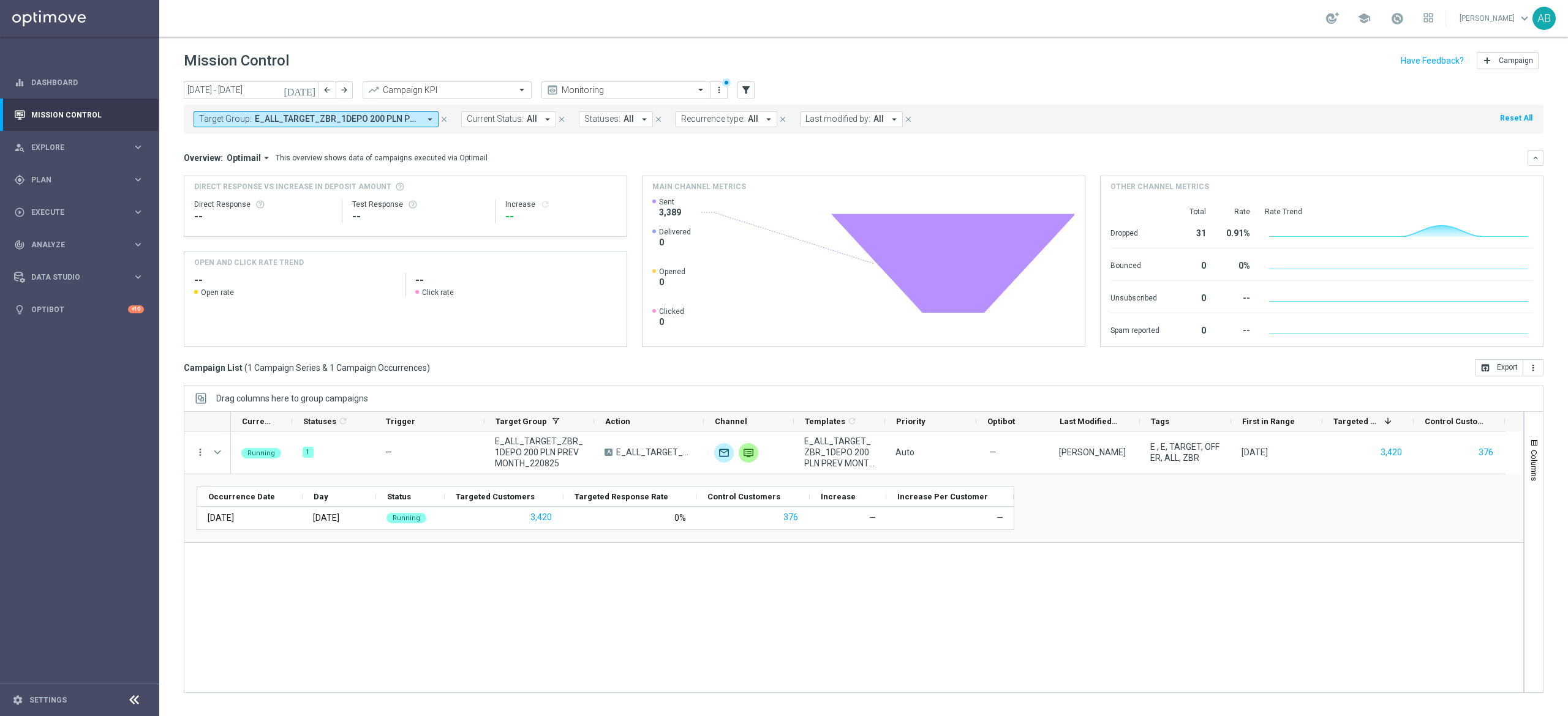
click at [417, 120] on span "E_ALL_TARGET_ZBR_1DEPO 200 PLN PREV MONTH_220825" at bounding box center [337, 119] width 165 height 10
click at [0, 0] on div "Clear" at bounding box center [0, 0] width 0 height 0
click at [381, 142] on input "text" at bounding box center [297, 142] width 180 height 10
paste input "E_ALL_TARGET_DEPO_3DEPO 200 PLN PREV MONTH_220825"
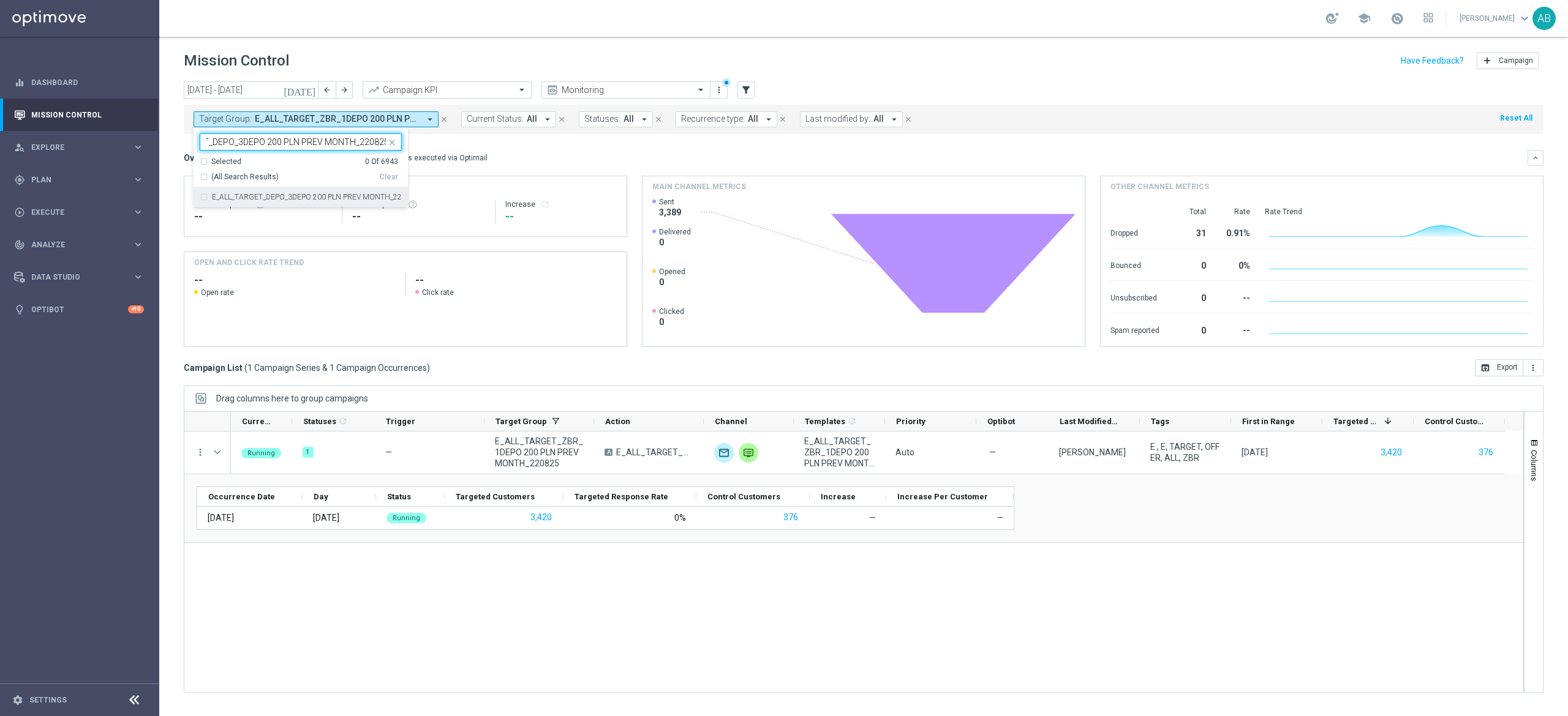
drag, startPoint x: 366, startPoint y: 195, endPoint x: 392, endPoint y: 183, distance: 28.6
click at [365, 194] on label "E_ALL_TARGET_DEPO_3DEPO 200 PLN PREV MONTH_220825" at bounding box center [307, 197] width 190 height 7
type input "E_ALL_TARGET_DEPO_3DEPO 200 PLN PREV MONTH_220825"
click at [501, 150] on div "Overview: Optimail arrow_drop_down This overview shows data of campaigns execut…" at bounding box center [863, 157] width 1359 height 16
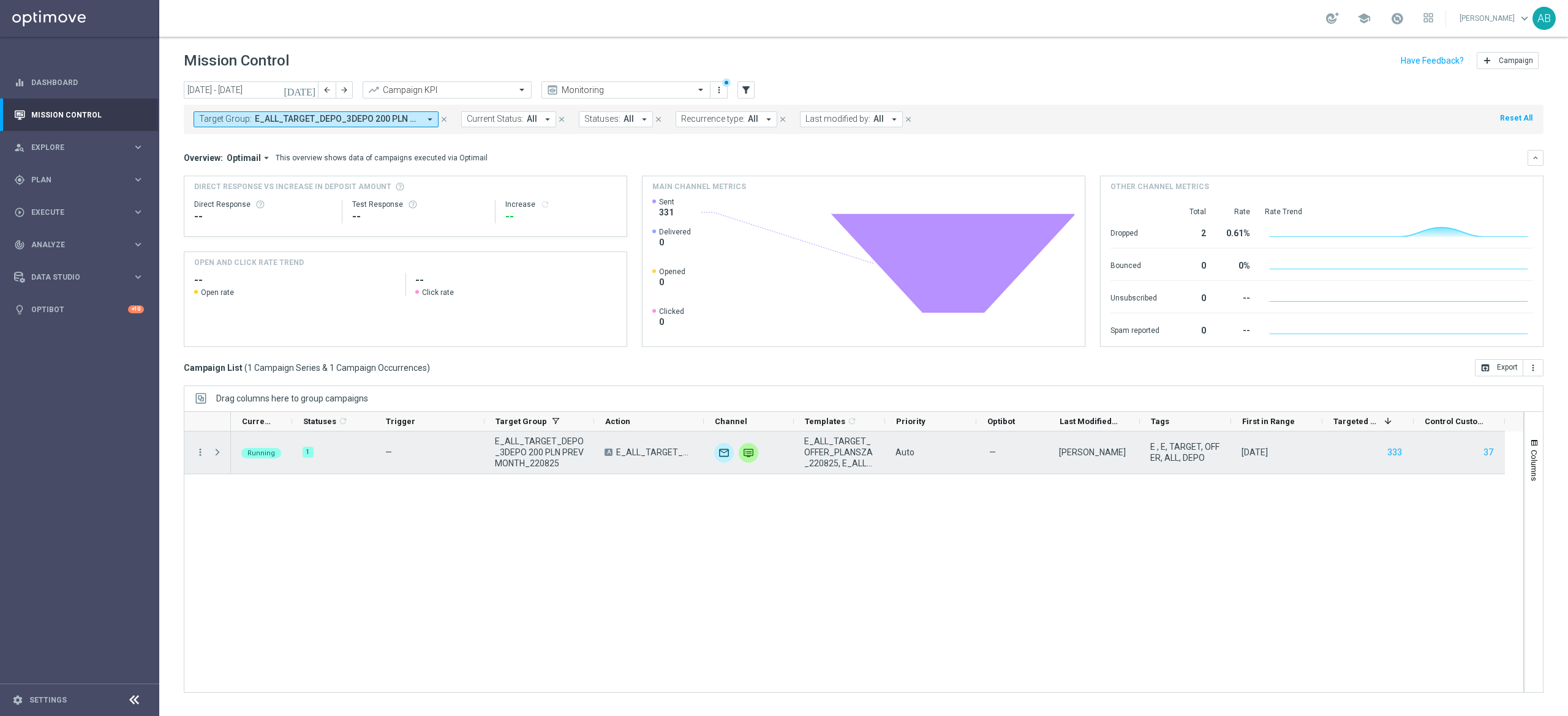
click at [219, 447] on span at bounding box center [218, 452] width 11 height 10
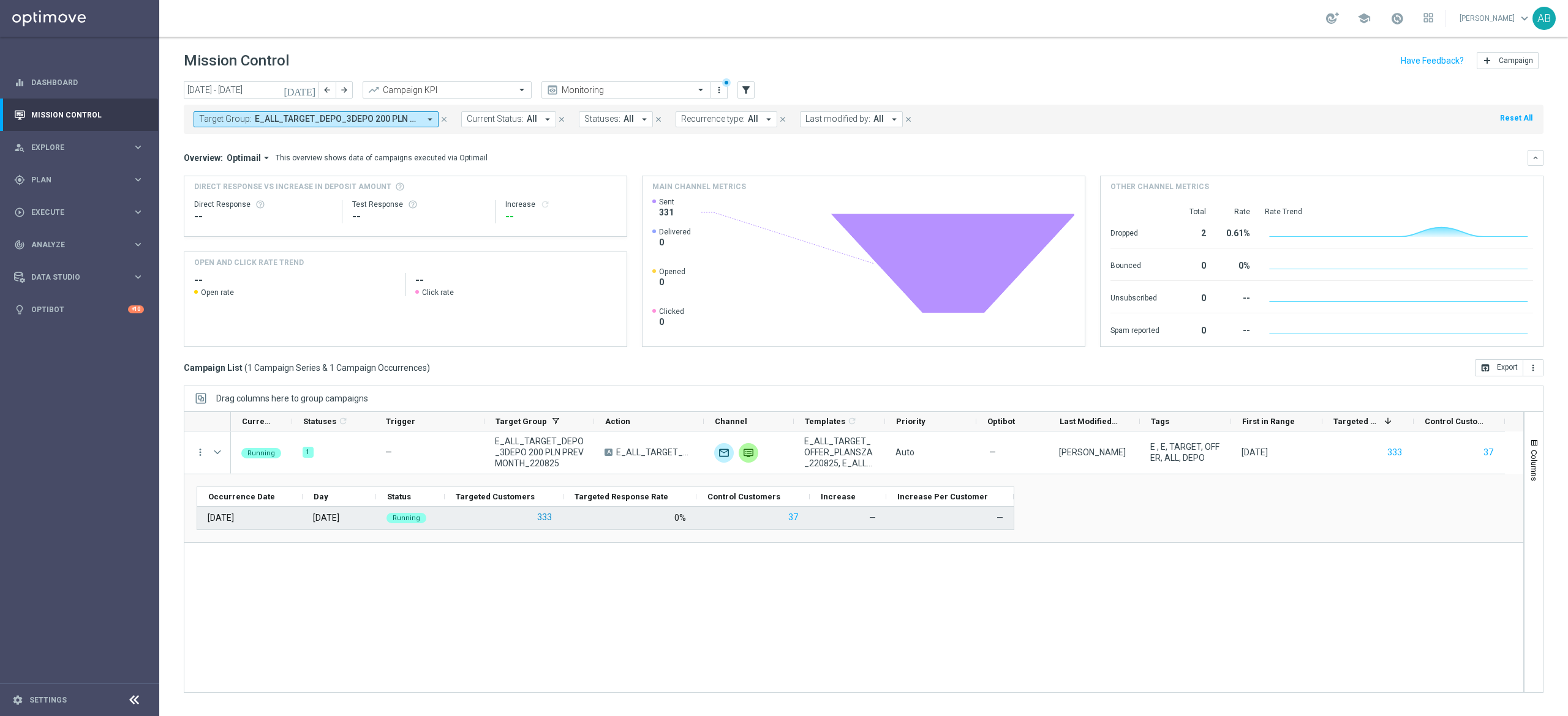
click at [542, 520] on button "333" at bounding box center [544, 518] width 18 height 16
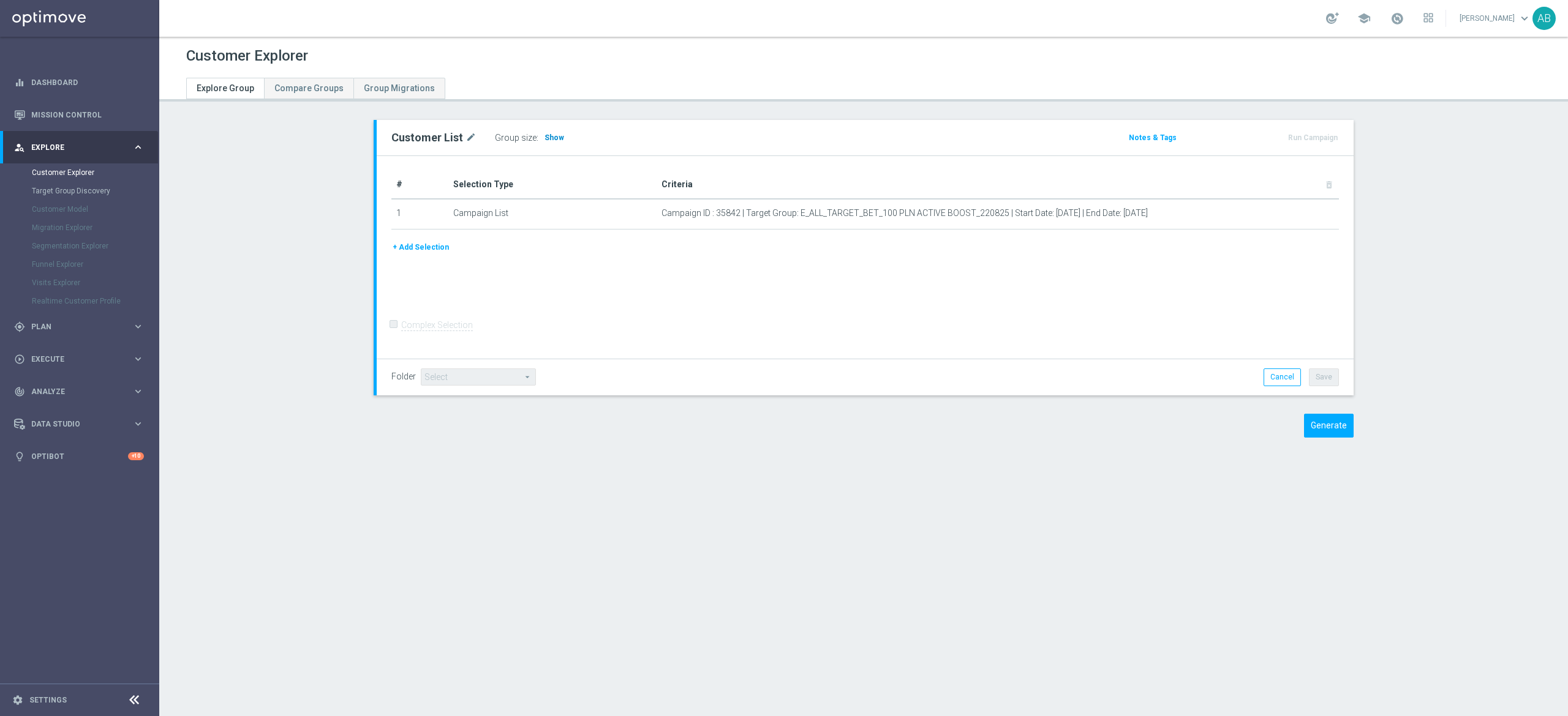
click at [545, 142] on span "Show" at bounding box center [554, 137] width 19 height 8
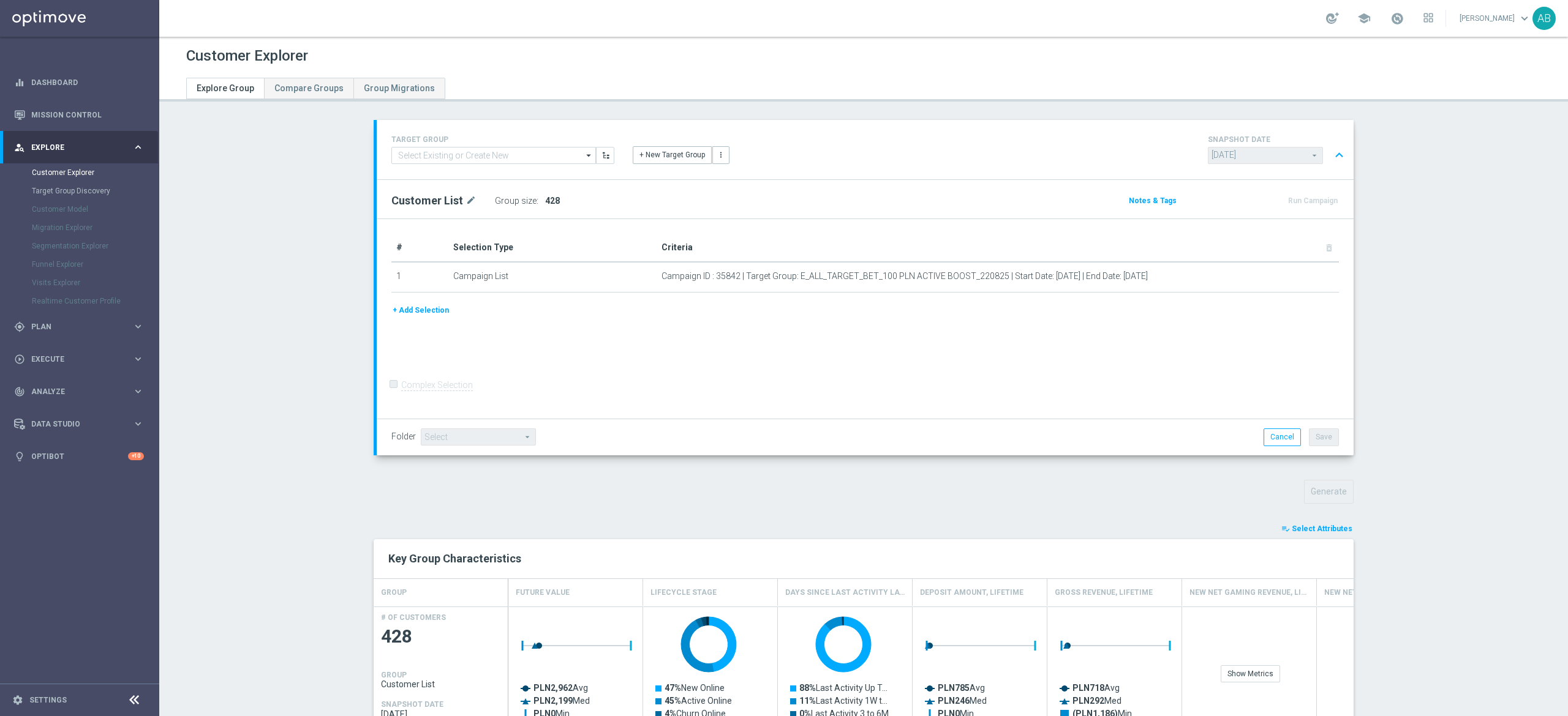
click at [1470, 513] on section "TARGET GROUP arrow_drop_down Show Selected 0 of NaN - Campaign 1" at bounding box center [864, 501] width 1409 height 762
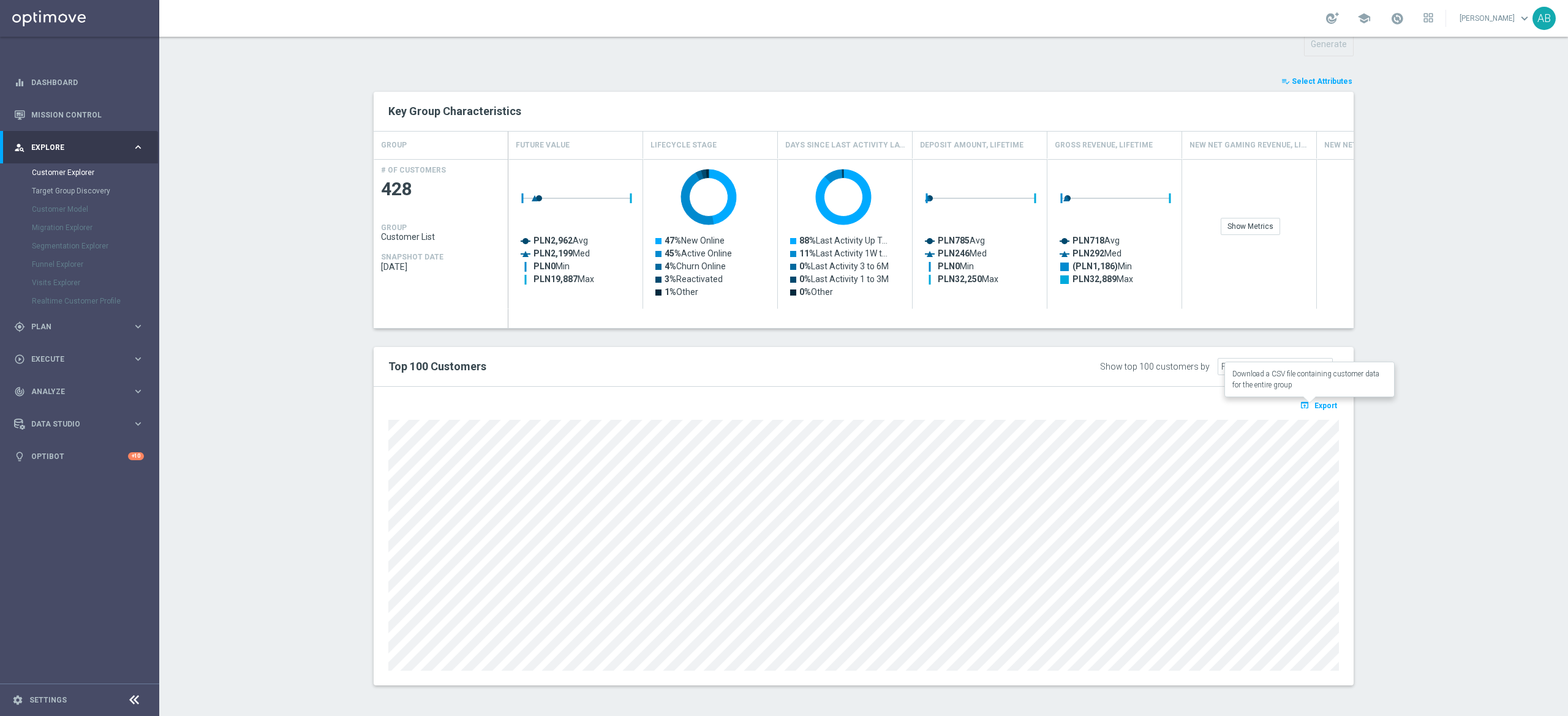
click at [1304, 400] on icon "open_in_browser" at bounding box center [1307, 405] width 13 height 10
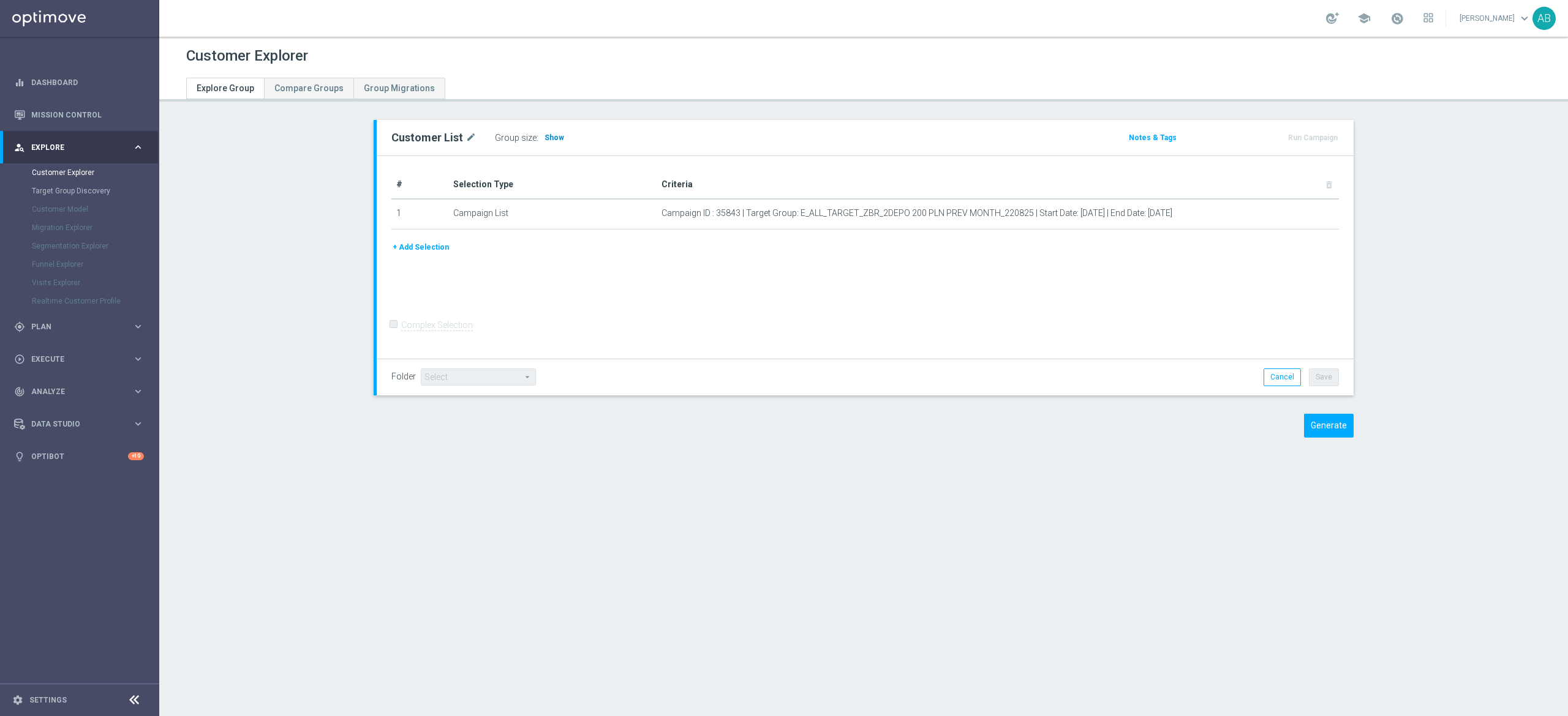
click at [550, 137] on h3 "Show" at bounding box center [554, 137] width 22 height 14
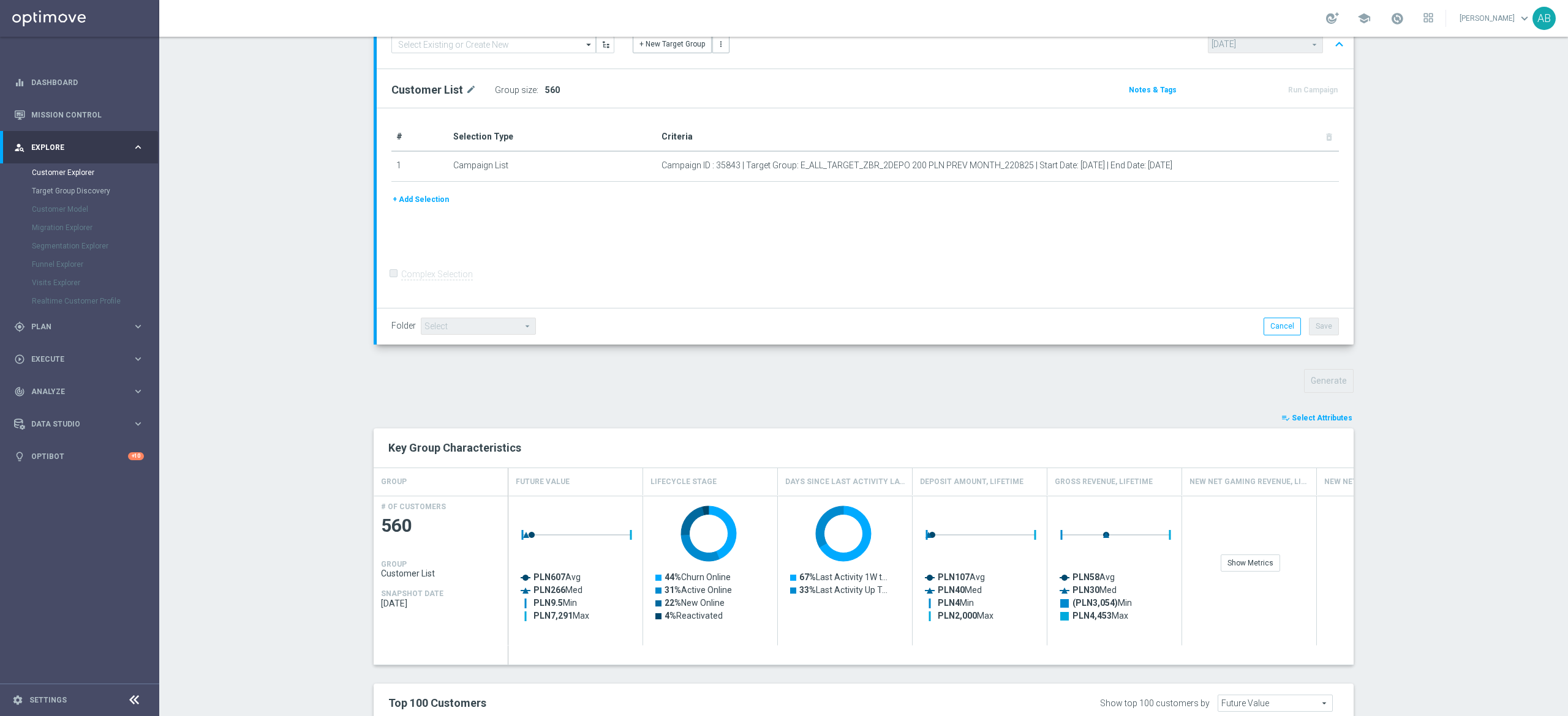
scroll to position [368, 0]
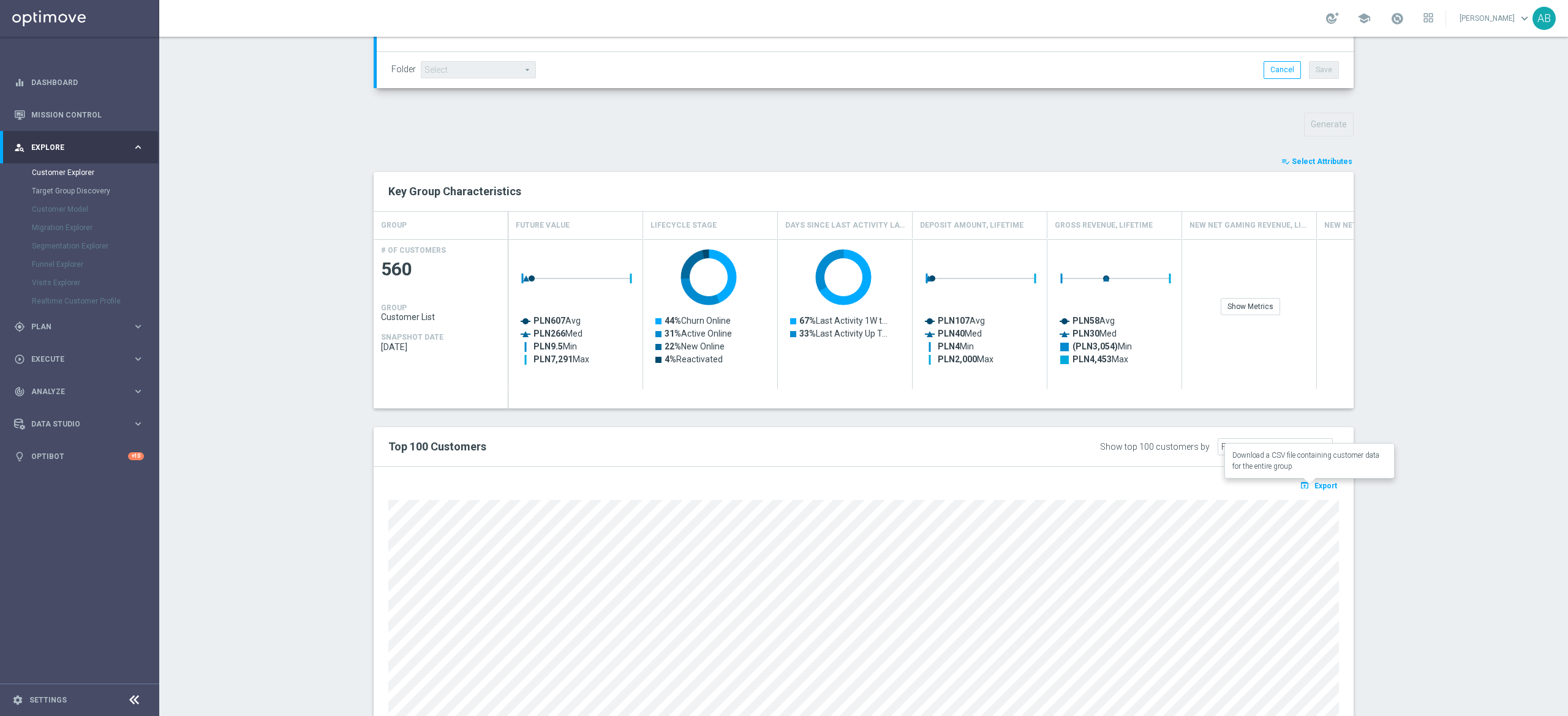
click at [1315, 490] on span "Export" at bounding box center [1326, 485] width 22 height 8
click at [1419, 433] on section "TARGET GROUP arrow_drop_down Show Selected 0 of NaN - Campaign 1" at bounding box center [864, 269] width 1409 height 1032
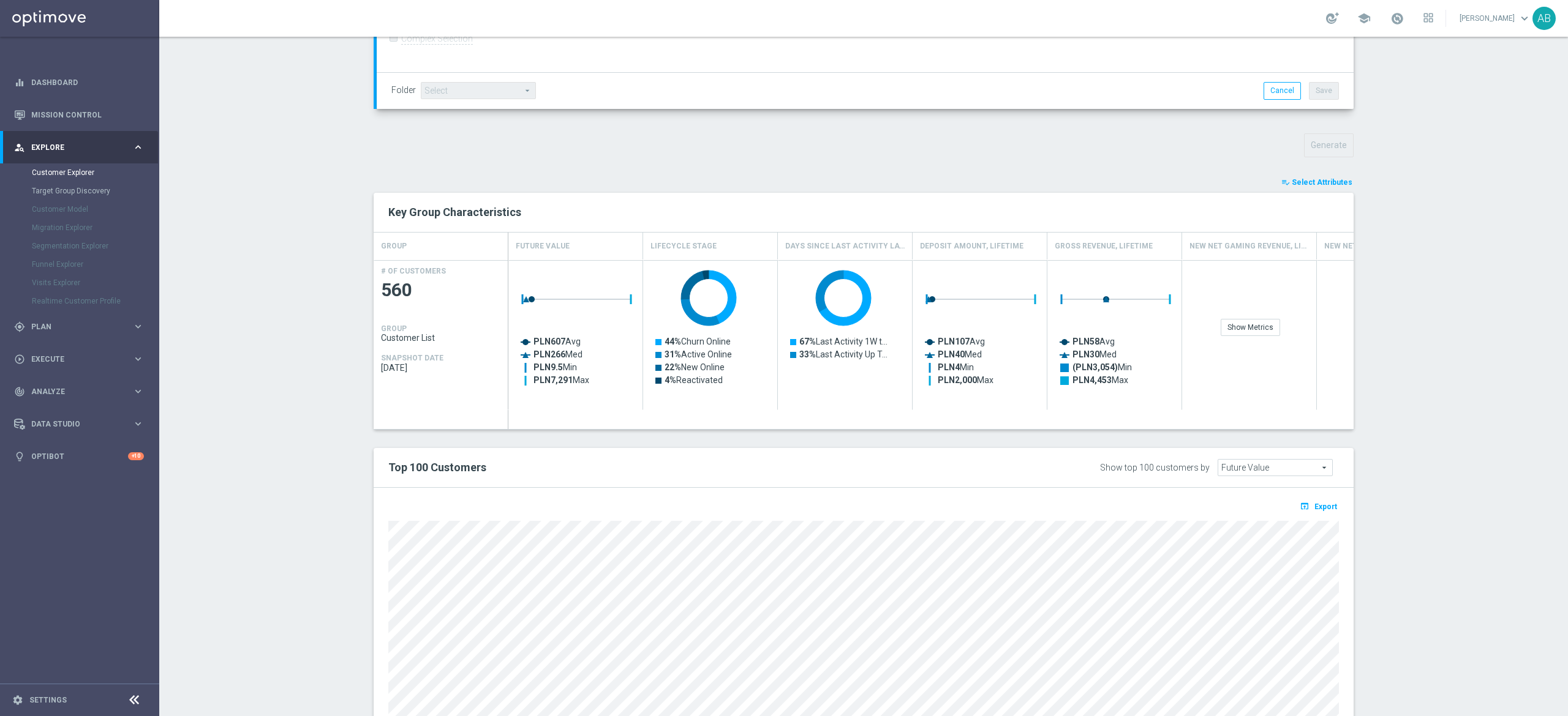
scroll to position [449, 0]
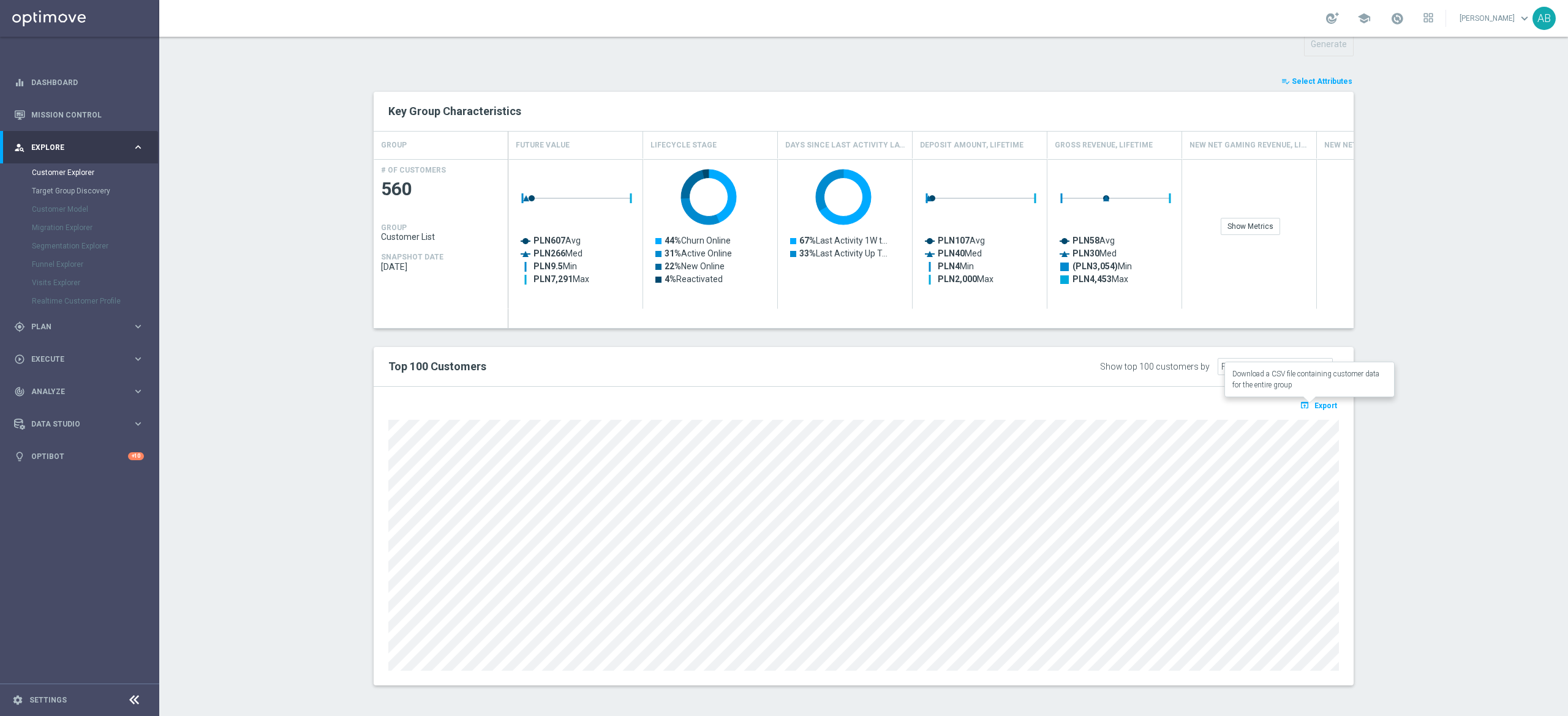
click at [1304, 408] on icon "open_in_browser" at bounding box center [1307, 405] width 13 height 10
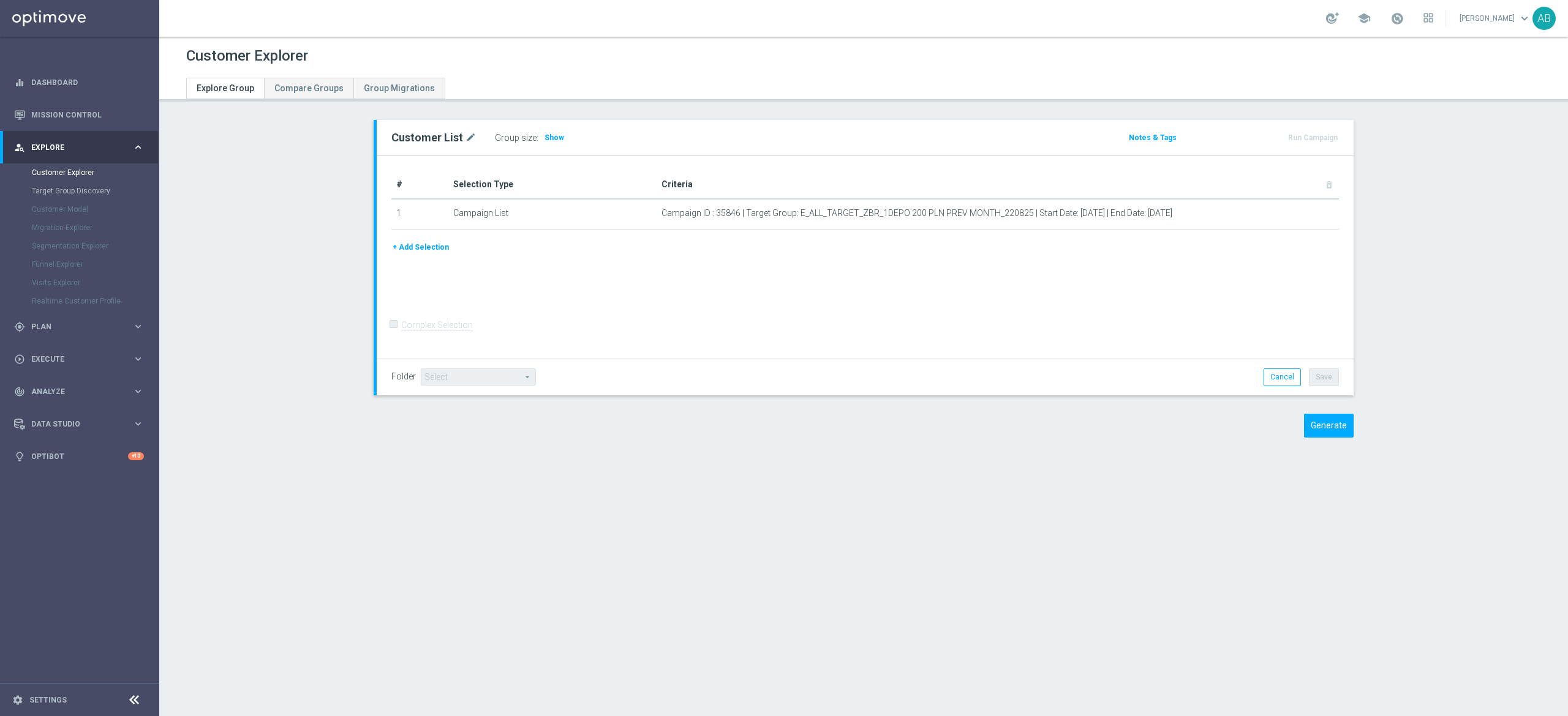
click at [794, 308] on div "# Selection Type Criteria delete_forever 1 Campaign List Campaign ID : 35846 | …" at bounding box center [866, 258] width 977 height 203
click at [545, 140] on span "Show" at bounding box center [554, 137] width 19 height 8
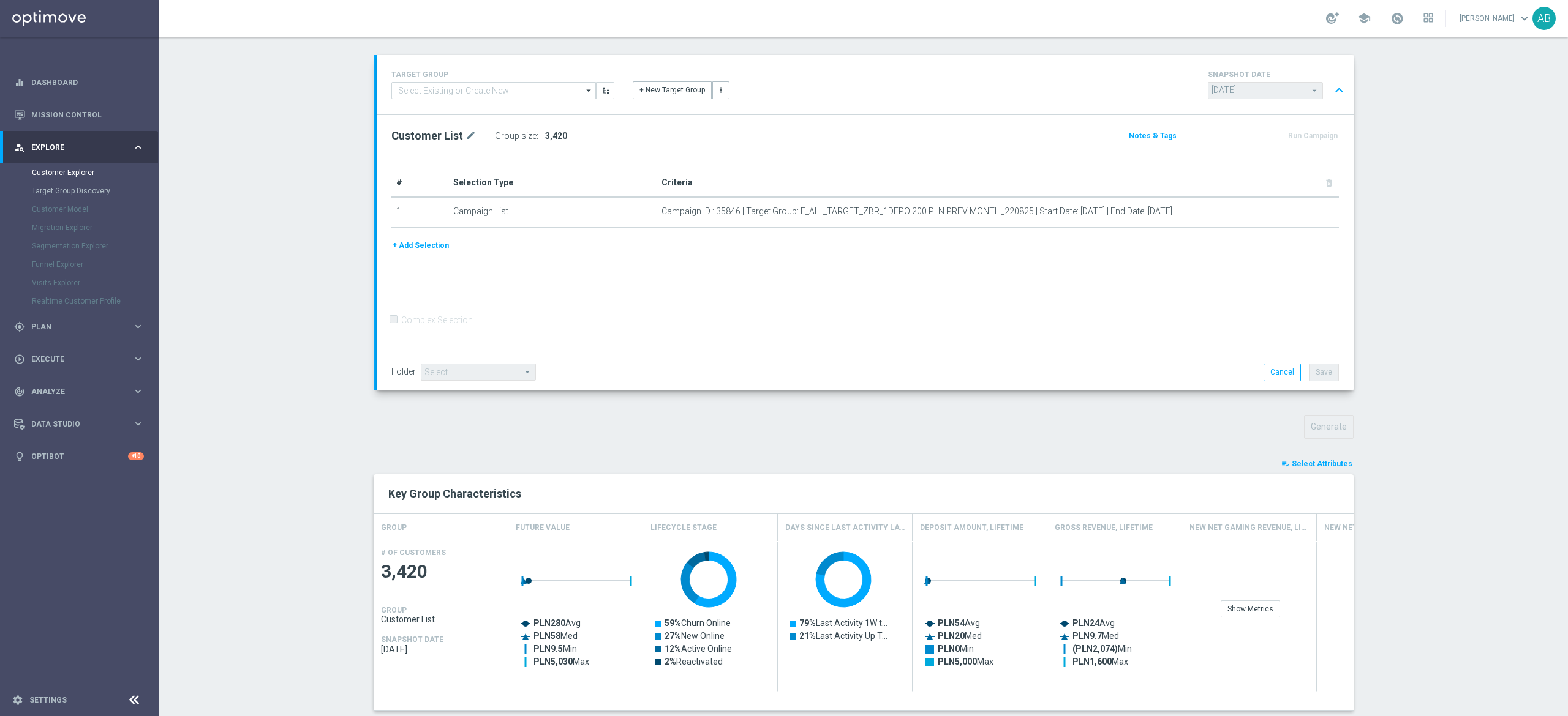
scroll to position [449, 0]
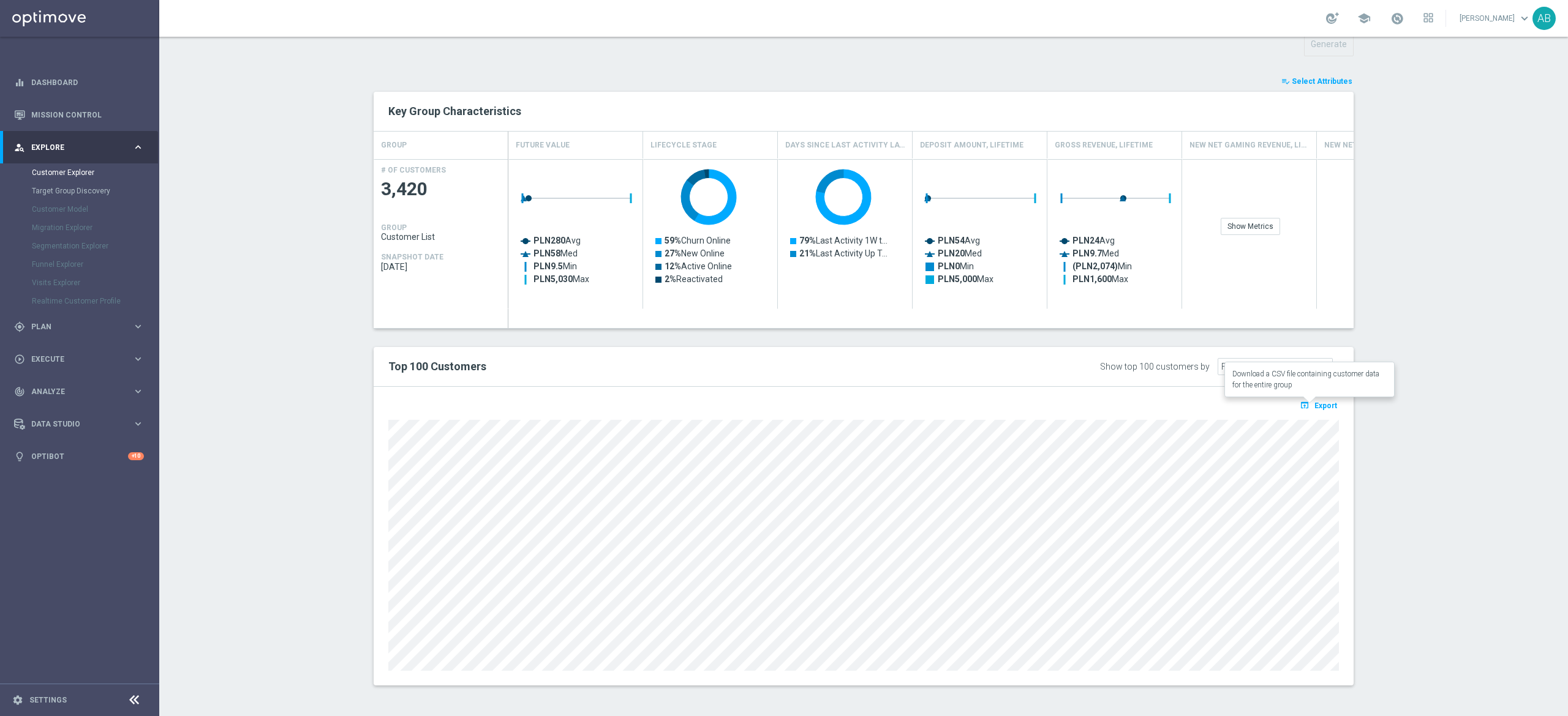
click at [1317, 404] on span "Export" at bounding box center [1326, 406] width 22 height 8
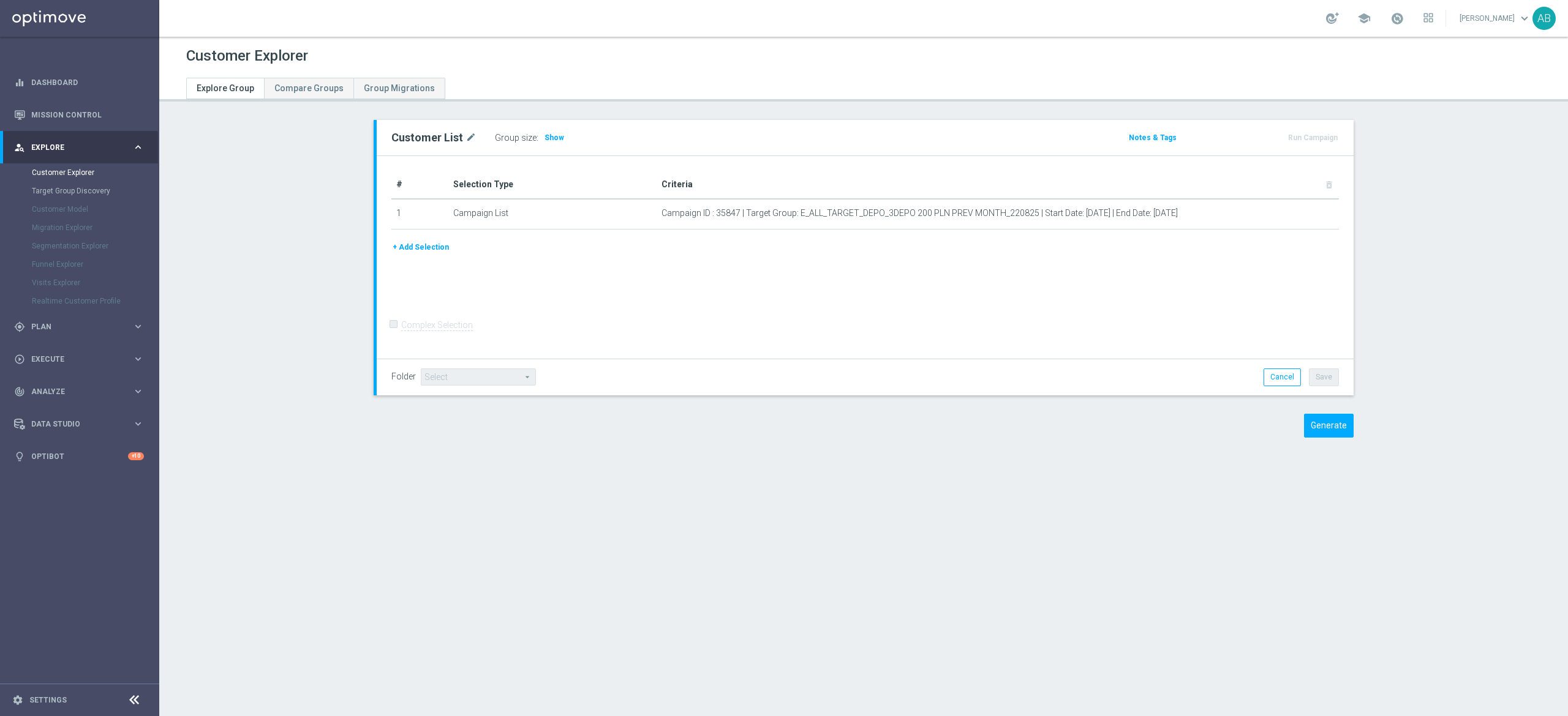
click at [761, 313] on div "# Selection Type Criteria delete_forever 1 Campaign List Campaign ID : 35847 | …" at bounding box center [866, 258] width 977 height 203
click at [1316, 429] on button "Generate" at bounding box center [1329, 426] width 50 height 24
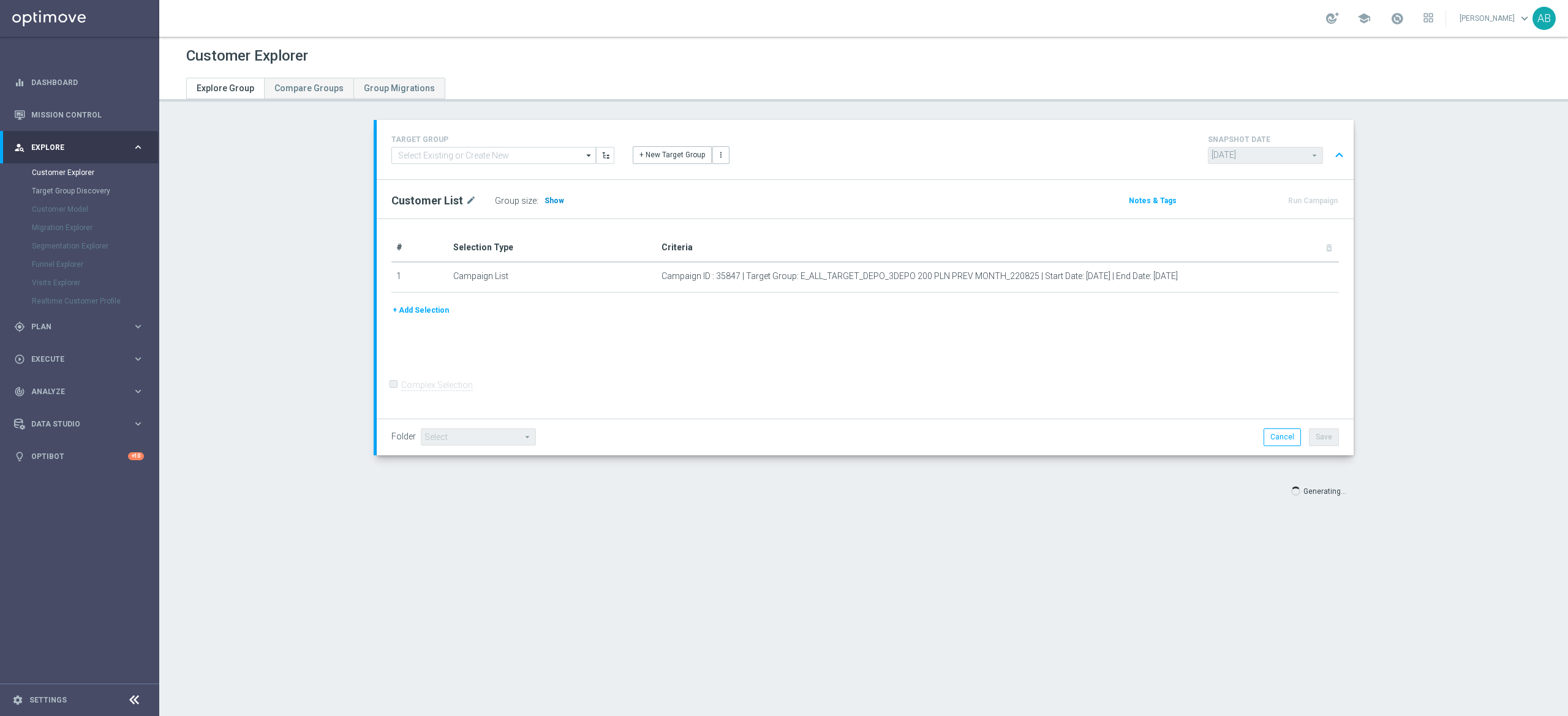
click at [545, 203] on span "Show" at bounding box center [554, 200] width 19 height 8
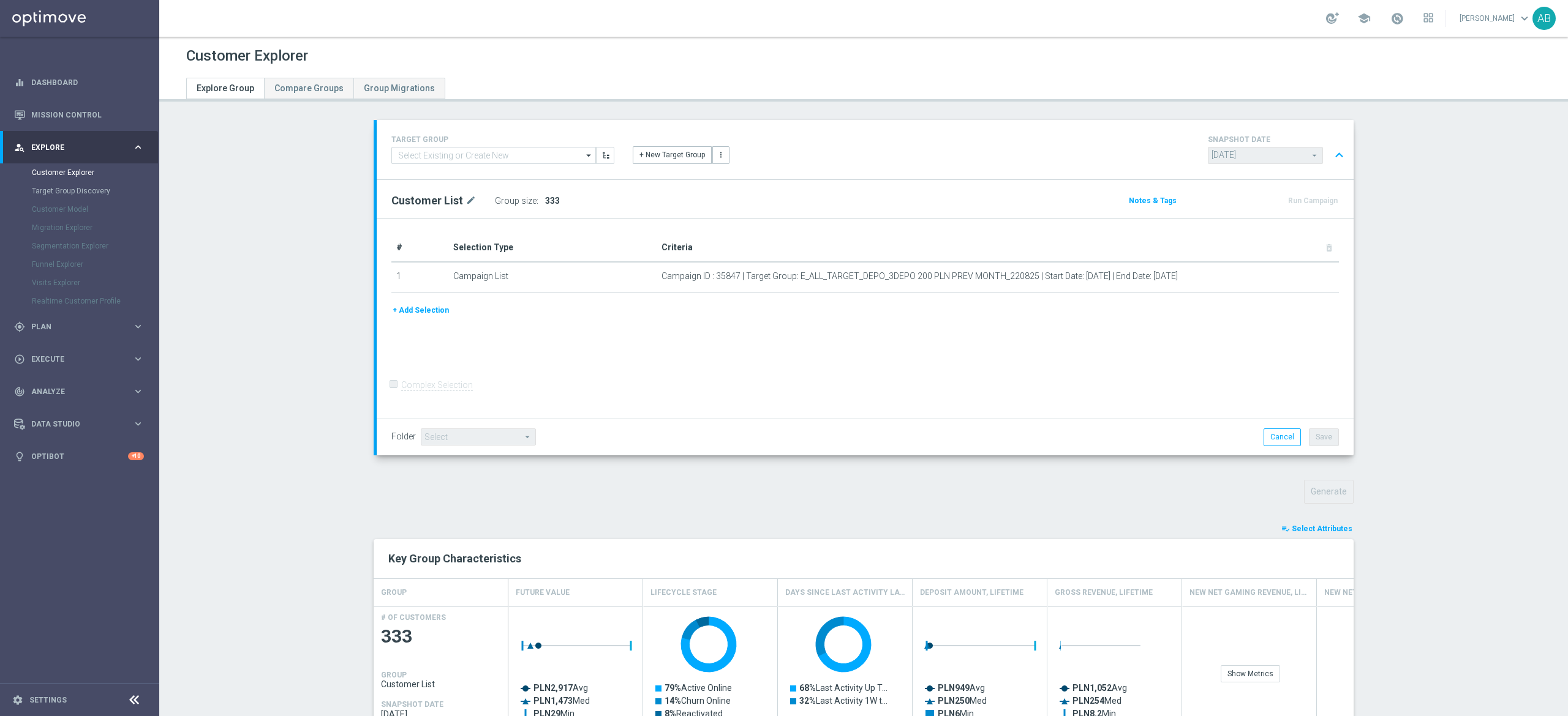
click at [1469, 521] on section "TARGET GROUP arrow_drop_down Show Selected 0 of NaN - Campaign 1" at bounding box center [864, 501] width 1409 height 762
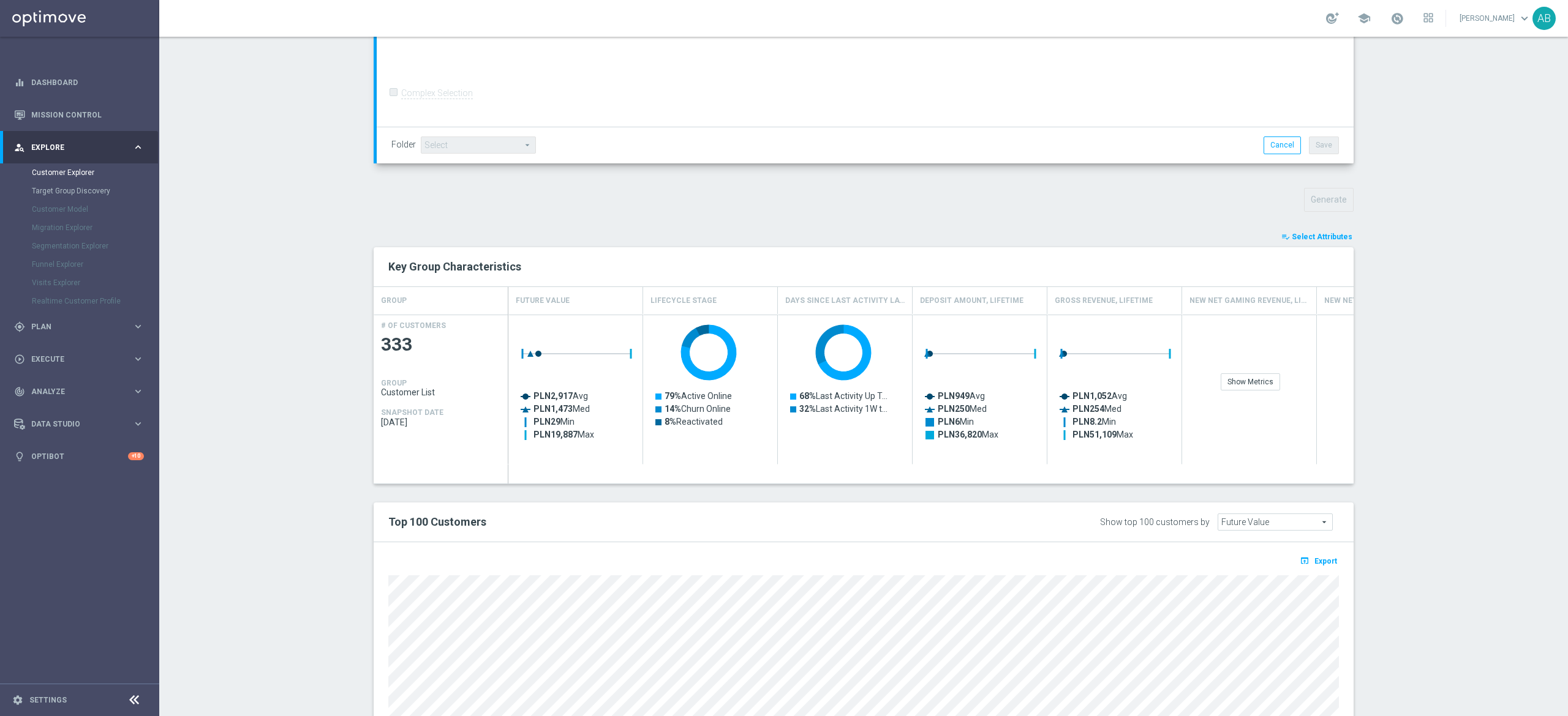
scroll to position [449, 0]
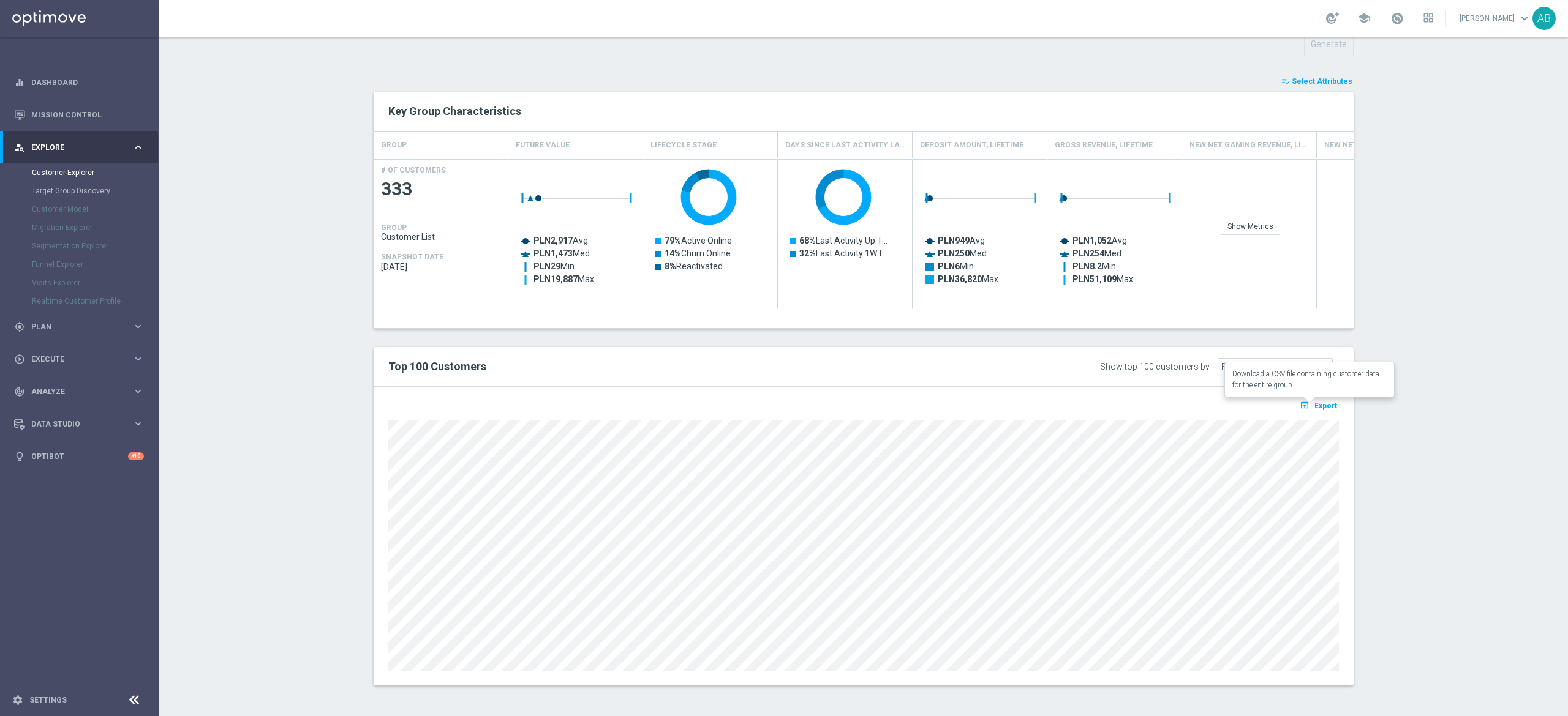
click at [1302, 396] on div "open_in_browser Export" at bounding box center [864, 536] width 980 height 299
click at [1301, 410] on button "open_in_browser Export" at bounding box center [1319, 405] width 41 height 16
